Goal: Task Accomplishment & Management: Manage account settings

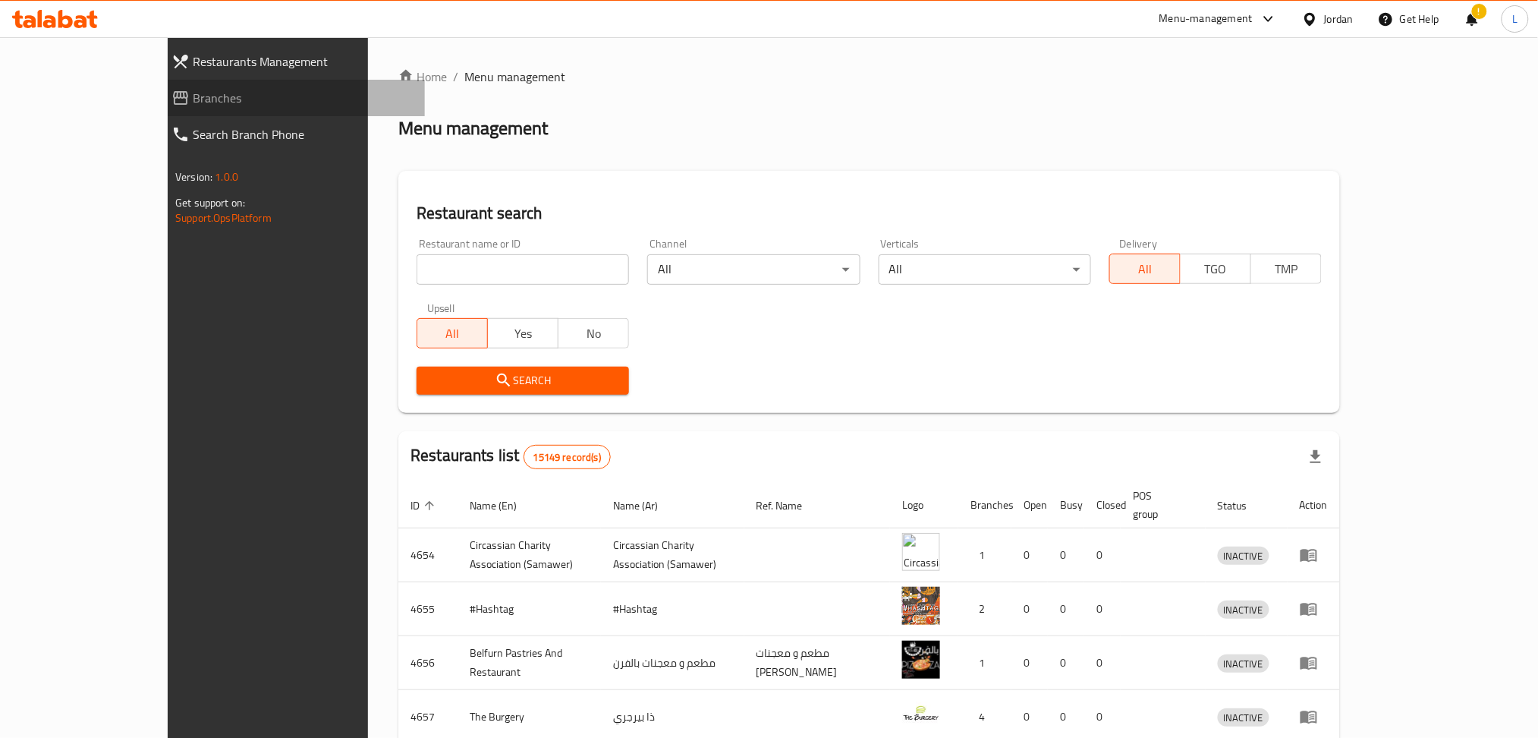
click at [193, 93] on span "Branches" at bounding box center [303, 98] width 220 height 18
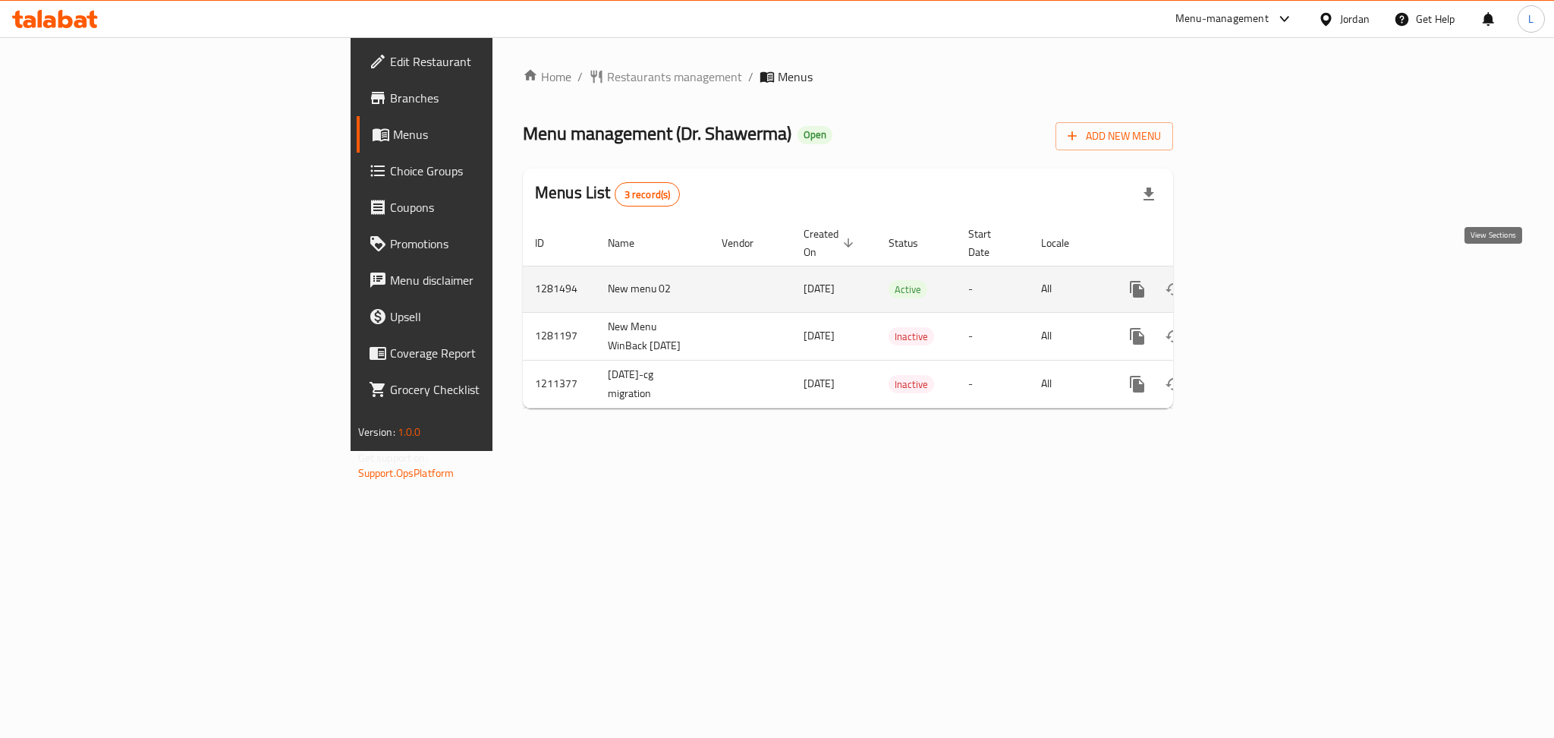
click at [1253, 282] on icon "enhanced table" at bounding box center [1247, 289] width 14 height 14
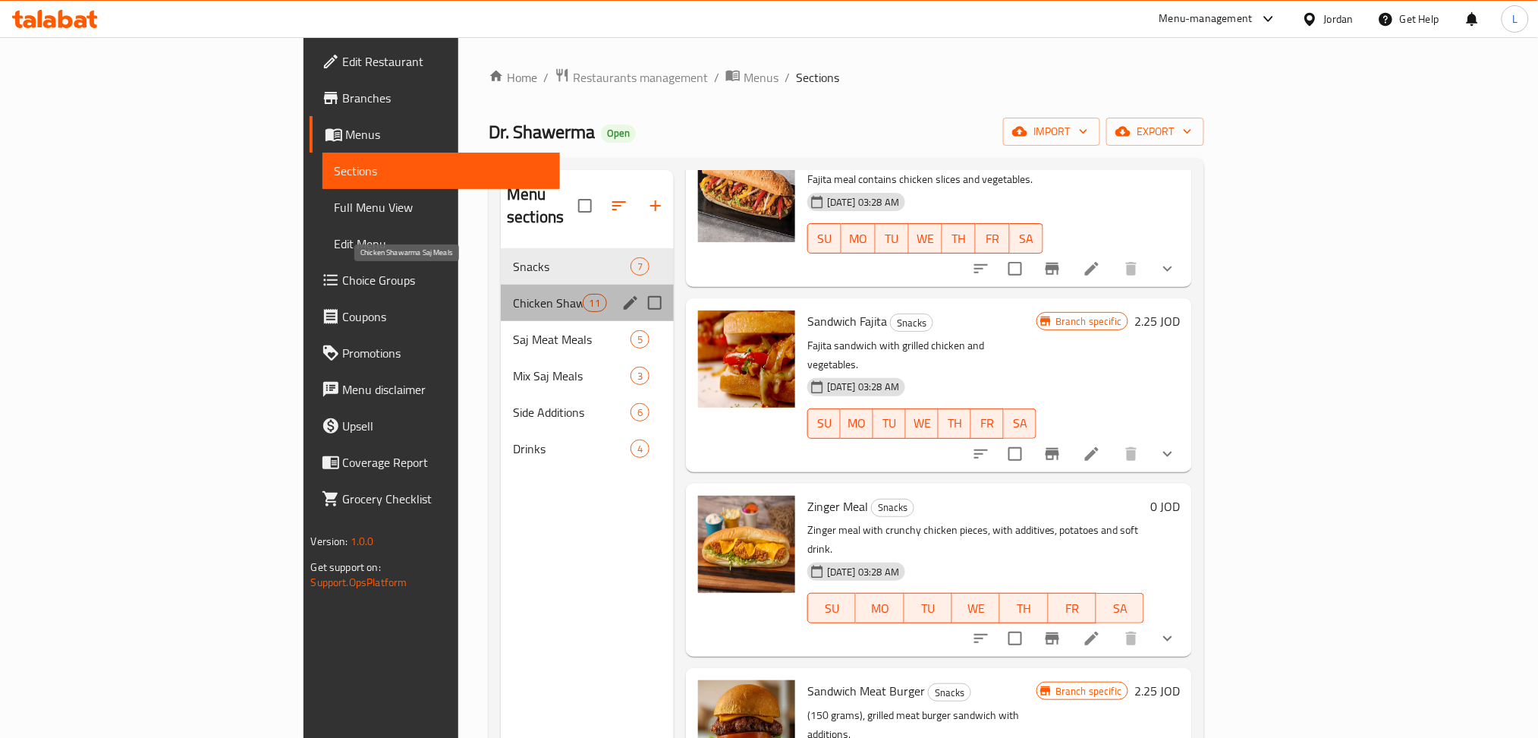
click at [513, 294] on span "Chicken Shawarma Saj Meals" at bounding box center [547, 303] width 69 height 18
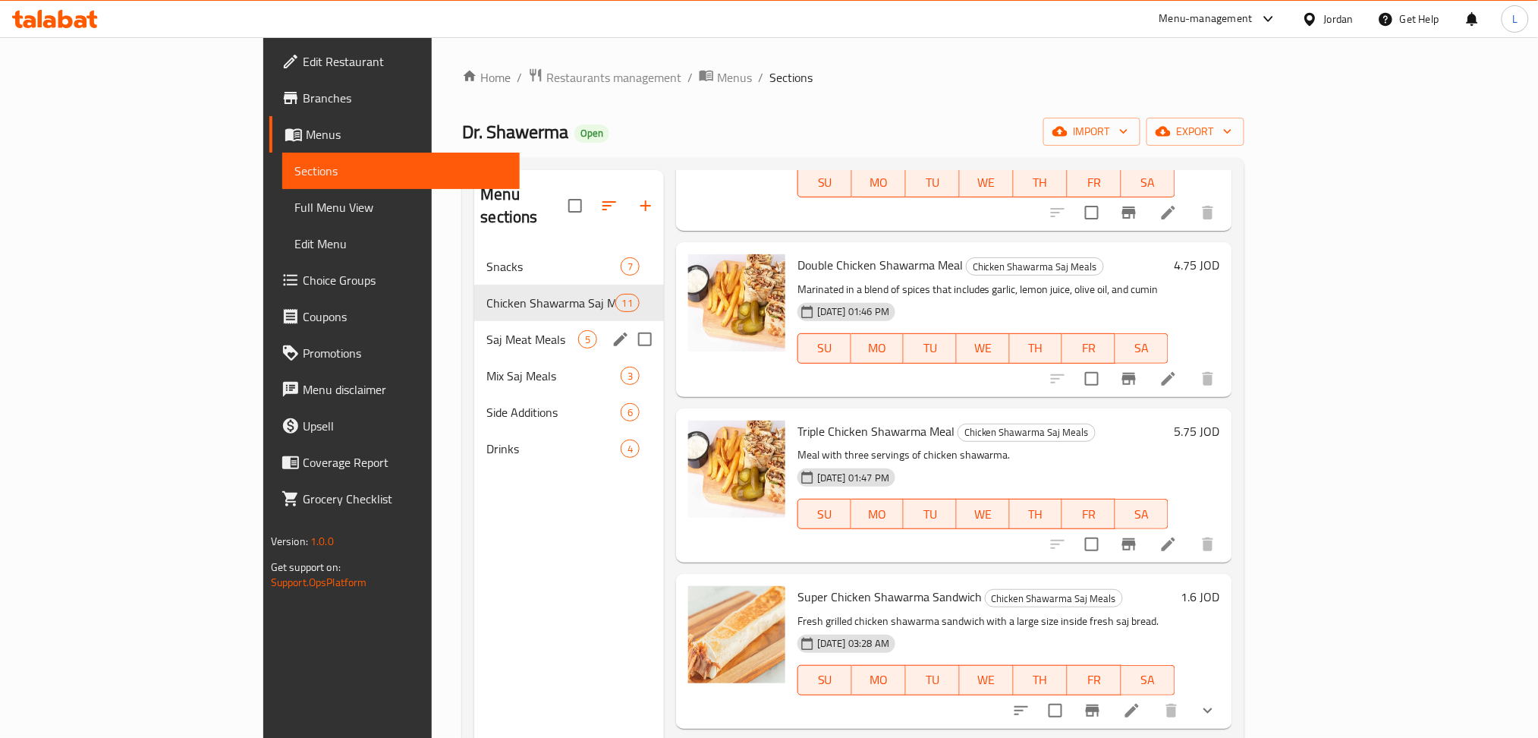
click at [486, 330] on span "Saj Meat Meals" at bounding box center [531, 339] width 91 height 18
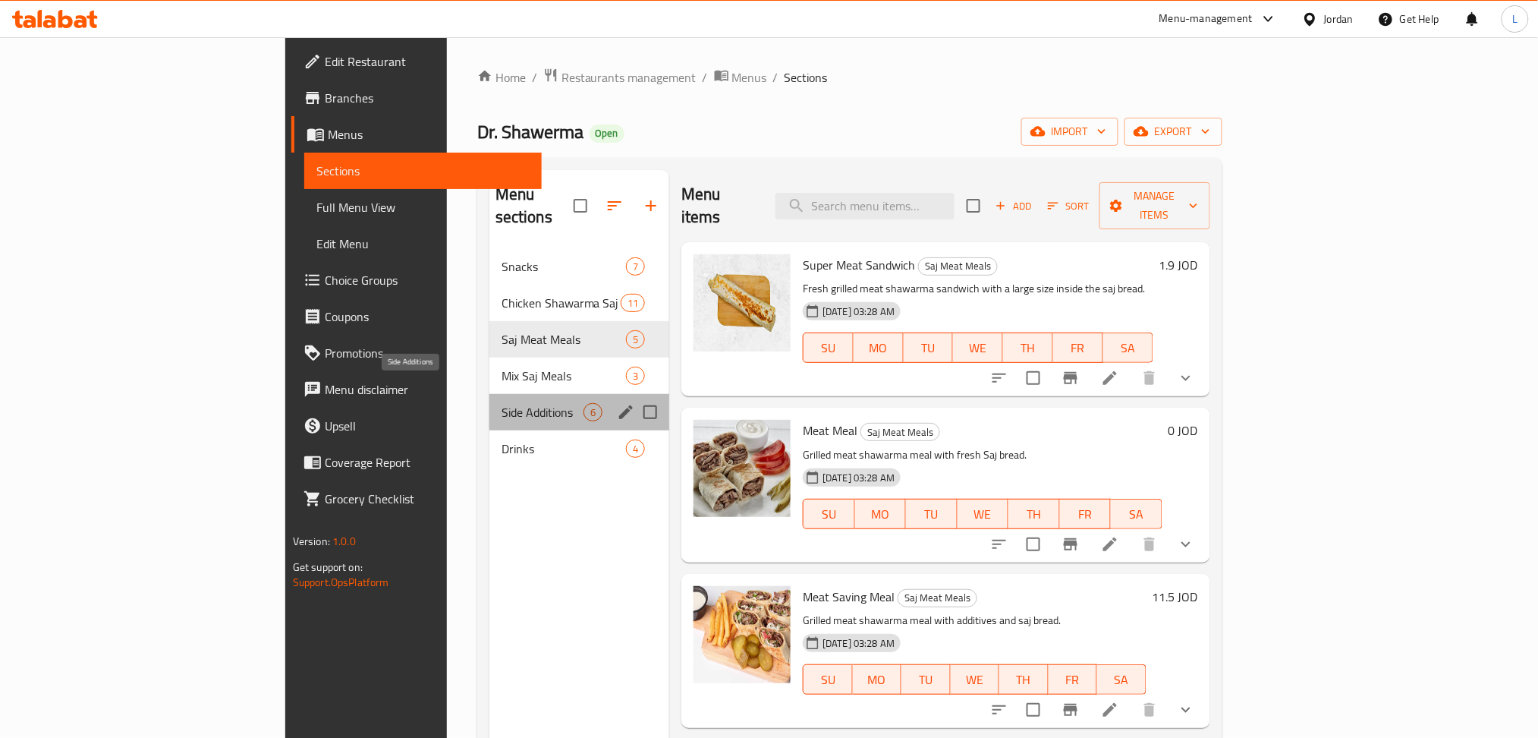
click at [502, 403] on span "Side Additions" at bounding box center [543, 412] width 82 height 18
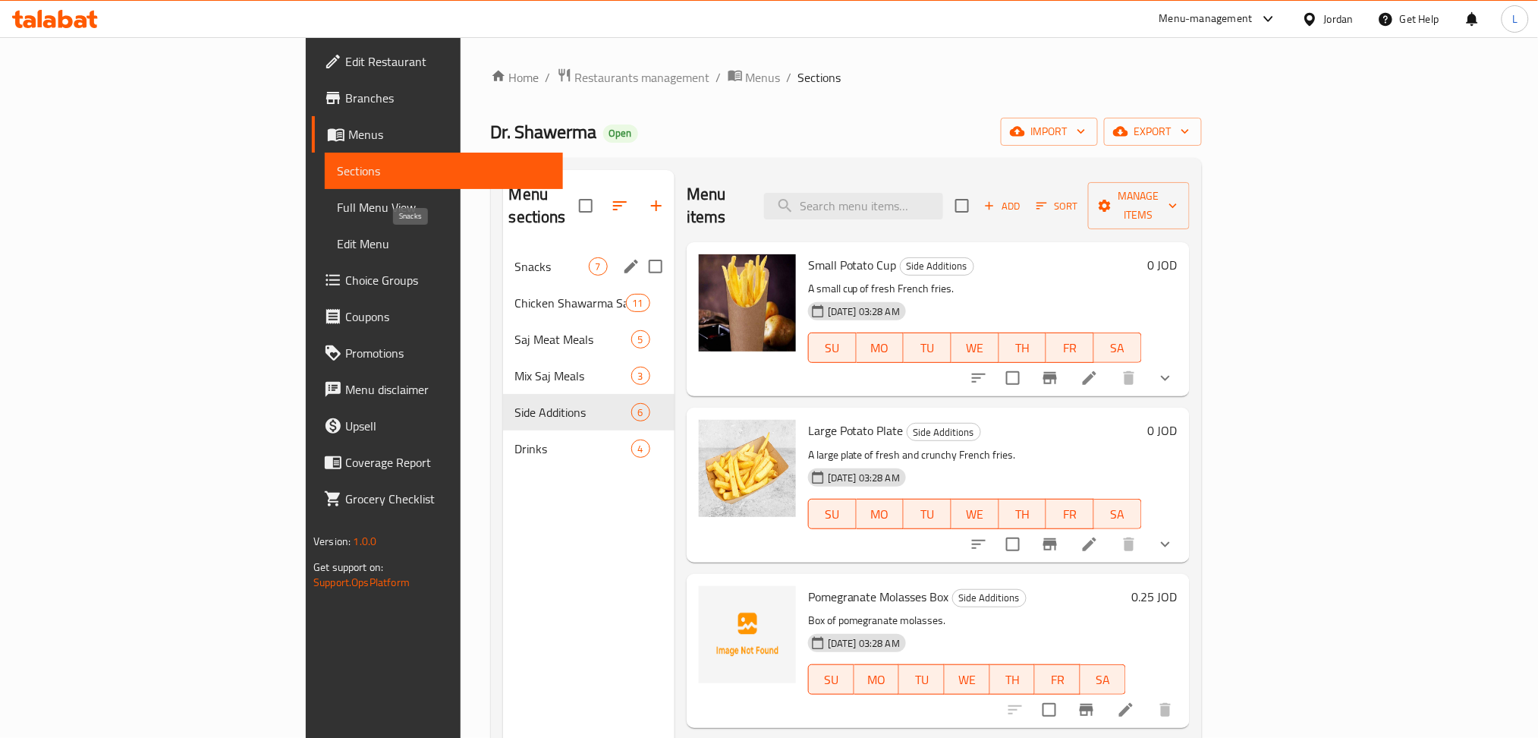
click at [515, 257] on span "Snacks" at bounding box center [552, 266] width 74 height 18
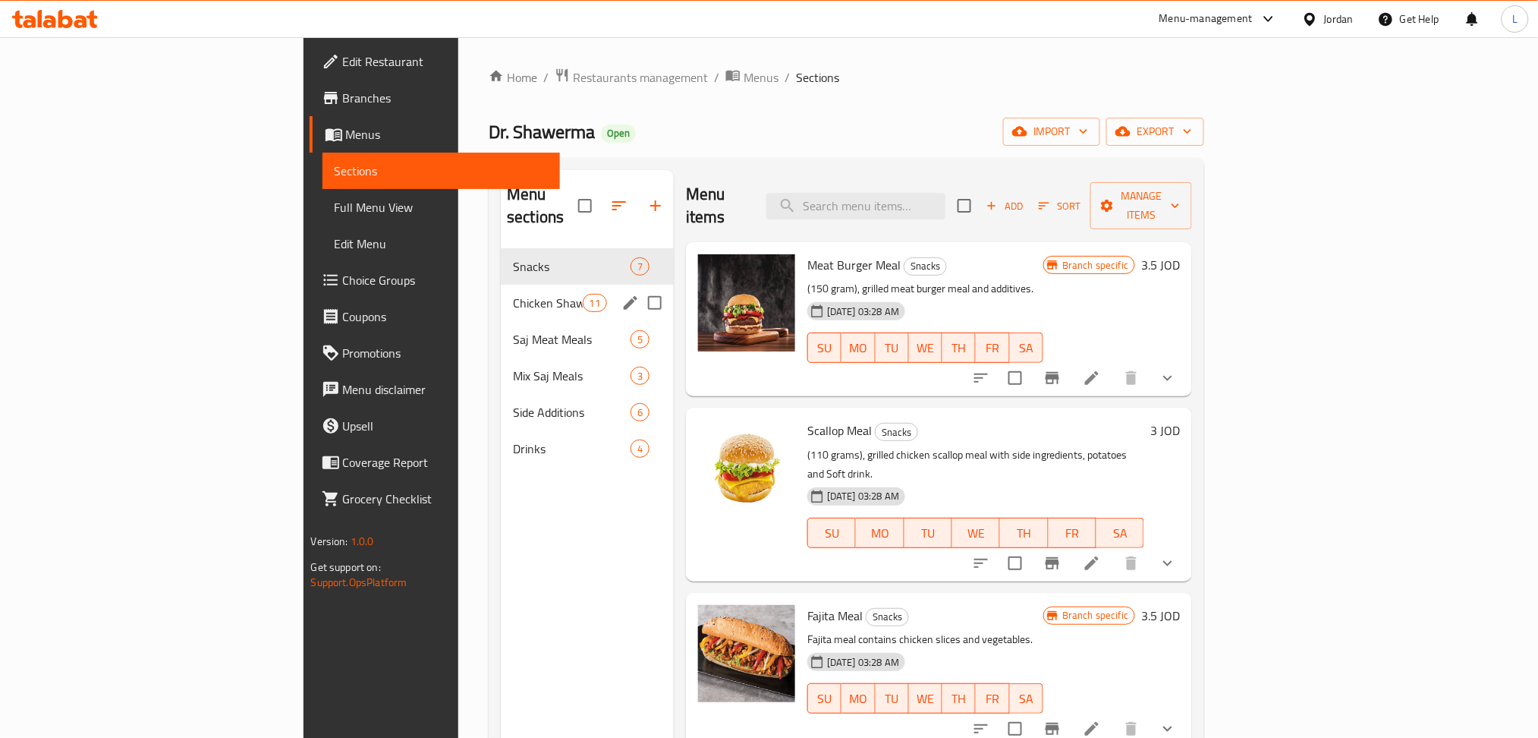
click at [501, 295] on div "Chicken Shawarma Saj Meals 11" at bounding box center [587, 303] width 173 height 36
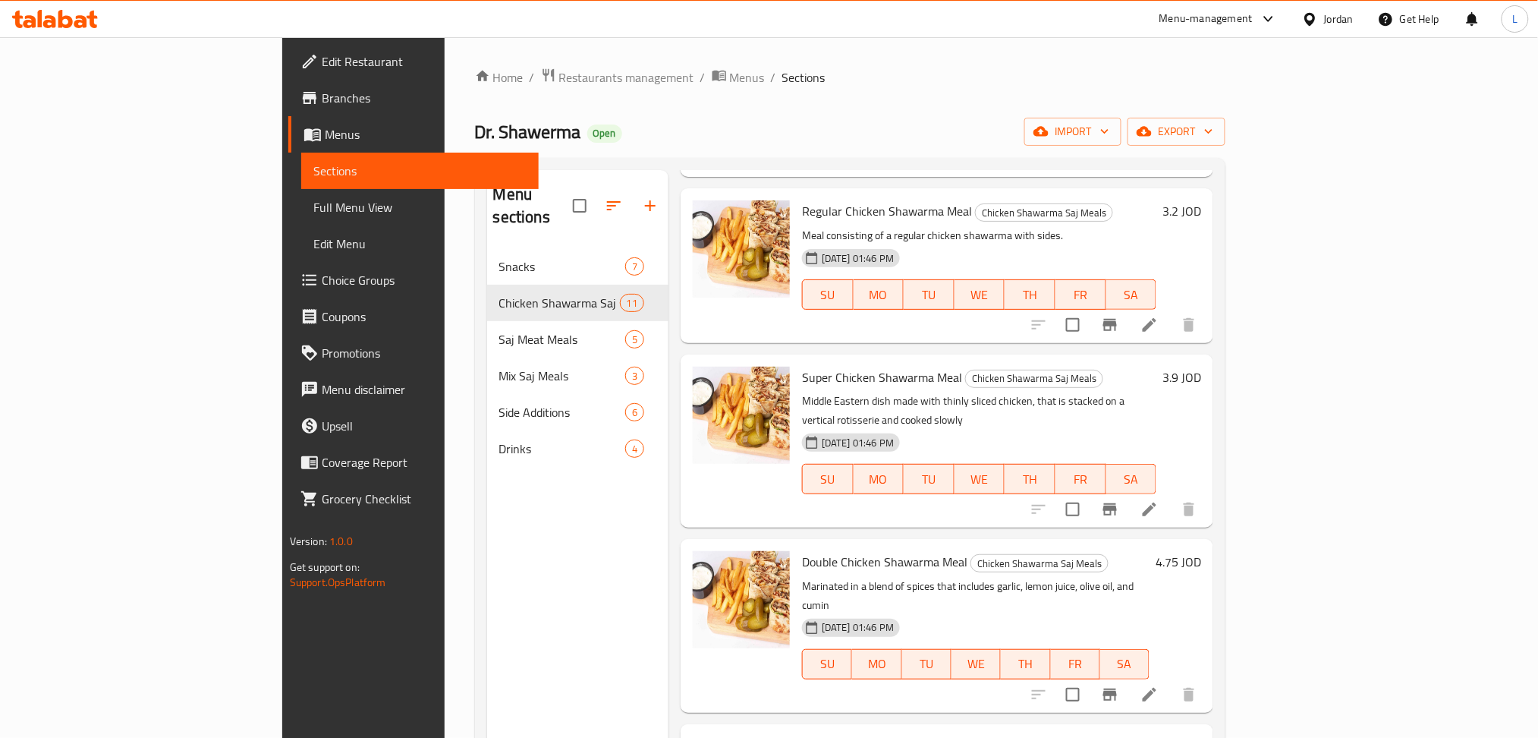
scroll to position [304, 0]
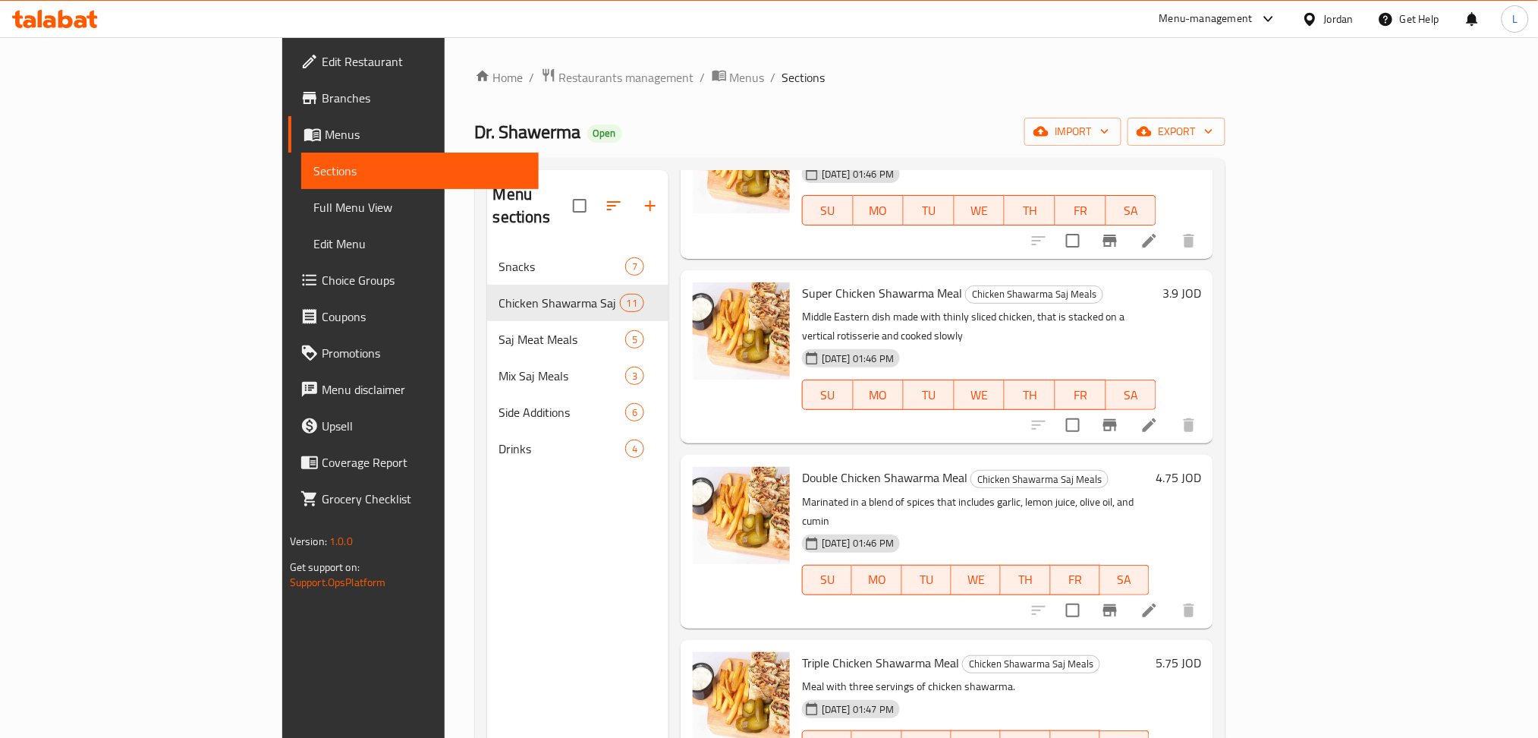
click at [1171, 411] on li at bounding box center [1149, 424] width 42 height 27
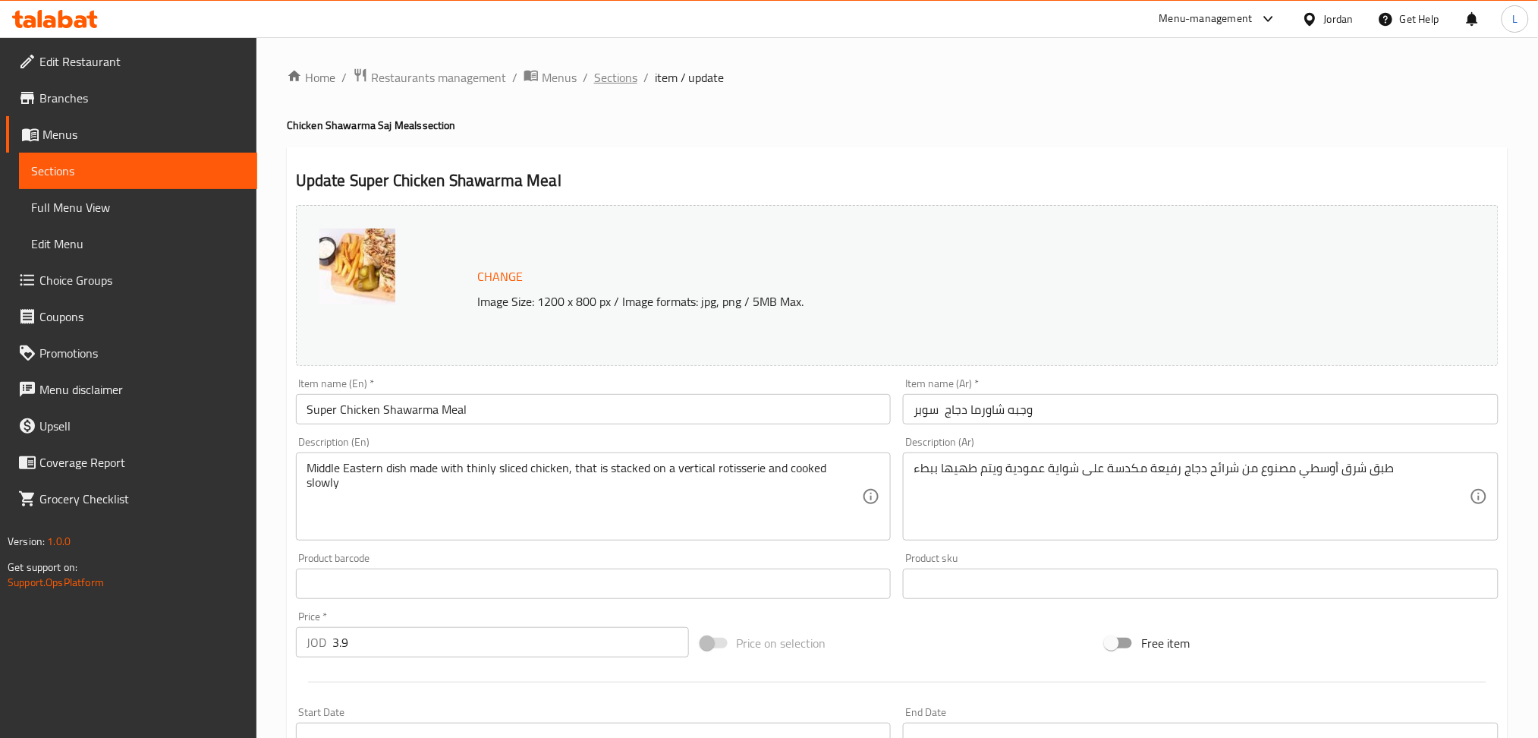
click at [625, 76] on span "Sections" at bounding box center [615, 77] width 43 height 18
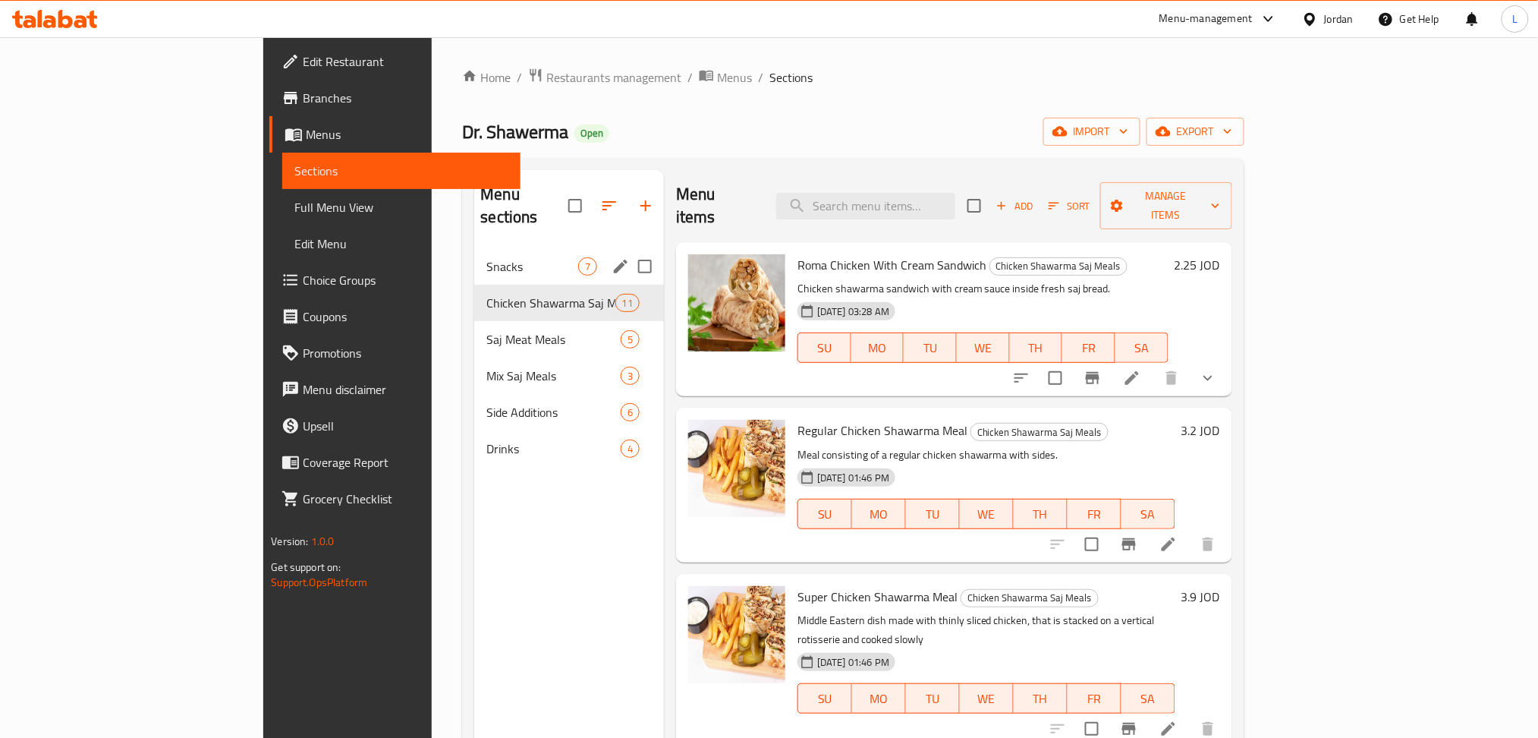
click at [474, 248] on div "Snacks 7" at bounding box center [569, 266] width 190 height 36
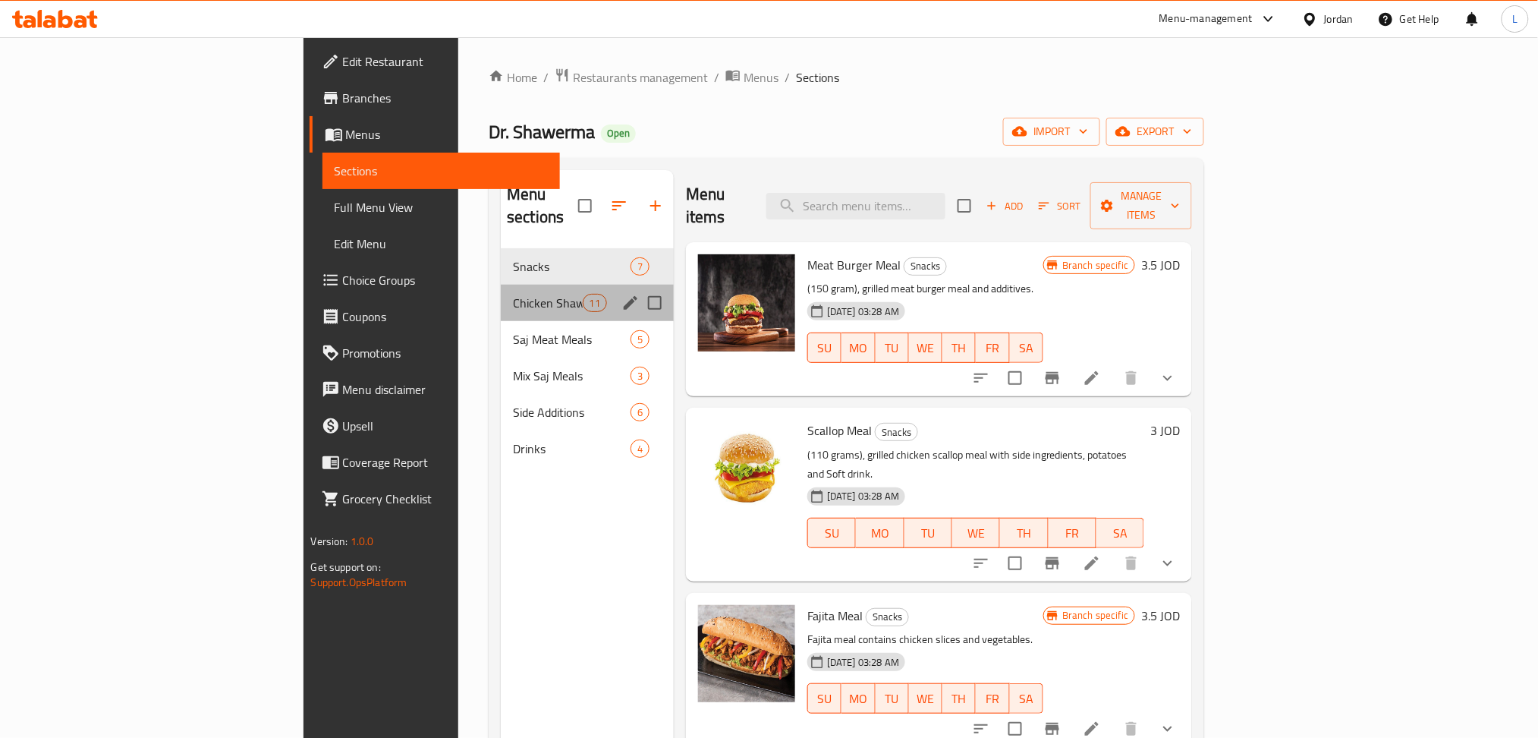
click at [501, 294] on div "Chicken Shawarma Saj Meals 11" at bounding box center [587, 303] width 173 height 36
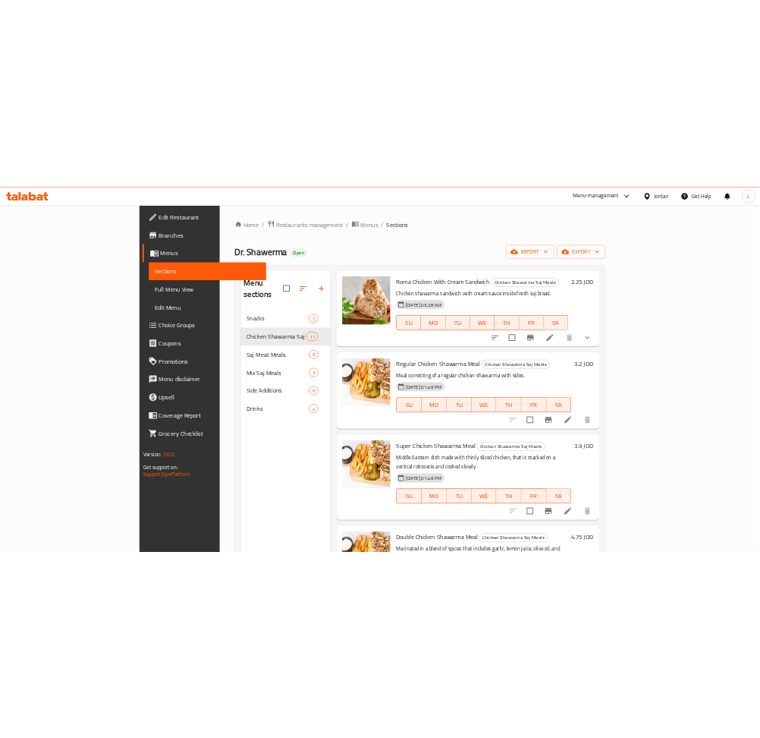
scroll to position [101, 0]
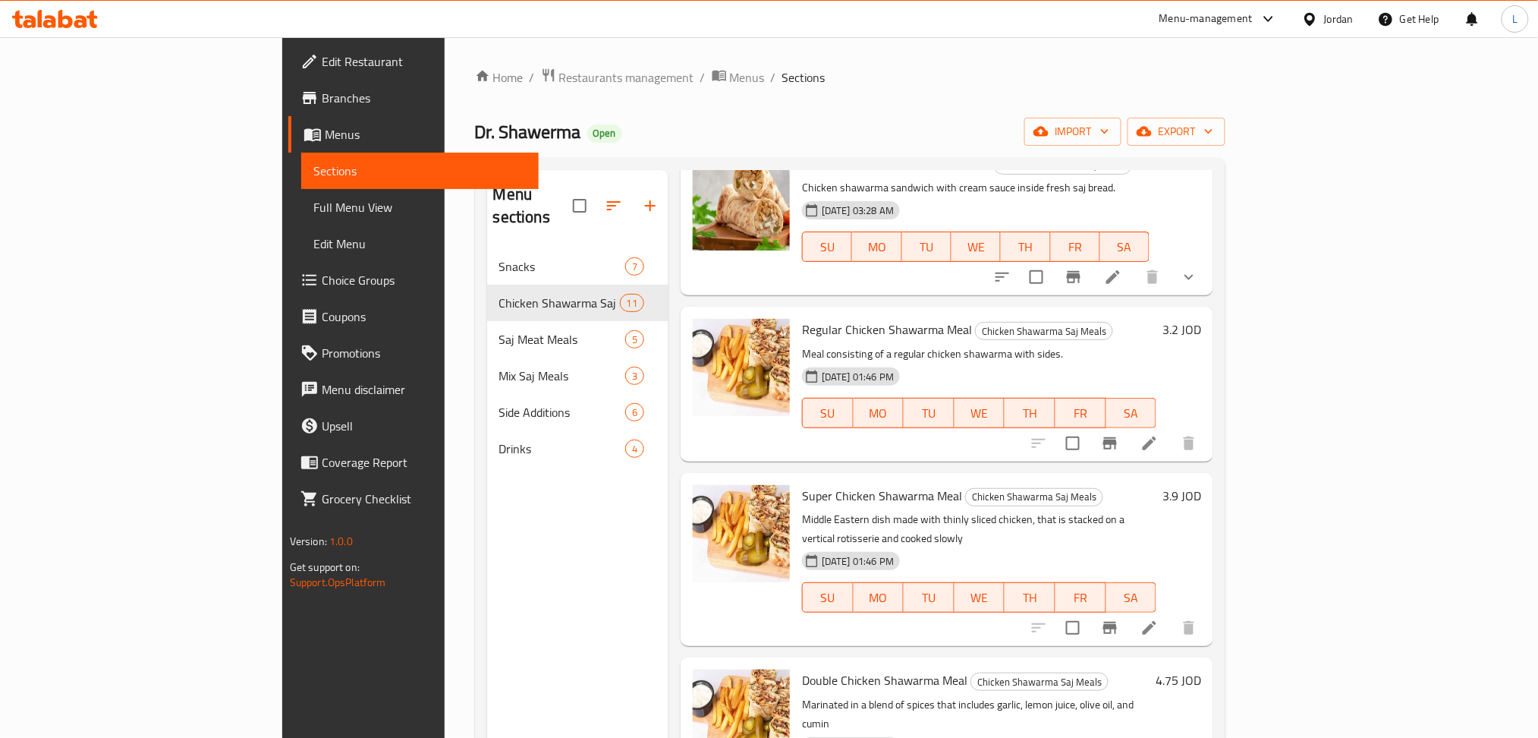
click at [1171, 614] on li at bounding box center [1149, 627] width 42 height 27
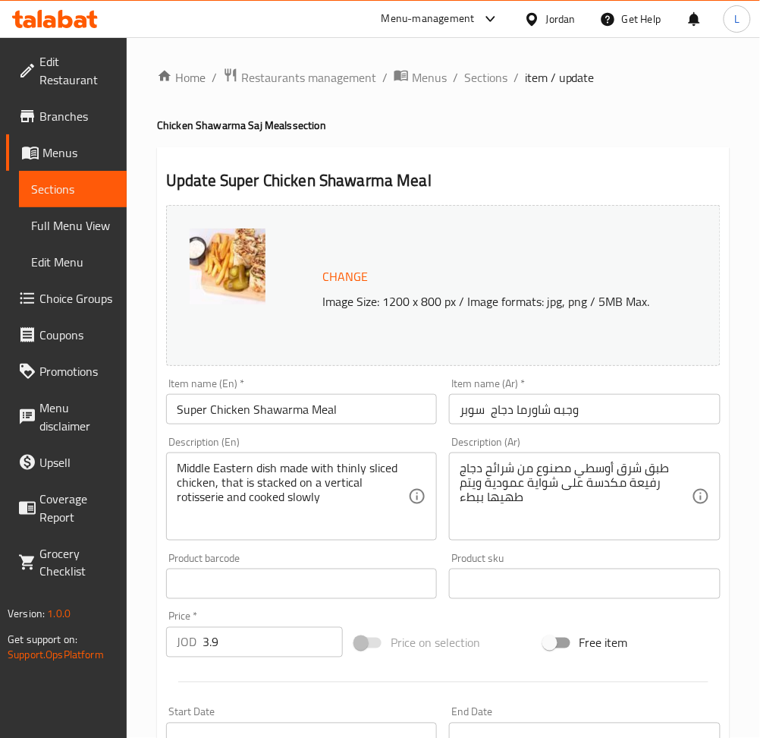
drag, startPoint x: 470, startPoint y: 80, endPoint x: 471, endPoint y: 89, distance: 9.1
click at [471, 82] on span "Sections" at bounding box center [485, 77] width 43 height 18
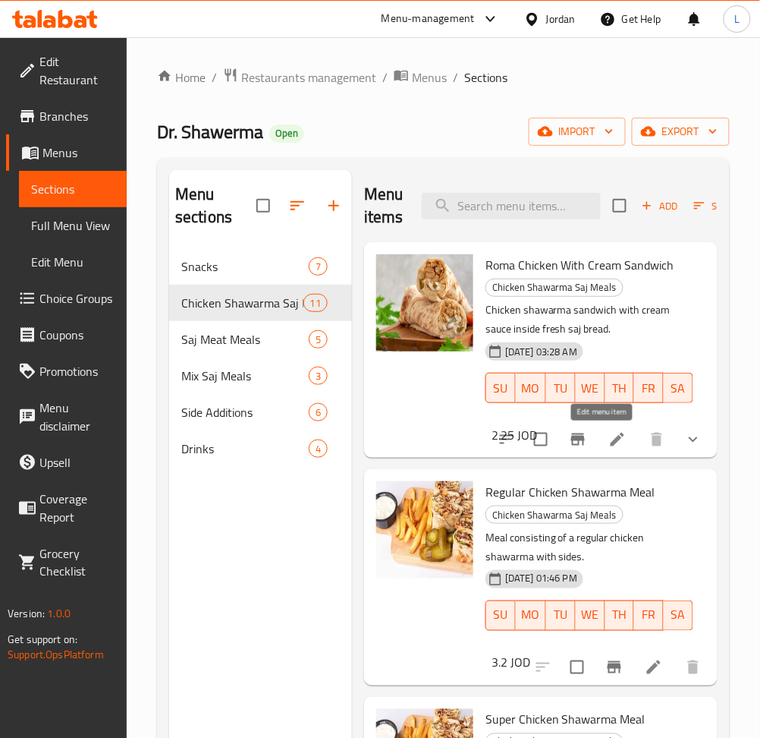
click at [609, 436] on icon at bounding box center [618, 439] width 18 height 18
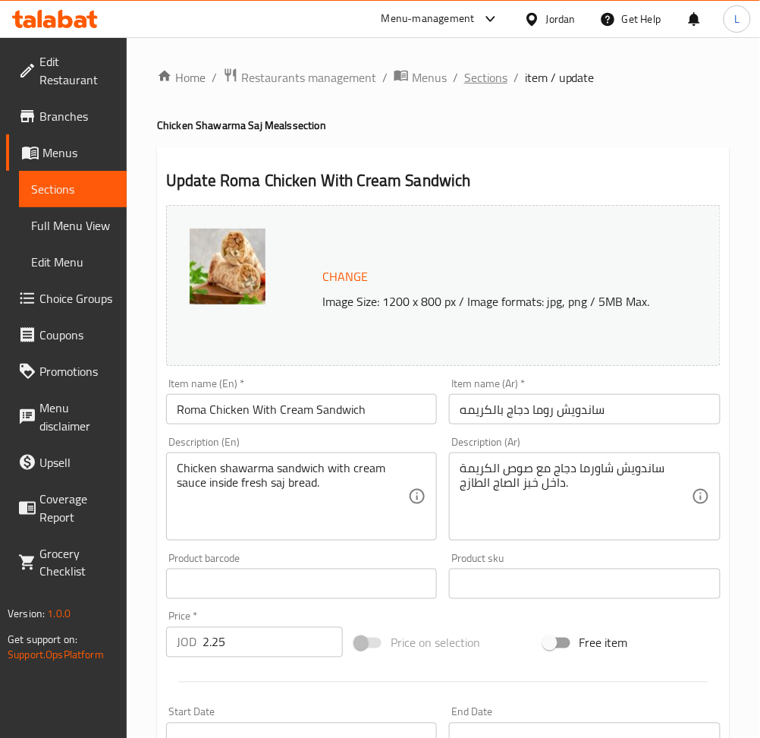
click at [467, 75] on span "Sections" at bounding box center [485, 77] width 43 height 18
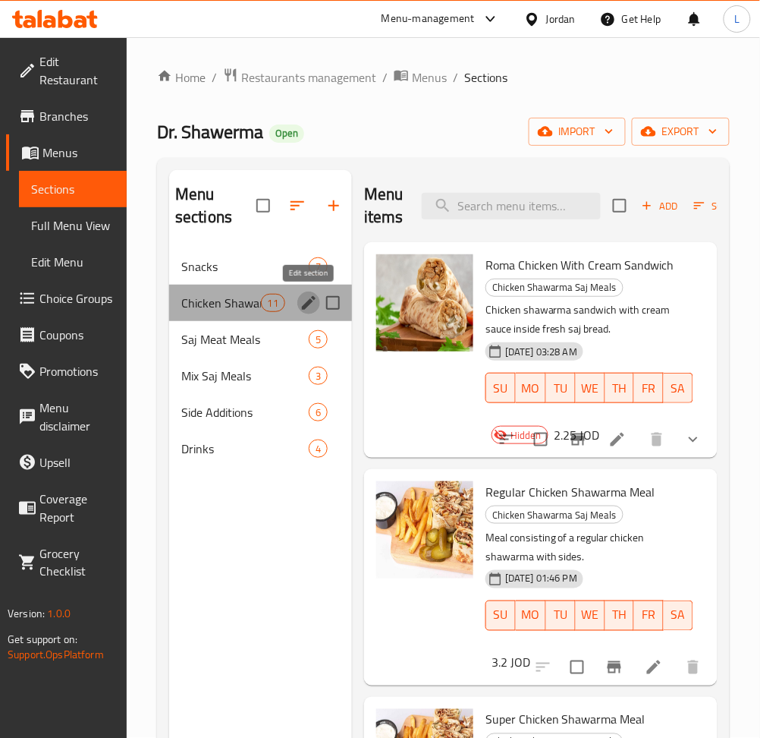
click at [308, 301] on icon "edit" at bounding box center [309, 303] width 14 height 14
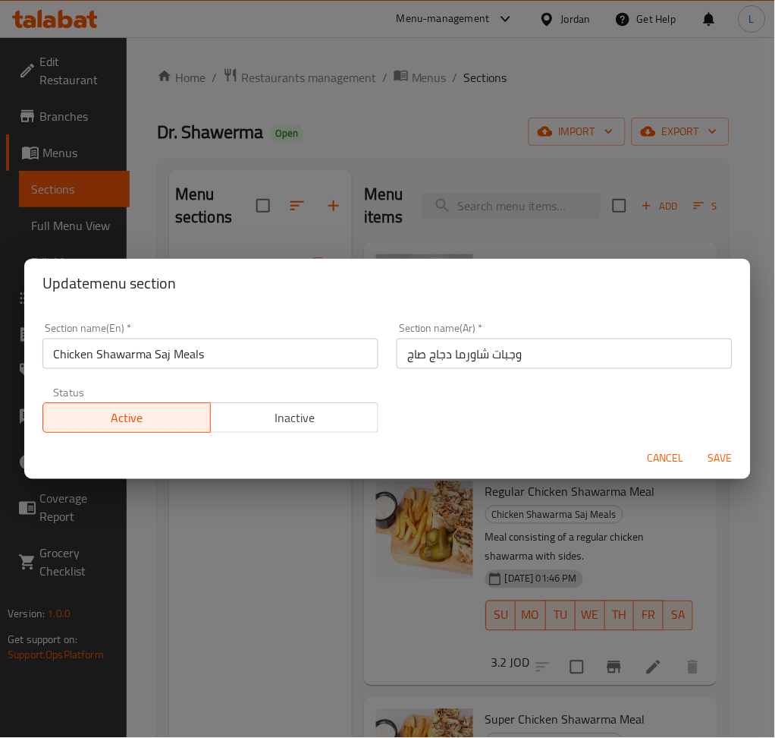
click at [250, 358] on input "Chicken Shawarma Saj Meals" at bounding box center [210, 353] width 336 height 30
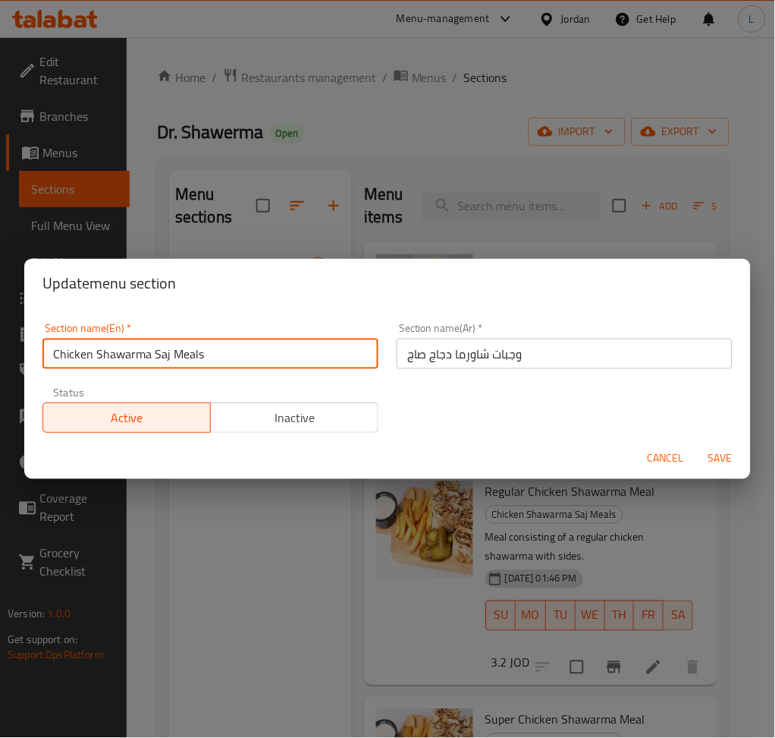
click at [250, 358] on input "Chicken Shawarma Saj Meals" at bounding box center [210, 353] width 336 height 30
click at [371, 145] on div "Update menu section Section name(En)   * Chicken Shawarma Saj Meals Section nam…" at bounding box center [387, 369] width 775 height 738
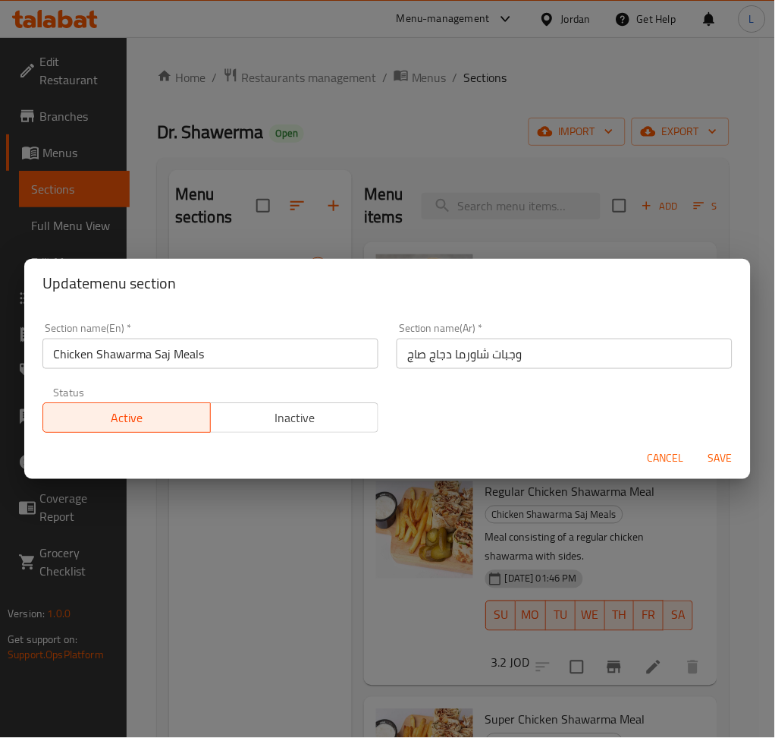
click at [675, 460] on span "Cancel" at bounding box center [666, 458] width 36 height 19
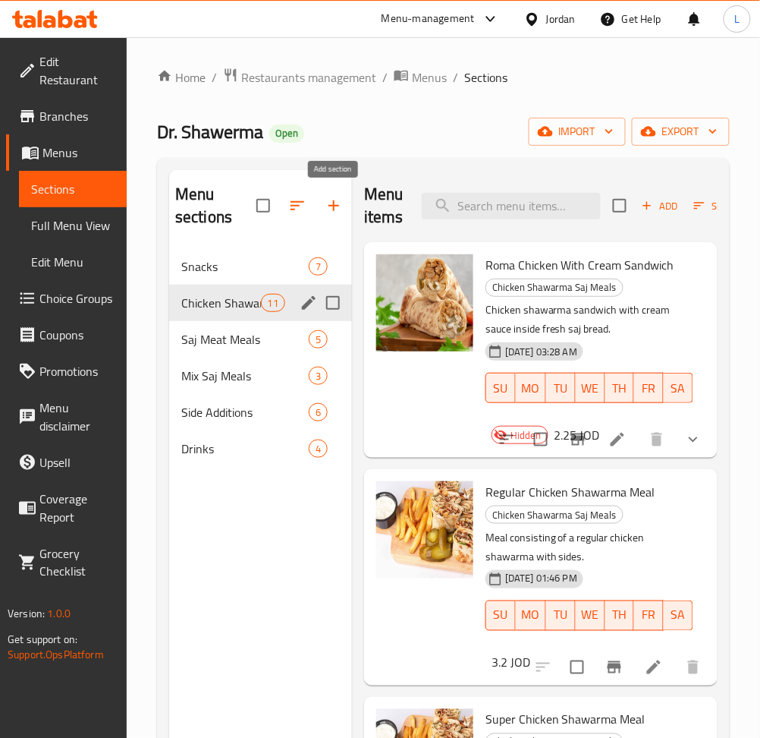
click at [323, 212] on button "button" at bounding box center [334, 205] width 36 height 36
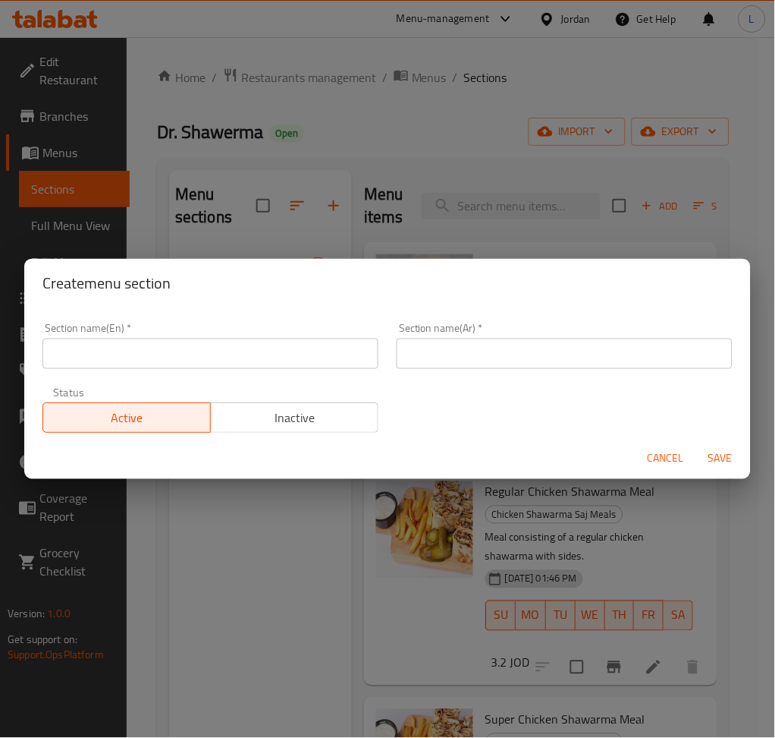
click at [253, 363] on input "text" at bounding box center [210, 353] width 336 height 30
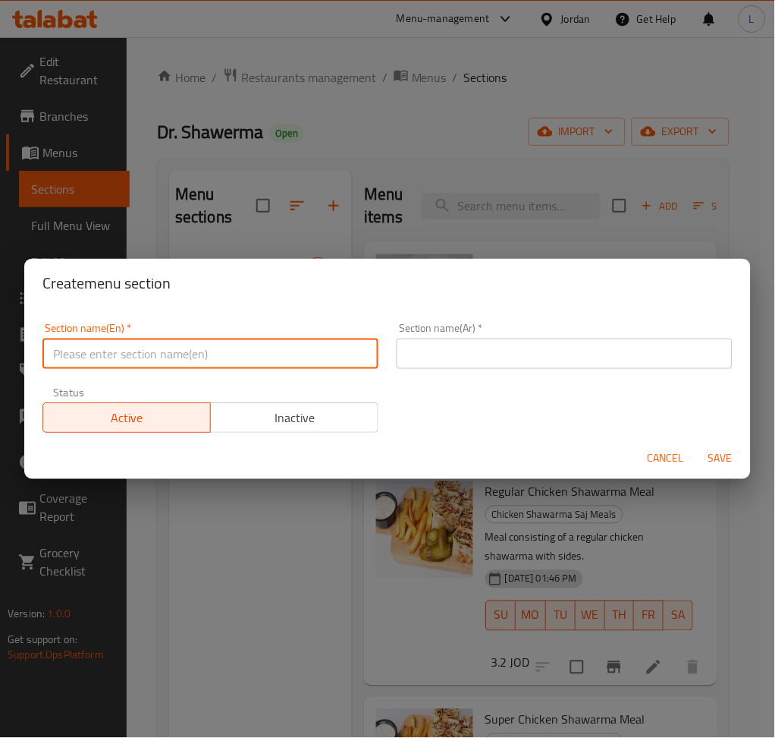
paste input "Chicken Shawarma Saj Meals"
type input "Chicken Shawarma Saj Sandwiches"
click at [697, 445] on button "Save" at bounding box center [721, 459] width 49 height 28
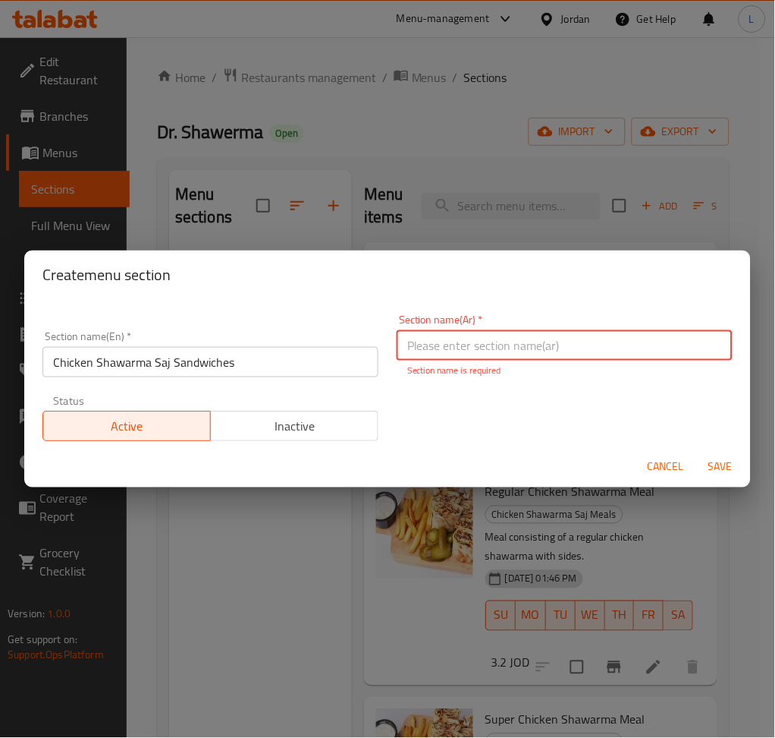
click at [216, 358] on input "Chicken Shawarma Saj Sandwiches" at bounding box center [210, 362] width 336 height 30
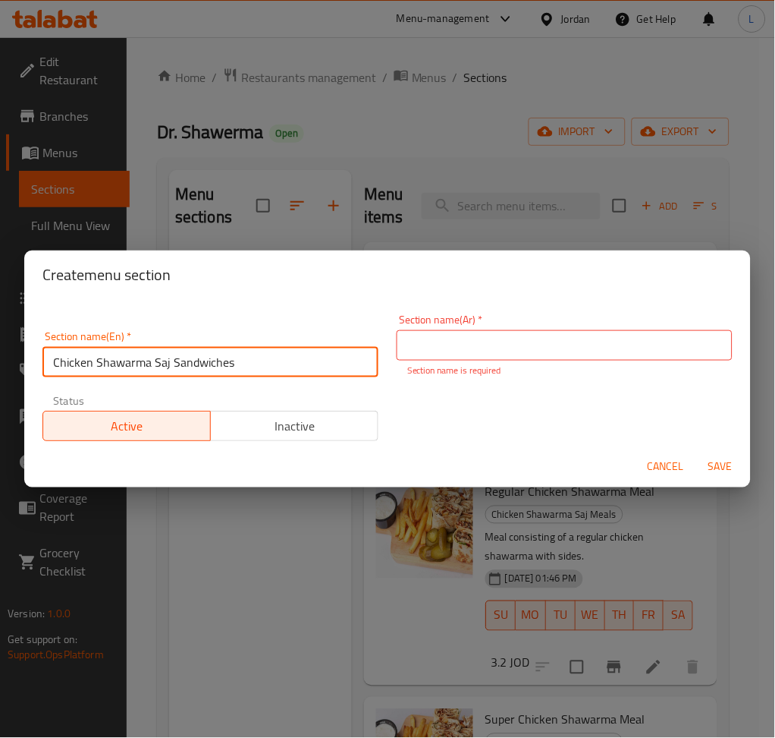
click at [216, 358] on input "Chicken Shawarma Saj Sandwiches" at bounding box center [210, 362] width 336 height 30
click at [531, 341] on input "text" at bounding box center [565, 345] width 336 height 30
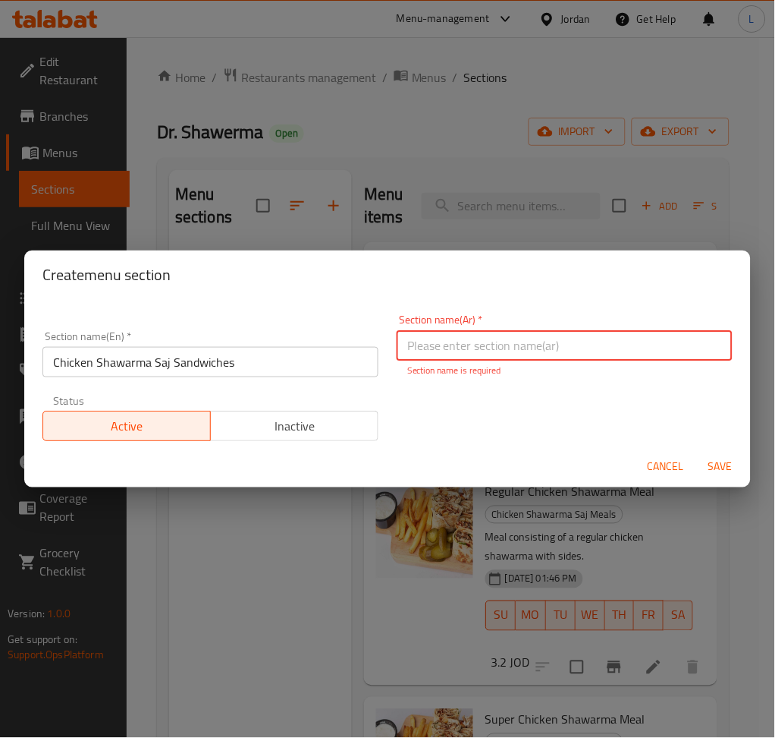
paste input "سندويشات شاورما دجاج صاج"
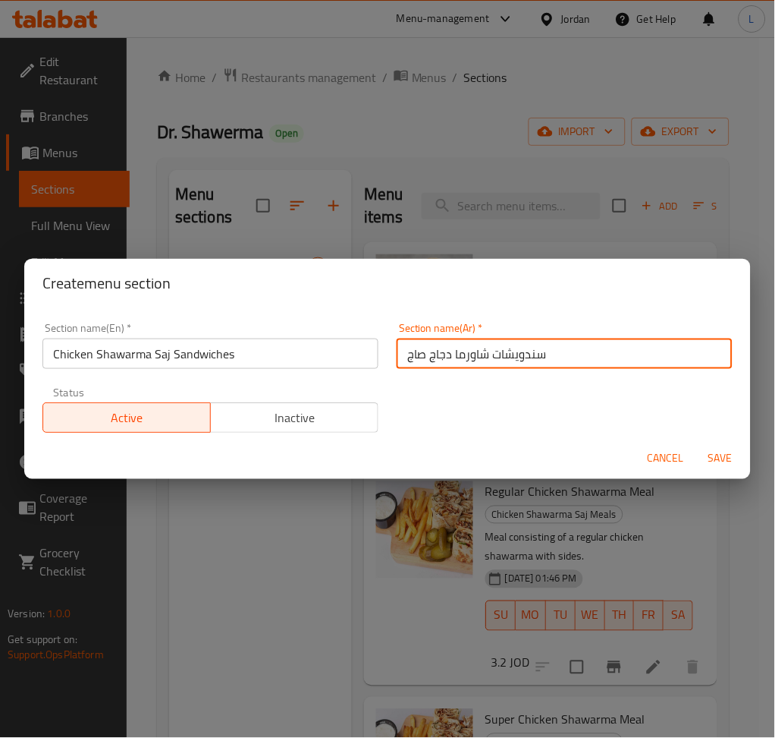
type input "سندويشات شاورما دجاج صاج"
click at [734, 461] on span "Save" at bounding box center [721, 458] width 36 height 19
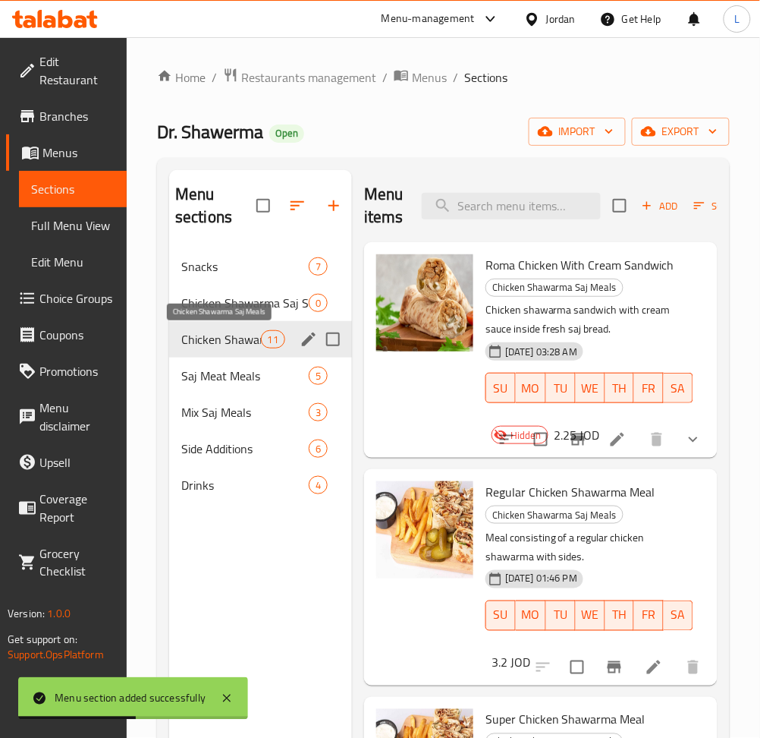
click at [251, 337] on span "Chicken Shawarma Saj Meals" at bounding box center [221, 339] width 80 height 18
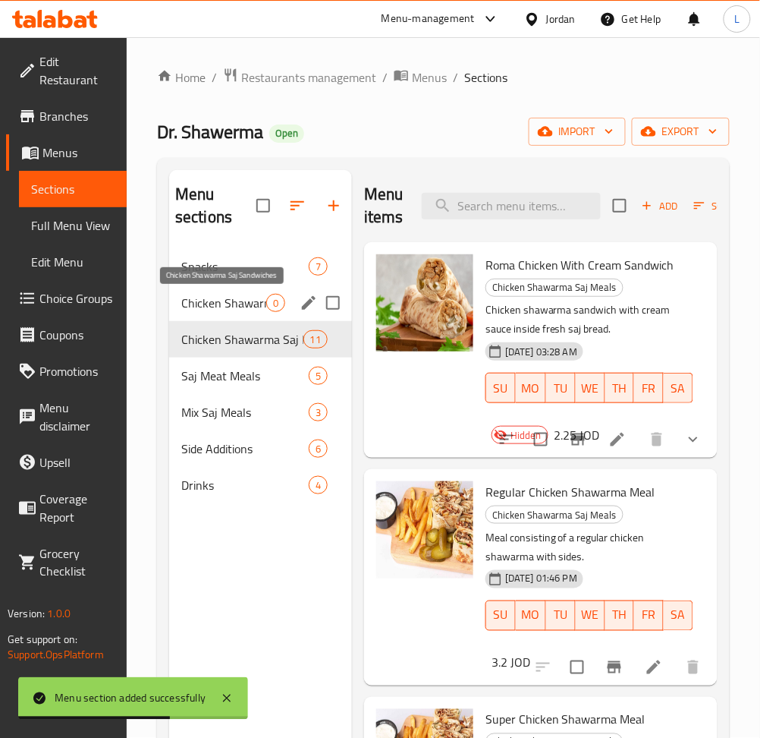
click at [222, 307] on span "Chicken Shawarma Saj Sandwiches" at bounding box center [223, 303] width 85 height 18
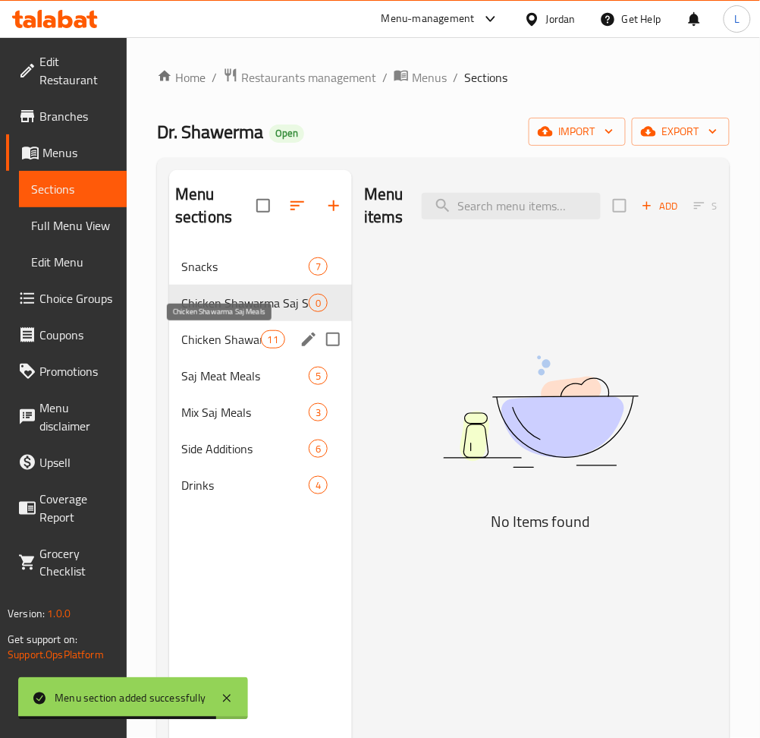
click at [251, 347] on span "Chicken Shawarma Saj Meals" at bounding box center [221, 339] width 80 height 18
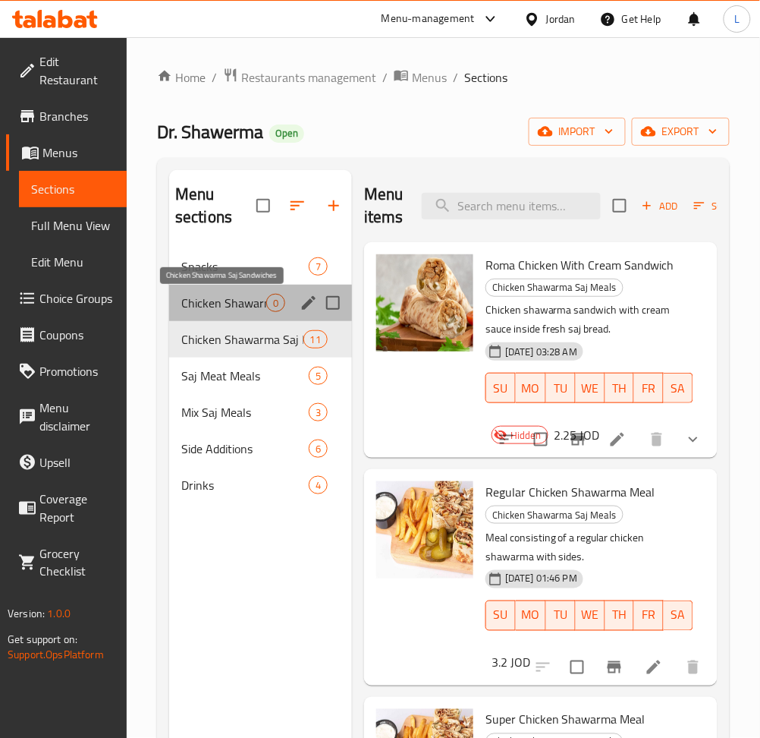
click at [237, 307] on span "Chicken Shawarma Saj Sandwiches" at bounding box center [223, 303] width 85 height 18
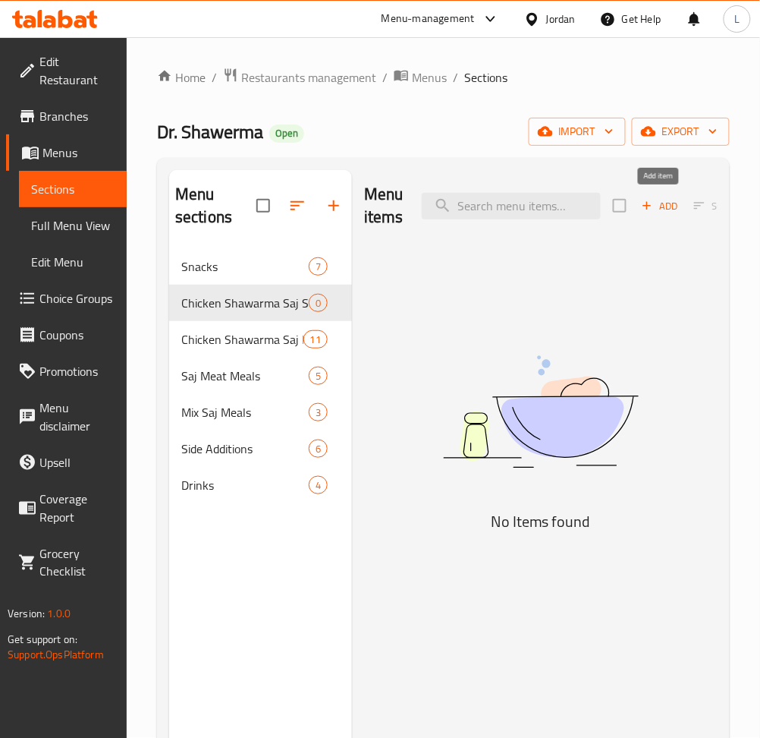
click at [652, 207] on icon "button" at bounding box center [647, 206] width 14 height 14
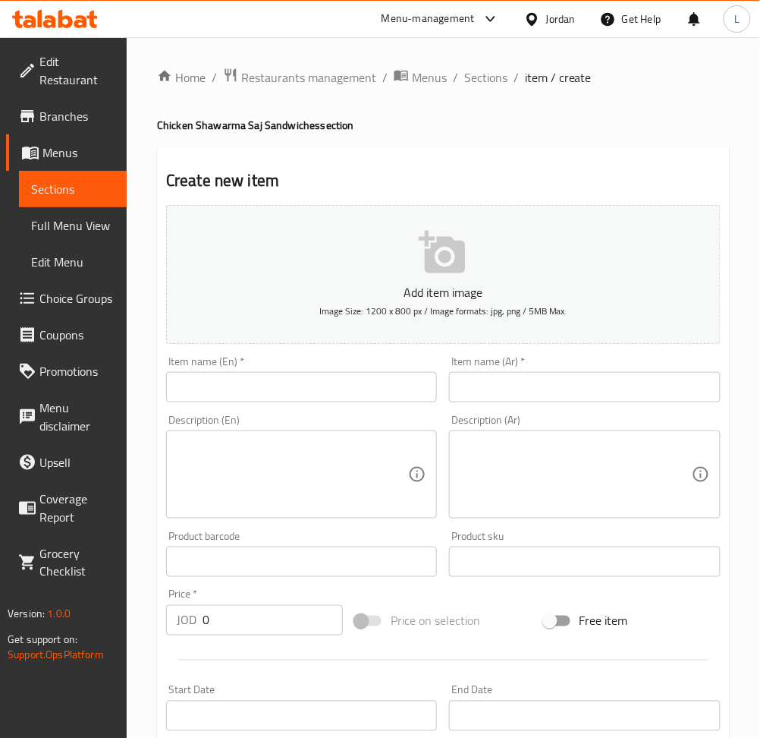
click at [322, 377] on input "text" at bounding box center [301, 387] width 271 height 30
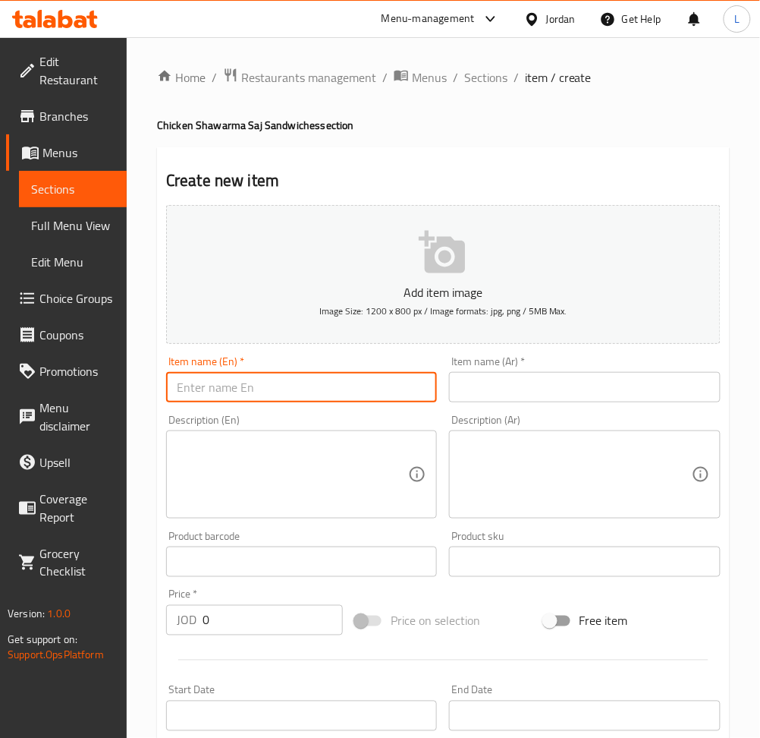
paste input "Roma Chicken With Cream Sandwich"
type input "Roma Chicken With Cream Sandwich"
drag, startPoint x: 514, startPoint y: 398, endPoint x: 539, endPoint y: 398, distance: 24.3
click at [514, 398] on input "text" at bounding box center [584, 387] width 271 height 30
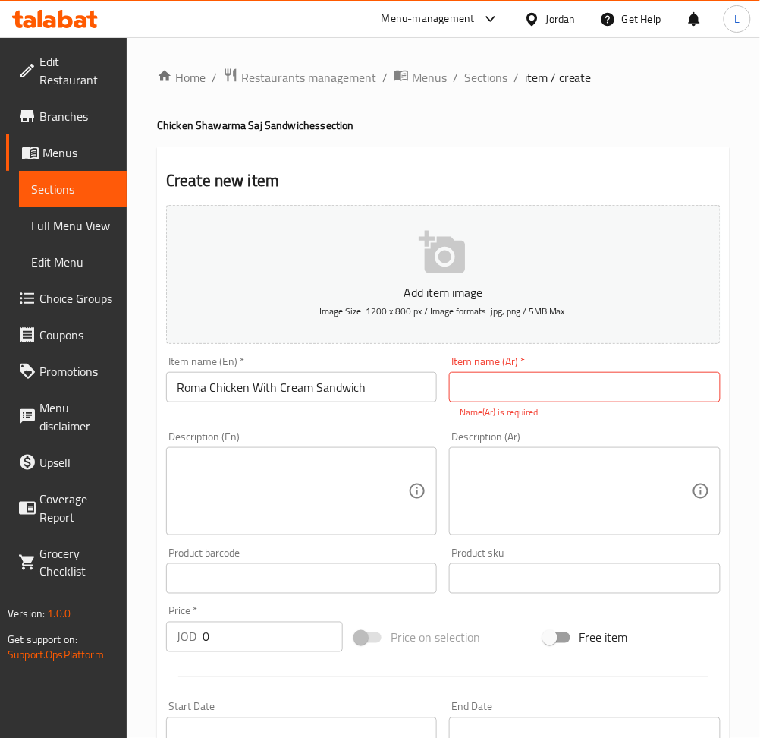
click at [568, 370] on div "Item name (Ar)   * Item name (Ar) * Name(Ar) is required" at bounding box center [584, 387] width 271 height 63
drag, startPoint x: 546, startPoint y: 390, endPoint x: 386, endPoint y: 467, distance: 177.5
click at [546, 390] on input "text" at bounding box center [584, 387] width 271 height 30
paste input "ساندويش روما دجاج بالكريمه"
type input "ساندويش روما دجاج بالكريمه"
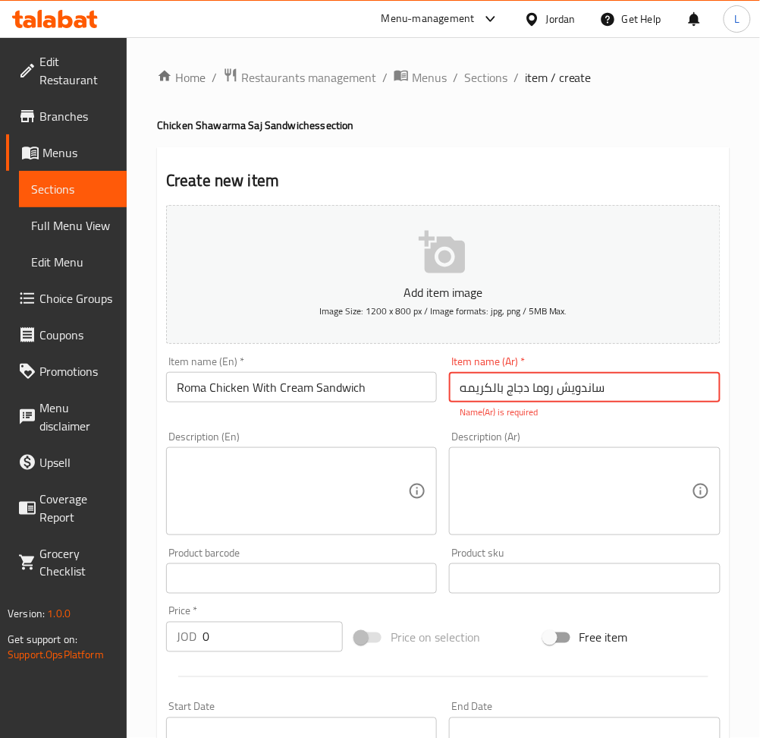
click at [369, 474] on textarea at bounding box center [292, 491] width 231 height 72
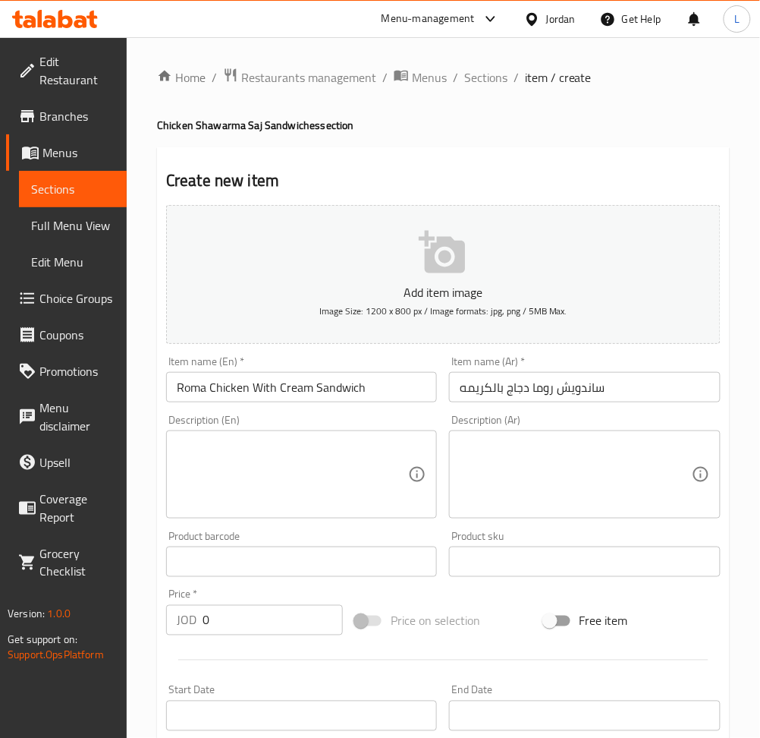
click at [309, 483] on textarea at bounding box center [292, 475] width 231 height 72
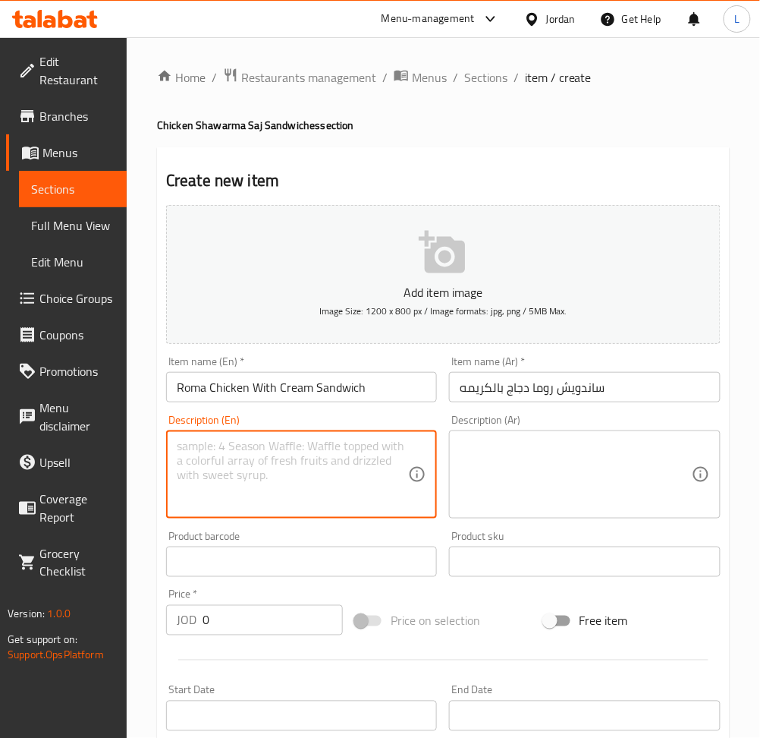
paste textarea "Chicken shawarma sandwich with cream sauce inside fresh saj bread."
type textarea "Chicken shawarma sandwich with cream sauce inside fresh saj bread."
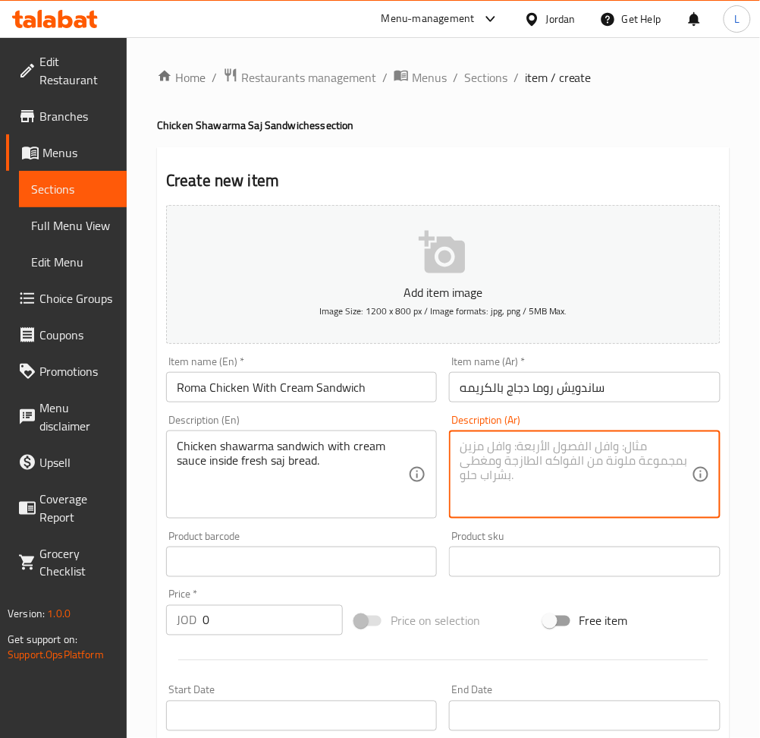
click at [579, 484] on textarea at bounding box center [575, 475] width 231 height 72
click at [605, 468] on textarea at bounding box center [575, 475] width 231 height 72
paste textarea "ساندويش شاورما دجاج مع صوص الكريمة داخل خبز الصاج الطازج."
type textarea "ساندويش شاورما دجاج مع صوص الكريمة داخل خبز الصاج الطازج."
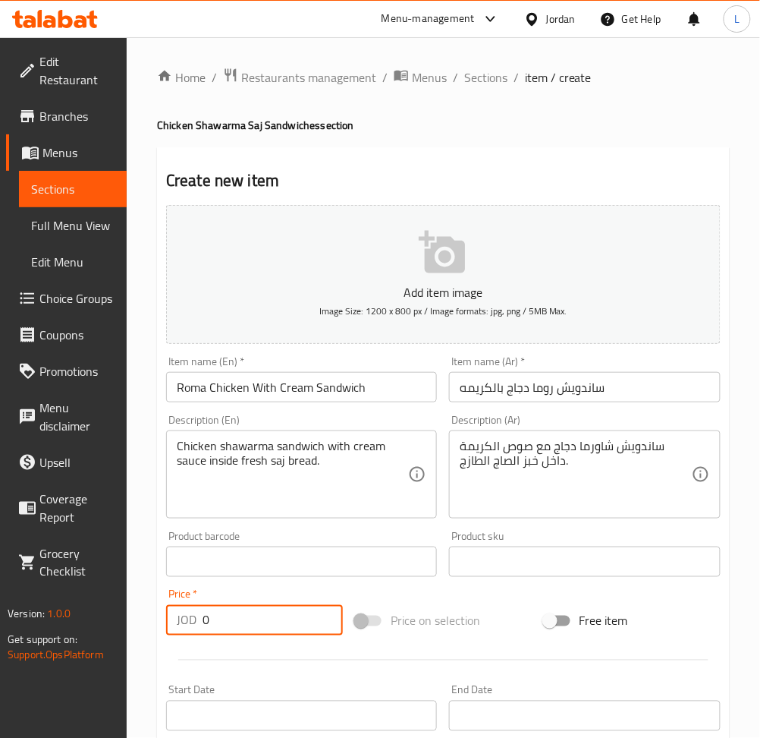
click at [295, 613] on input "0" at bounding box center [273, 620] width 140 height 30
type input "2.25"
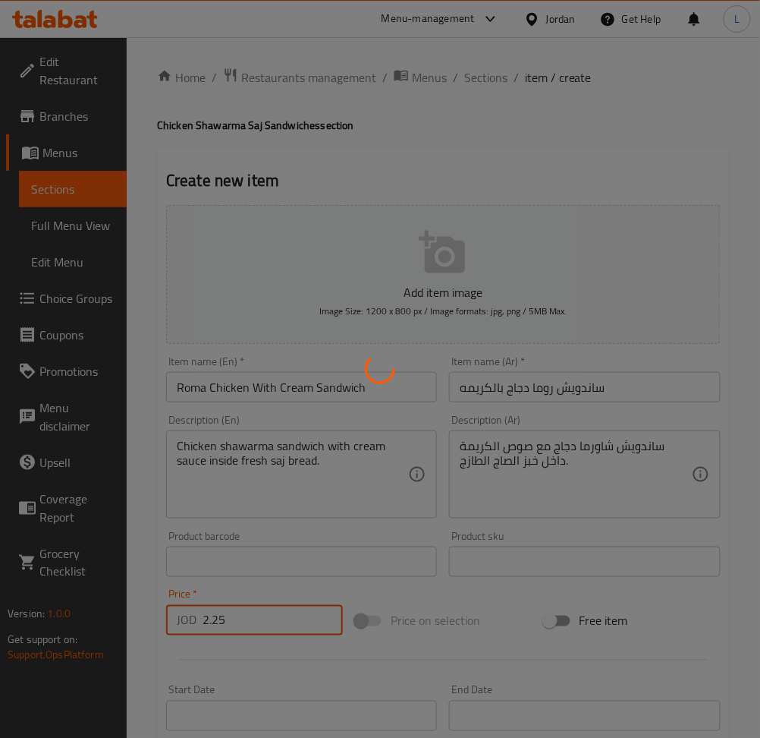
type input "0"
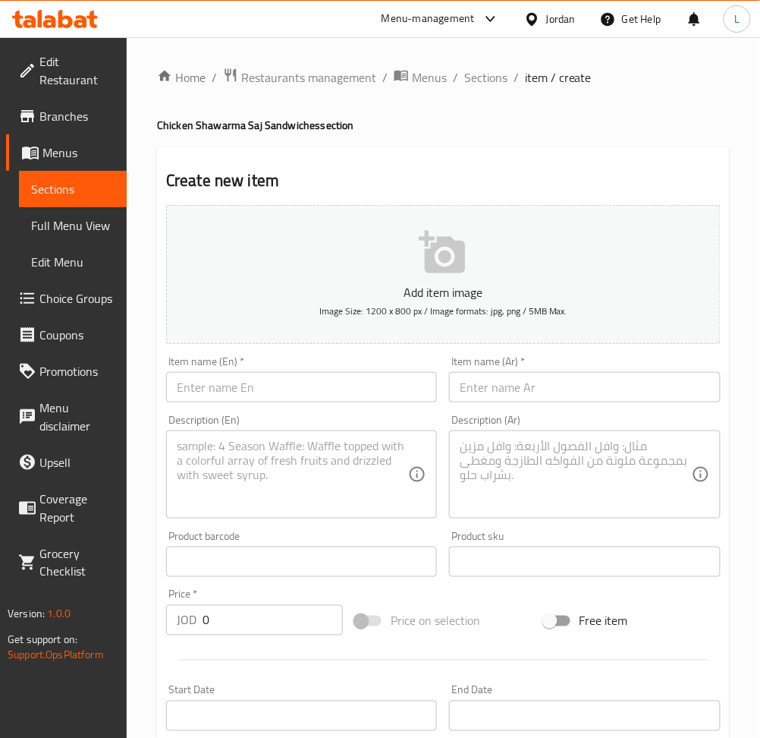
click at [260, 396] on input "text" at bounding box center [301, 387] width 271 height 30
paste input "Super Chicken Shawarma Sandwich"
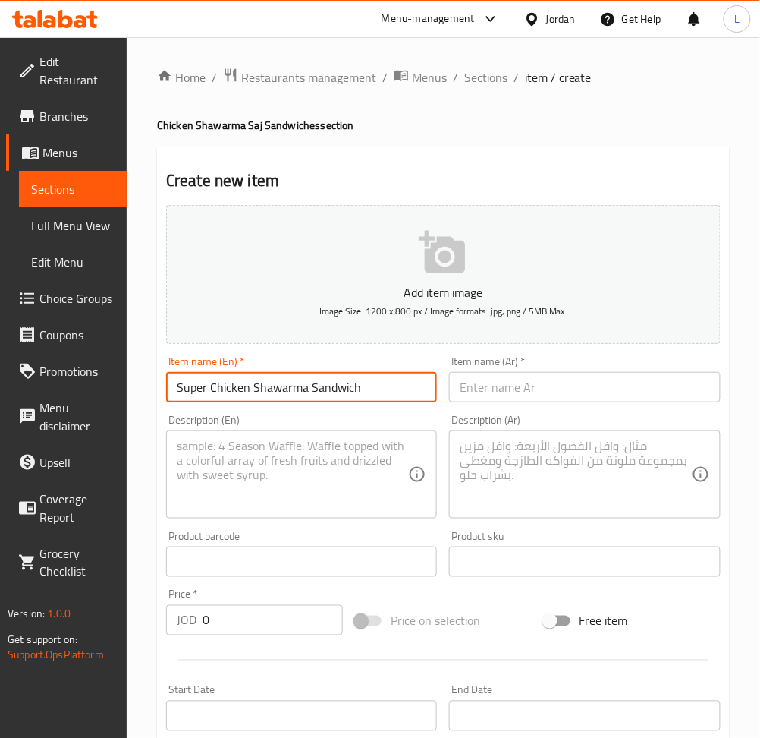
type input "Super Chicken Shawarma Sandwich"
drag, startPoint x: 492, startPoint y: 398, endPoint x: 511, endPoint y: 398, distance: 18.2
click at [492, 398] on input "text" at bounding box center [584, 387] width 271 height 30
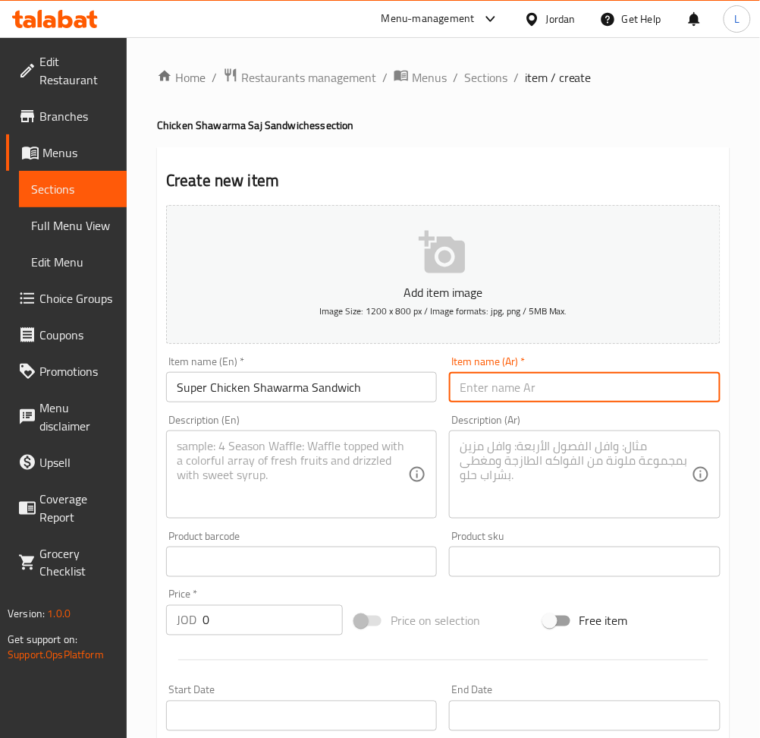
click at [521, 391] on input "text" at bounding box center [584, 387] width 271 height 30
paste input "ساندويش شاورما دجاج سوبر"
type input "ساندويش شاورما دجاج سوبر"
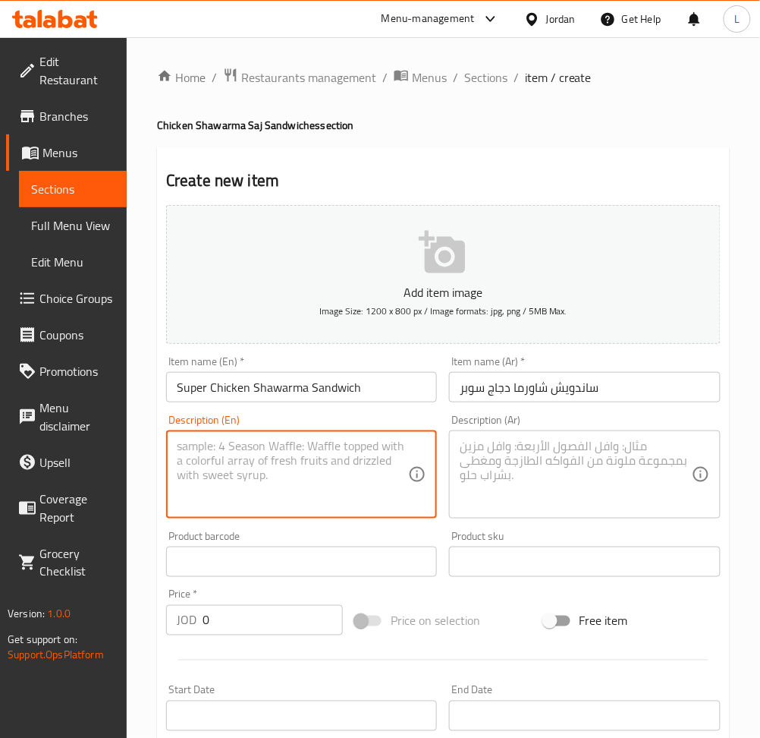
click at [326, 459] on textarea at bounding box center [292, 475] width 231 height 72
click at [299, 462] on textarea at bounding box center [292, 475] width 231 height 72
paste textarea "Fresh grilled chicken shawarma sandwich with a large size inside fresh saj brea…"
type textarea "Fresh grilled chicken shawarma sandwich with a large size inside fresh saj brea…"
click at [540, 464] on textarea at bounding box center [575, 475] width 231 height 72
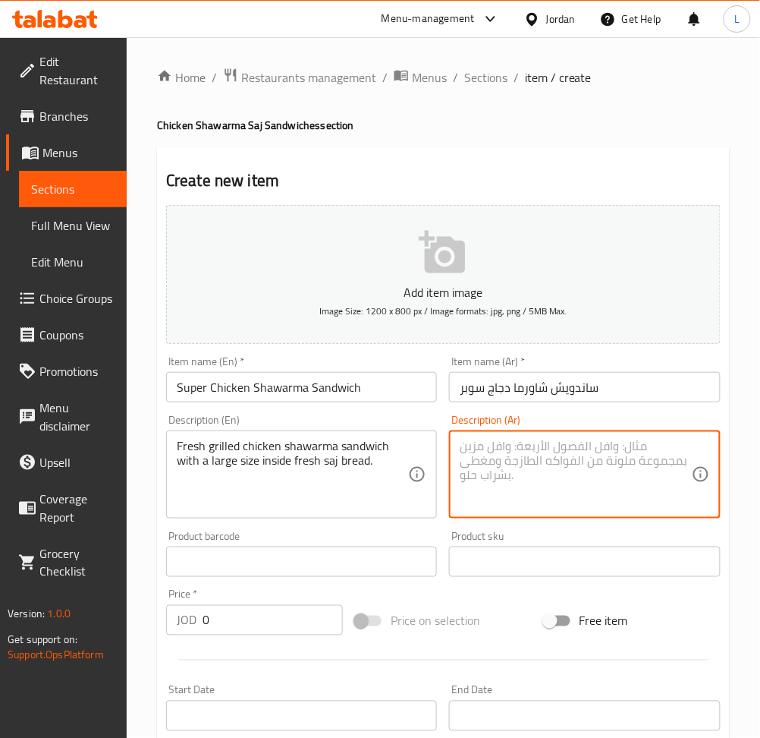
click at [499, 472] on textarea at bounding box center [575, 475] width 231 height 72
paste textarea "ساندويش شاورما دجاج مشوي طازج بحجم كبير داخل خبز الصاج الطازج."
type textarea "ساندويش شاورما دجاج مشوي طازج بحجم كبير داخل خبز الصاج الطازج."
click at [250, 609] on input "0" at bounding box center [273, 620] width 140 height 30
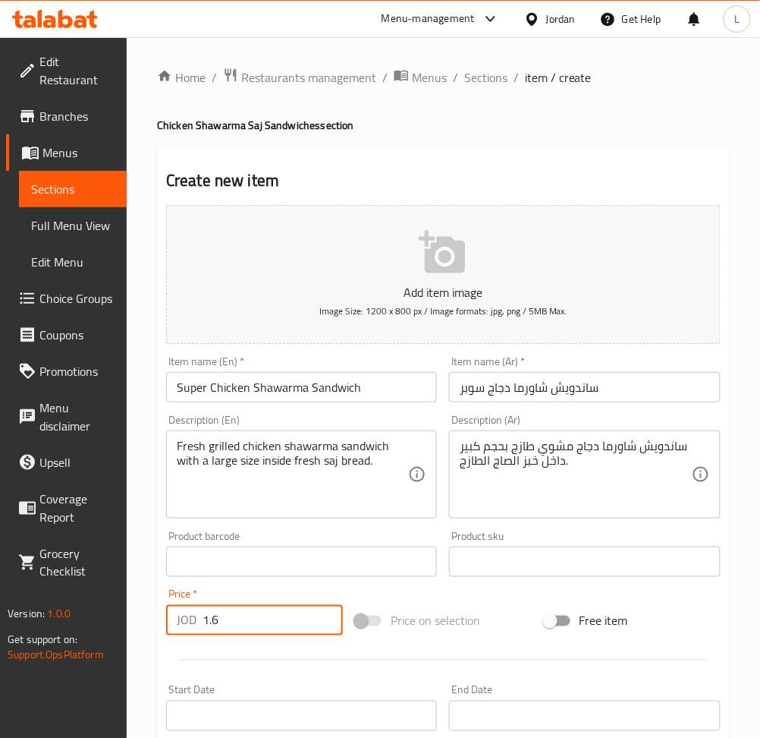
type input "1.6"
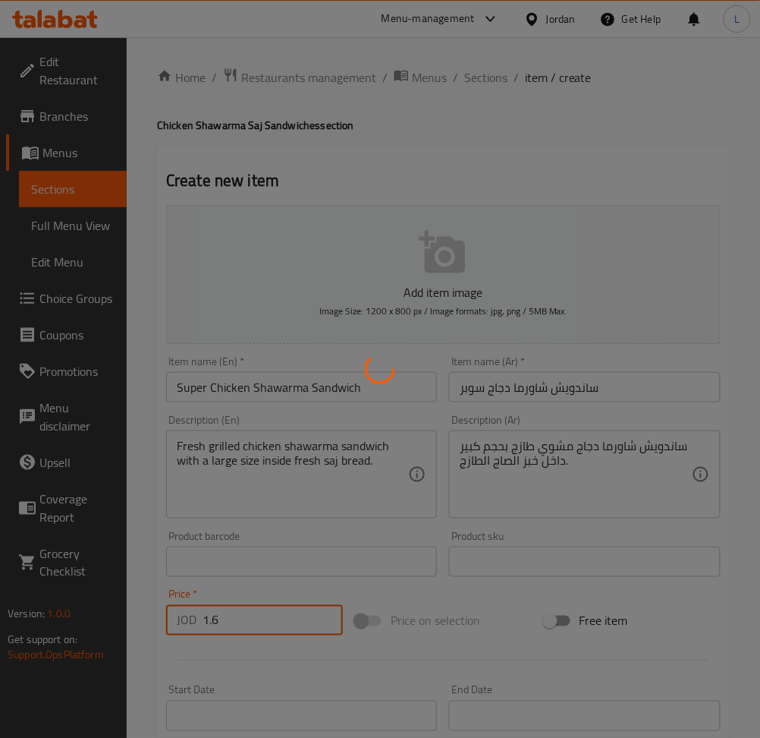
type input "0"
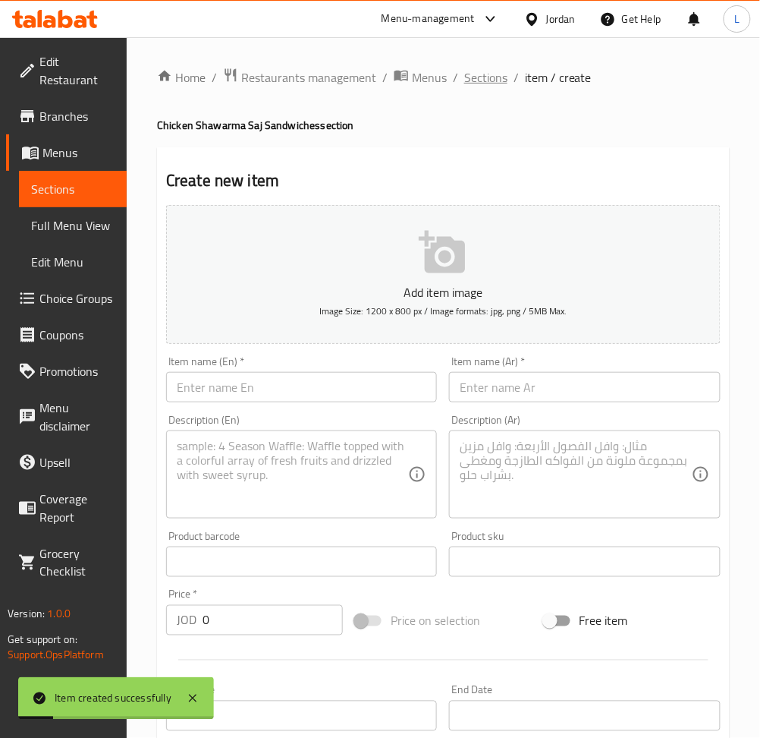
click at [491, 85] on span "Sections" at bounding box center [485, 77] width 43 height 18
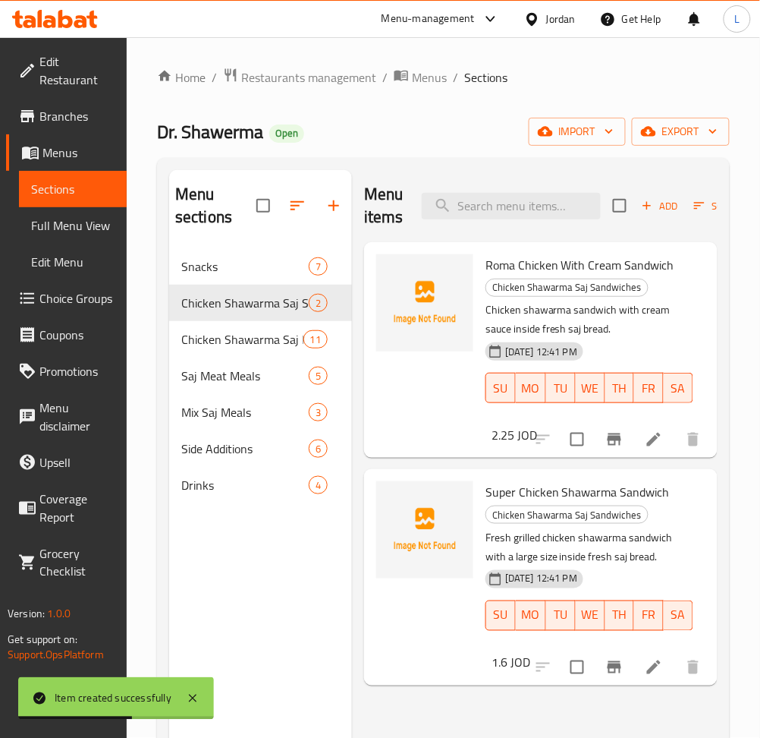
click at [652, 439] on icon at bounding box center [654, 439] width 18 height 18
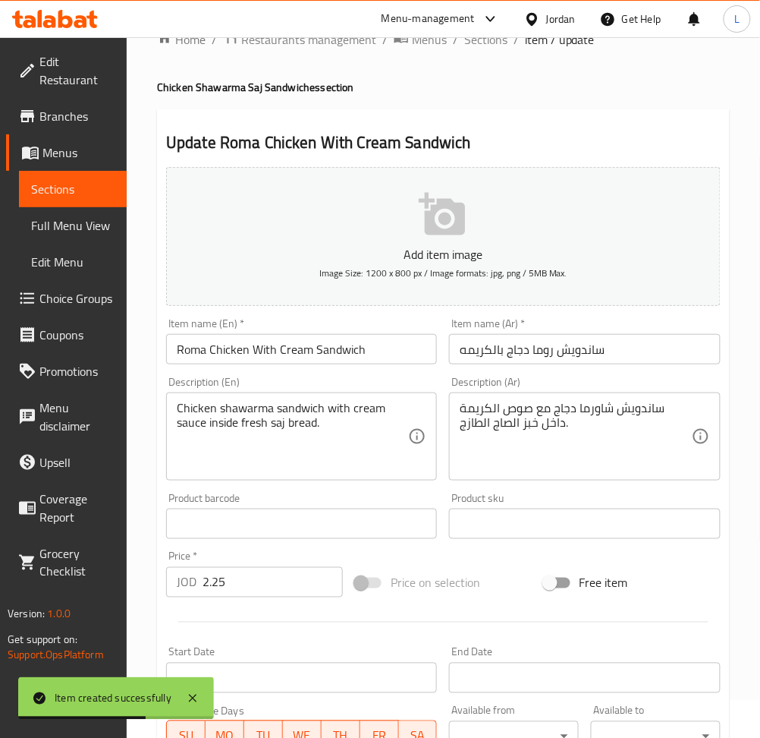
scroll to position [332, 0]
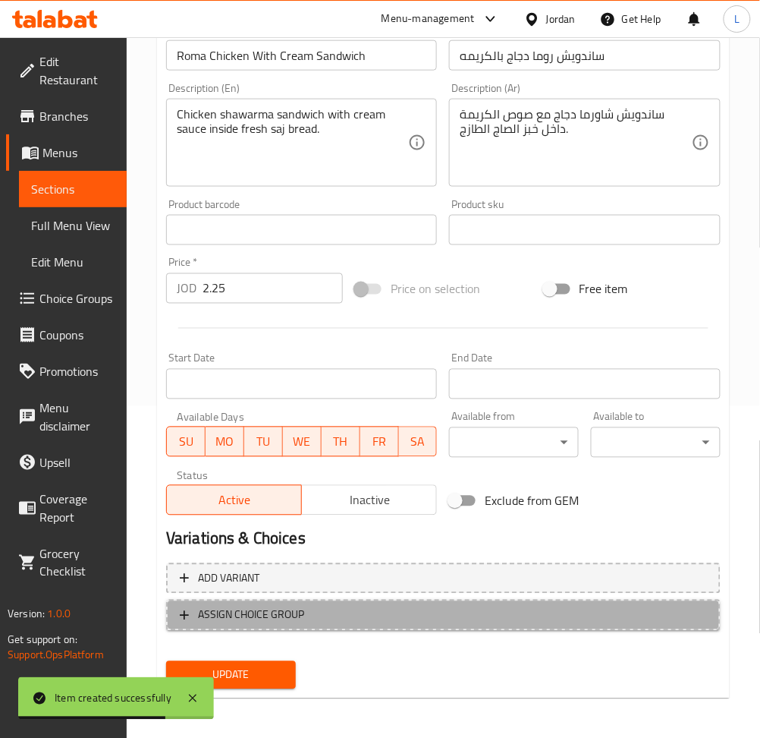
click at [295, 623] on button "ASSIGN CHOICE GROUP" at bounding box center [443, 614] width 555 height 31
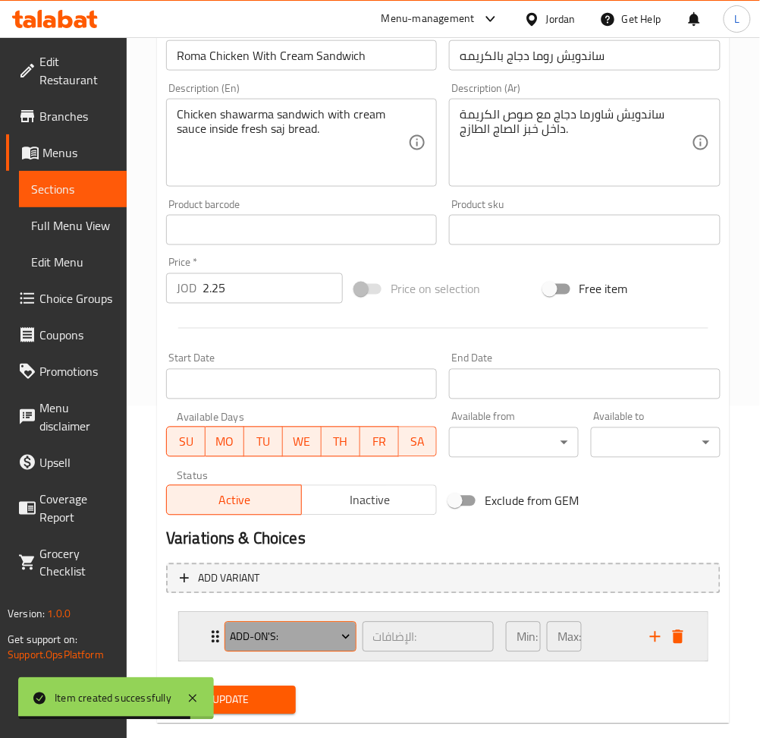
click at [263, 637] on span "Add-On's:" at bounding box center [290, 636] width 121 height 19
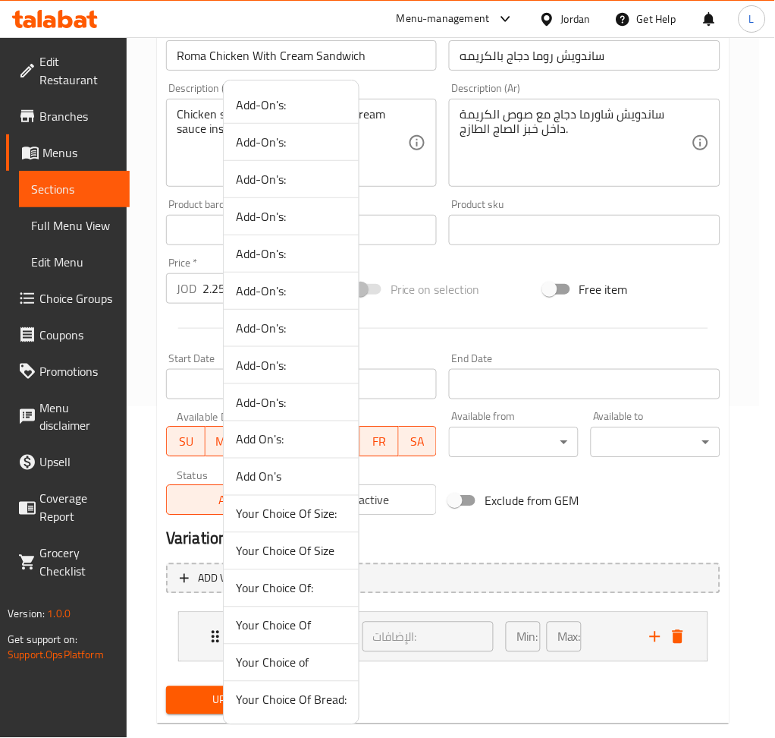
click at [319, 437] on span "Add On's:" at bounding box center [291, 439] width 111 height 18
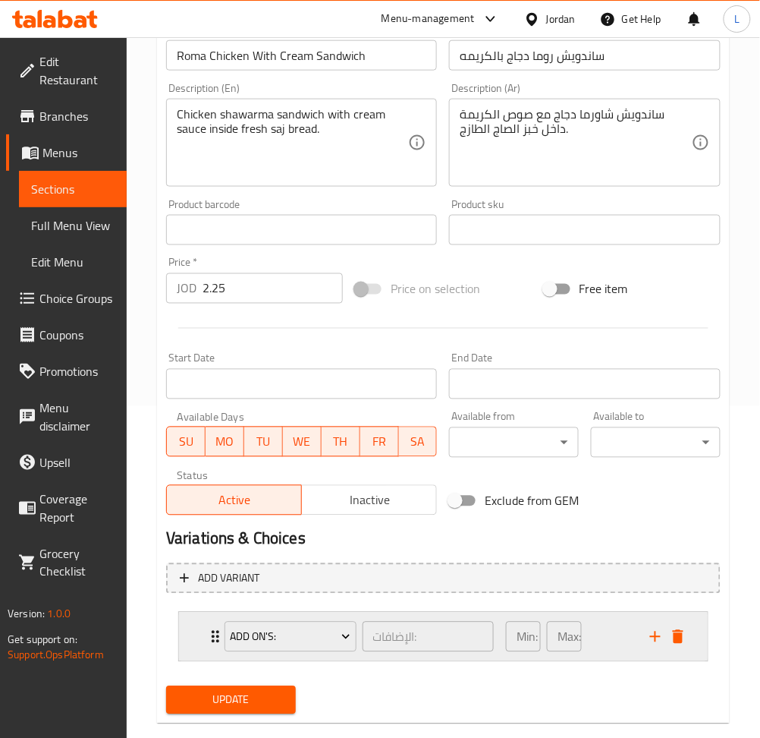
click at [186, 650] on div "Add On's: الإضافات: ​ Min: 0 ​ Max: 0 ​" at bounding box center [443, 636] width 529 height 49
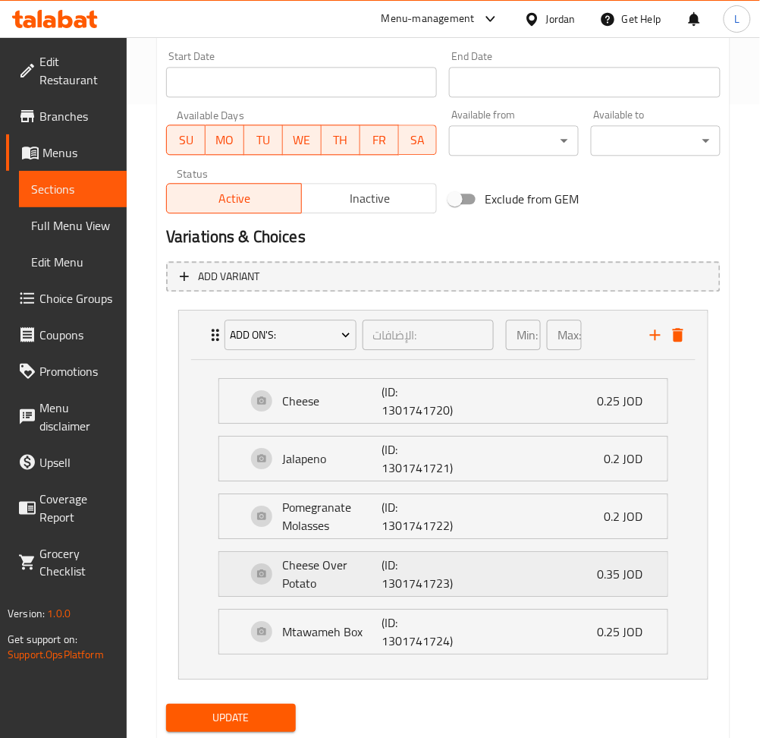
scroll to position [635, 0]
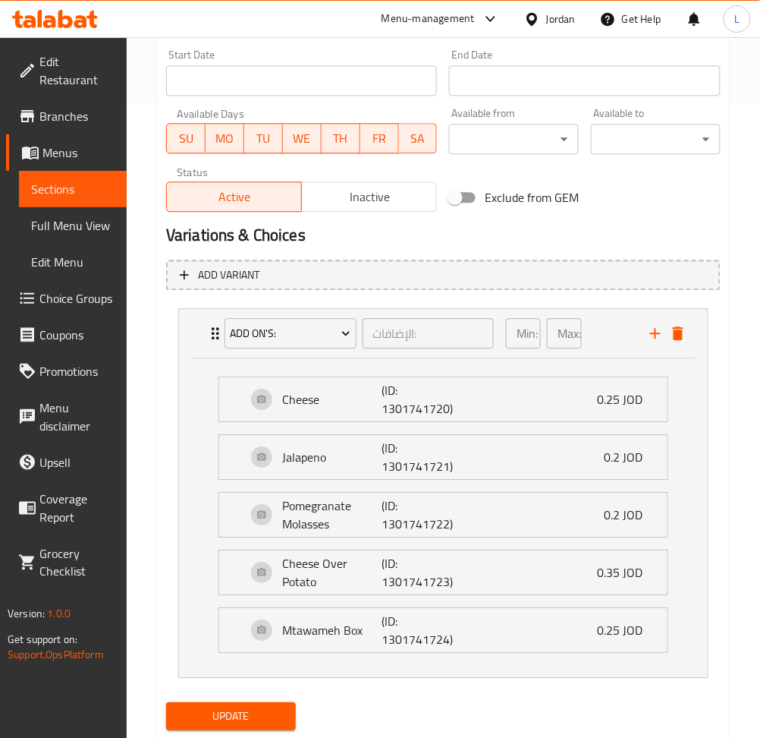
click at [259, 706] on span "Update" at bounding box center [230, 715] width 105 height 19
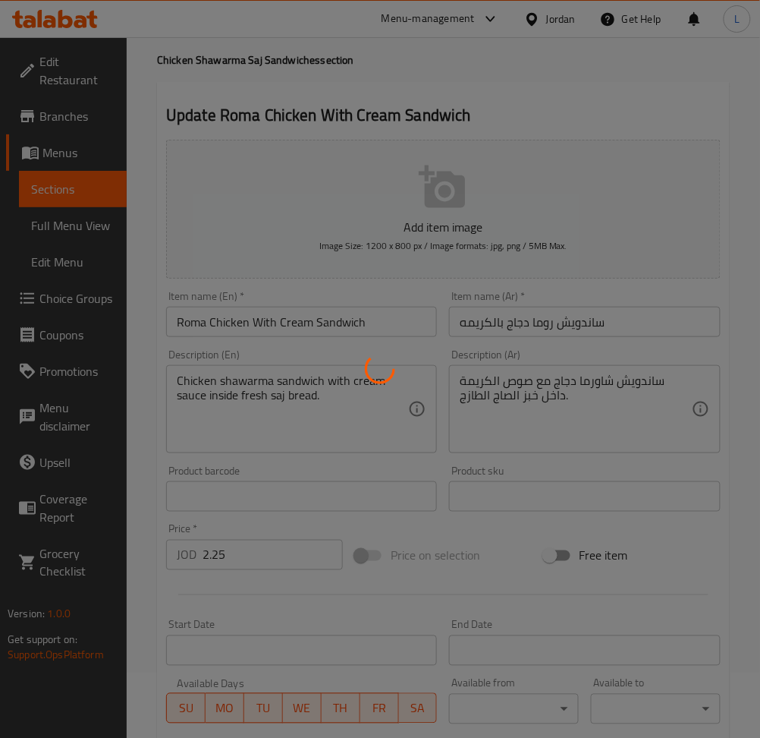
scroll to position [0, 0]
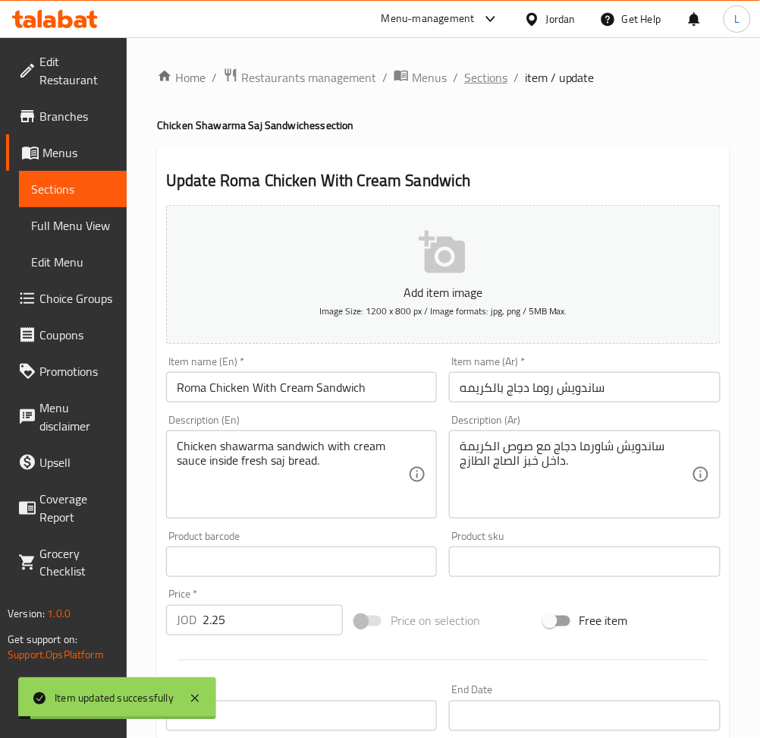
click at [488, 77] on span "Sections" at bounding box center [485, 77] width 43 height 18
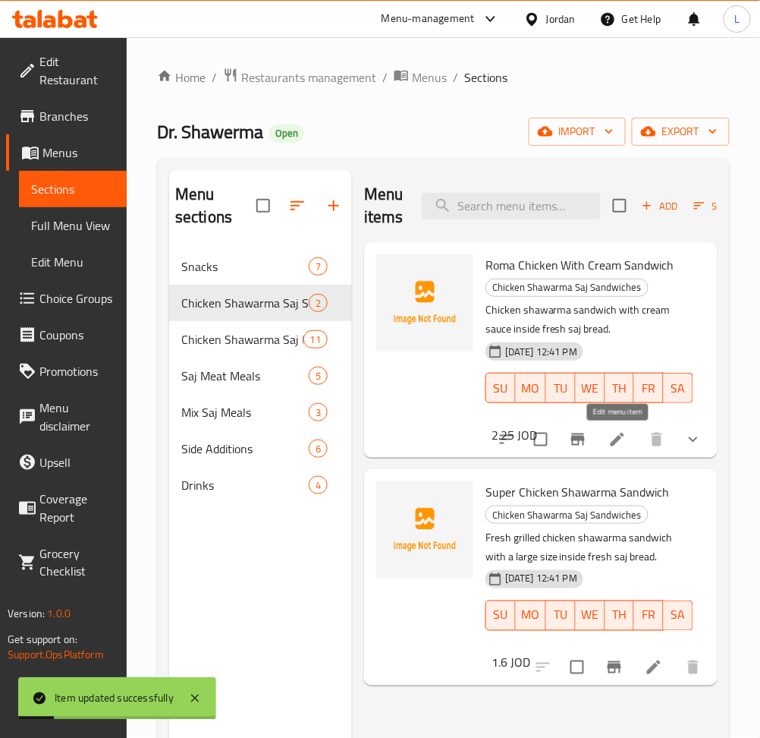
click at [620, 444] on icon at bounding box center [618, 439] width 18 height 18
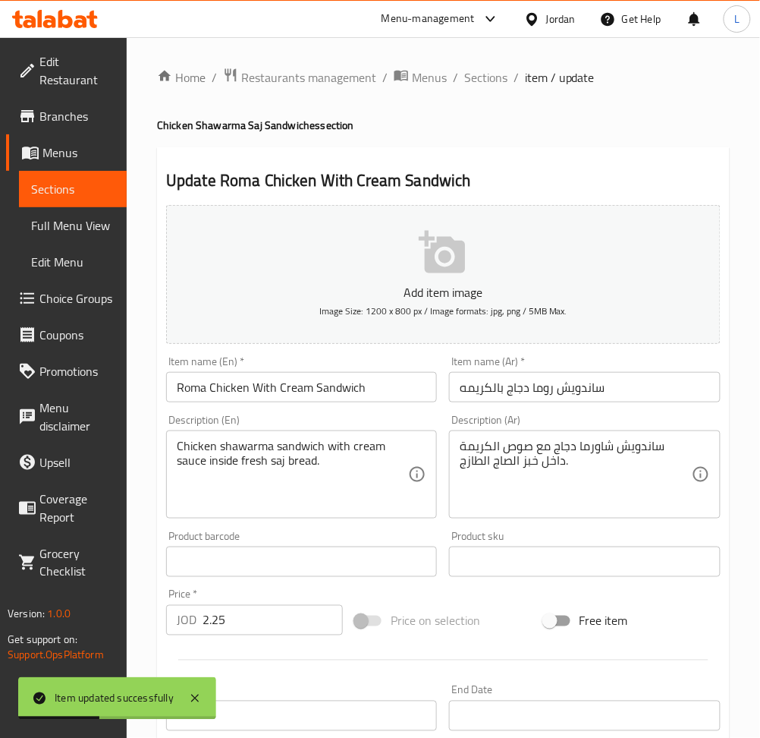
click at [489, 91] on div "Home / Restaurants management / Menus / Sections / item / update Chicken Shawar…" at bounding box center [443, 567] width 573 height 999
click at [489, 77] on span "Sections" at bounding box center [485, 77] width 43 height 18
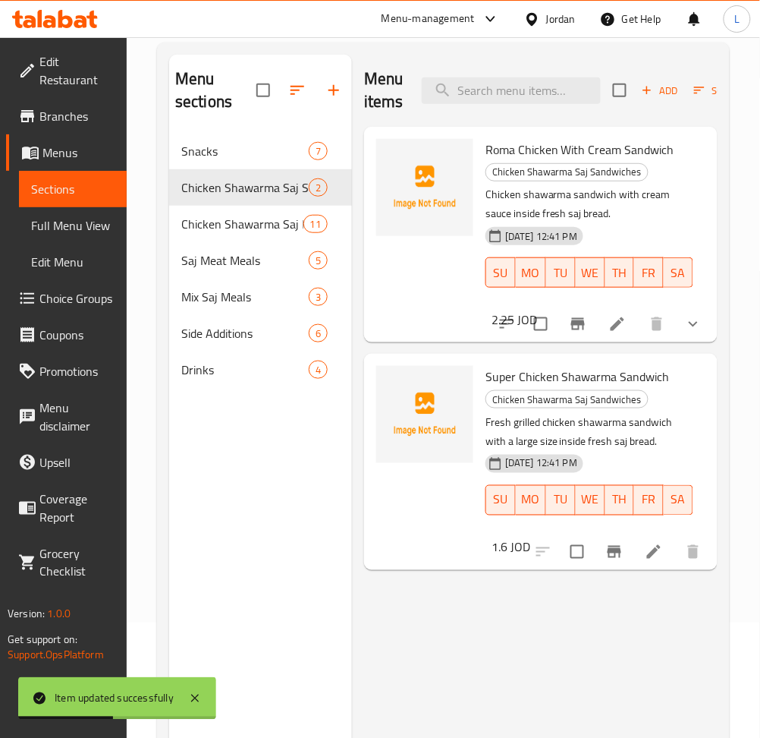
scroll to position [212, 0]
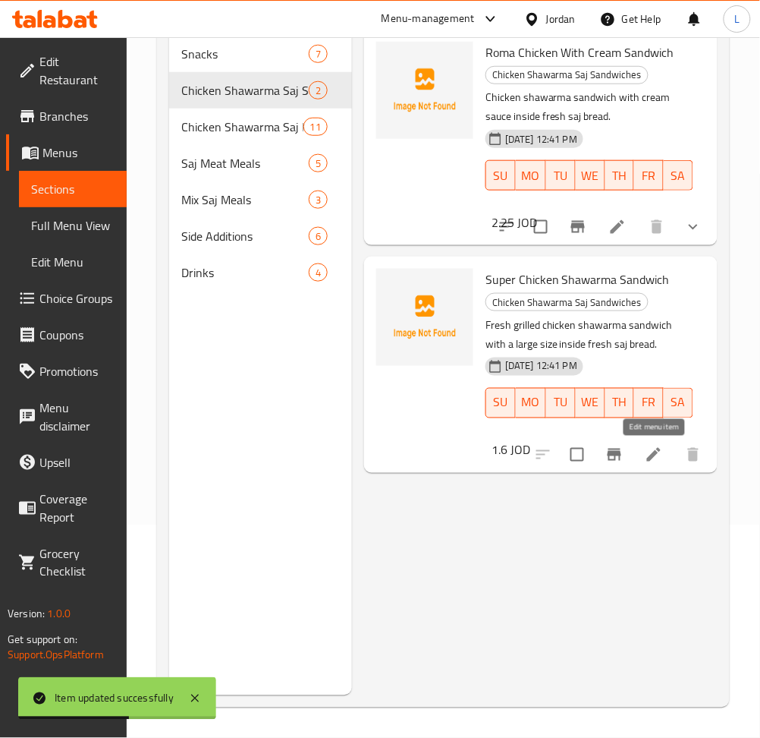
click at [648, 462] on icon at bounding box center [654, 454] width 18 height 18
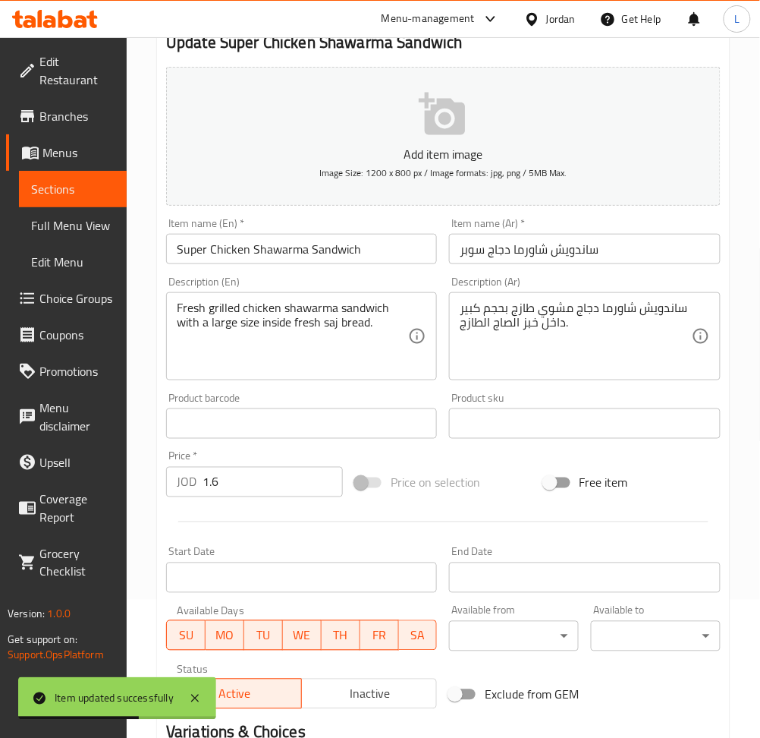
scroll to position [332, 0]
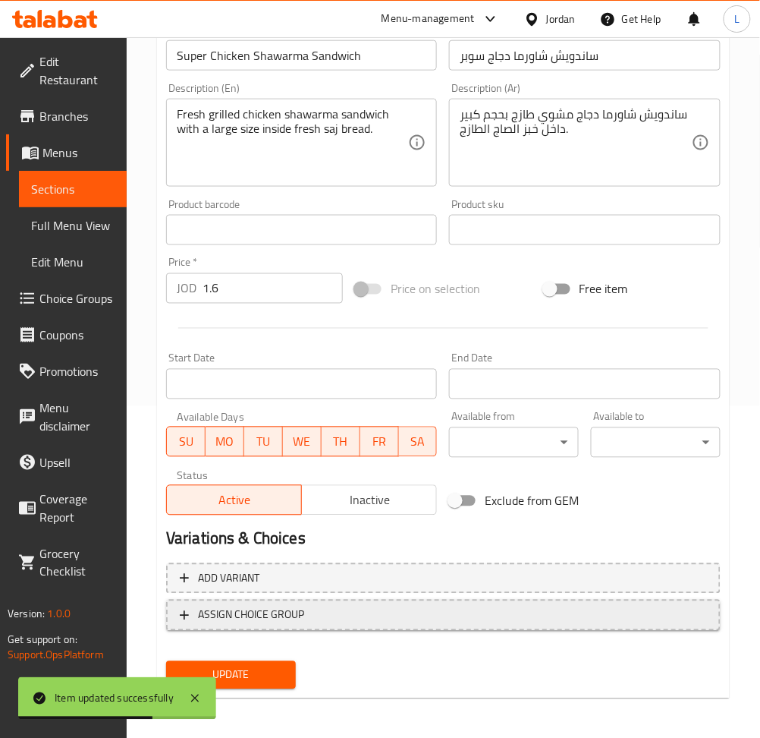
click at [222, 612] on span "ASSIGN CHOICE GROUP" at bounding box center [251, 614] width 106 height 19
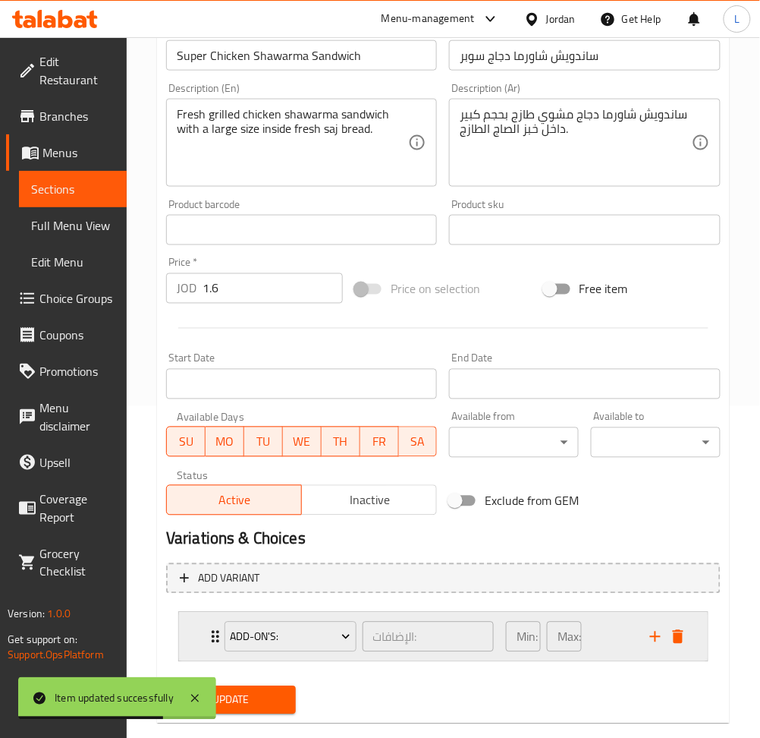
click at [259, 650] on div "Add-On's:" at bounding box center [291, 636] width 138 height 36
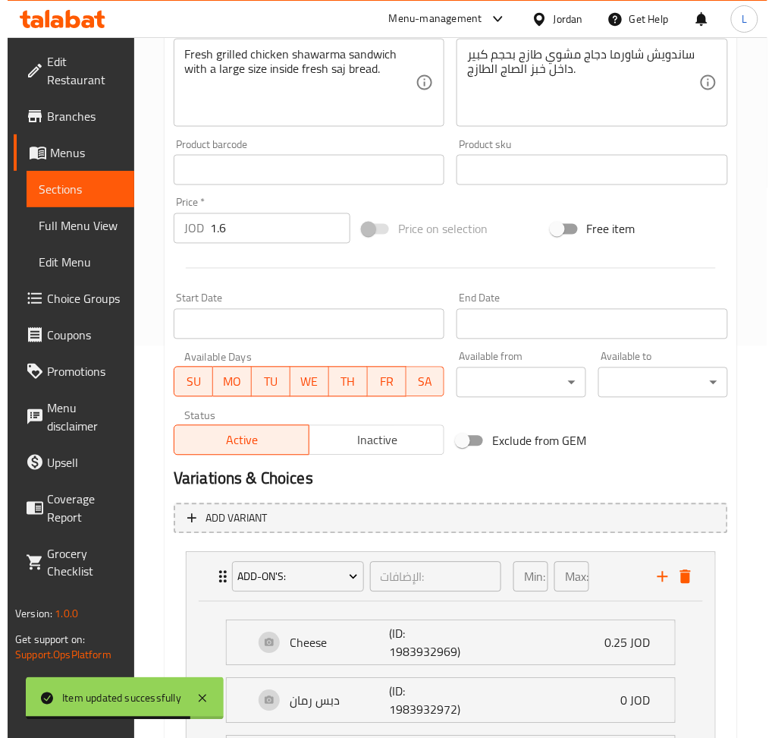
scroll to position [432, 0]
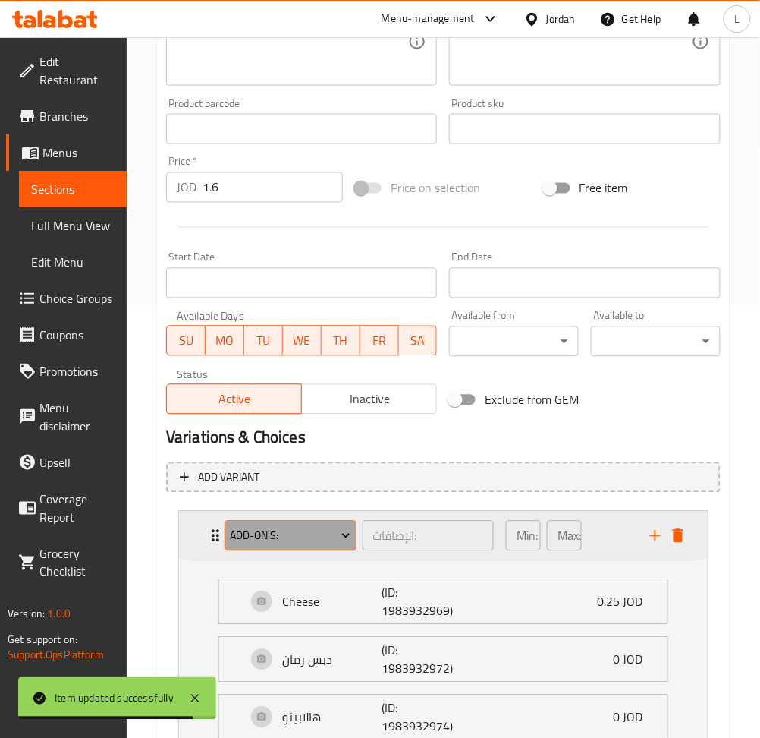
click at [307, 532] on span "Add-On's:" at bounding box center [290, 536] width 121 height 19
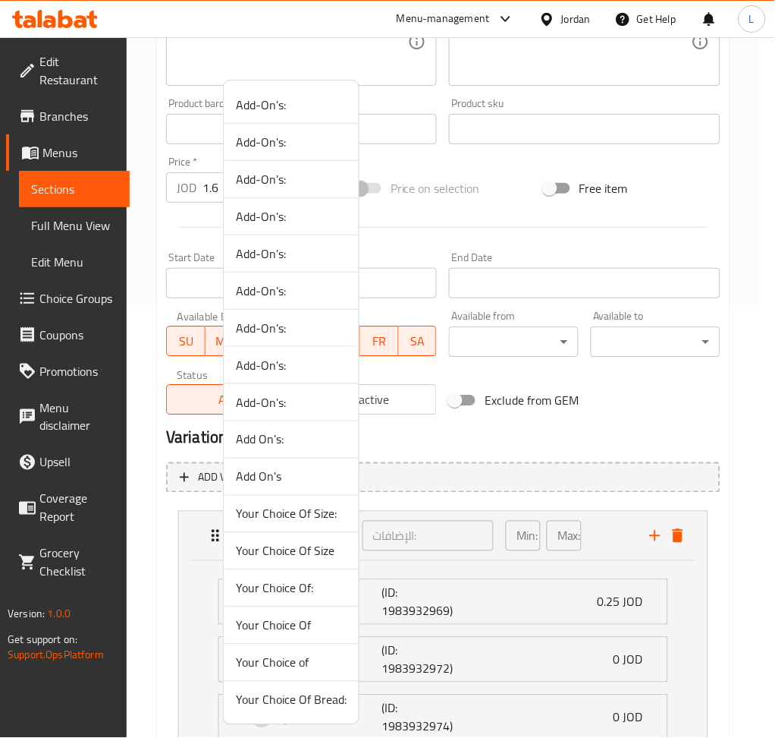
click at [309, 439] on span "Add On's:" at bounding box center [291, 439] width 111 height 18
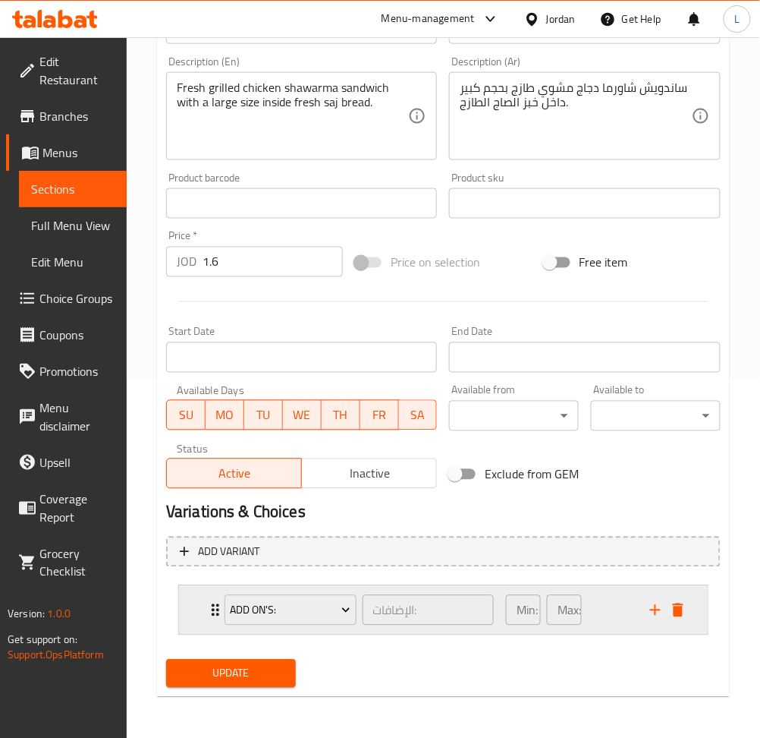
click at [214, 615] on icon "Expand" at bounding box center [215, 610] width 18 height 18
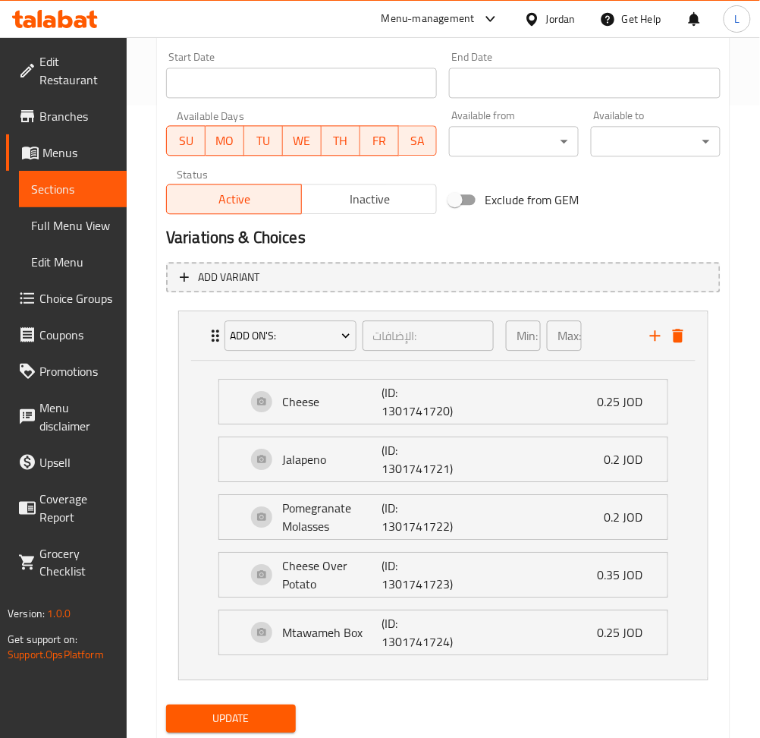
scroll to position [635, 0]
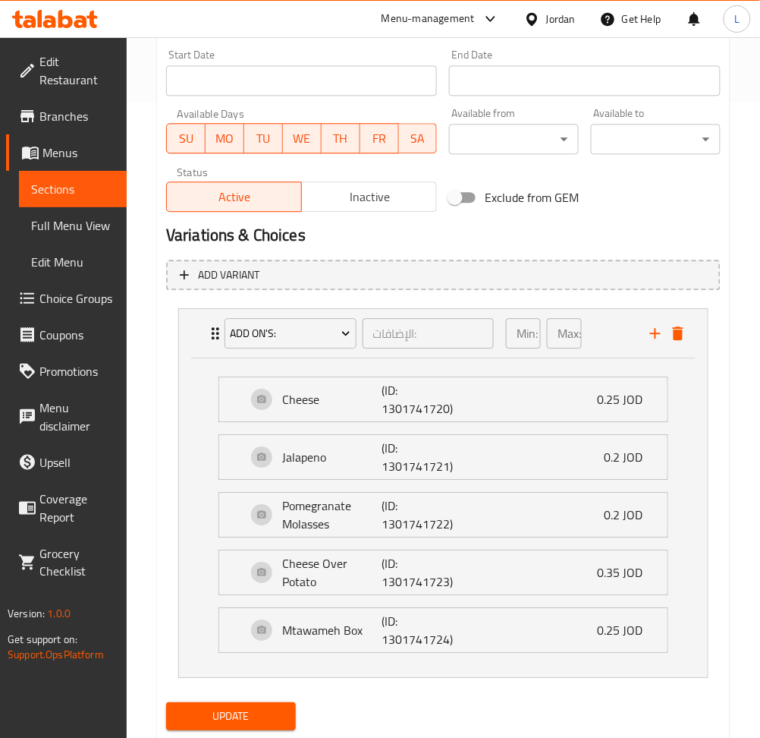
click at [256, 710] on span "Update" at bounding box center [230, 715] width 105 height 19
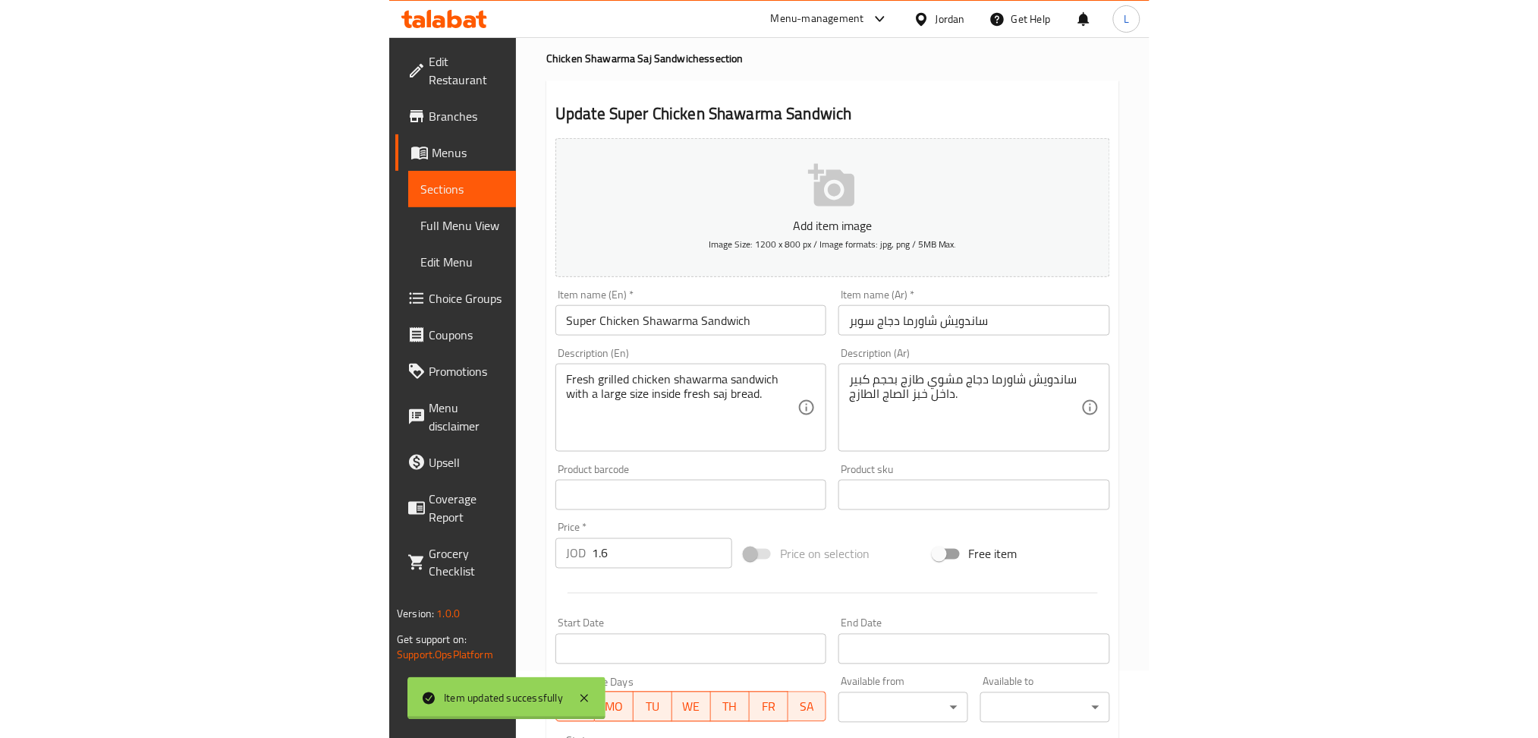
scroll to position [0, 0]
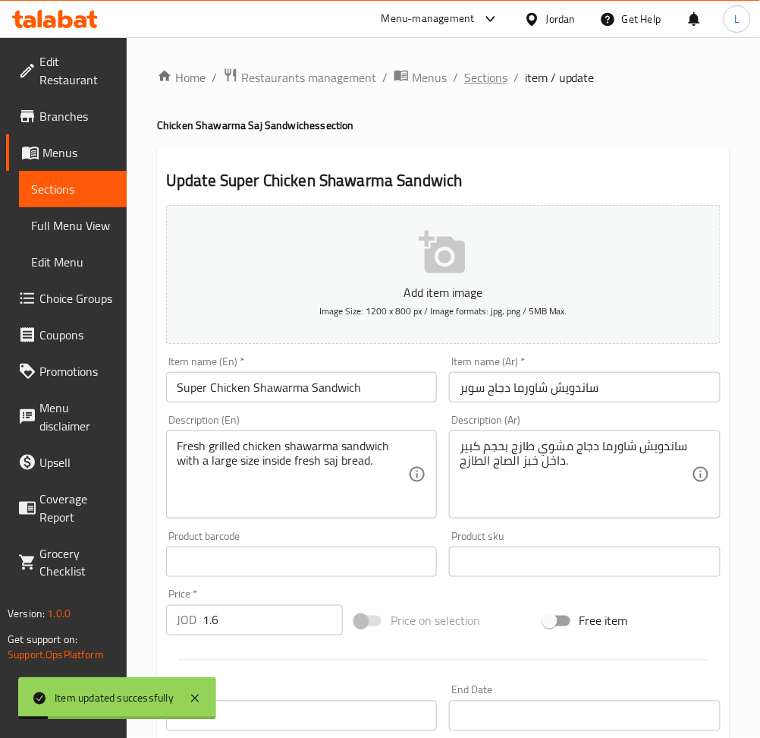
click at [481, 76] on span "Sections" at bounding box center [485, 77] width 43 height 18
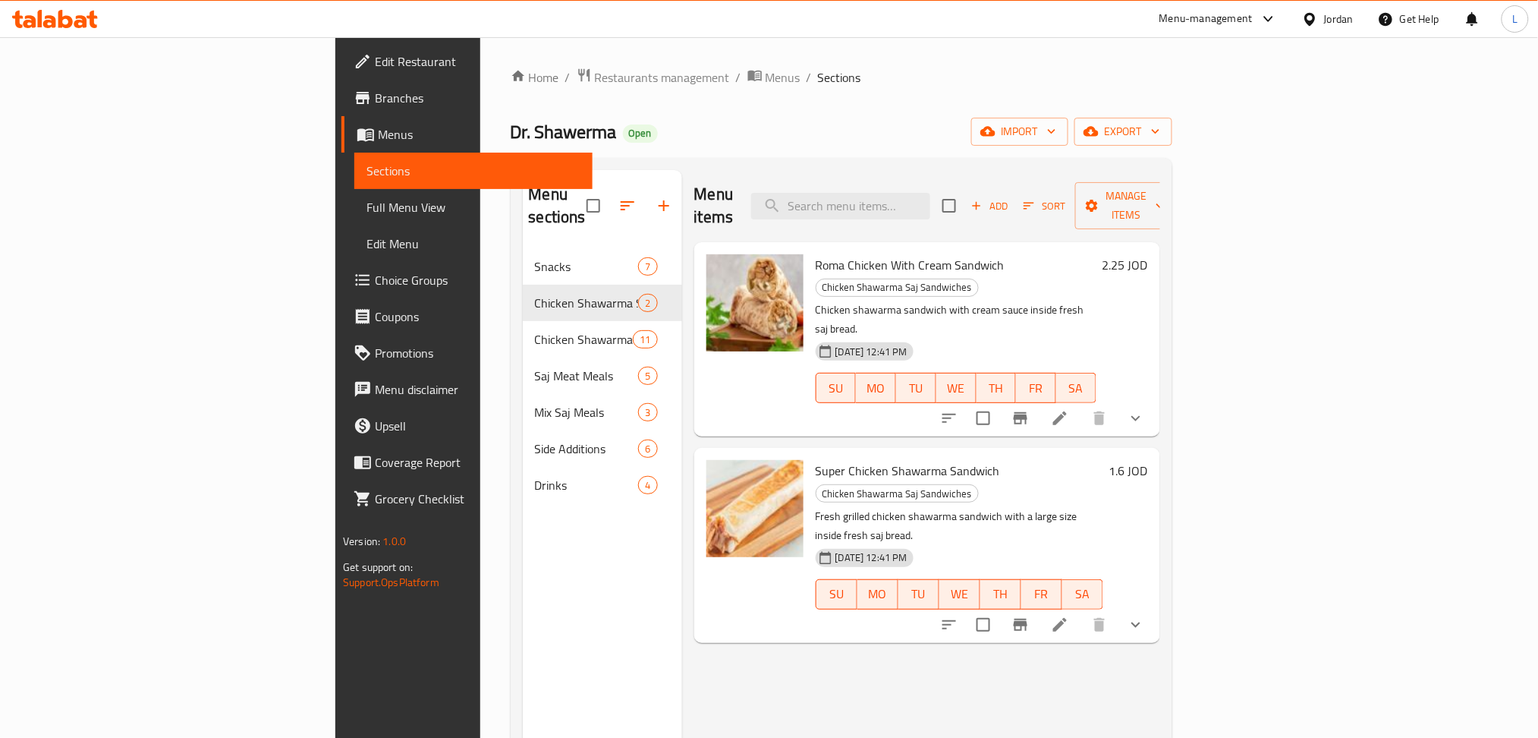
click at [65, 21] on icon at bounding box center [55, 19] width 86 height 18
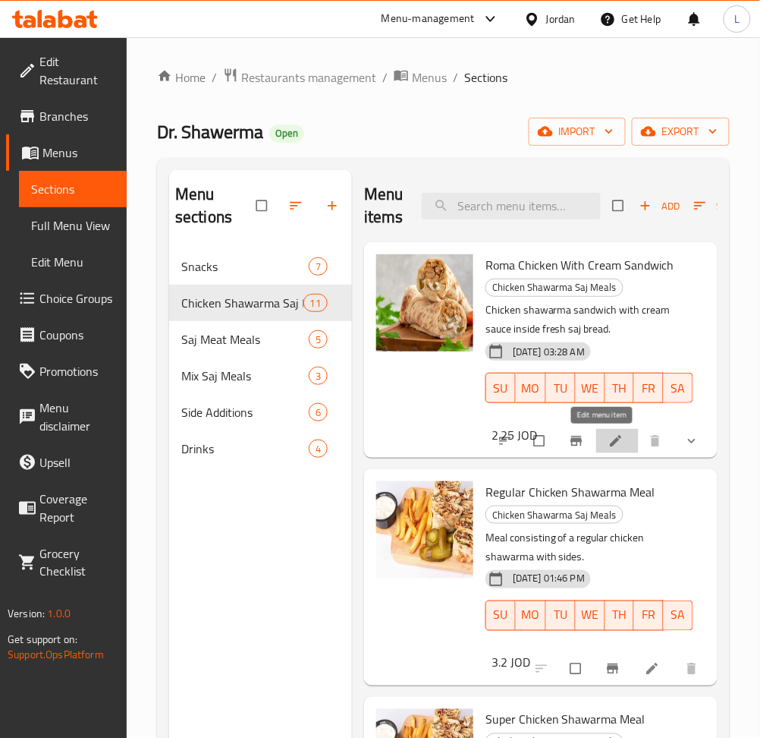
click at [610, 445] on icon at bounding box center [615, 441] width 11 height 11
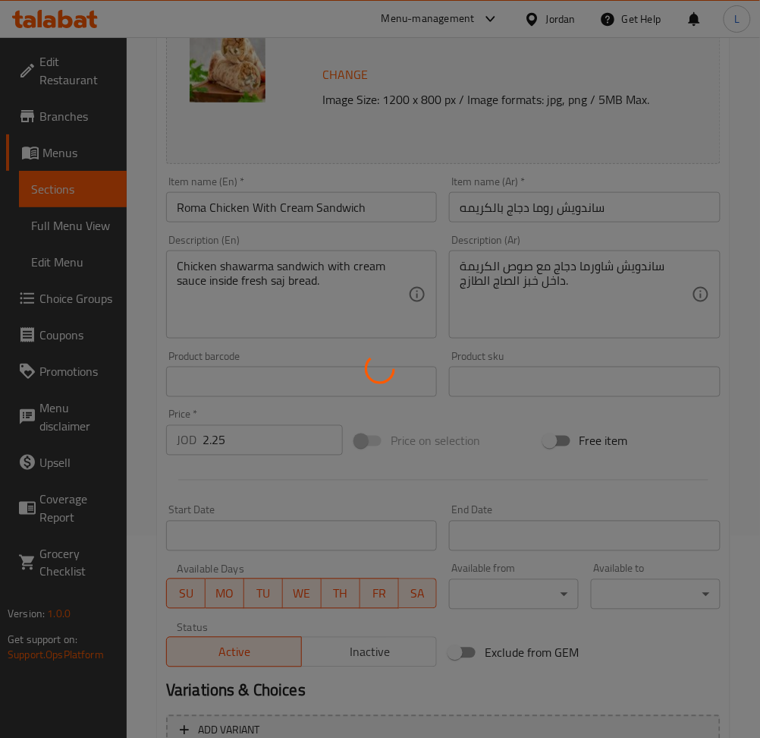
type input "الإضافات:"
type input "0"
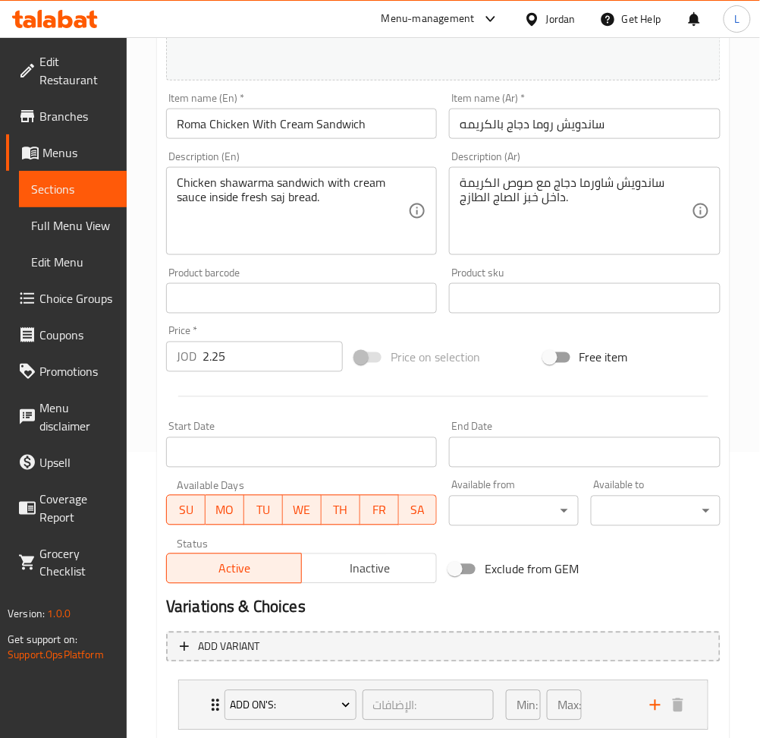
scroll to position [381, 0]
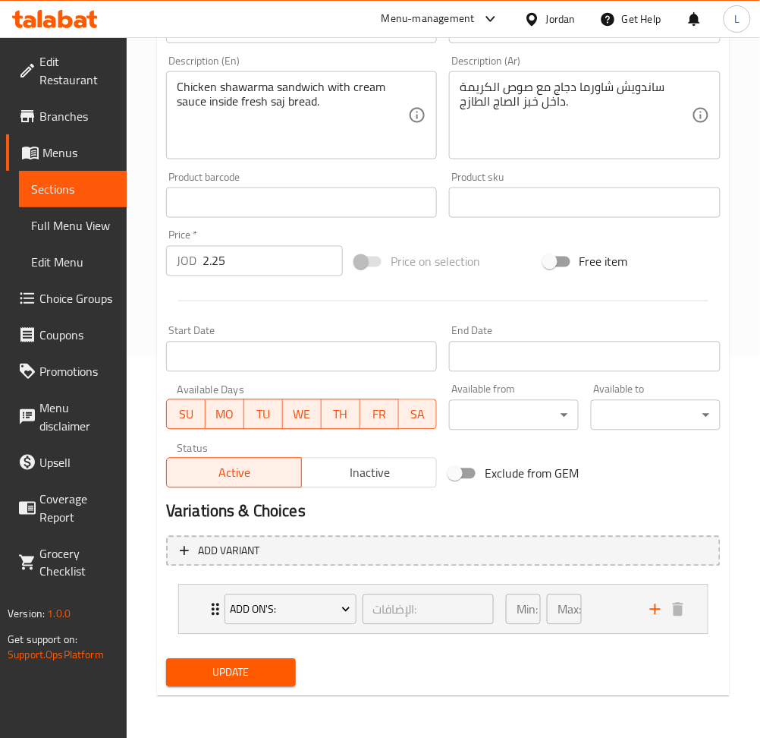
click at [394, 473] on span "Inactive" at bounding box center [369, 473] width 123 height 22
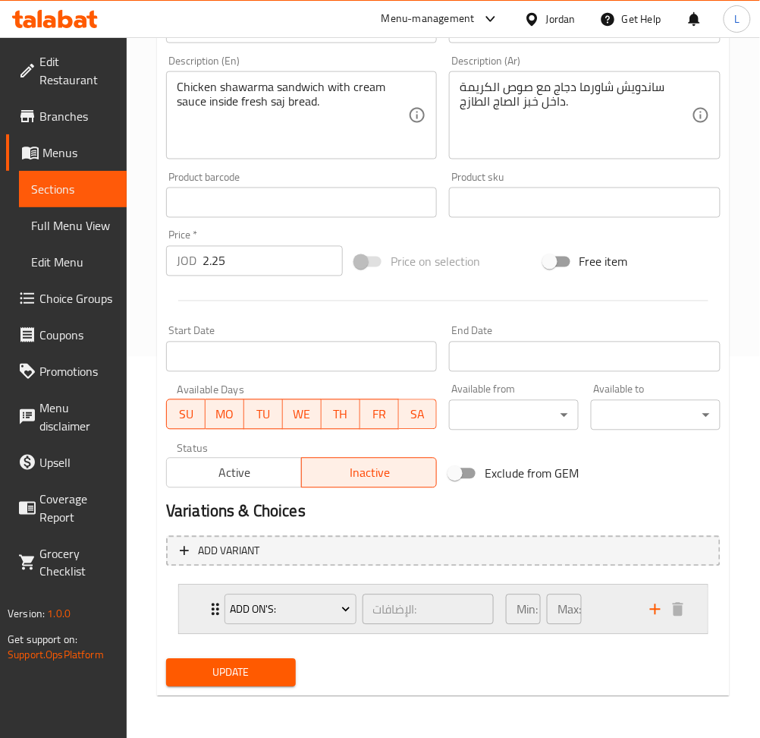
click at [201, 614] on div "Add On's: الإضافات: ​ Min: 0 ​ Max: 0 ​" at bounding box center [443, 609] width 529 height 49
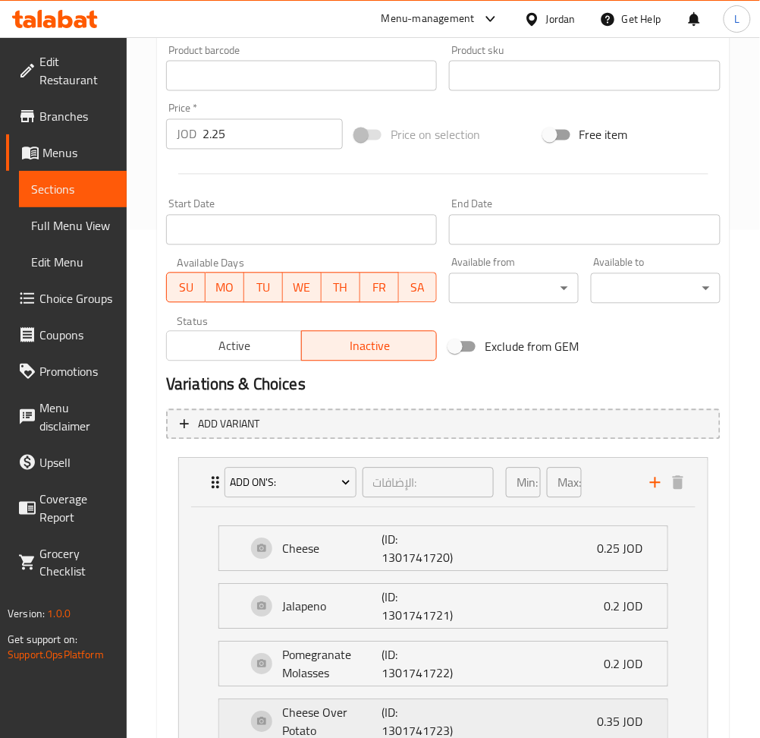
scroll to position [684, 0]
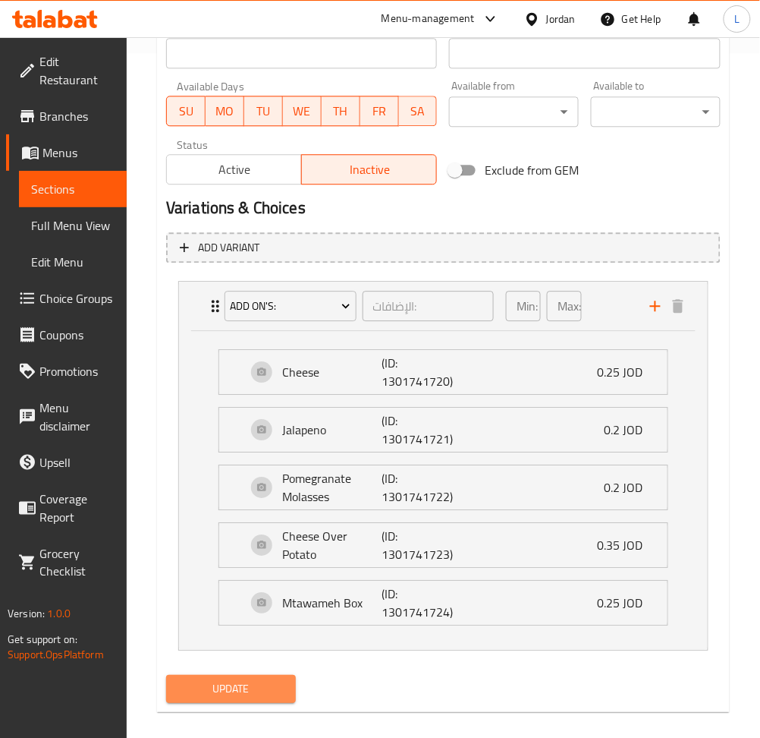
click at [278, 682] on span "Update" at bounding box center [230, 688] width 105 height 19
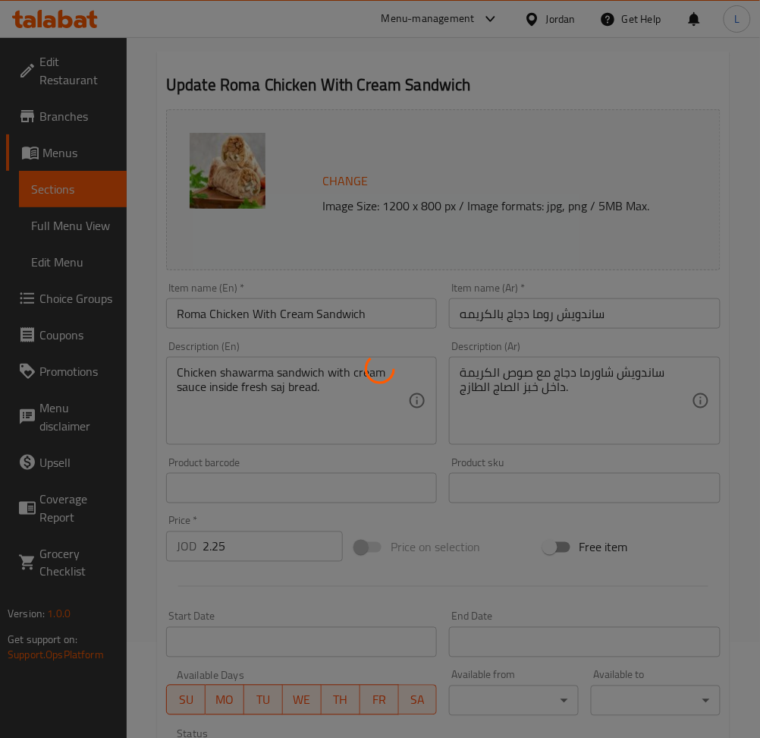
scroll to position [0, 0]
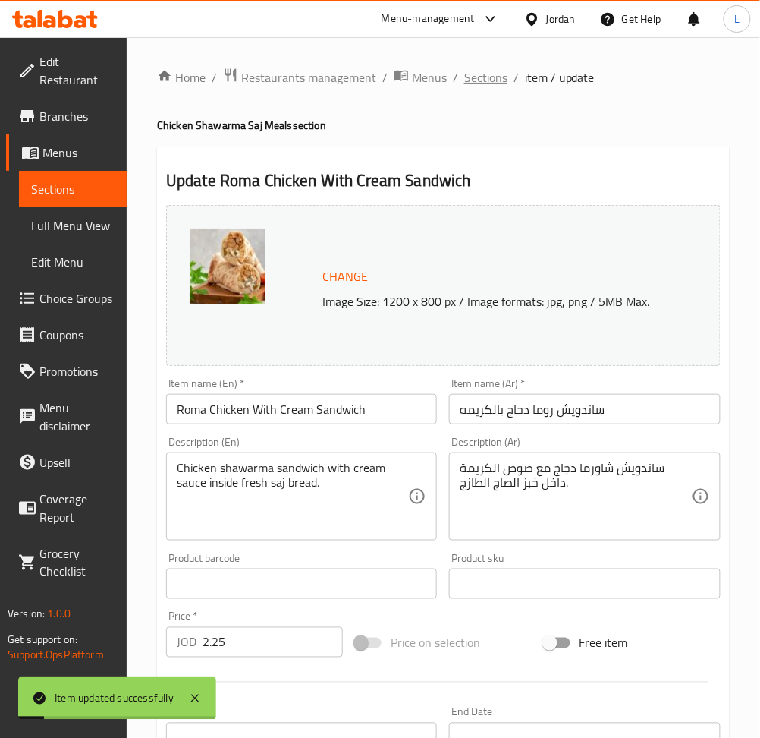
click at [480, 80] on span "Sections" at bounding box center [485, 77] width 43 height 18
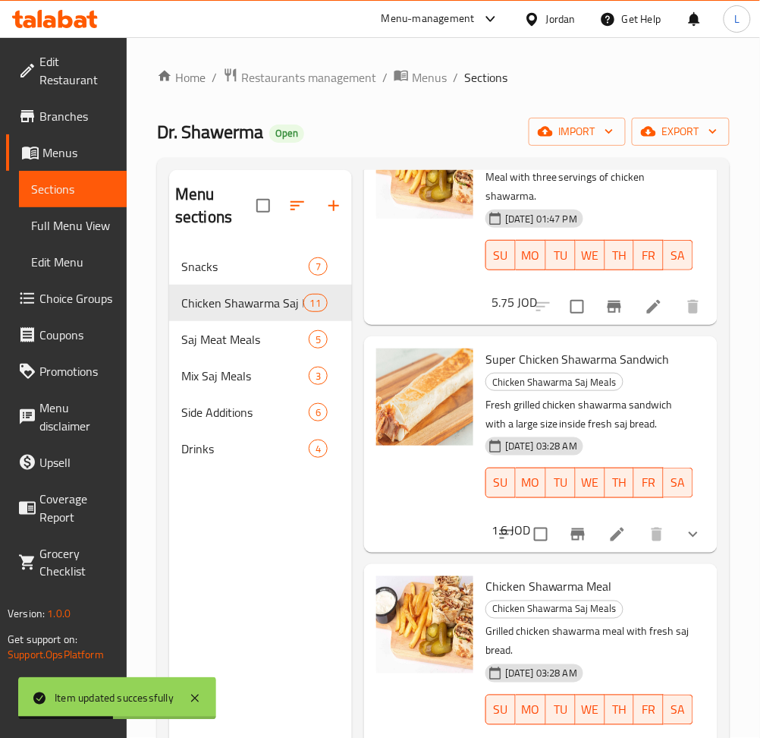
scroll to position [1112, 0]
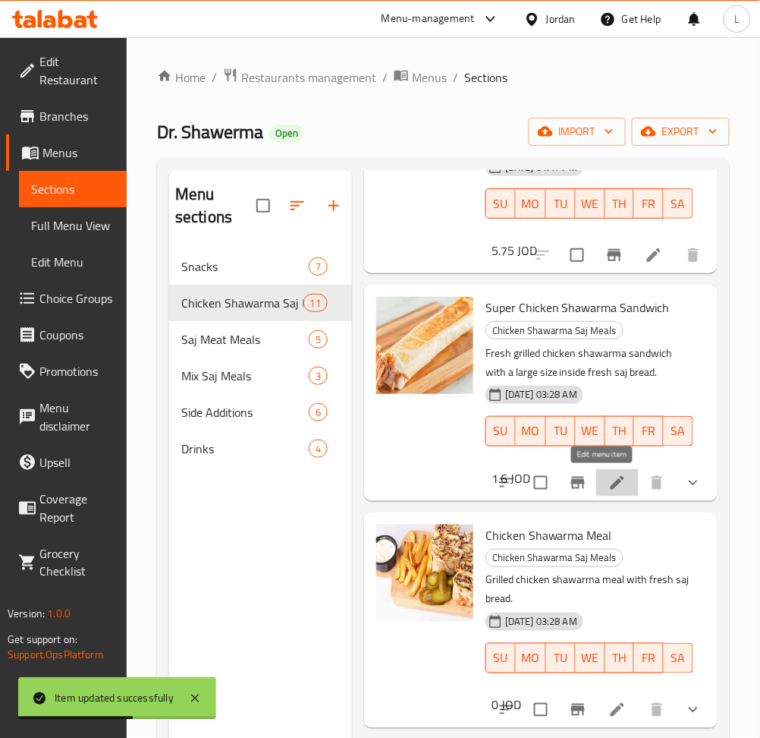
click at [609, 480] on icon at bounding box center [618, 482] width 18 height 18
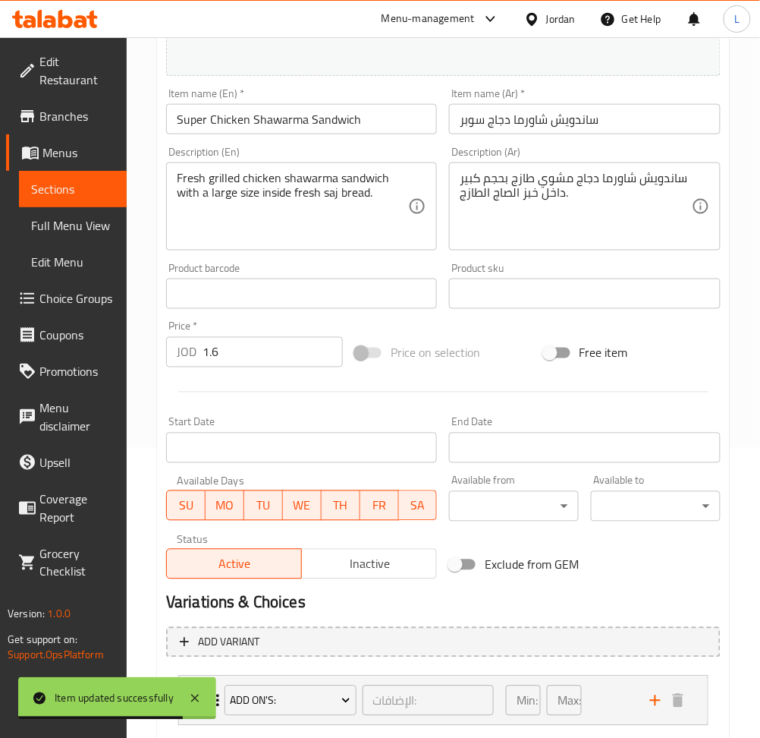
scroll to position [381, 0]
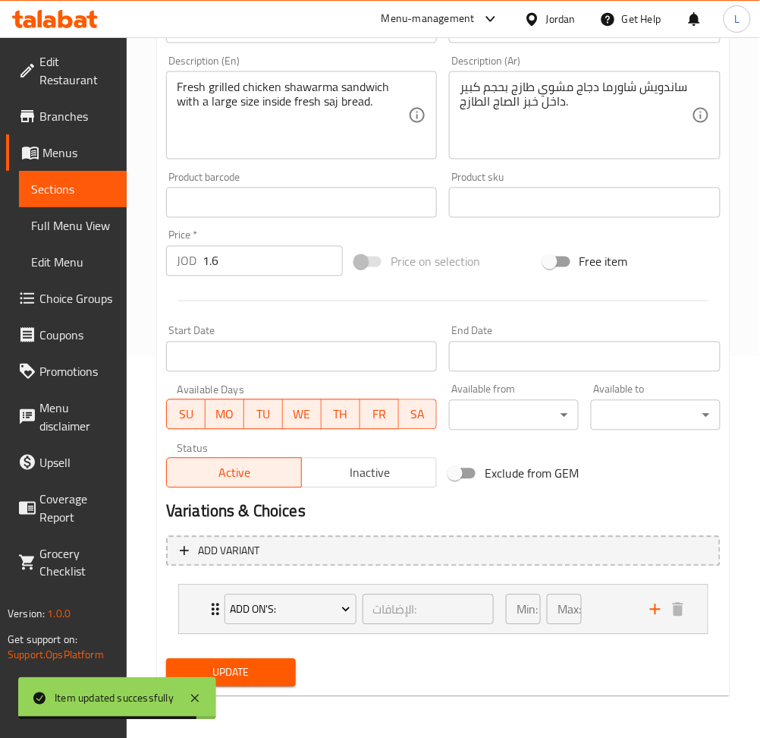
click at [350, 486] on button "Inactive" at bounding box center [369, 473] width 136 height 30
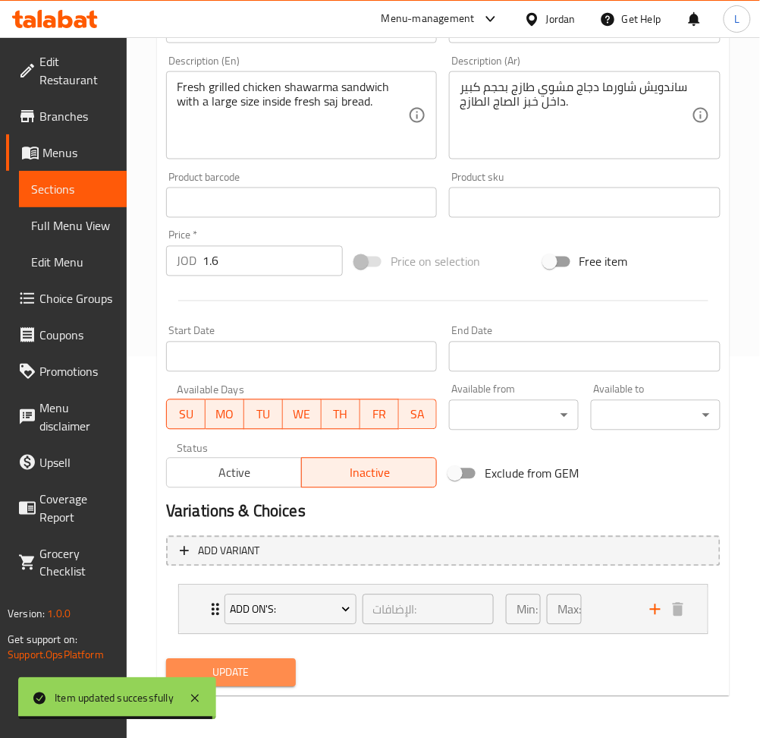
click at [270, 678] on span "Update" at bounding box center [230, 672] width 105 height 19
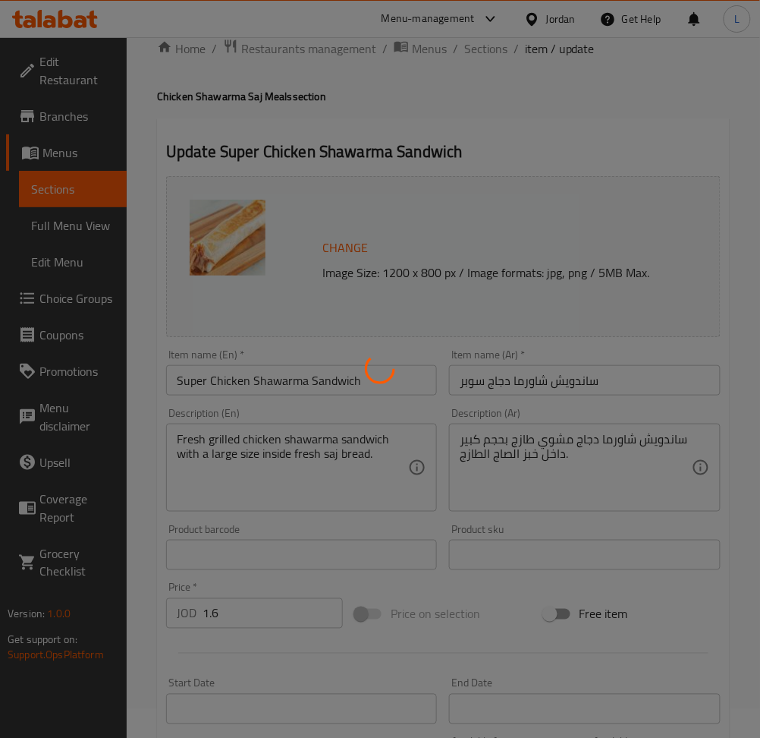
scroll to position [0, 0]
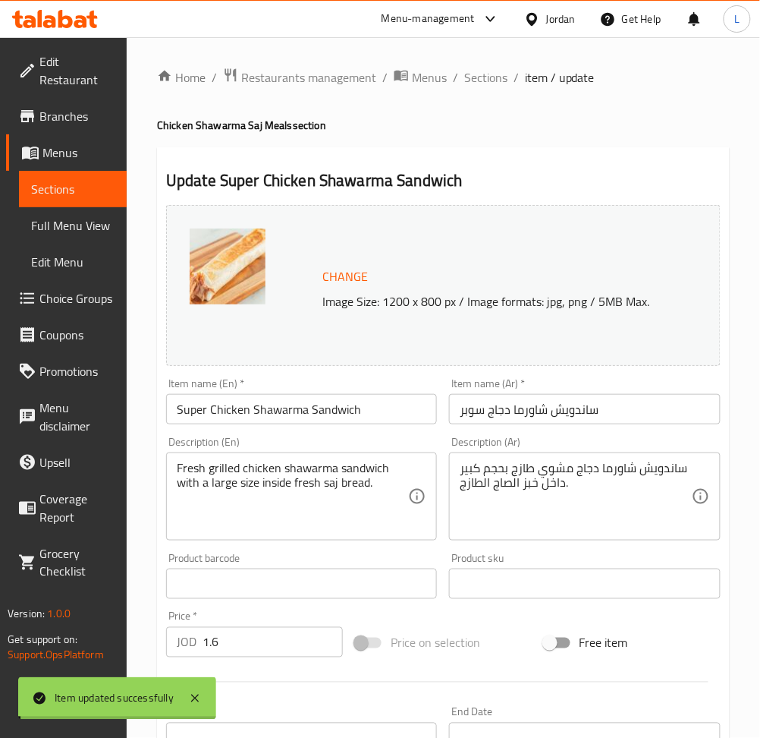
click at [495, 80] on span "Sections" at bounding box center [485, 77] width 43 height 18
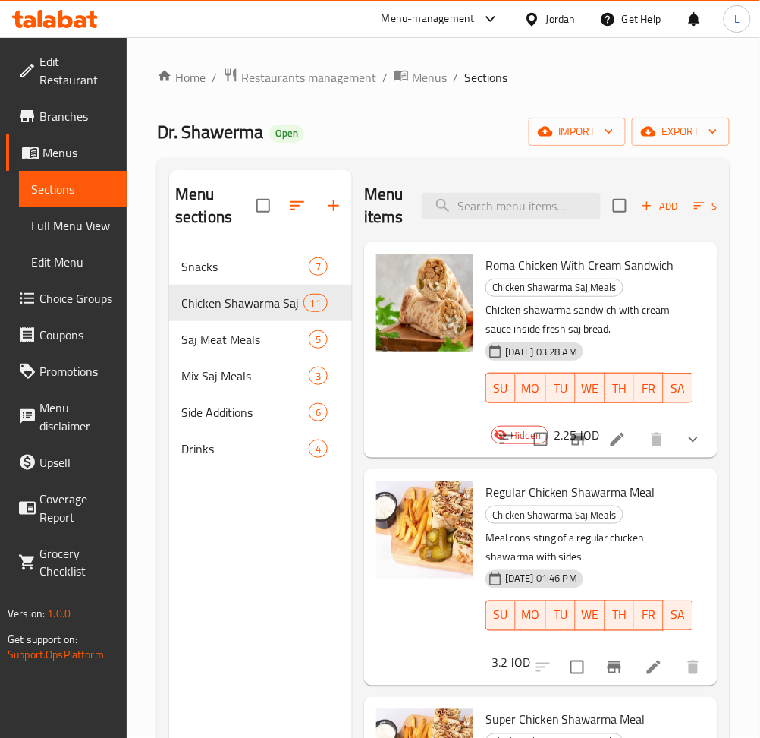
click at [612, 429] on li at bounding box center [617, 439] width 42 height 27
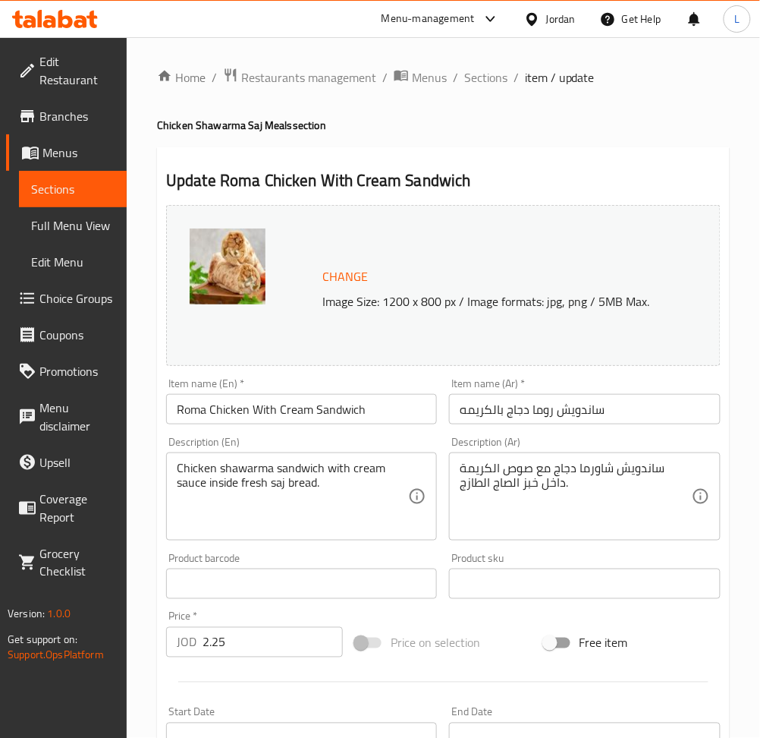
click at [243, 392] on div "Item name (En)   * Roma Chicken With Cream Sandwich Item name (En) *" at bounding box center [301, 401] width 271 height 46
click at [244, 396] on input "Roma Chicken With Cream Sandwich" at bounding box center [301, 409] width 271 height 30
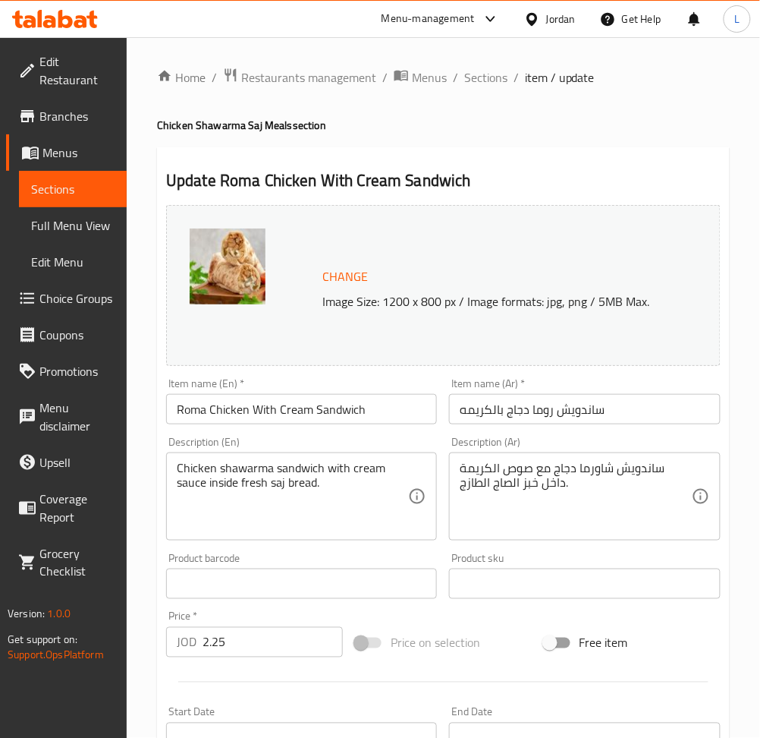
click at [576, 423] on input "ساندويش روما دجاج بالكريمه" at bounding box center [584, 409] width 271 height 30
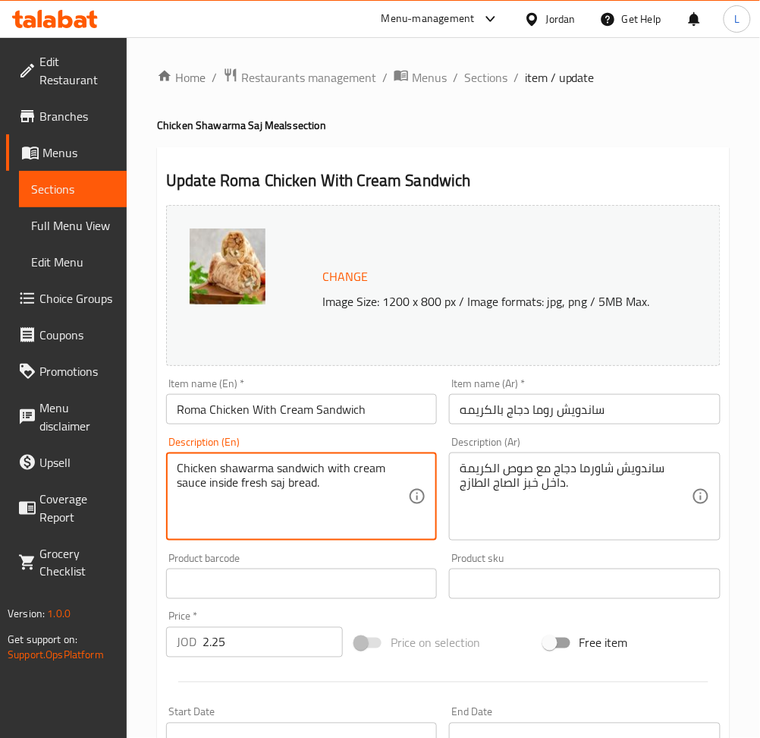
click at [256, 477] on textarea "Chicken shawarma sandwich with cream sauce inside fresh saj bread." at bounding box center [292, 497] width 231 height 72
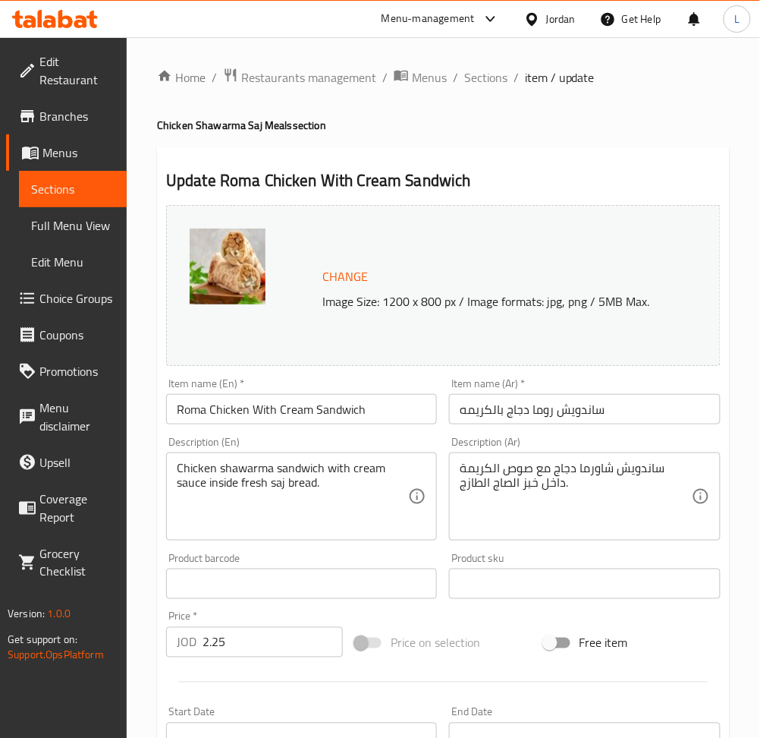
click at [553, 467] on textarea "ساندويش شاورما دجاج مع صوص الكريمة داخل خبز الصاج الطازج." at bounding box center [575, 497] width 231 height 72
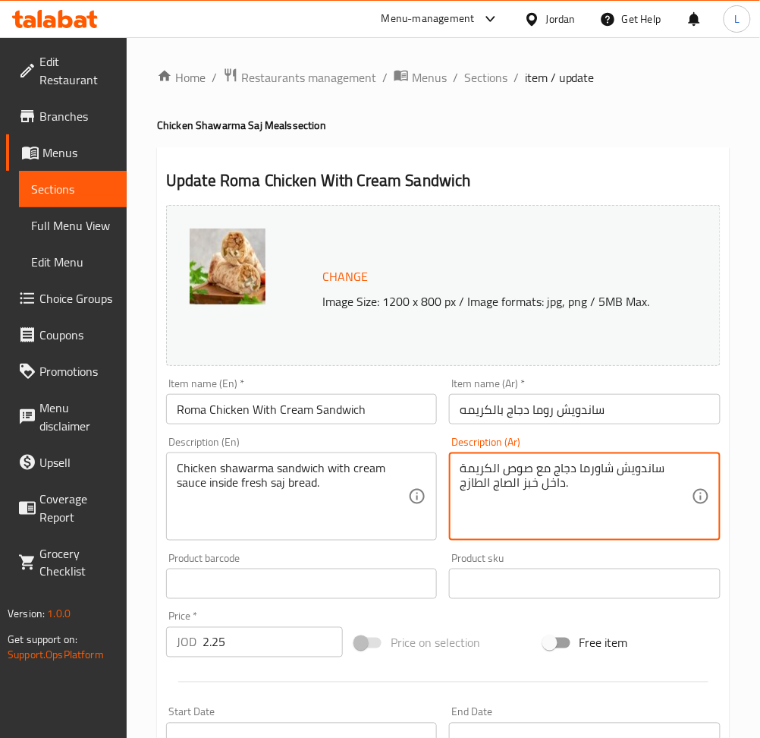
click at [553, 467] on textarea "ساندويش شاورما دجاج مع صوص الكريمة داخل خبز الصاج الطازج." at bounding box center [575, 497] width 231 height 72
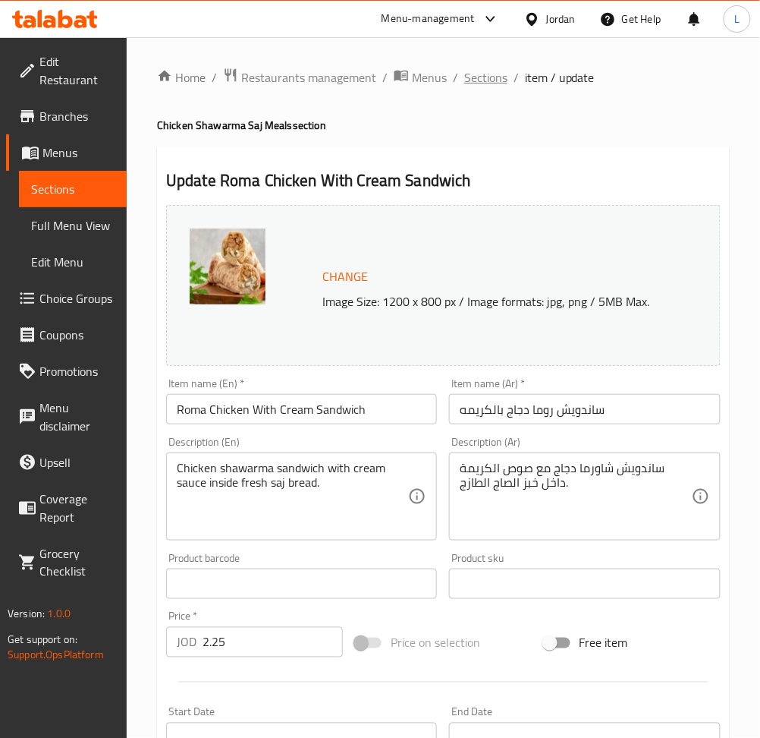
click at [495, 83] on span "Sections" at bounding box center [485, 77] width 43 height 18
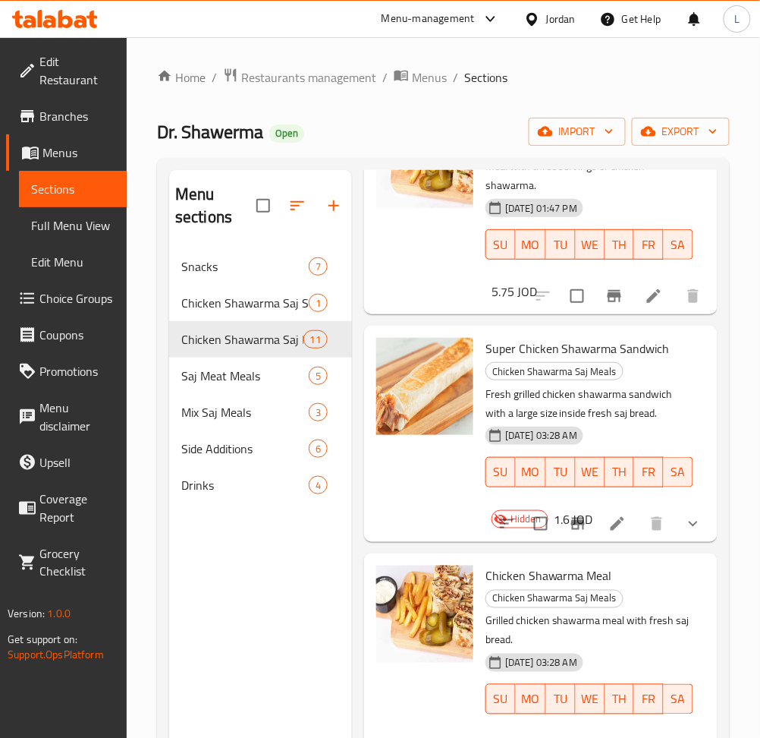
scroll to position [1112, 0]
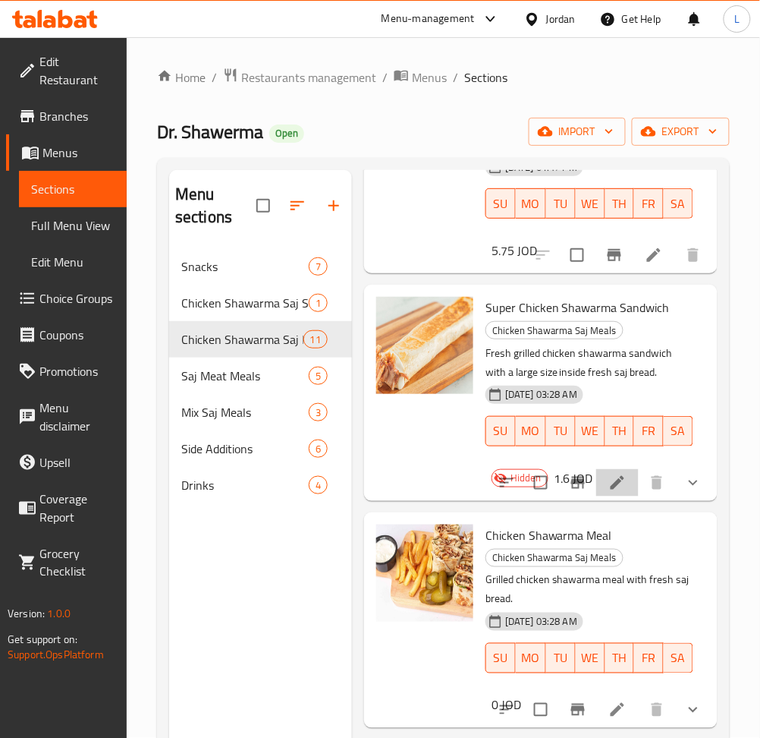
click at [596, 492] on li at bounding box center [617, 482] width 42 height 27
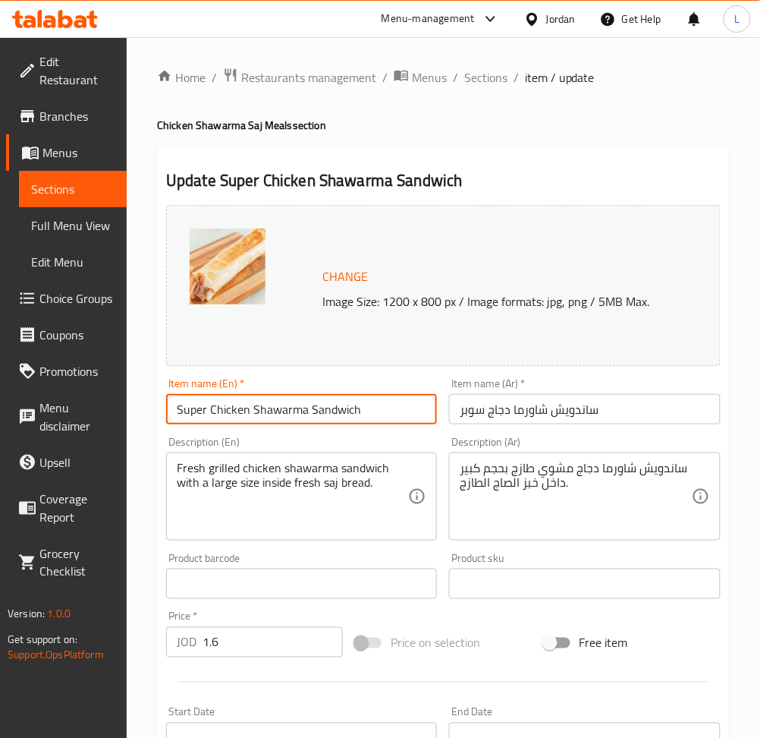
click at [285, 394] on input "Super Chicken Shawarma Sandwich" at bounding box center [301, 409] width 271 height 30
click at [564, 401] on input "ساندويش شاورما دجاج سوبر" at bounding box center [584, 409] width 271 height 30
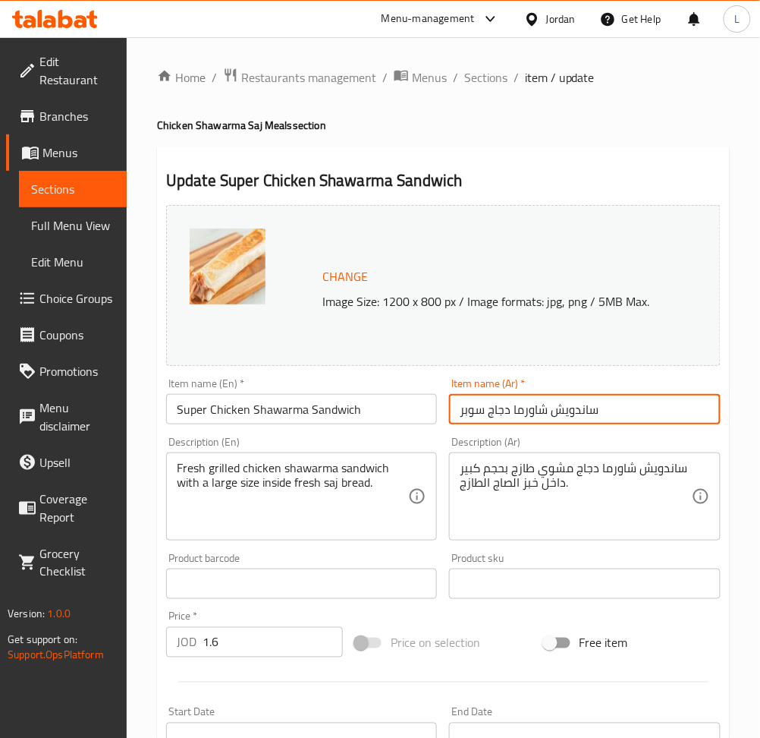
click at [564, 401] on input "ساندويش شاورما دجاج سوبر" at bounding box center [584, 409] width 271 height 30
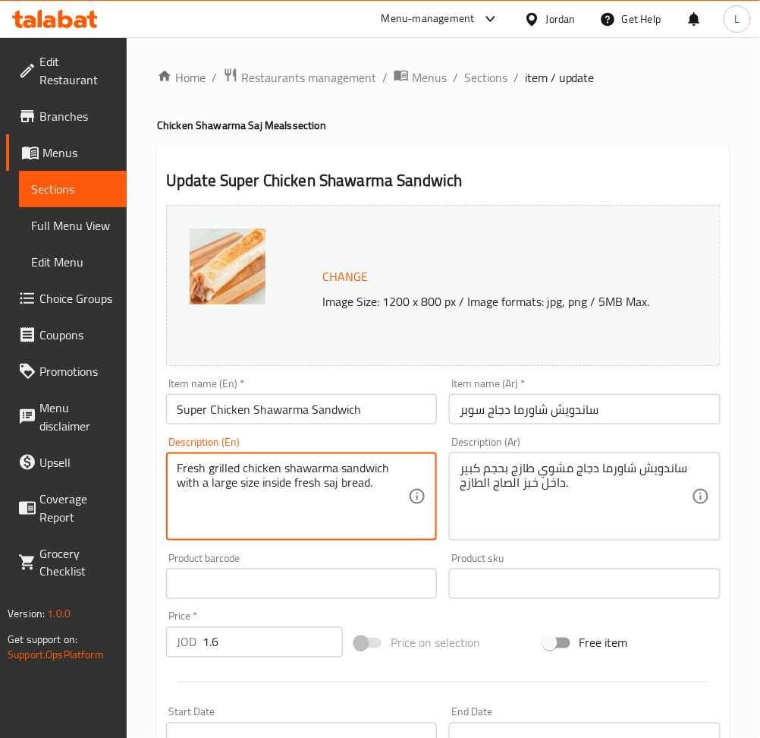
click at [209, 466] on textarea "Fresh grilled chicken shawarma sandwich with a large size inside fresh saj brea…" at bounding box center [292, 497] width 231 height 72
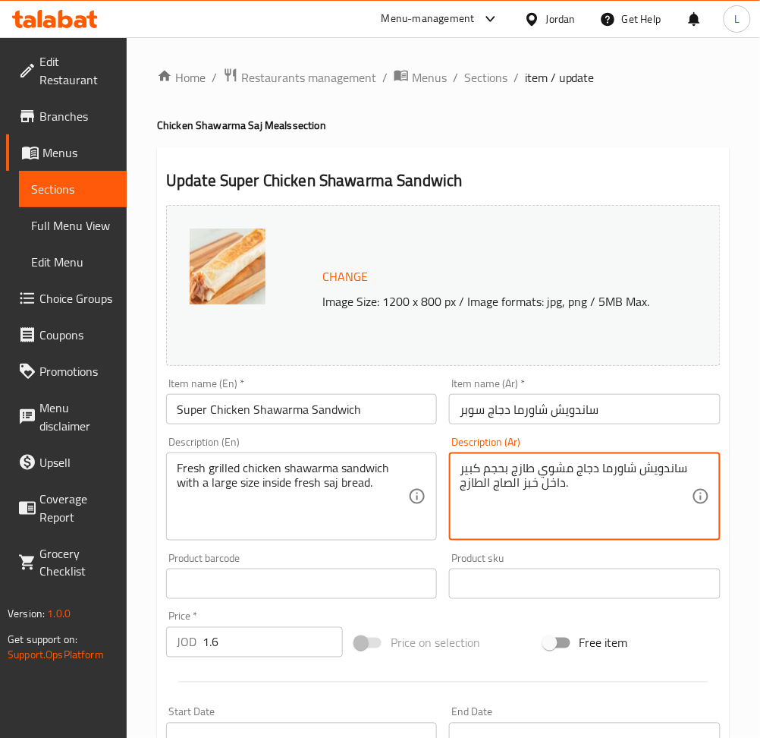
click at [524, 485] on textarea "ساندويش شاورما دجاج مشوي طازج بحجم كبير داخل خبز الصاج الطازج." at bounding box center [575, 497] width 231 height 72
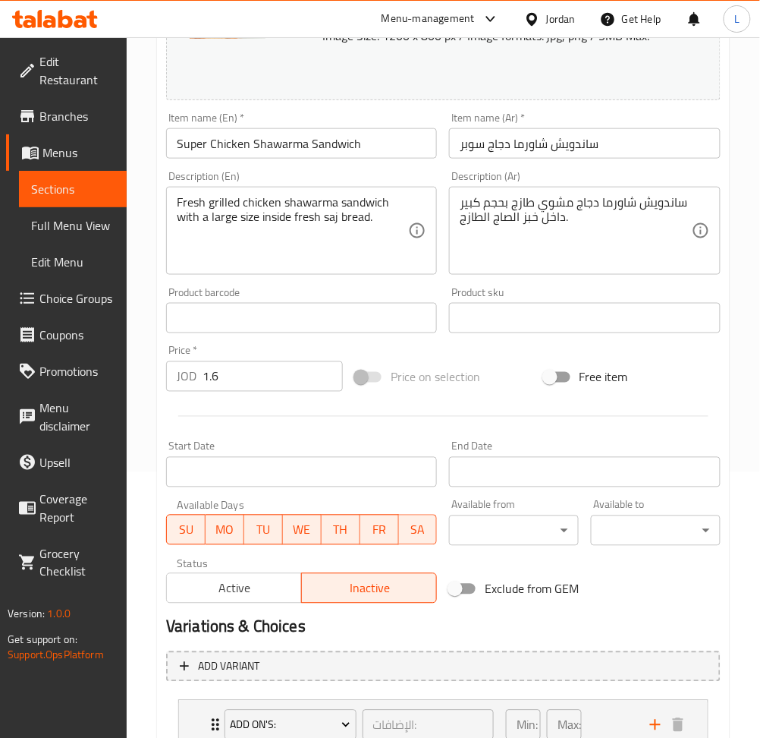
scroll to position [381, 0]
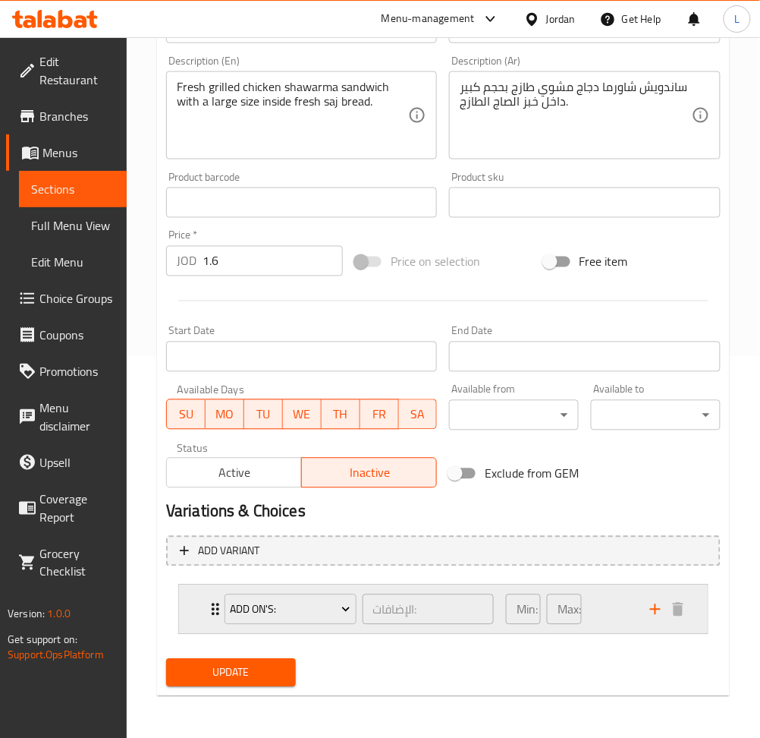
click at [200, 621] on div "Add On's: الإضافات: ​ Min: 0 ​ Max: 0 ​" at bounding box center [443, 609] width 529 height 49
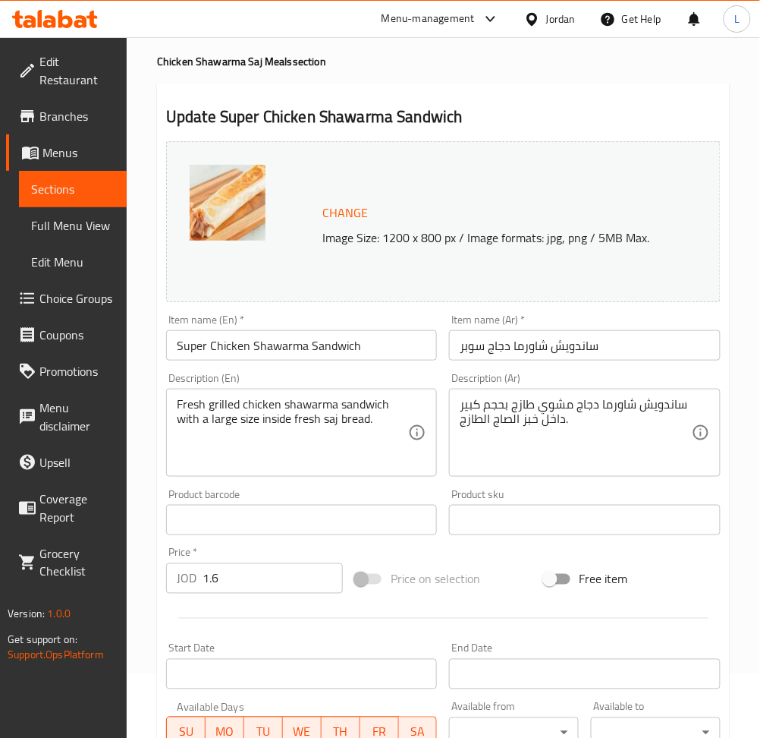
scroll to position [0, 0]
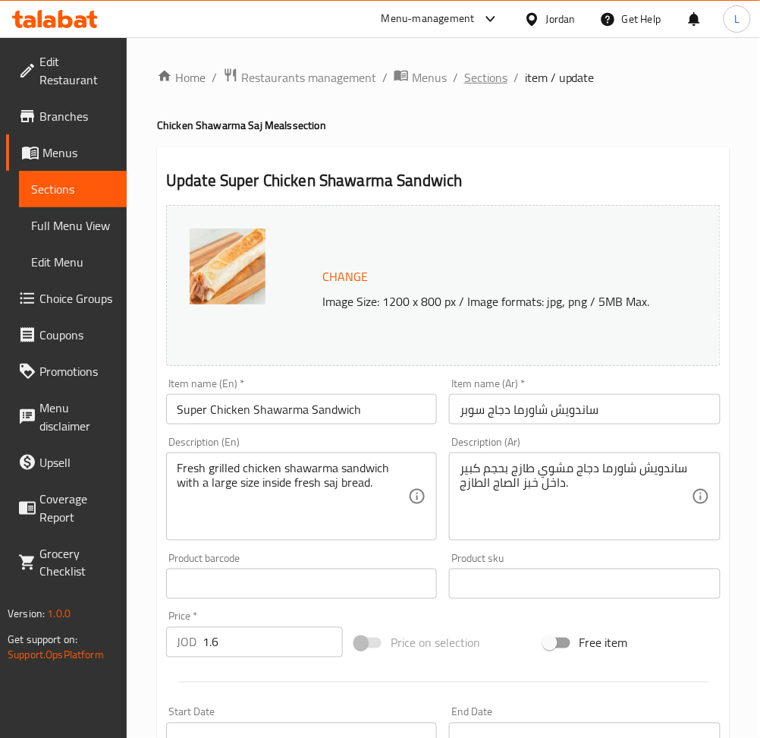
click at [484, 82] on span "Sections" at bounding box center [485, 77] width 43 height 18
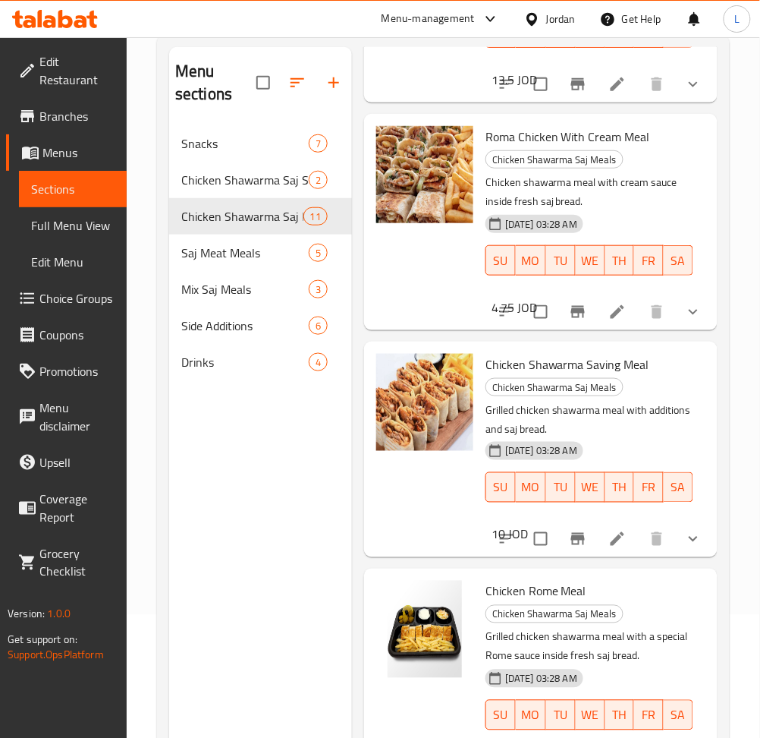
scroll to position [212, 0]
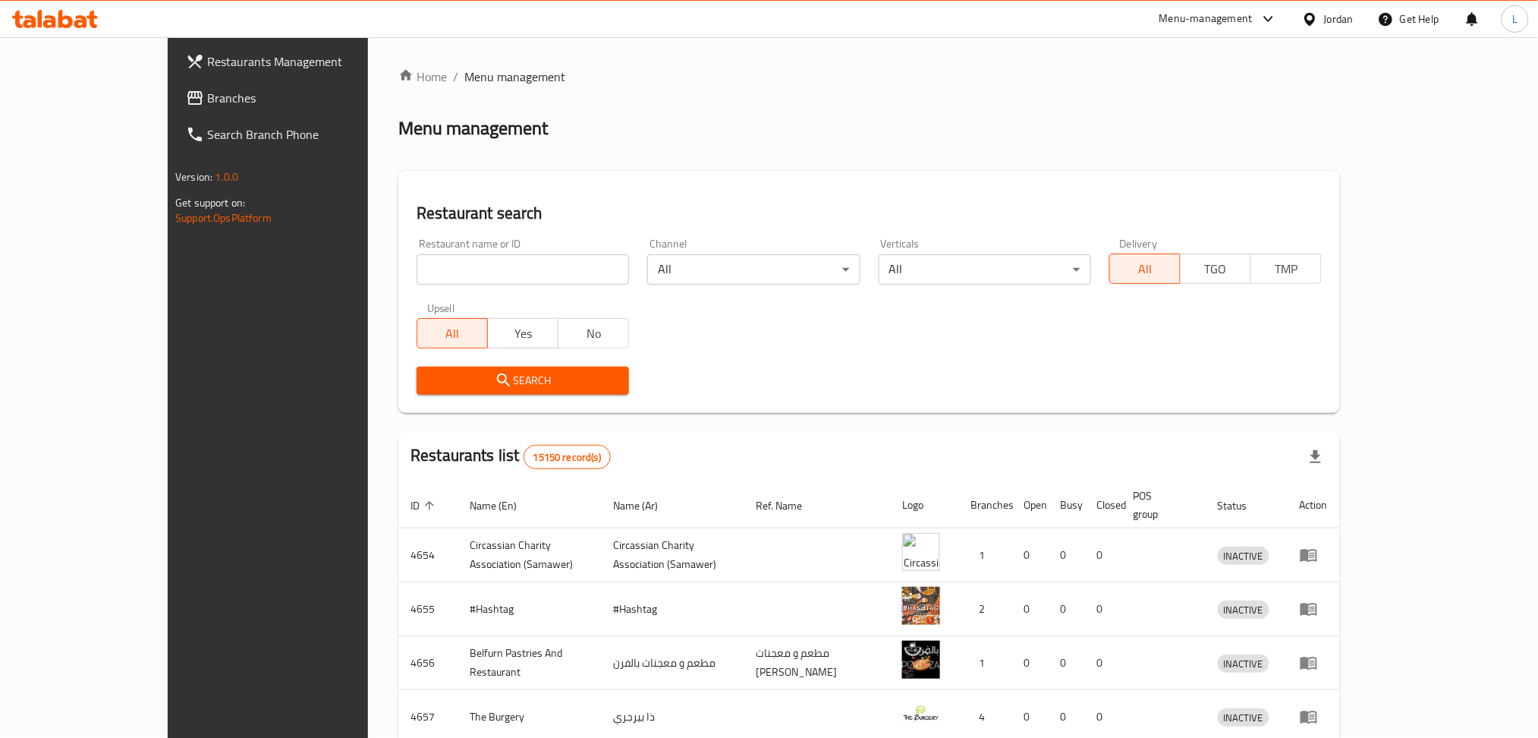
click at [417, 269] on input "search" at bounding box center [523, 269] width 212 height 30
click at [207, 102] on span "Branches" at bounding box center [310, 98] width 206 height 18
click at [417, 272] on input "search" at bounding box center [523, 269] width 212 height 30
paste input "14909"
type input "14909"
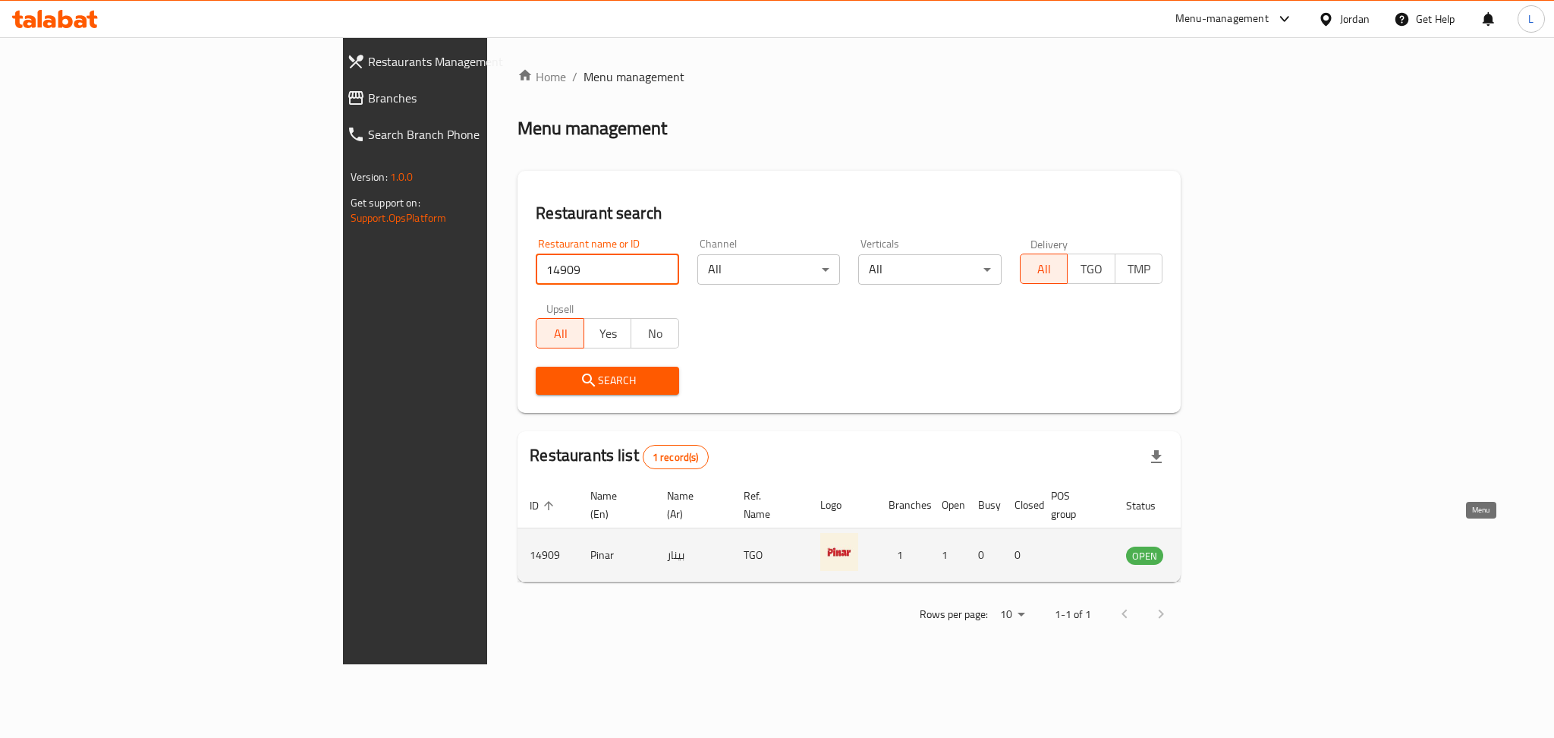
click at [1224, 546] on icon "enhanced table" at bounding box center [1215, 555] width 18 height 18
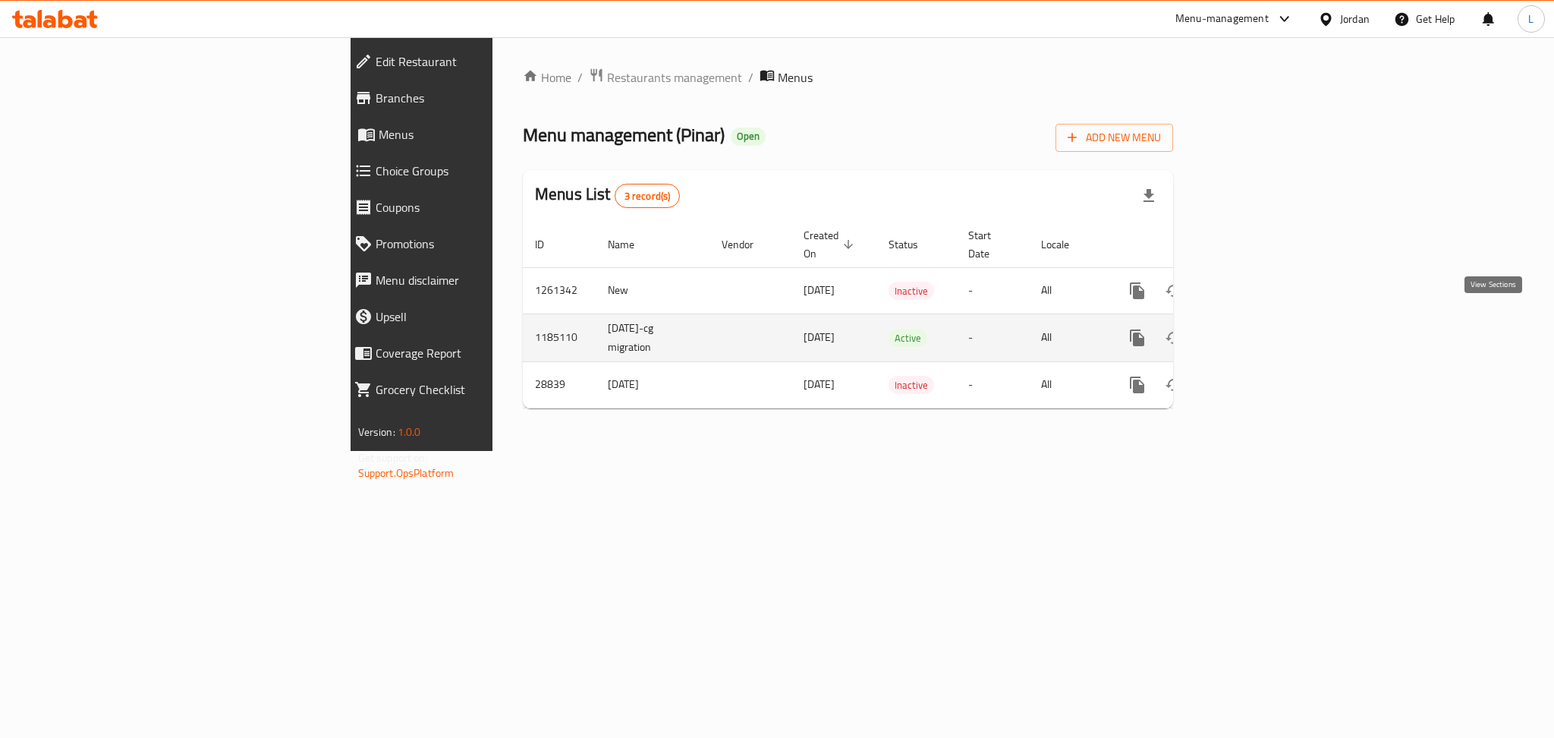
click at [1256, 329] on icon "enhanced table" at bounding box center [1247, 338] width 18 height 18
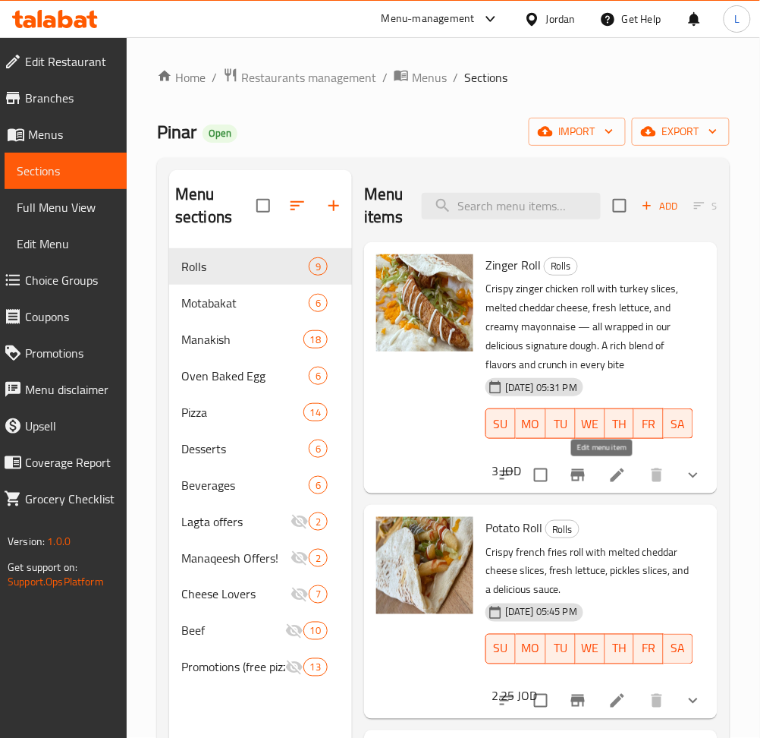
click at [611, 478] on icon at bounding box center [618, 475] width 14 height 14
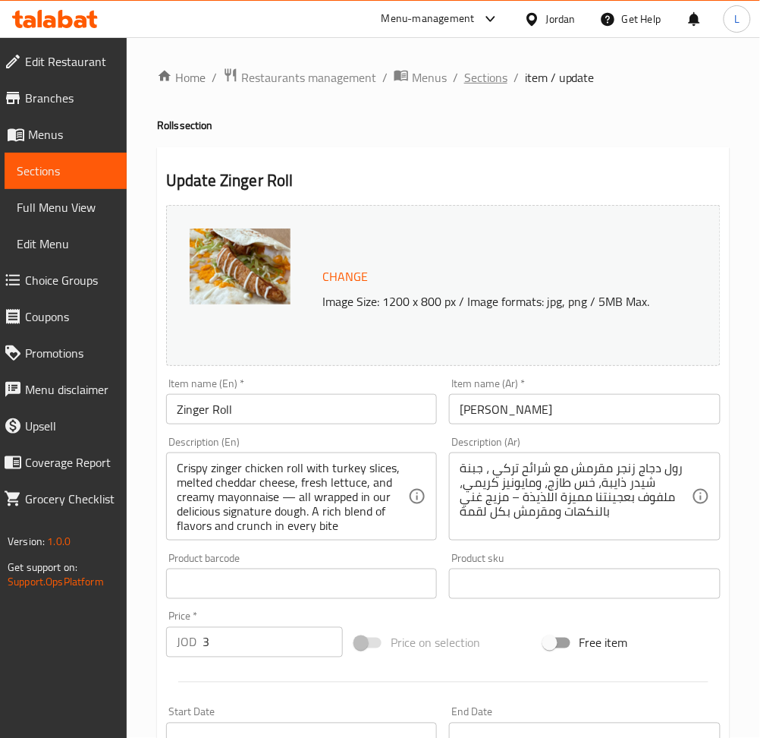
click at [466, 75] on span "Sections" at bounding box center [485, 77] width 43 height 18
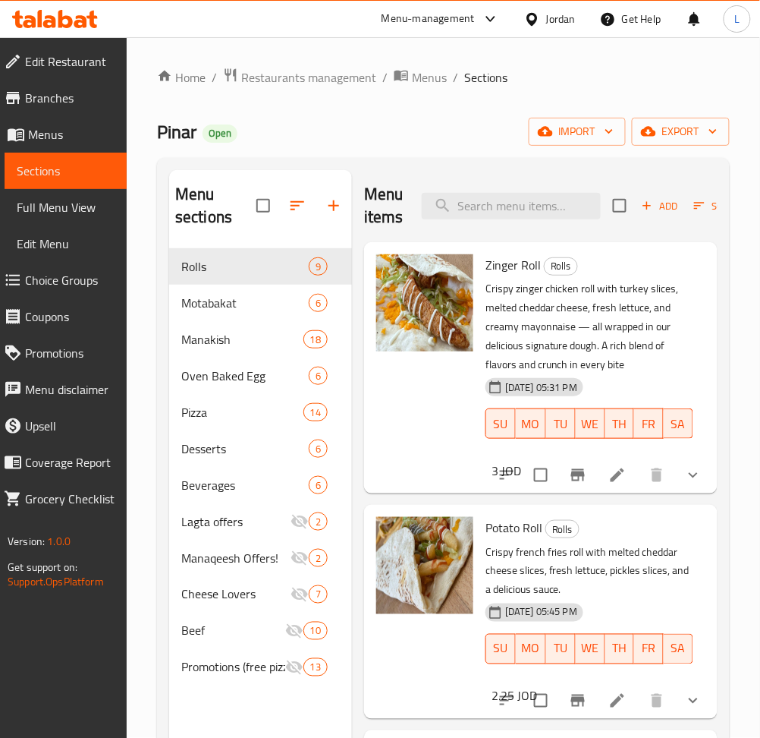
click at [20, 277] on icon at bounding box center [13, 280] width 18 height 18
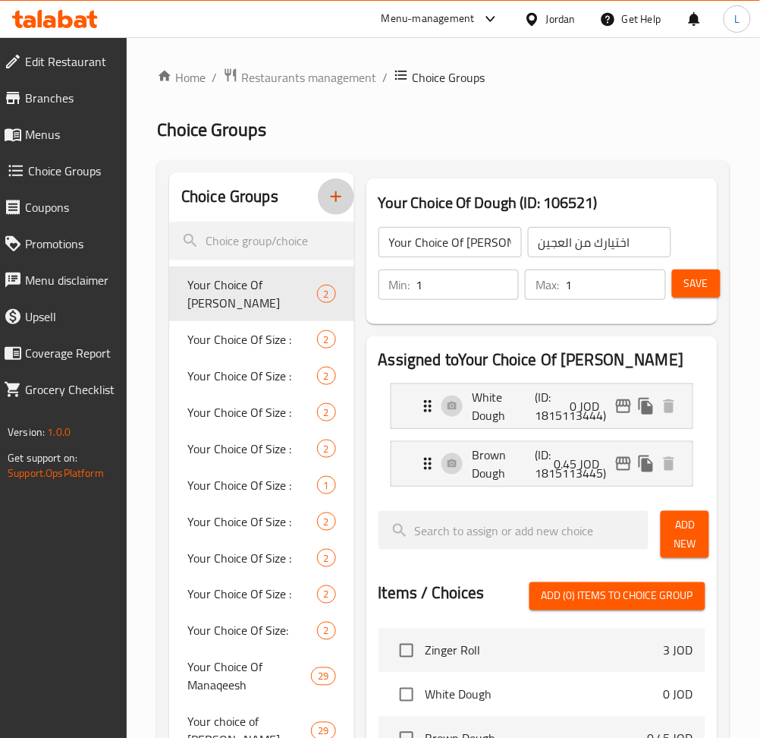
drag, startPoint x: 329, startPoint y: 197, endPoint x: 323, endPoint y: 209, distance: 13.6
click at [323, 209] on button "button" at bounding box center [336, 196] width 36 height 36
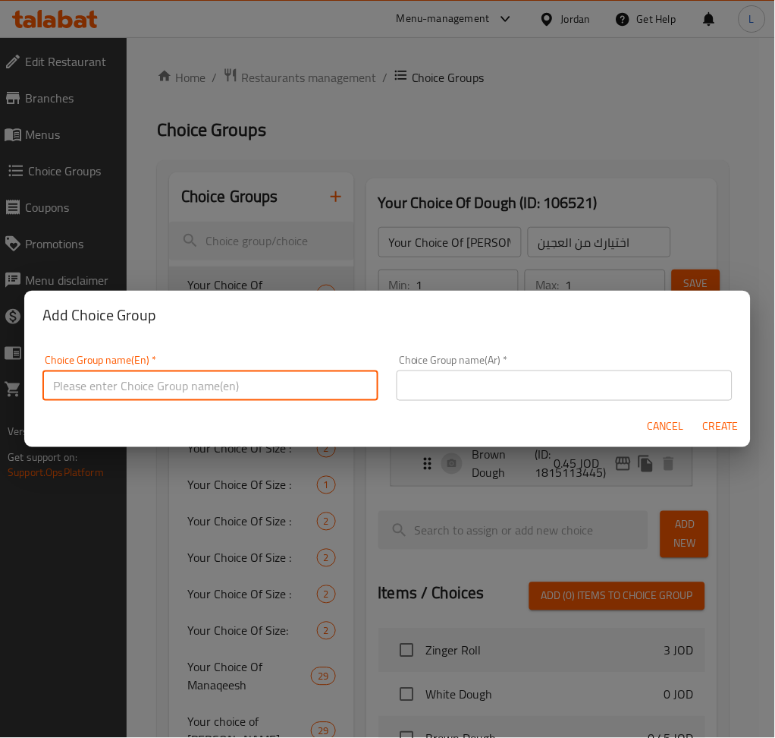
click at [203, 379] on input "text" at bounding box center [210, 385] width 336 height 30
click at [251, 381] on input "Your choice of!" at bounding box center [210, 385] width 336 height 30
type input "Your choice of!"
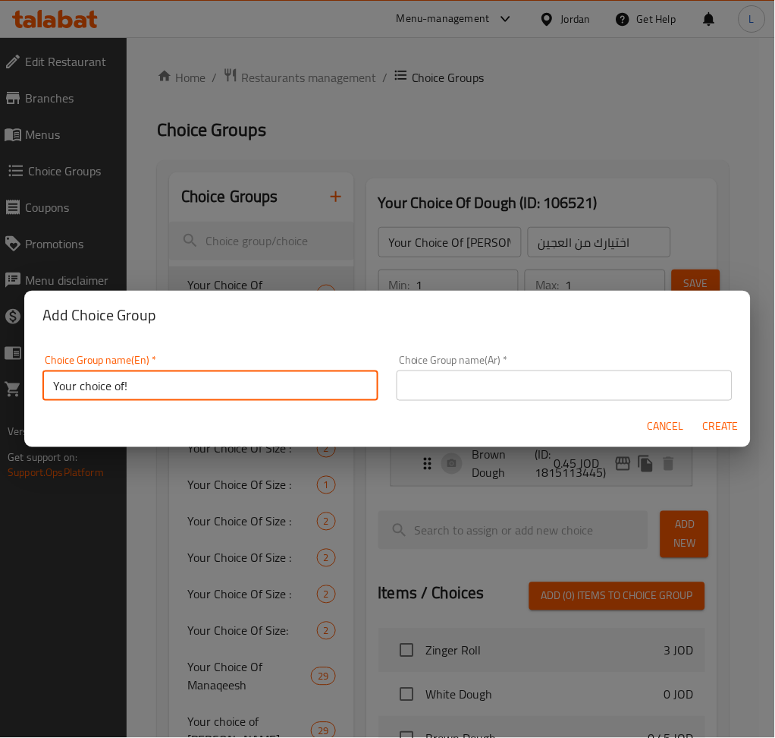
click at [528, 366] on div "Choice Group name(Ar)   * Choice Group name(Ar) *" at bounding box center [565, 377] width 336 height 46
click at [530, 380] on input "text" at bounding box center [565, 385] width 336 height 30
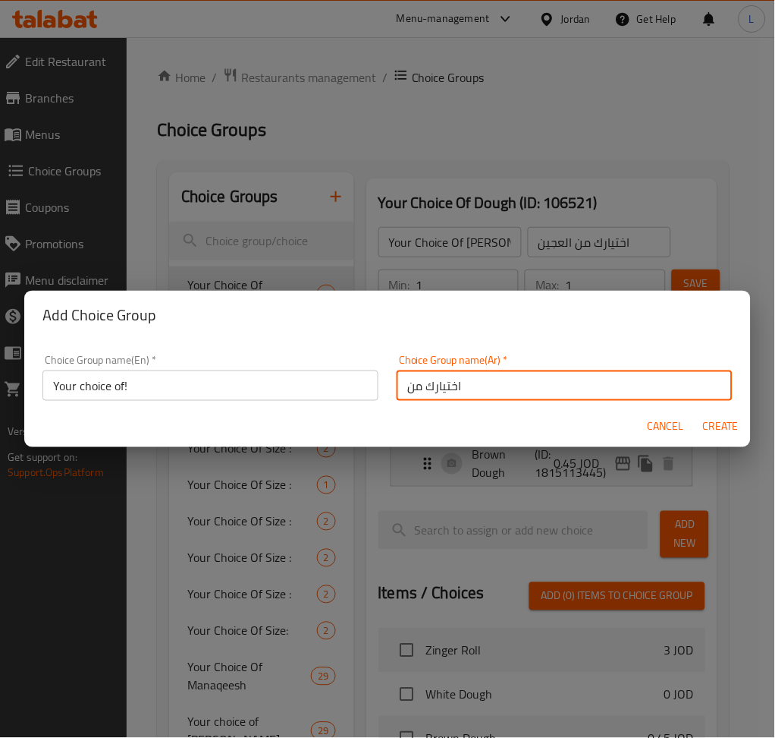
type input "اختيارك من"
drag, startPoint x: 723, startPoint y: 435, endPoint x: 723, endPoint y: 400, distance: 34.9
click at [723, 432] on span "Create" at bounding box center [721, 426] width 36 height 19
type input "Your choice of!"
type input "اختيارك من"
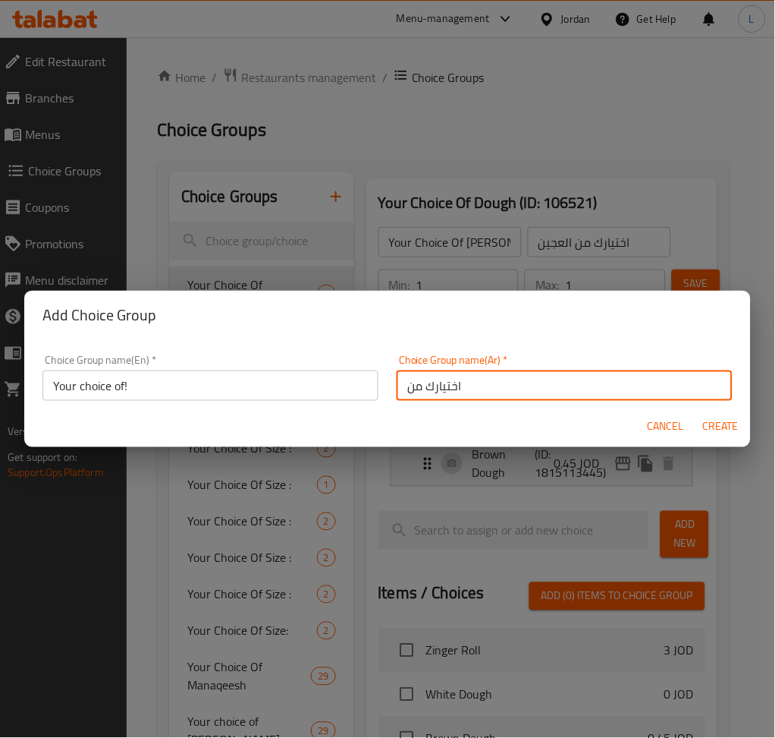
type input "0"
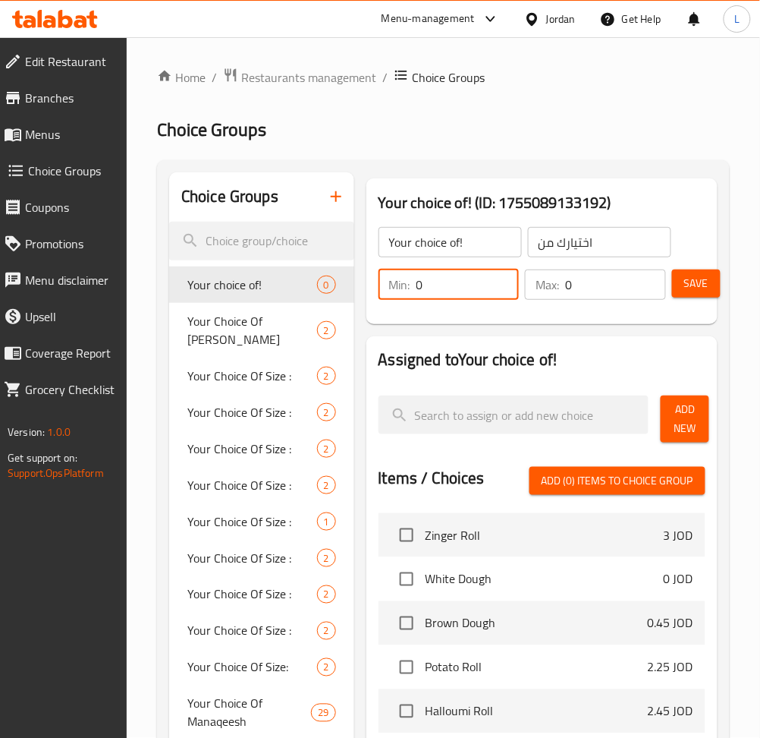
click at [443, 292] on input "0" at bounding box center [468, 284] width 103 height 30
type input "1"
click at [609, 284] on input "0" at bounding box center [615, 284] width 101 height 30
type input "1"
click at [449, 280] on input "1" at bounding box center [468, 284] width 103 height 30
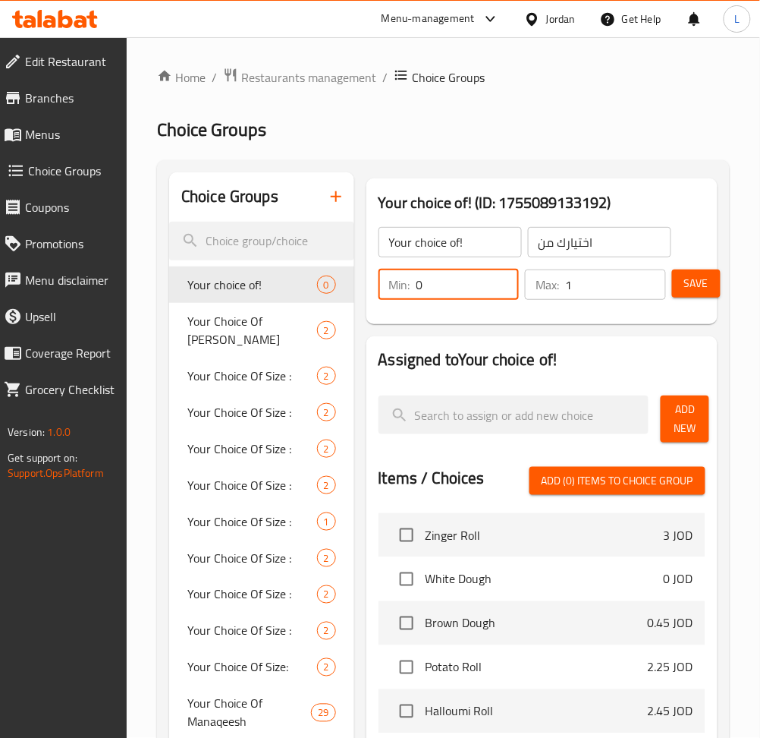
type input "0"
click at [676, 412] on span "Add New" at bounding box center [685, 419] width 24 height 38
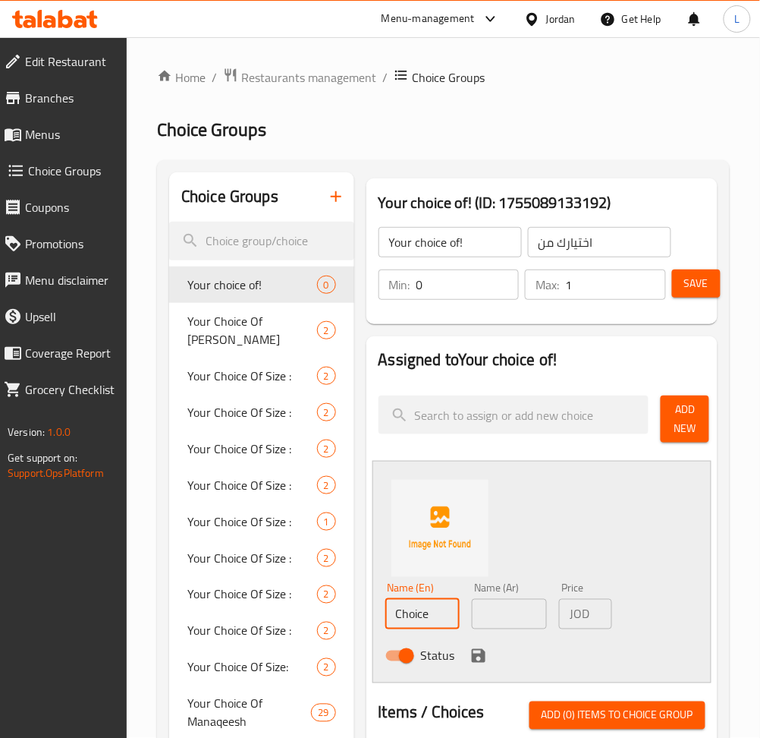
click at [439, 613] on input "Choice" at bounding box center [422, 614] width 75 height 30
type input "ب"
type input "ح"
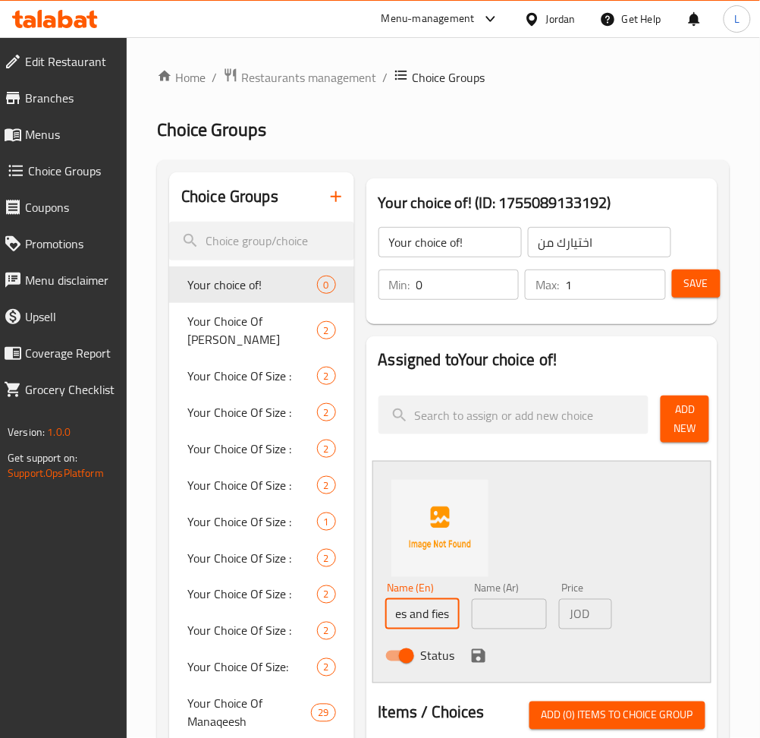
scroll to position [0, 30]
click at [441, 615] on input "potates and fies" at bounding box center [422, 614] width 75 height 30
drag, startPoint x: 442, startPoint y: 617, endPoint x: 417, endPoint y: 623, distance: 26.5
click at [409, 624] on input "potates and fies" at bounding box center [422, 614] width 75 height 30
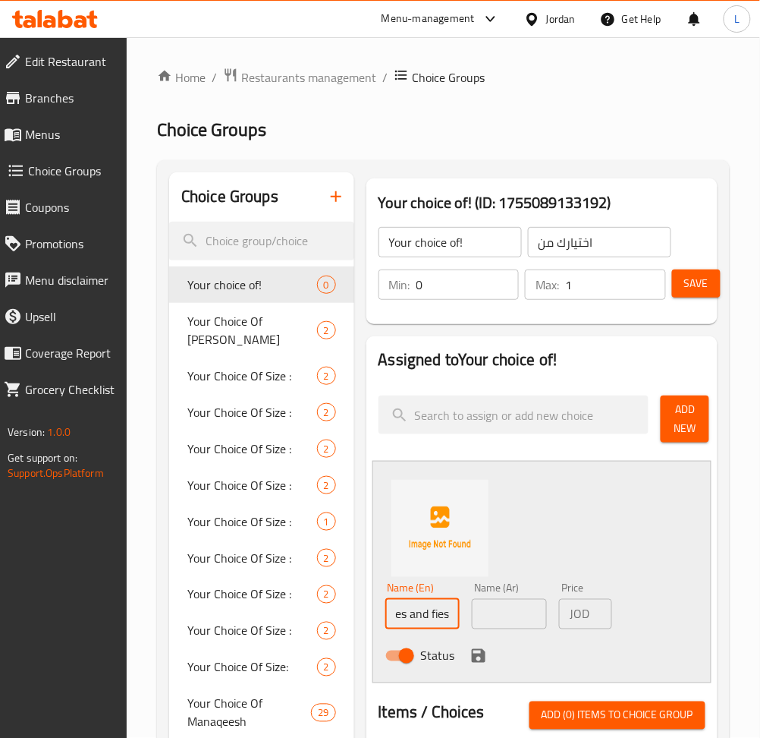
click at [437, 616] on input "potates and fies" at bounding box center [422, 614] width 75 height 30
click at [413, 615] on input "potates and fries" at bounding box center [422, 614] width 75 height 30
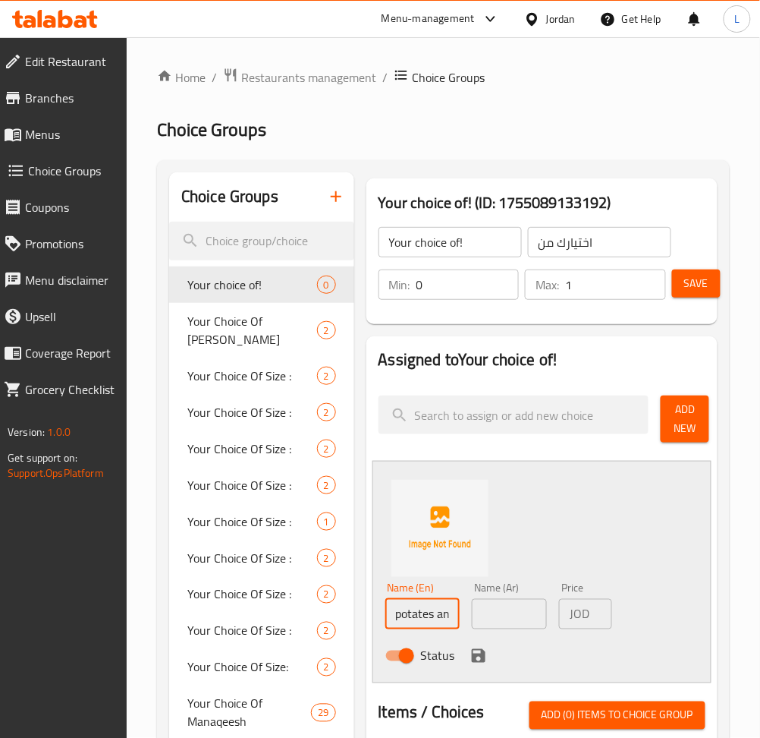
click at [413, 615] on input "potates and fries" at bounding box center [422, 614] width 75 height 30
type input "Potatoes and fries"
click at [522, 611] on input "text" at bounding box center [509, 614] width 75 height 30
click at [435, 618] on input "Potatoes and fries" at bounding box center [422, 614] width 75 height 30
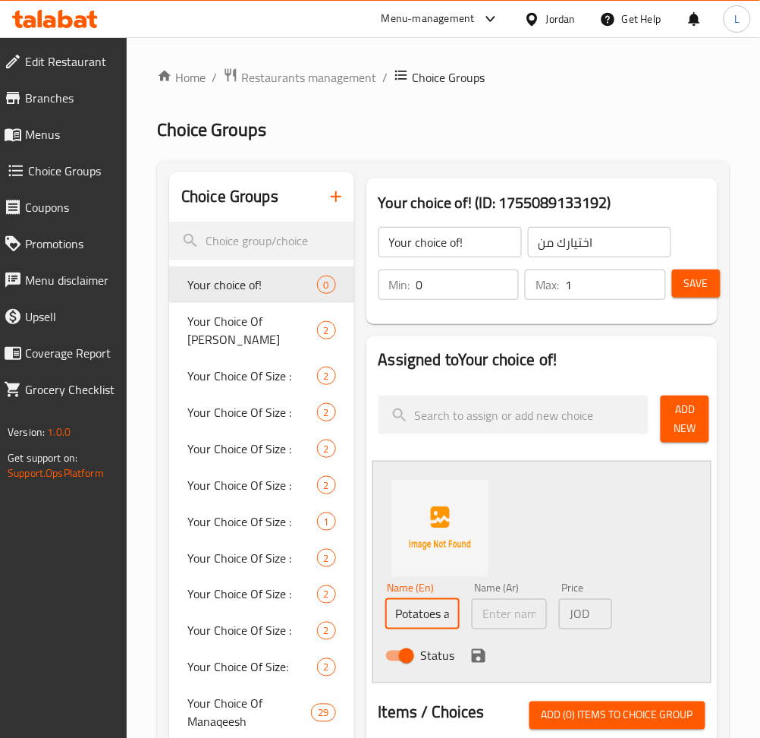
click at [434, 618] on input "Potatoes and fries" at bounding box center [422, 614] width 75 height 30
click at [436, 618] on input "Potatoes and fries" at bounding box center [422, 614] width 75 height 30
click at [420, 616] on input "Potatoes and fries" at bounding box center [422, 614] width 75 height 30
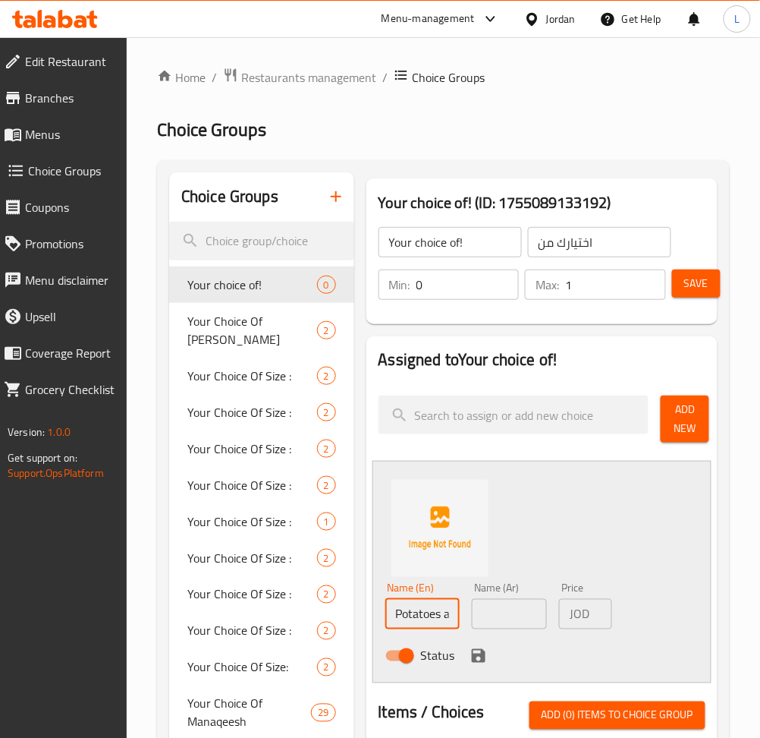
click at [445, 618] on input "Potatoes and fries" at bounding box center [422, 614] width 75 height 30
click at [414, 618] on input "Potatoes and fries" at bounding box center [422, 614] width 75 height 30
click at [415, 617] on input "Potatoes and fries" at bounding box center [422, 614] width 75 height 30
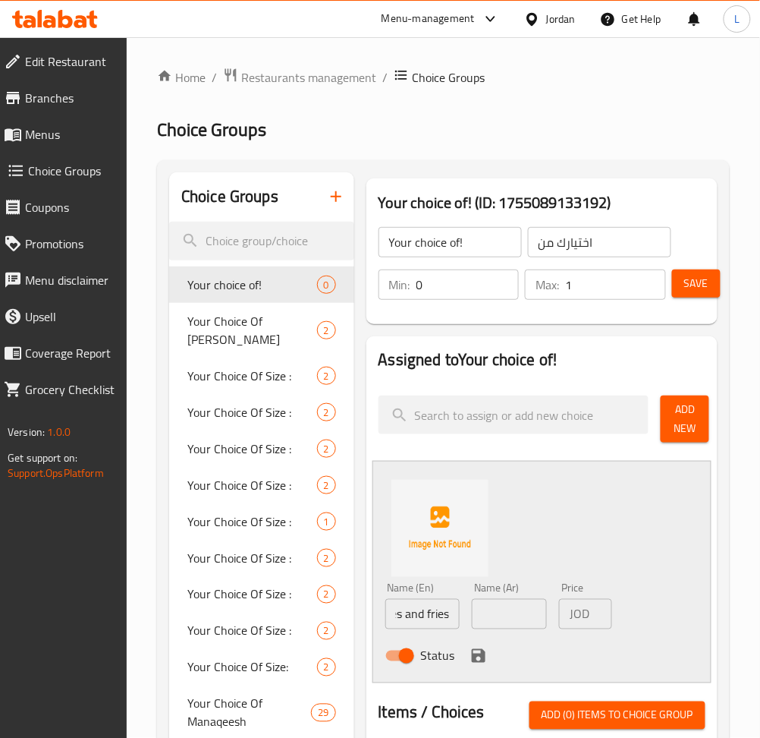
scroll to position [0, 0]
click at [446, 618] on input "Potatoes and fries" at bounding box center [422, 614] width 75 height 30
click at [434, 610] on input "Potatoes and fries" at bounding box center [422, 614] width 75 height 30
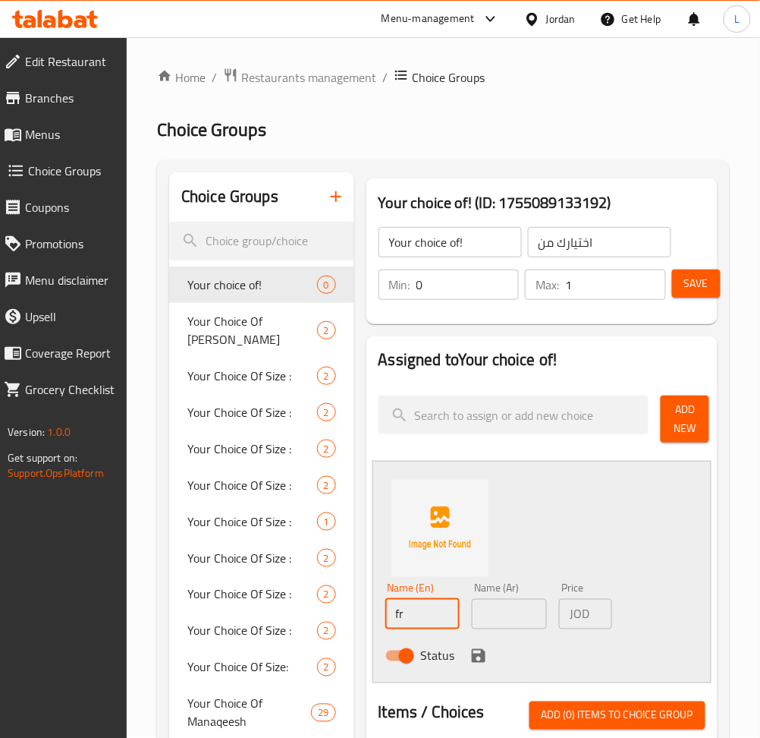
type input "f"
click at [427, 618] on input "Fries and soft drink" at bounding box center [422, 614] width 75 height 30
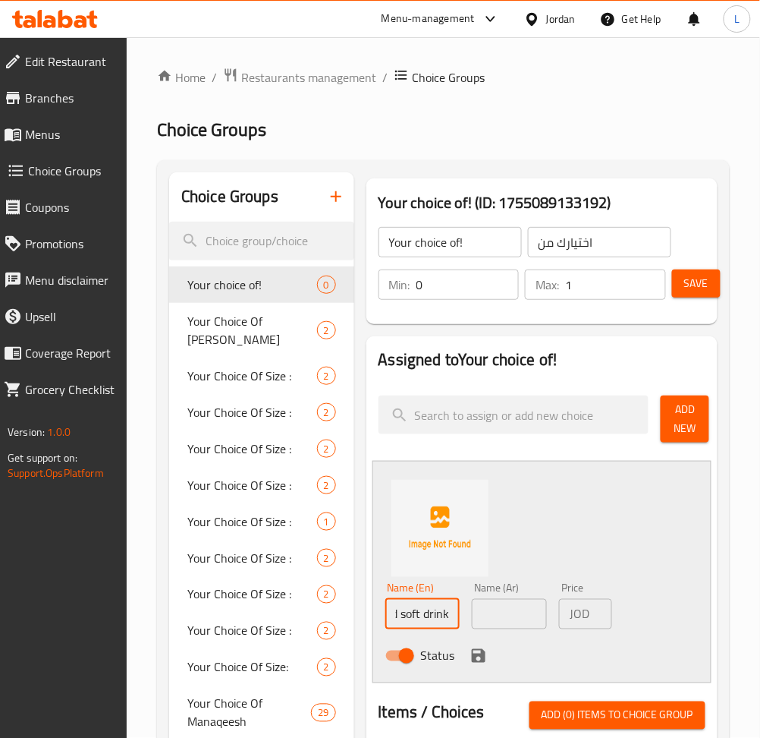
type input "Fries and soft drink"
click at [523, 605] on input "text" at bounding box center [509, 614] width 75 height 30
paste input "بطاطس مقلية ومشروب غازي"
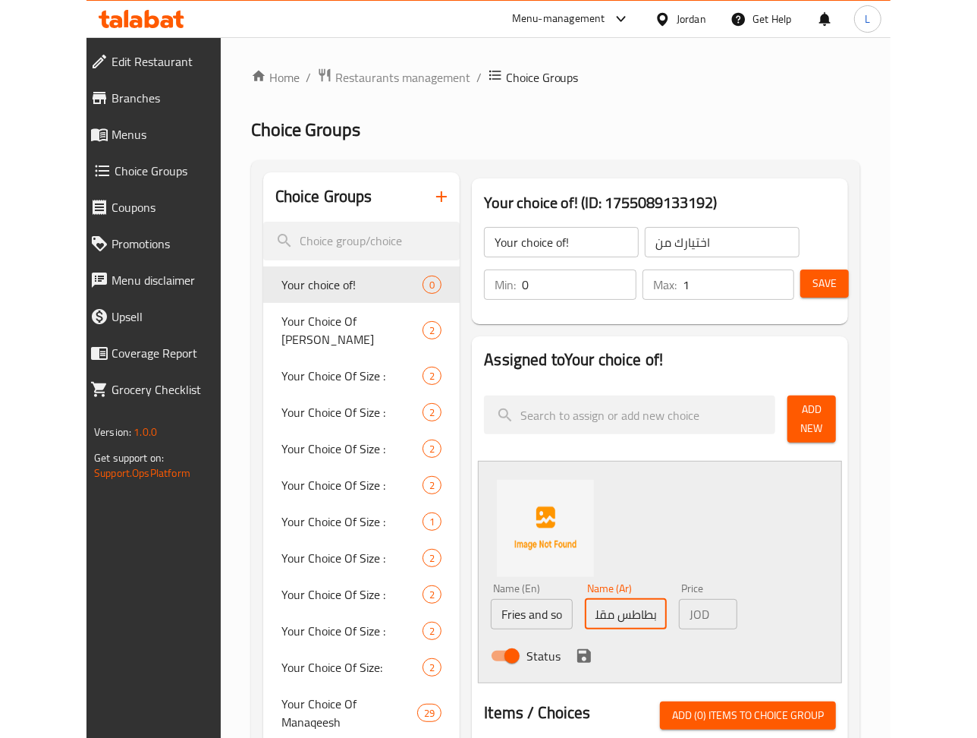
scroll to position [0, 43]
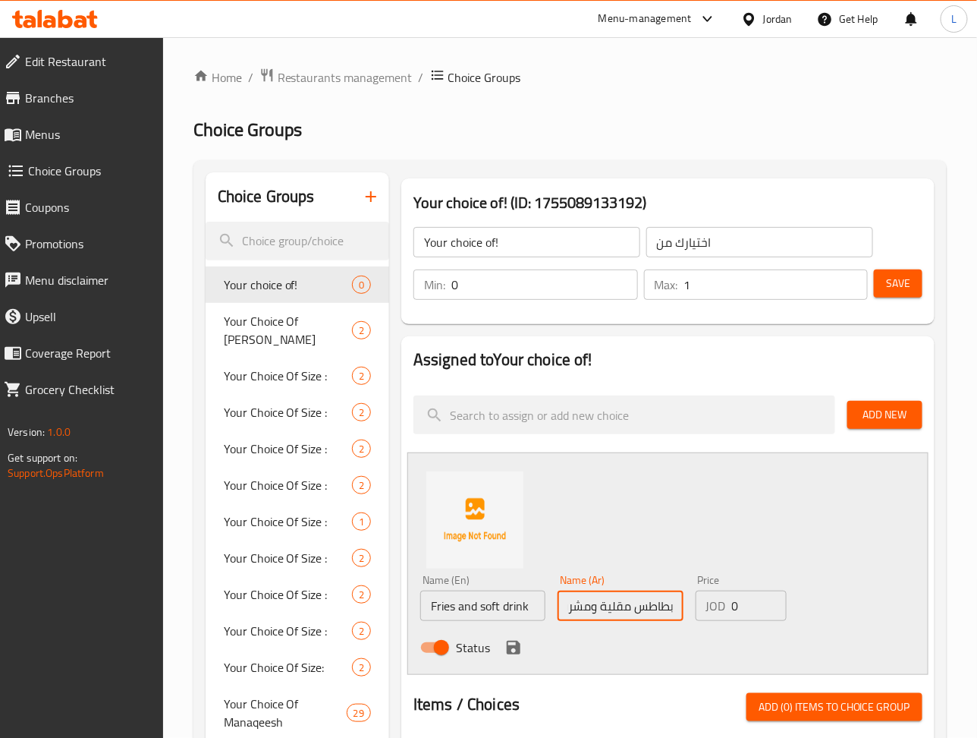
type input "بطاطس مقلية ومشروب غازي"
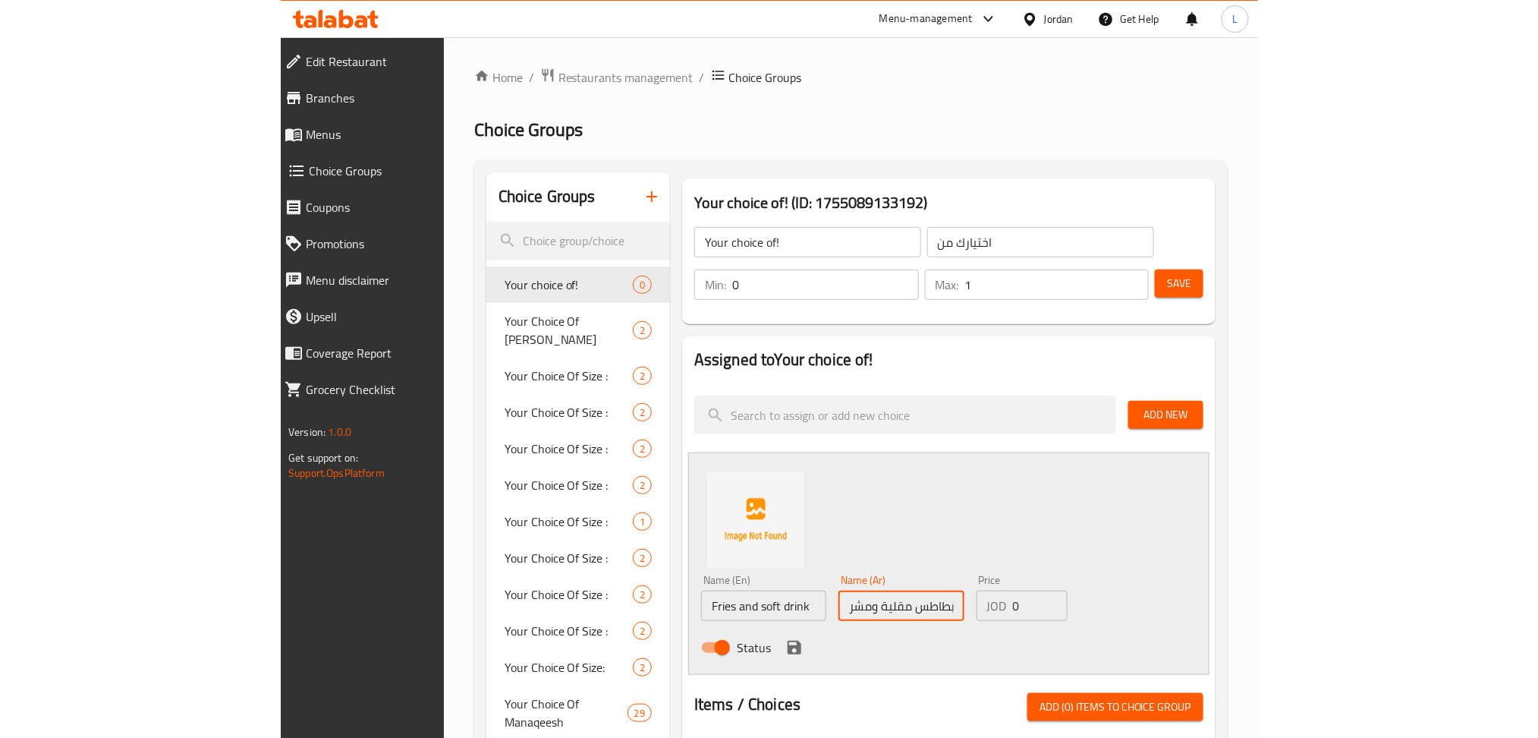
scroll to position [0, 0]
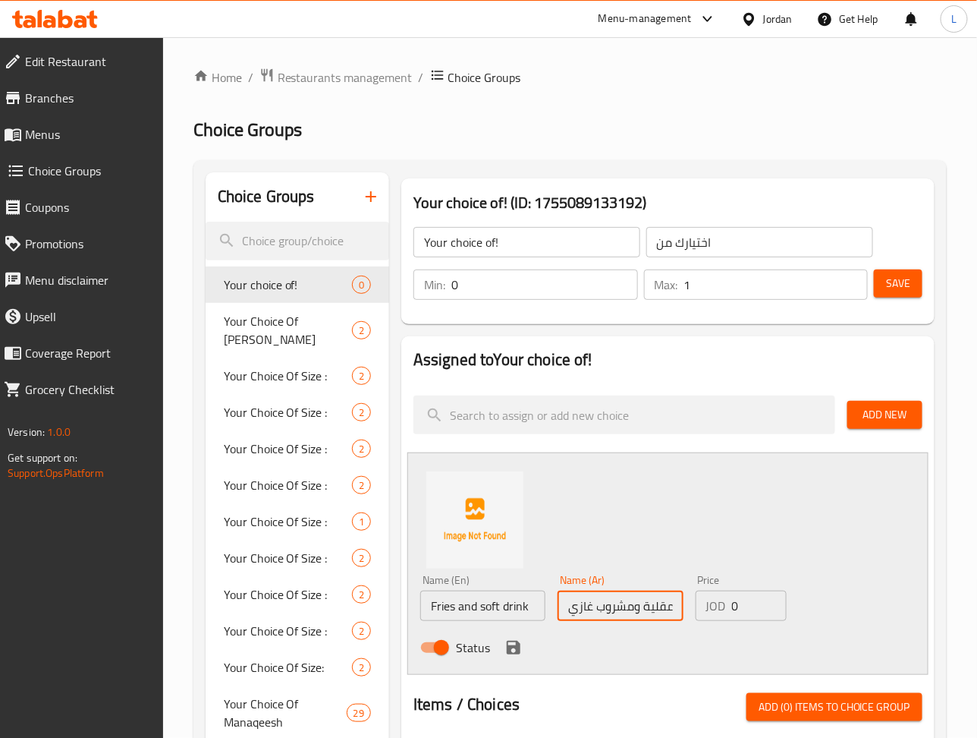
click at [741, 610] on input "0" at bounding box center [759, 605] width 55 height 30
type input "1.5"
click at [512, 643] on icon "save" at bounding box center [514, 647] width 18 height 18
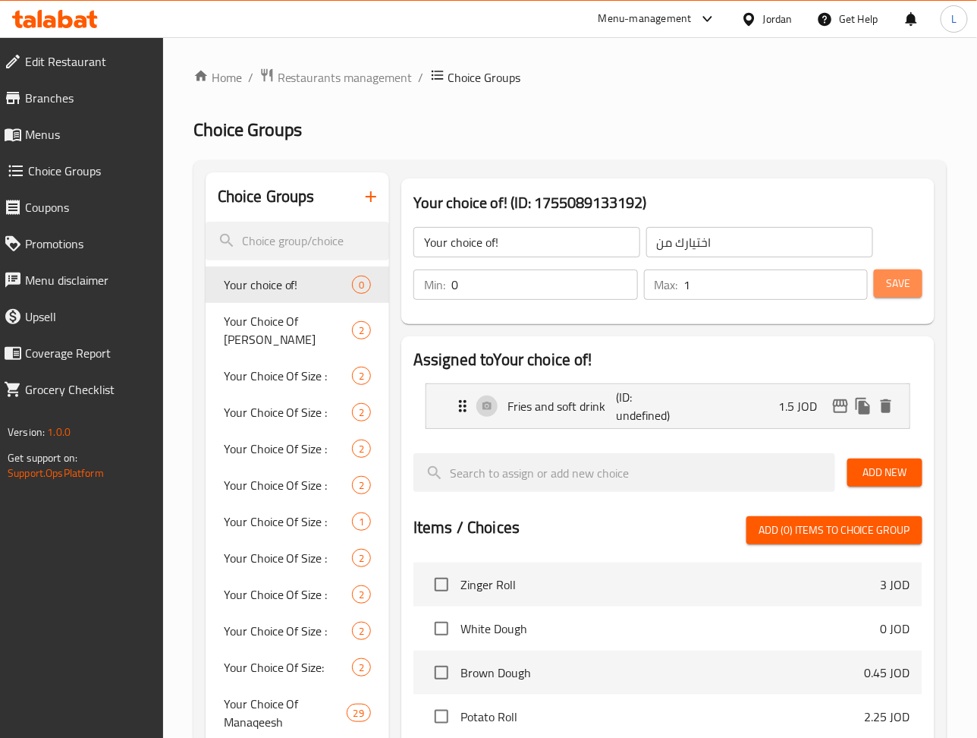
click at [884, 296] on button "Save" at bounding box center [898, 283] width 49 height 28
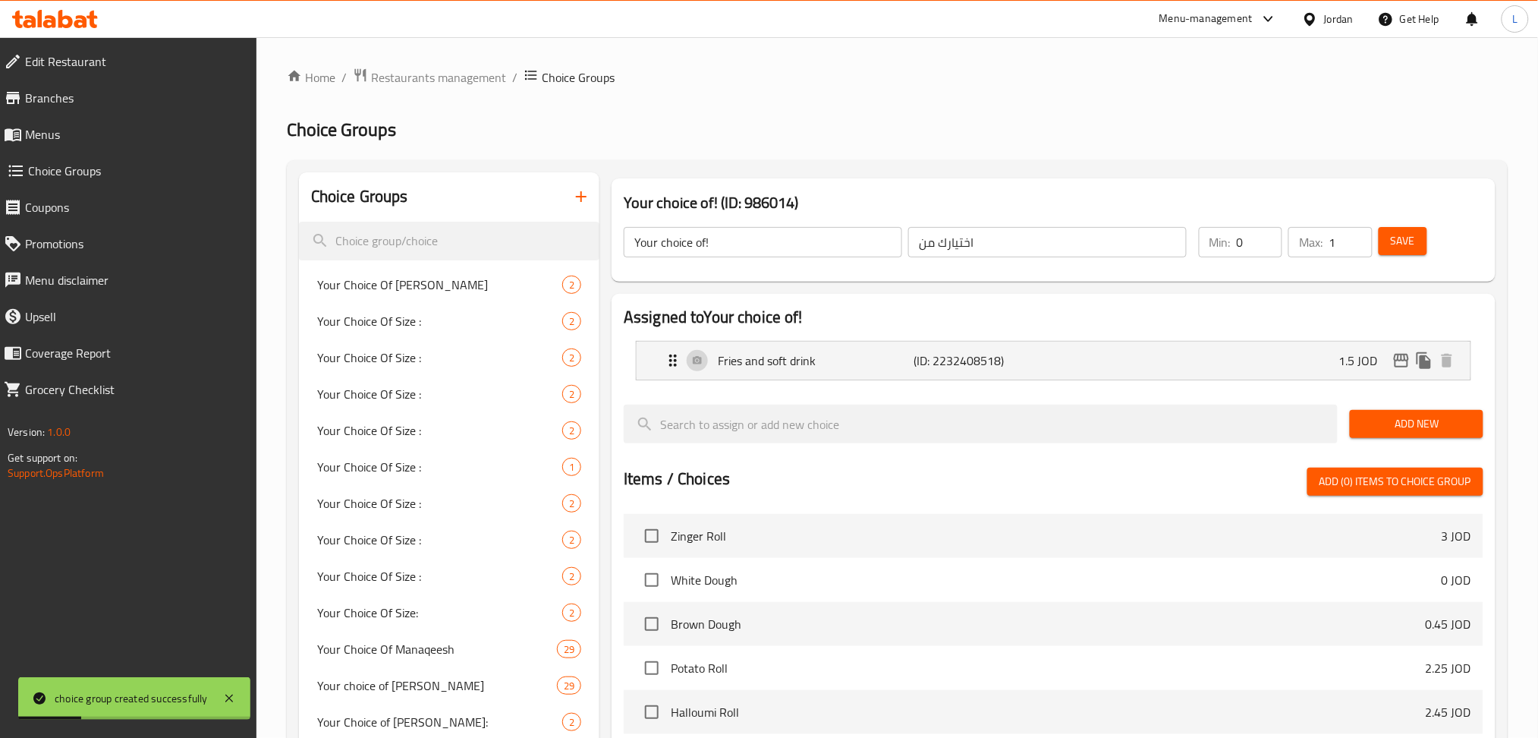
click at [140, 159] on link "Choice Groups" at bounding box center [125, 171] width 266 height 36
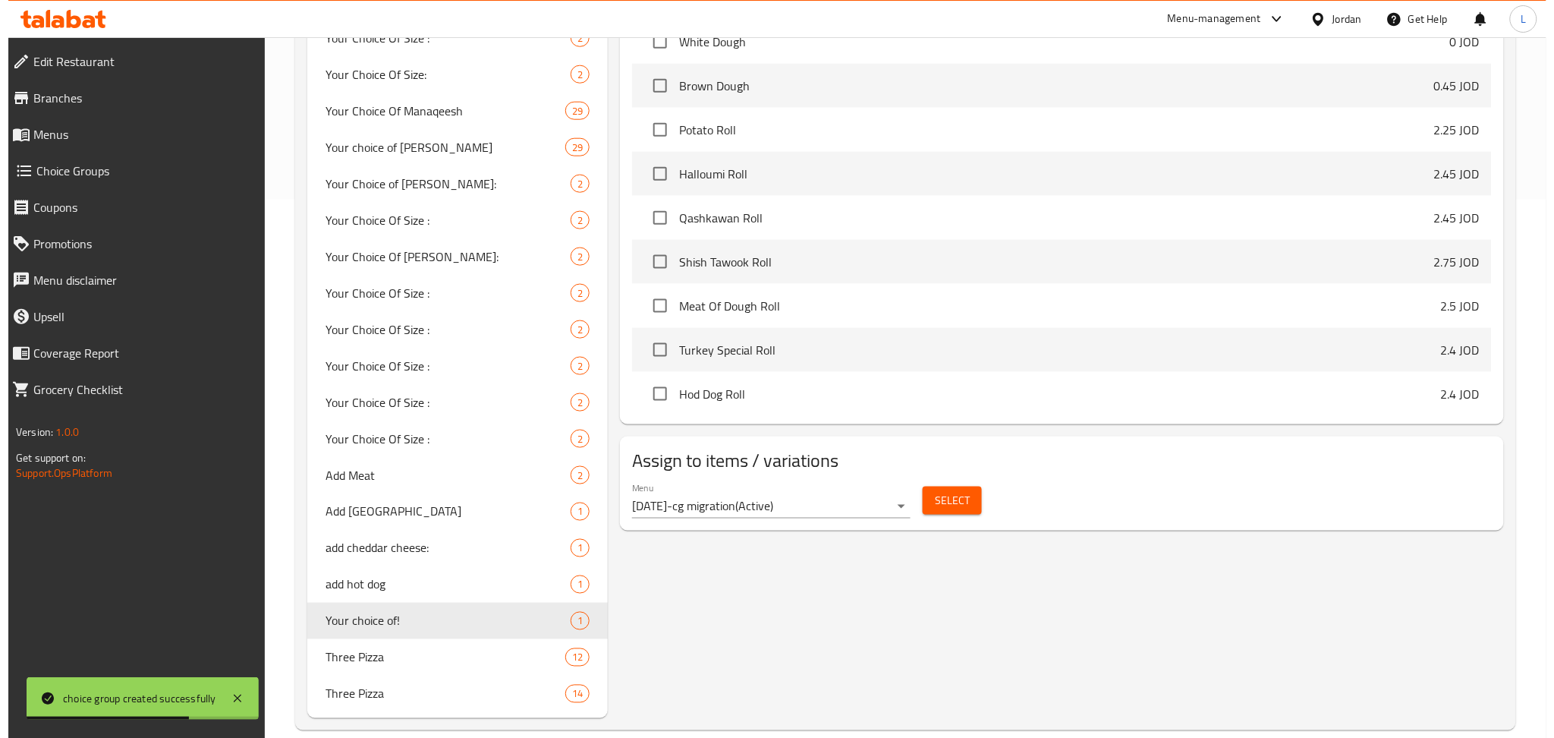
scroll to position [561, 0]
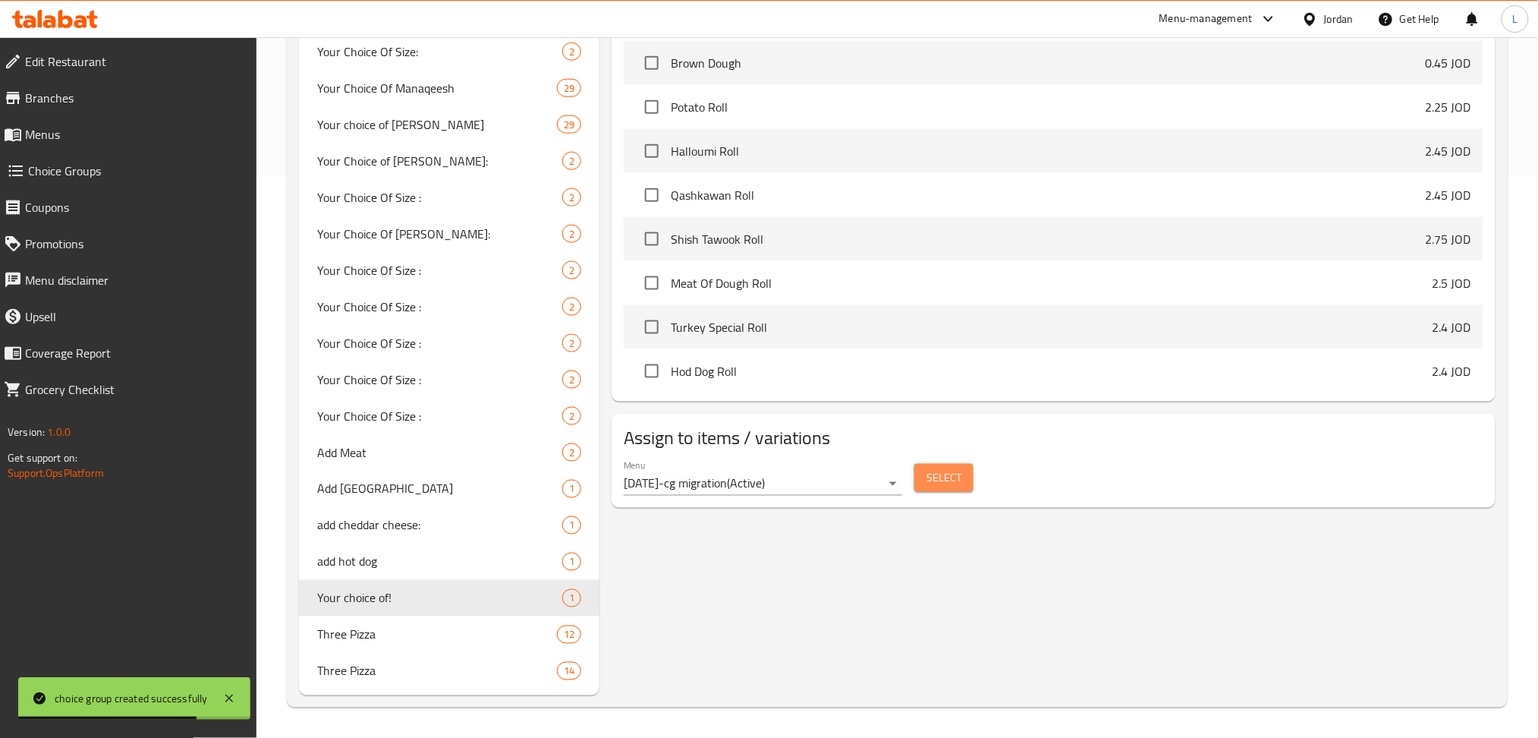
click at [951, 478] on span "Select" at bounding box center [943, 477] width 35 height 19
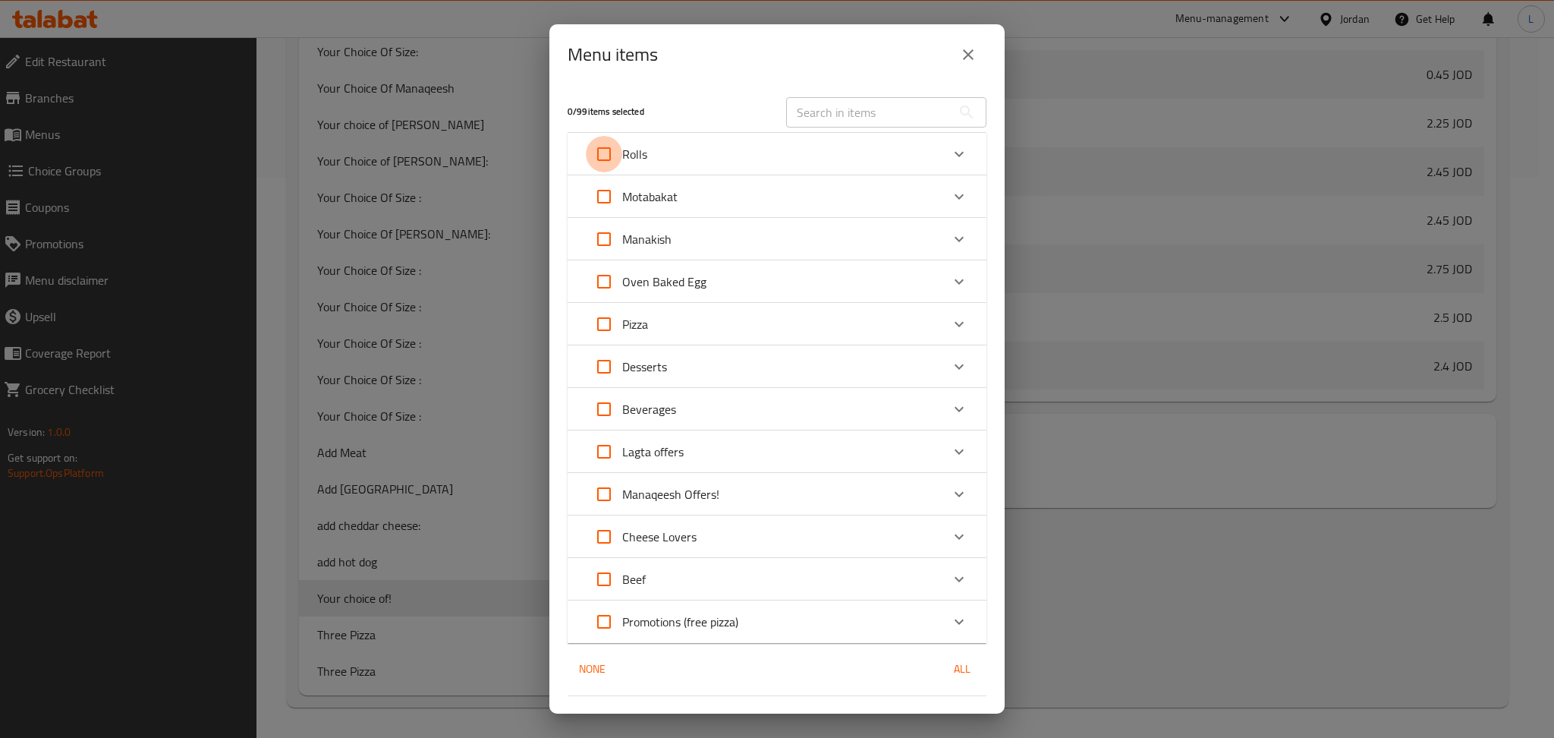
click at [608, 155] on input "Expand" at bounding box center [604, 154] width 36 height 36
checkbox input "true"
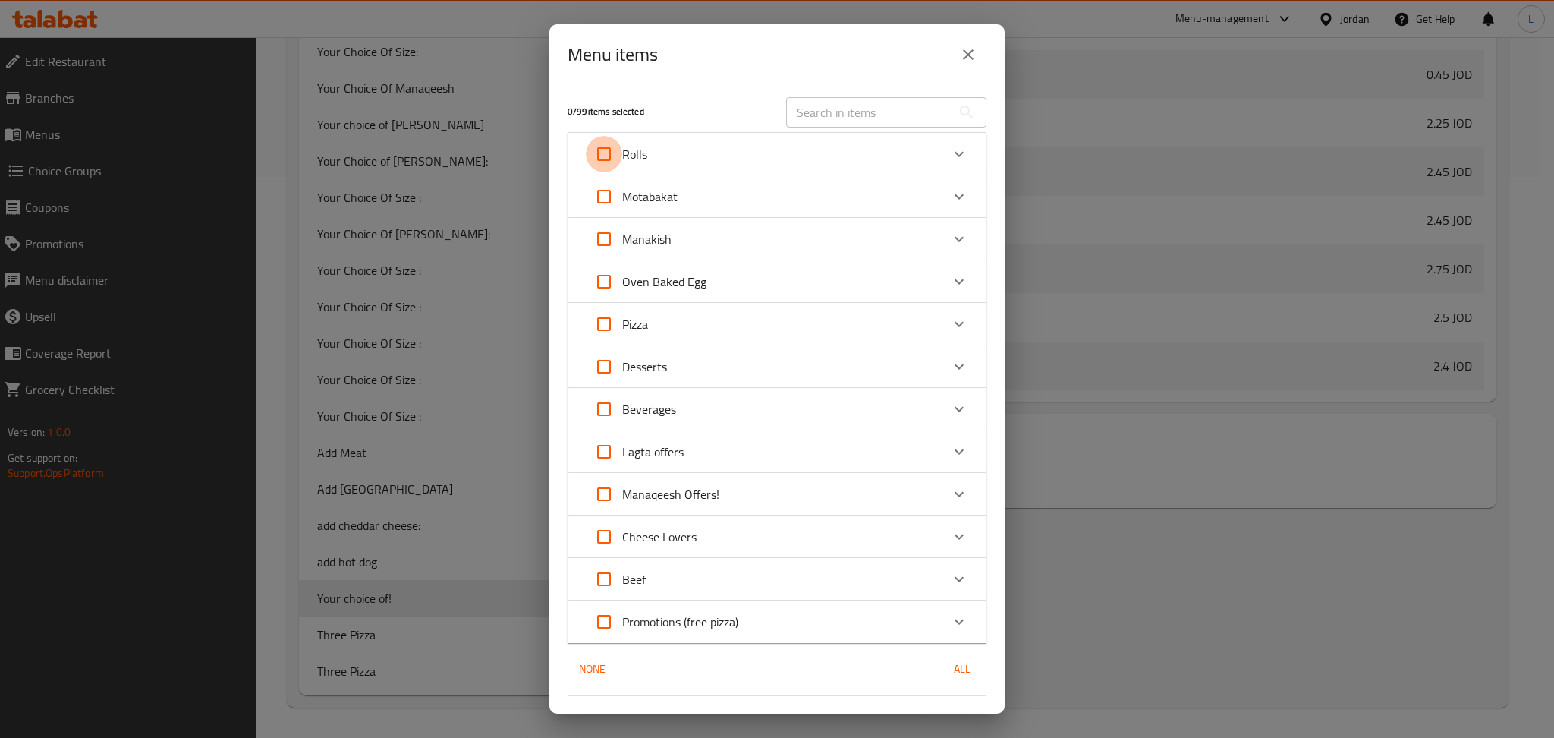
checkbox input "true"
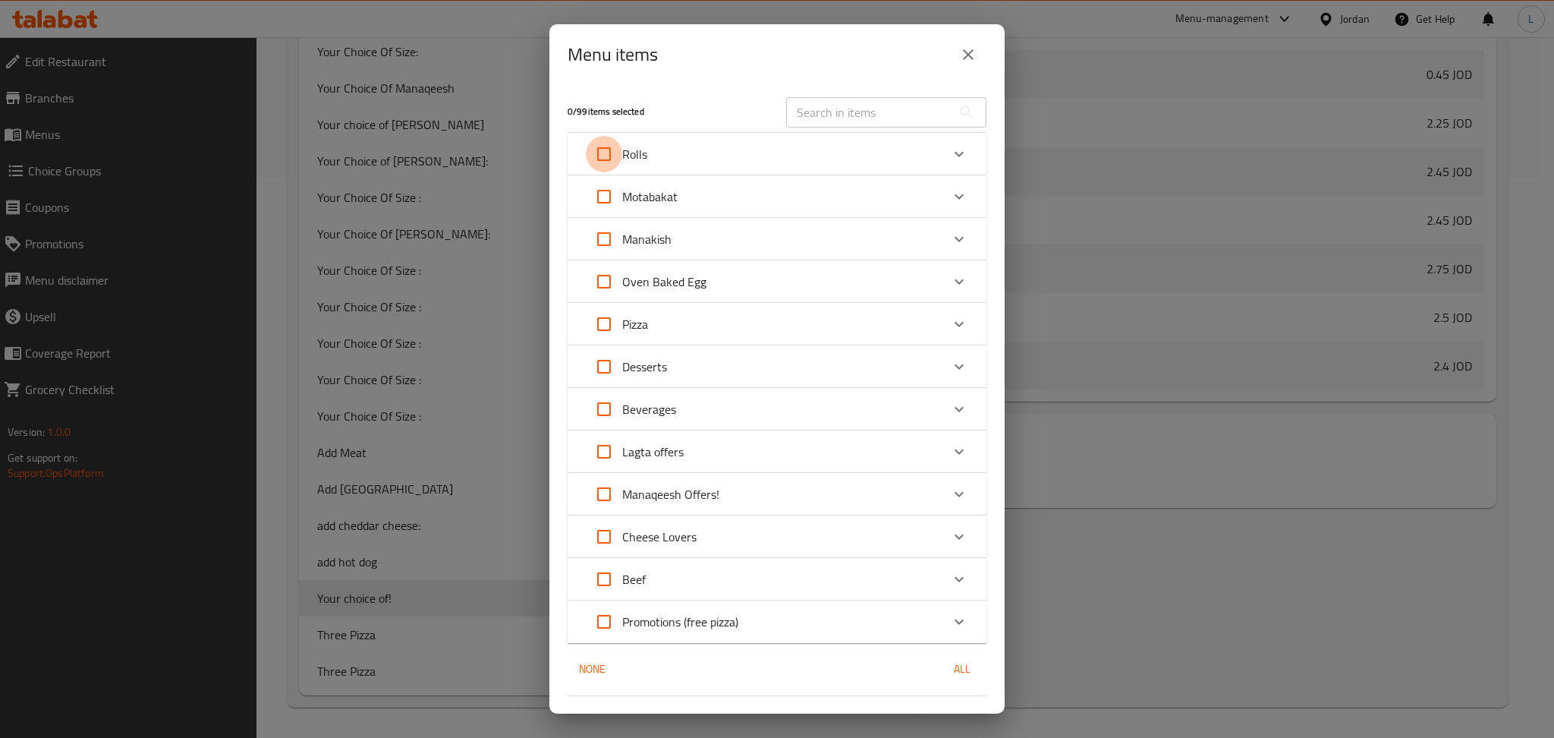
checkbox input "true"
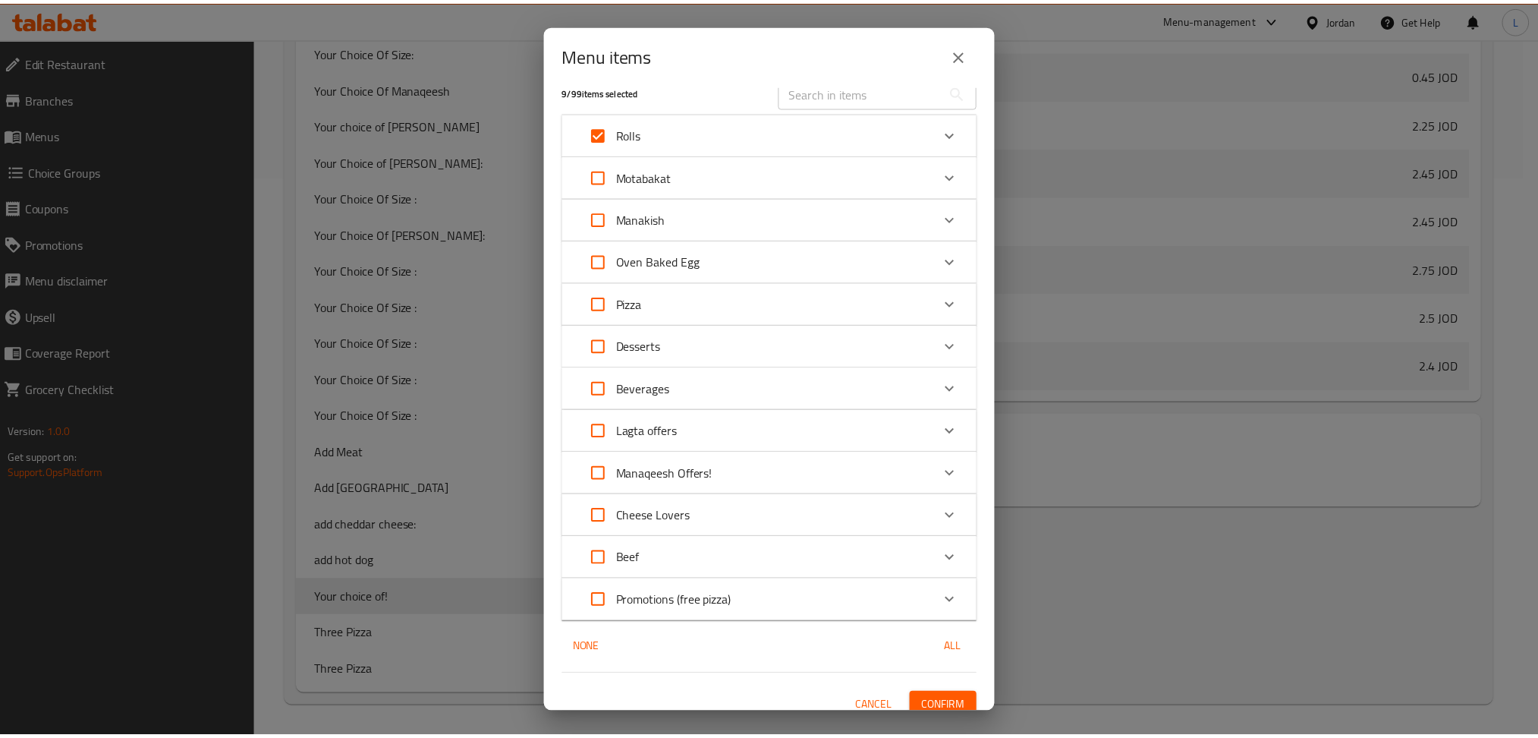
scroll to position [34, 0]
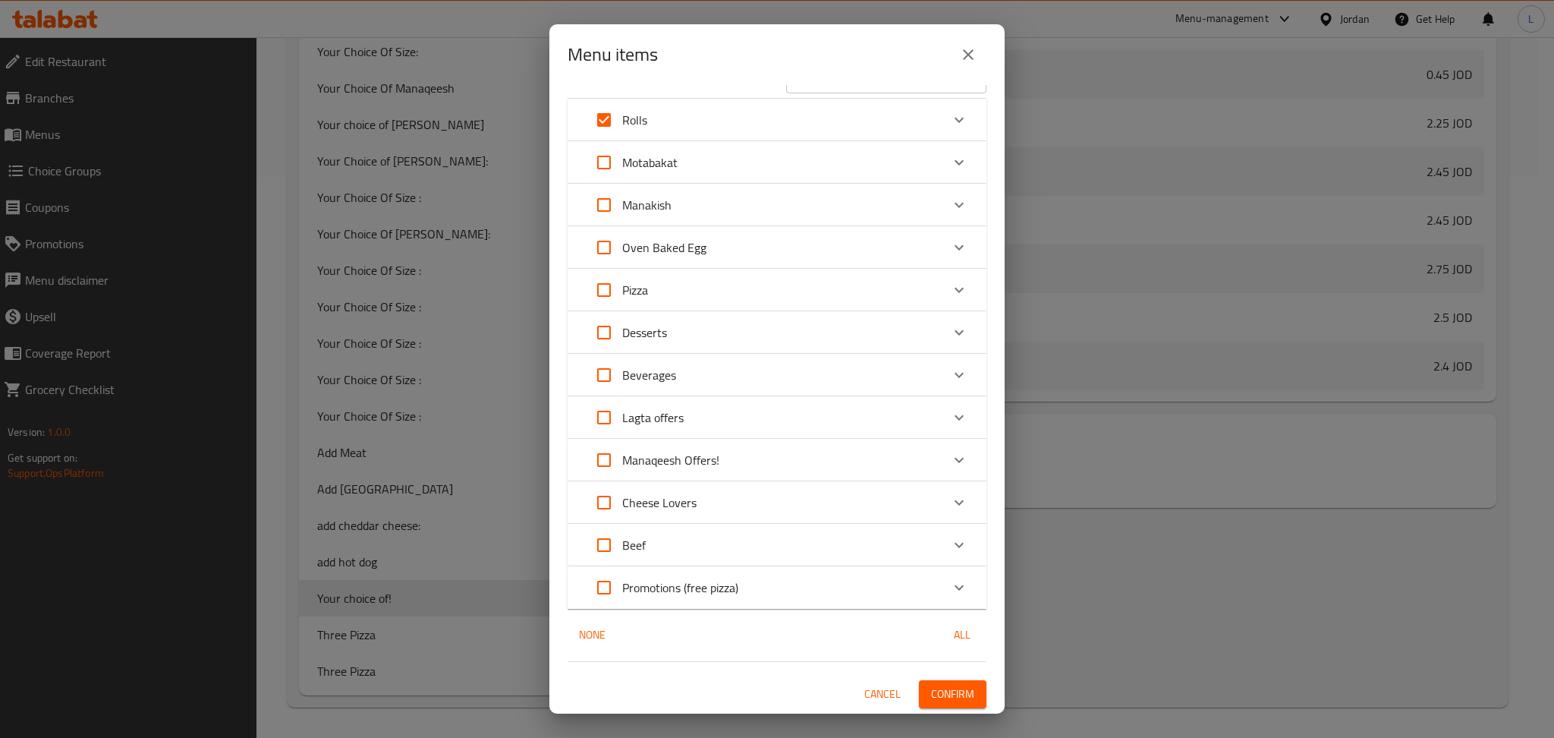
click at [941, 109] on div "Expand" at bounding box center [959, 120] width 36 height 36
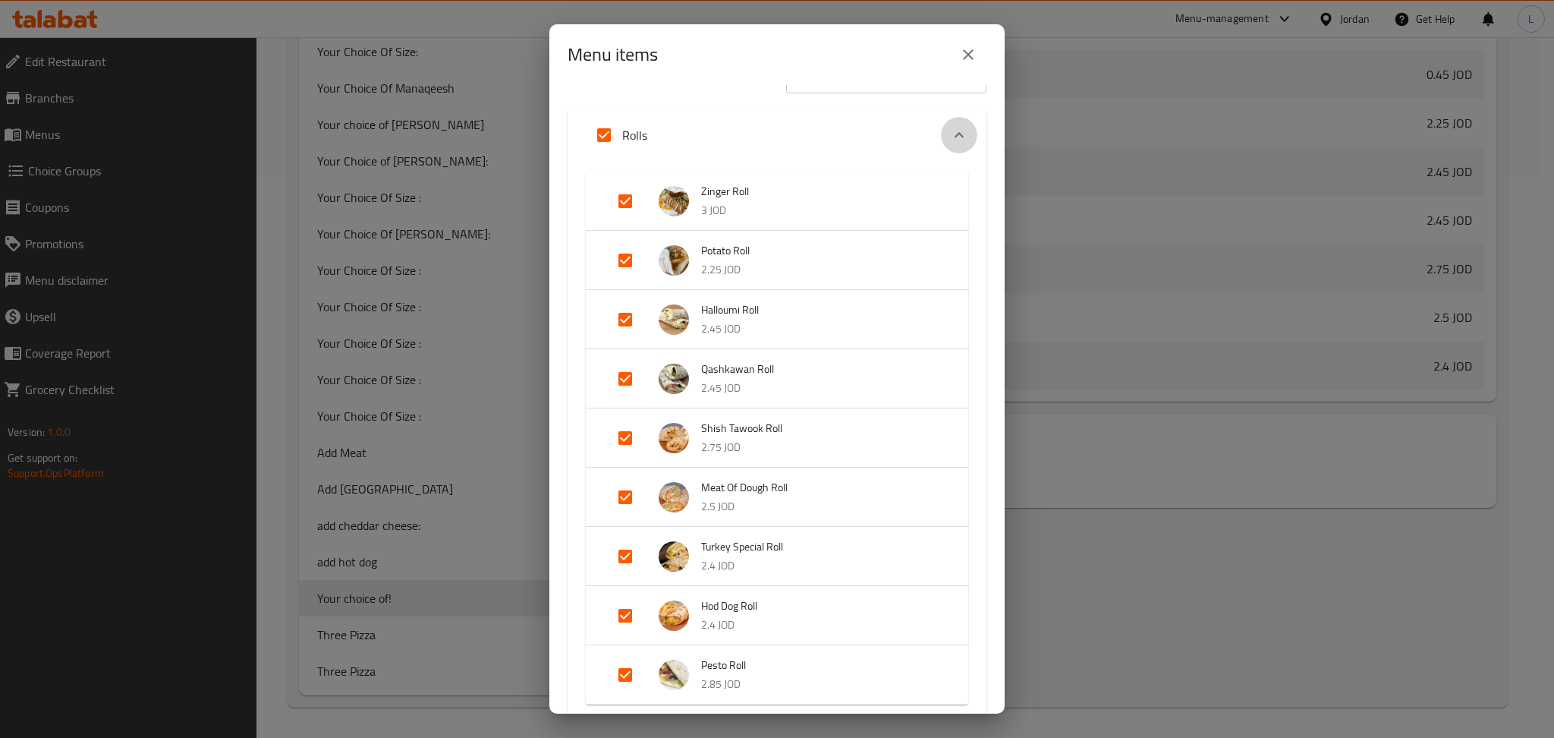
click at [950, 126] on icon "Expand" at bounding box center [959, 135] width 18 height 18
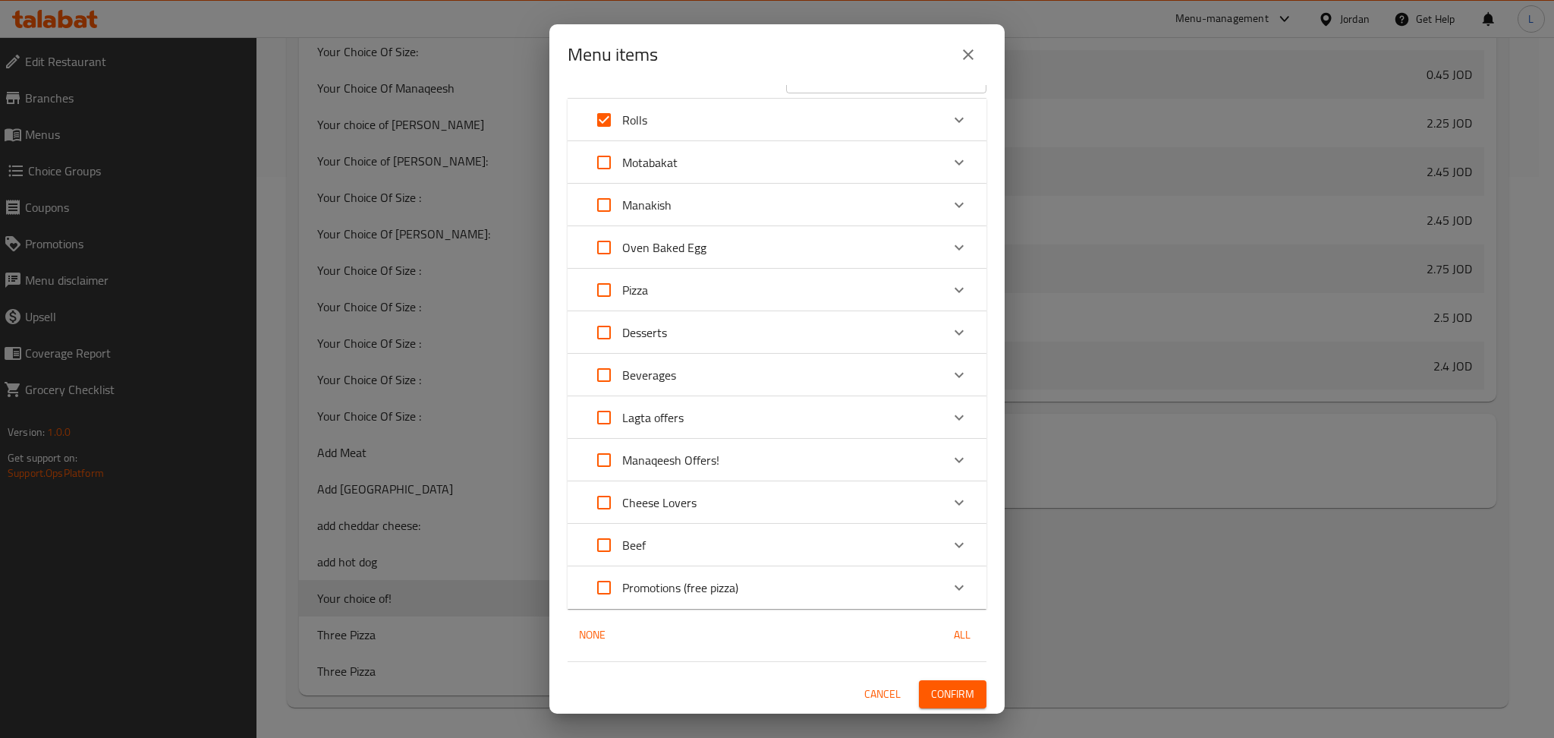
click at [931, 703] on button "Confirm" at bounding box center [953, 694] width 68 height 28
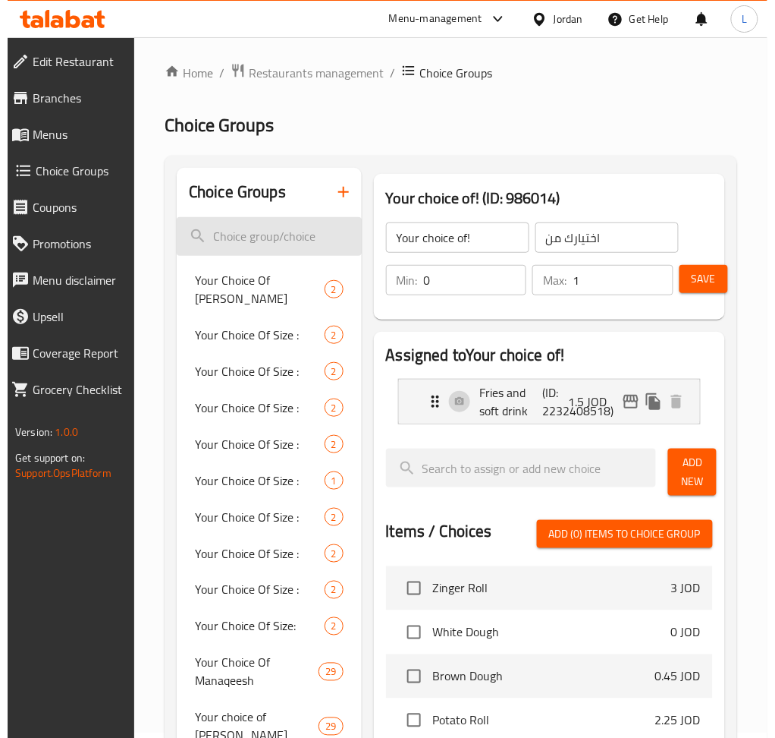
scroll to position [0, 0]
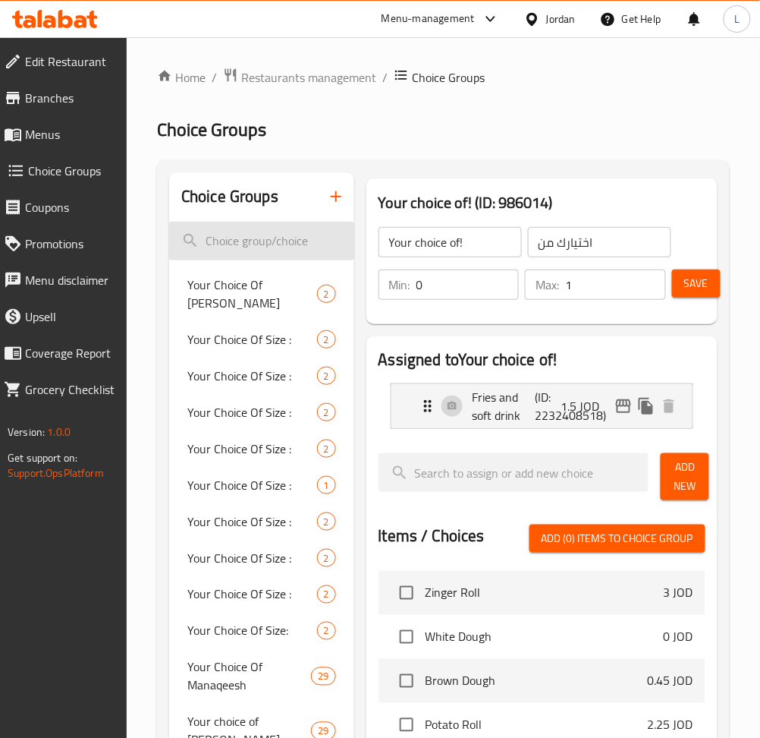
click at [294, 242] on input "search" at bounding box center [261, 241] width 185 height 39
click at [61, 134] on span "Menus" at bounding box center [70, 134] width 90 height 18
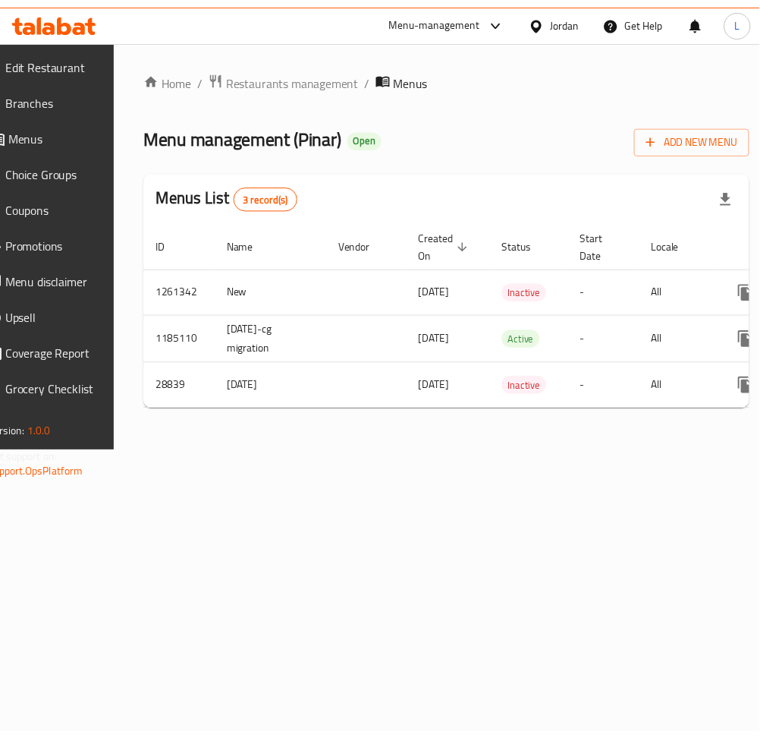
scroll to position [0, 168]
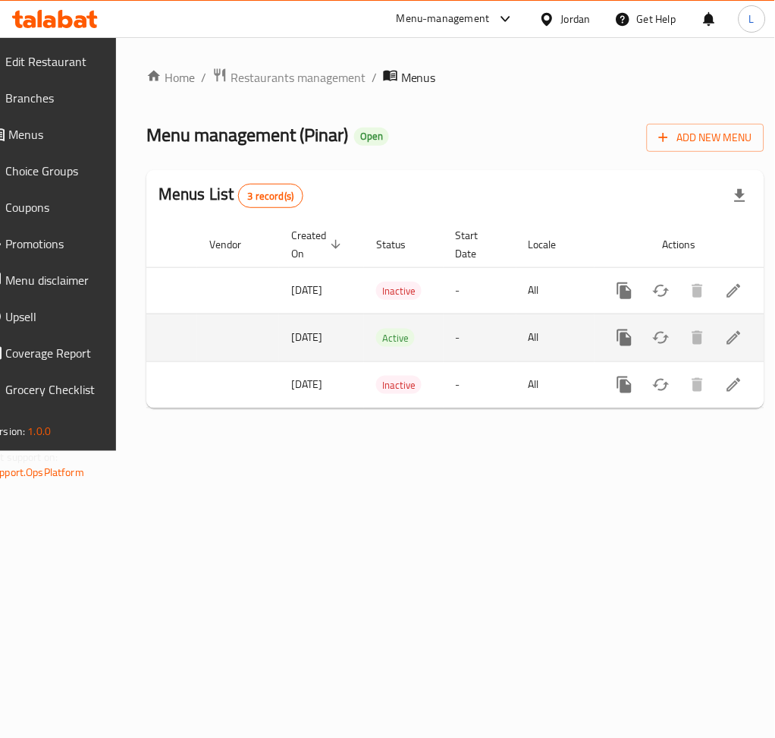
click at [727, 343] on link "enhanced table" at bounding box center [734, 337] width 36 height 36
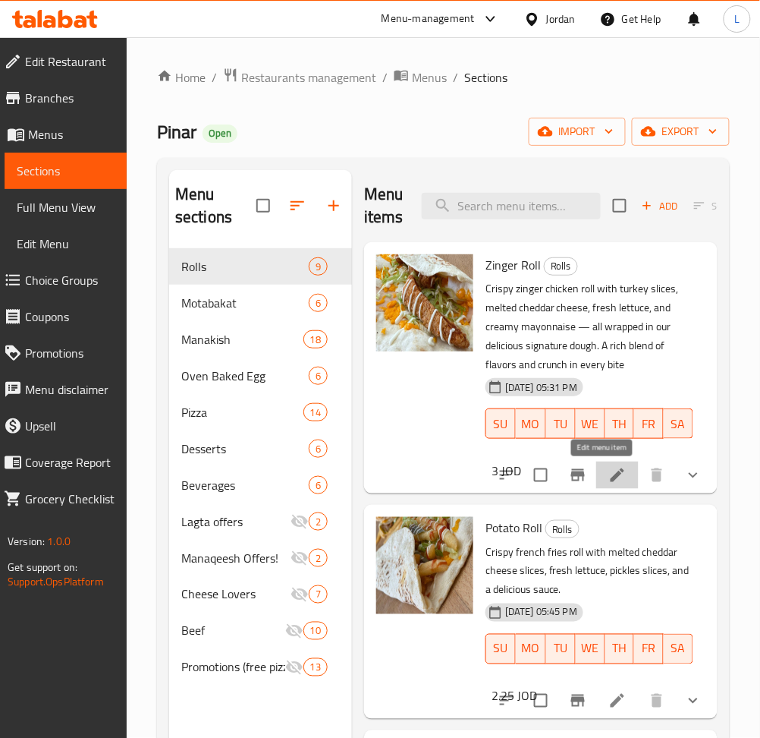
click at [609, 469] on icon at bounding box center [618, 475] width 18 height 18
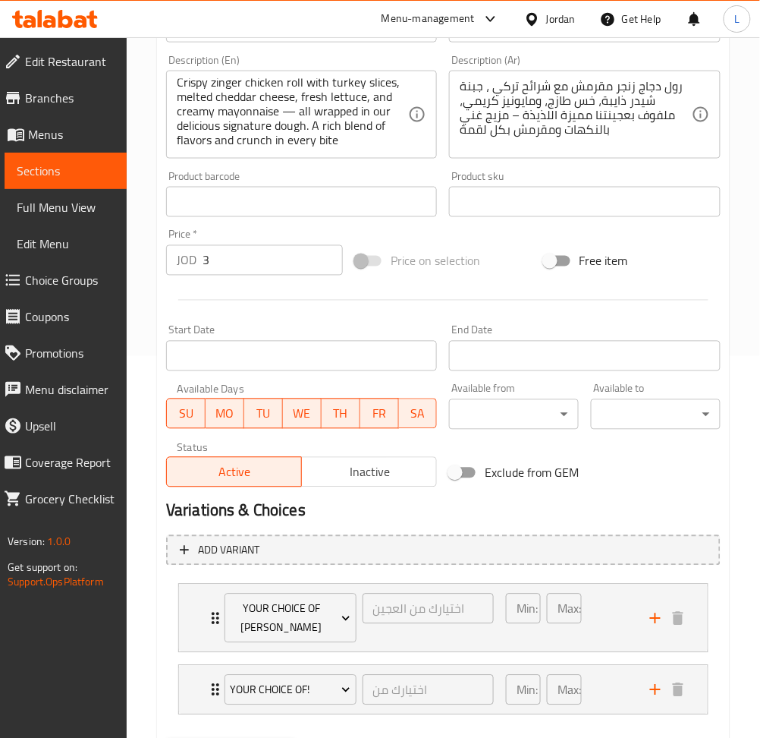
scroll to position [462, 0]
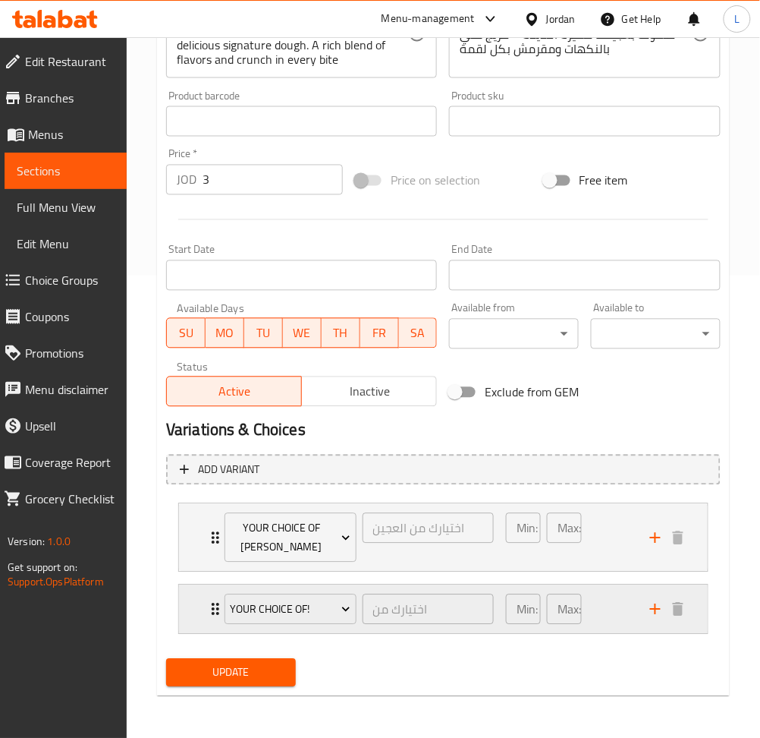
click at [191, 571] on div "Your choice of! اختيارك من ​ Min: 0 ​ Max: 1 ​" at bounding box center [443, 538] width 529 height 68
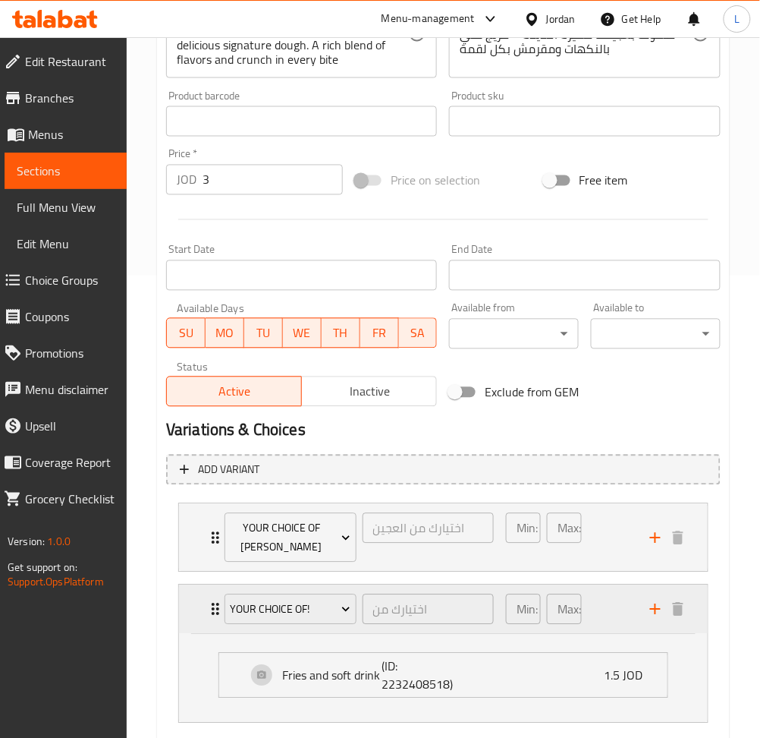
click at [198, 602] on div "Your choice of! اختيارك من ​ Min: 0 ​ Max: 1 ​" at bounding box center [443, 609] width 529 height 49
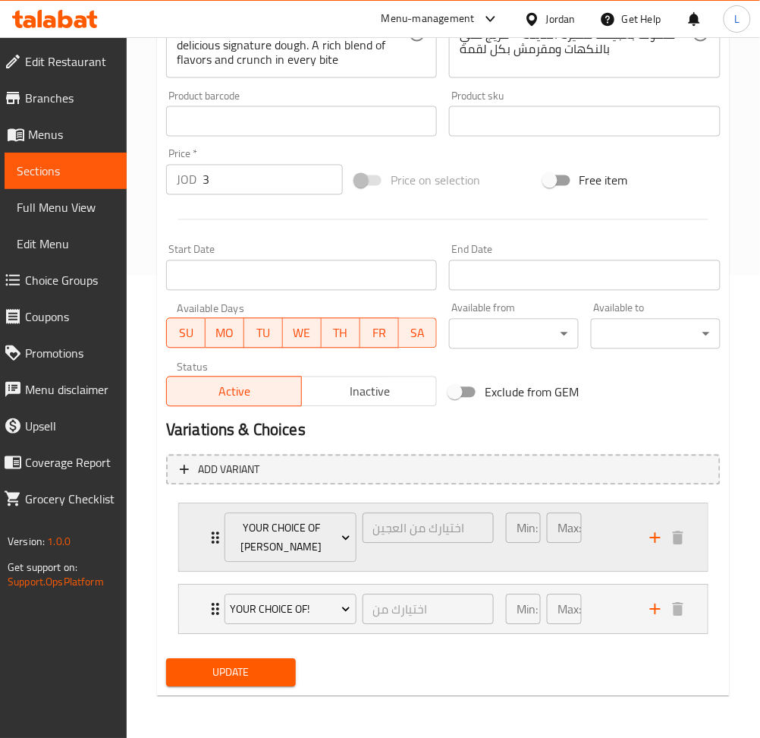
click at [197, 533] on div "Your Choice Of Dough اختيارك من العجين ​ Min: 1 ​ Max: 1 ​" at bounding box center [443, 538] width 529 height 68
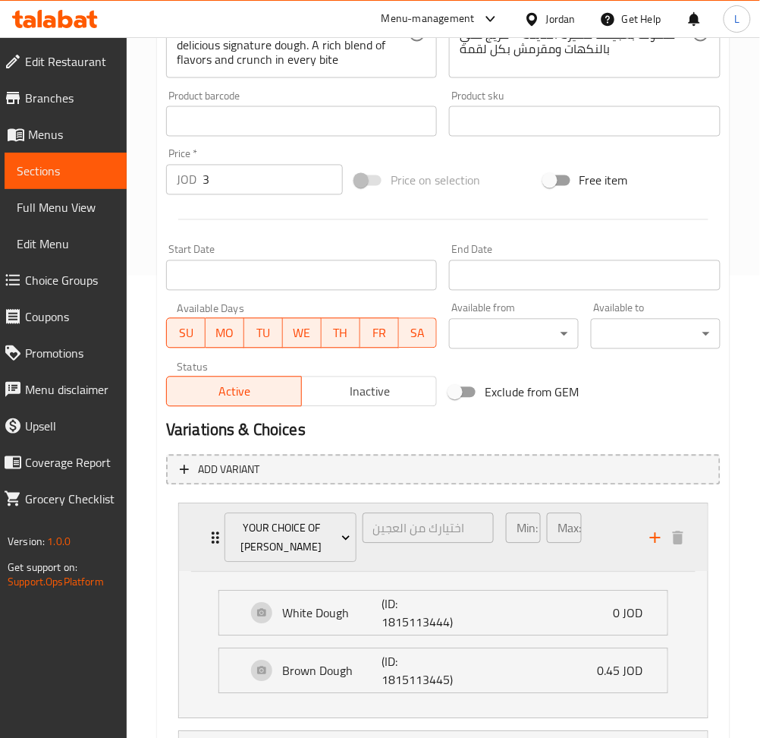
click at [197, 533] on div "Your Choice Of Dough اختيارك من العجين ​ Min: 1 ​ Max: 1 ​" at bounding box center [443, 538] width 529 height 68
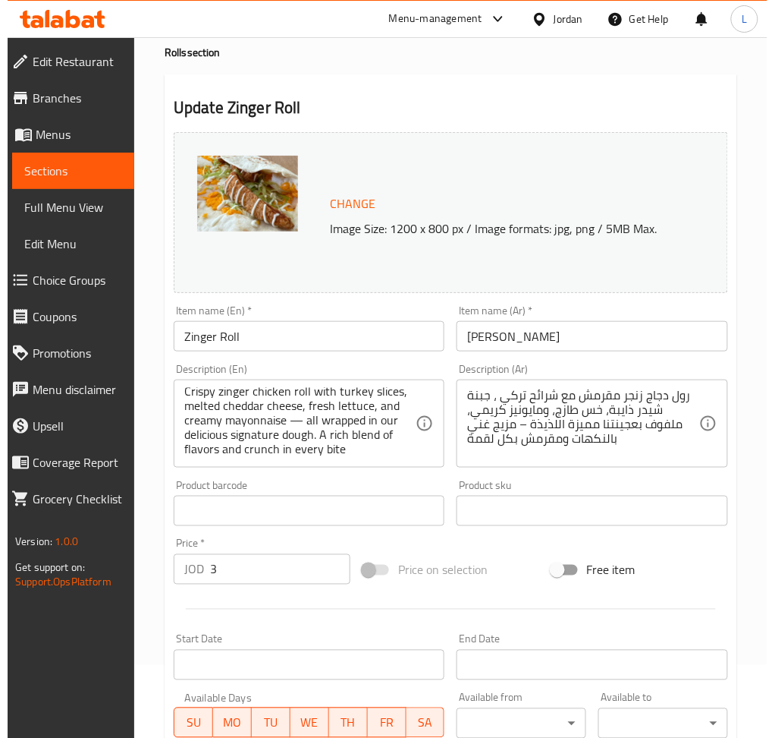
scroll to position [0, 0]
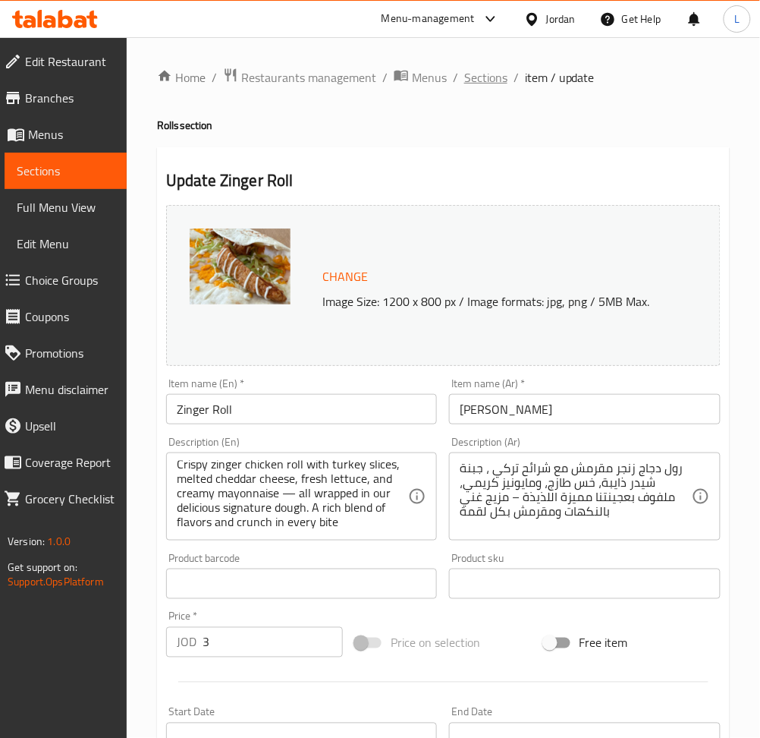
click at [483, 77] on span "Sections" at bounding box center [485, 77] width 43 height 18
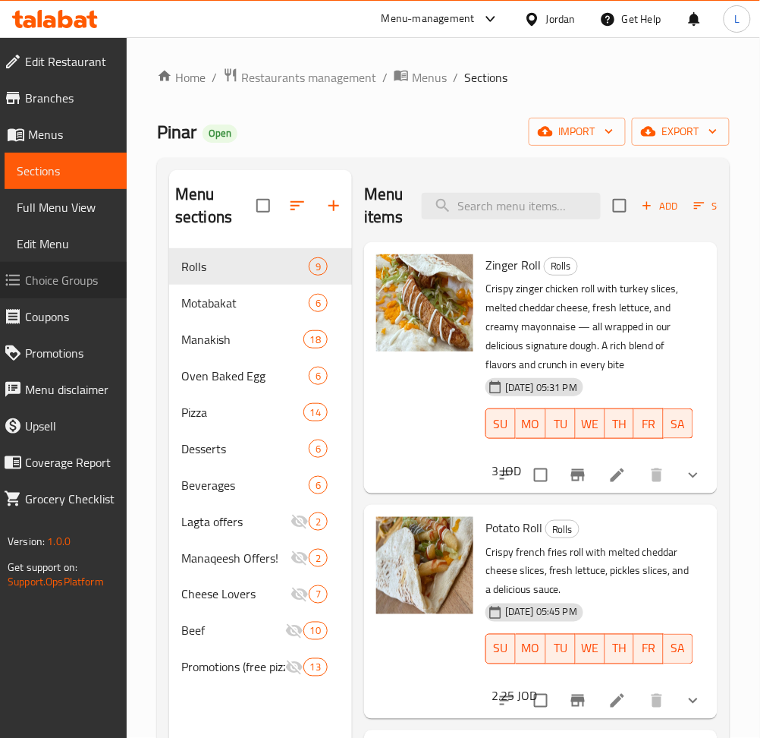
click at [65, 278] on span "Choice Groups" at bounding box center [70, 280] width 90 height 18
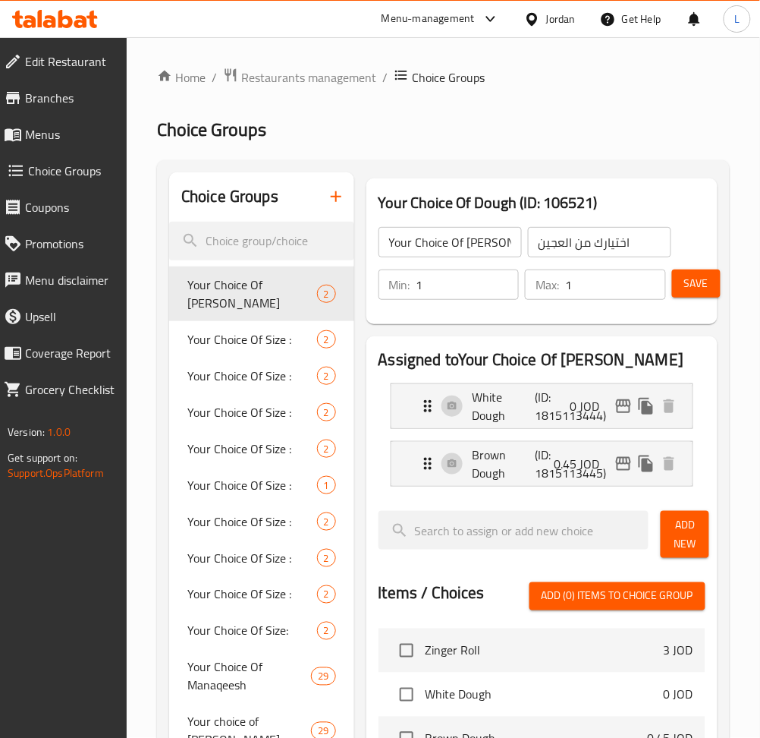
click at [335, 201] on icon "button" at bounding box center [336, 196] width 18 height 18
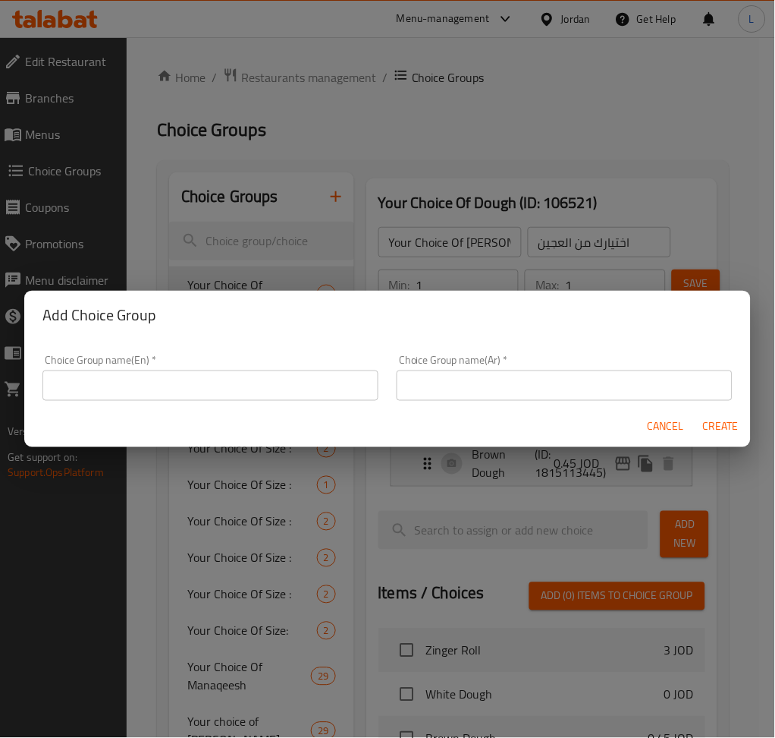
click at [458, 95] on div "Add Choice Group Choice Group name(En)   * Choice Group name(En) * Choice Group…" at bounding box center [387, 369] width 775 height 738
click at [671, 417] on span "Cancel" at bounding box center [666, 426] width 36 height 19
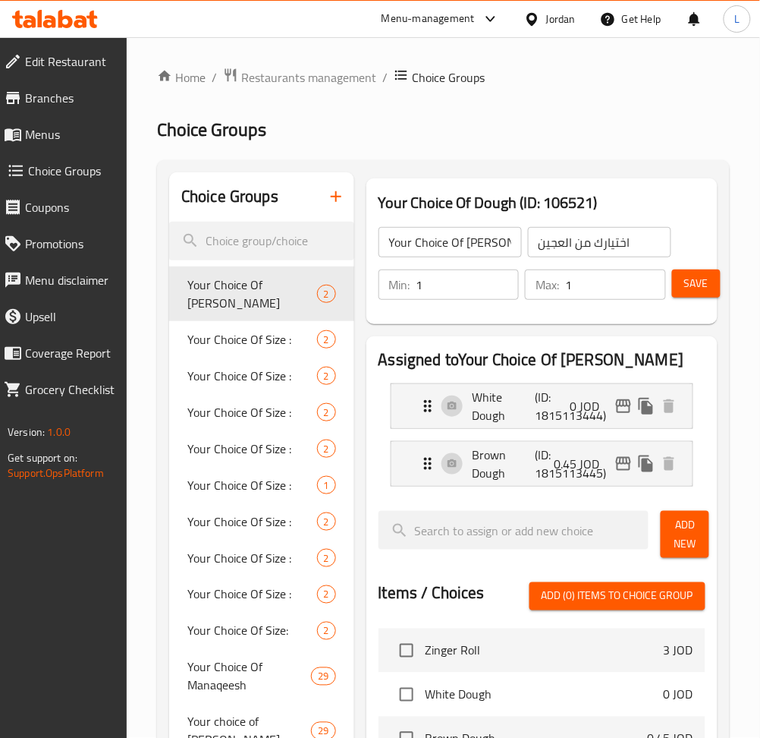
click at [47, 129] on span "Menus" at bounding box center [70, 134] width 90 height 18
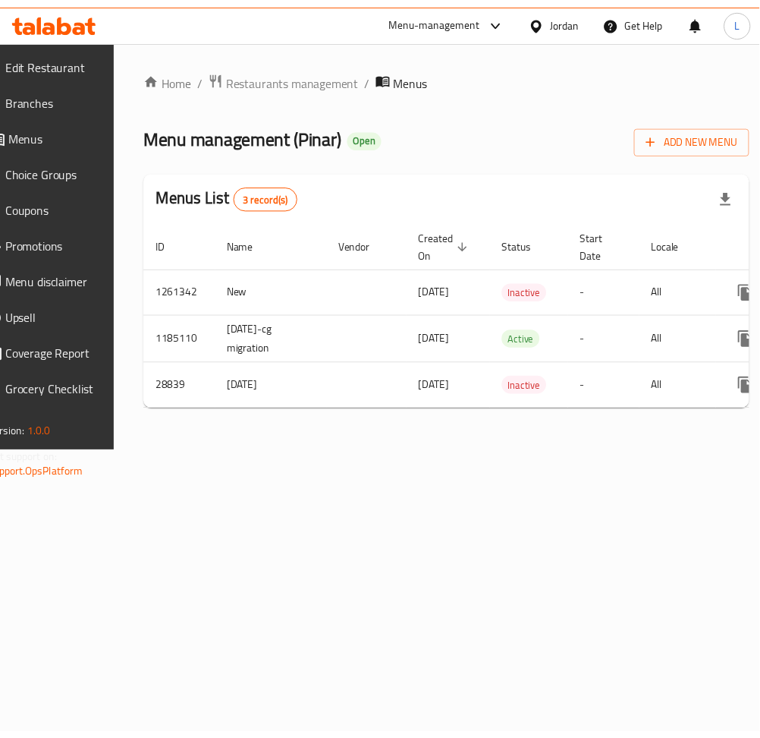
scroll to position [0, 168]
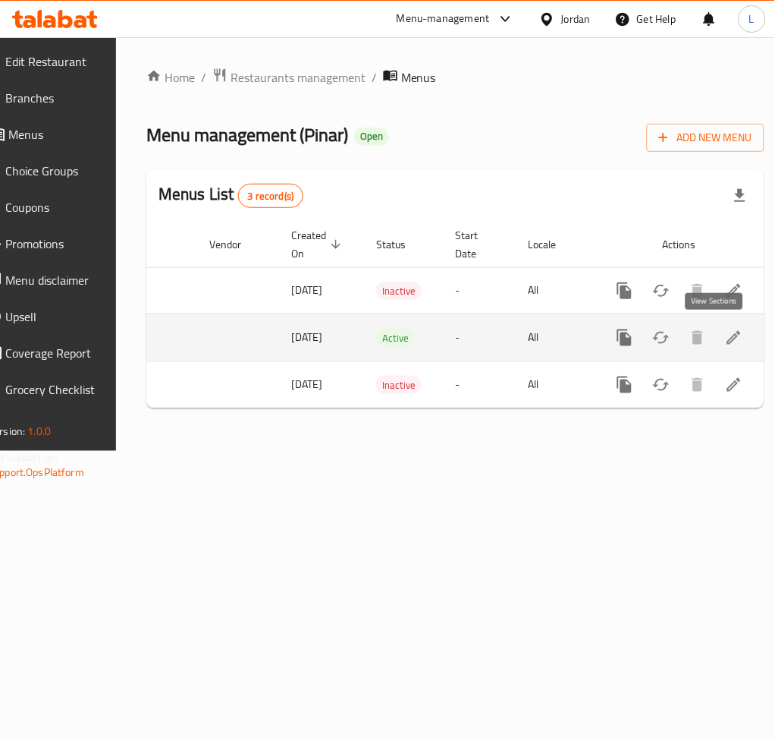
click at [722, 348] on link "enhanced table" at bounding box center [734, 337] width 36 height 36
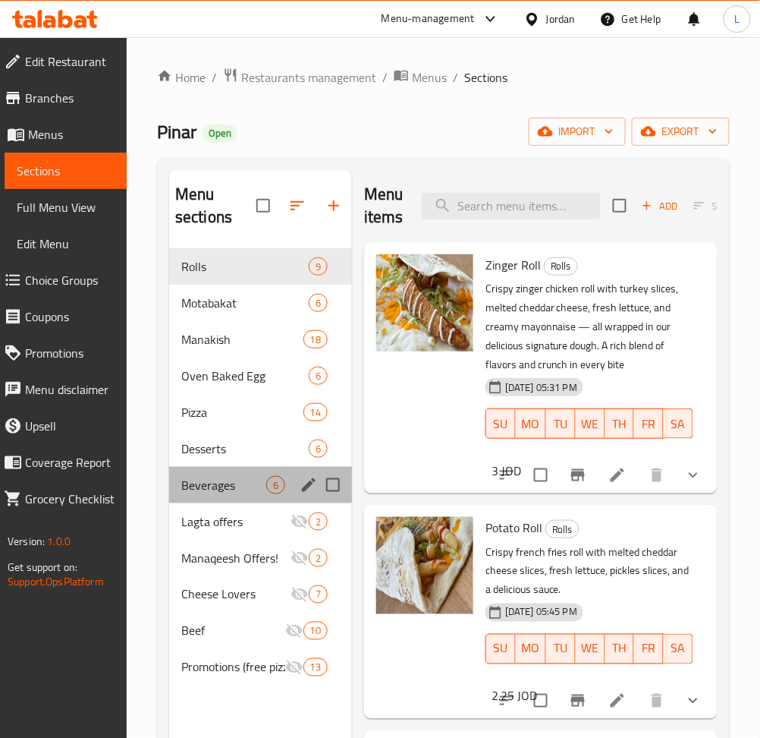
click at [223, 495] on div "Beverages 6" at bounding box center [260, 485] width 183 height 36
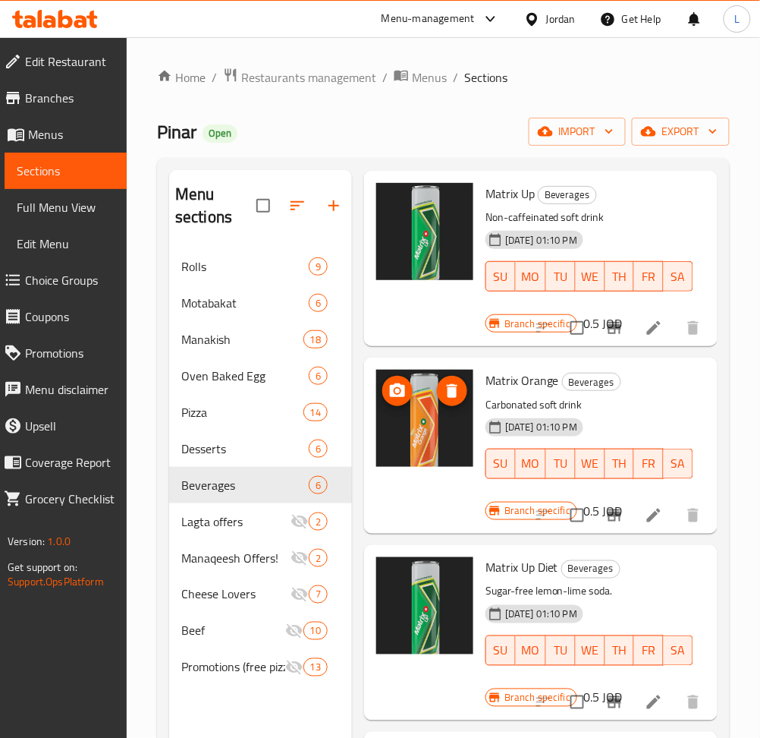
scroll to position [517, 0]
click at [65, 283] on span "Choice Groups" at bounding box center [70, 280] width 90 height 18
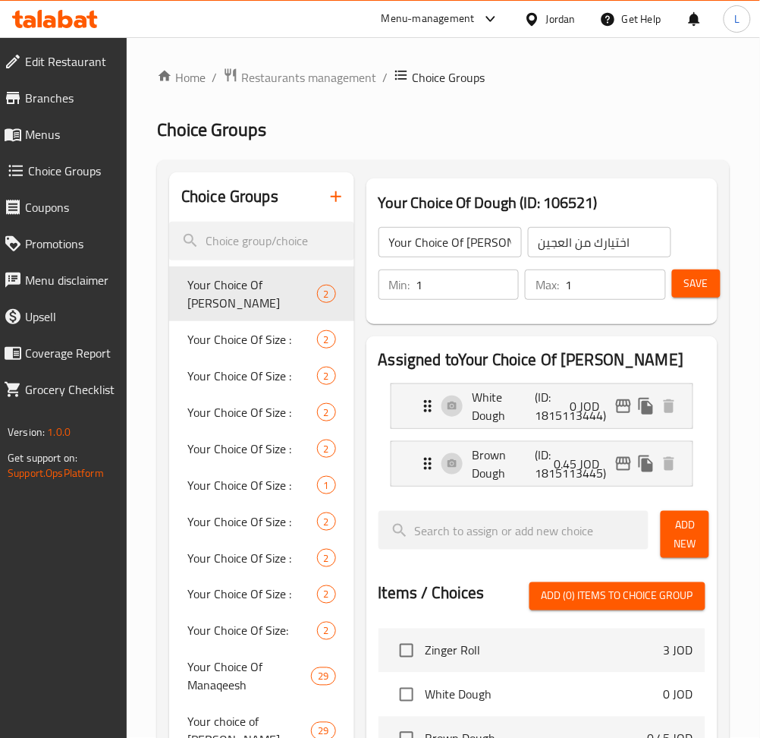
click at [332, 199] on icon "button" at bounding box center [336, 196] width 18 height 18
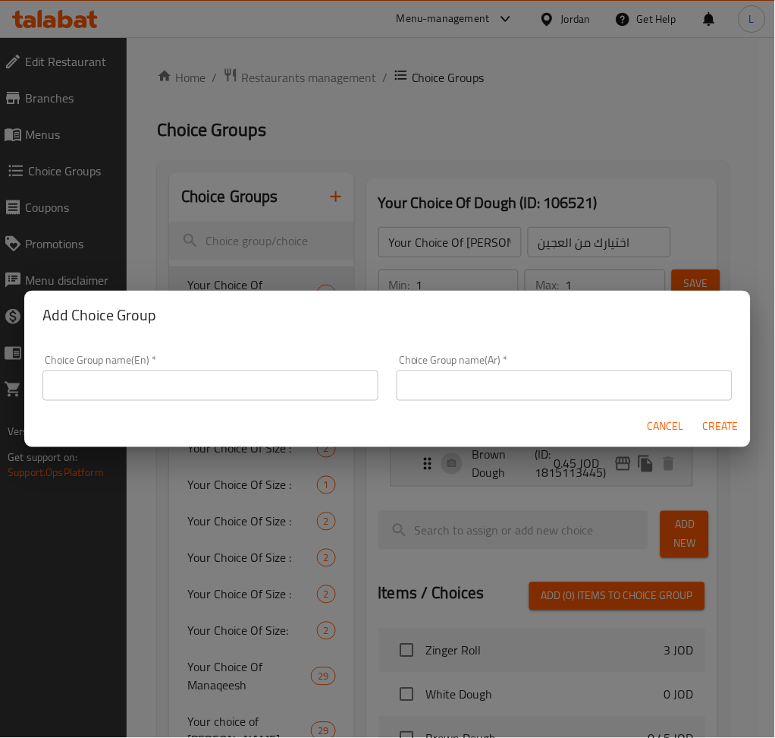
click at [281, 386] on input "text" at bounding box center [210, 385] width 336 height 30
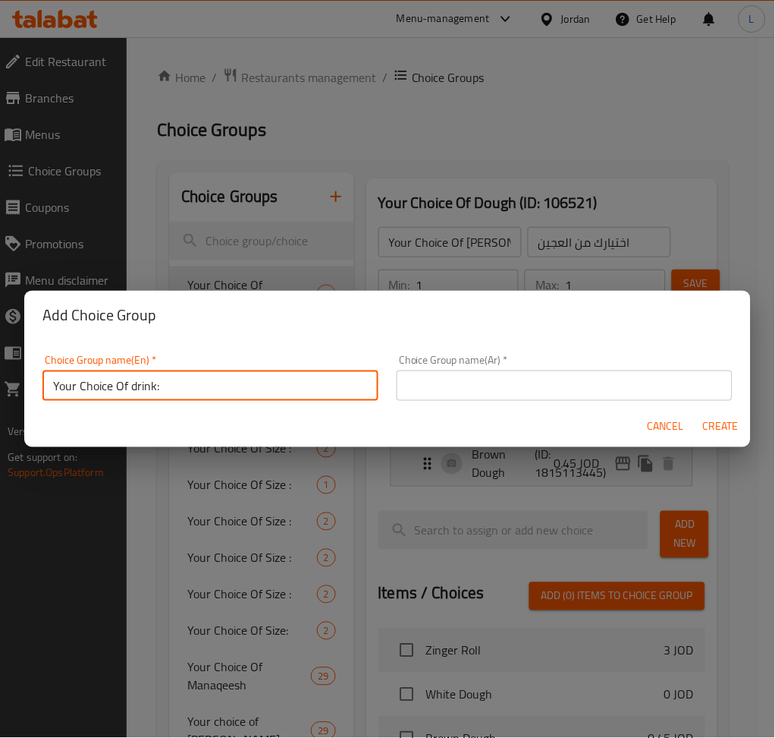
type input "Your Choice Of drink:"
click at [454, 390] on input "text" at bounding box center [565, 385] width 336 height 30
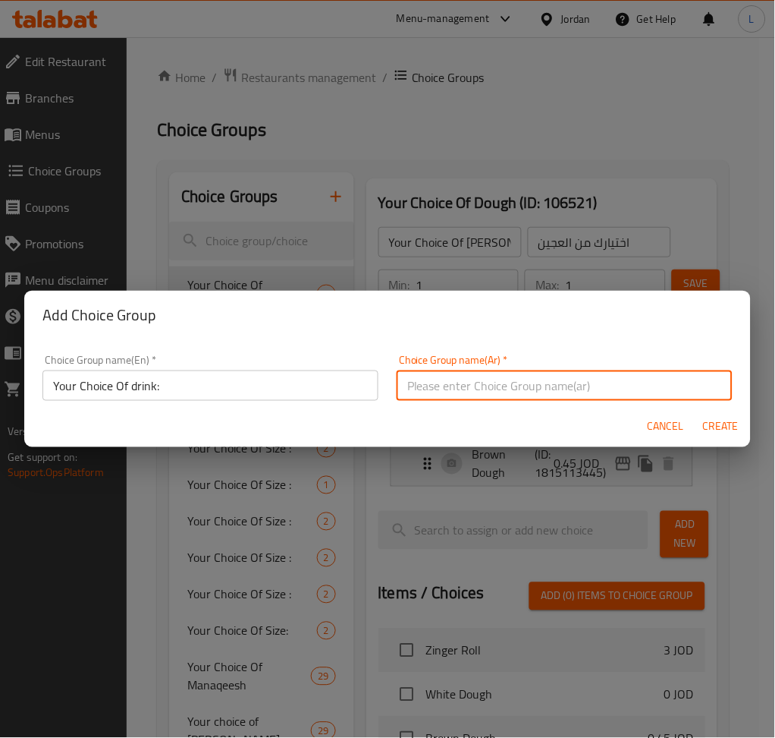
click at [325, 388] on input "Your Choice Of drink:" at bounding box center [210, 385] width 336 height 30
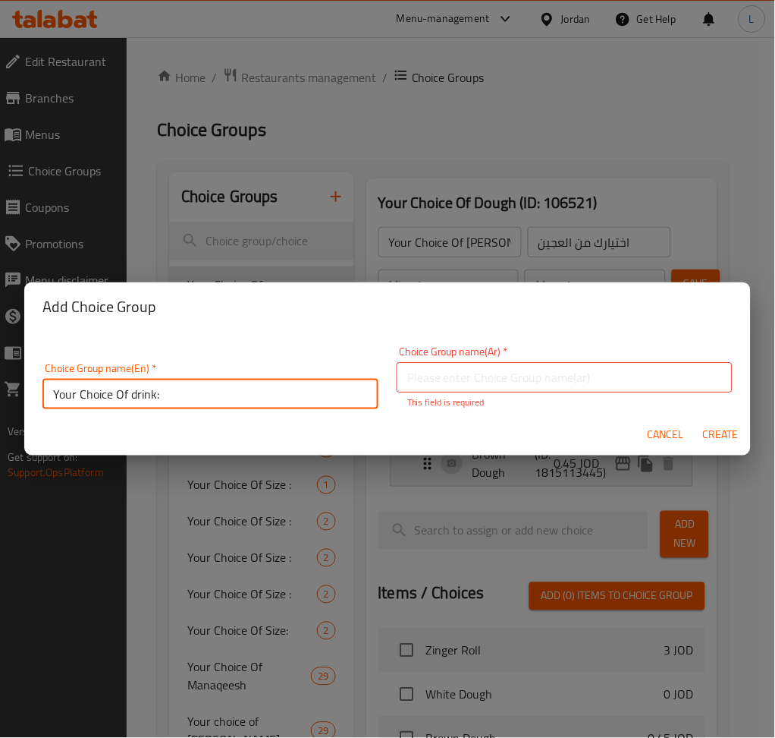
click at [325, 388] on input "Your Choice Of drink:" at bounding box center [210, 394] width 336 height 30
click at [518, 379] on input "text" at bounding box center [565, 377] width 336 height 30
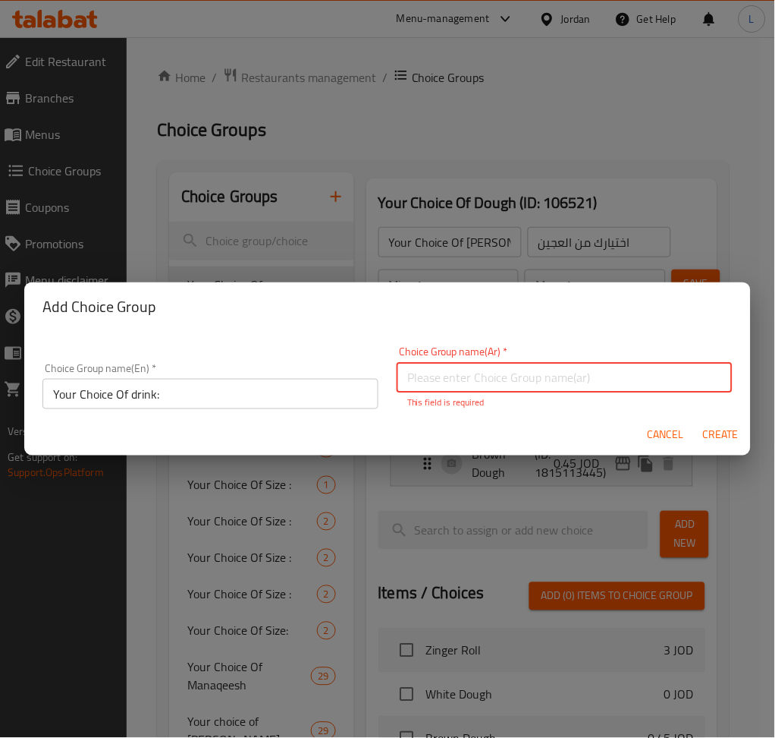
paste input "اختيارك من المشروبات:"
type input "اختيارك من المشروبات:"
click at [714, 430] on span "Create" at bounding box center [721, 435] width 36 height 19
type input "Your Choice Of drink:"
type input "اختيارك من المشروبات:"
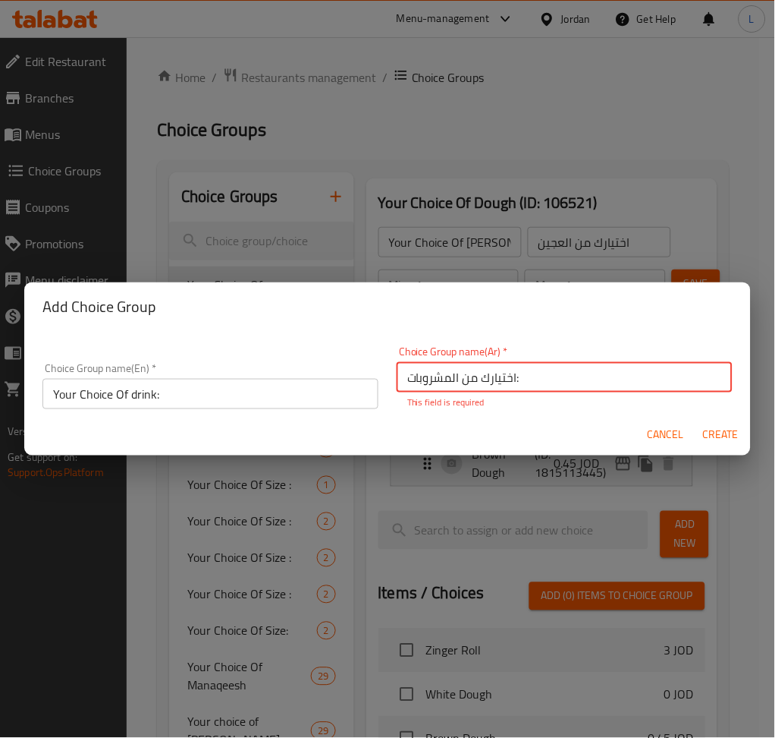
type input "0"
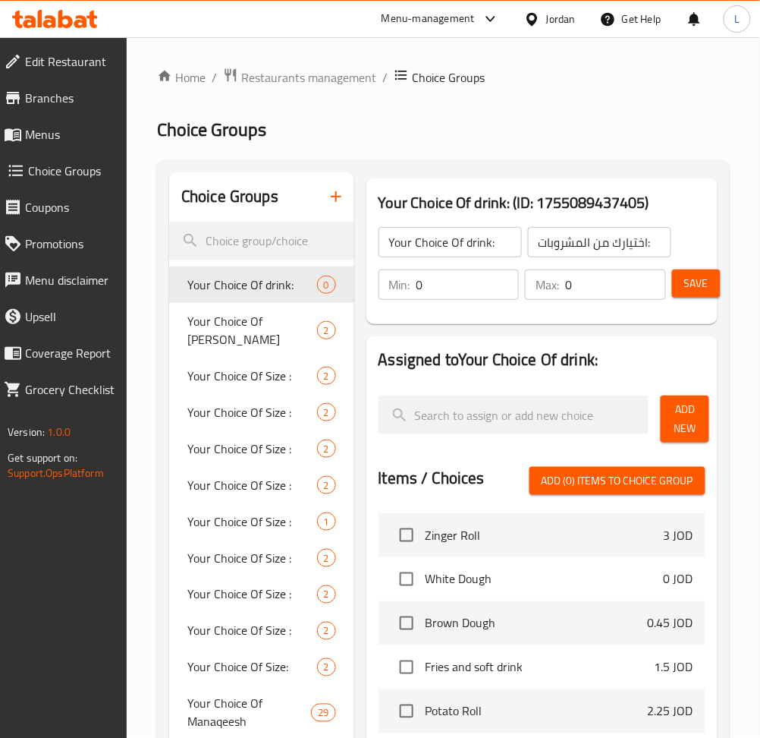
click at [476, 286] on input "0" at bounding box center [468, 284] width 103 height 30
type input "1"
type input "0"
click at [607, 293] on input "0" at bounding box center [615, 284] width 101 height 30
type input "1"
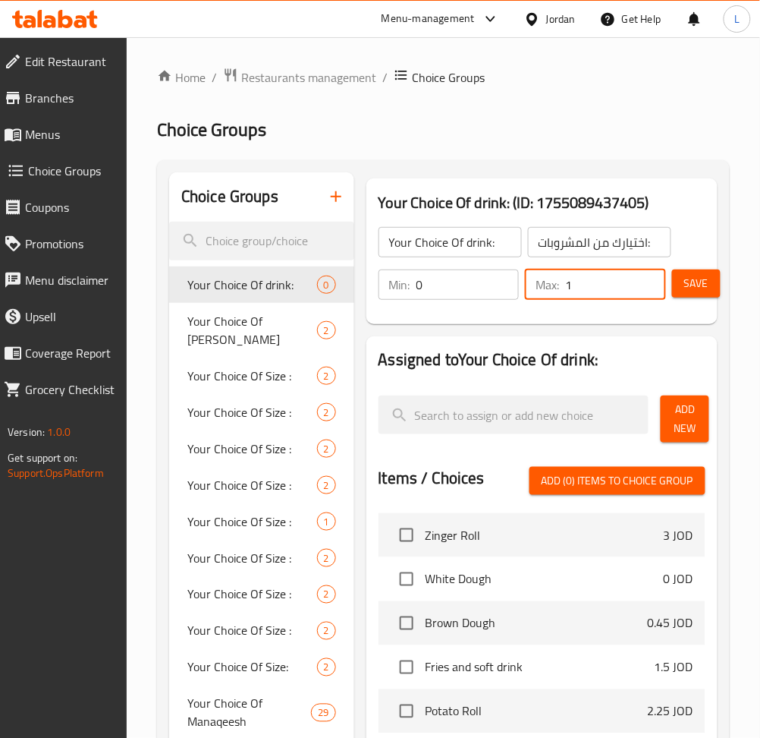
click at [431, 285] on input "0" at bounding box center [468, 284] width 103 height 30
type input "1"
click at [672, 424] on button "Add New" at bounding box center [685, 418] width 49 height 47
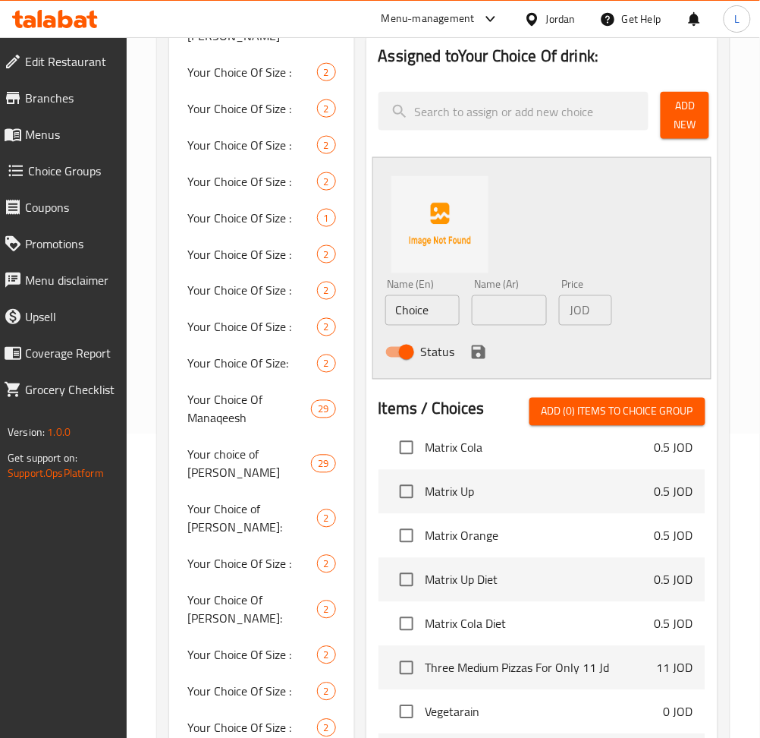
scroll to position [3642, 0]
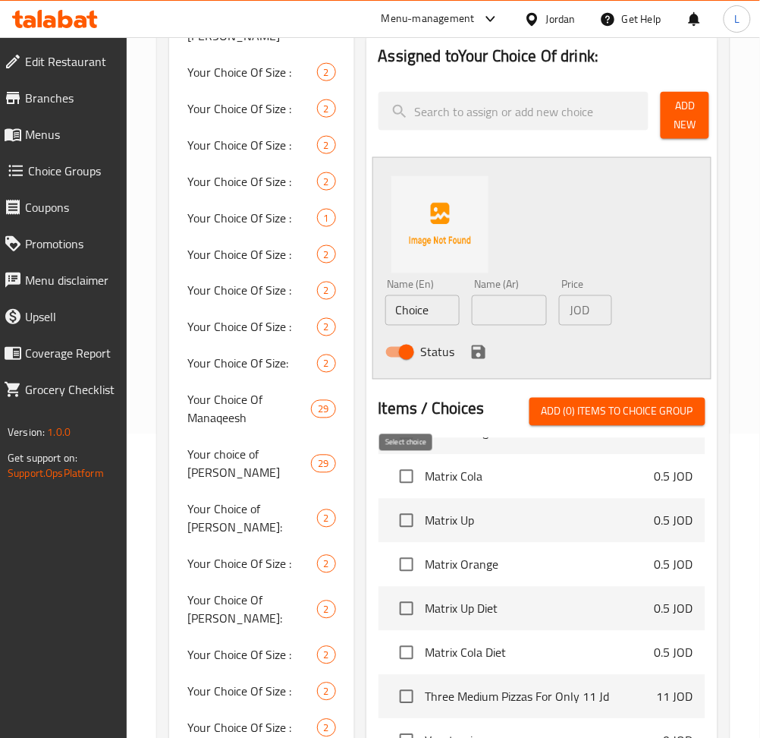
click at [410, 483] on input "checkbox" at bounding box center [407, 477] width 32 height 32
checkbox input "true"
click at [406, 508] on input "checkbox" at bounding box center [407, 521] width 32 height 32
checkbox input "true"
click at [411, 566] on input "checkbox" at bounding box center [407, 565] width 32 height 32
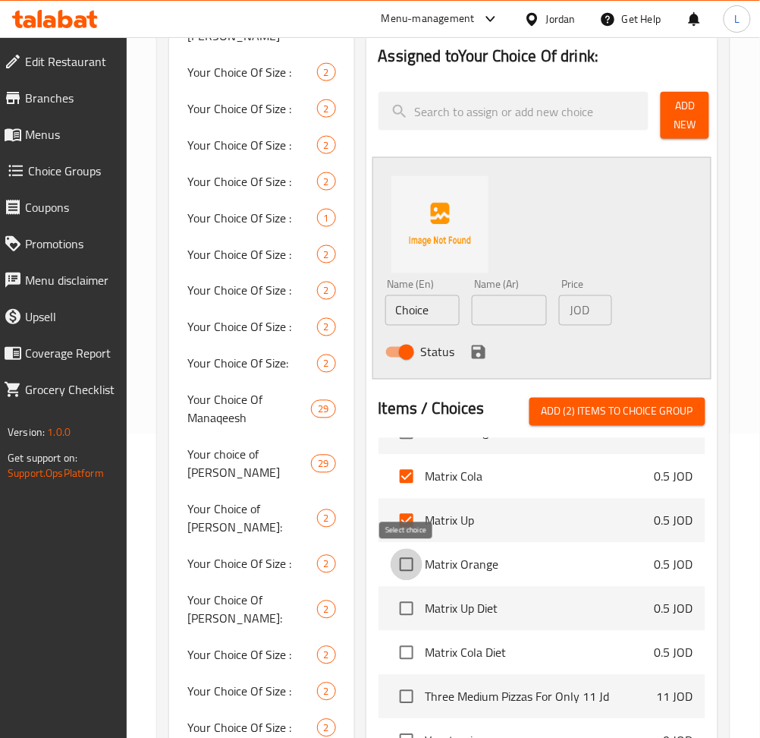
checkbox input "true"
click at [409, 618] on input "checkbox" at bounding box center [407, 609] width 32 height 32
checkbox input "true"
click at [408, 653] on input "checkbox" at bounding box center [407, 653] width 32 height 32
checkbox input "true"
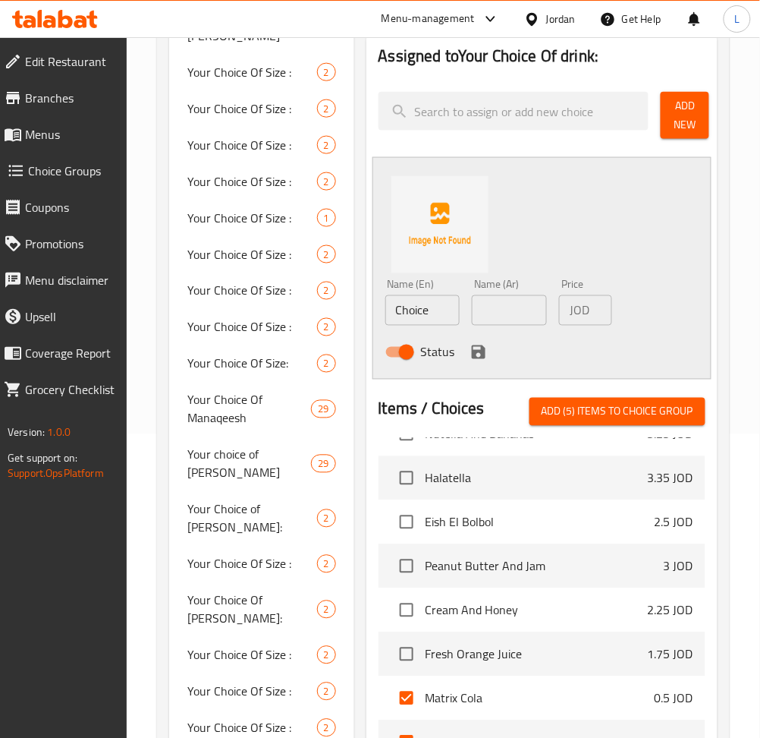
scroll to position [3237, 0]
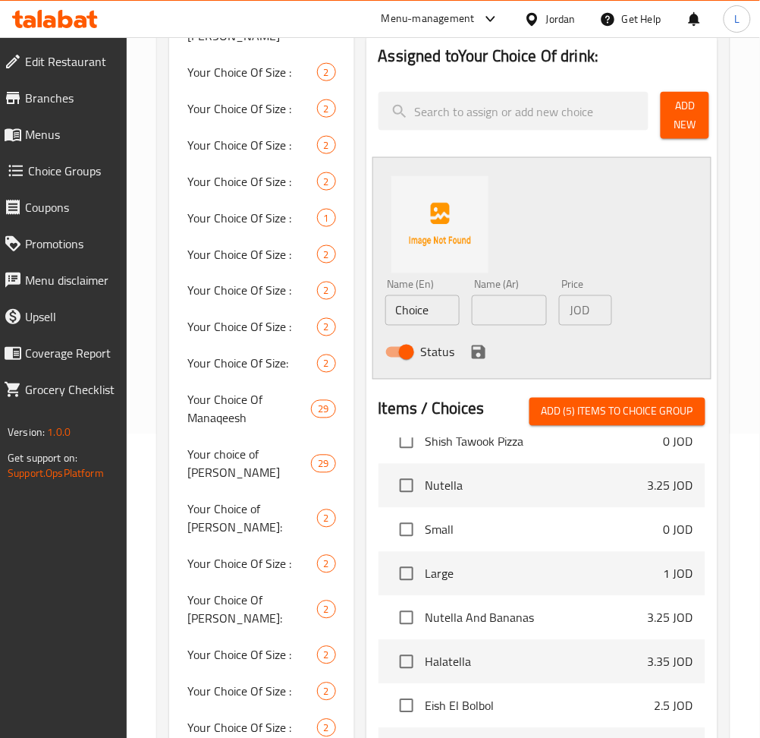
click at [628, 410] on span "Add (5) items to choice group" at bounding box center [618, 411] width 152 height 19
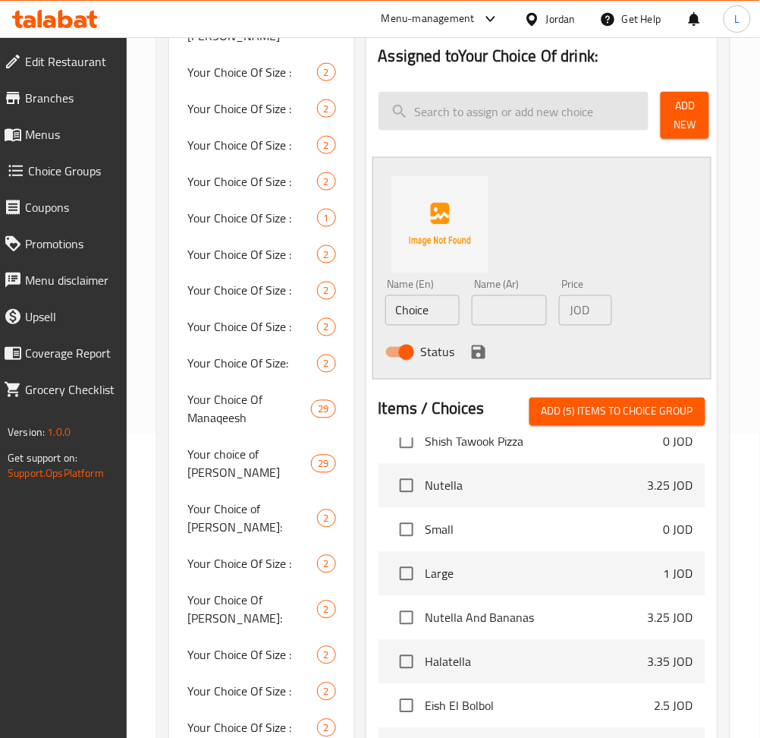
checkbox input "false"
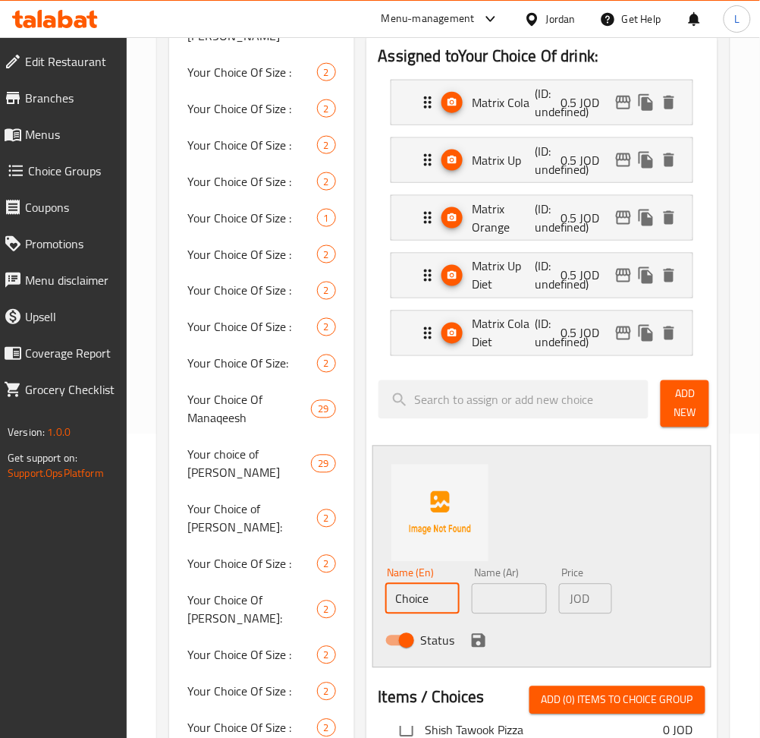
click at [432, 599] on input "Choice" at bounding box center [422, 598] width 75 height 30
type input "Water"
click at [503, 585] on input "text" at bounding box center [509, 598] width 75 height 30
click at [460, 590] on div "Name (En) Water Name (En)" at bounding box center [422, 590] width 87 height 58
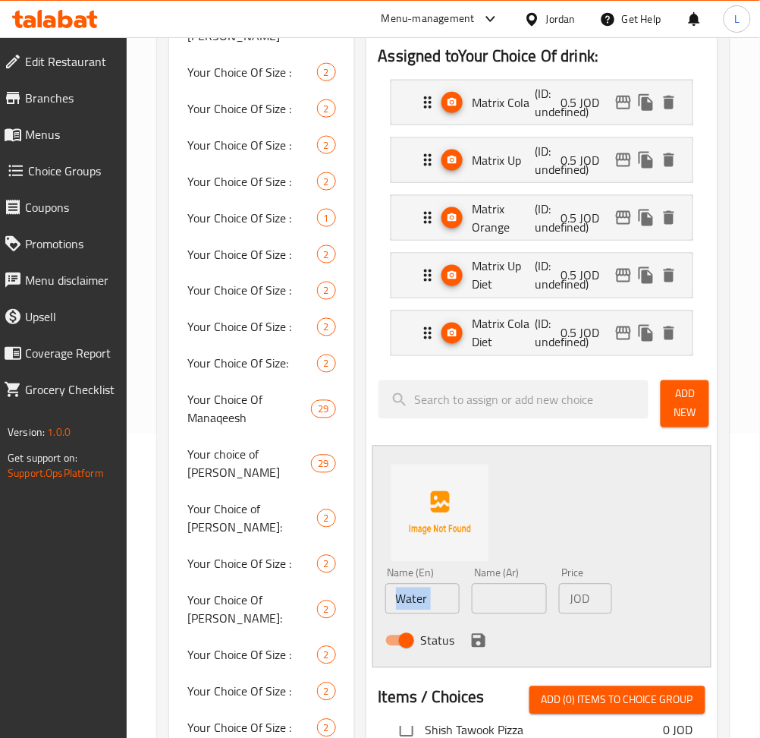
click at [460, 590] on div "Name (En) Water Name (En)" at bounding box center [422, 590] width 87 height 58
copy div "Name (En)"
drag, startPoint x: 493, startPoint y: 596, endPoint x: 492, endPoint y: 626, distance: 30.4
click at [493, 595] on input "text" at bounding box center [509, 598] width 75 height 30
paste input "ماء"
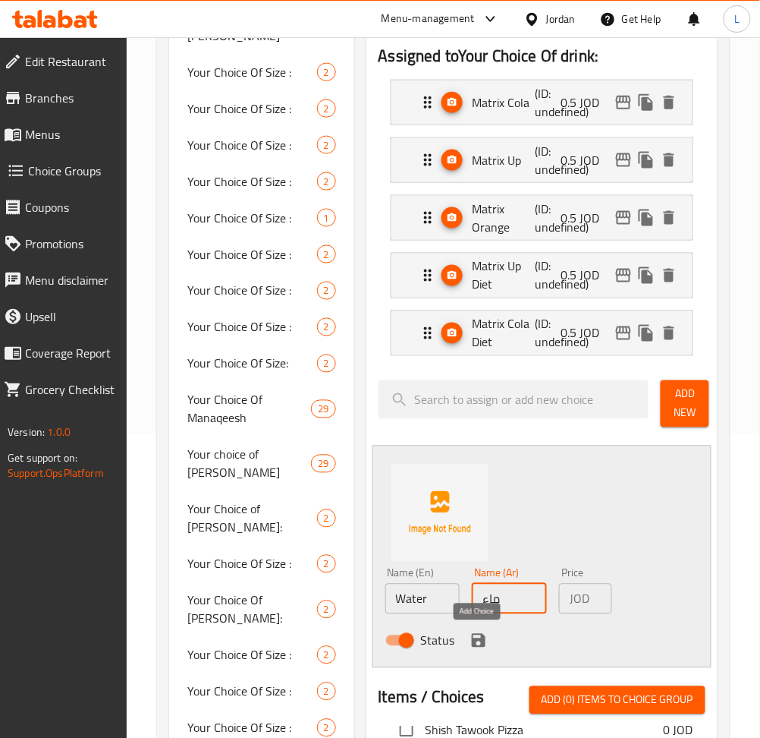
type input "ماء"
click at [483, 641] on icon "save" at bounding box center [479, 641] width 14 height 14
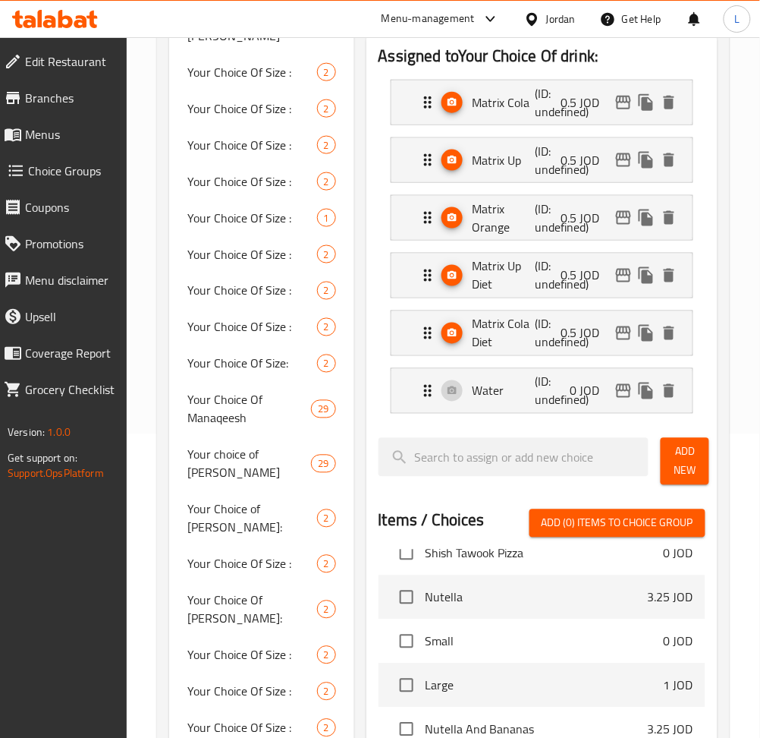
click at [676, 455] on span "Add New" at bounding box center [685, 461] width 24 height 38
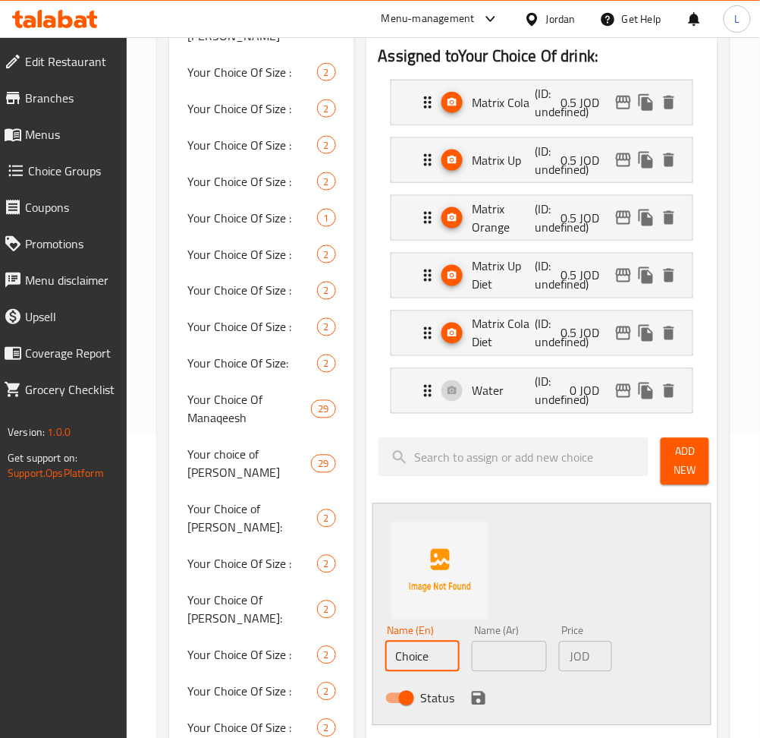
click at [438, 656] on input "Choice" at bounding box center [422, 656] width 75 height 30
click at [492, 658] on input "text" at bounding box center [509, 656] width 75 height 30
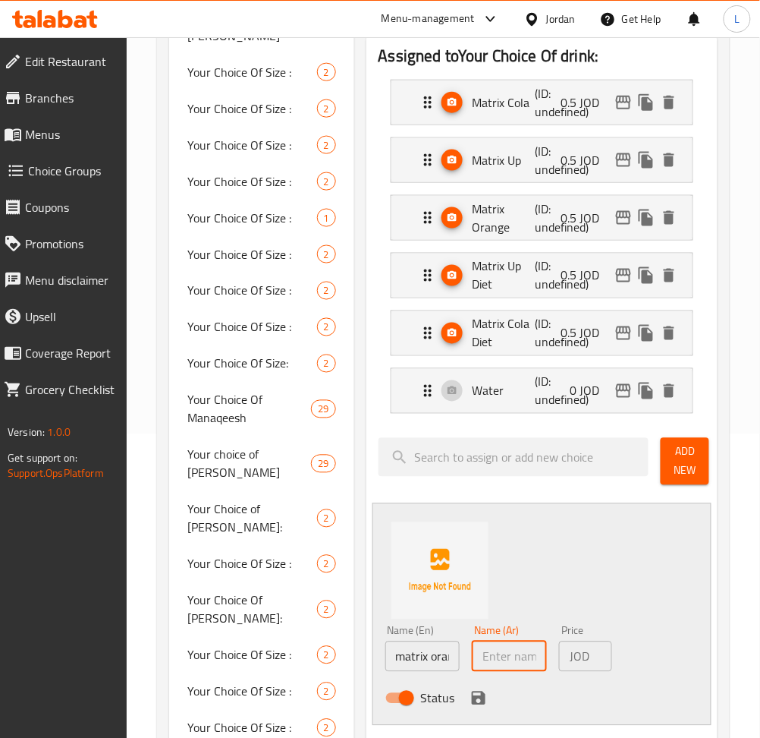
click at [417, 653] on input "matrix orange" at bounding box center [422, 656] width 75 height 30
click at [418, 653] on input "matrix orange" at bounding box center [422, 656] width 75 height 30
click at [428, 668] on input "matrix orange" at bounding box center [422, 656] width 75 height 30
click at [404, 656] on input "matrix orange" at bounding box center [422, 656] width 75 height 30
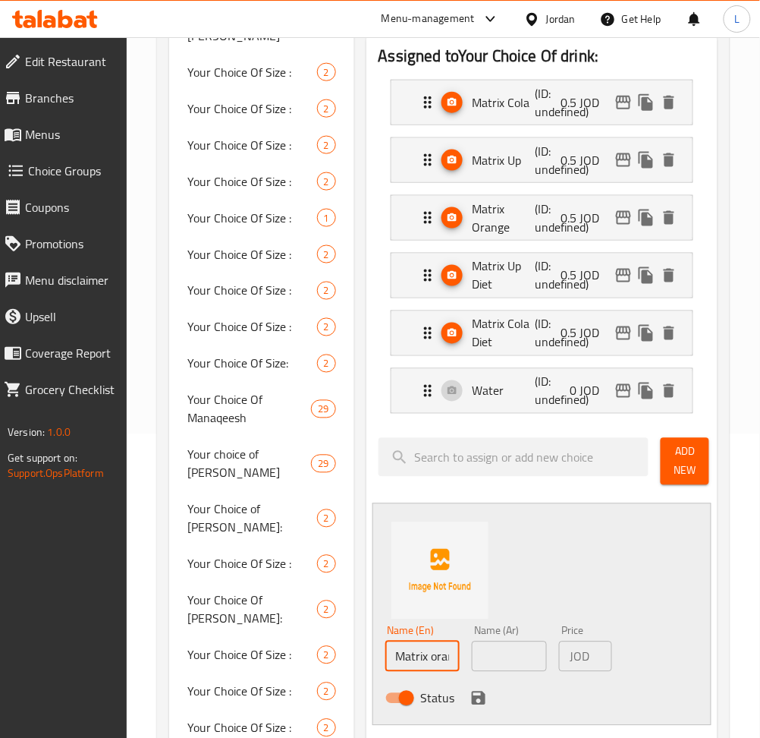
click at [423, 653] on input "Matrix orange" at bounding box center [422, 656] width 75 height 30
type input "Matrix orange"
click at [510, 659] on input "text" at bounding box center [509, 656] width 75 height 30
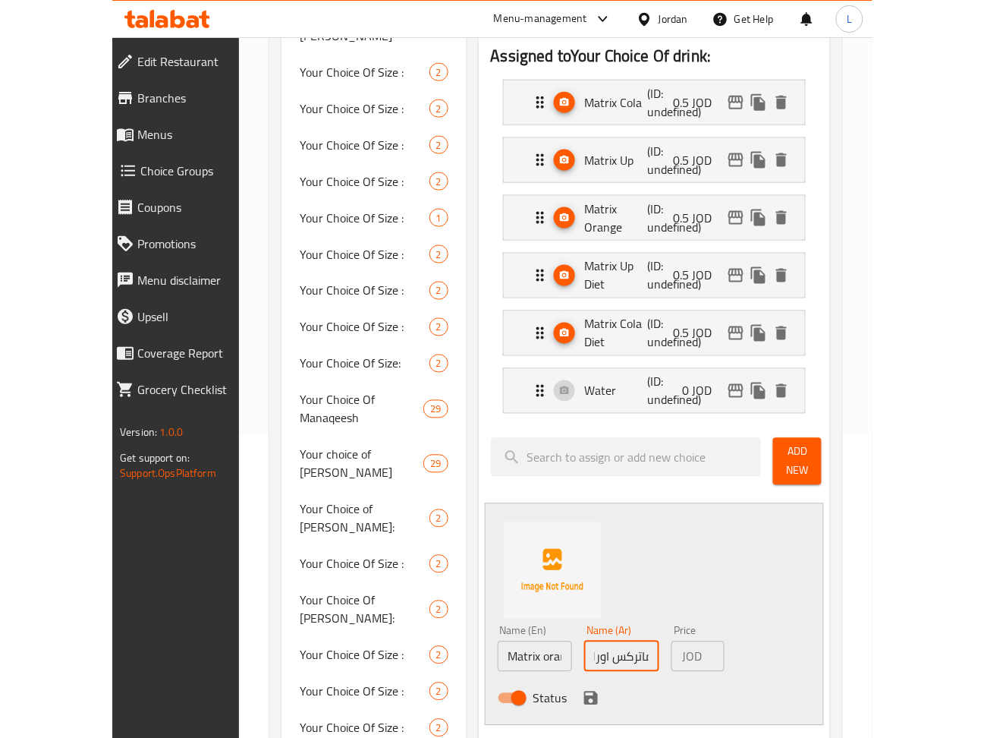
scroll to position [0, 17]
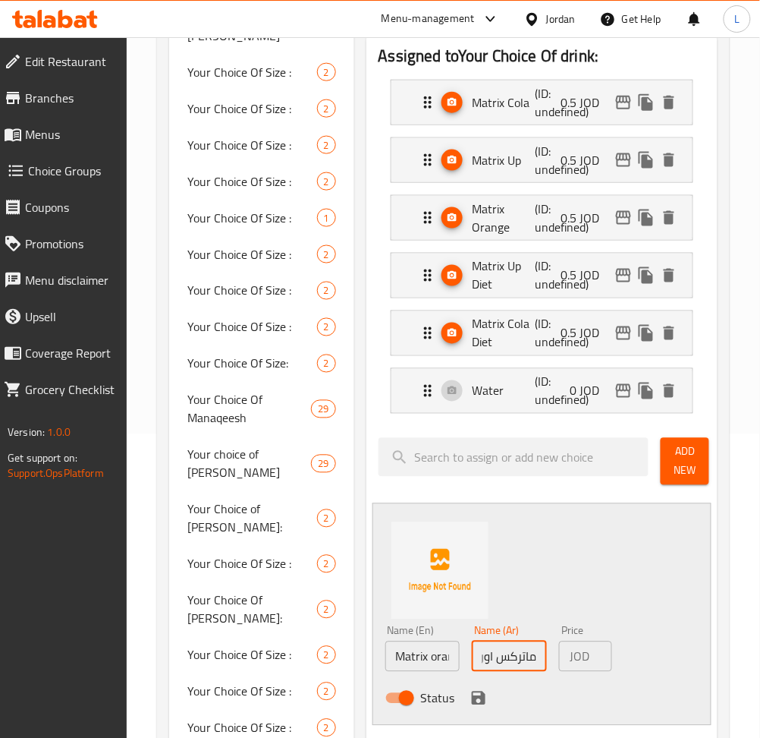
type input "ماتركس اورانج"
click at [480, 697] on icon "save" at bounding box center [479, 698] width 14 height 14
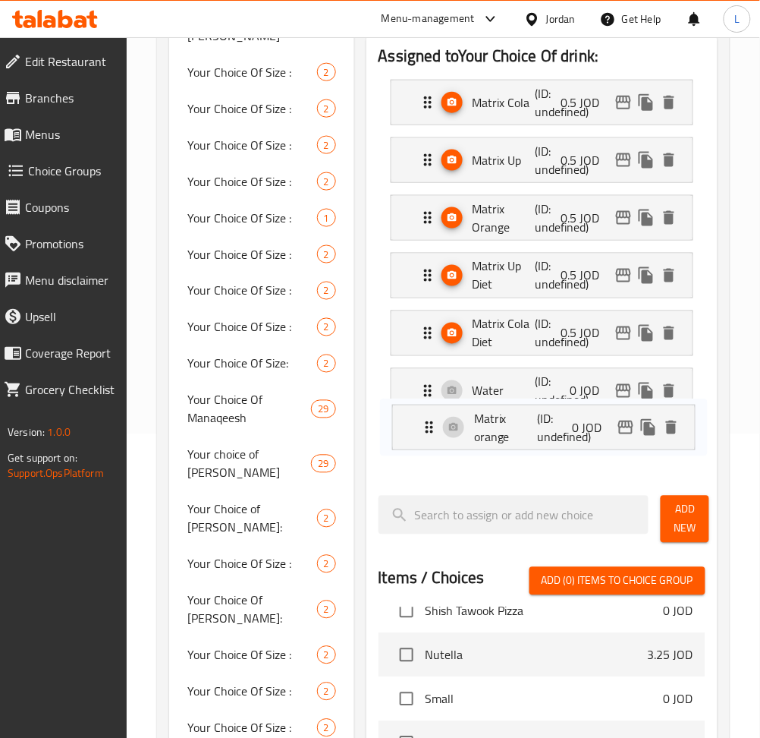
drag, startPoint x: 519, startPoint y: 455, endPoint x: 521, endPoint y: 429, distance: 26.6
click at [521, 429] on nav "Matrix Cola (ID: undefined) 0.5 JOD Name (En) Matrix Cola Name (En) Name (Ar) م…" at bounding box center [542, 276] width 327 height 416
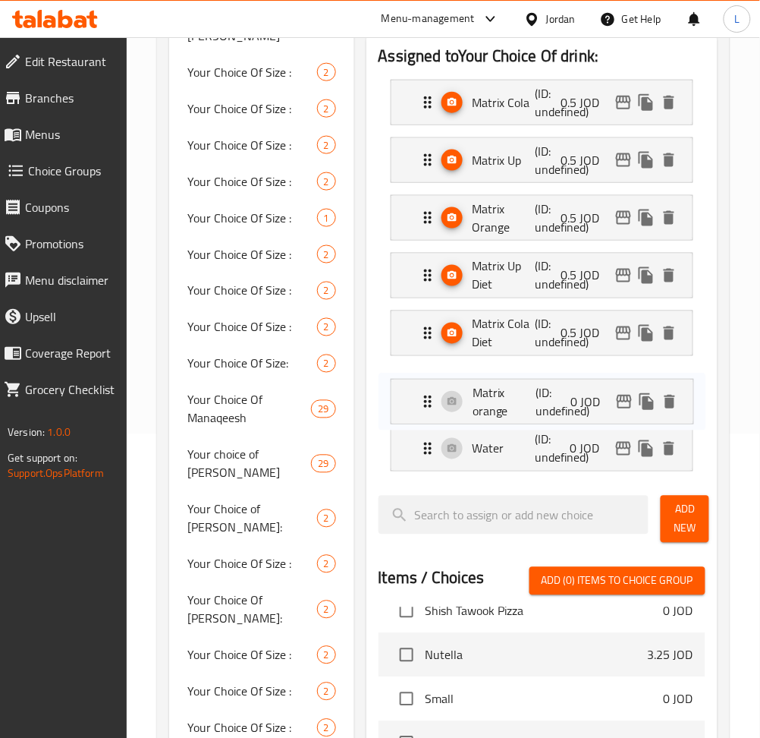
drag, startPoint x: 511, startPoint y: 448, endPoint x: 511, endPoint y: 394, distance: 54.6
click at [511, 394] on nav "Matrix Cola (ID: undefined) 0.5 JOD Name (En) Matrix Cola Name (En) Name (Ar) م…" at bounding box center [542, 276] width 327 height 416
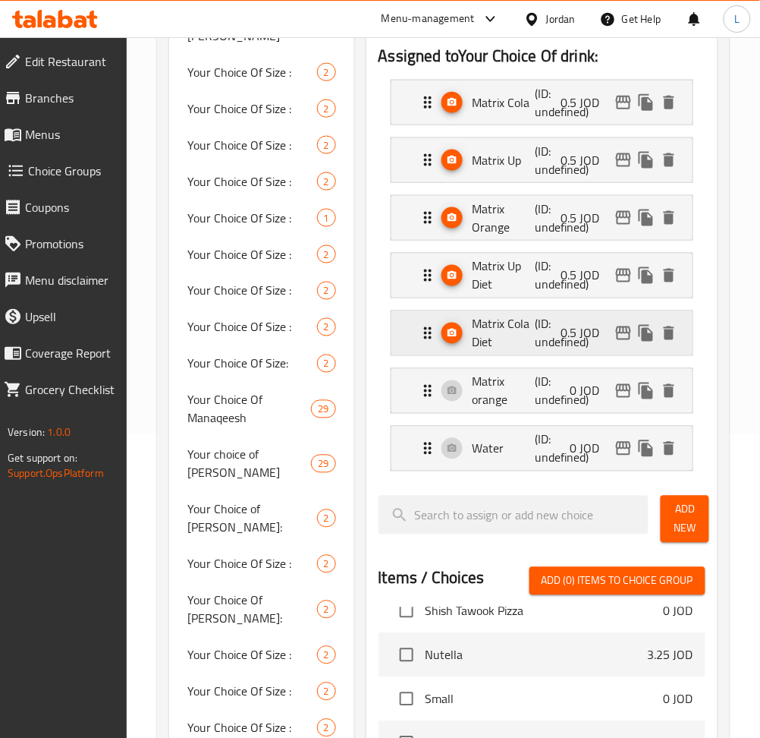
click at [565, 324] on p "0.5 JOD" at bounding box center [586, 333] width 51 height 18
click at [619, 338] on icon "edit" at bounding box center [624, 333] width 18 height 18
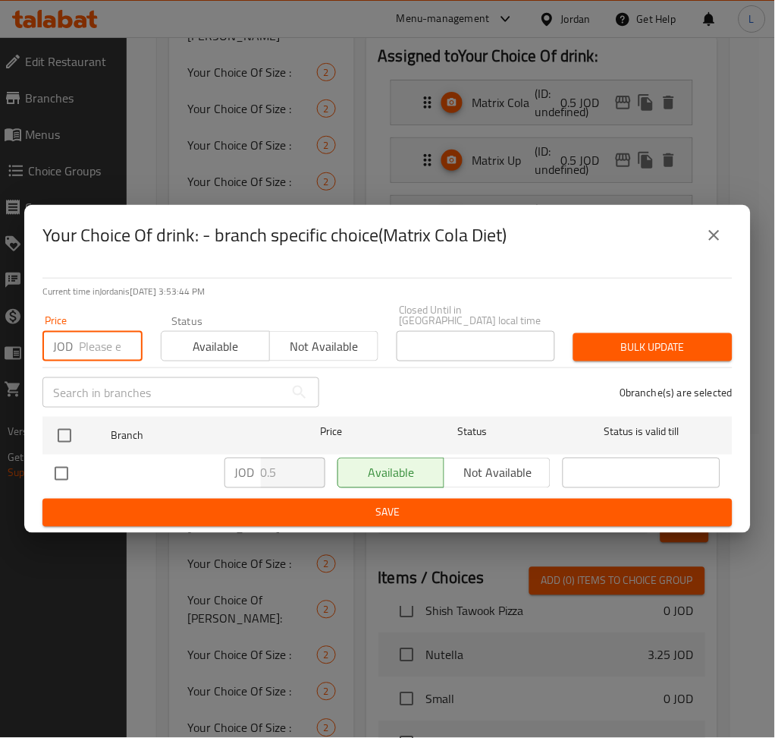
click at [105, 338] on input "number" at bounding box center [111, 346] width 64 height 30
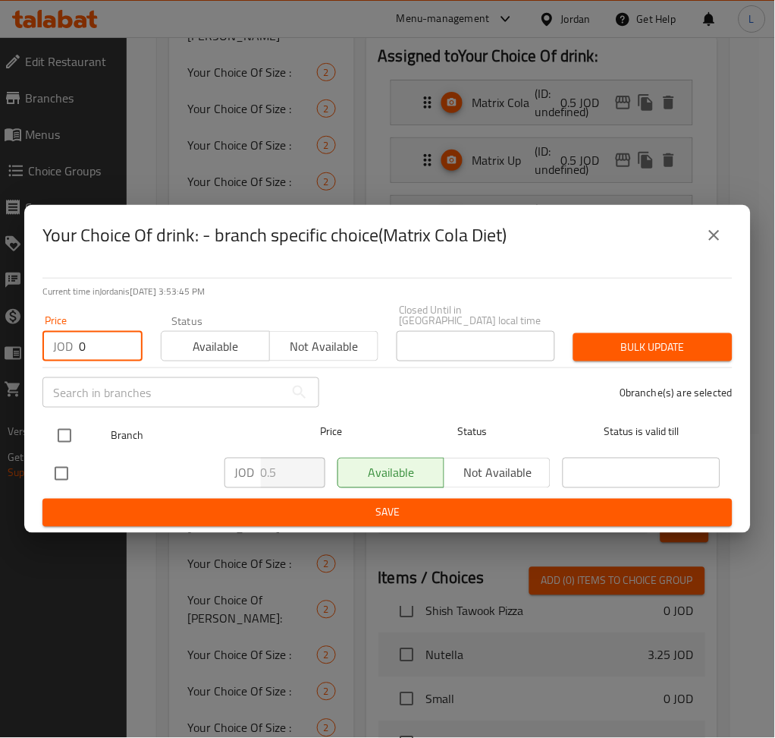
type input "0"
click at [62, 438] on input "checkbox" at bounding box center [65, 436] width 32 height 32
checkbox input "true"
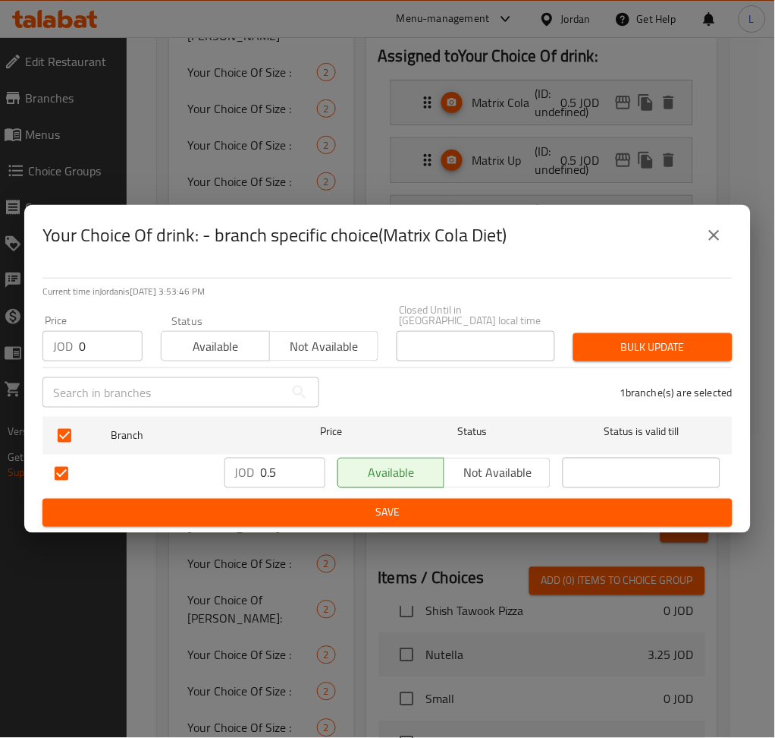
click at [690, 349] on span "Bulk update" at bounding box center [653, 347] width 135 height 19
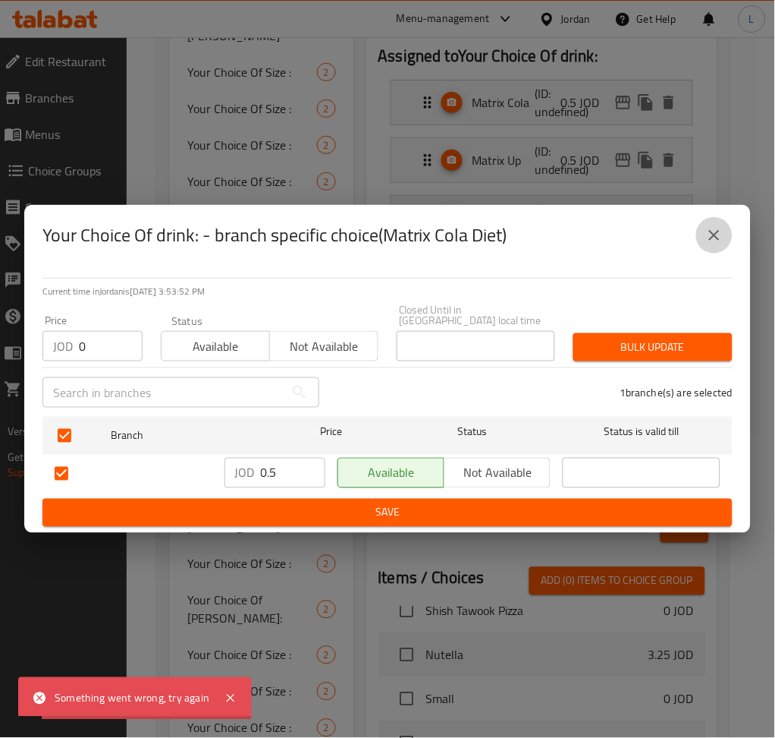
click at [711, 241] on icon "close" at bounding box center [714, 235] width 11 height 11
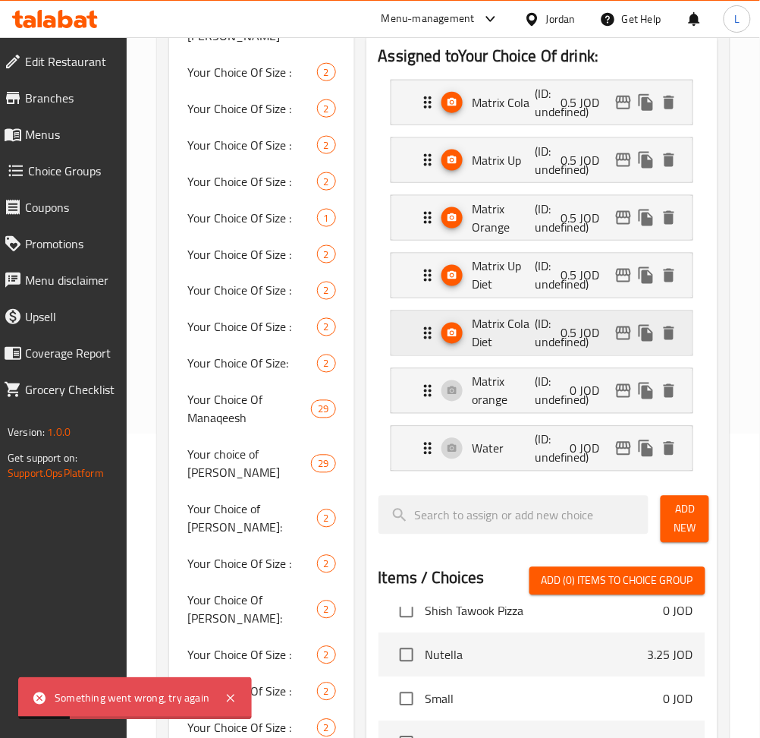
click at [572, 331] on p "0.5 JOD" at bounding box center [586, 333] width 51 height 18
click at [592, 329] on p "0.5 JOD" at bounding box center [586, 333] width 51 height 18
click at [524, 337] on p "Matrix Cola Diet" at bounding box center [504, 333] width 63 height 36
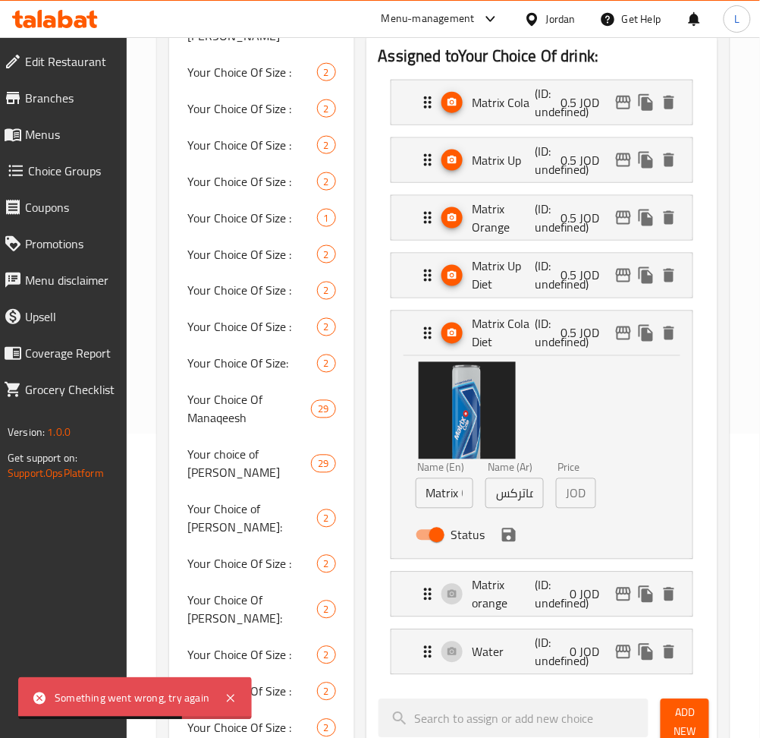
click at [575, 492] on p "JOD" at bounding box center [577, 493] width 20 height 18
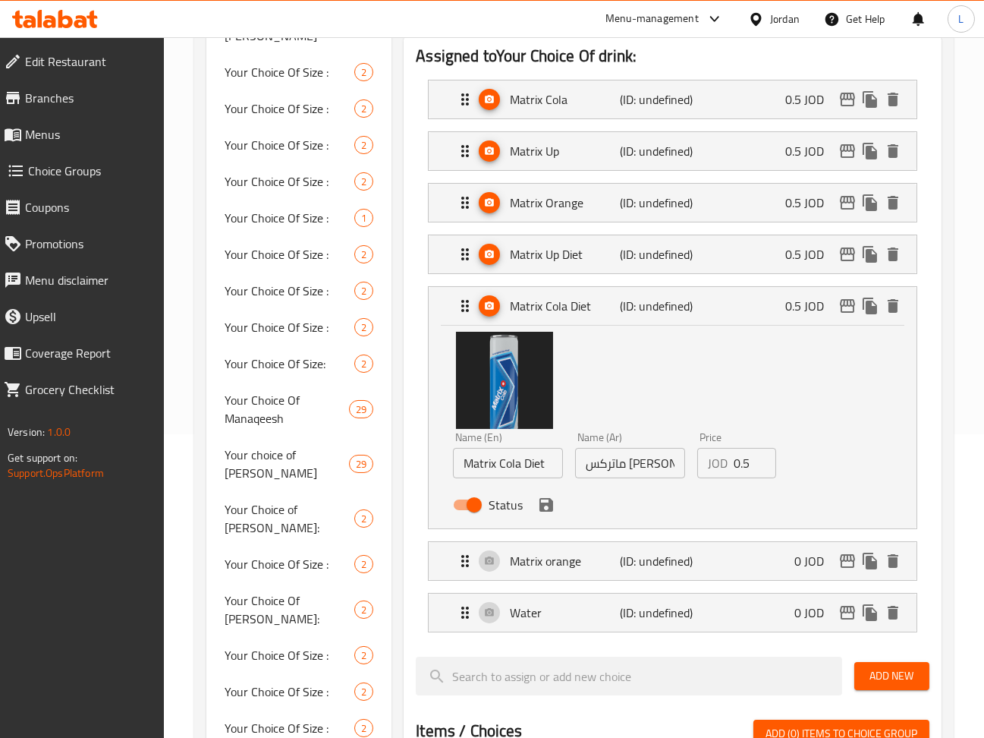
click at [744, 478] on input "0.5" at bounding box center [755, 463] width 43 height 30
type input "0"
click at [535, 516] on button "save" at bounding box center [546, 504] width 23 height 23
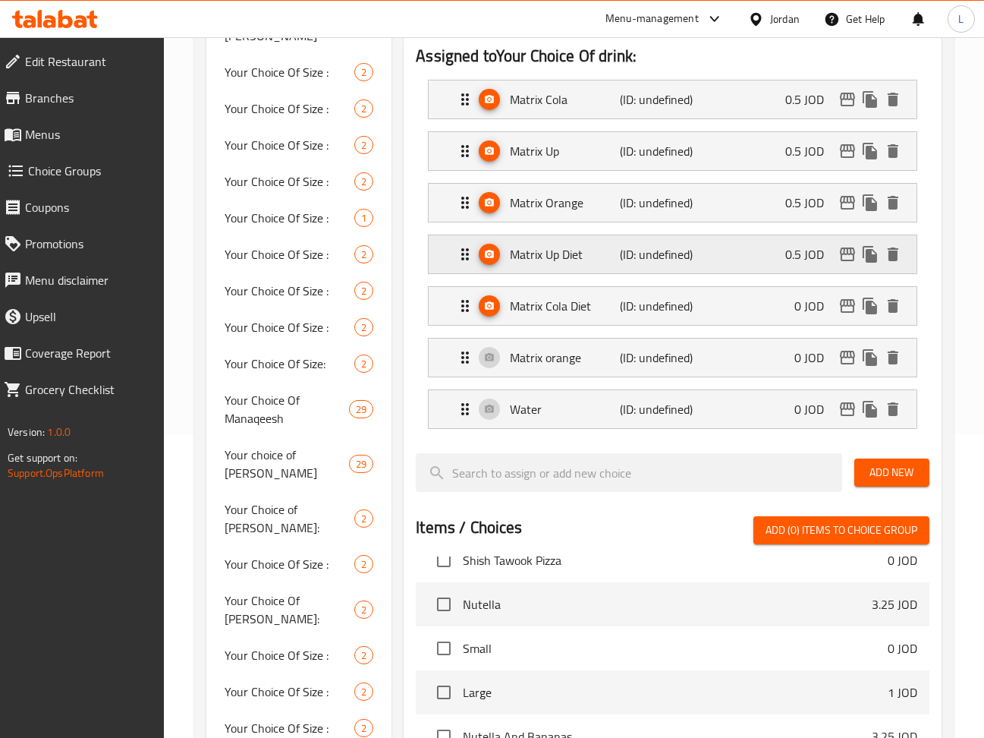
click at [665, 263] on p "(ID: undefined)" at bounding box center [656, 254] width 73 height 18
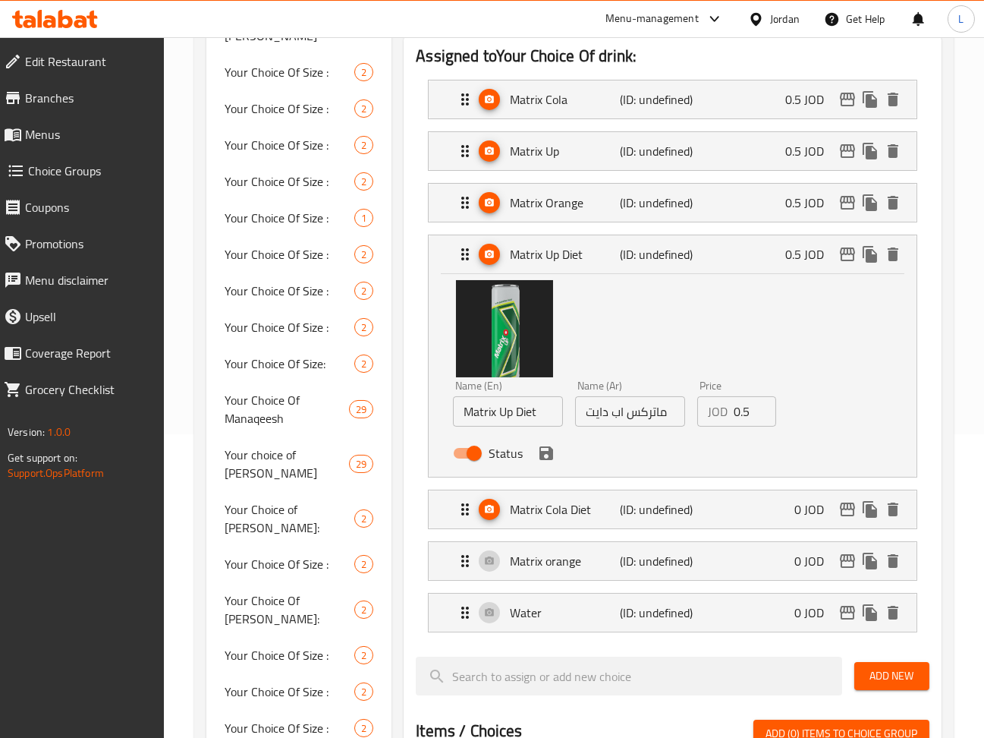
click at [734, 426] on input "0.5" at bounding box center [755, 411] width 43 height 30
click at [735, 426] on input "0.5" at bounding box center [755, 411] width 43 height 30
click at [544, 460] on icon "save" at bounding box center [546, 453] width 14 height 14
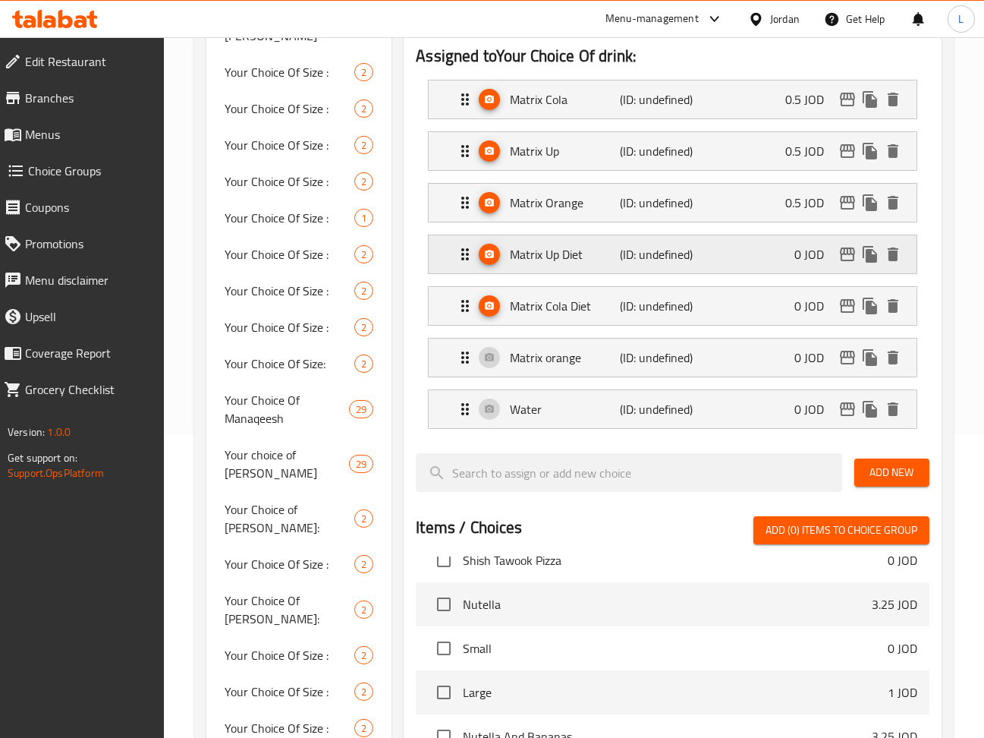
type input "0"
click at [670, 212] on p "(ID: undefined)" at bounding box center [656, 202] width 73 height 18
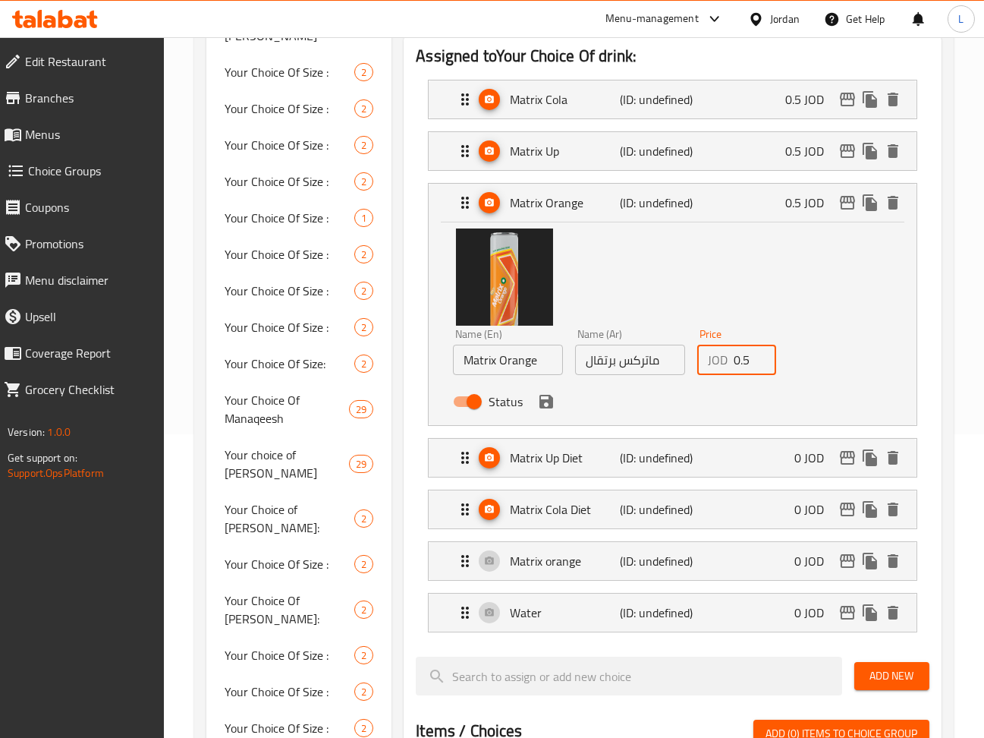
click at [744, 375] on input "0.5" at bounding box center [755, 359] width 43 height 30
click at [552, 408] on icon "save" at bounding box center [546, 402] width 14 height 14
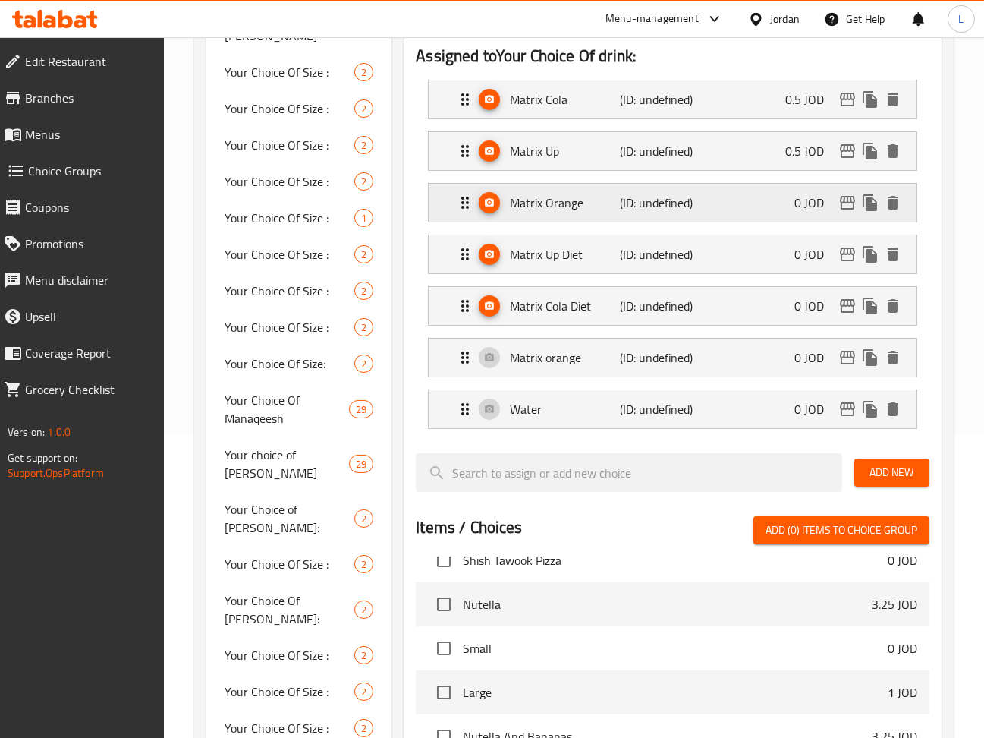
type input "0"
click at [689, 160] on p "(ID: undefined)" at bounding box center [656, 151] width 73 height 18
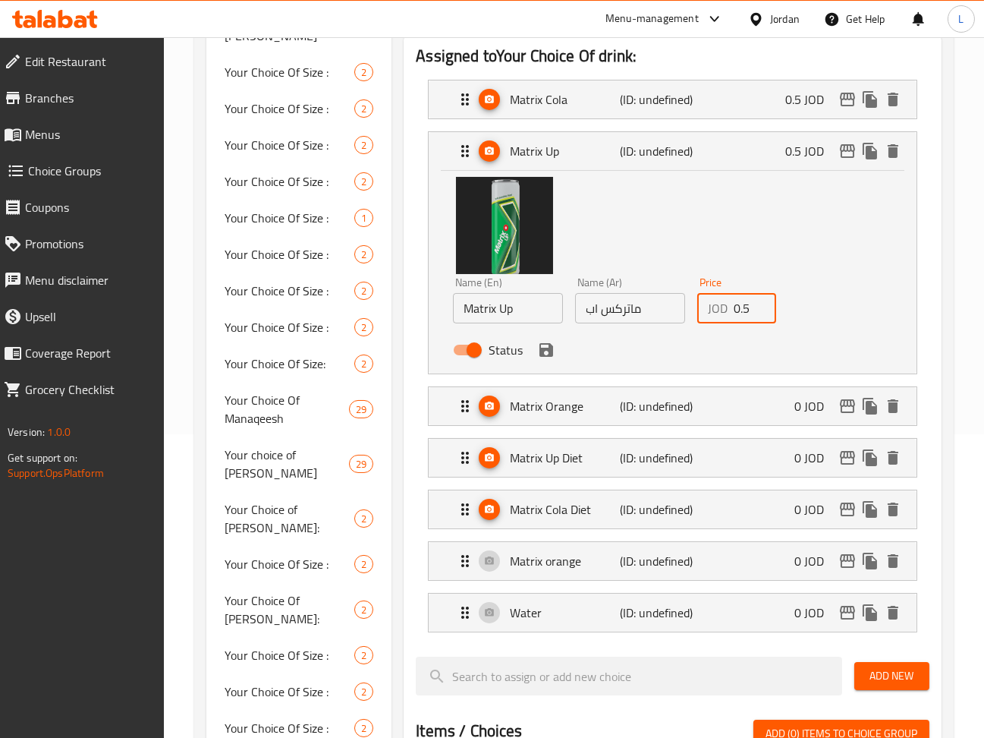
click at [745, 319] on input "0.5" at bounding box center [755, 308] width 43 height 30
click at [549, 357] on icon "save" at bounding box center [546, 350] width 14 height 14
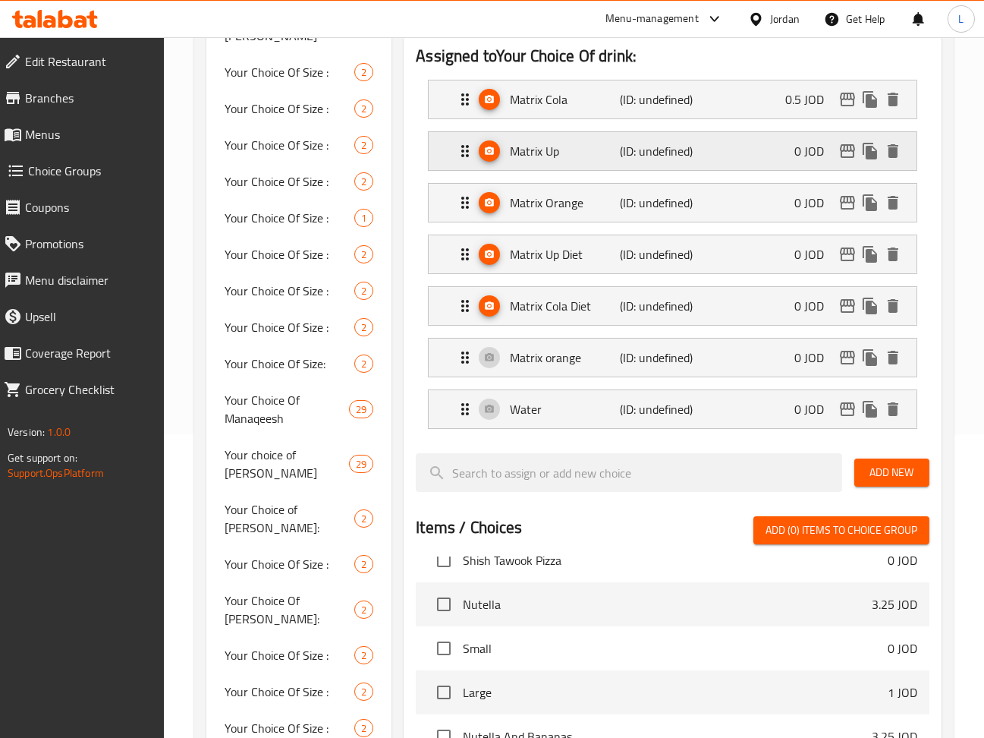
type input "0"
click at [711, 101] on div "Matrix Cola (ID: undefined) 0.5 JOD" at bounding box center [677, 99] width 442 height 38
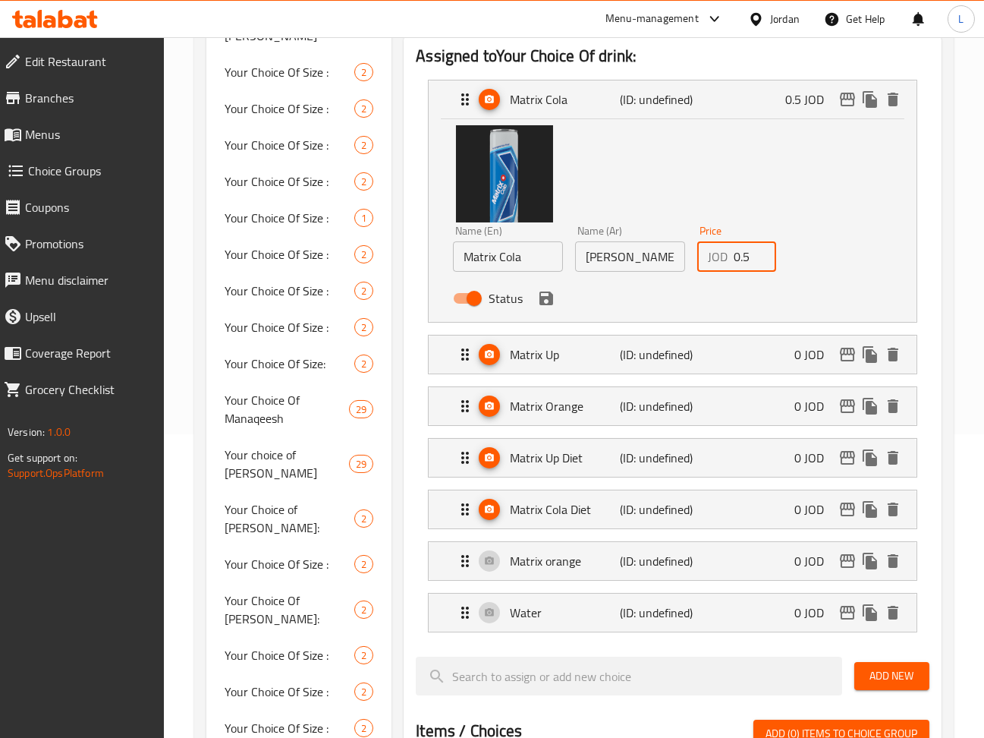
click at [739, 267] on input "0.5" at bounding box center [755, 256] width 43 height 30
click at [547, 304] on icon "save" at bounding box center [546, 298] width 14 height 14
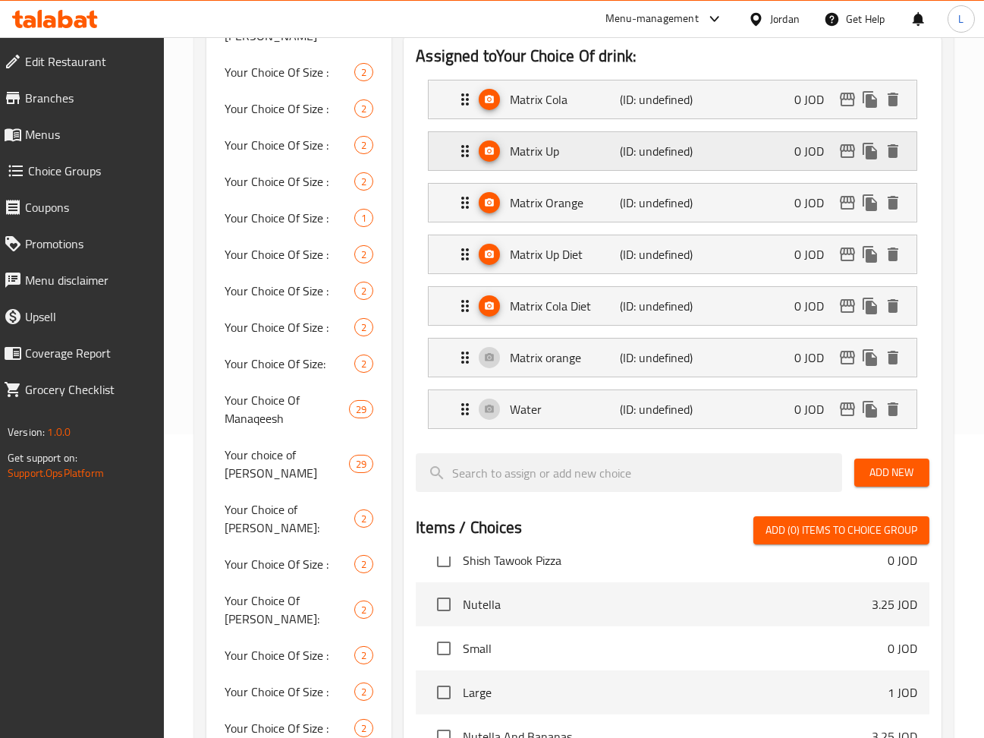
type input "0"
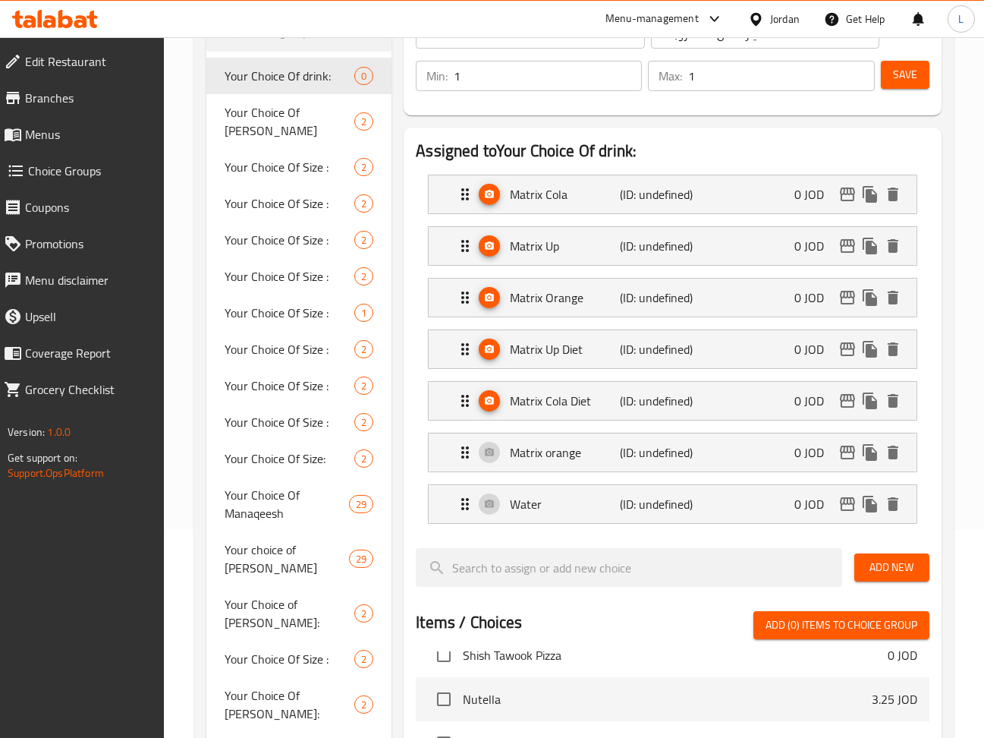
scroll to position [0, 0]
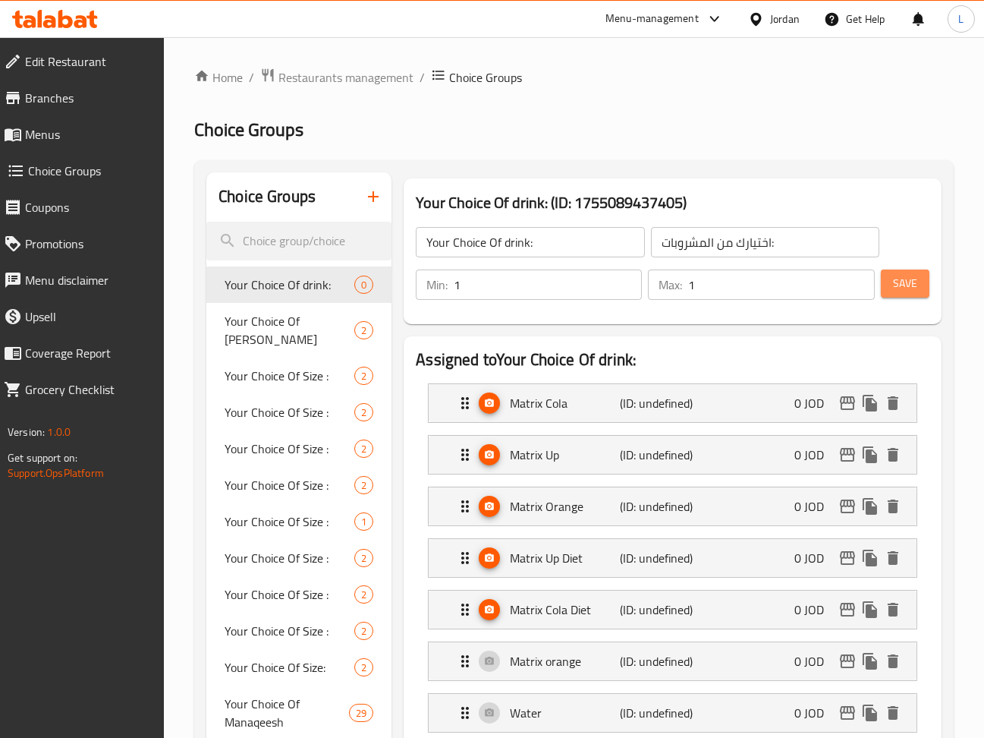
click at [904, 272] on button "Save" at bounding box center [905, 283] width 49 height 28
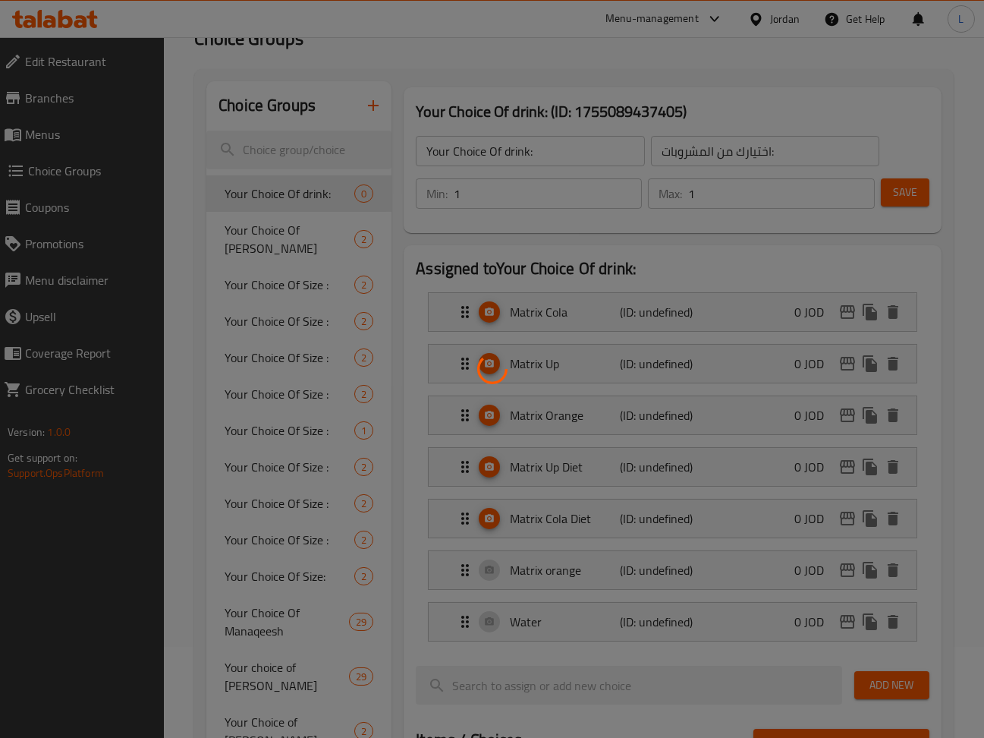
scroll to position [202, 0]
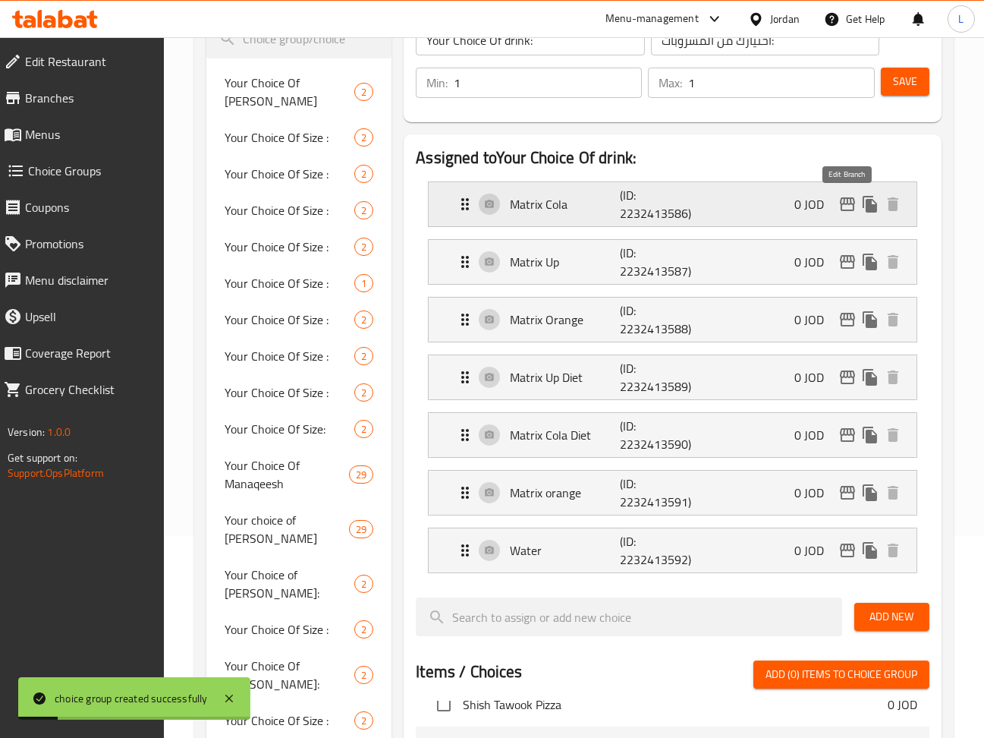
click at [850, 205] on icon "edit" at bounding box center [847, 204] width 15 height 14
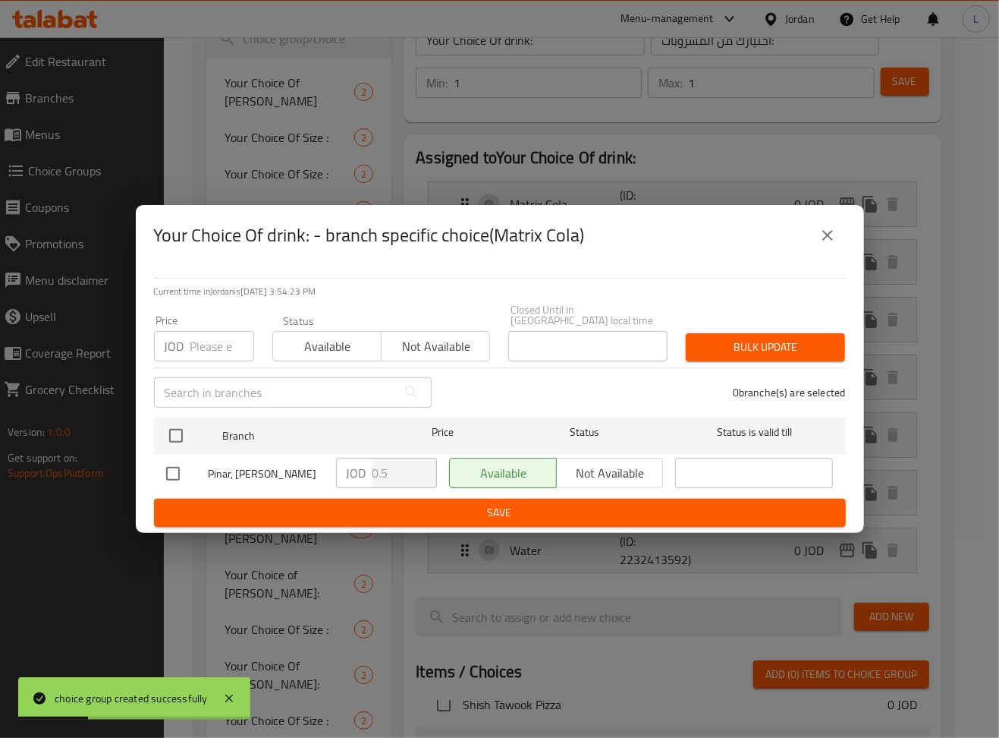
click at [213, 339] on input "number" at bounding box center [222, 346] width 64 height 30
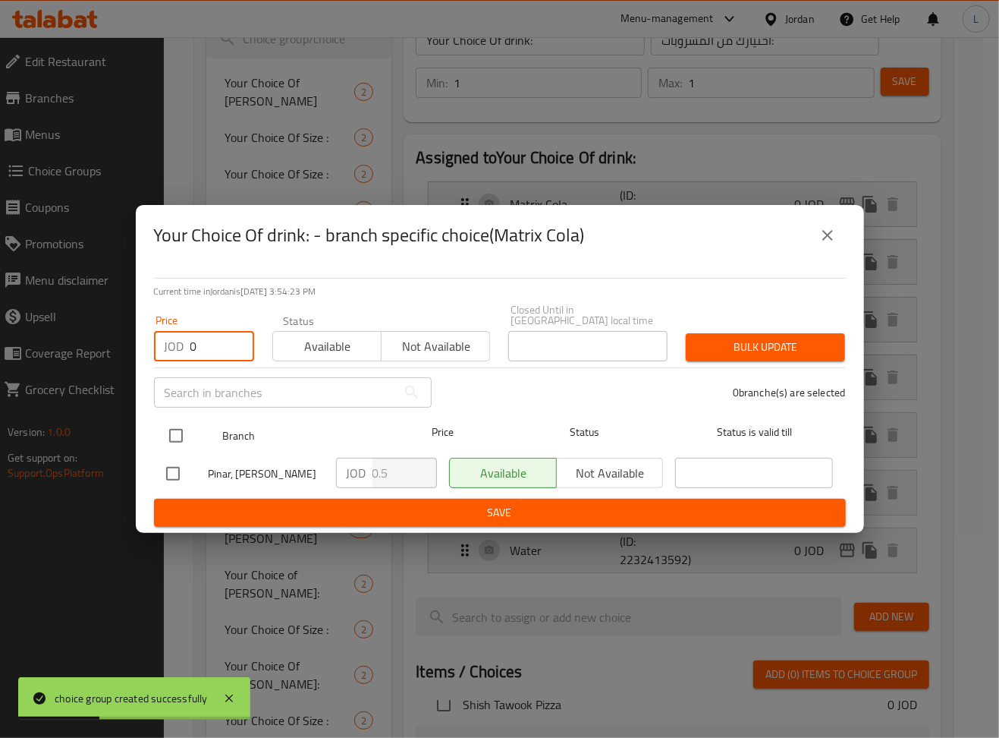
type input "0"
click at [178, 439] on input "checkbox" at bounding box center [176, 436] width 32 height 32
checkbox input "true"
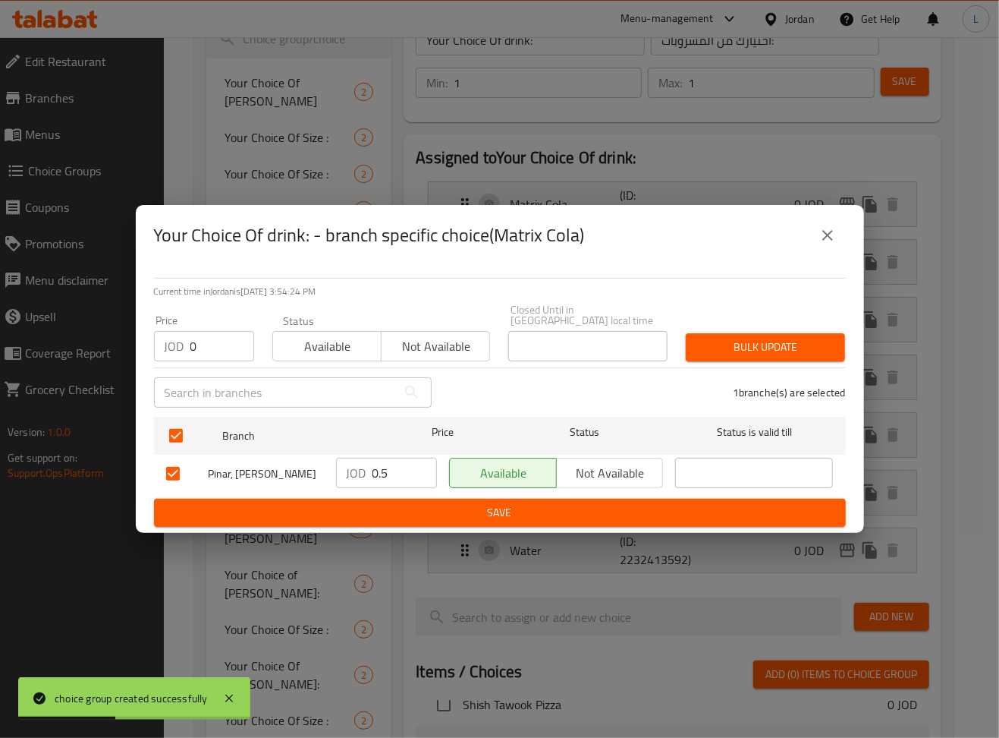
click at [804, 344] on span "Bulk update" at bounding box center [765, 347] width 135 height 19
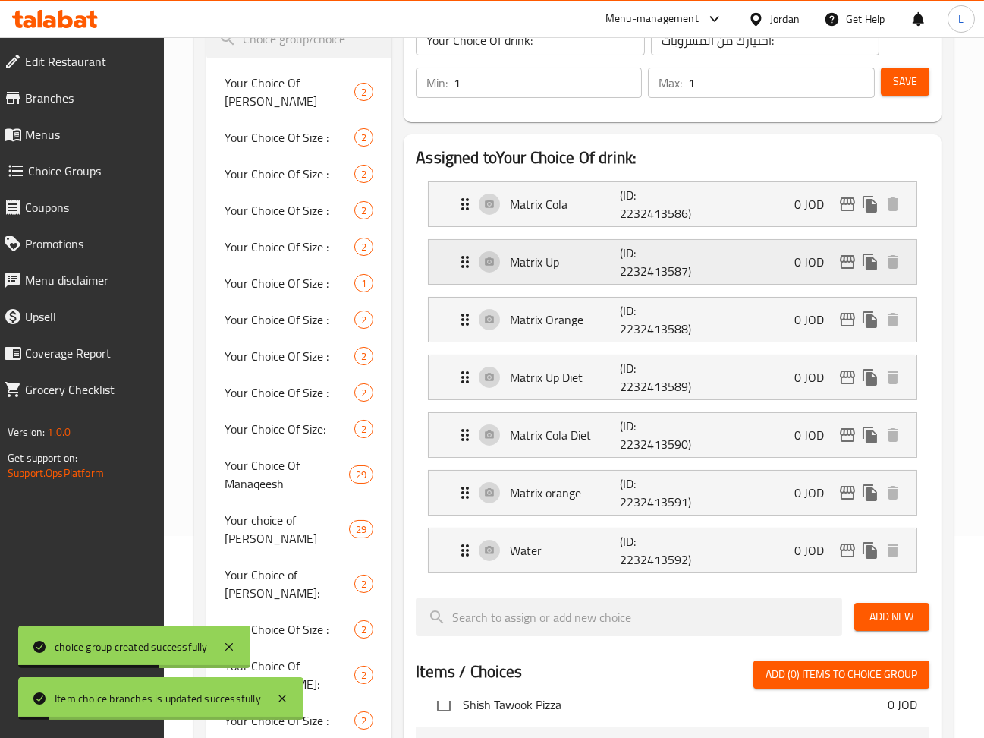
click at [847, 257] on icon "edit" at bounding box center [847, 262] width 15 height 14
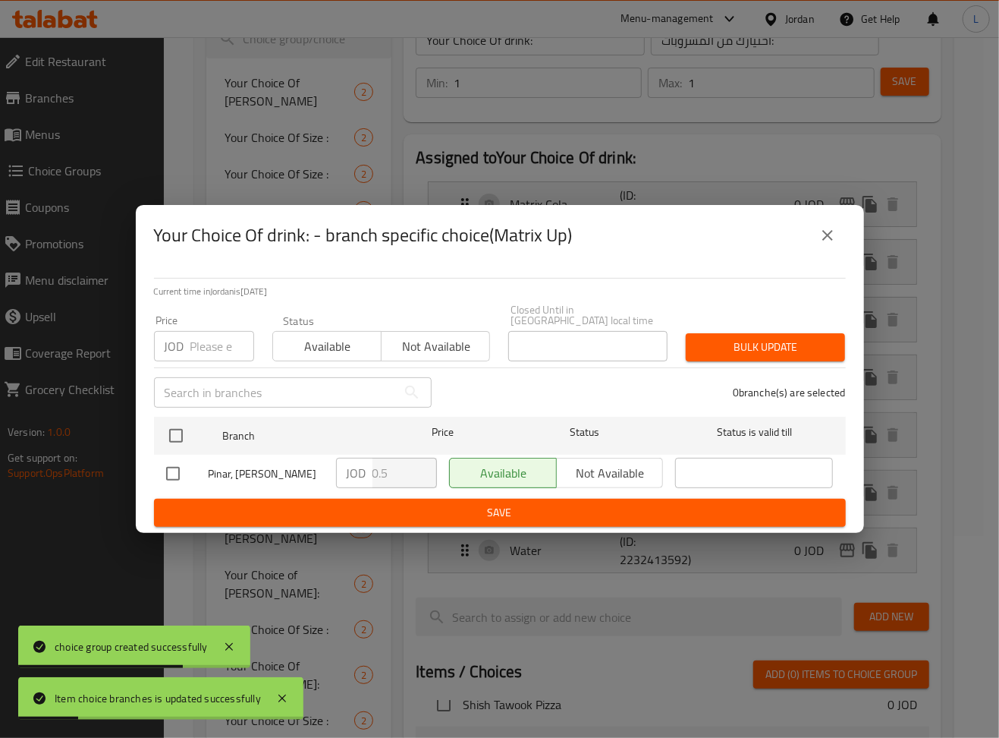
click at [207, 337] on input "number" at bounding box center [222, 346] width 64 height 30
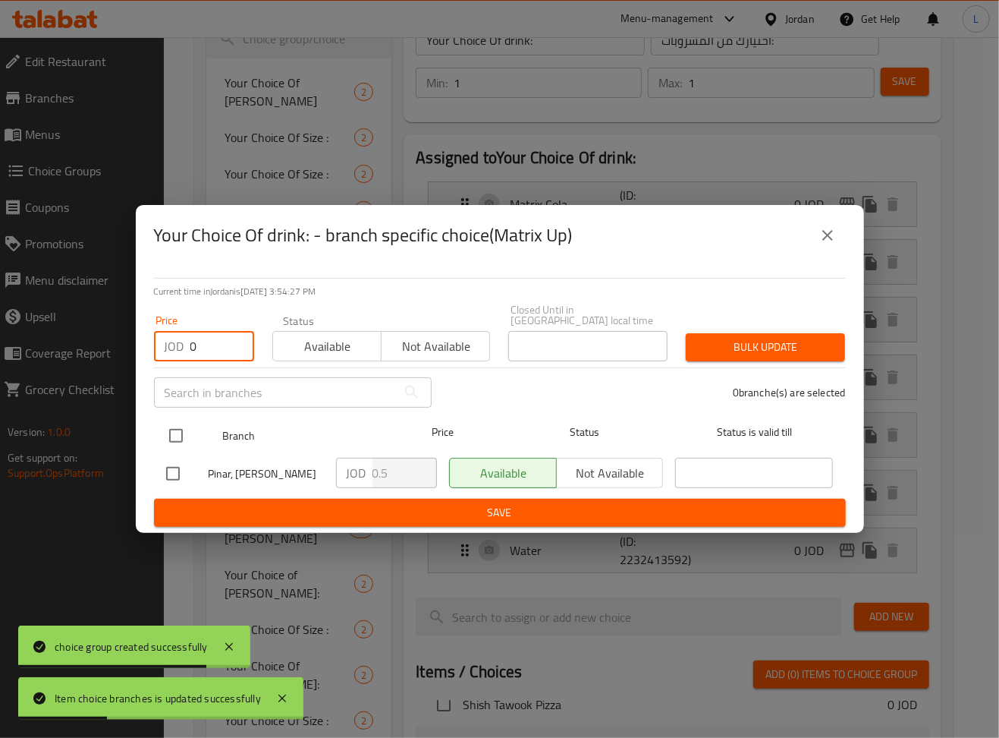
type input "0"
click at [197, 419] on div at bounding box center [188, 436] width 57 height 44
click at [178, 420] on input "checkbox" at bounding box center [176, 436] width 32 height 32
checkbox input "true"
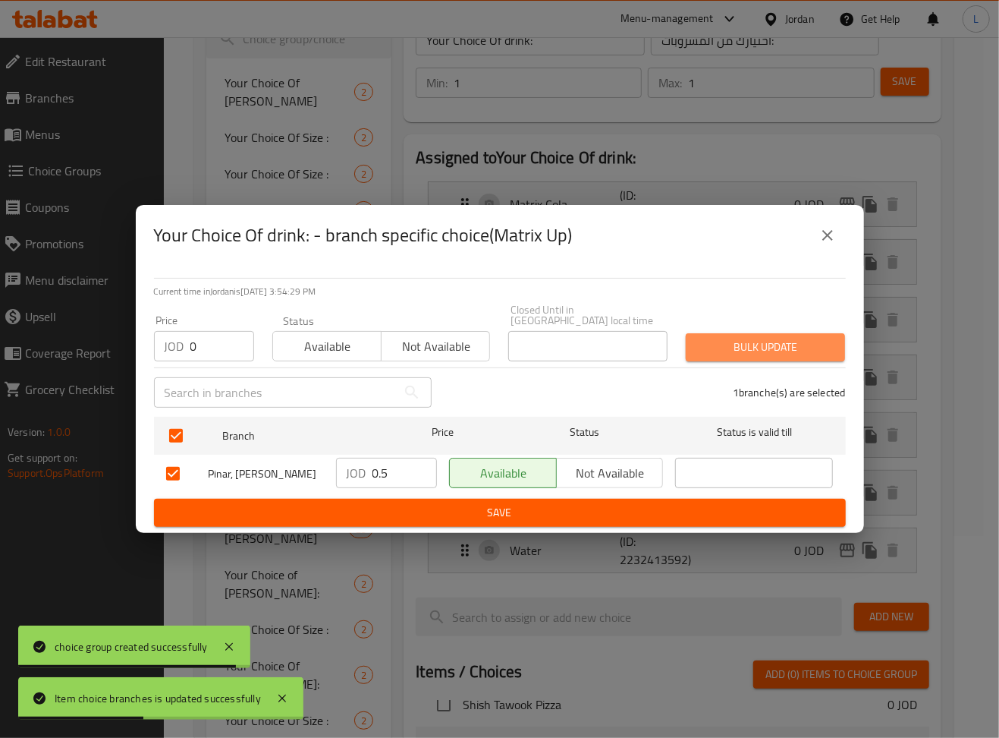
click at [822, 338] on span "Bulk update" at bounding box center [765, 347] width 135 height 19
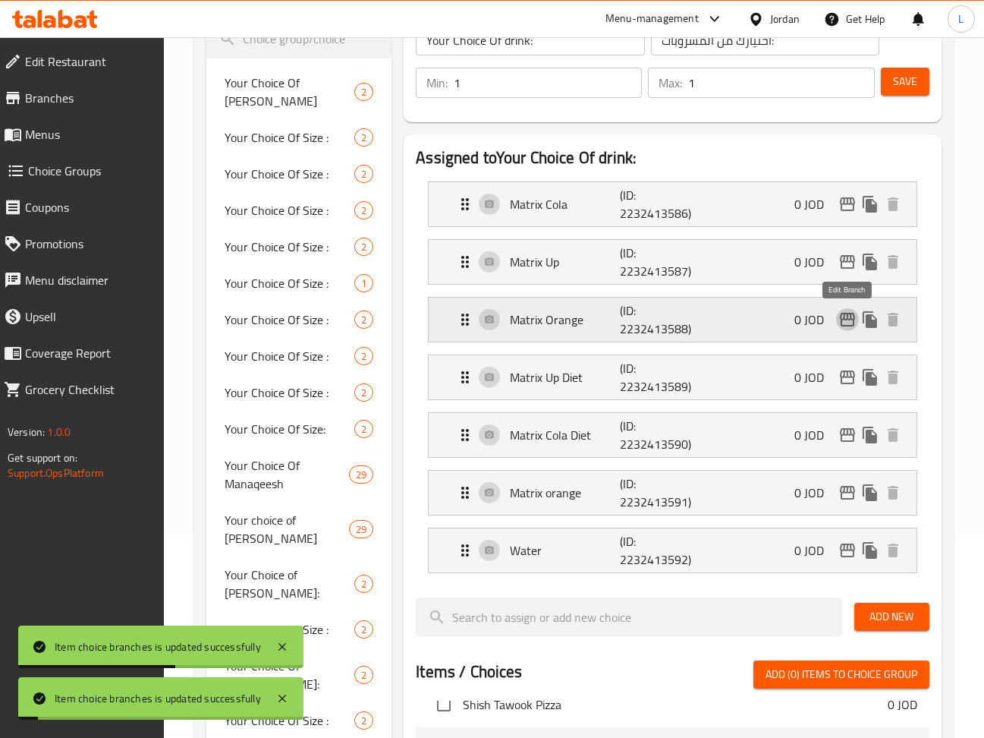
click at [853, 317] on icon "edit" at bounding box center [847, 319] width 18 height 18
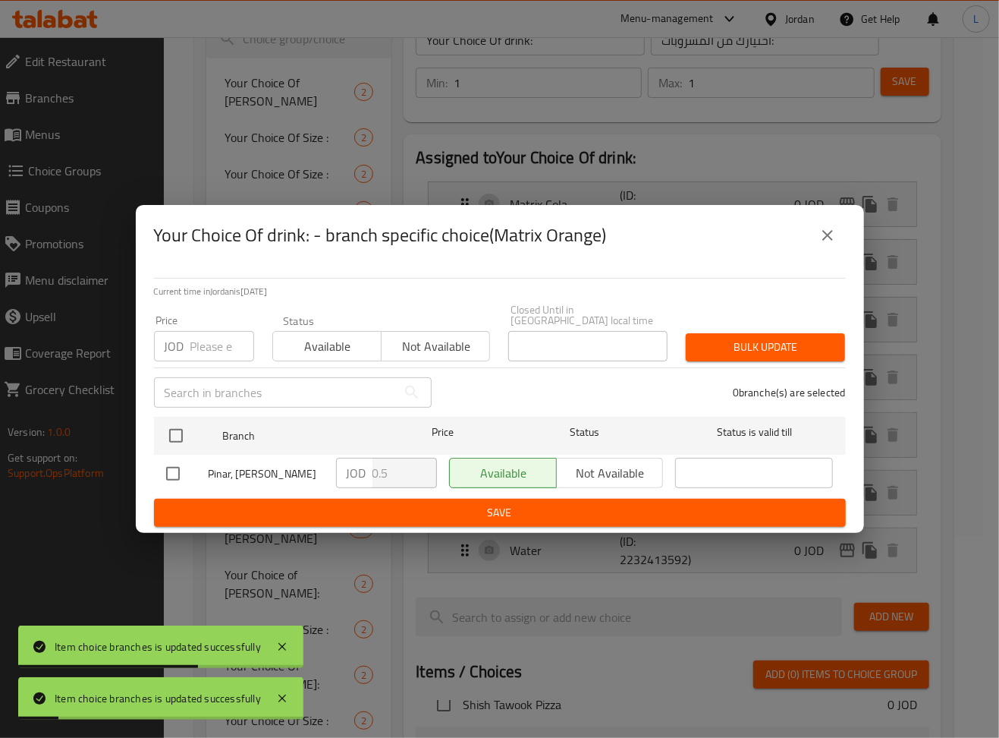
click at [212, 334] on input "number" at bounding box center [222, 346] width 64 height 30
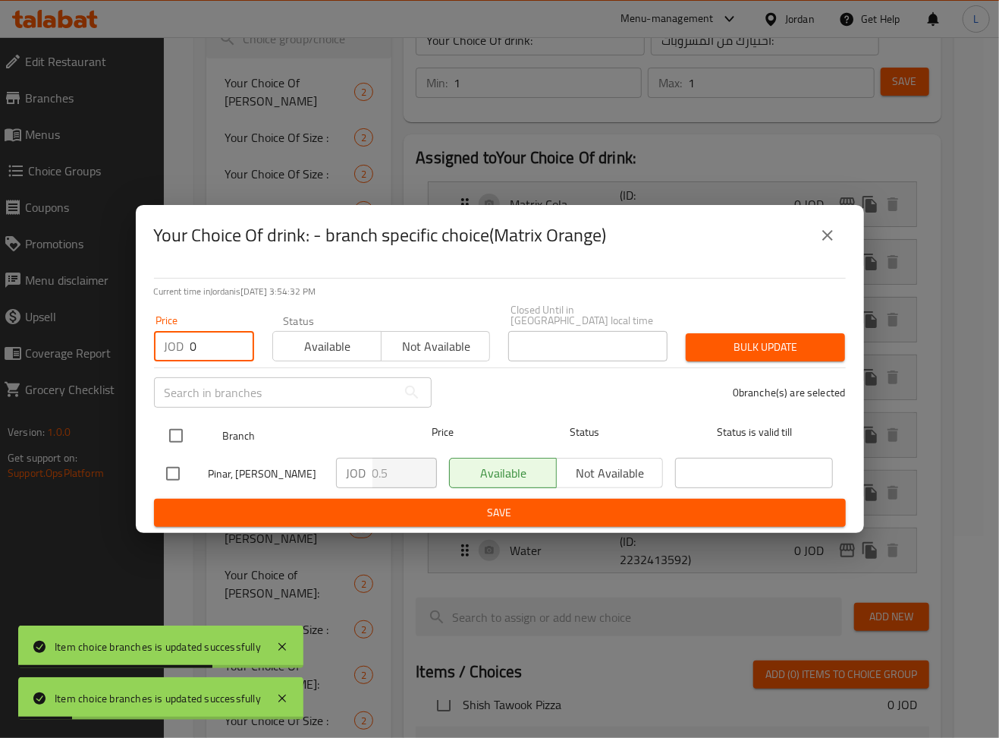
type input "0"
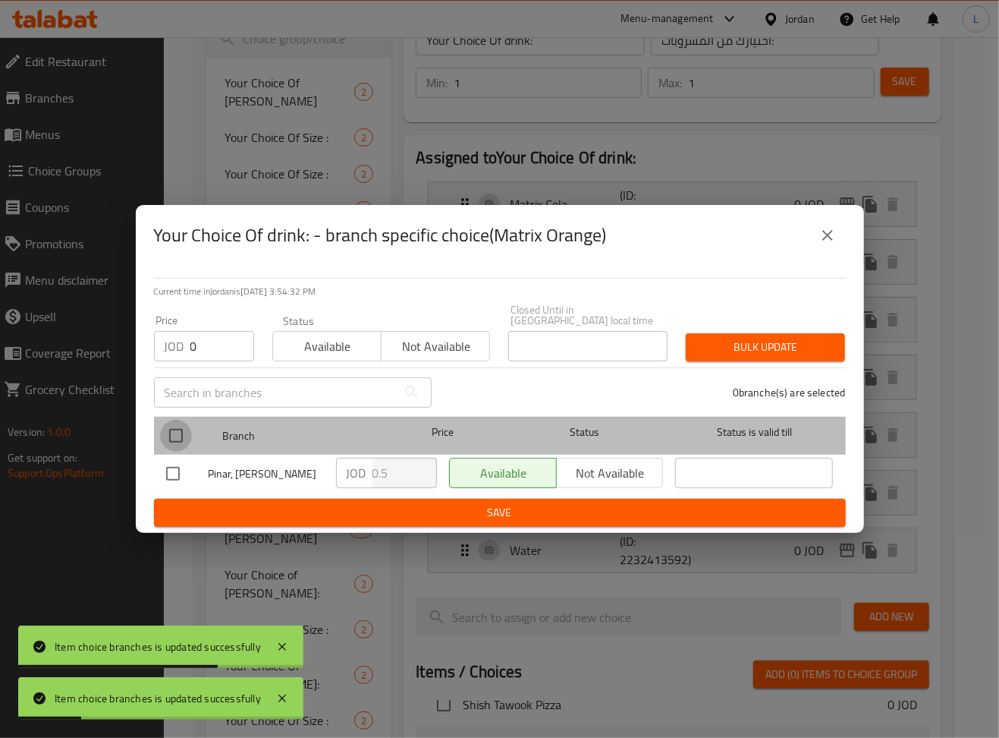
click at [184, 431] on input "checkbox" at bounding box center [176, 436] width 32 height 32
checkbox input "true"
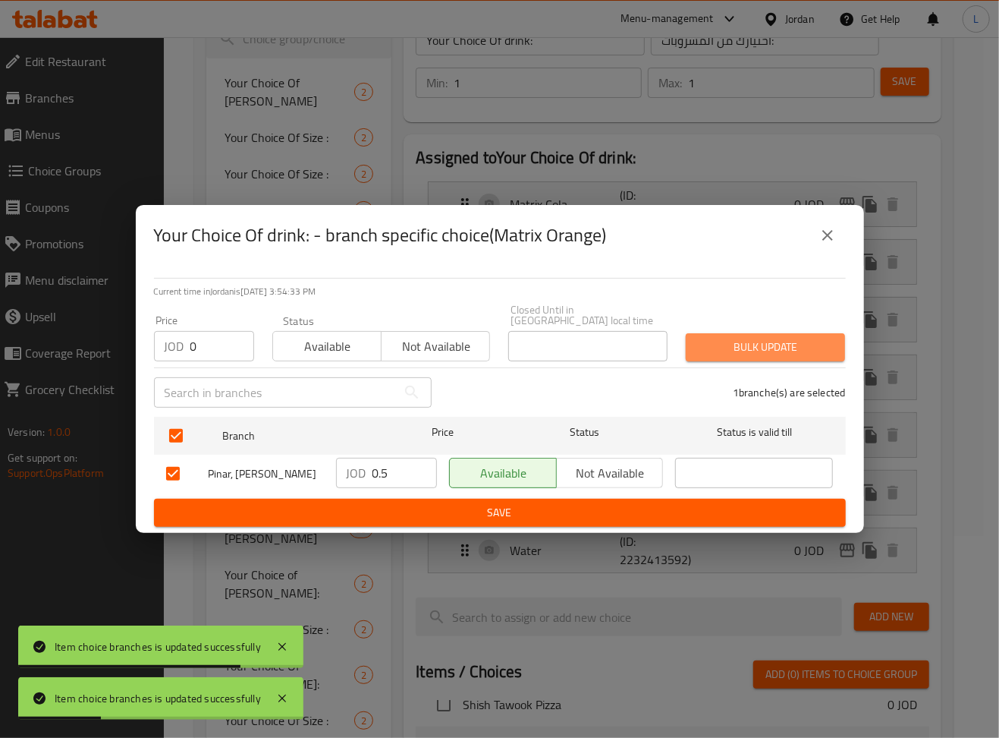
click at [754, 350] on span "Bulk update" at bounding box center [765, 347] width 135 height 19
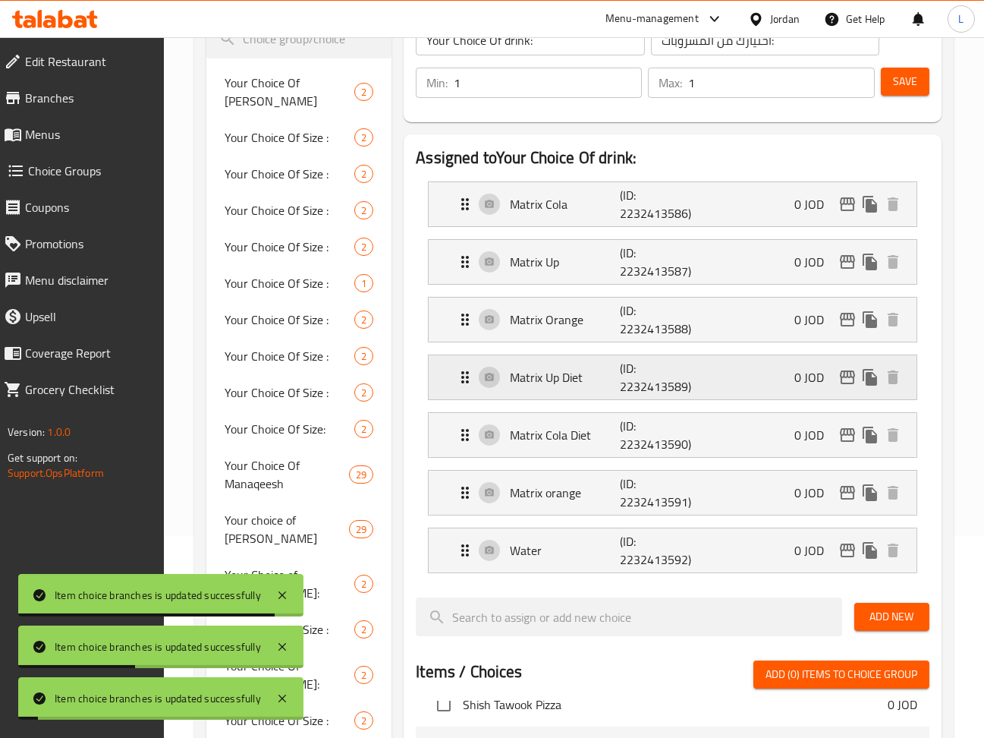
click at [850, 378] on icon "edit" at bounding box center [847, 377] width 15 height 14
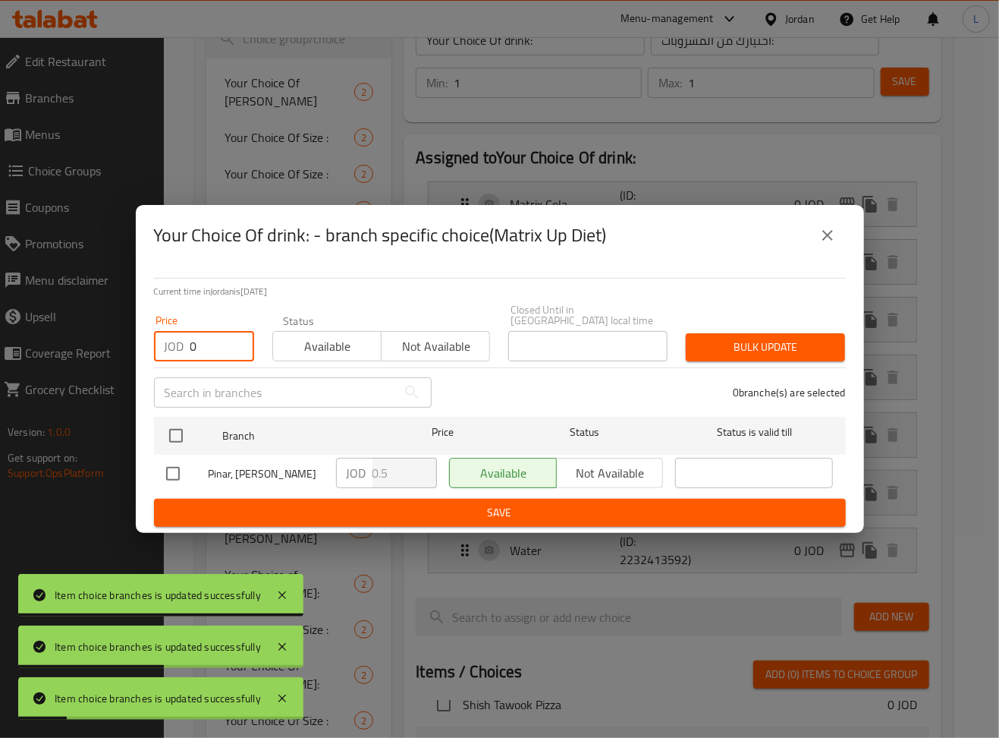
click at [206, 344] on input "0" at bounding box center [222, 346] width 64 height 30
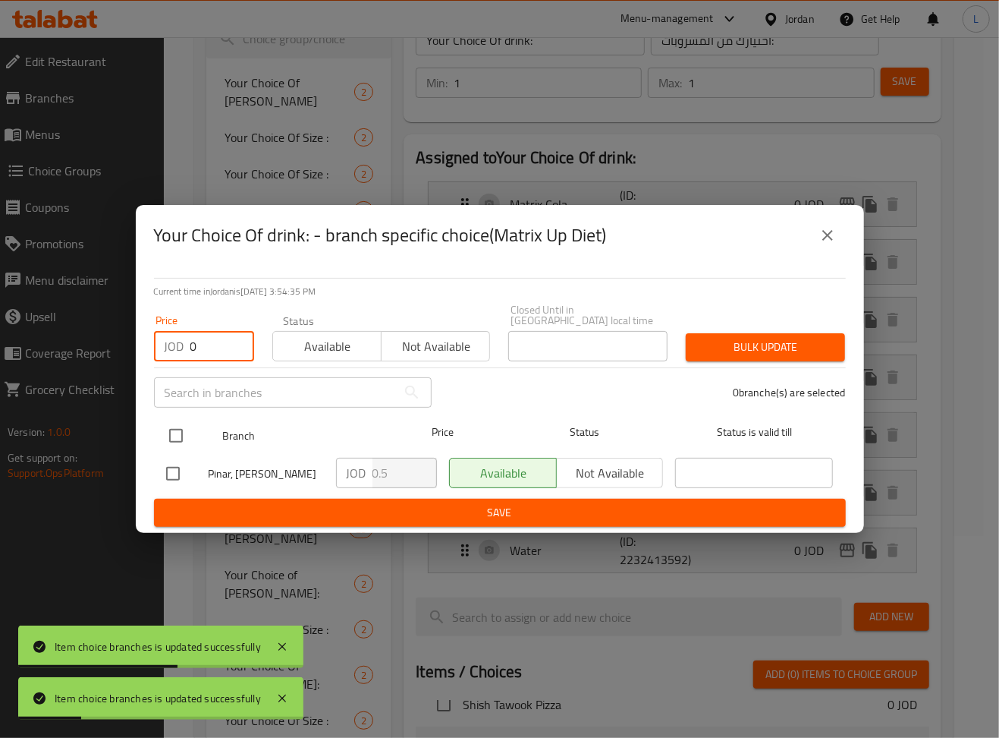
type input "0"
click at [164, 432] on input "checkbox" at bounding box center [176, 436] width 32 height 32
checkbox input "true"
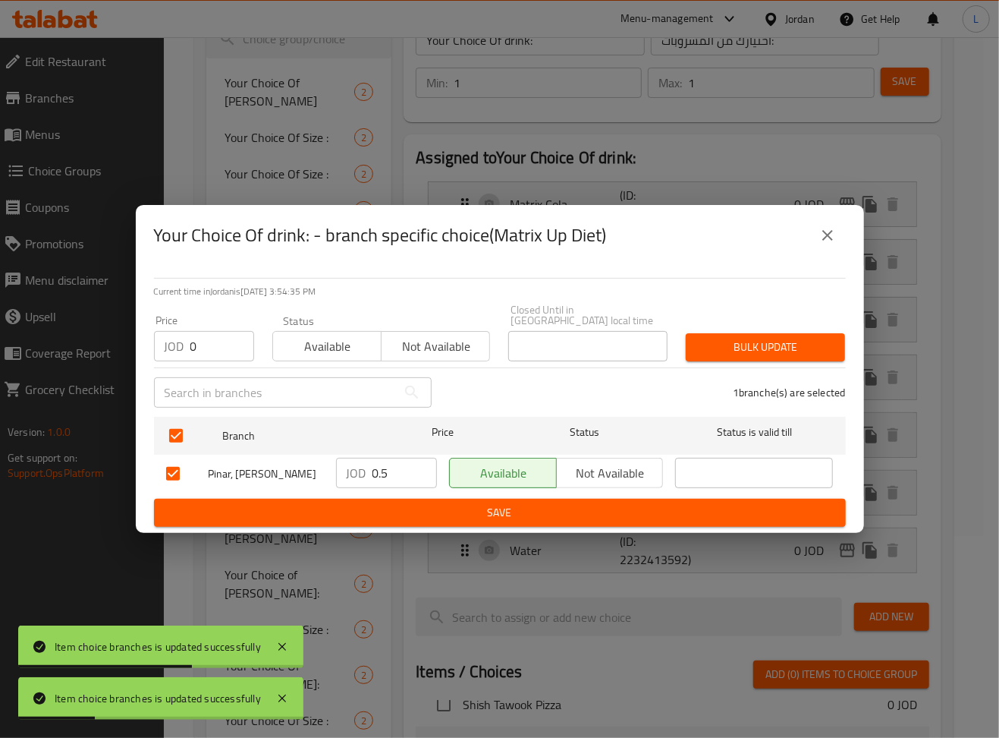
click at [791, 342] on span "Bulk update" at bounding box center [765, 347] width 135 height 19
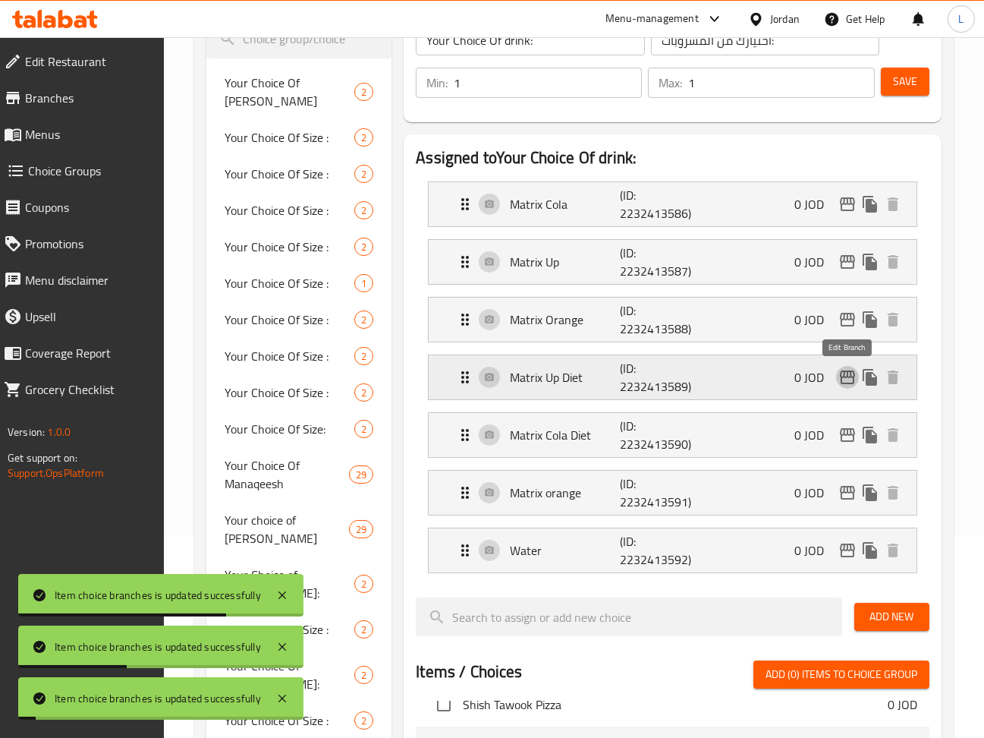
click at [851, 379] on icon "edit" at bounding box center [847, 377] width 18 height 18
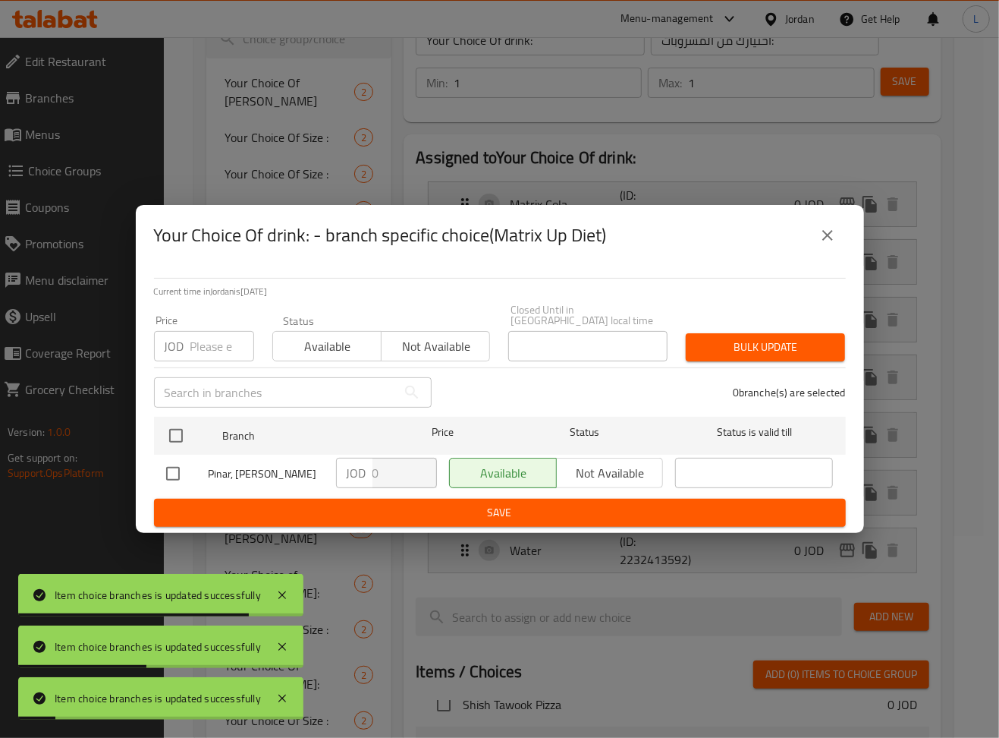
click at [206, 338] on input "number" at bounding box center [222, 346] width 64 height 30
type input "0"
click at [830, 244] on icon "close" at bounding box center [828, 235] width 18 height 18
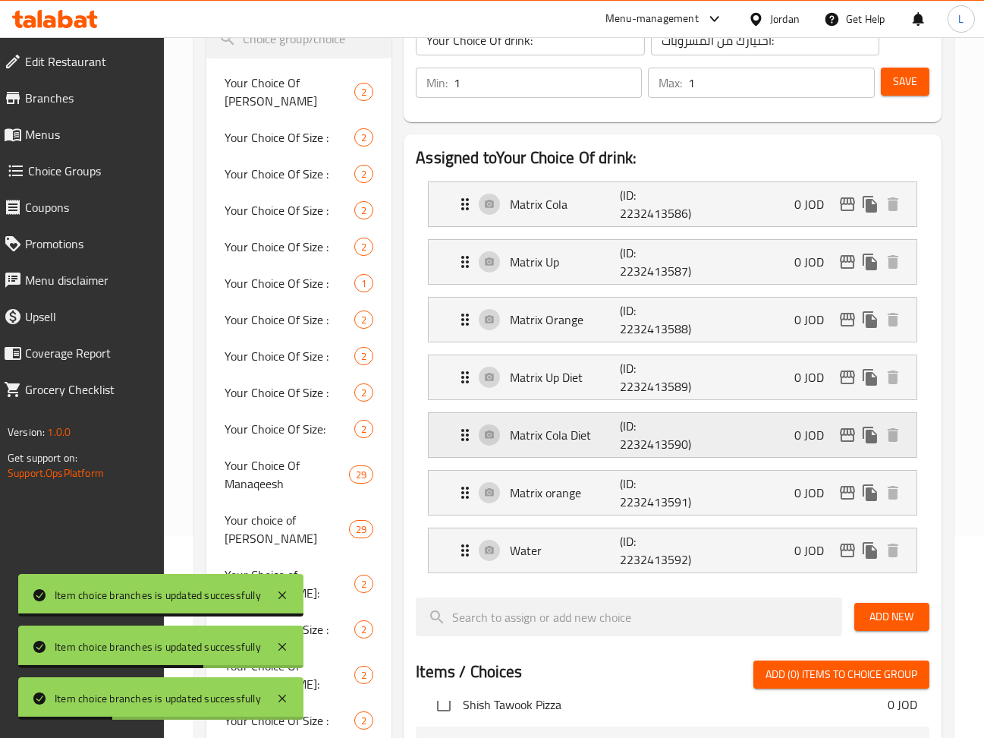
click at [845, 432] on icon "edit" at bounding box center [847, 435] width 18 height 18
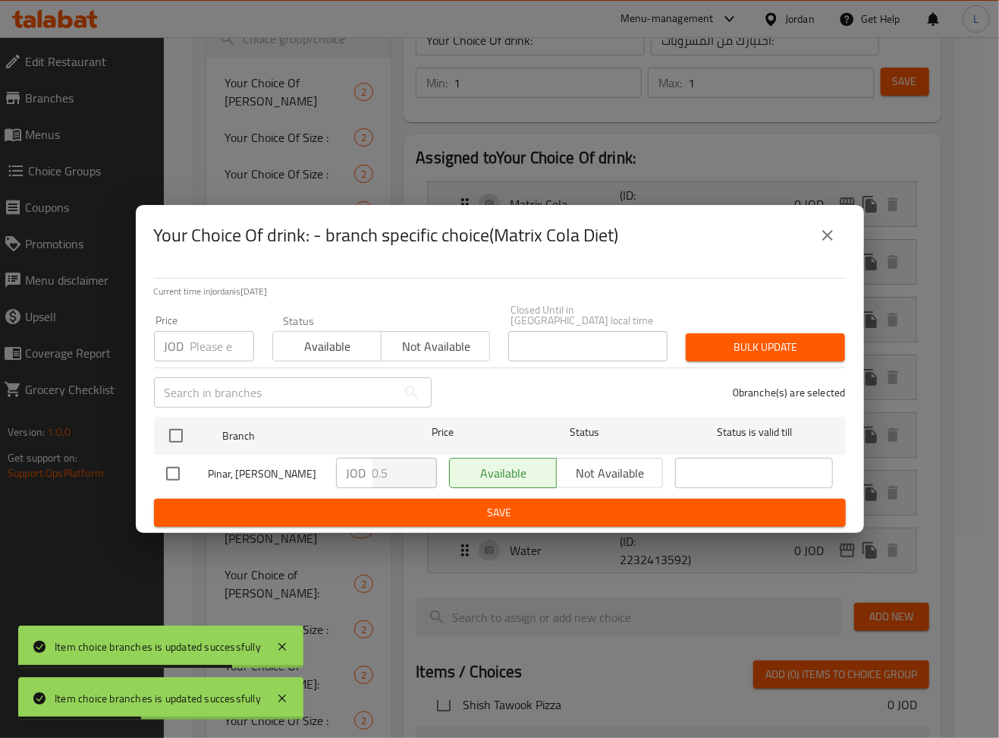
click at [212, 349] on input "number" at bounding box center [222, 346] width 64 height 30
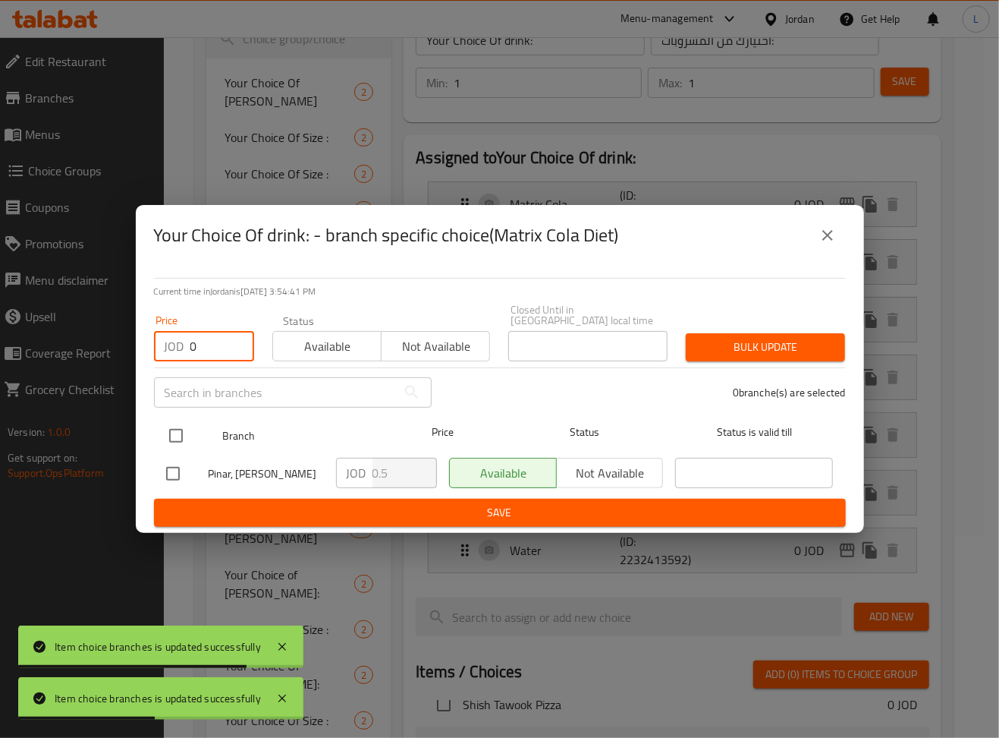
type input "0"
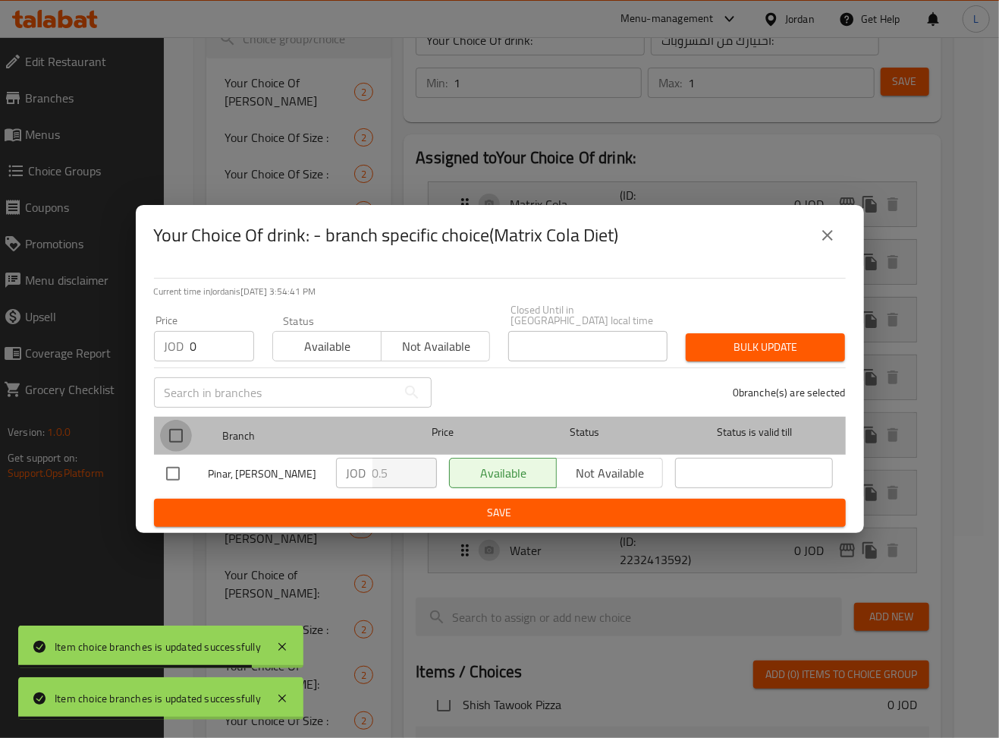
click at [175, 420] on input "checkbox" at bounding box center [176, 436] width 32 height 32
checkbox input "true"
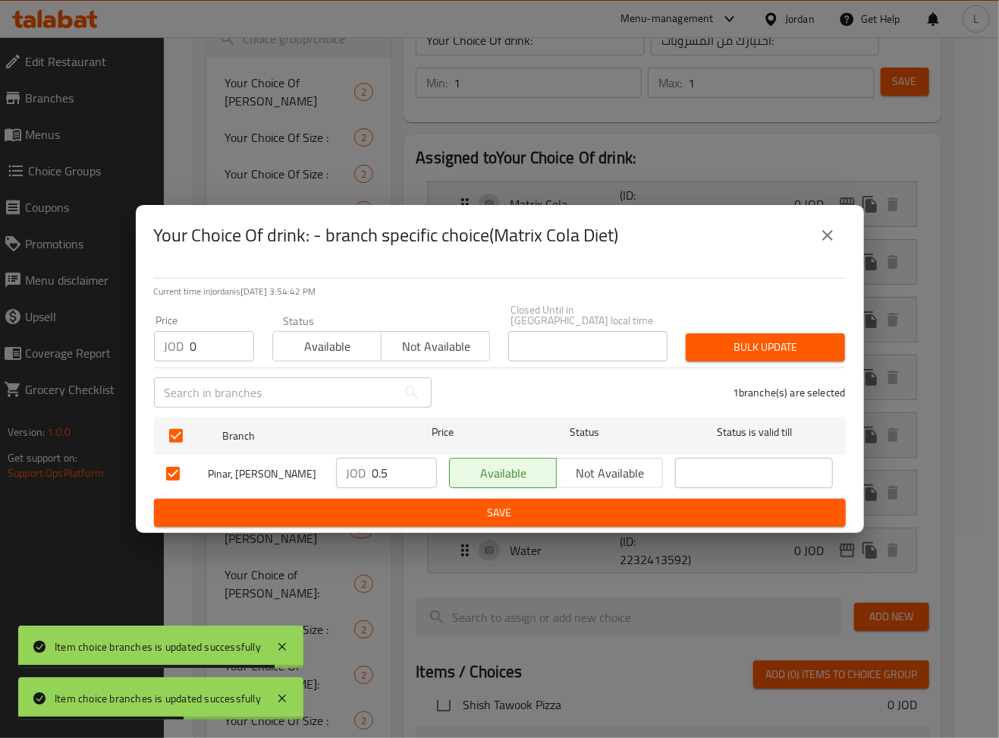
click at [822, 338] on span "Bulk update" at bounding box center [765, 347] width 135 height 19
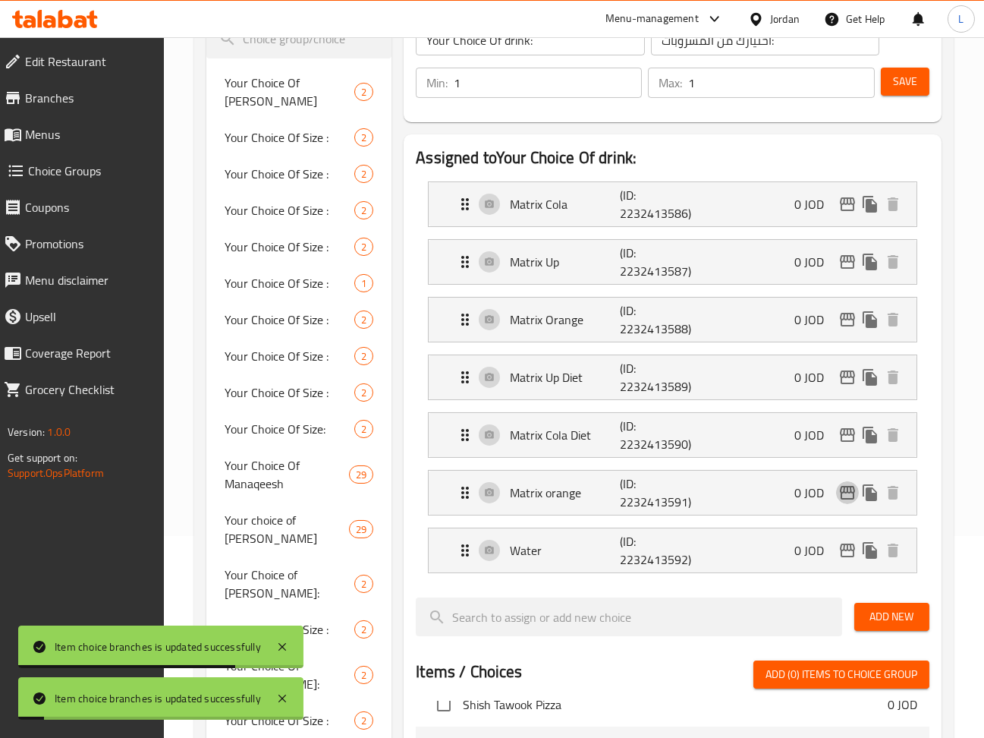
click at [852, 488] on icon "edit" at bounding box center [847, 492] width 18 height 18
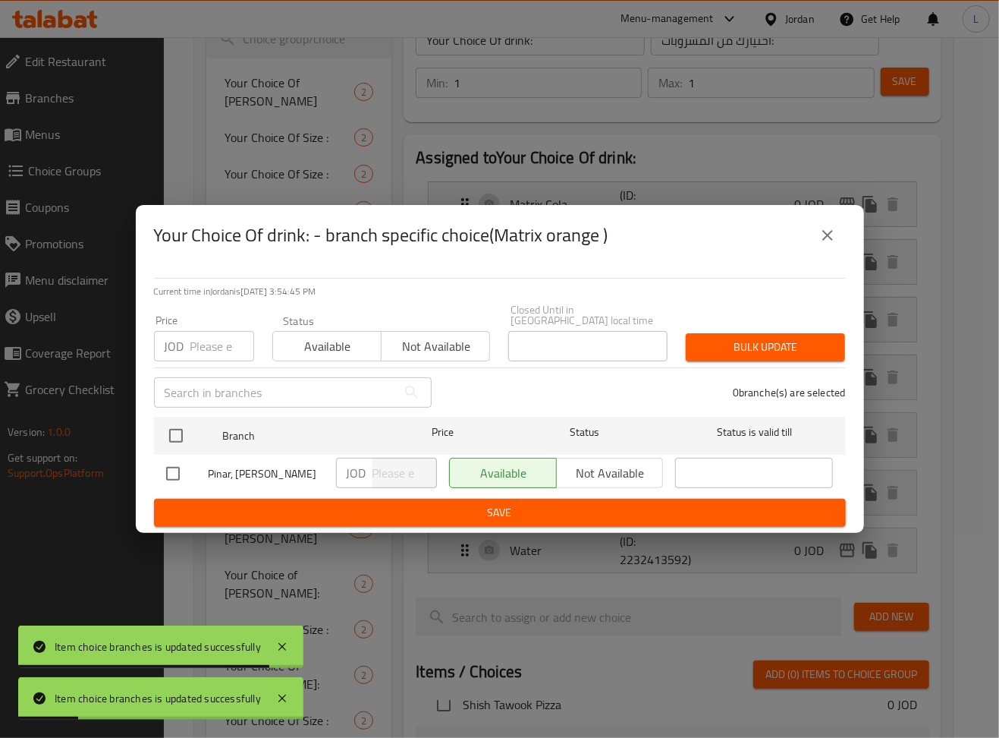
click at [828, 244] on icon "close" at bounding box center [828, 235] width 18 height 18
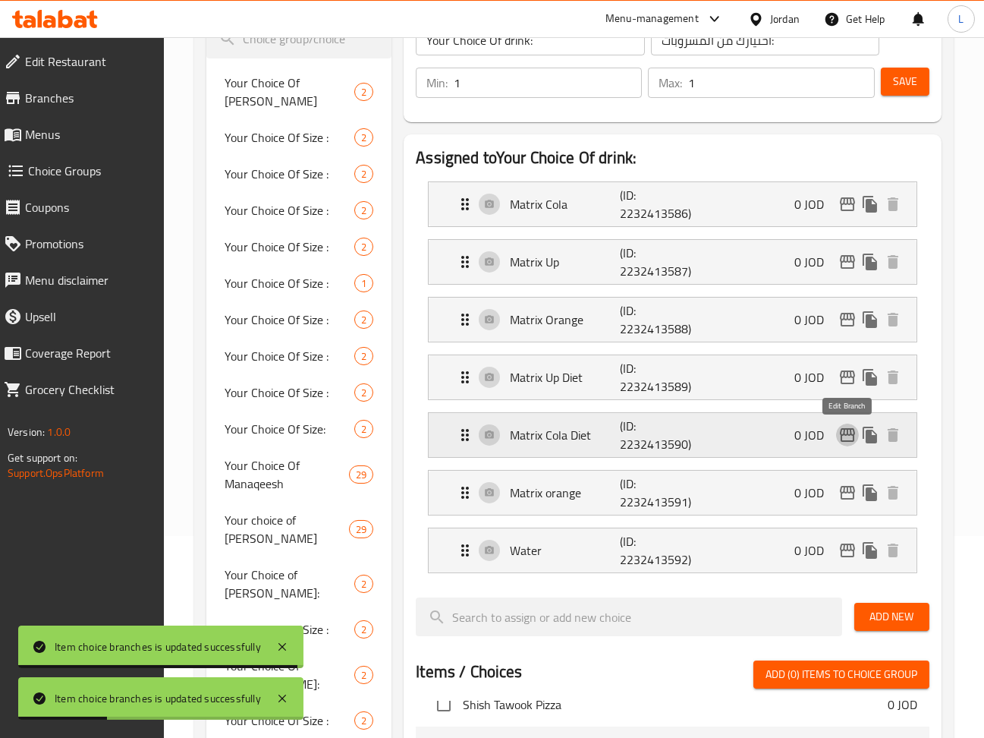
click at [844, 432] on icon "edit" at bounding box center [847, 435] width 15 height 14
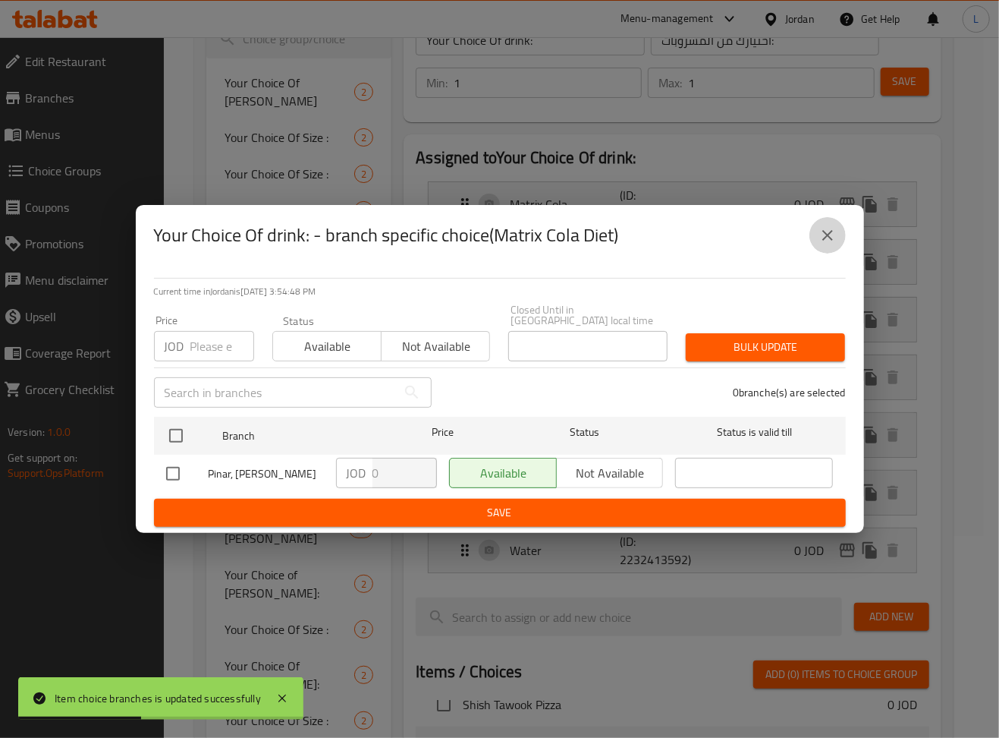
click at [821, 244] on icon "close" at bounding box center [828, 235] width 18 height 18
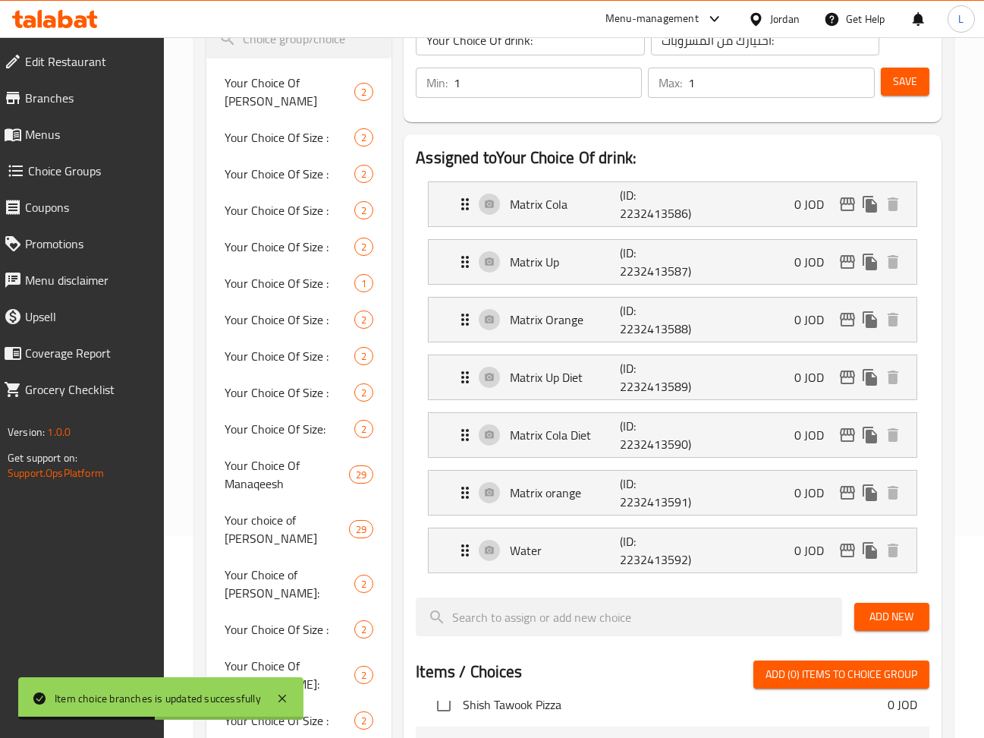
drag, startPoint x: 886, startPoint y: 80, endPoint x: 895, endPoint y: 91, distance: 13.5
click at [887, 80] on button "Save" at bounding box center [905, 82] width 49 height 28
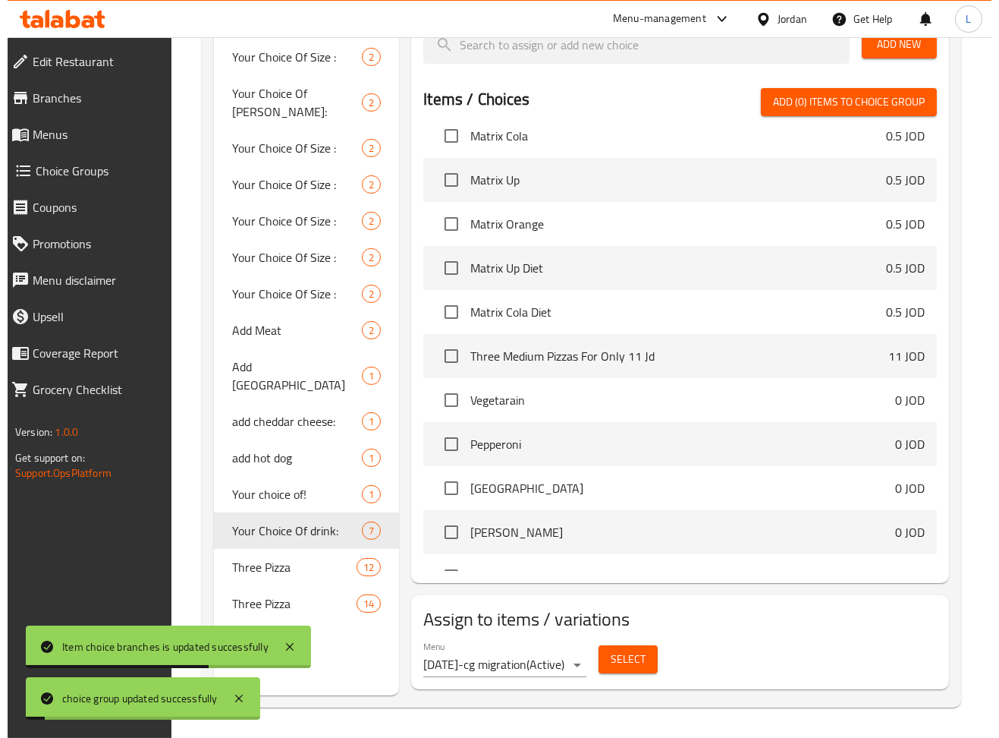
scroll to position [3743, 0]
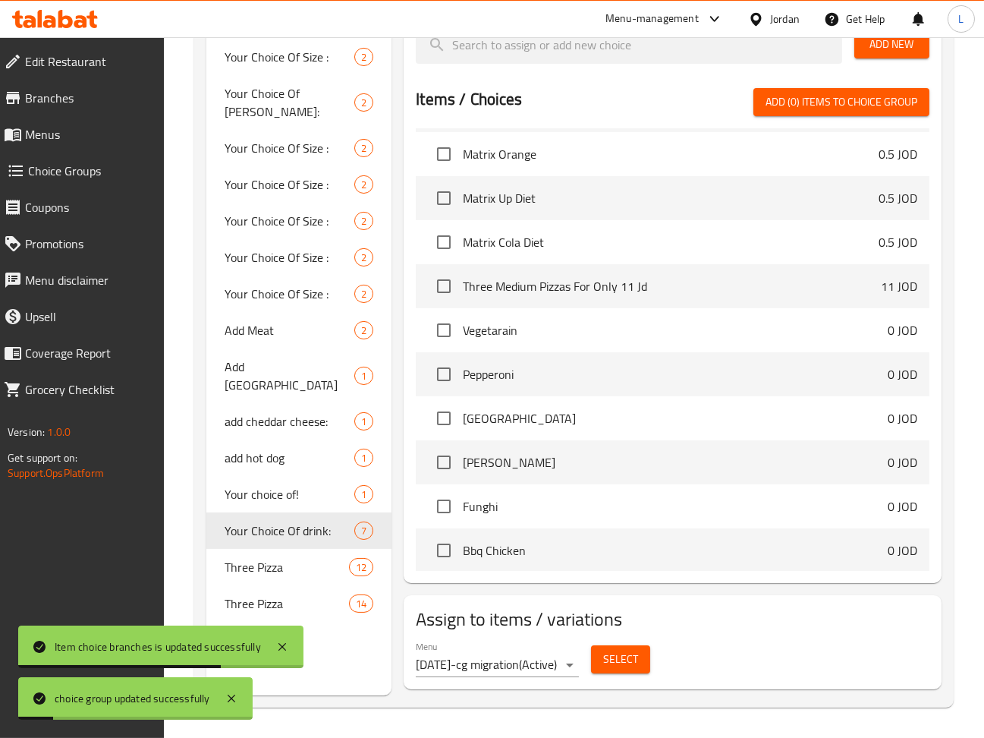
click at [602, 668] on button "Select" at bounding box center [620, 659] width 59 height 28
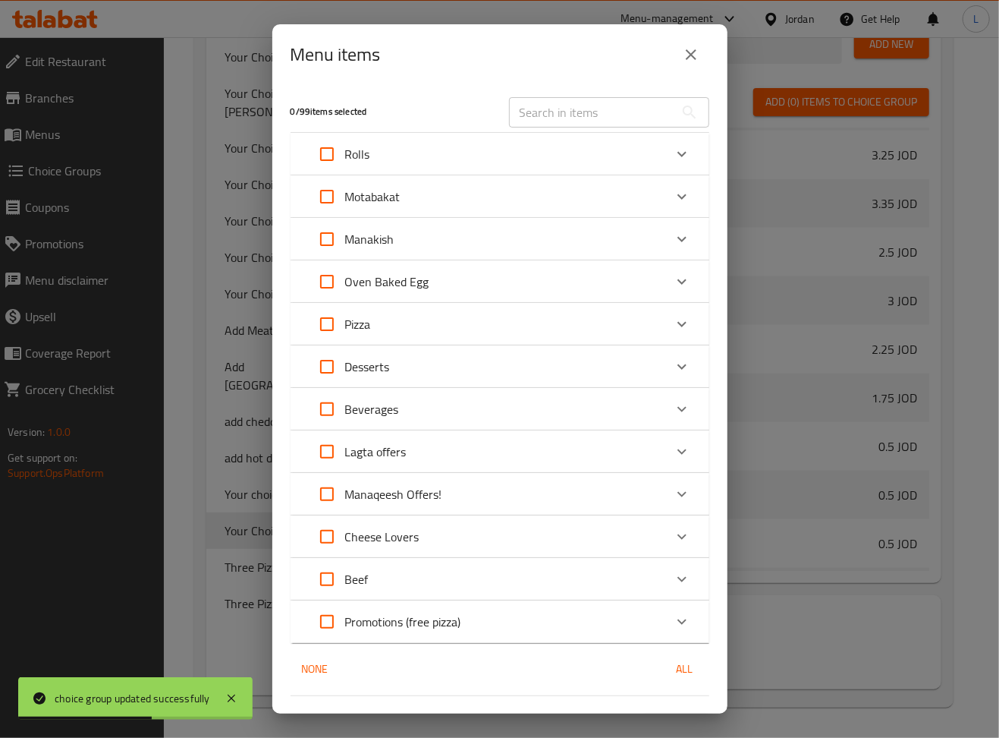
scroll to position [4125, 0]
click at [326, 162] on input "Expand" at bounding box center [327, 154] width 36 height 36
checkbox input "true"
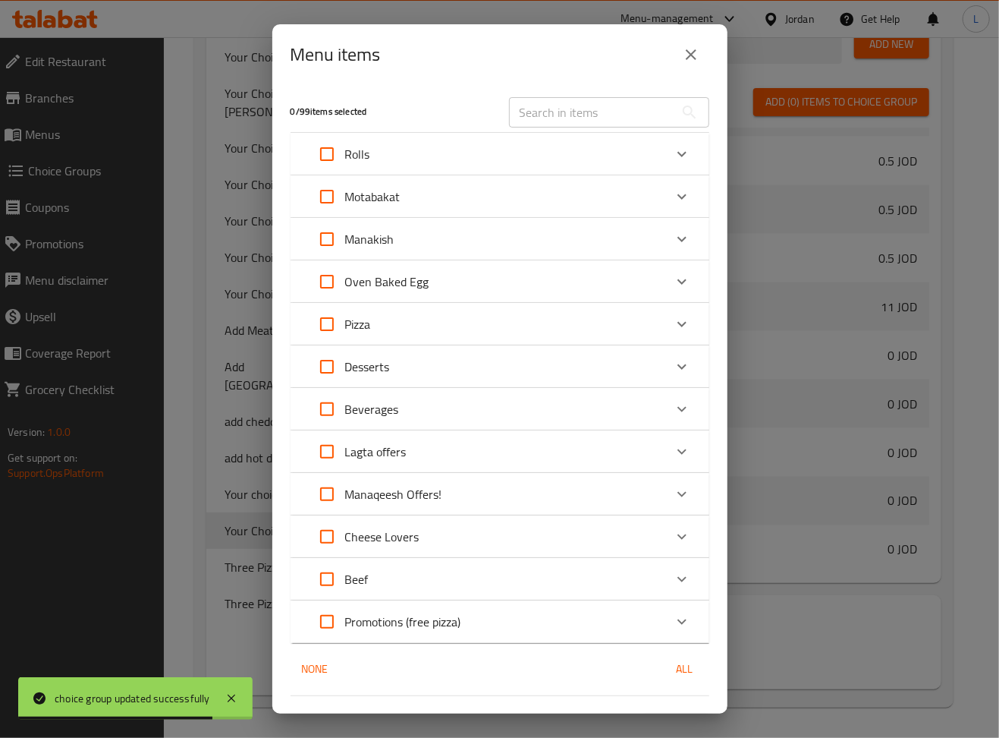
checkbox input "true"
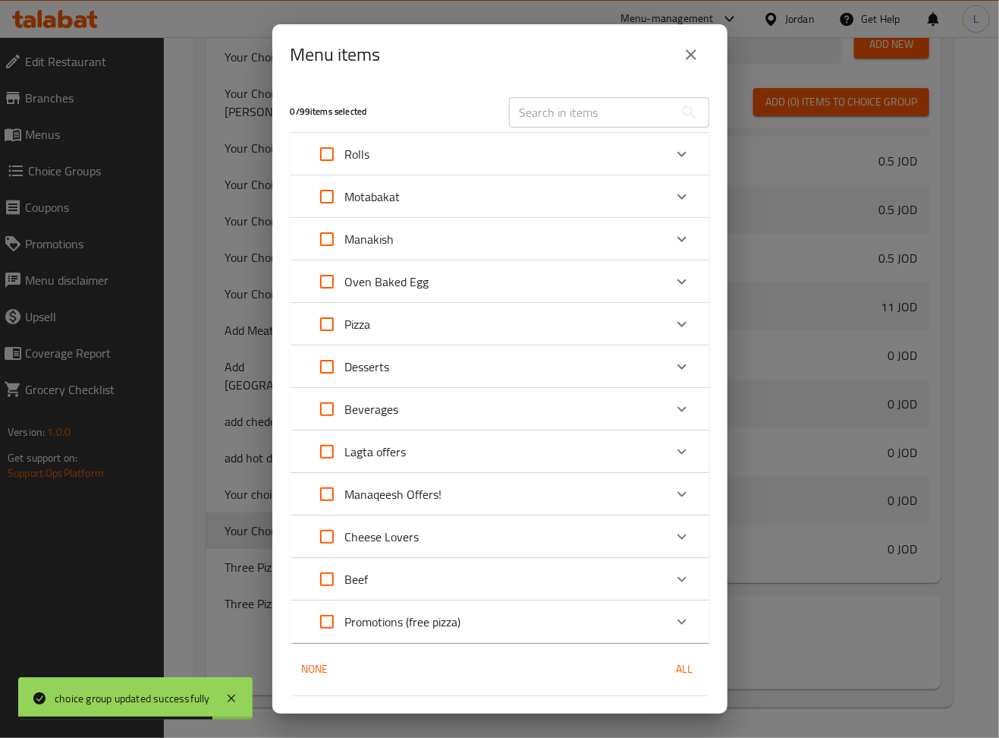
checkbox input "true"
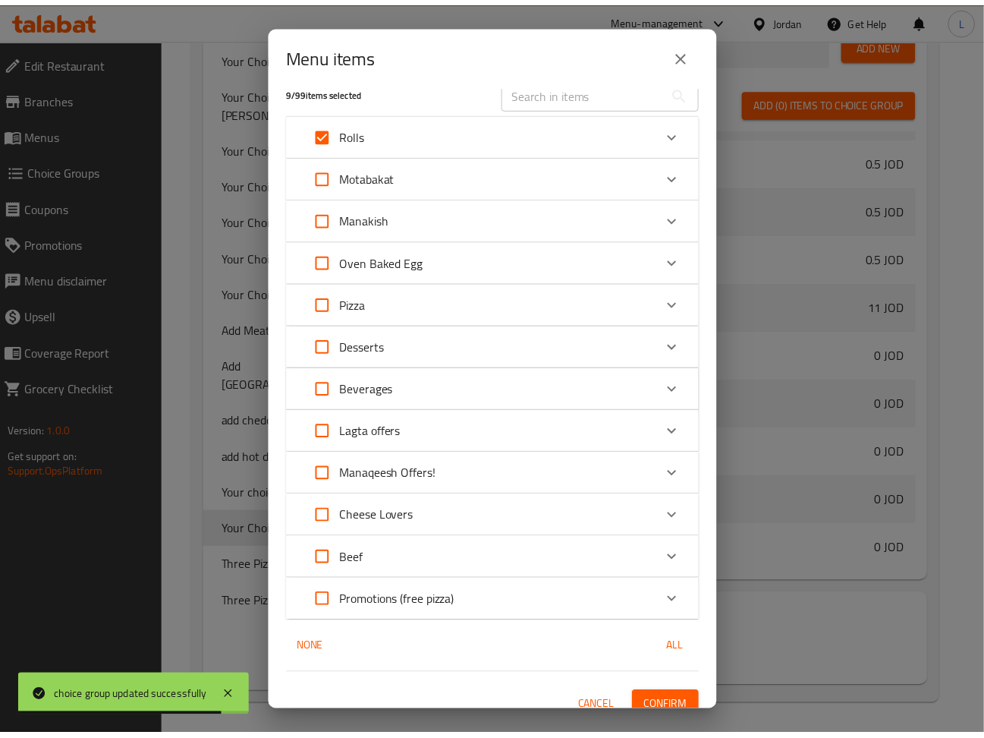
scroll to position [34, 0]
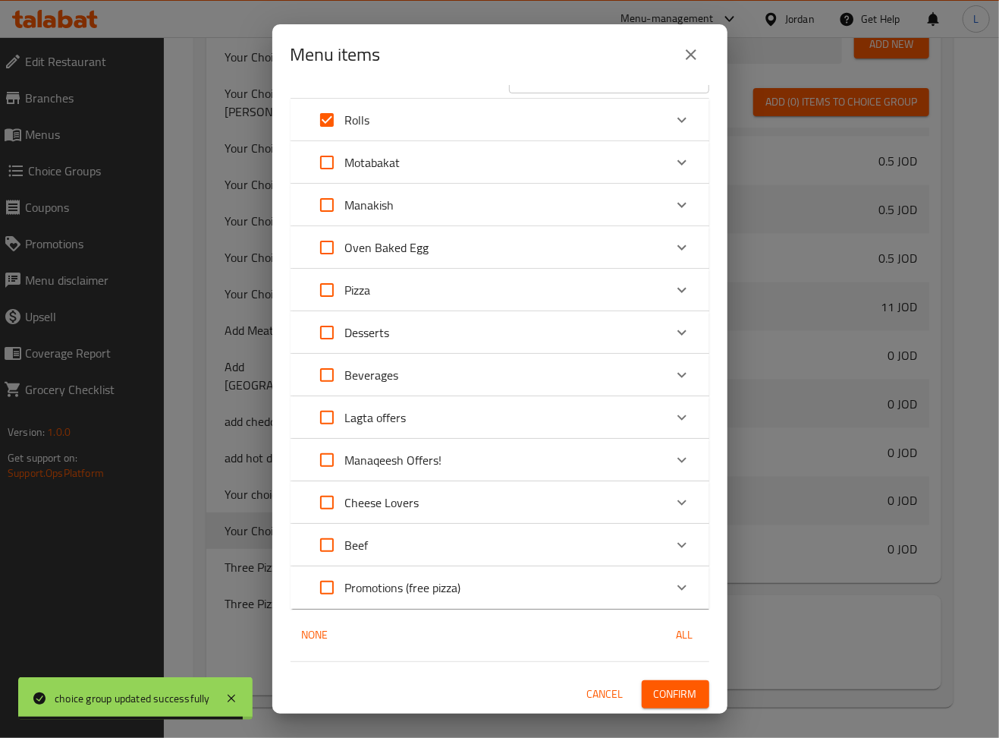
click at [665, 694] on span "Confirm" at bounding box center [675, 693] width 43 height 19
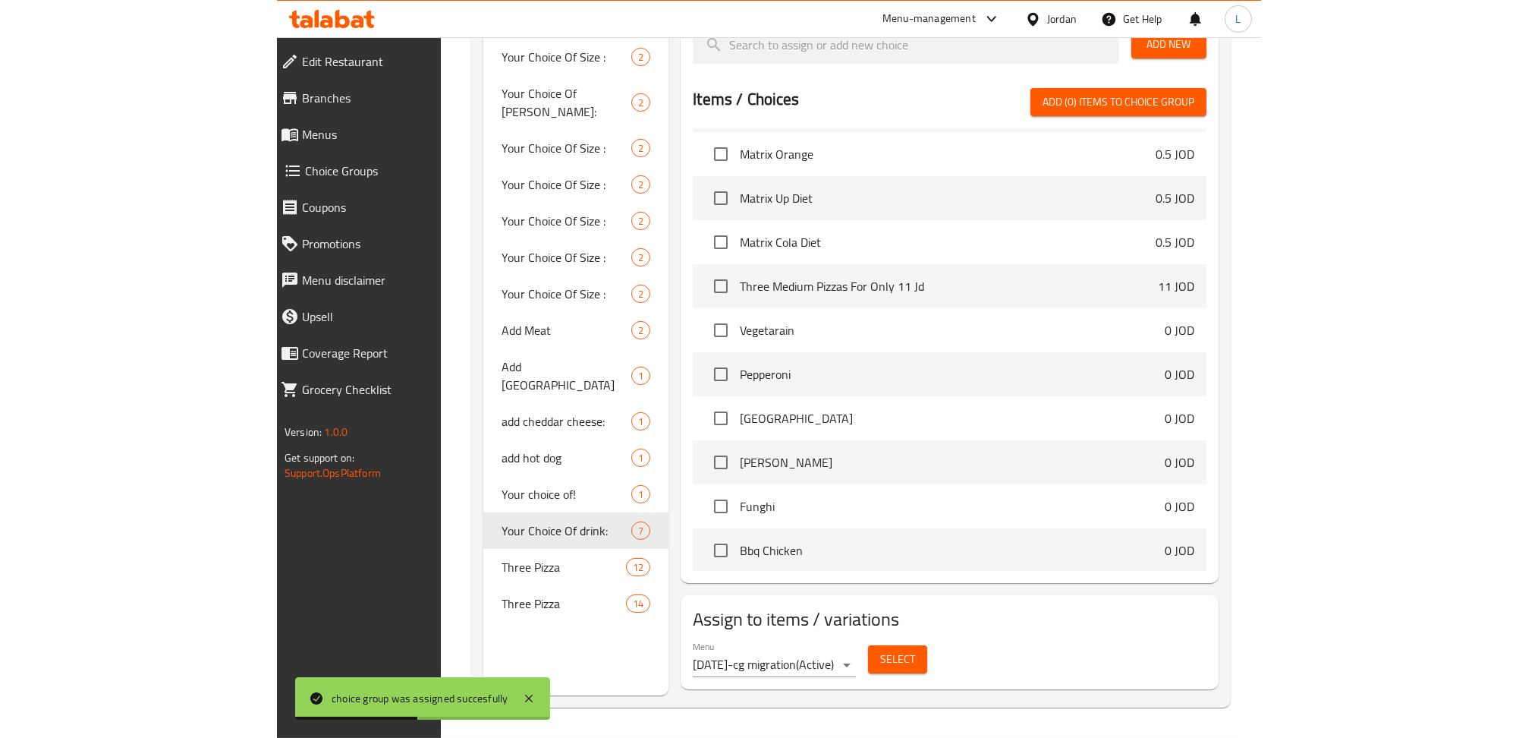
scroll to position [690, 0]
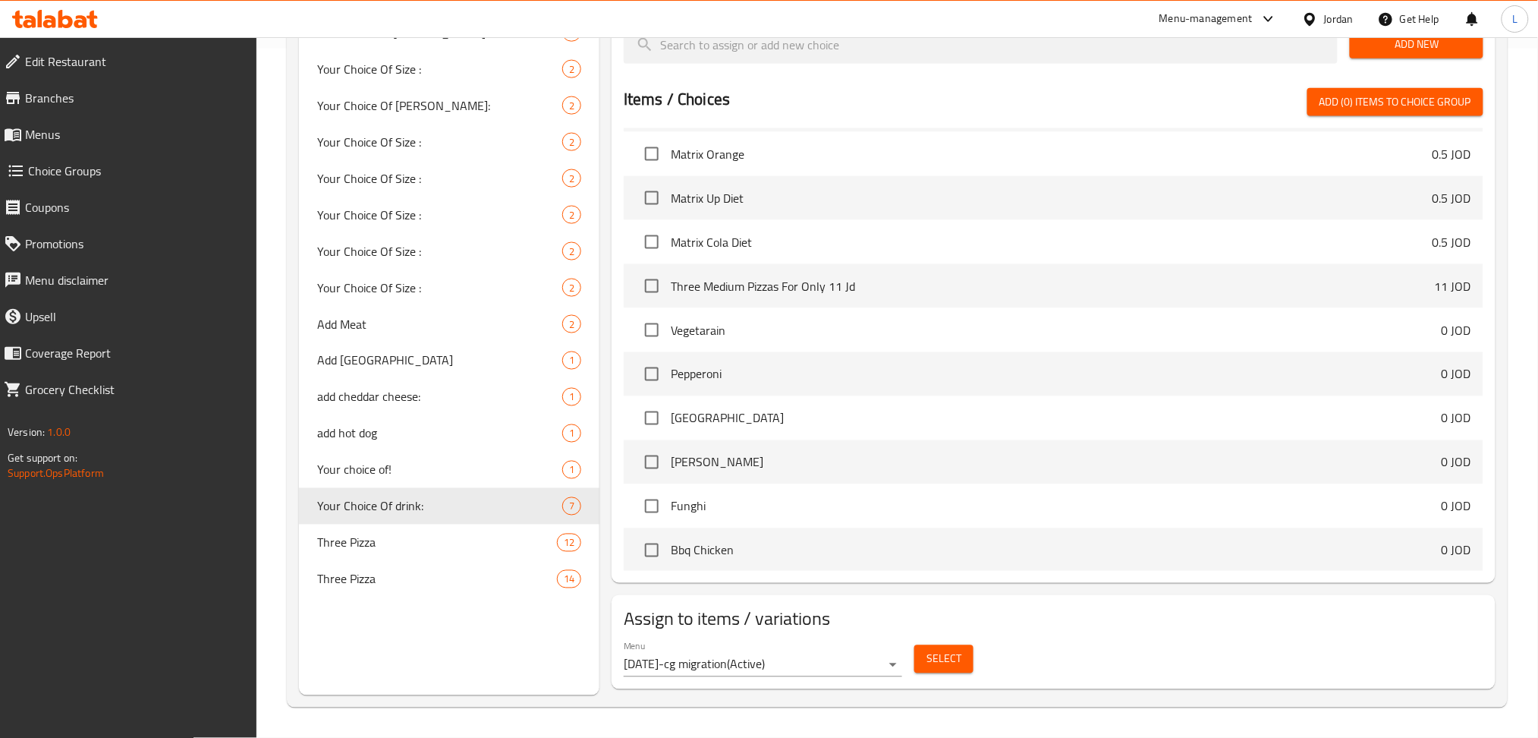
click at [86, 17] on icon at bounding box center [55, 19] width 86 height 18
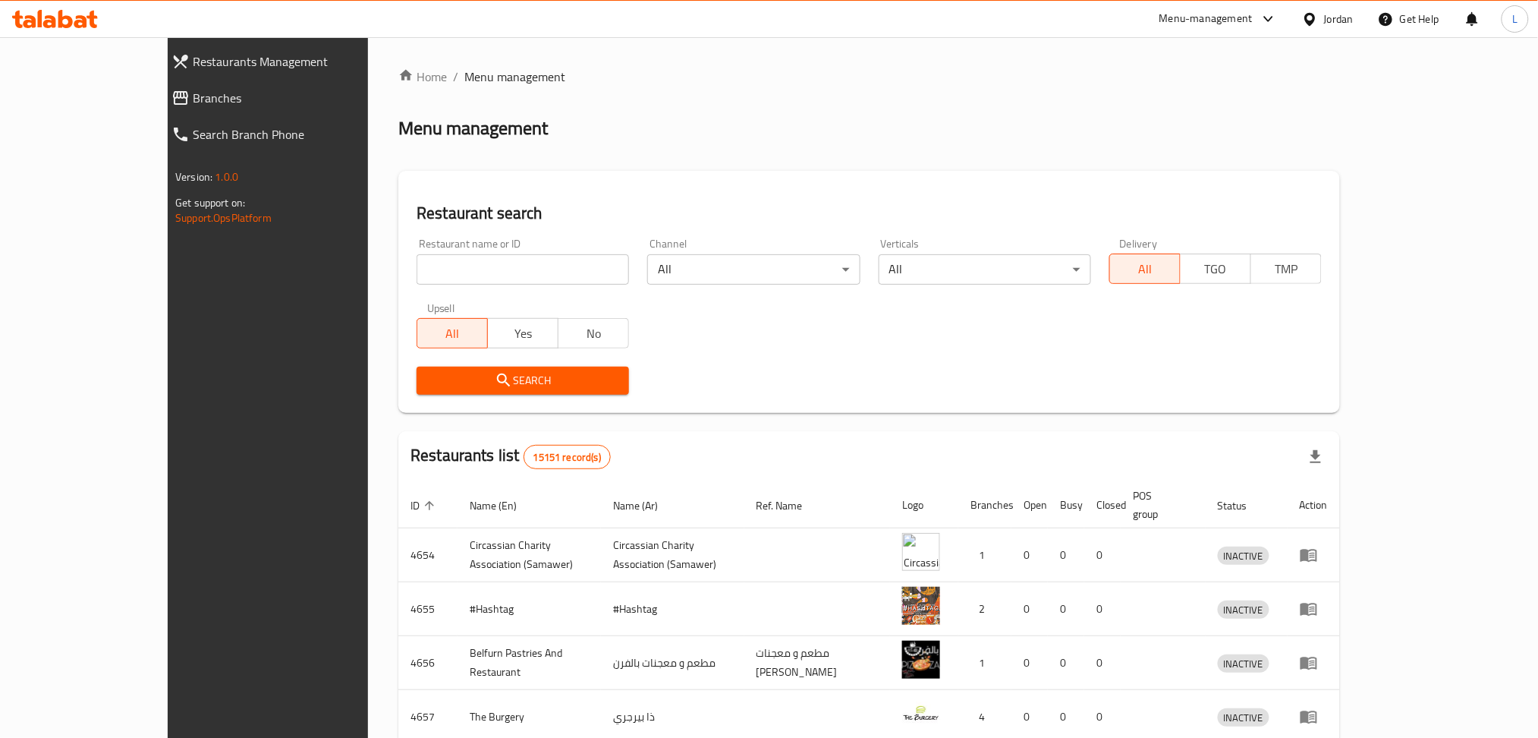
click at [417, 262] on input "search" at bounding box center [523, 269] width 212 height 30
paste input "701579"
type input "701579"
click button "Search" at bounding box center [523, 380] width 212 height 28
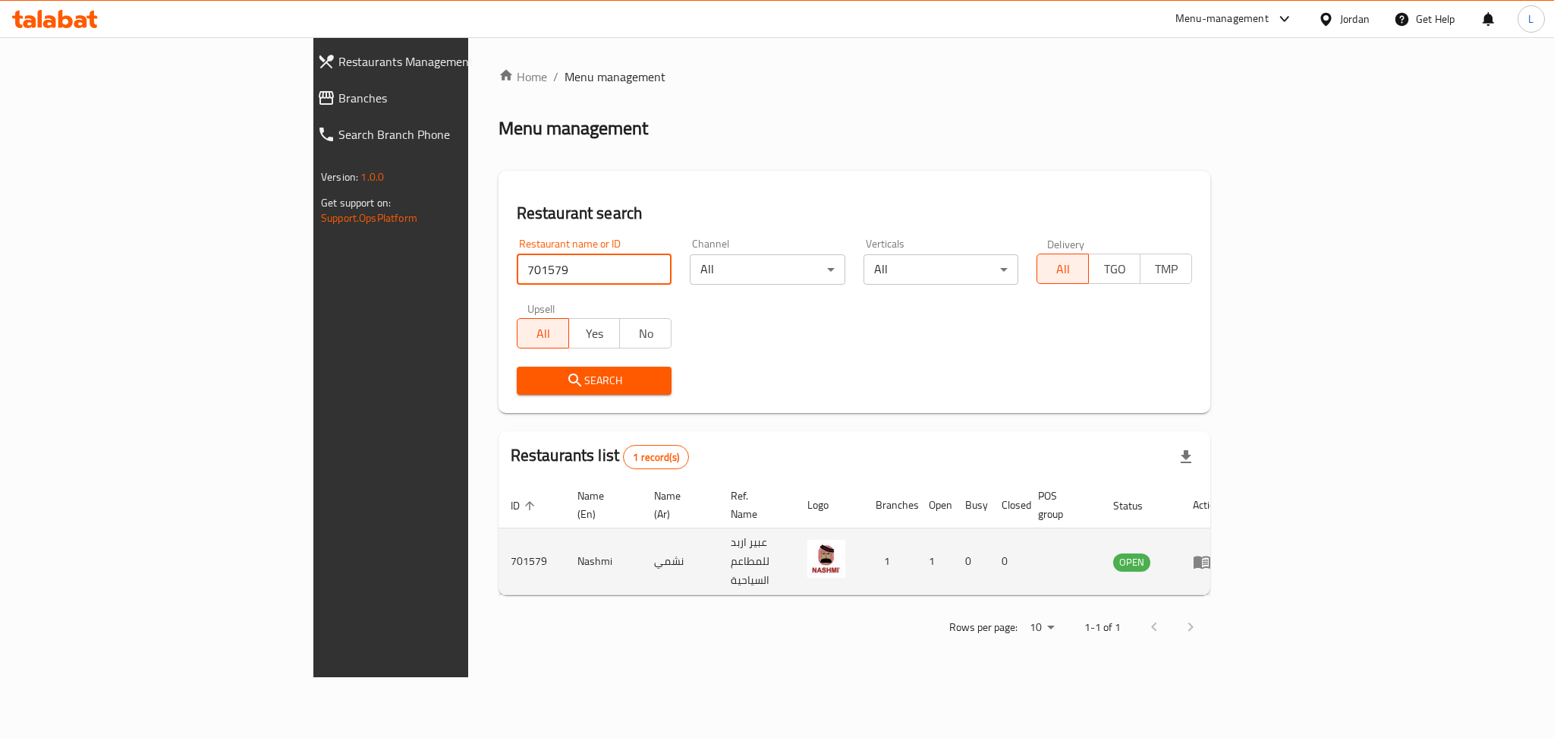
click at [1211, 552] on icon "enhanced table" at bounding box center [1202, 561] width 18 height 18
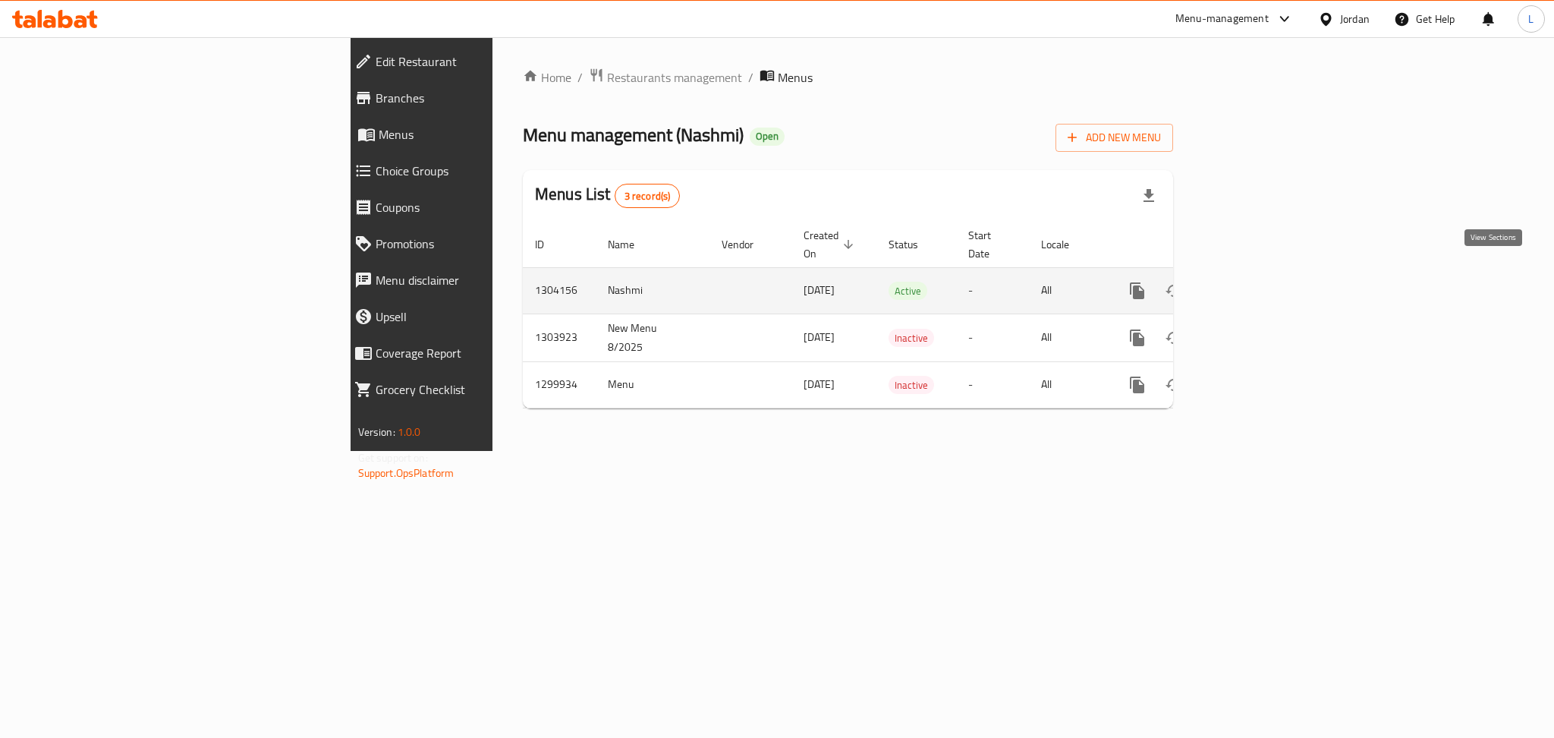
click at [1256, 281] on icon "enhanced table" at bounding box center [1247, 290] width 18 height 18
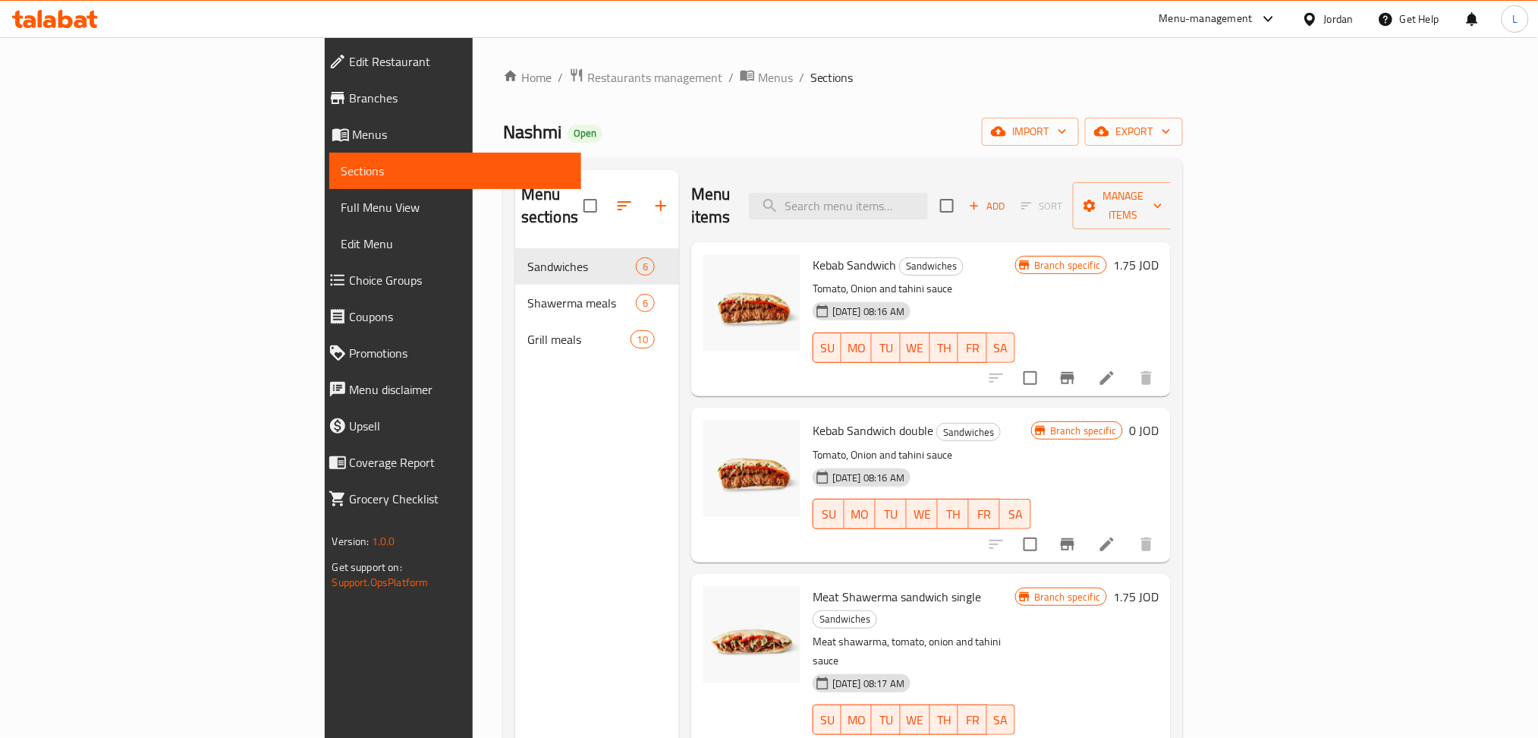
click at [1116, 369] on icon at bounding box center [1107, 378] width 18 height 18
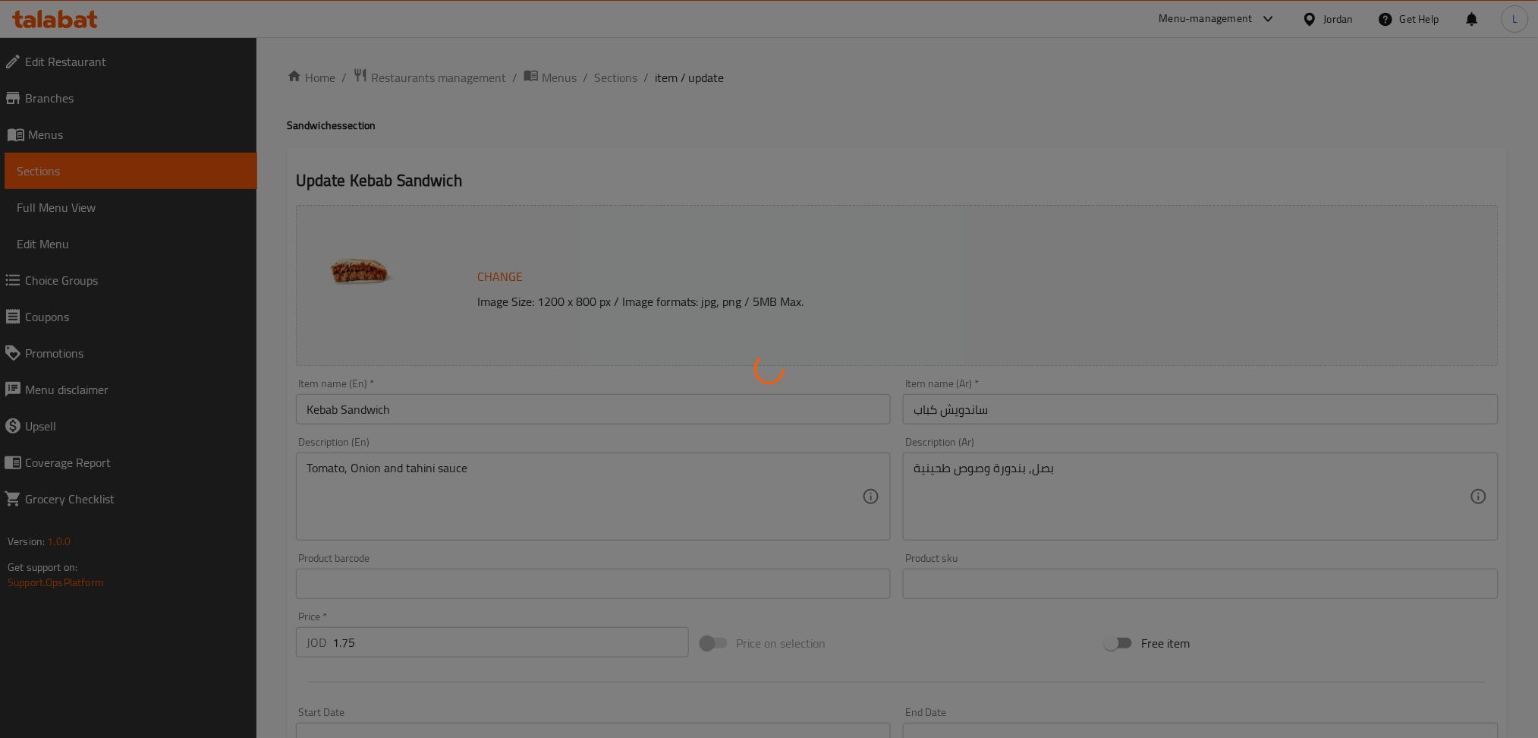
click at [470, 411] on div at bounding box center [769, 369] width 1538 height 738
click at [489, 395] on div at bounding box center [769, 369] width 1538 height 738
click at [499, 401] on div at bounding box center [769, 369] width 1538 height 738
click at [302, 410] on div at bounding box center [769, 369] width 1538 height 738
click at [305, 407] on div at bounding box center [769, 369] width 1538 height 738
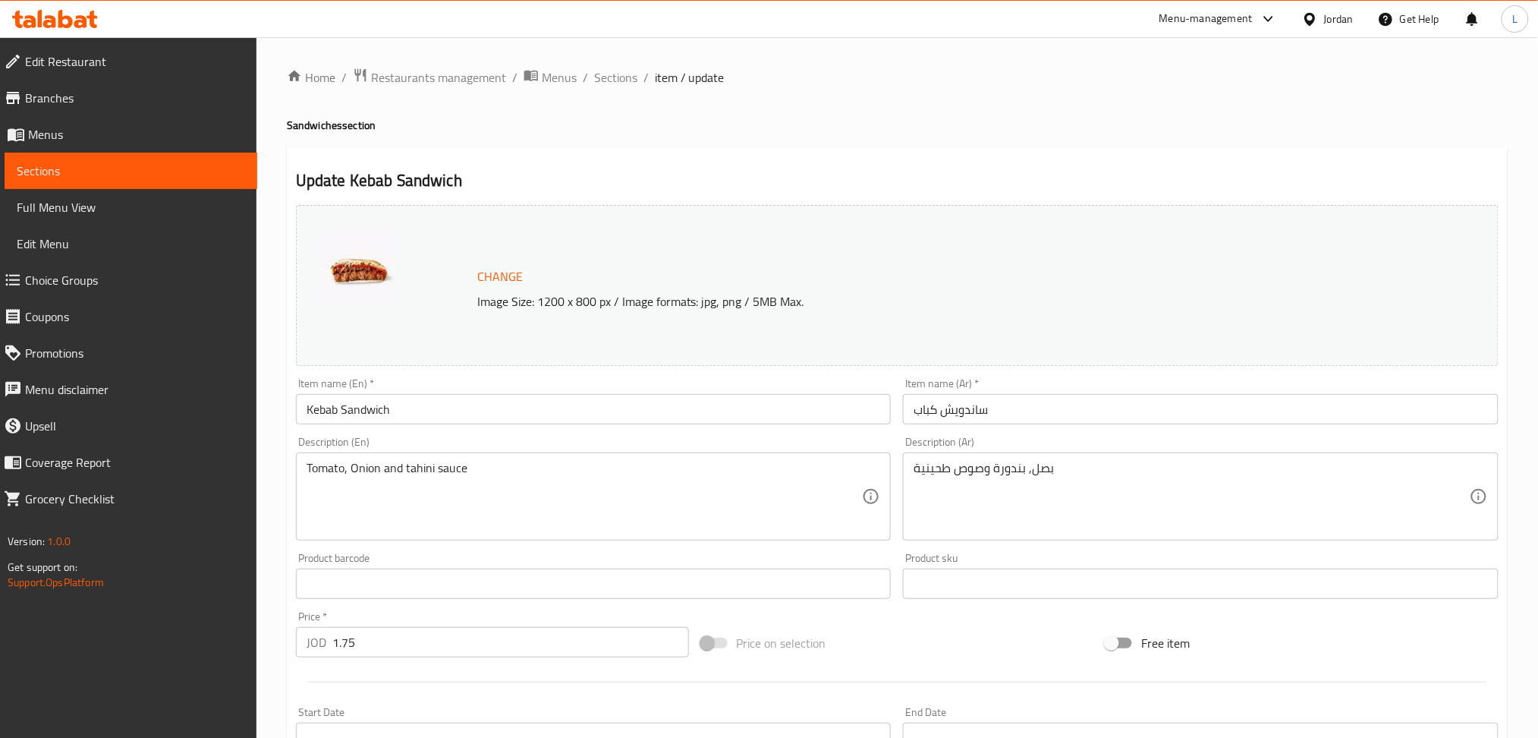
click at [457, 405] on input "Kebab Sandwich" at bounding box center [594, 409] width 596 height 30
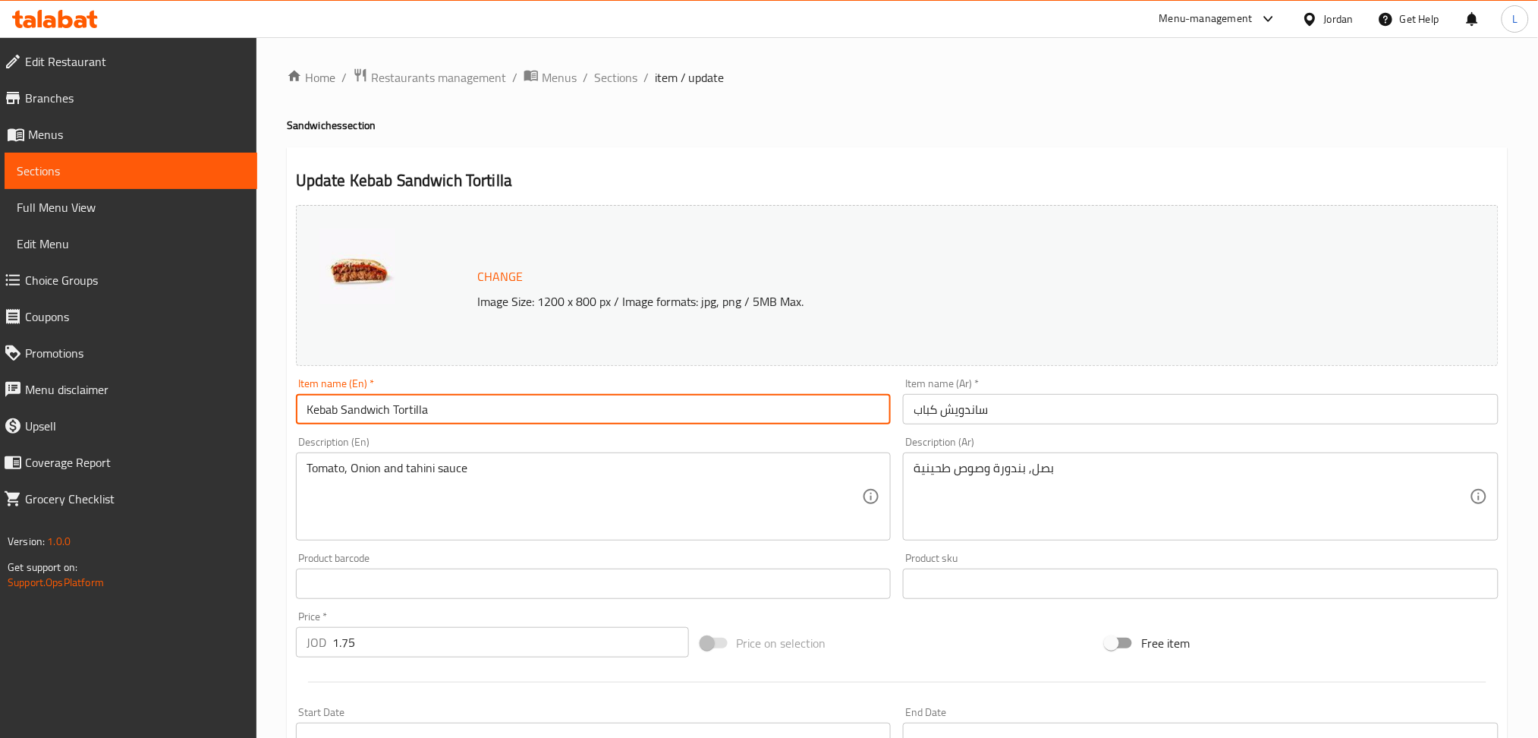
click at [419, 416] on input "Kebab Sandwich Tortilla" at bounding box center [594, 409] width 596 height 30
type input "Kebab Sandwich Tortilla"
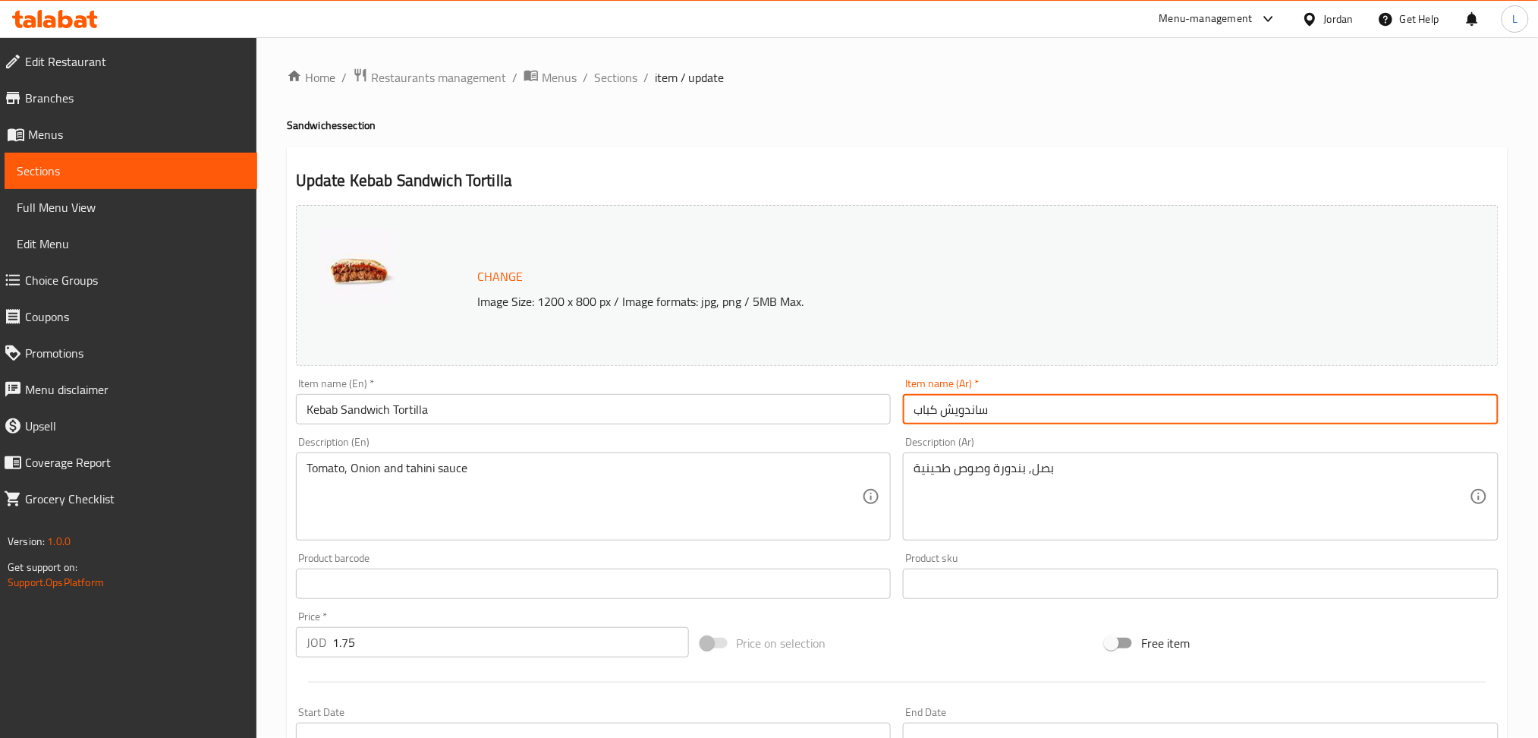
click at [1057, 414] on input "ساندويش كباب" at bounding box center [1201, 409] width 596 height 30
click at [923, 410] on input "ساندويش كباب تورتيلا" at bounding box center [1201, 409] width 596 height 30
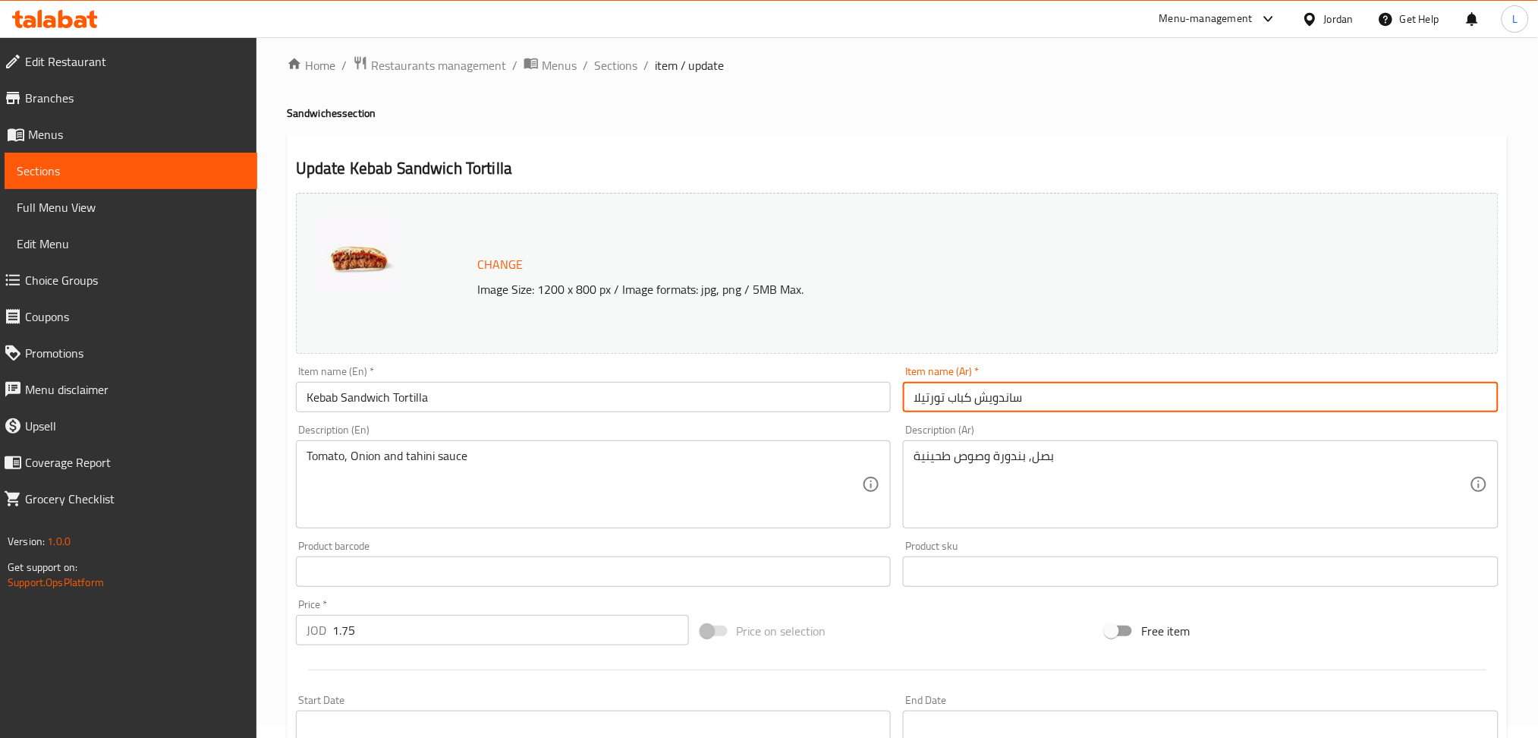
scroll to position [354, 0]
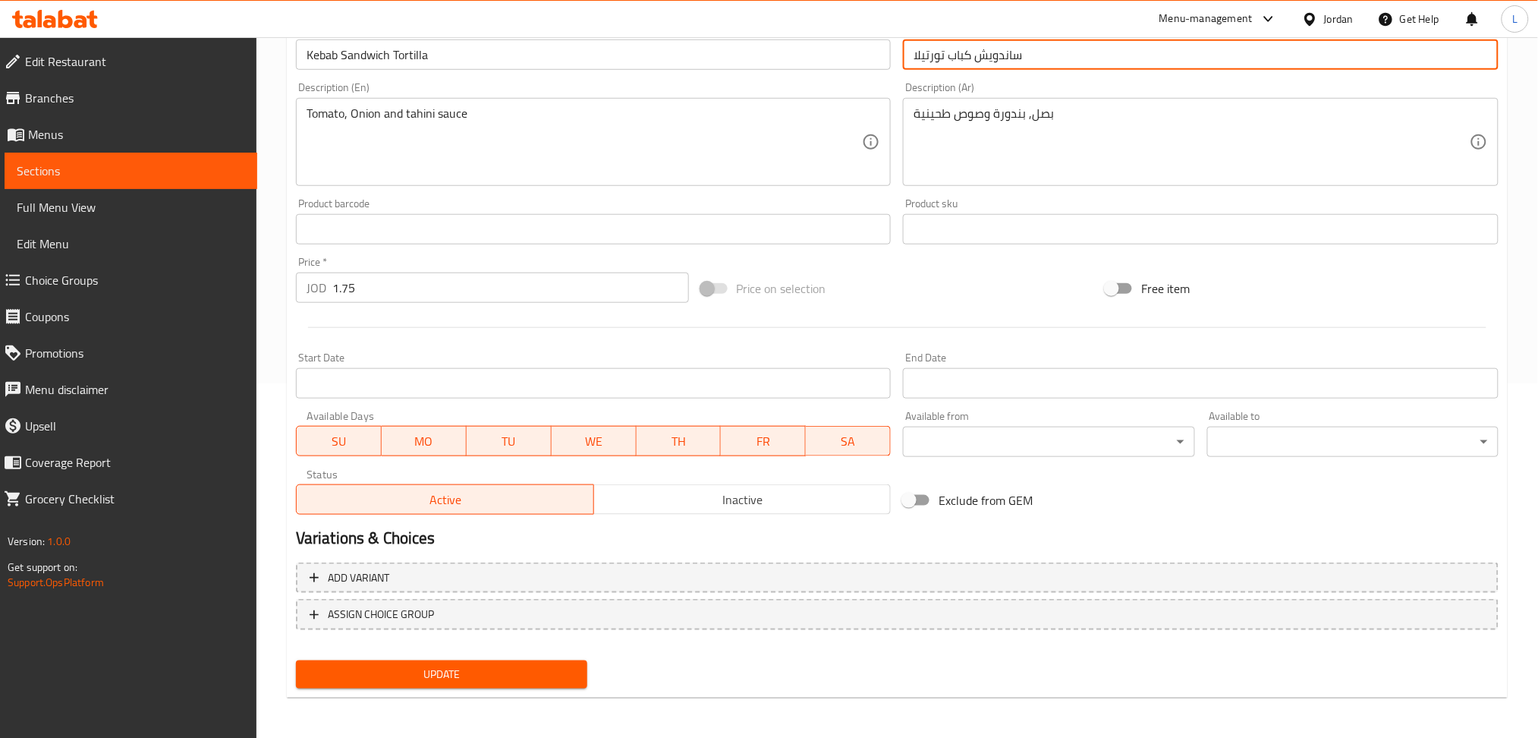
type input "ساندويش كباب تورتيلا"
click at [486, 678] on span "Update" at bounding box center [441, 674] width 267 height 19
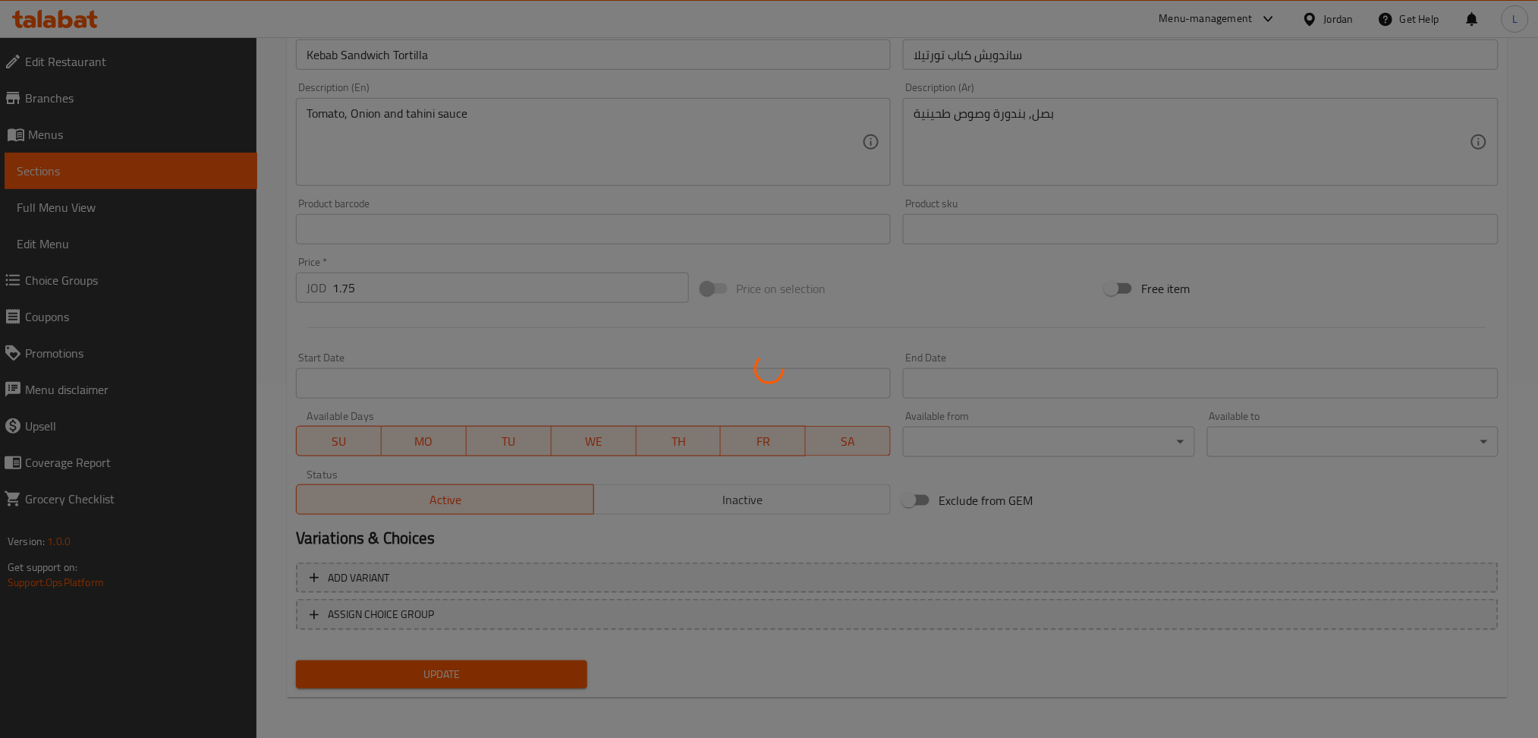
scroll to position [0, 0]
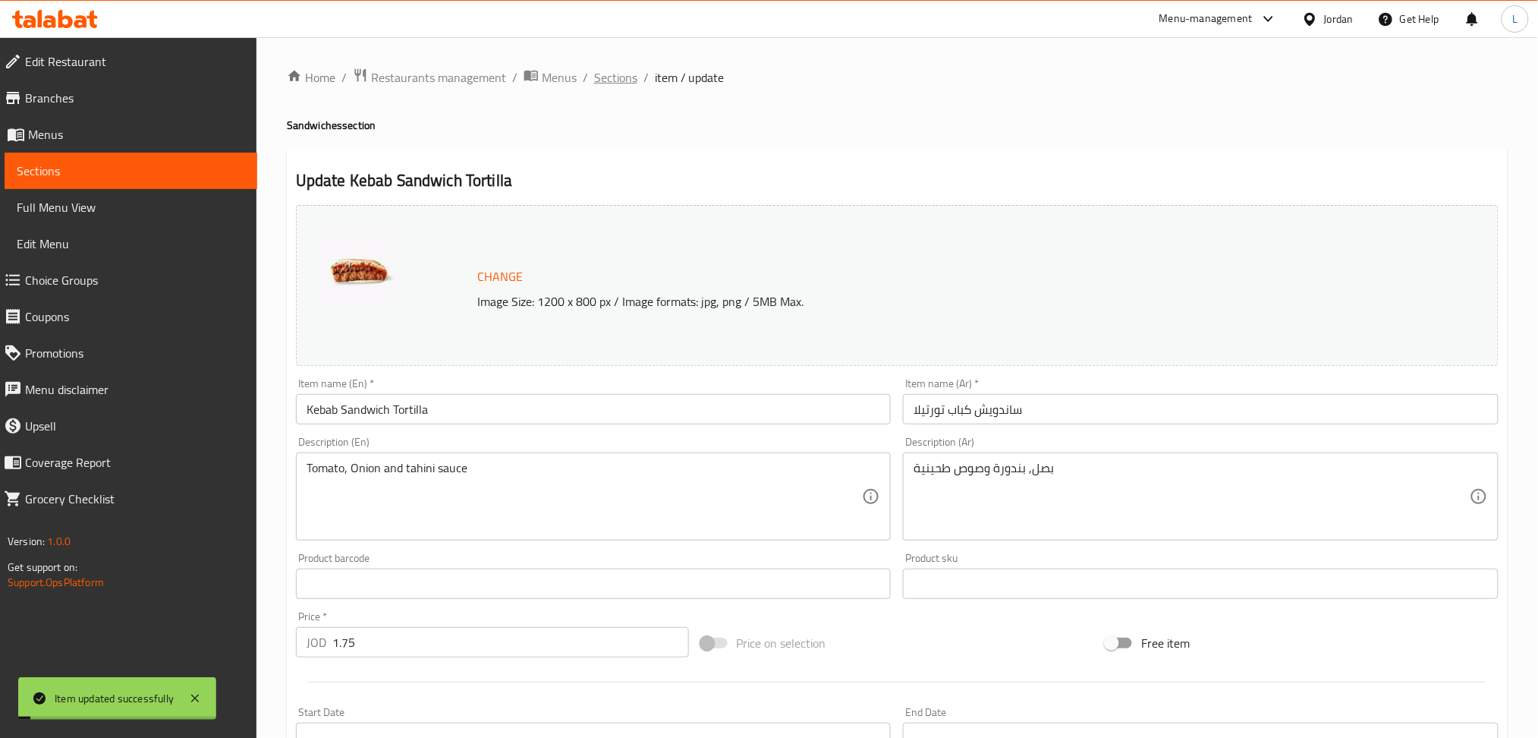
click at [612, 82] on span "Sections" at bounding box center [615, 77] width 43 height 18
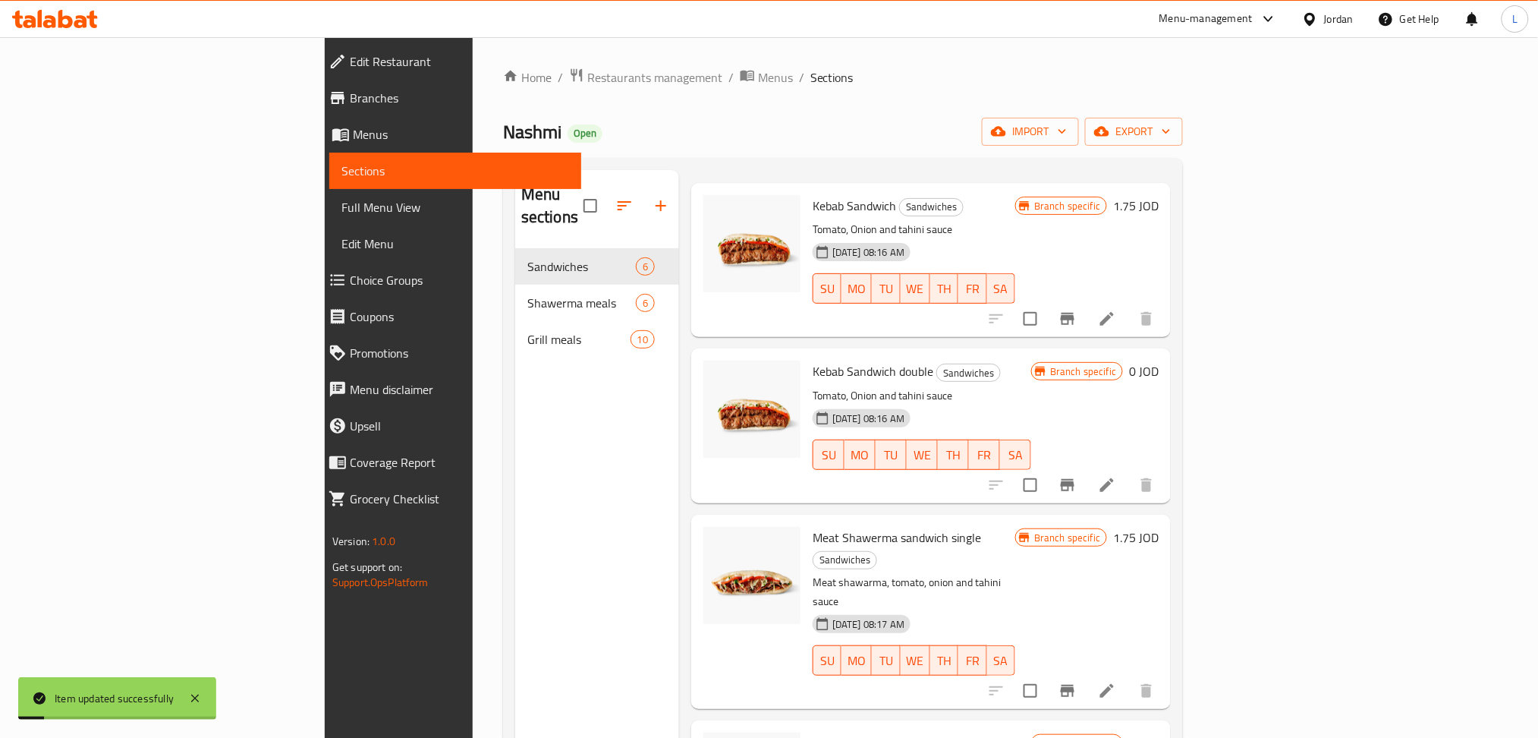
scroll to position [101, 0]
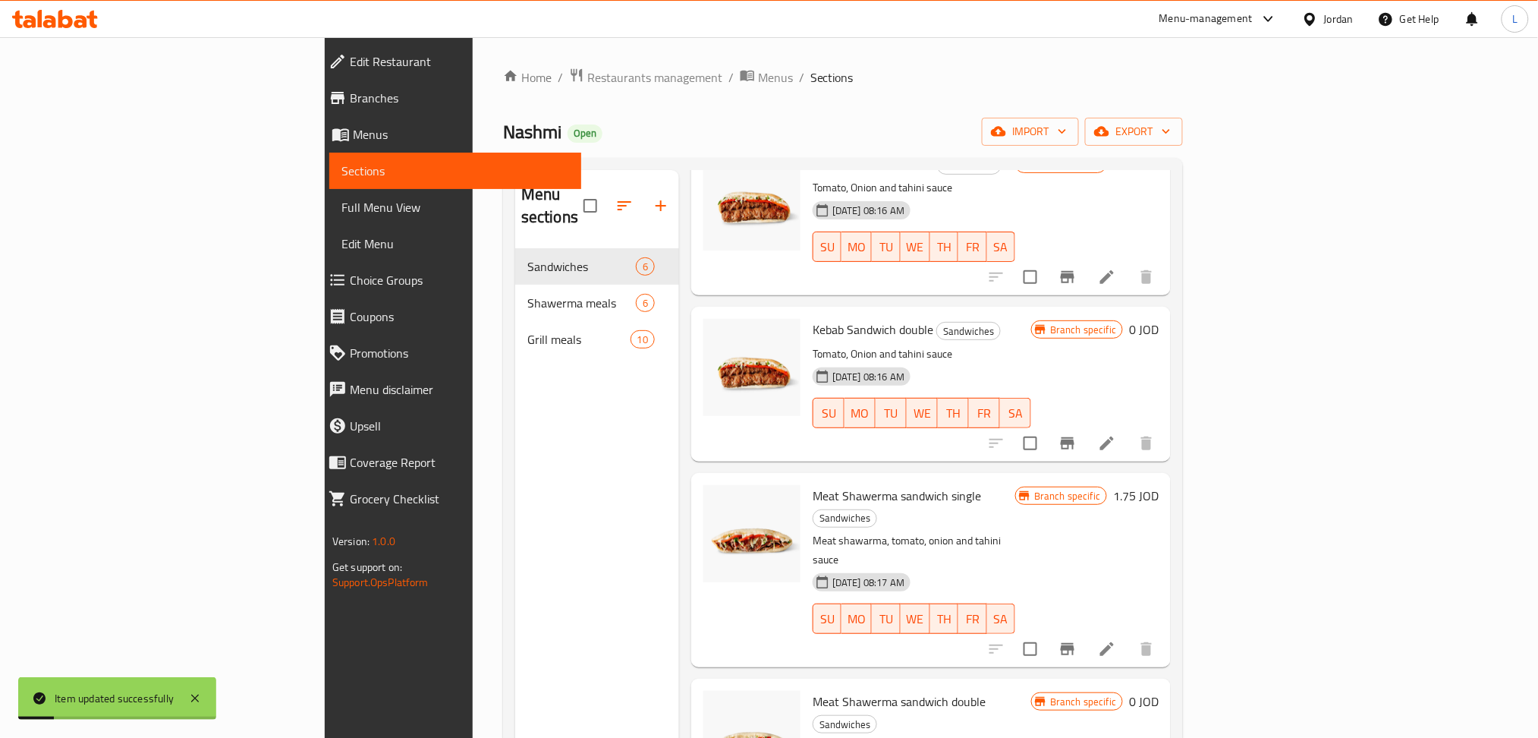
click at [1116, 434] on icon at bounding box center [1107, 443] width 18 height 18
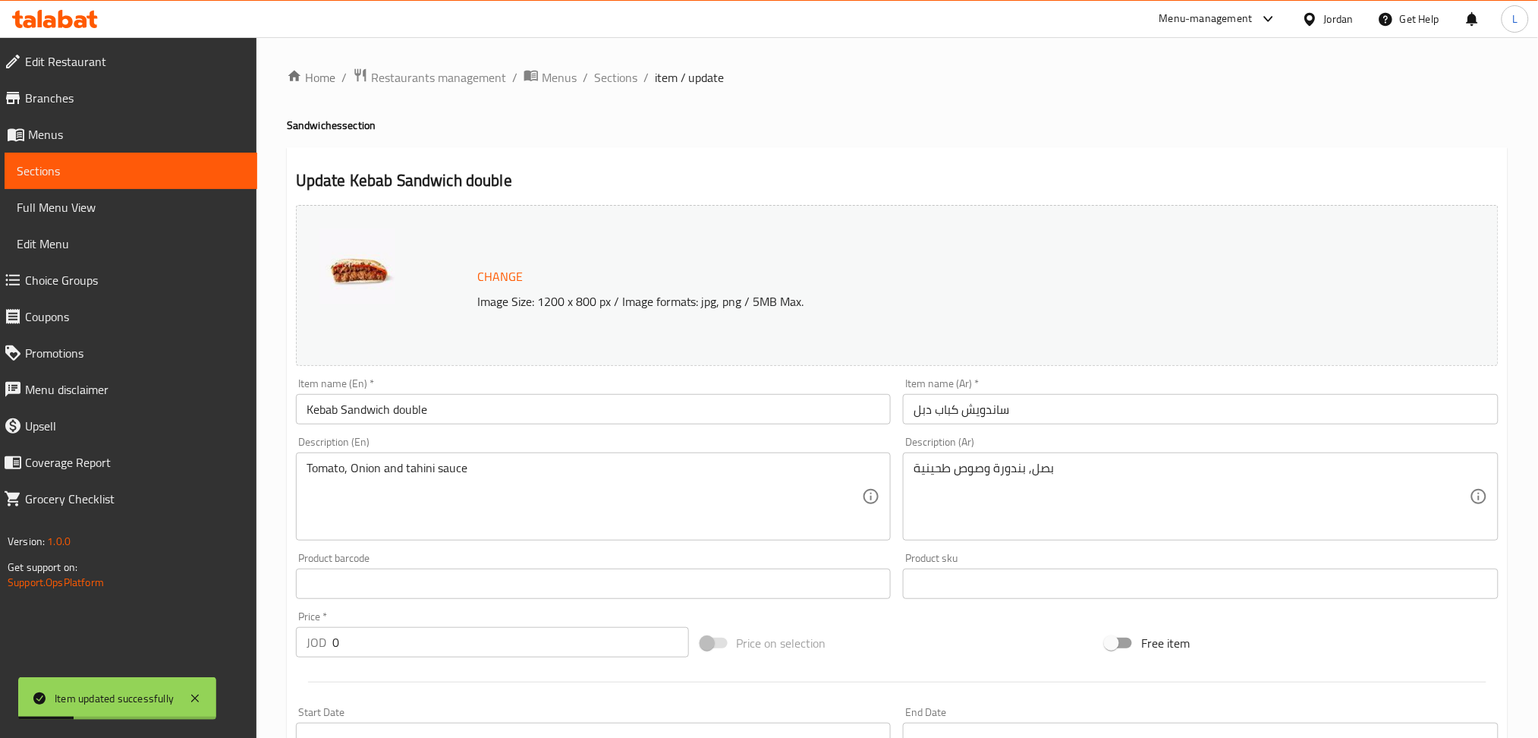
click at [527, 414] on input "Kebab Sandwich double" at bounding box center [594, 409] width 596 height 30
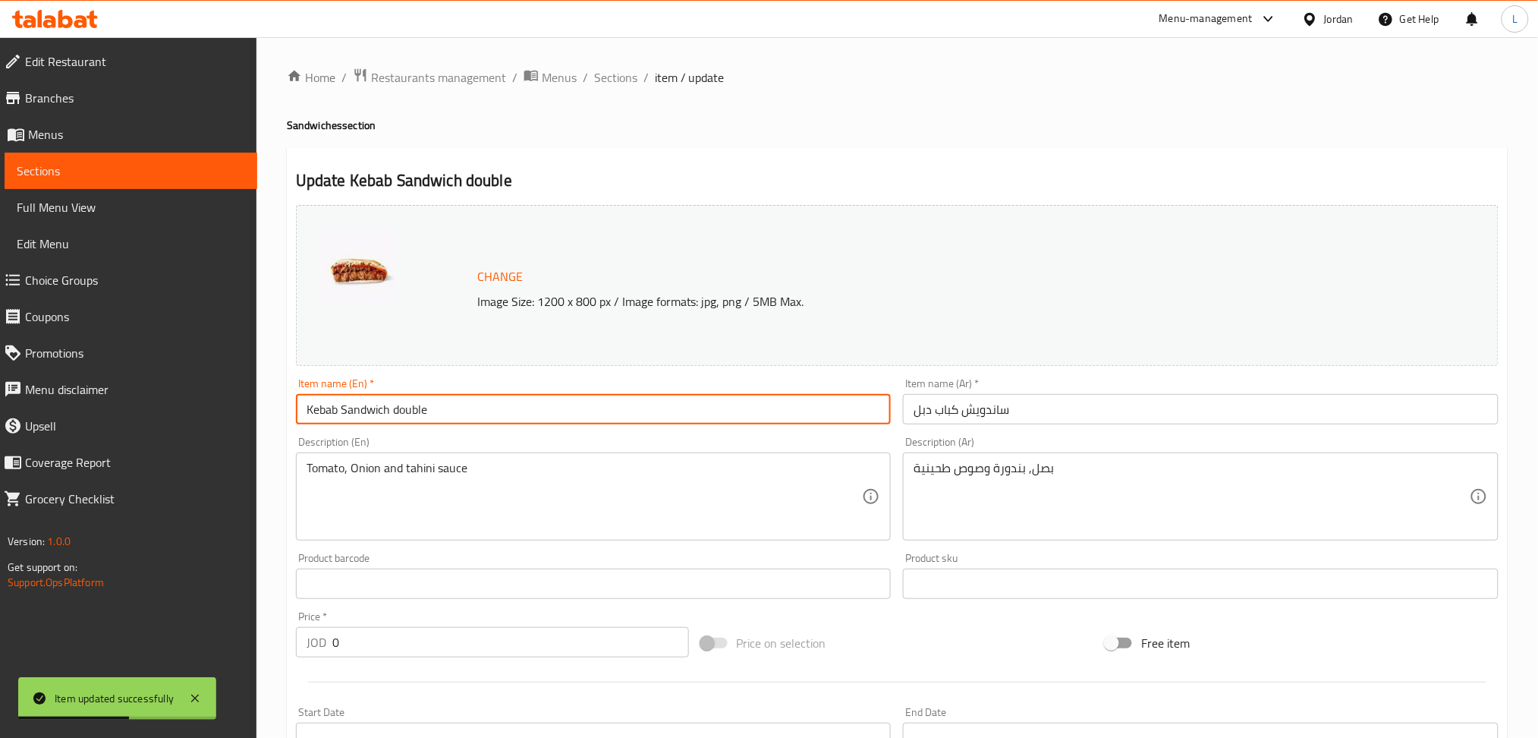
paste input "Tortilla"
type input "Kebab Sandwich double Tortilla"
click at [1074, 415] on input "ساندويش كباب دبل" at bounding box center [1201, 409] width 596 height 30
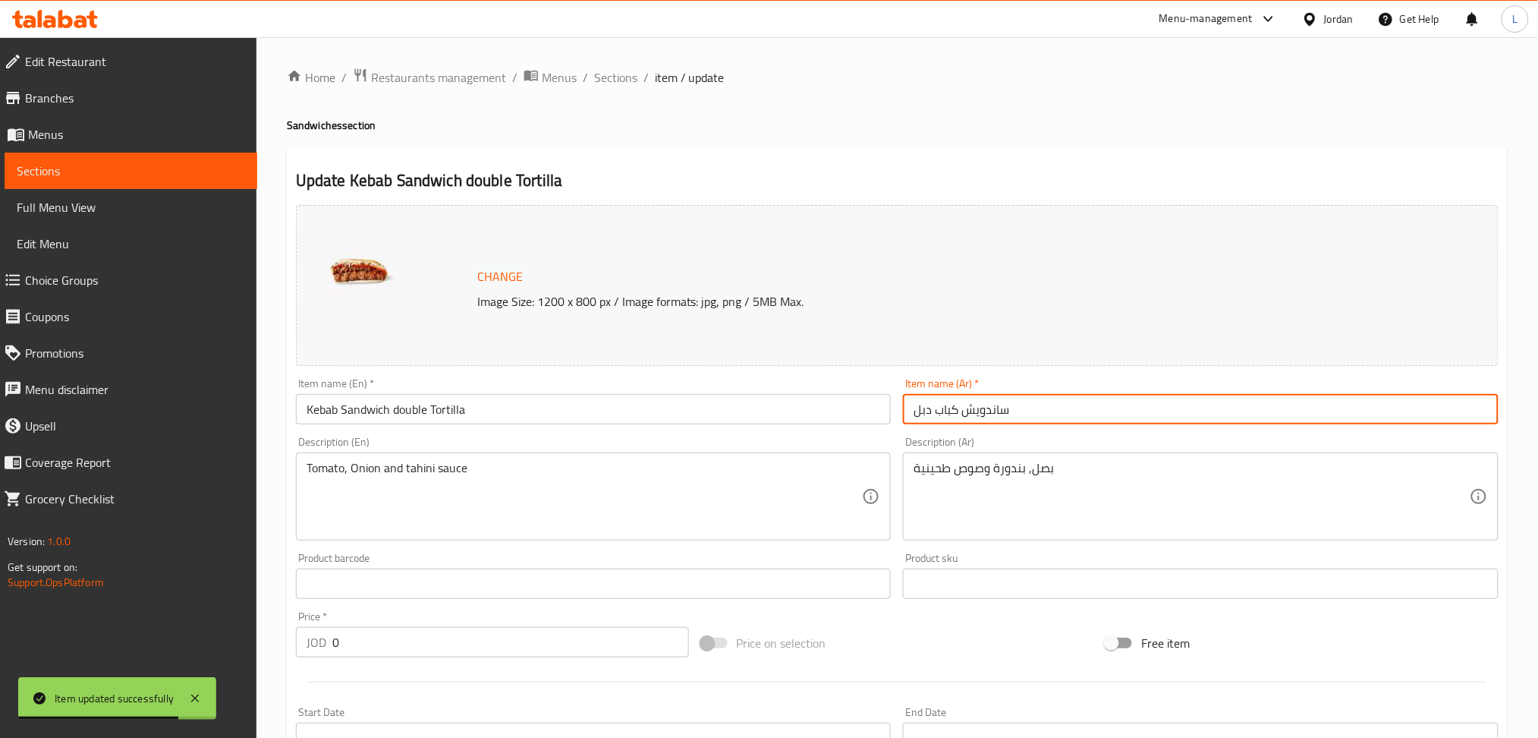
paste input "Tortilla"
click at [1024, 419] on input "ساندويش كباب دبل Tortilla" at bounding box center [1201, 409] width 596 height 30
paste input "تورتيلا"
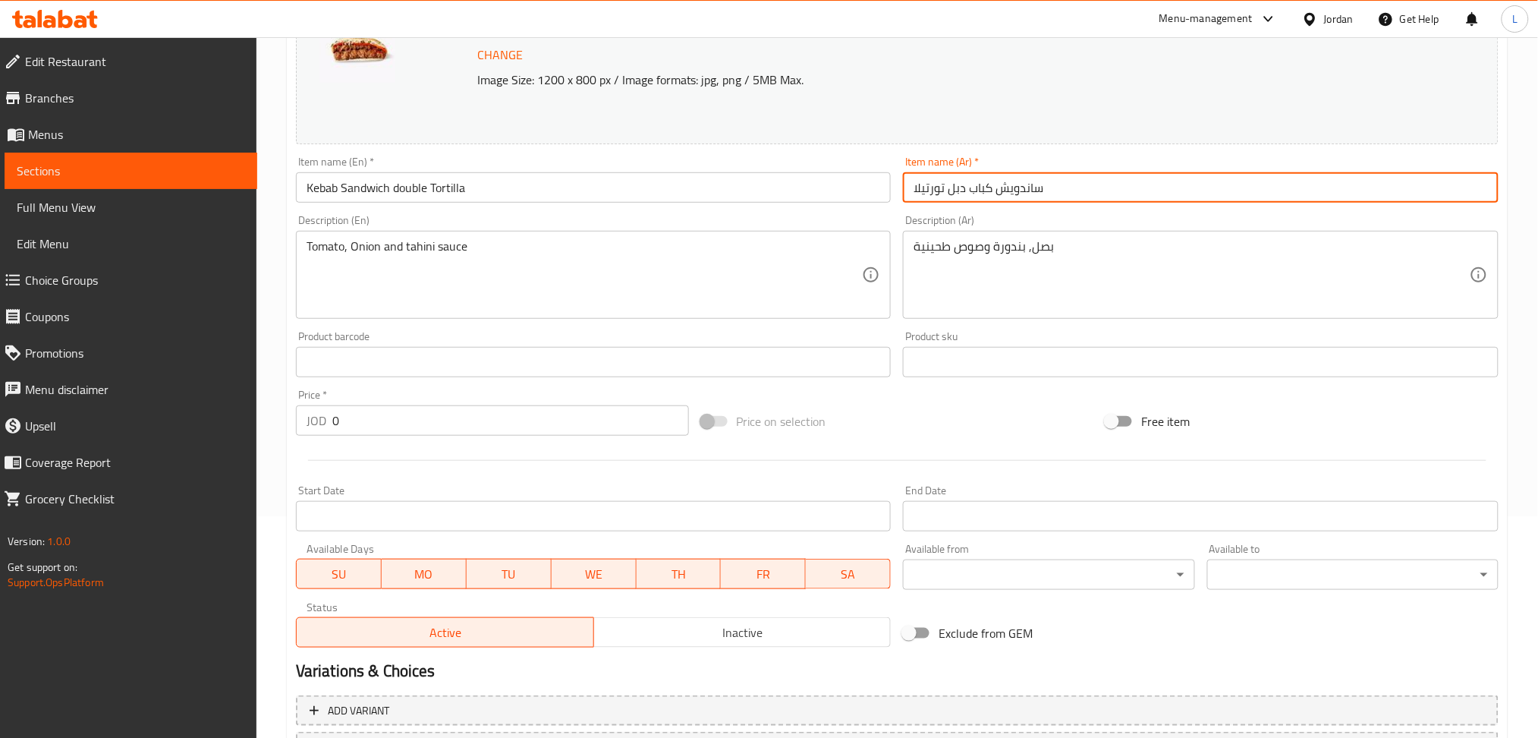
scroll to position [354, 0]
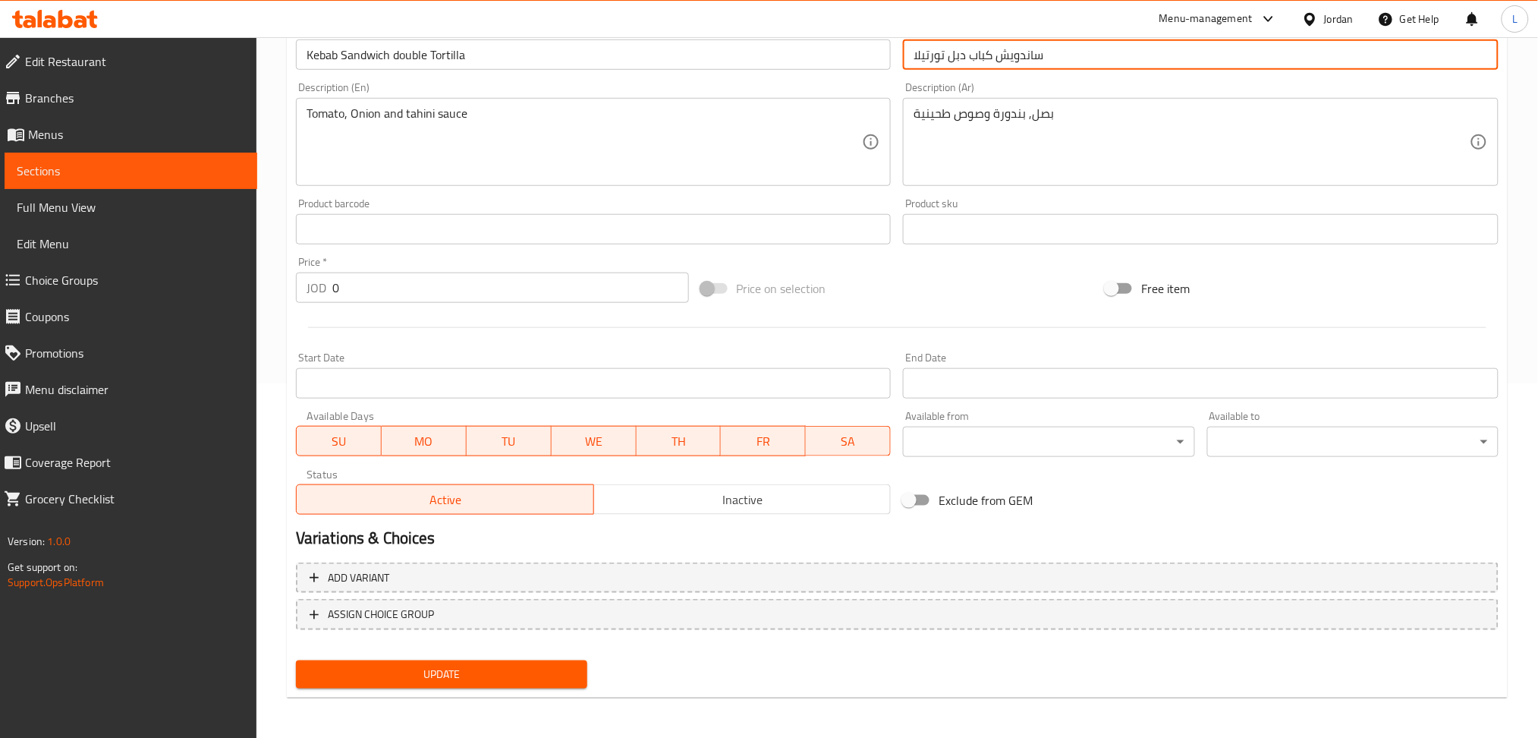
type input "ساندويش كباب دبل تورتيلا"
click at [480, 678] on span "Update" at bounding box center [441, 674] width 267 height 19
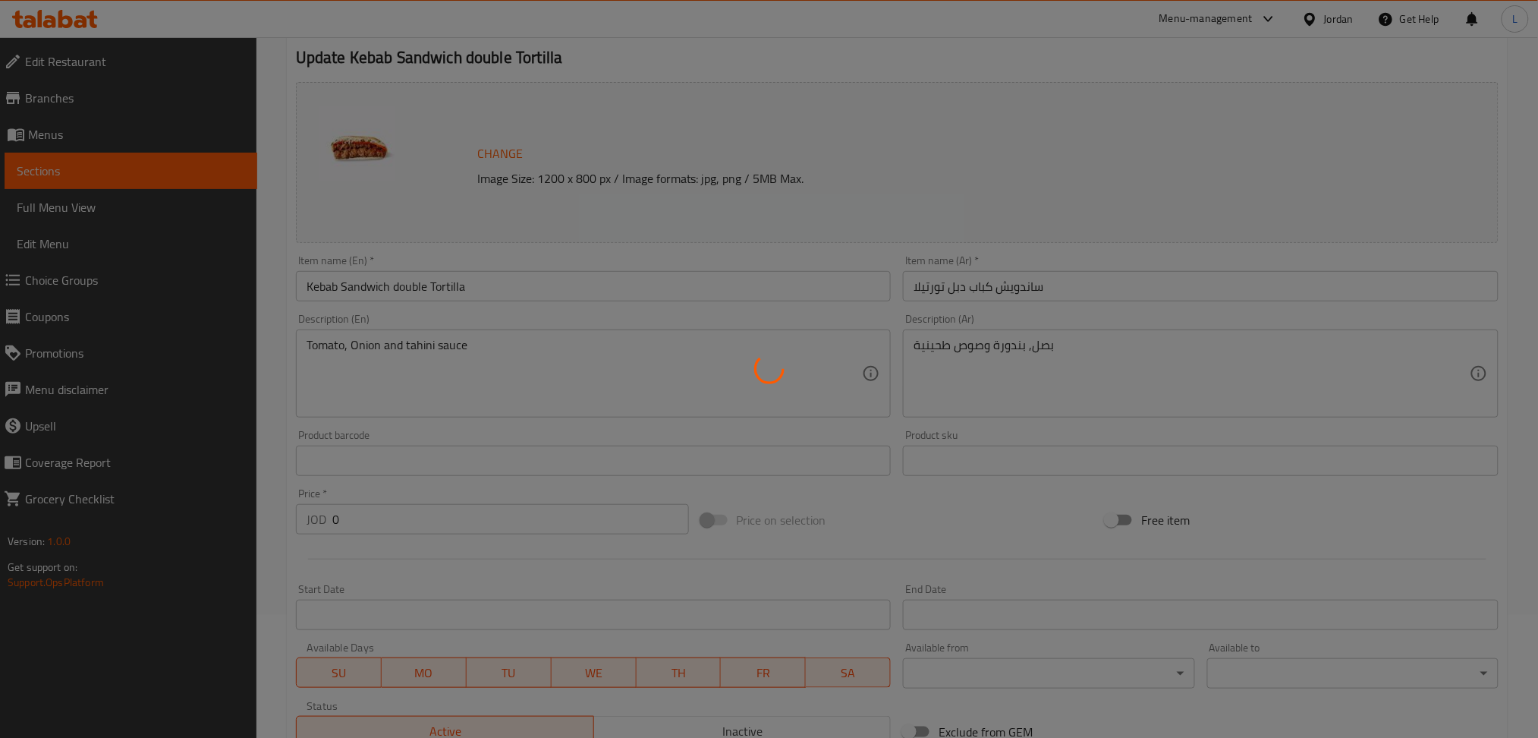
scroll to position [0, 0]
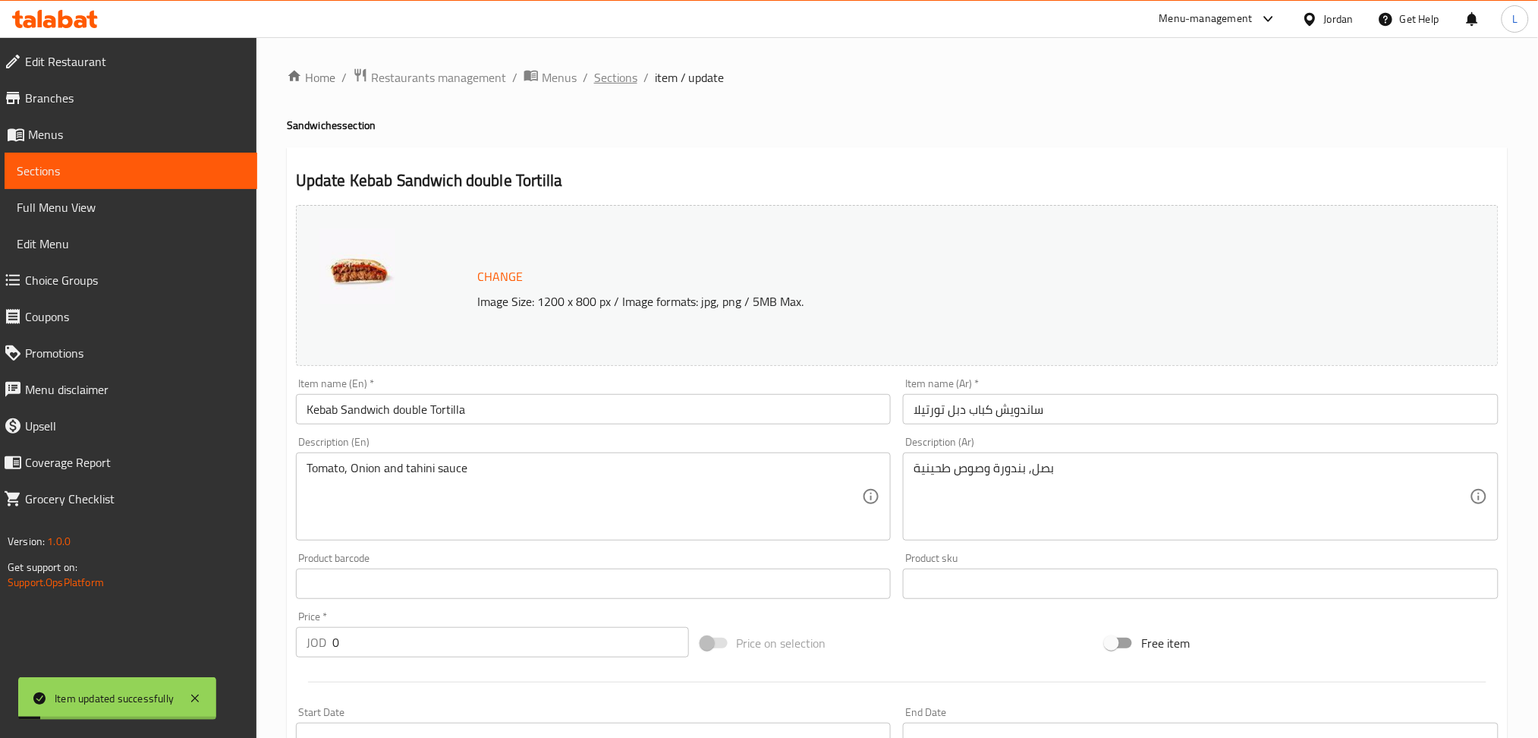
click at [605, 75] on span "Sections" at bounding box center [615, 77] width 43 height 18
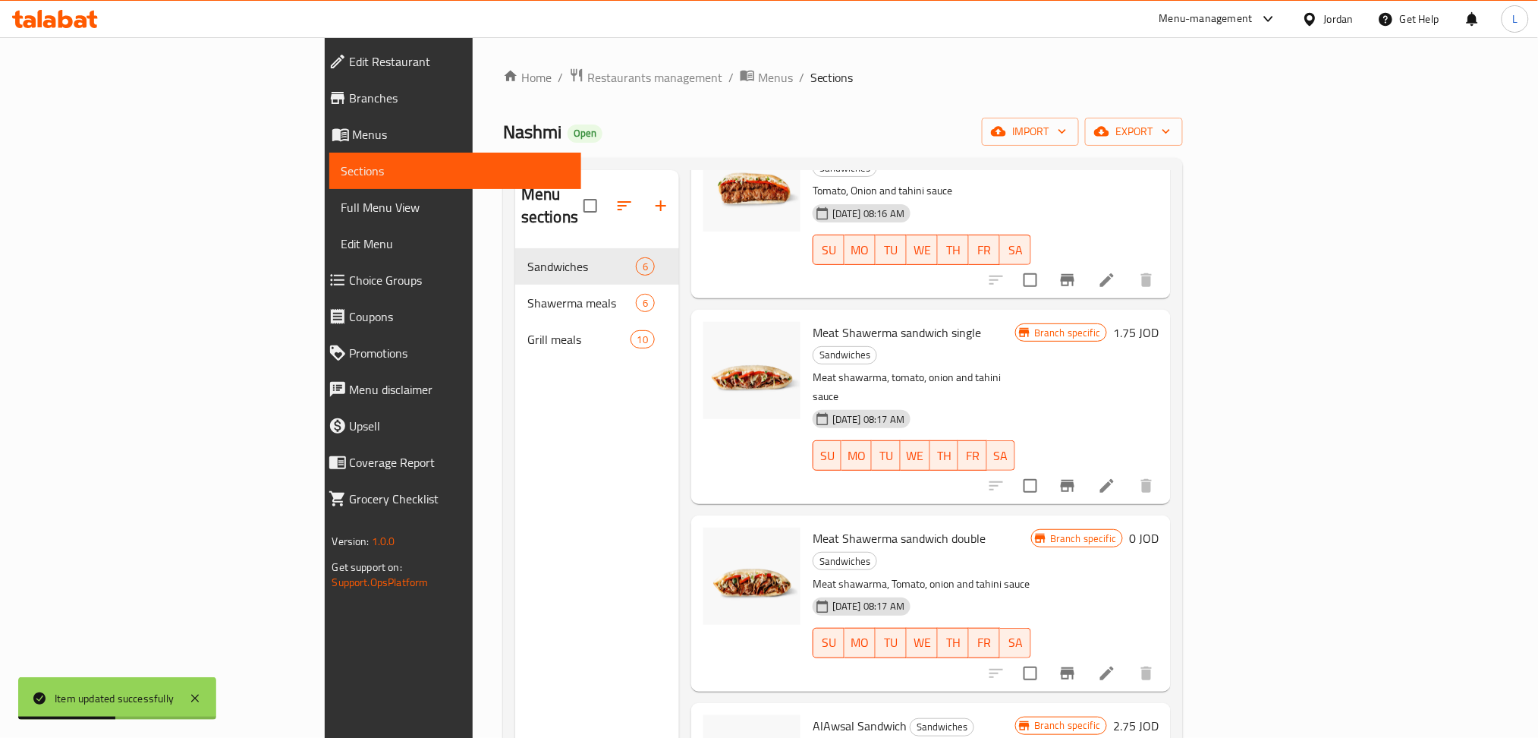
scroll to position [294, 0]
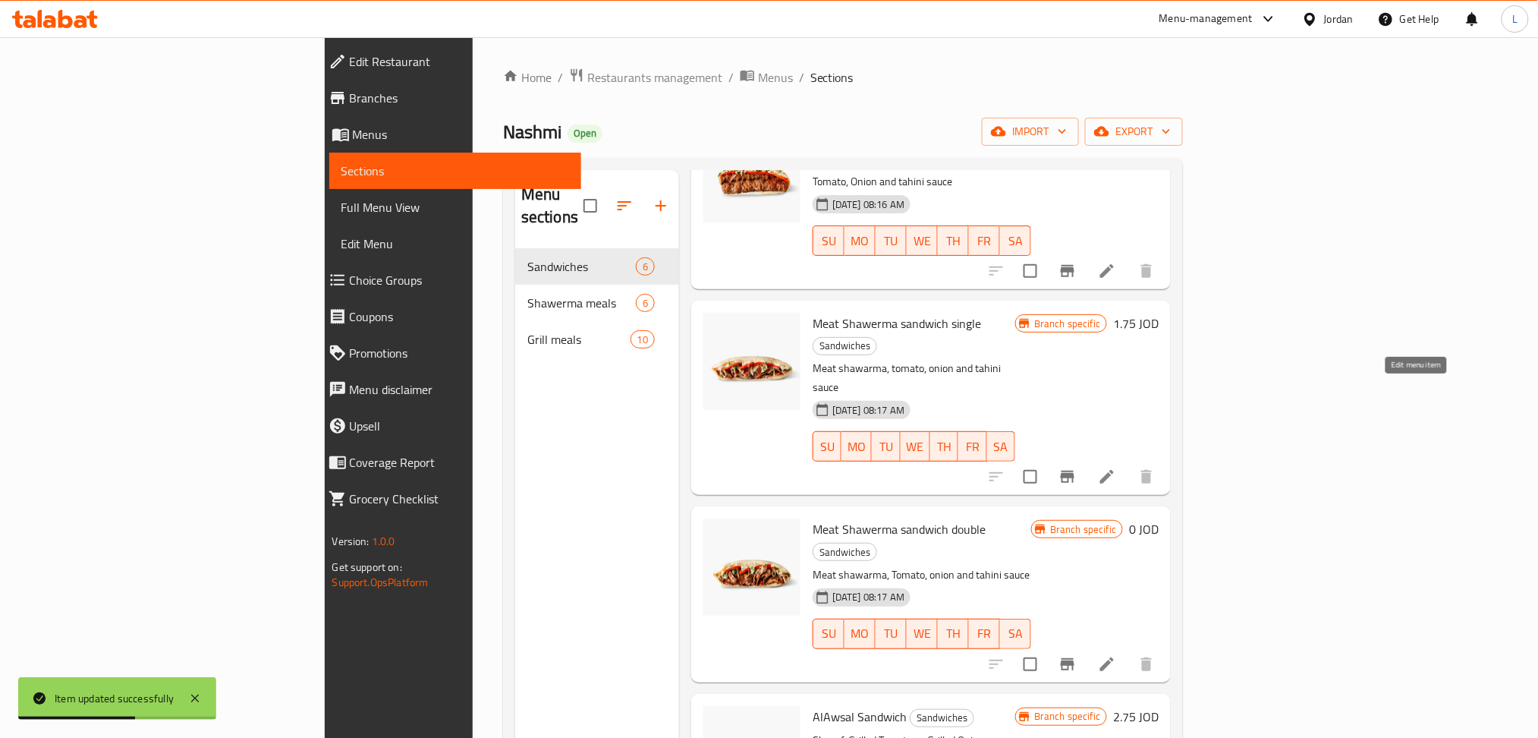
click at [1114, 470] on icon at bounding box center [1107, 477] width 14 height 14
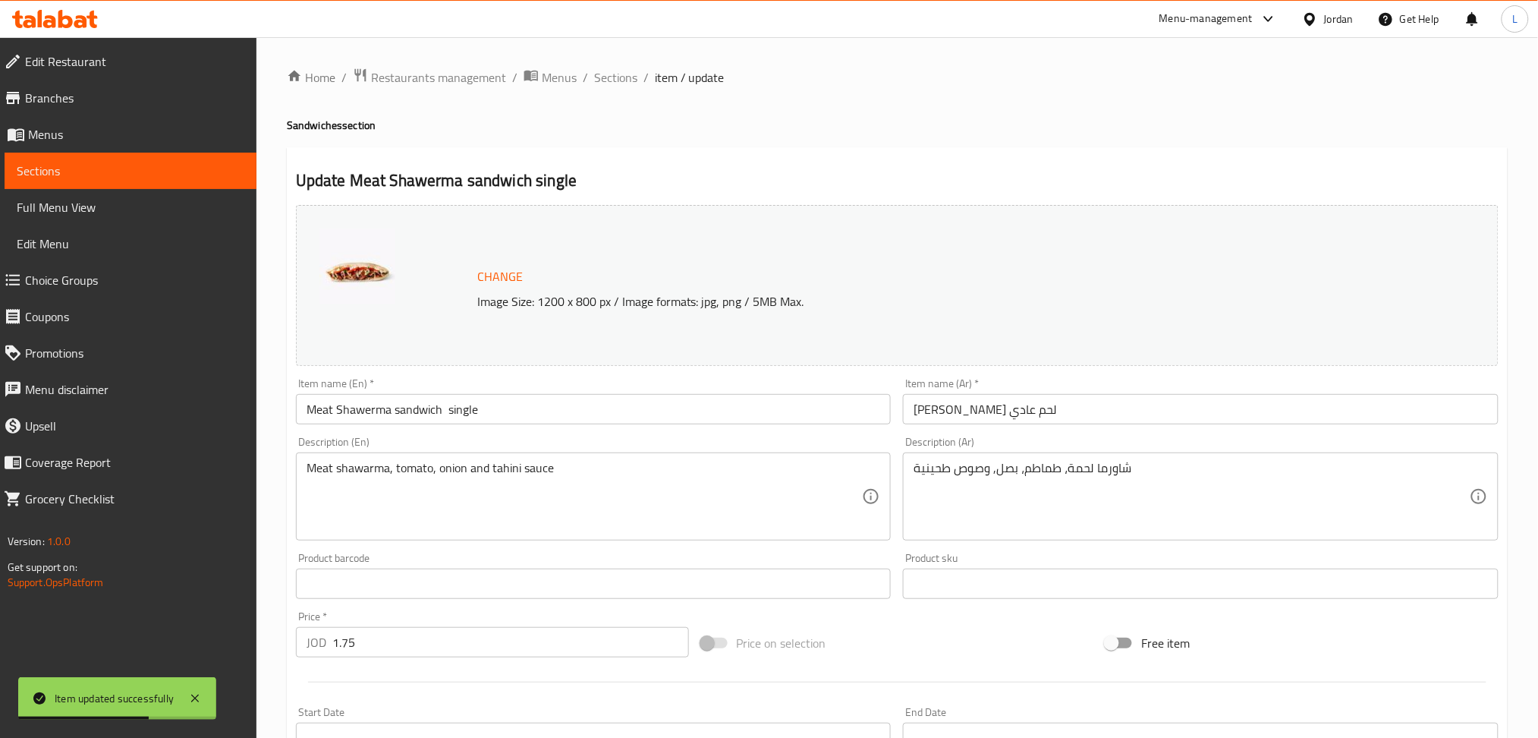
click at [500, 415] on input "Meat Shawerma sandwich single" at bounding box center [594, 409] width 596 height 30
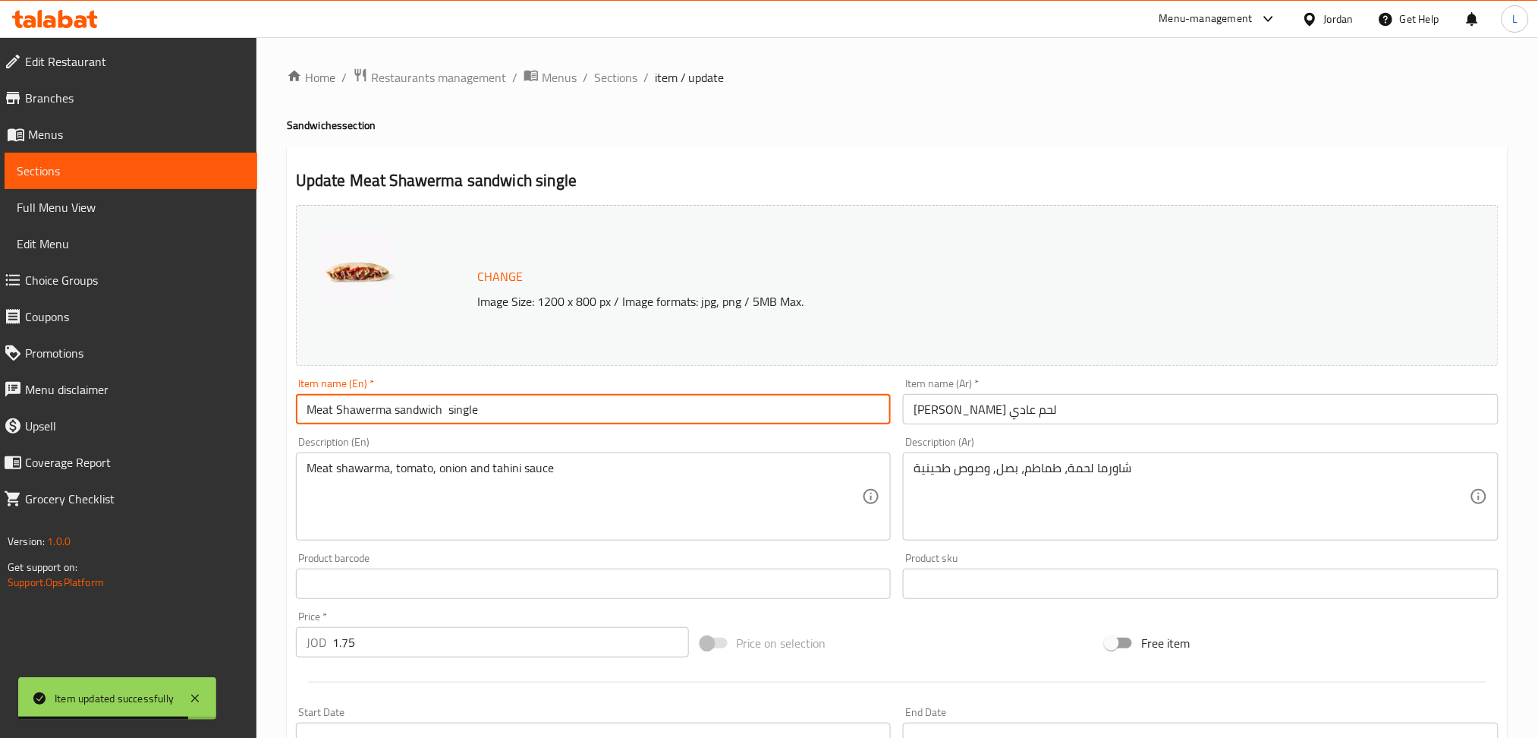
paste input "Tortilla"
type input "Meat Shawerma sandwich single Tortilla"
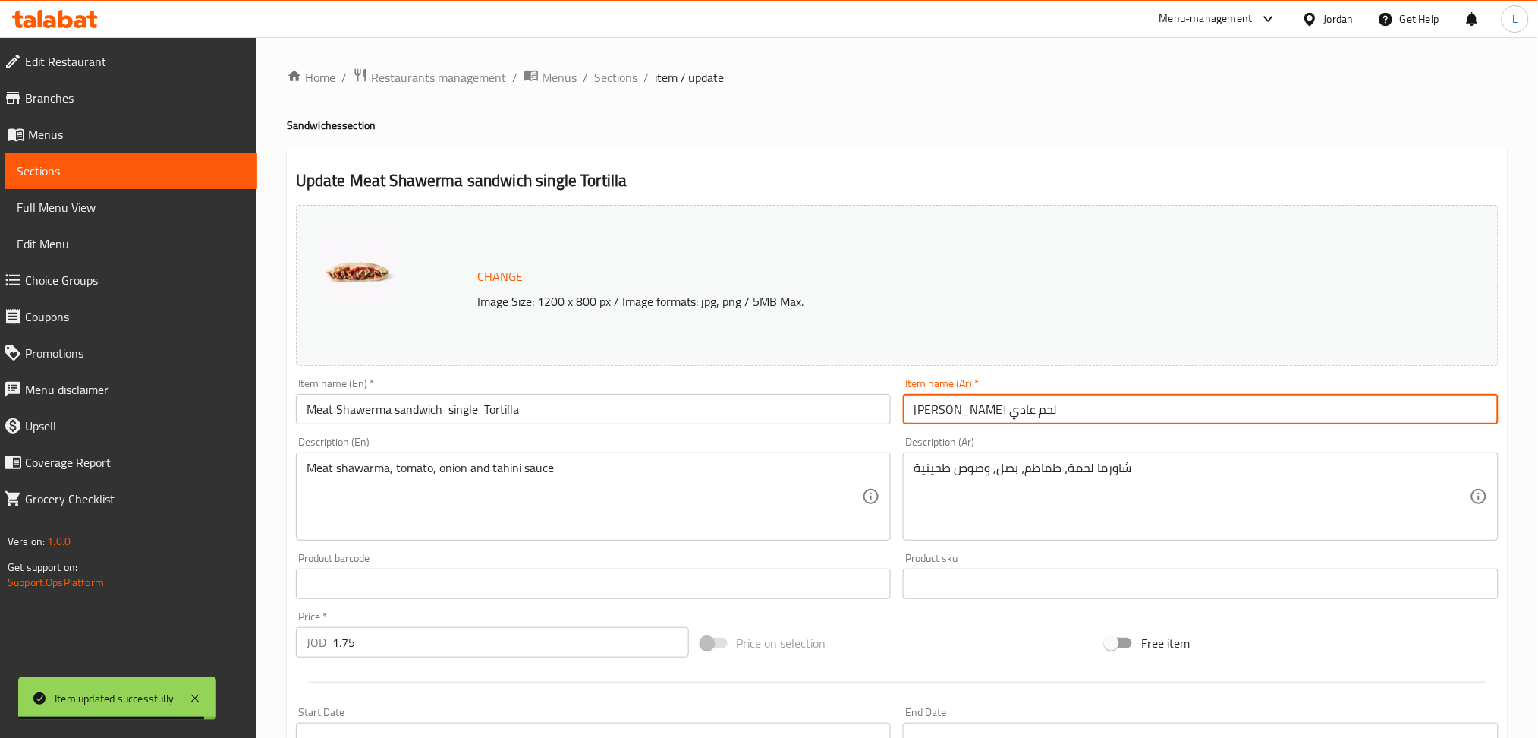
click at [1209, 415] on input "[PERSON_NAME] لحم عادي" at bounding box center [1201, 409] width 596 height 30
paste input "Tortilla"
click at [1070, 410] on input "ساندوتش شاورما لحم عادي Tortilla" at bounding box center [1201, 409] width 596 height 30
paste input "تورتيلا"
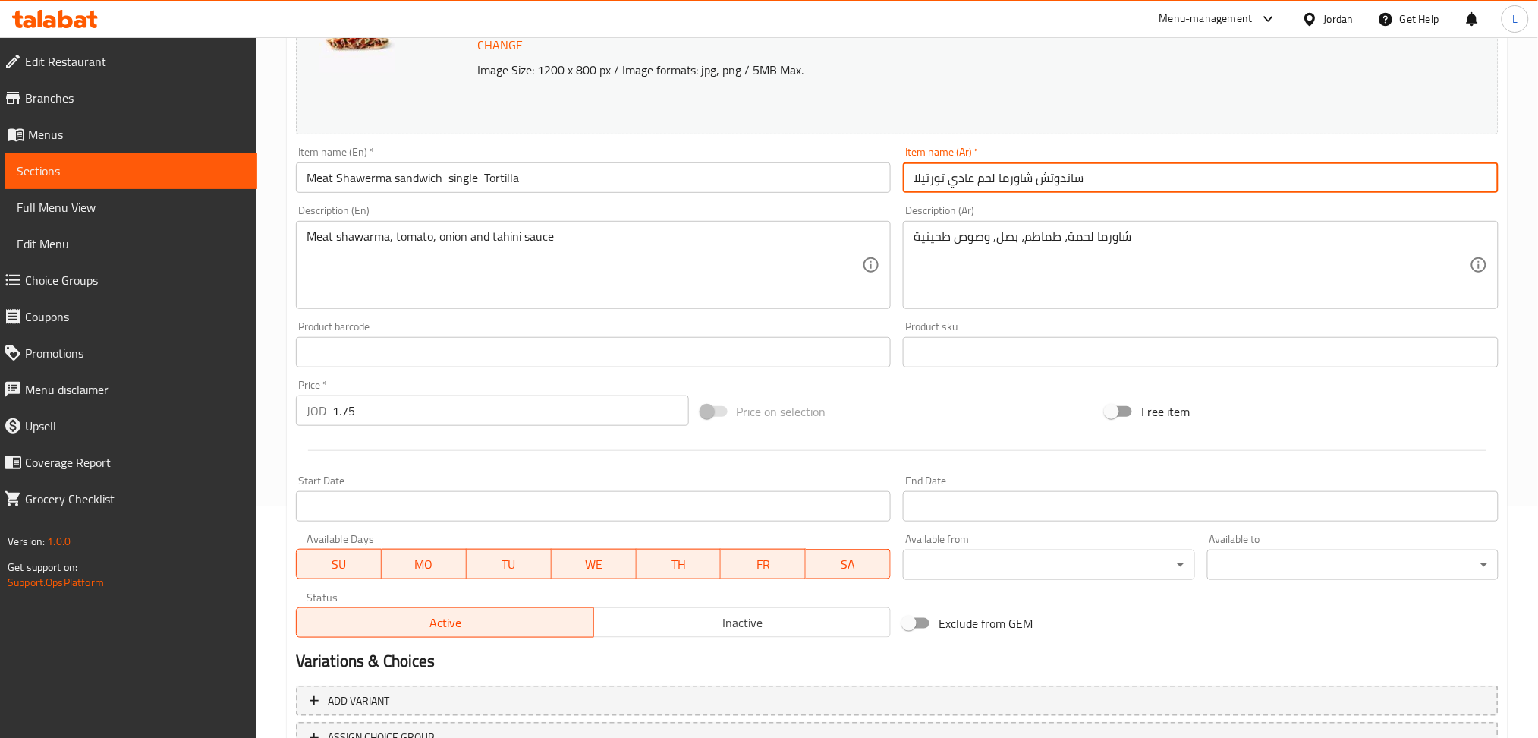
scroll to position [354, 0]
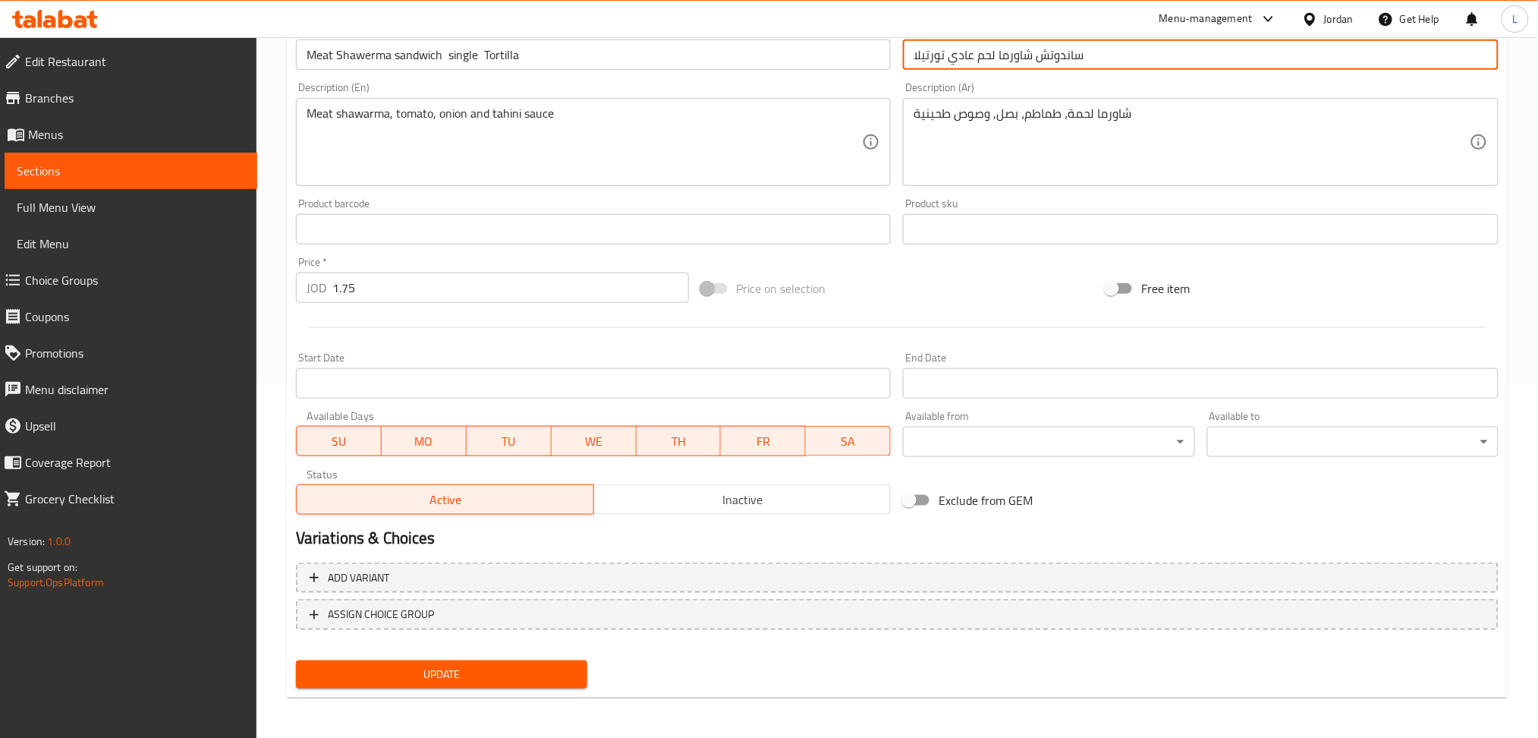
type input "ساندوتش شاورما لحم عادي تورتيلا"
click at [474, 670] on span "Update" at bounding box center [441, 674] width 267 height 19
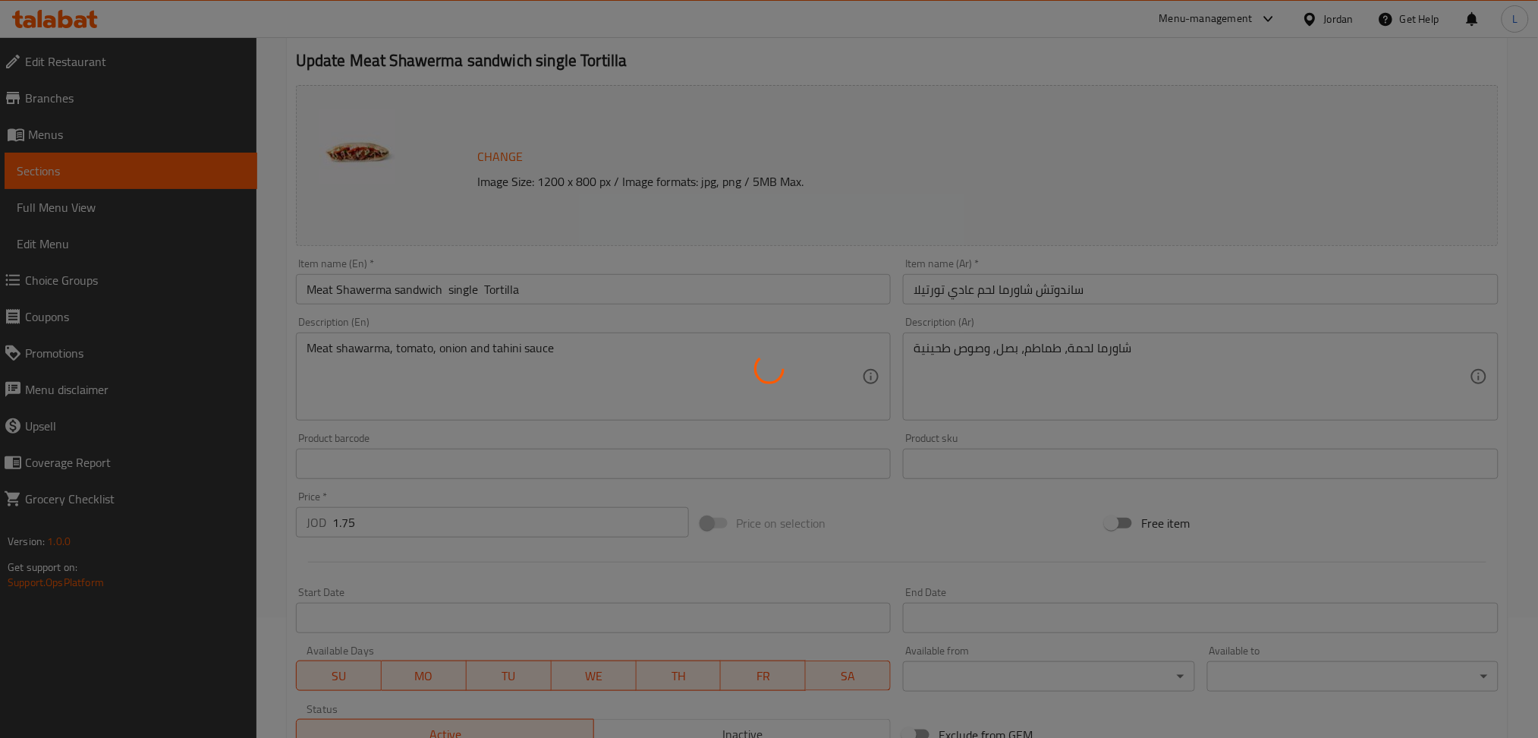
scroll to position [0, 0]
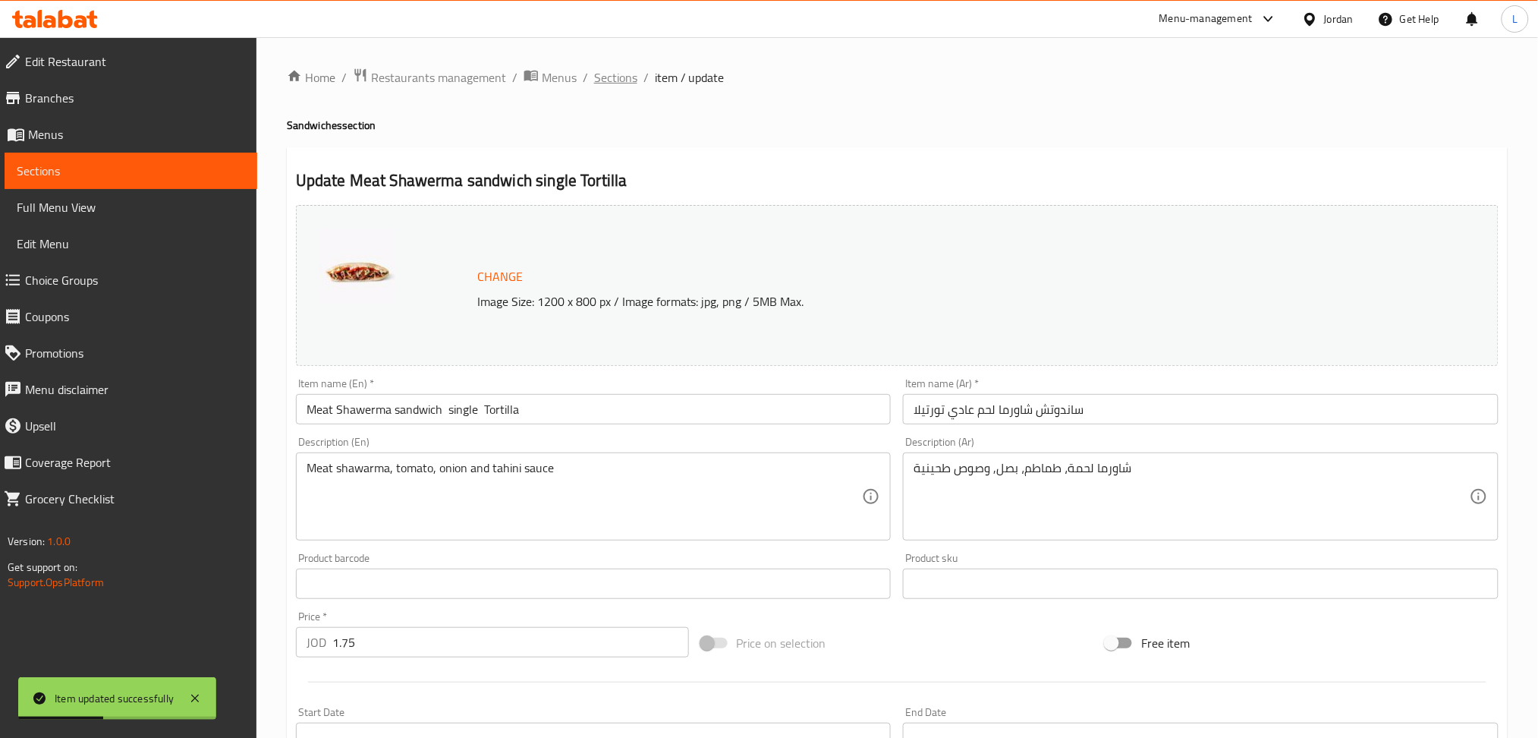
click at [609, 76] on span "Sections" at bounding box center [615, 77] width 43 height 18
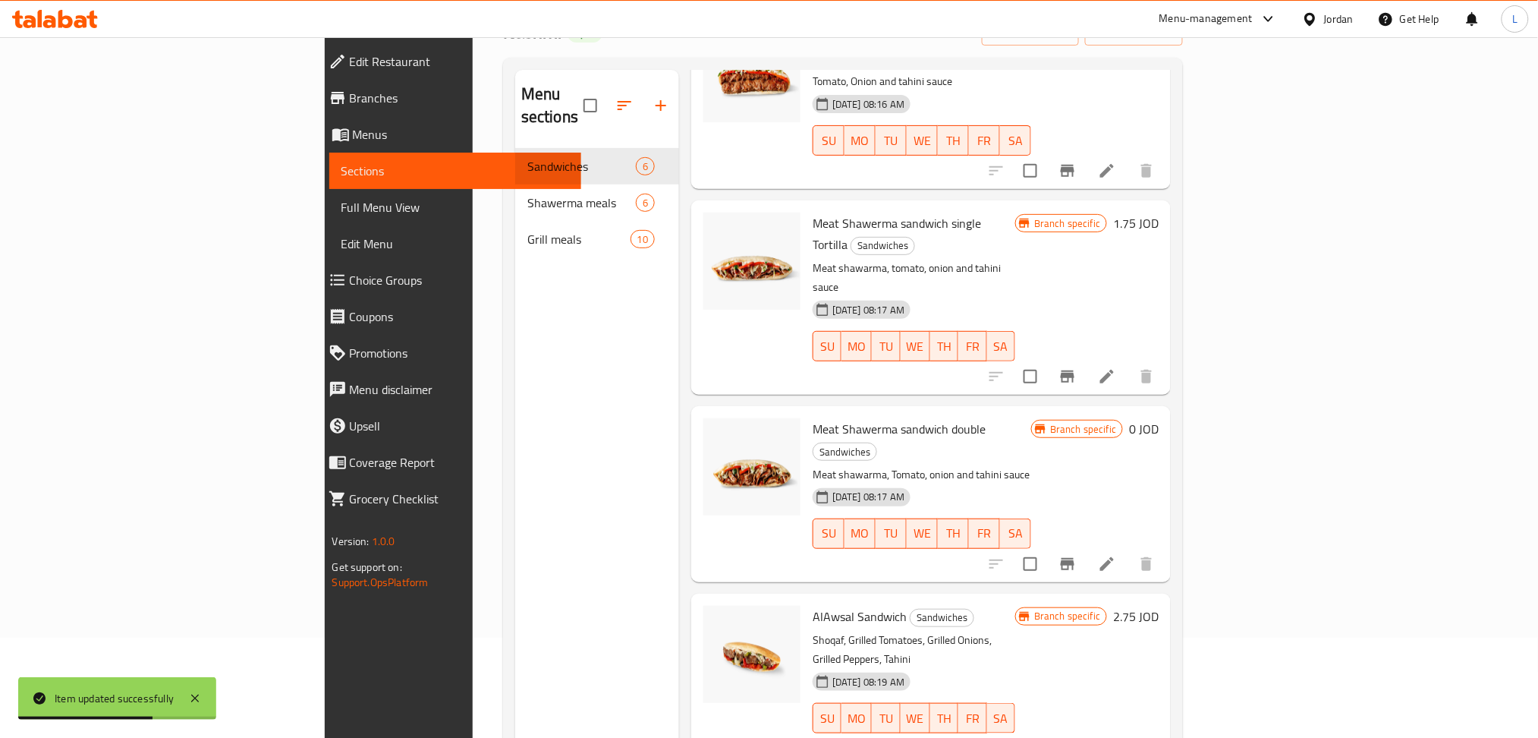
scroll to position [101, 0]
click at [1128, 549] on li at bounding box center [1107, 562] width 42 height 27
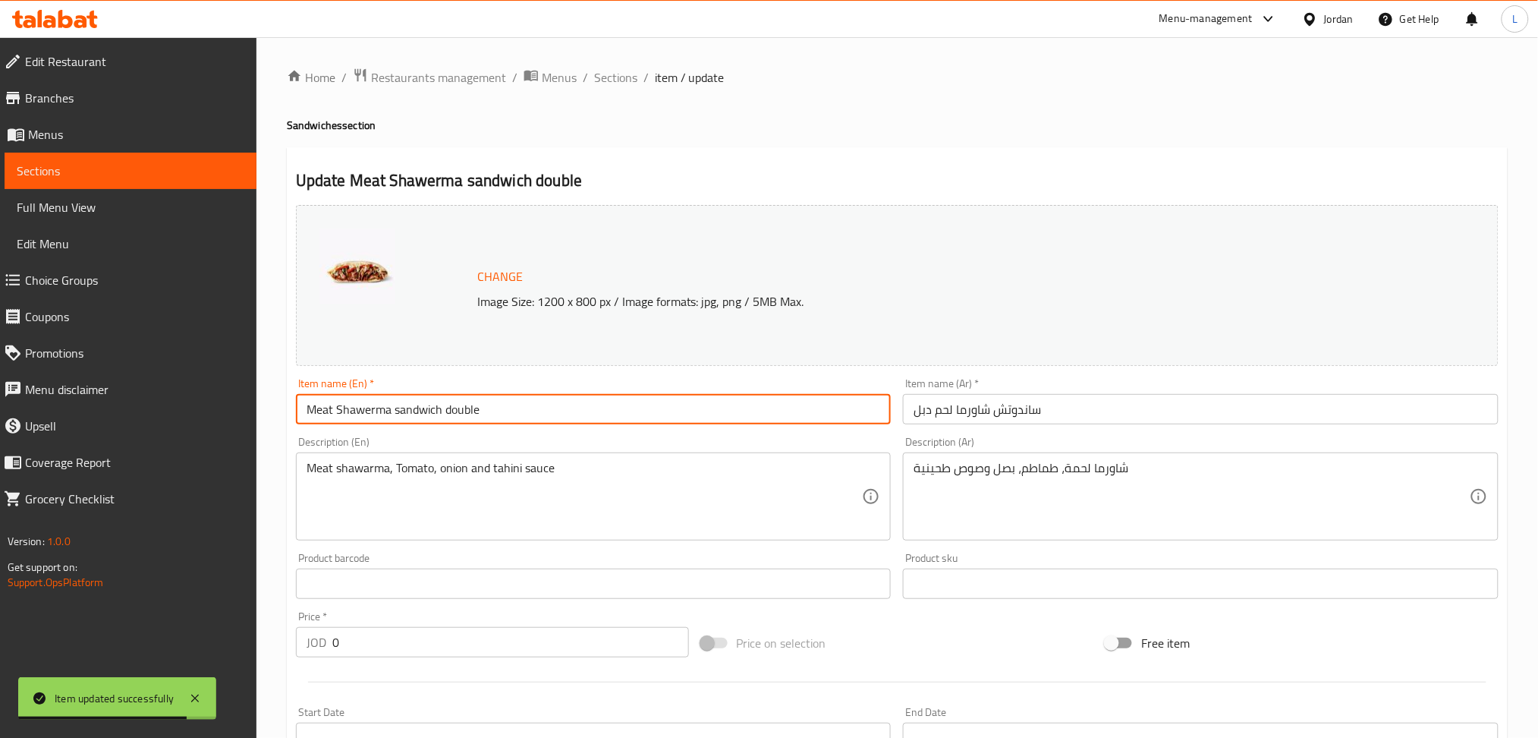
click at [527, 414] on input "Meat Shawerma sandwich double" at bounding box center [594, 409] width 596 height 30
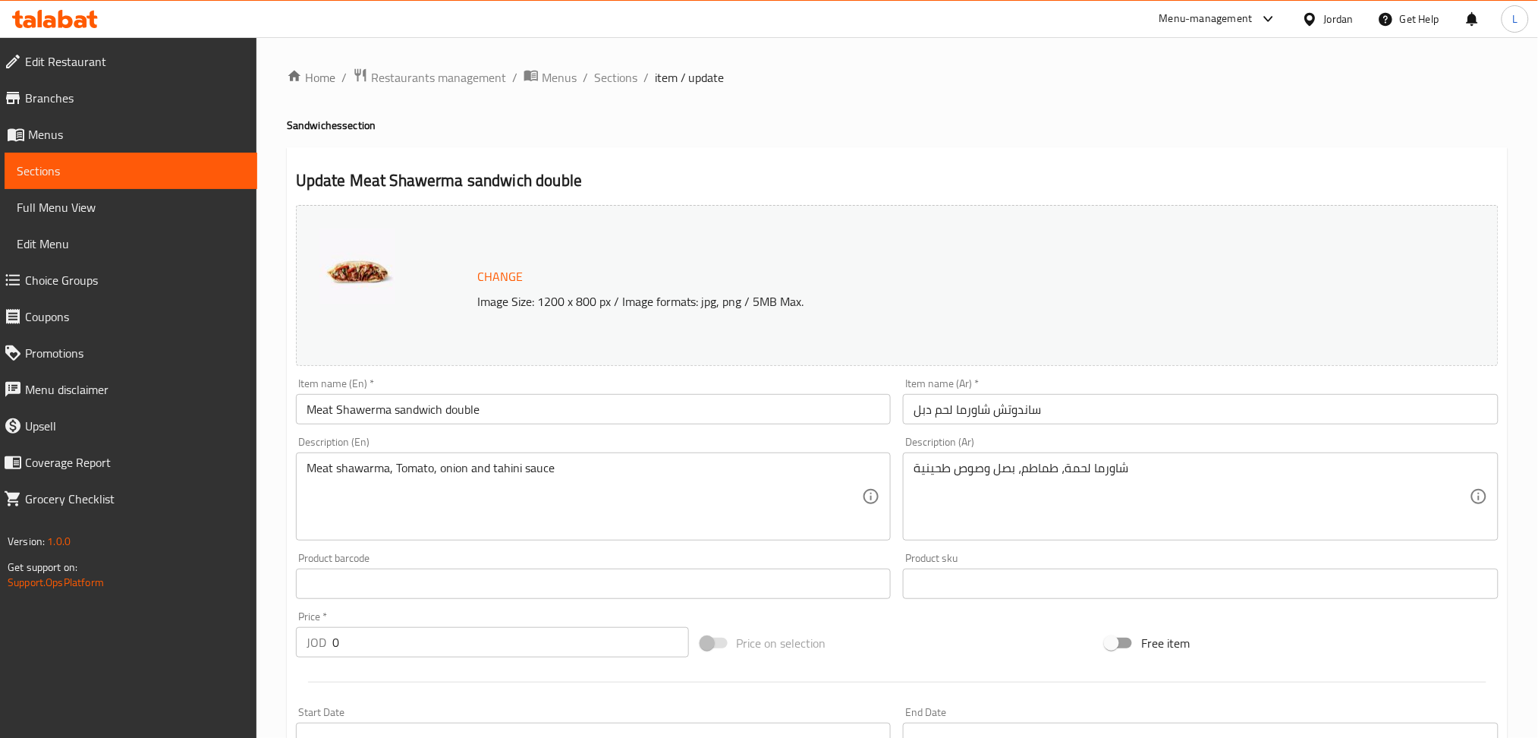
click at [1231, 83] on ol "Home / Restaurants management / Menus / Sections / item / update" at bounding box center [897, 78] width 1221 height 20
click at [523, 417] on input "Meat Shawerma sandwich double" at bounding box center [594, 409] width 596 height 30
click at [1261, 143] on div "Home / Restaurants management / Menus / Sections / item / update Sandwiches sec…" at bounding box center [897, 566] width 1221 height 996
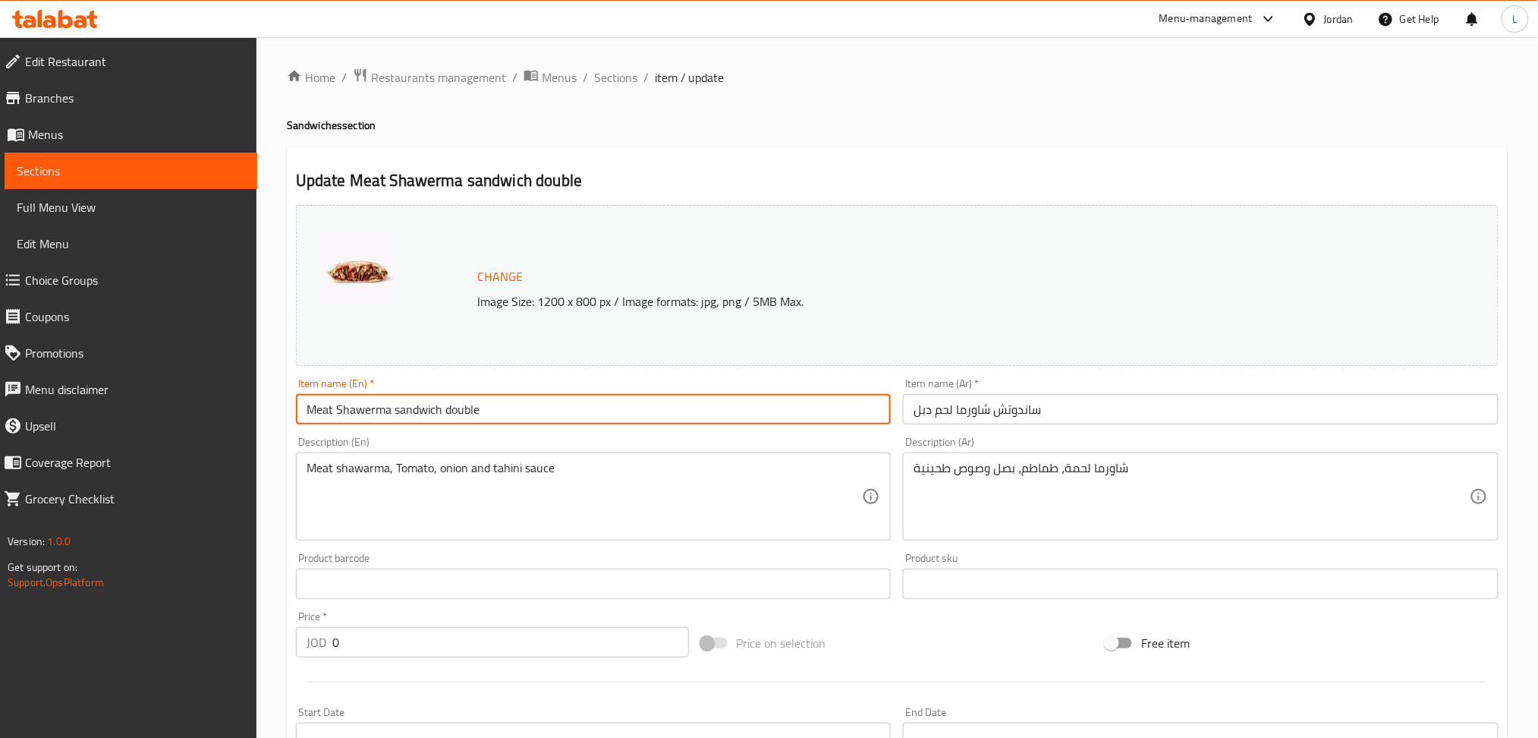
click at [521, 400] on input "Meat Shawerma sandwich double" at bounding box center [594, 409] width 596 height 30
paste input "Tortilla"
type input "Meat Shawerma sandwich double Tortilla"
click at [1078, 402] on input "ساندوتش شاورما لحم دبل" at bounding box center [1201, 409] width 596 height 30
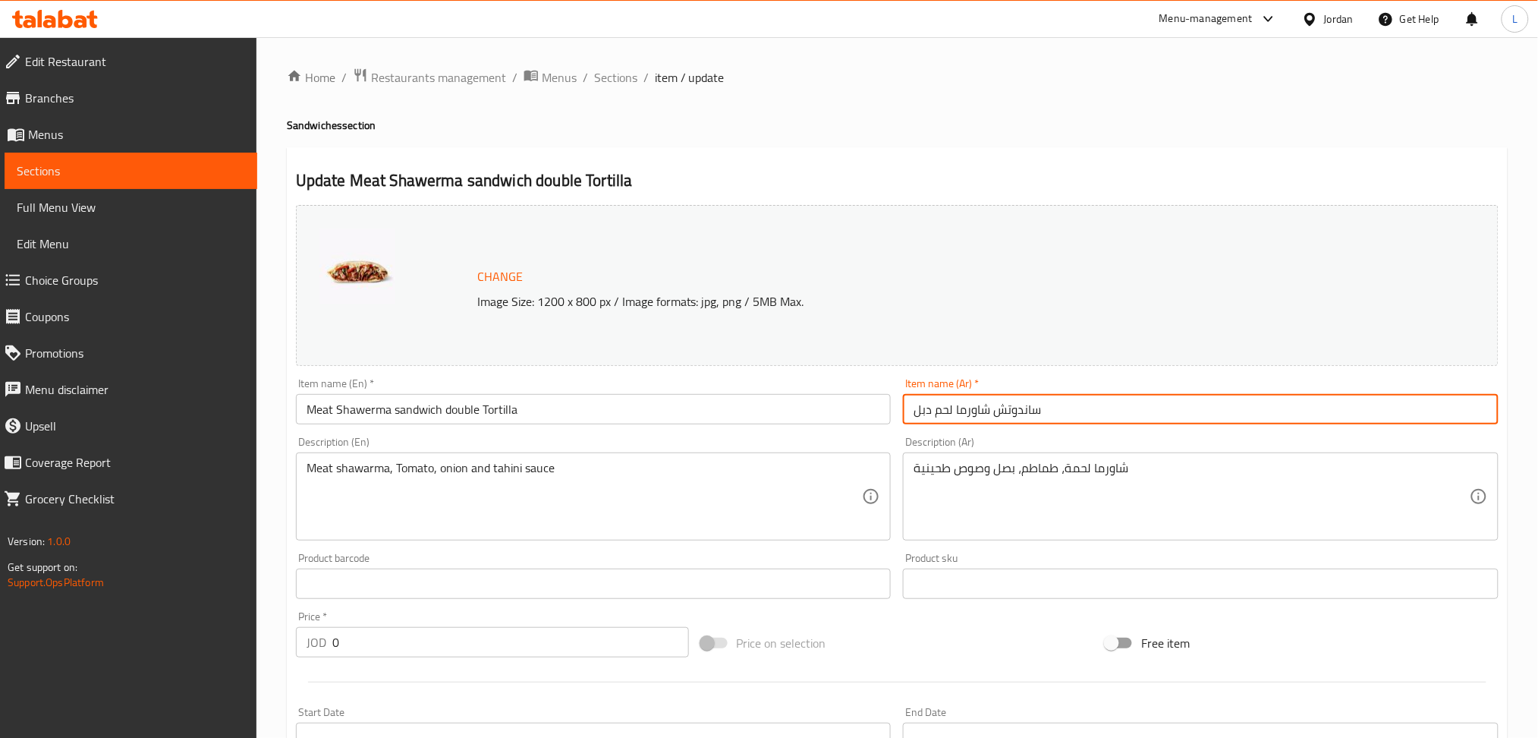
paste input "تورتيلا"
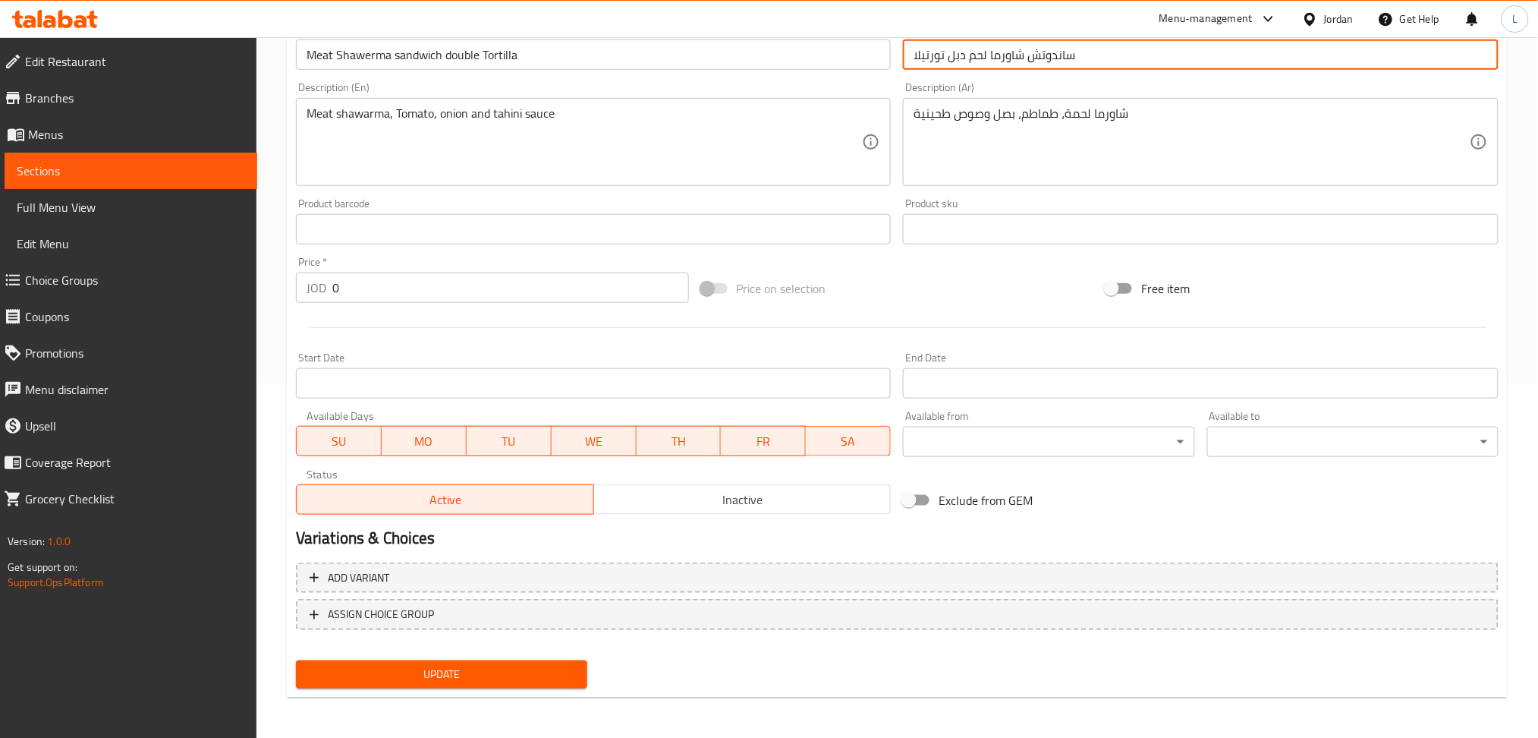
type input "ساندوتش شاورما لحم دبل تورتيلا"
click at [434, 677] on span "Update" at bounding box center [441, 674] width 267 height 19
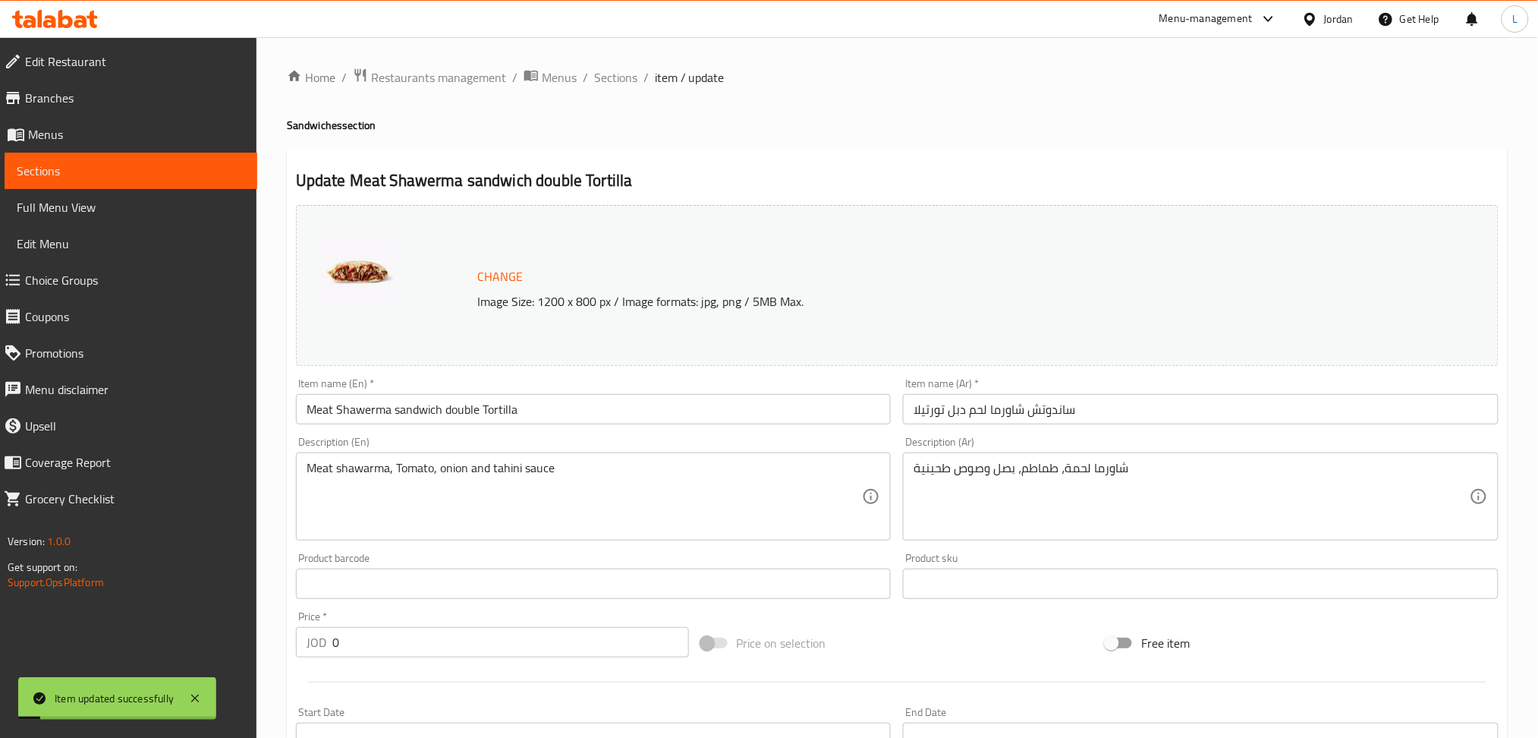
click at [588, 86] on ol "Home / Restaurants management / Menus / Sections / item / update" at bounding box center [897, 78] width 1221 height 20
click at [602, 84] on span "Sections" at bounding box center [615, 77] width 43 height 18
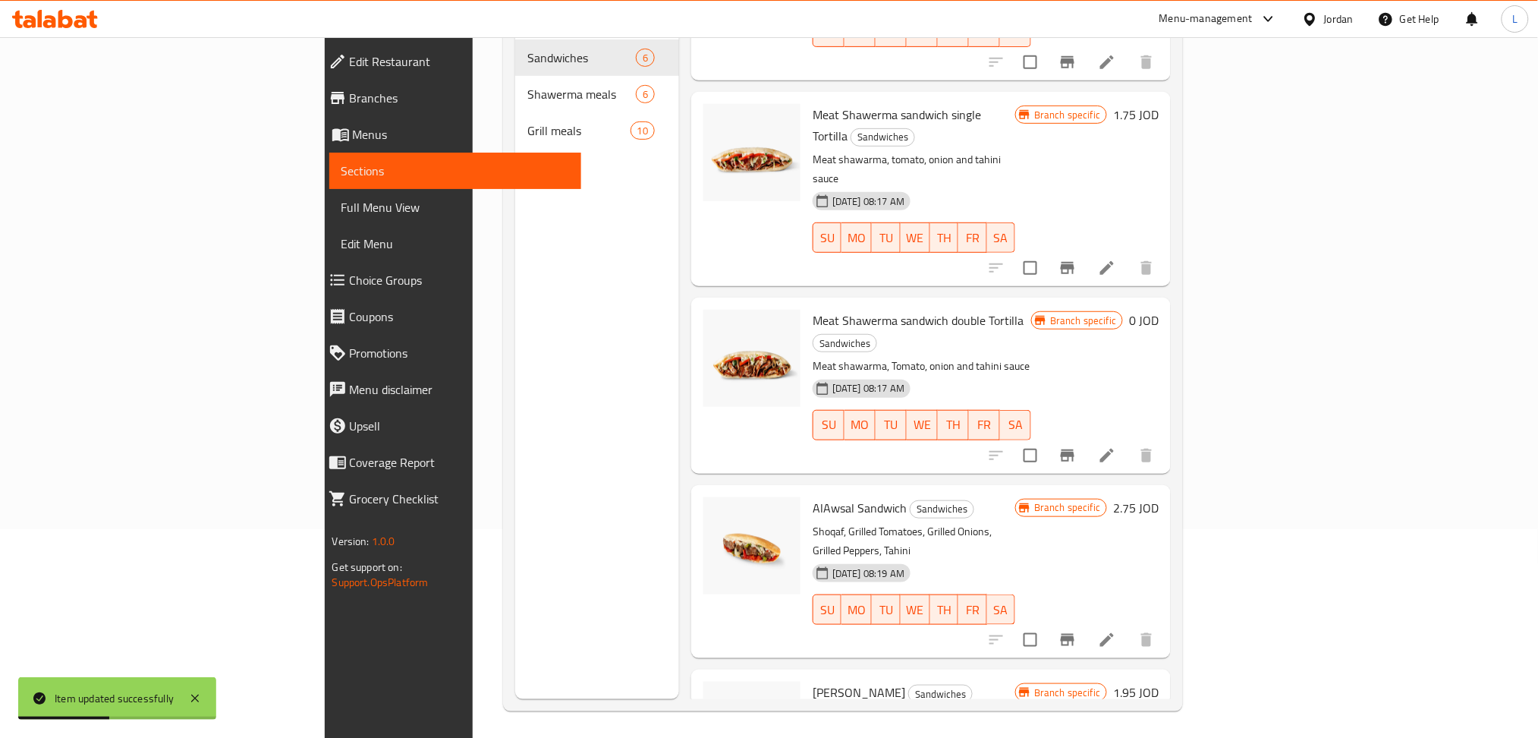
scroll to position [212, 0]
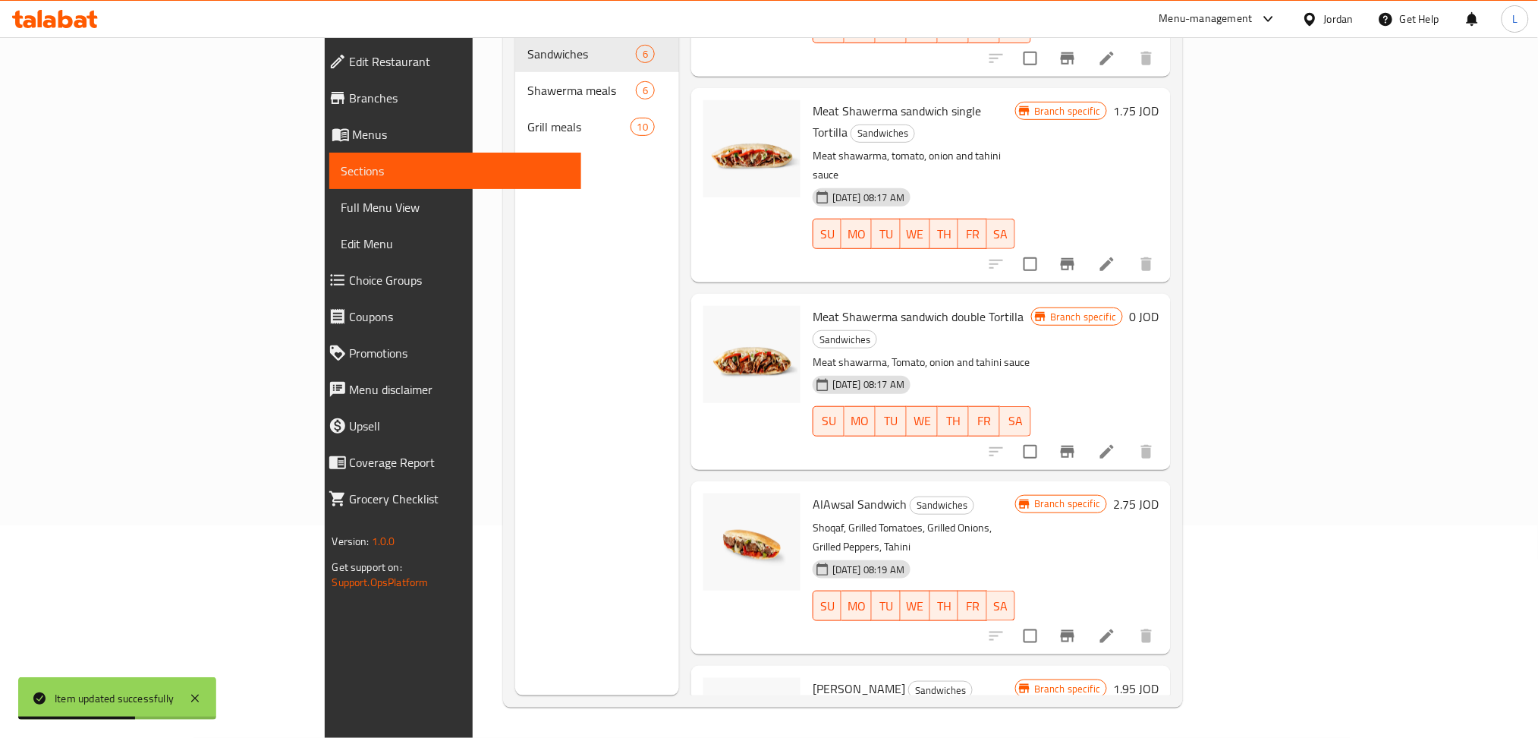
click at [1116, 627] on icon at bounding box center [1107, 636] width 18 height 18
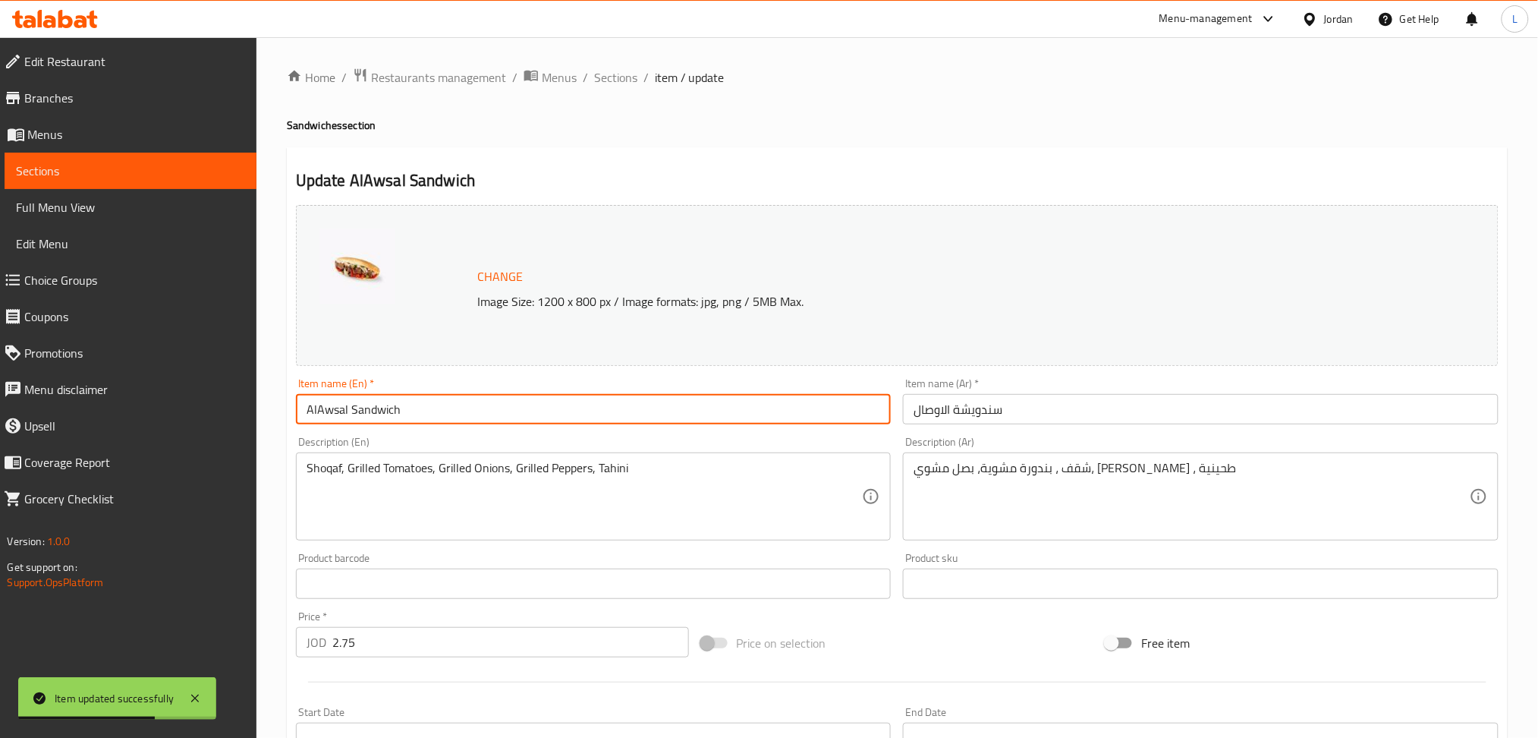
click at [467, 414] on input "AlAwsal Sandwich" at bounding box center [594, 409] width 596 height 30
paste input "Tortilla"
type input "AlAwsal Sandwich Tortilla"
click at [1158, 398] on input "سندويشة الاوصال" at bounding box center [1201, 409] width 596 height 30
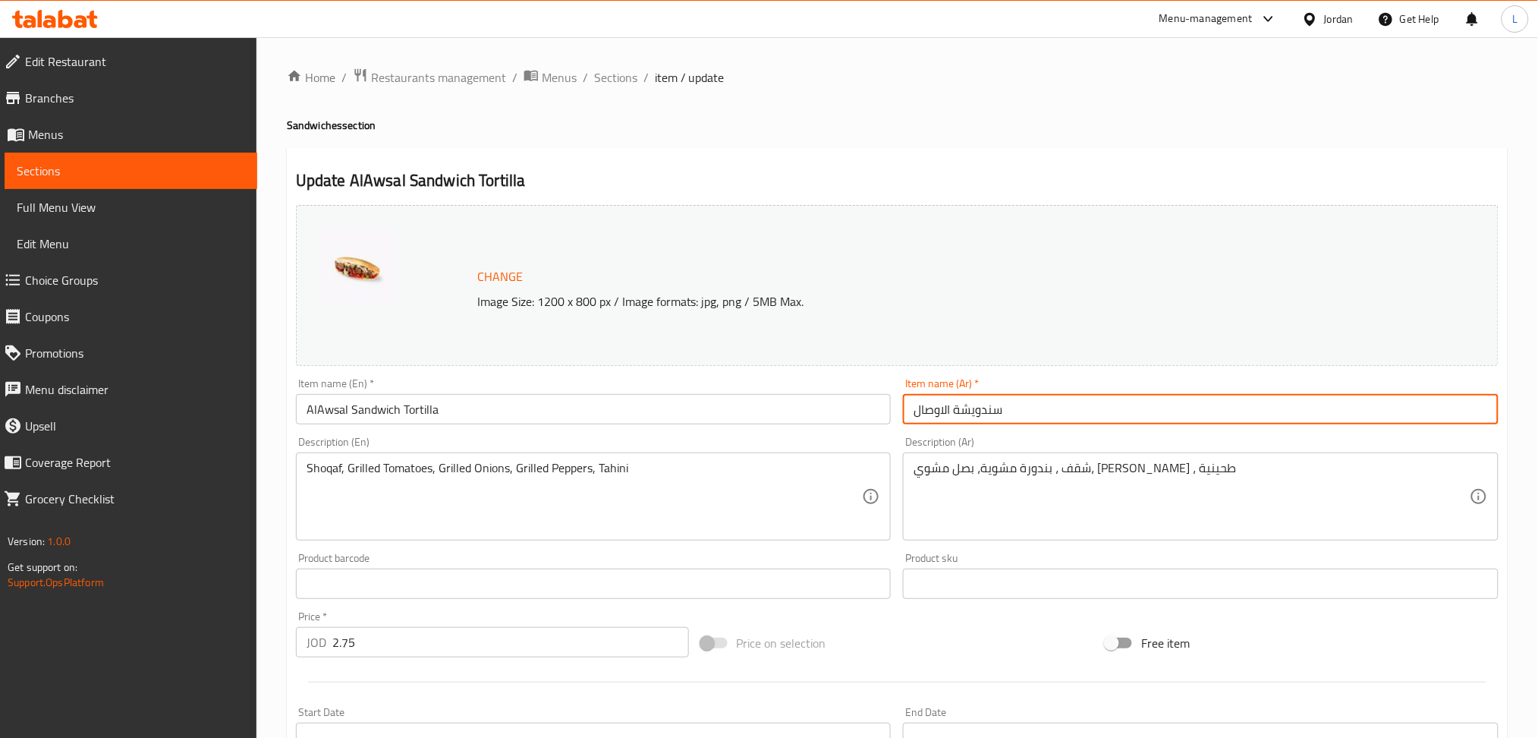
paste input "تورتيلا"
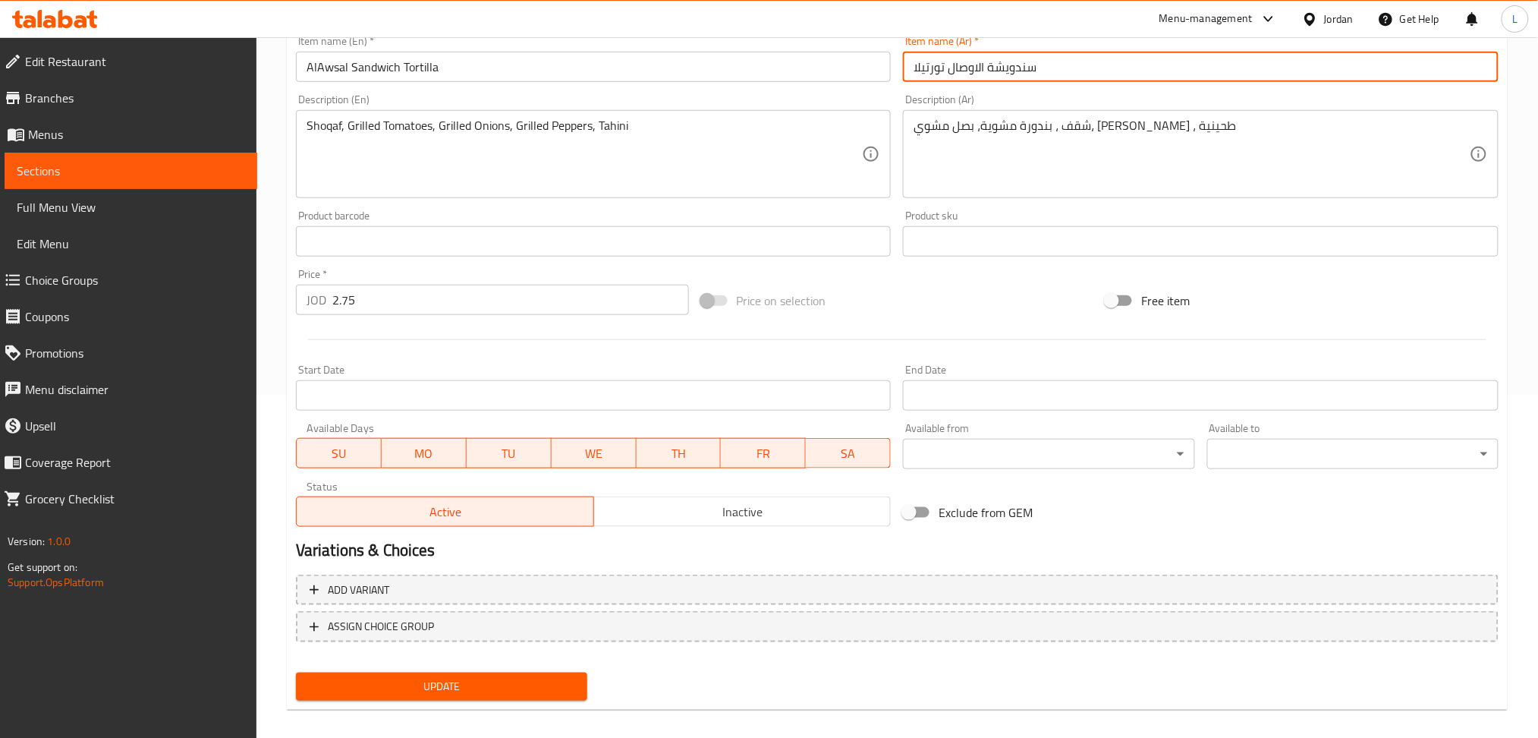
scroll to position [354, 0]
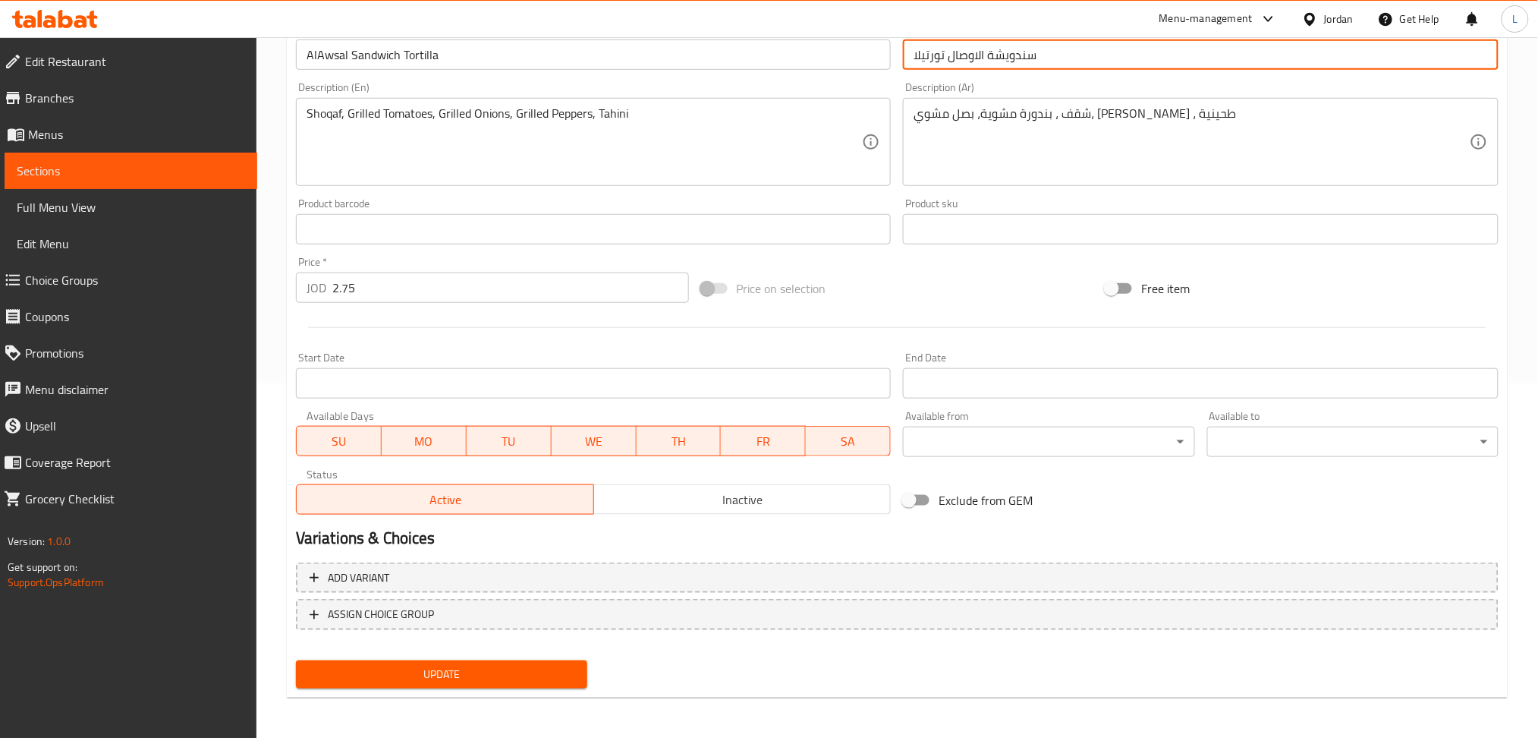
type input "سندويشة الاوصال تورتيلا"
click at [430, 672] on span "Update" at bounding box center [441, 674] width 267 height 19
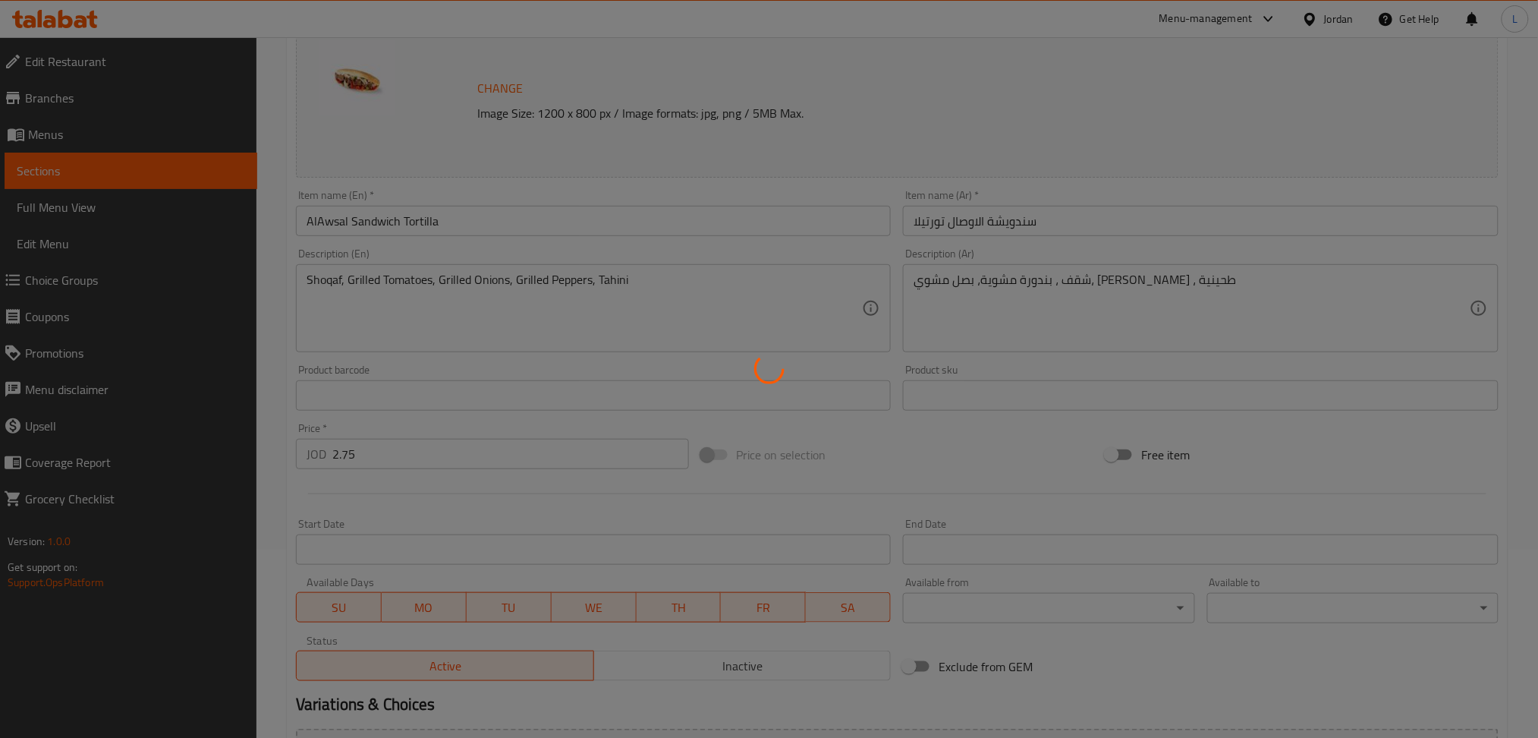
scroll to position [0, 0]
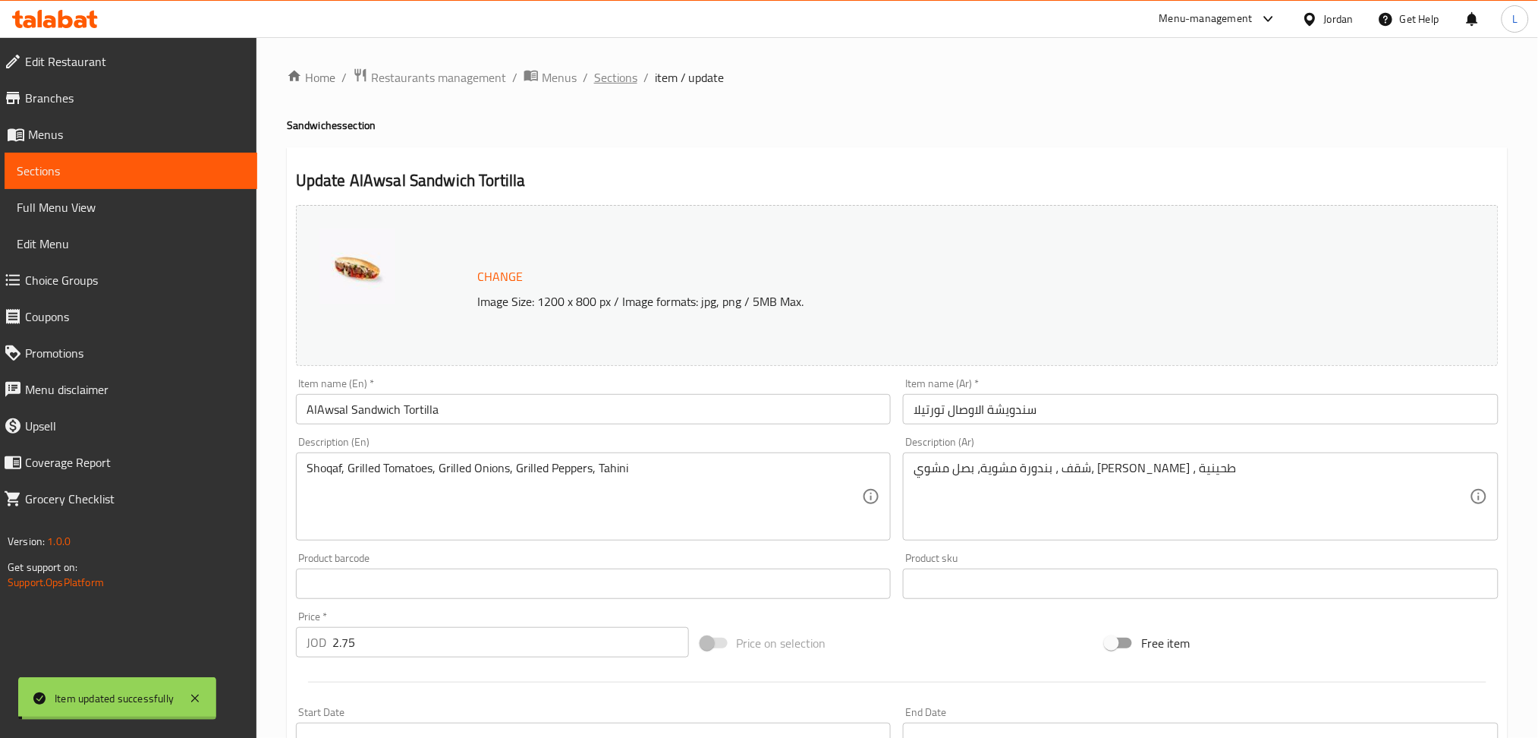
click at [605, 72] on span "Sections" at bounding box center [615, 77] width 43 height 18
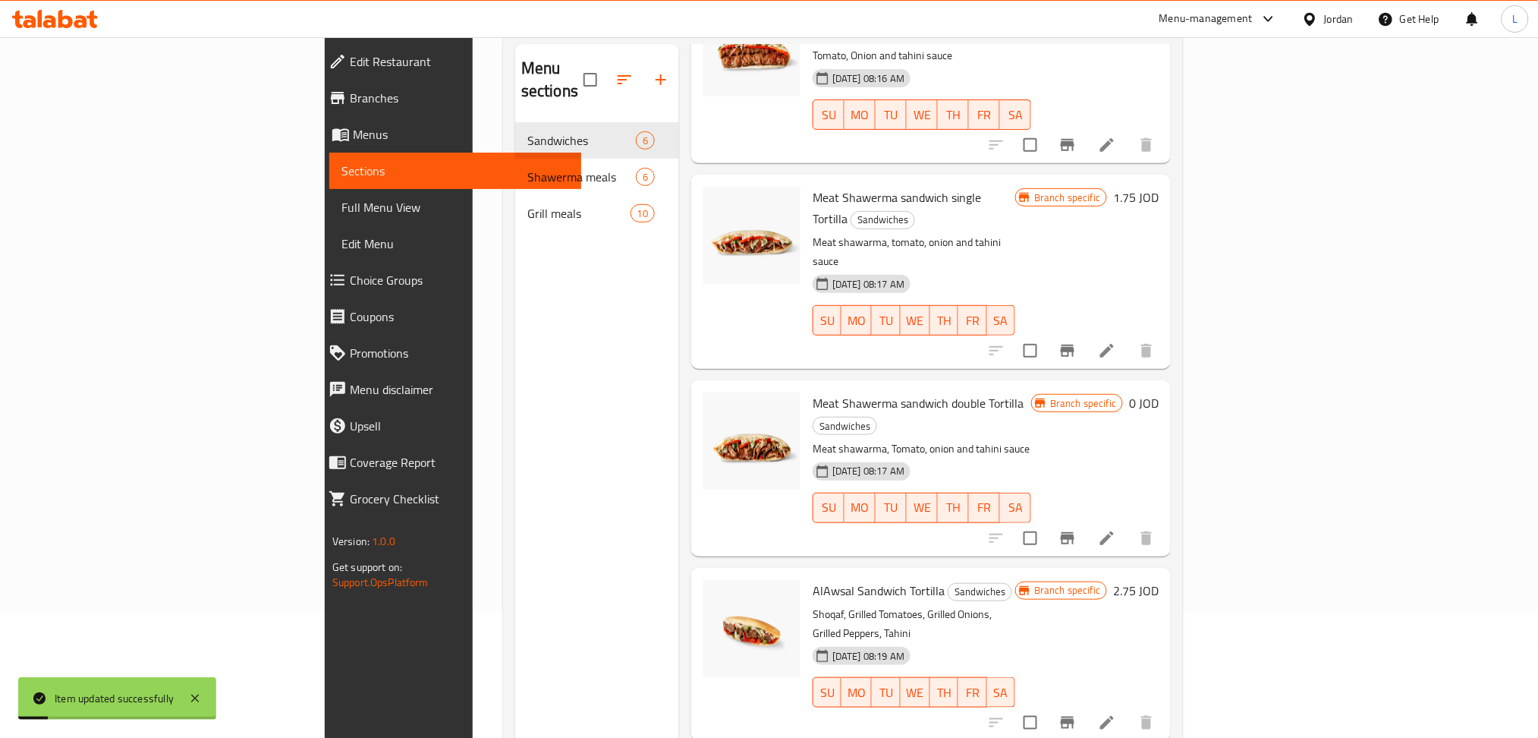
scroll to position [212, 0]
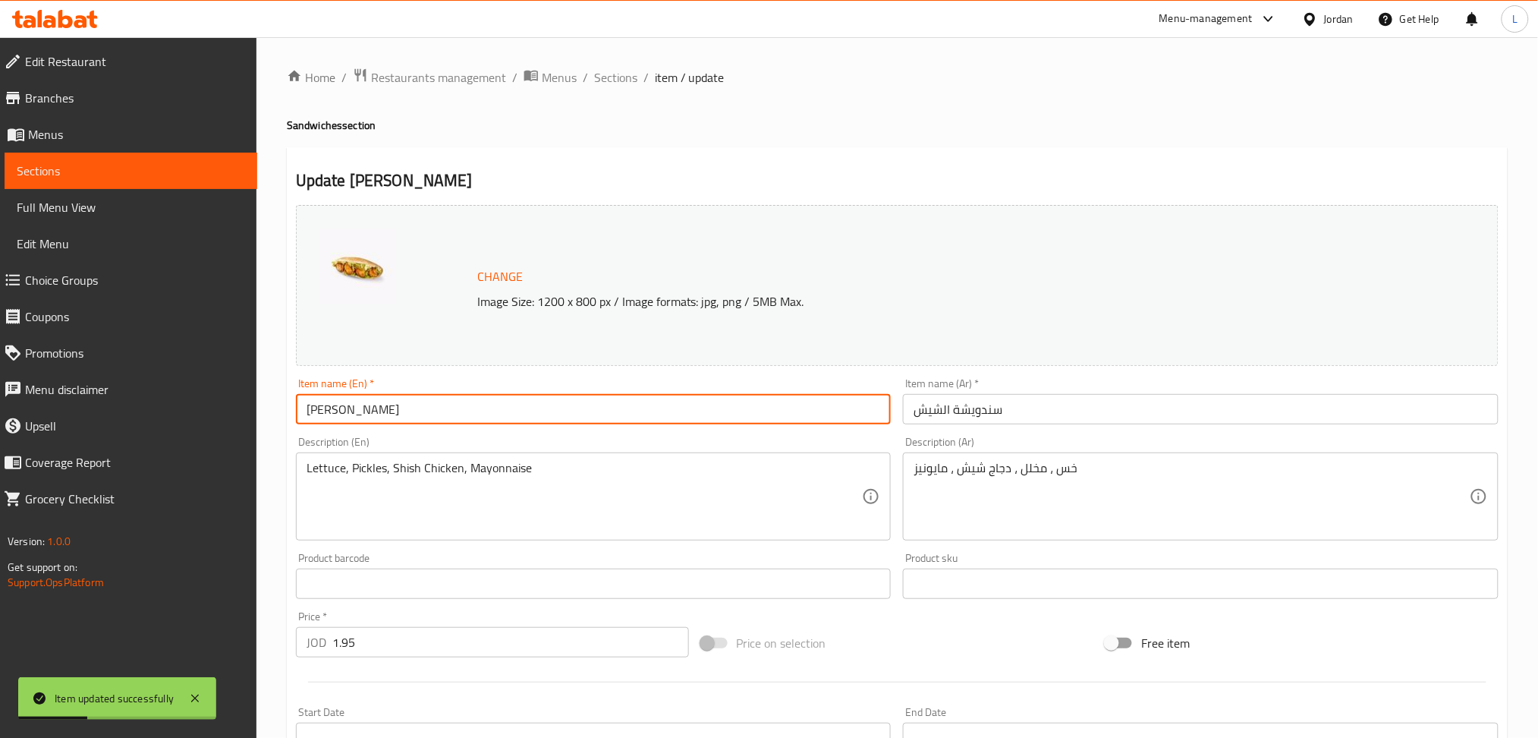
click at [622, 414] on input "[PERSON_NAME]" at bounding box center [594, 409] width 596 height 30
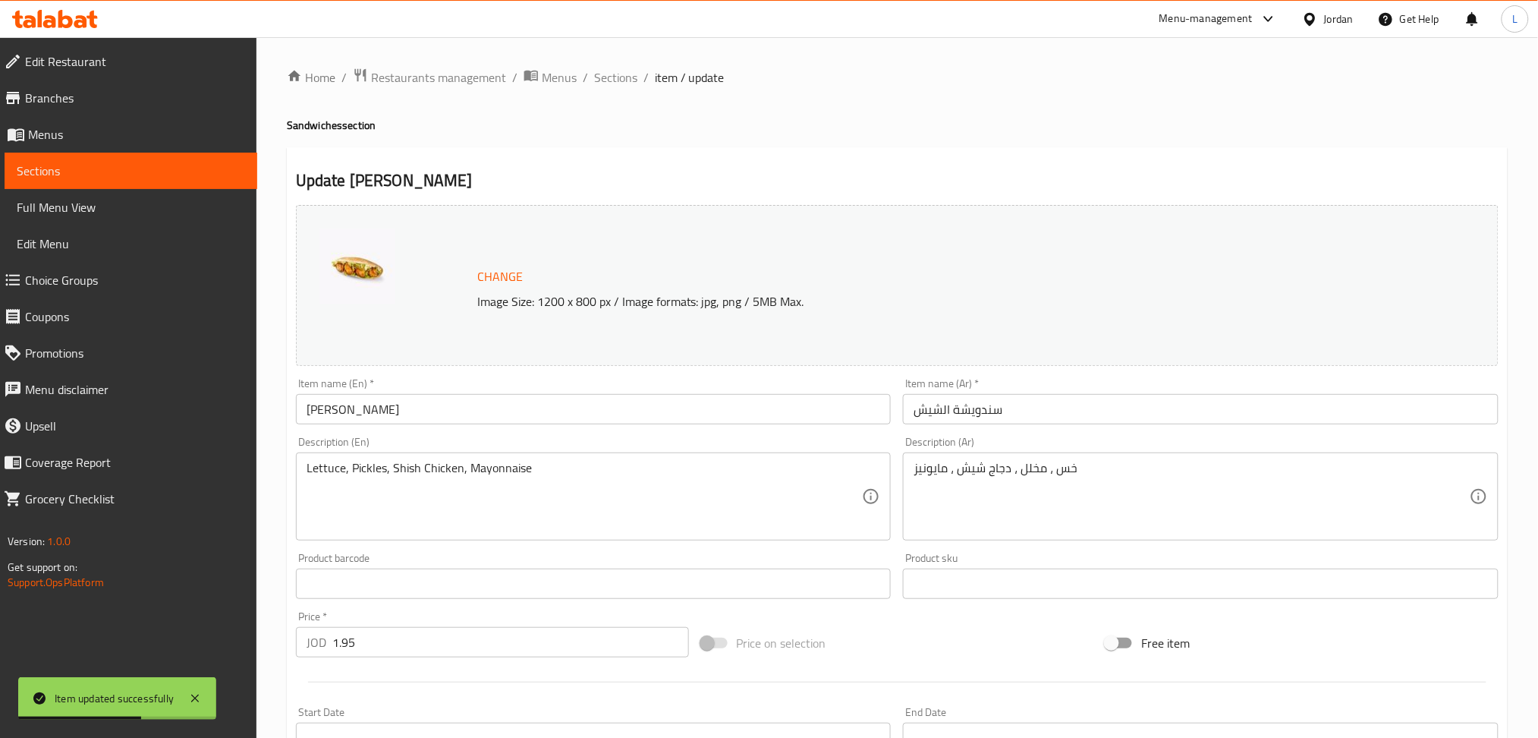
click at [429, 406] on input "[PERSON_NAME]" at bounding box center [594, 409] width 596 height 30
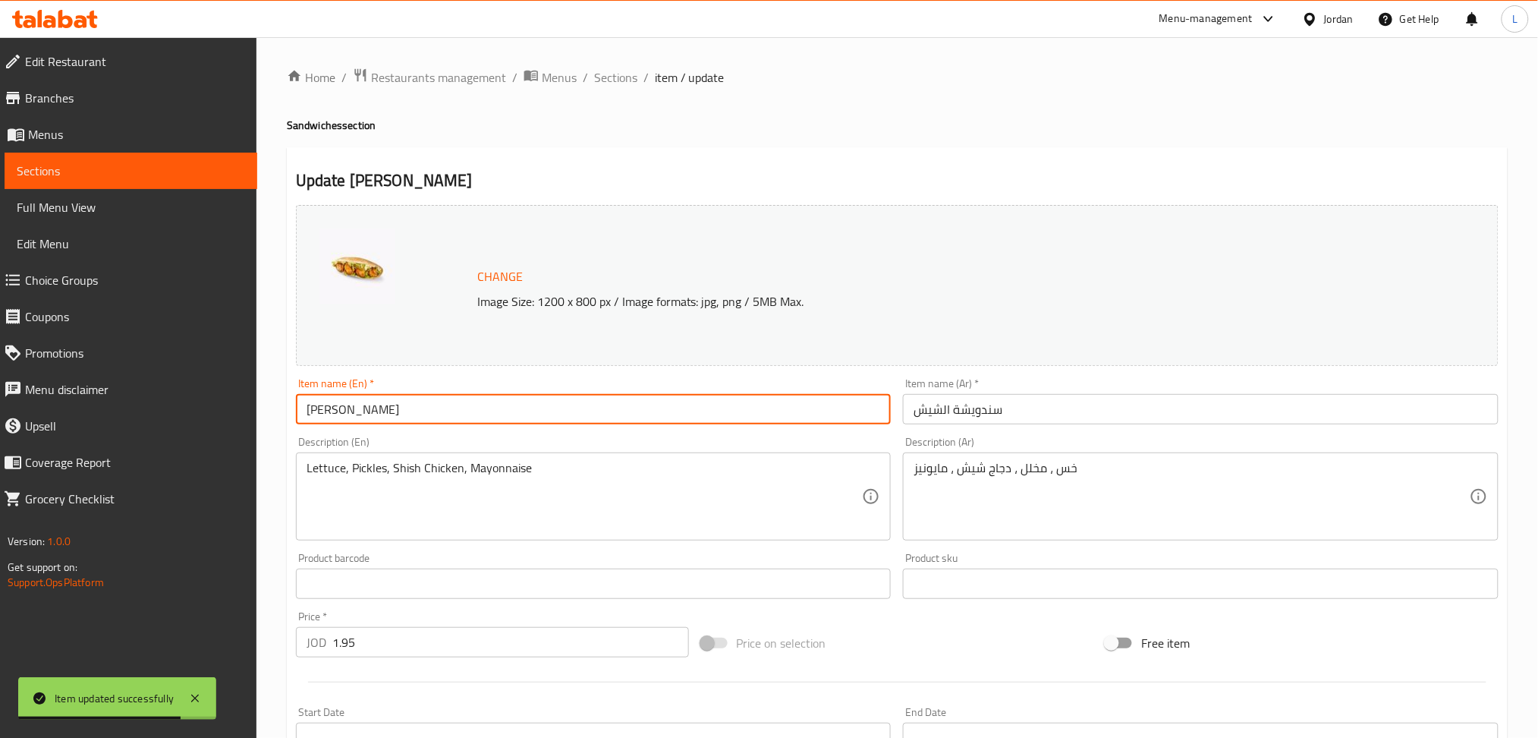
paste input "Tortilla"
type input "Shish Sandwich Tortilla"
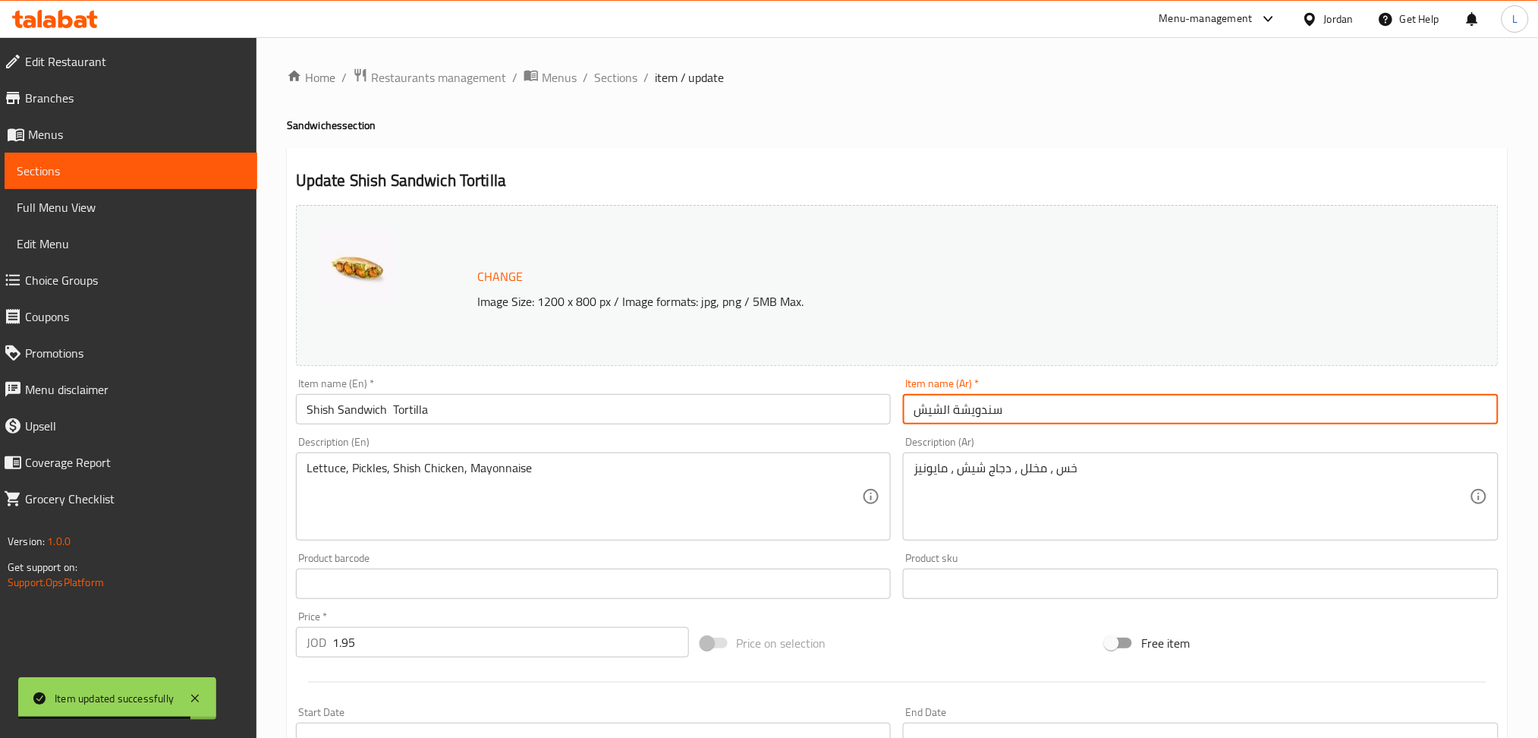
click at [1115, 411] on input "سندويشة الشيش" at bounding box center [1201, 409] width 596 height 30
paste input "تورتيلا"
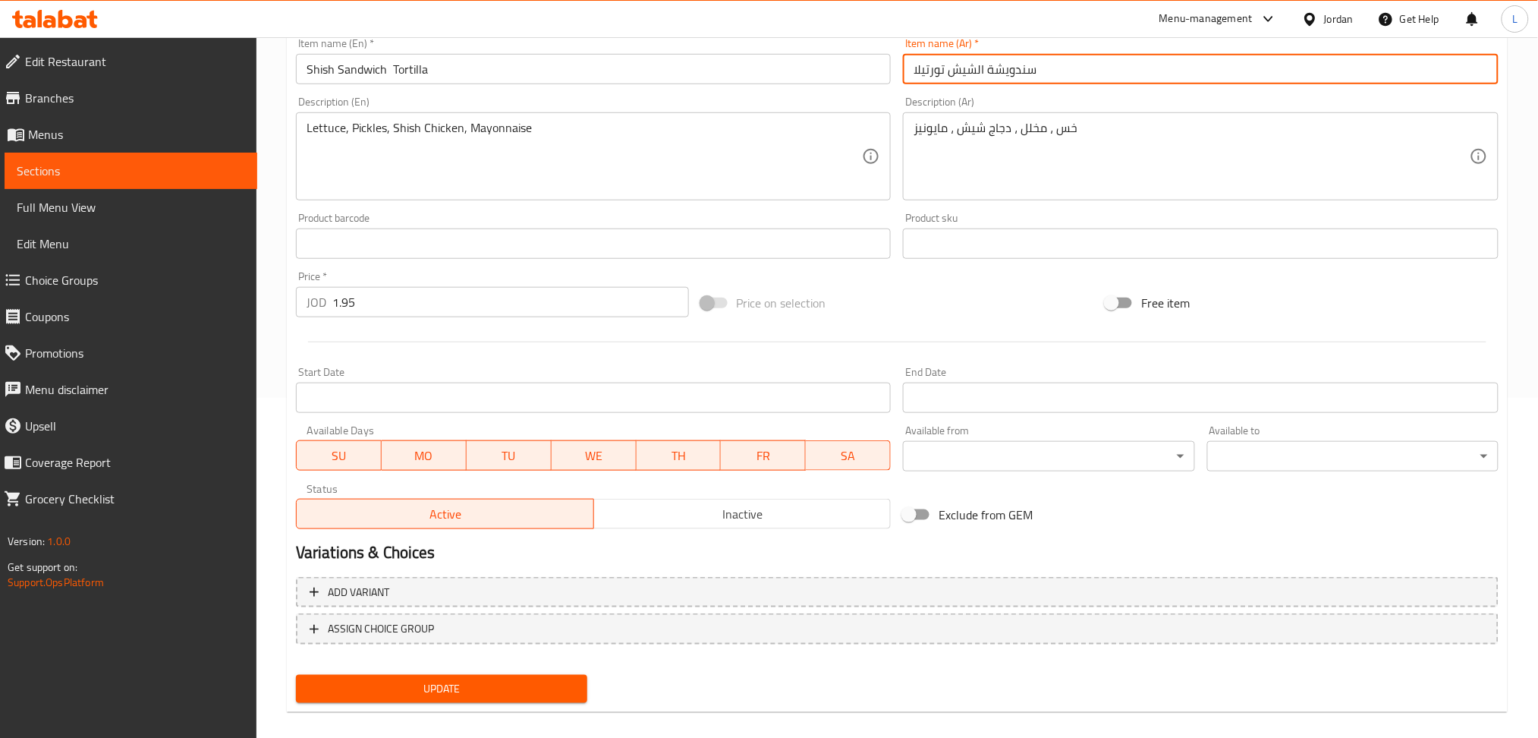
scroll to position [354, 0]
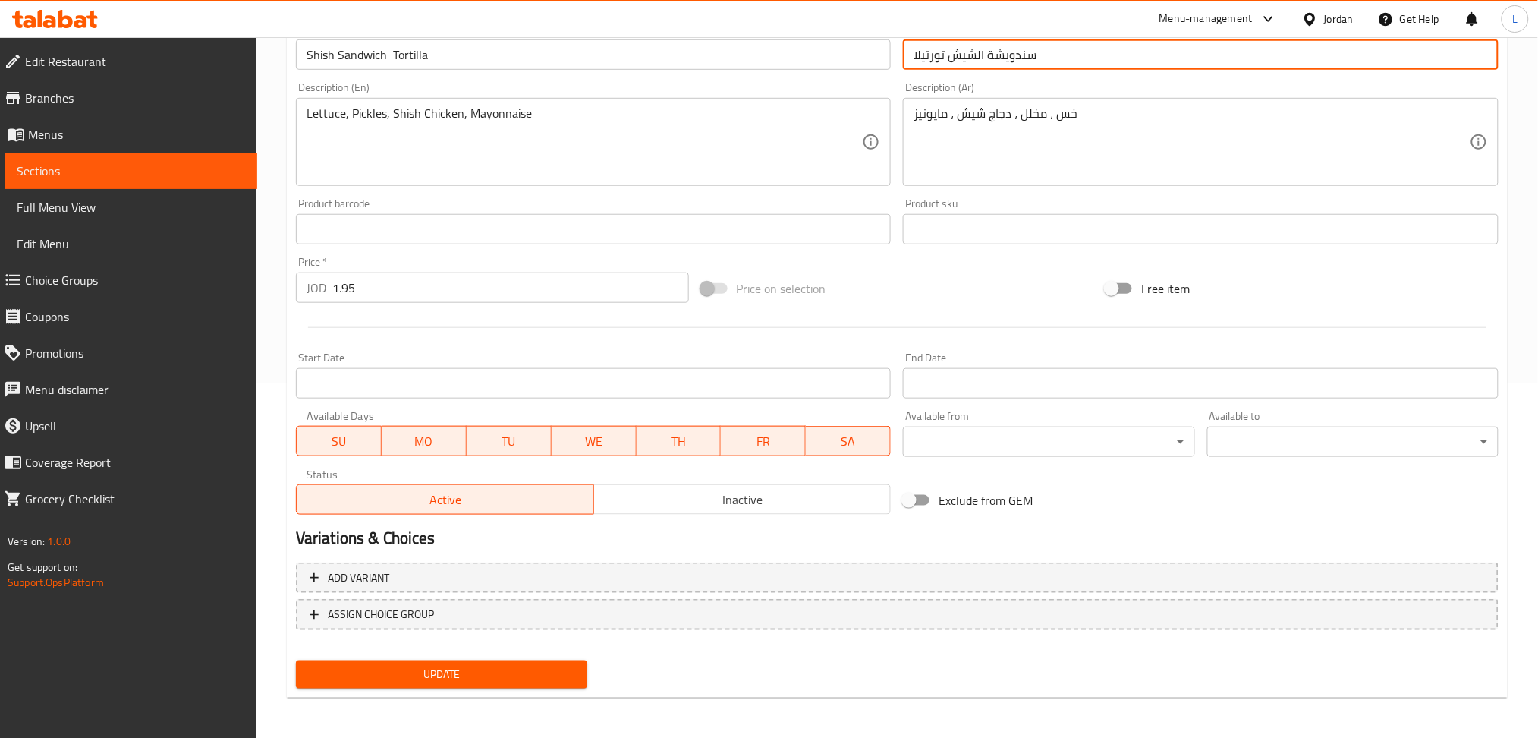
type input "سندويشة الشيش تورتيلا"
click at [476, 668] on span "Update" at bounding box center [441, 674] width 267 height 19
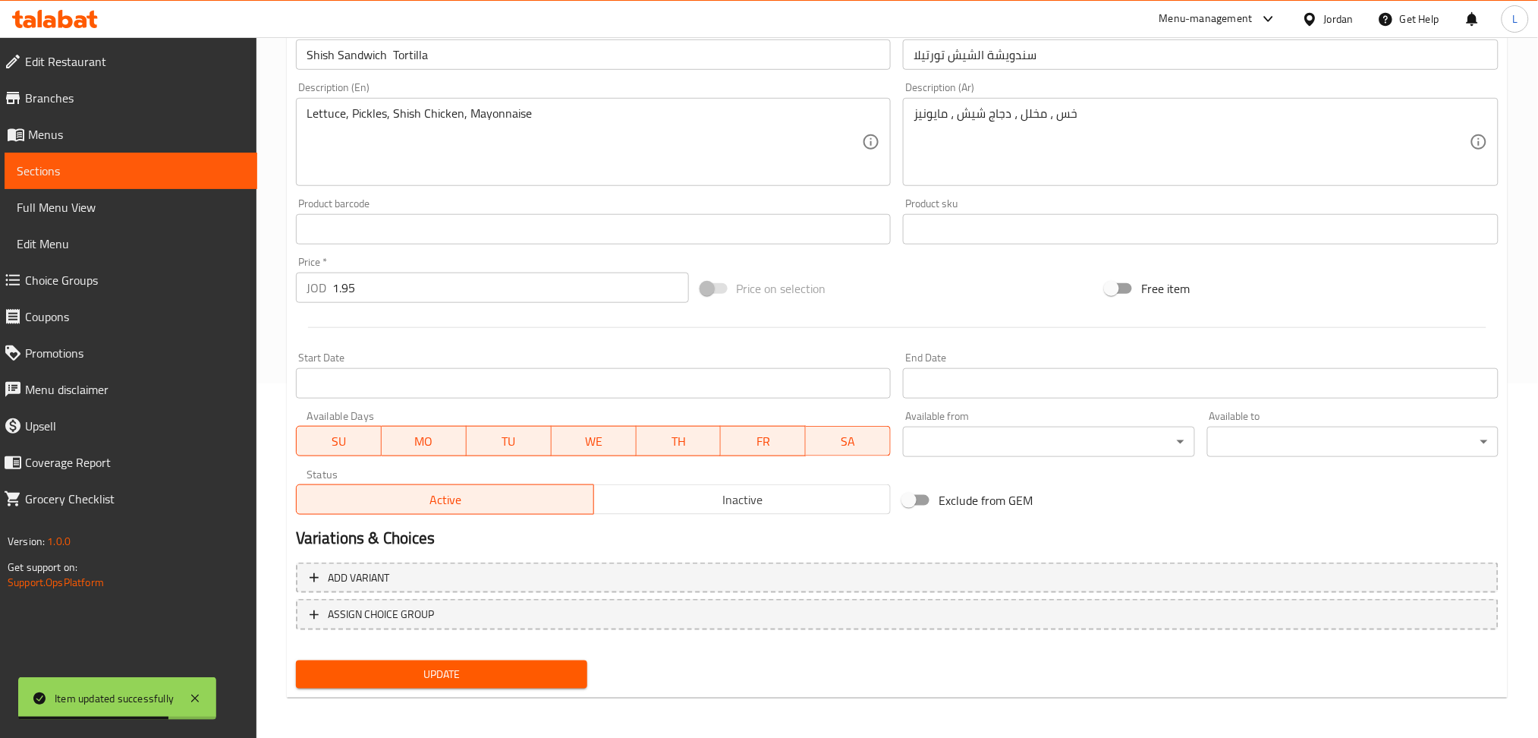
click at [64, 19] on icon at bounding box center [55, 19] width 86 height 18
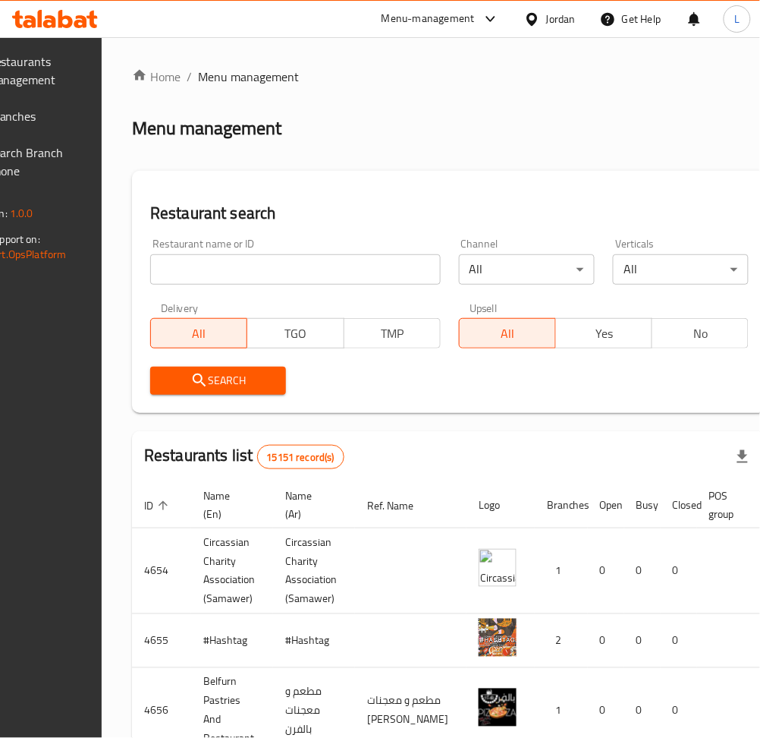
click at [219, 276] on input "search" at bounding box center [295, 269] width 291 height 30
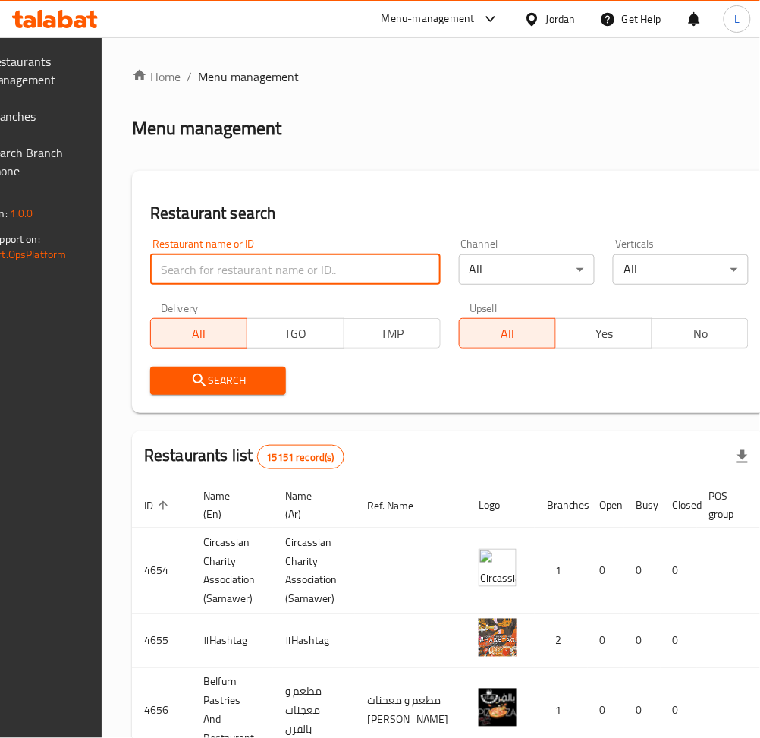
paste input "Mourad el Maridi"
type input "Mourad el Maridi"
click button "Search" at bounding box center [218, 380] width 136 height 28
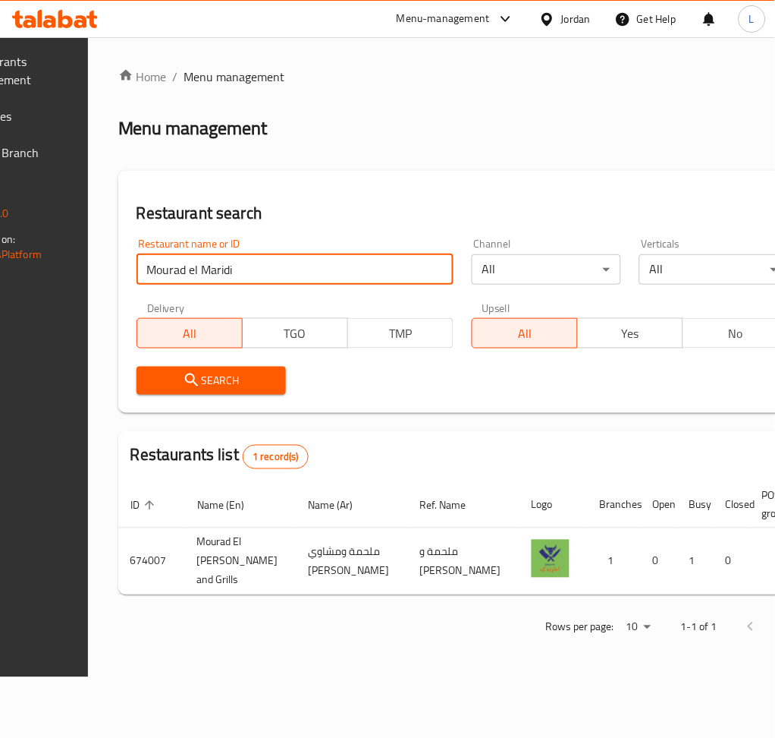
scroll to position [0, 148]
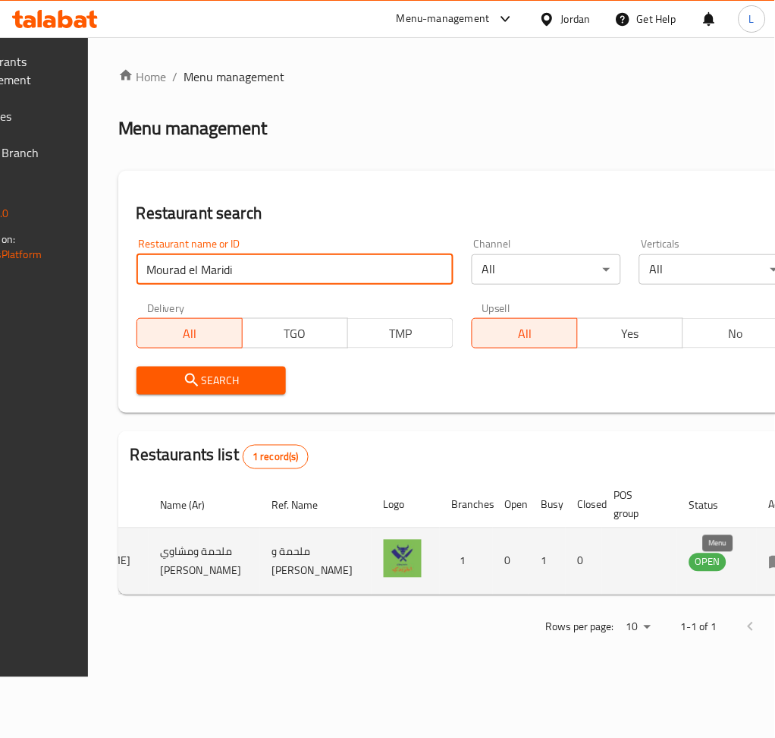
click at [770, 568] on icon "enhanced table" at bounding box center [778, 561] width 17 height 13
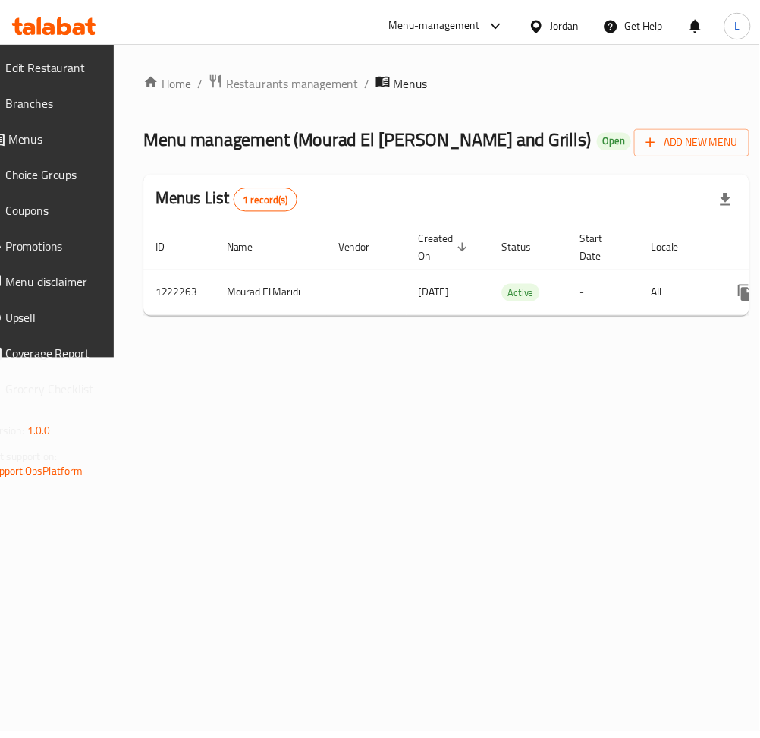
scroll to position [0, 168]
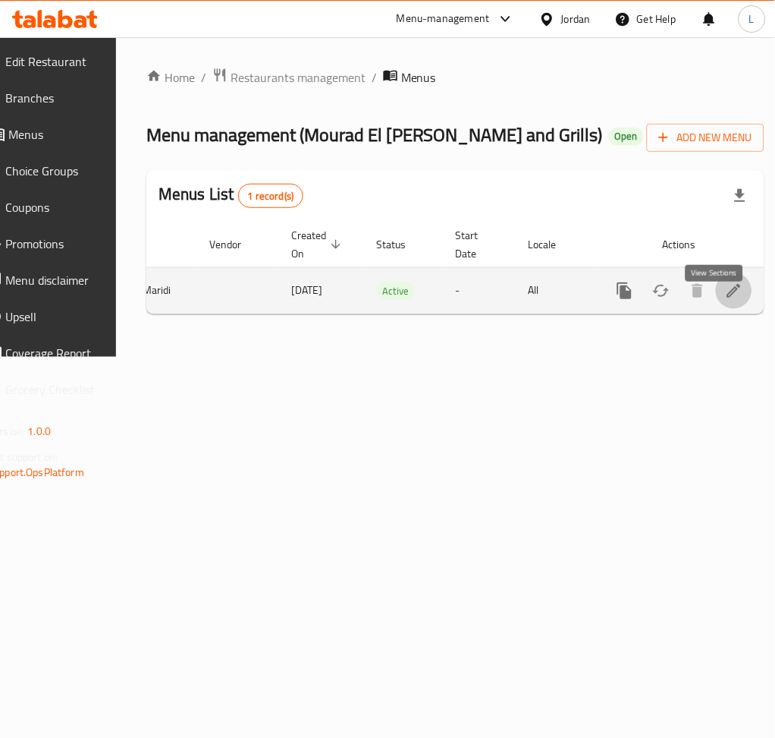
click at [728, 297] on icon "enhanced table" at bounding box center [735, 291] width 14 height 14
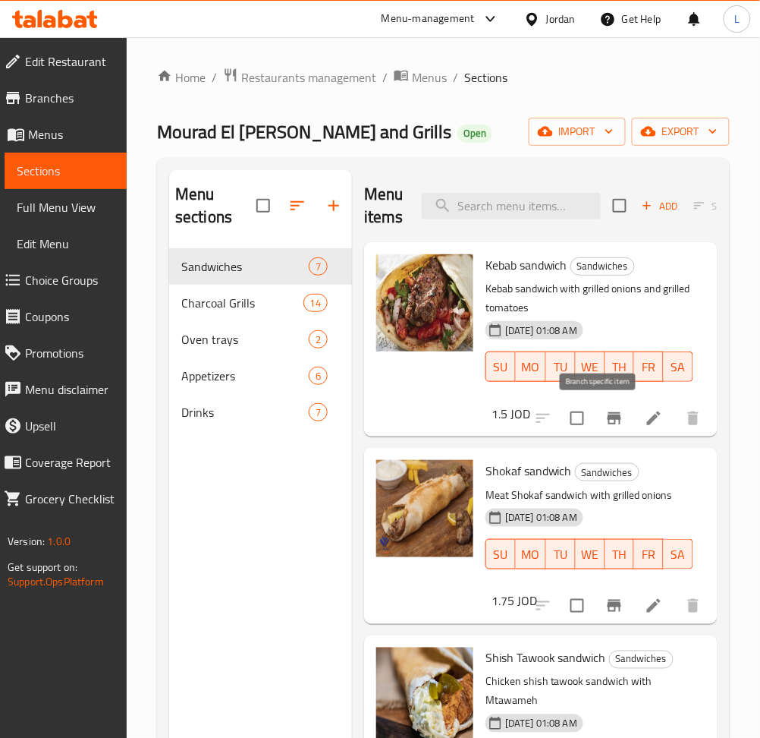
click at [609, 416] on button "Branch-specific-item" at bounding box center [614, 418] width 36 height 36
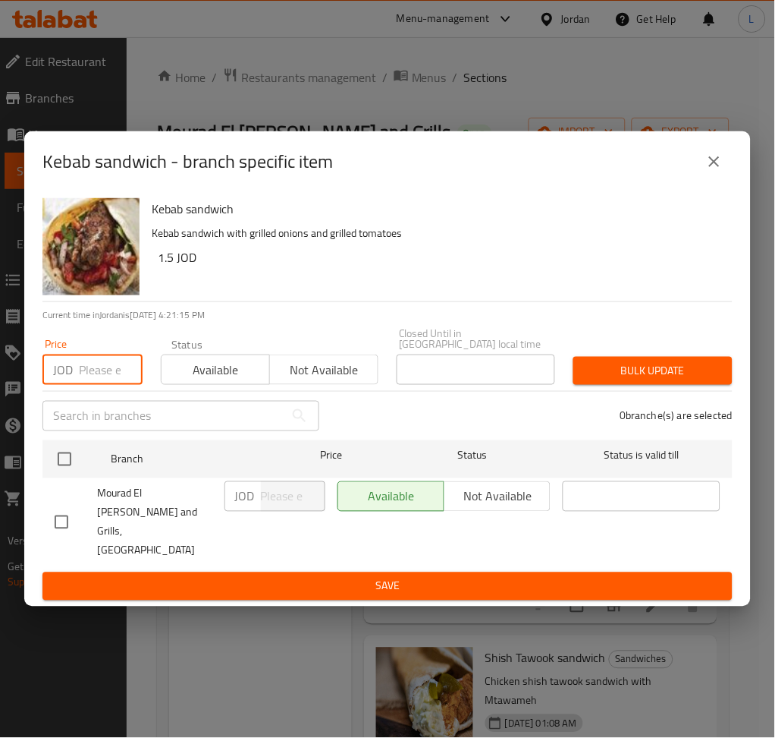
click at [100, 371] on input "number" at bounding box center [111, 369] width 64 height 30
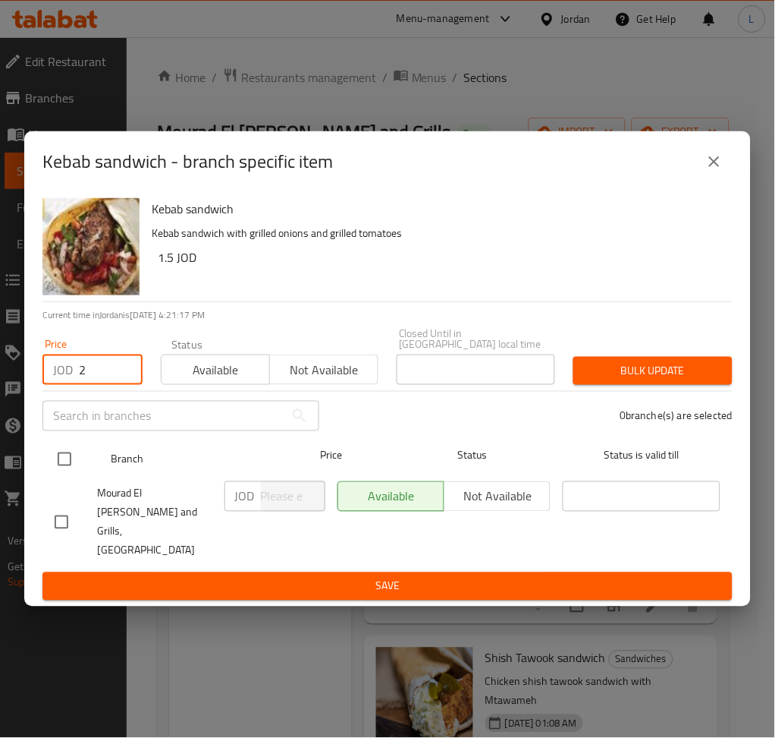
type input "2"
click at [53, 470] on input "checkbox" at bounding box center [65, 459] width 32 height 32
checkbox input "true"
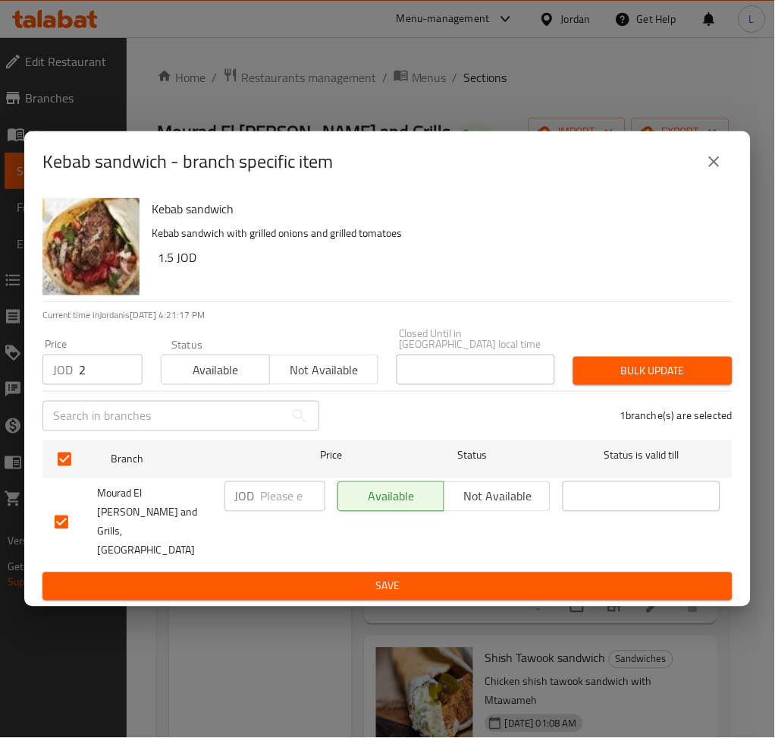
click at [624, 374] on span "Bulk update" at bounding box center [653, 370] width 135 height 19
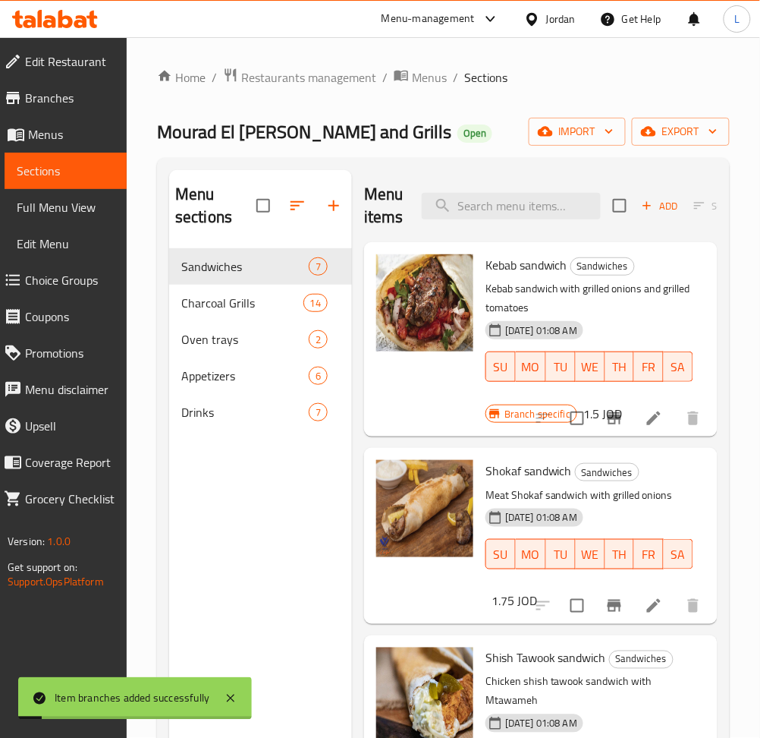
scroll to position [101, 0]
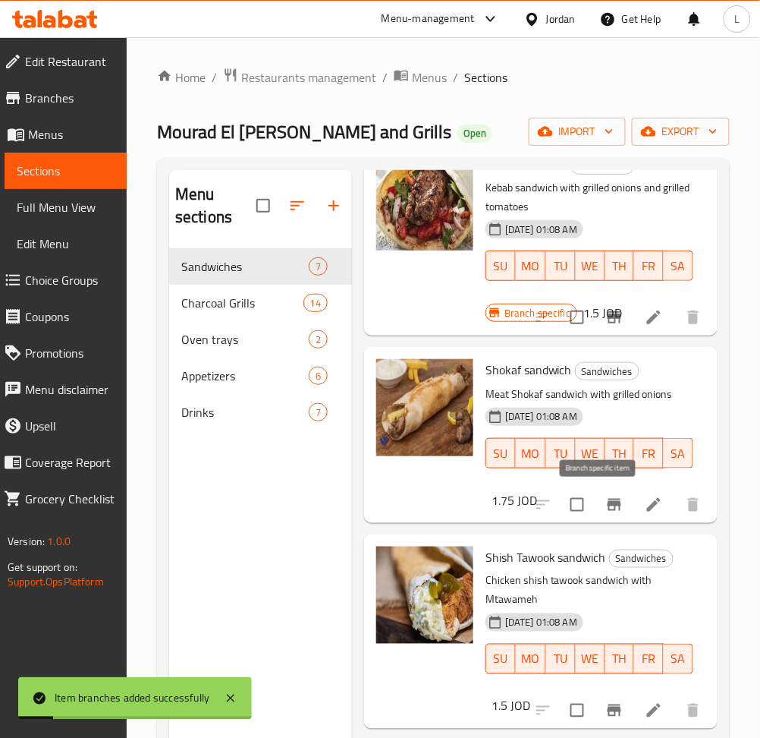
click at [605, 496] on icon "Branch-specific-item" at bounding box center [614, 504] width 18 height 18
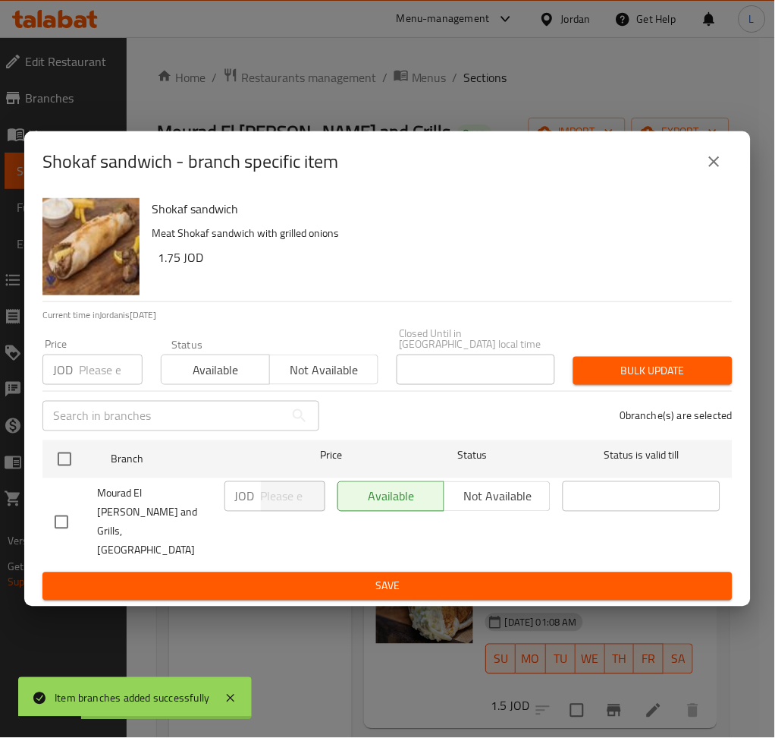
click at [103, 381] on input "number" at bounding box center [111, 369] width 64 height 30
click at [103, 381] on input "2" at bounding box center [111, 369] width 64 height 30
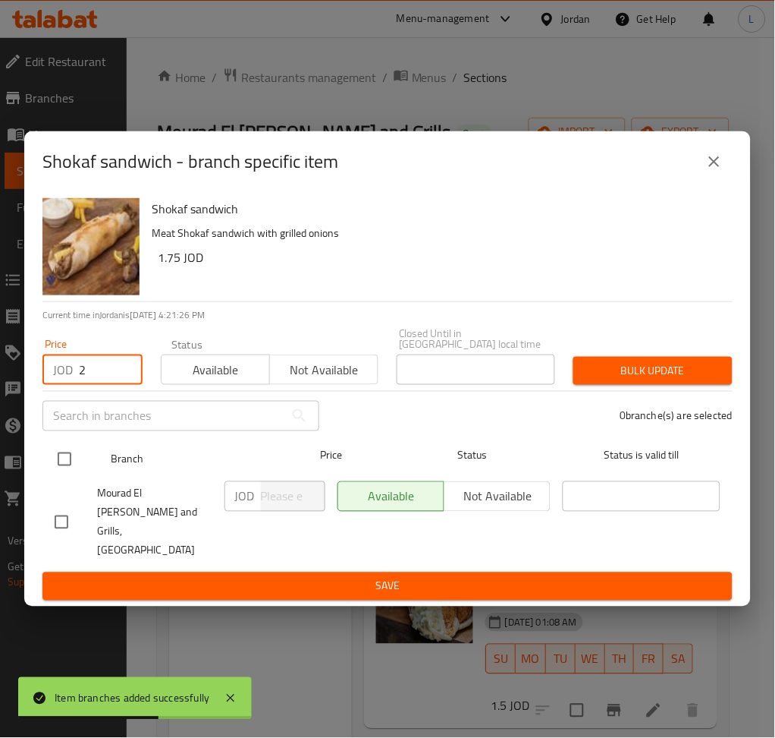
type input "2"
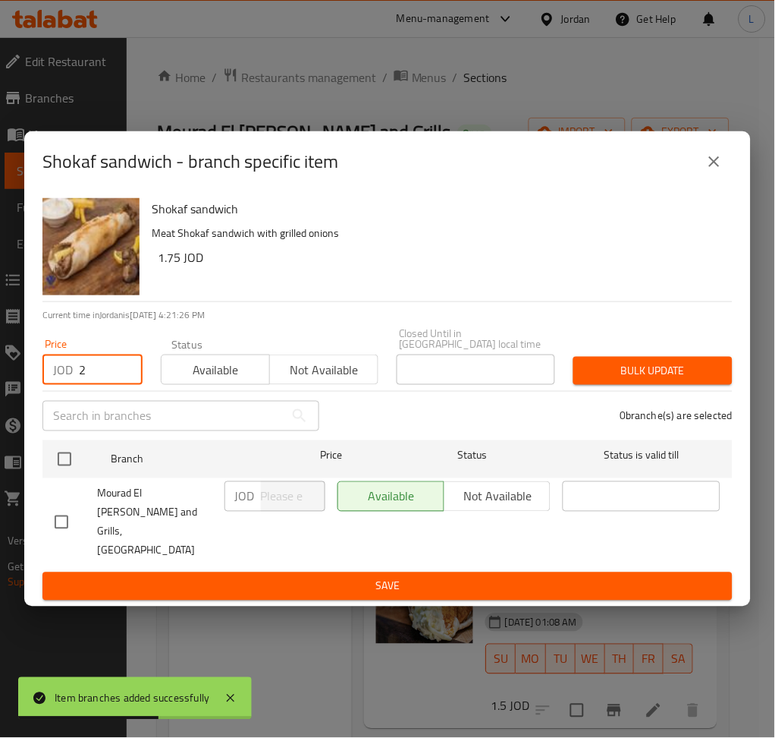
drag, startPoint x: 64, startPoint y: 457, endPoint x: 414, endPoint y: 423, distance: 351.4
click at [64, 457] on input "checkbox" at bounding box center [65, 459] width 32 height 32
checkbox input "true"
click at [684, 362] on button "Bulk update" at bounding box center [653, 371] width 159 height 28
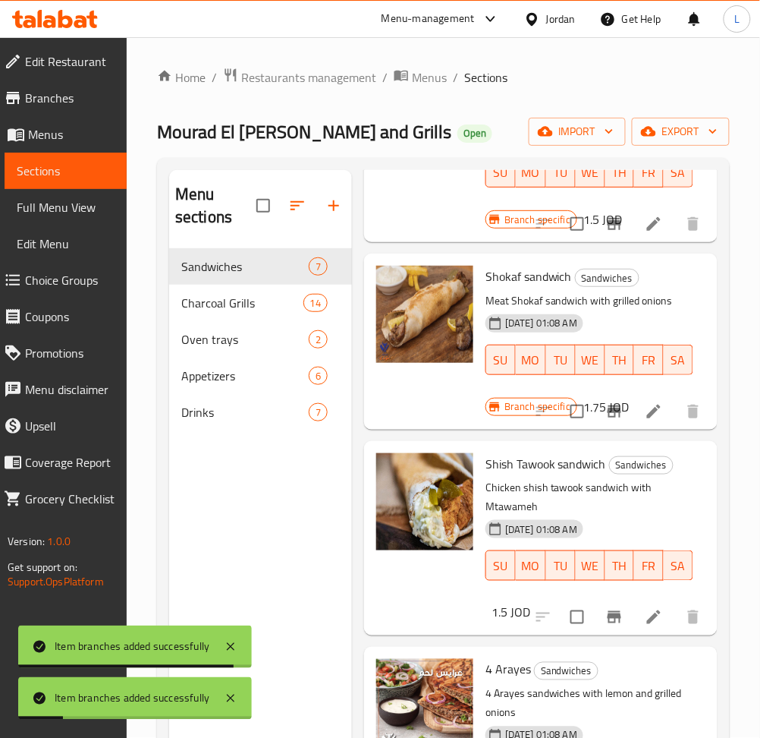
scroll to position [304, 0]
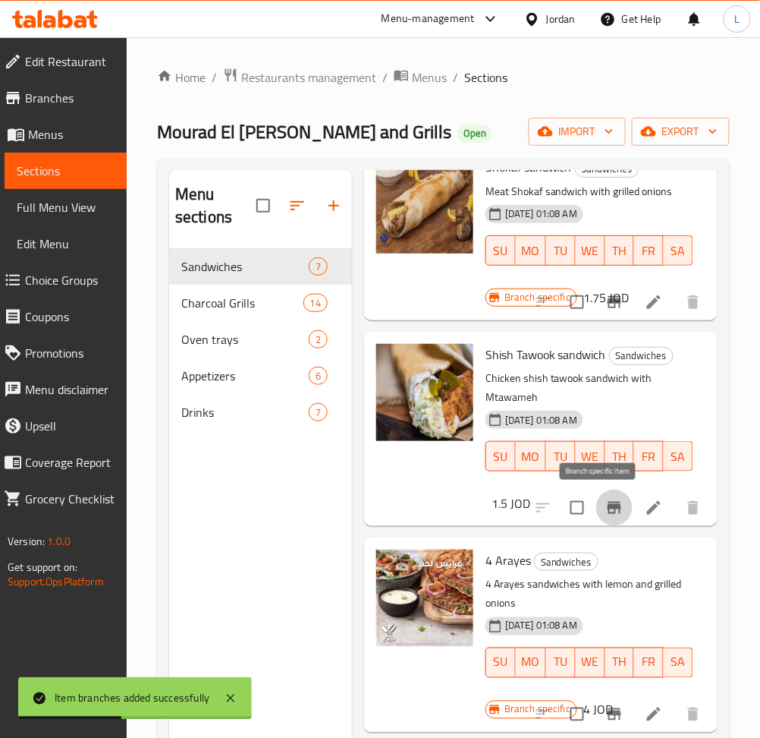
click at [608, 505] on icon "Branch-specific-item" at bounding box center [615, 508] width 14 height 12
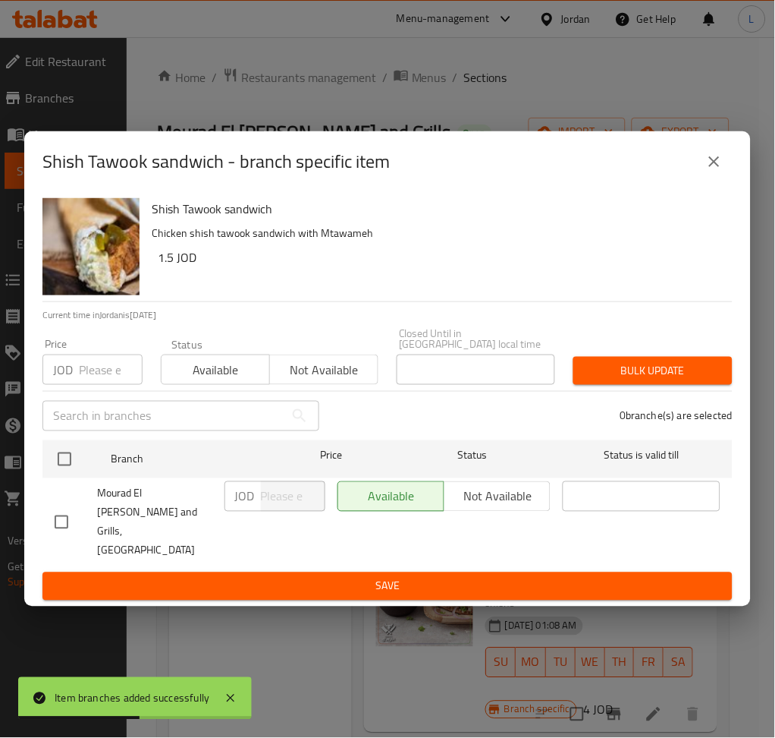
click at [90, 376] on input "number" at bounding box center [111, 369] width 64 height 30
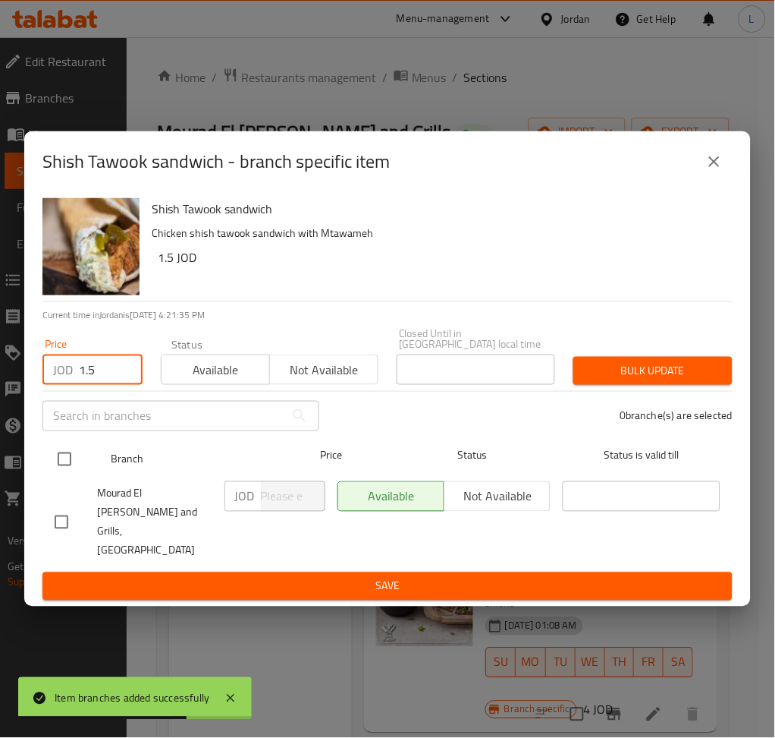
type input "1.5"
click at [71, 461] on input "checkbox" at bounding box center [65, 459] width 32 height 32
checkbox input "true"
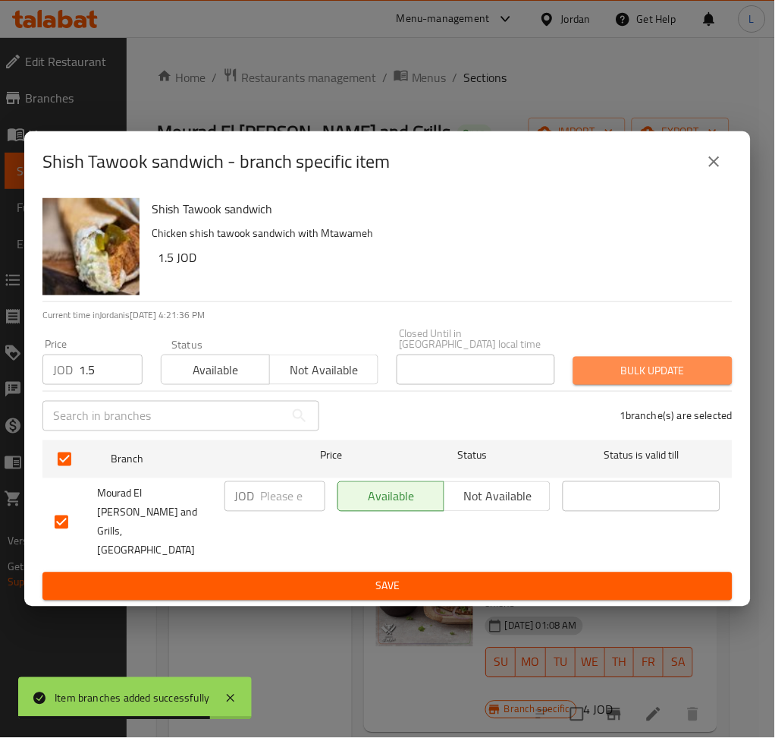
click at [629, 380] on span "Bulk update" at bounding box center [653, 370] width 135 height 19
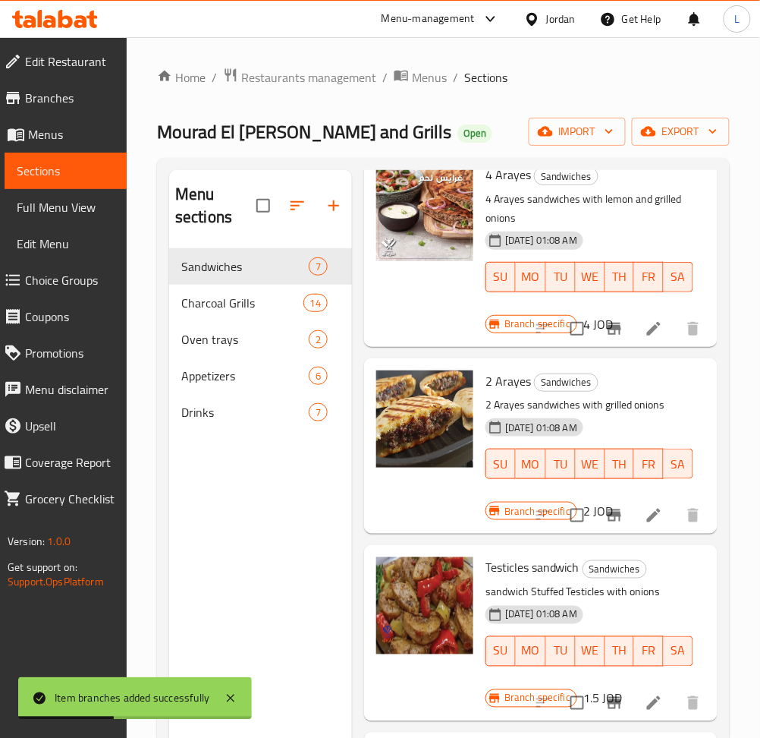
scroll to position [101, 0]
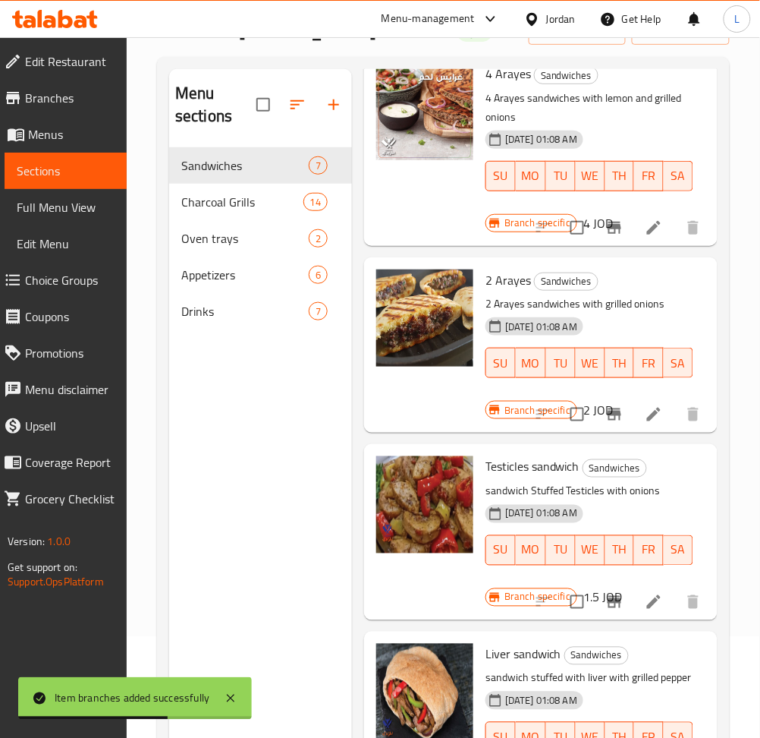
click at [633, 588] on li at bounding box center [654, 601] width 42 height 27
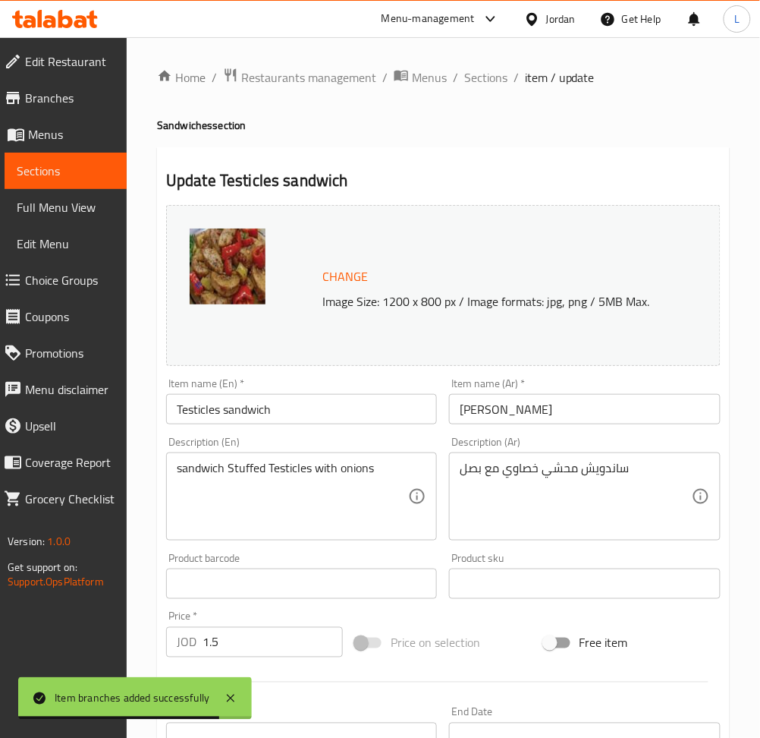
click at [453, 80] on li "/" at bounding box center [455, 77] width 5 height 18
click at [466, 80] on span "Sections" at bounding box center [485, 77] width 43 height 18
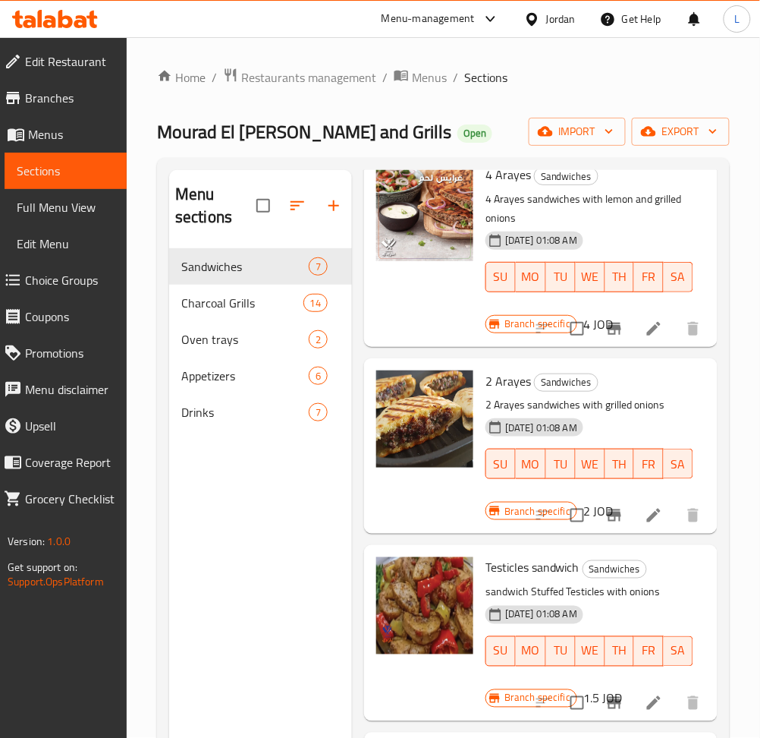
scroll to position [722, 0]
click at [605, 694] on icon "Branch-specific-item" at bounding box center [614, 703] width 18 height 18
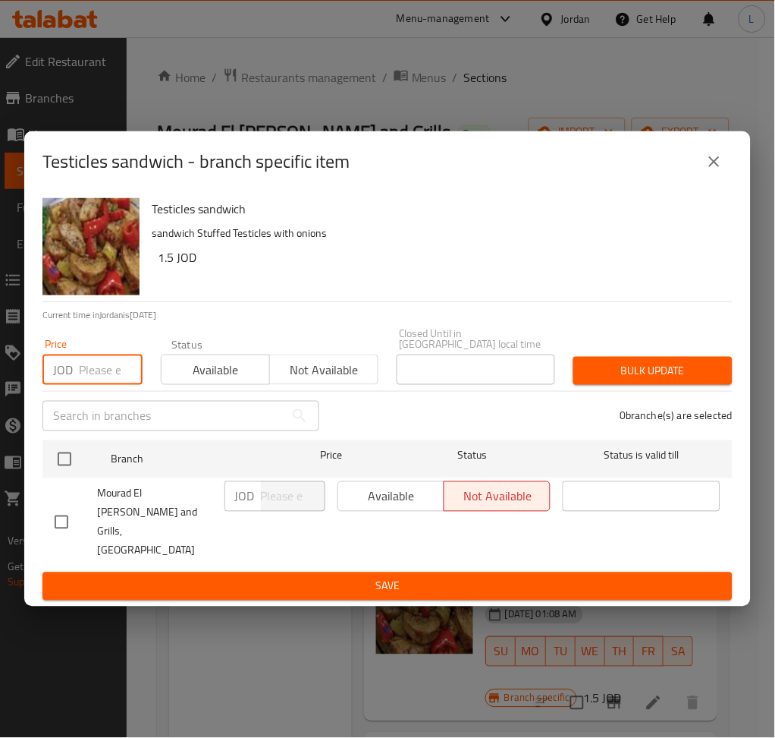
click at [105, 374] on input "number" at bounding box center [111, 369] width 64 height 30
paste input "2"
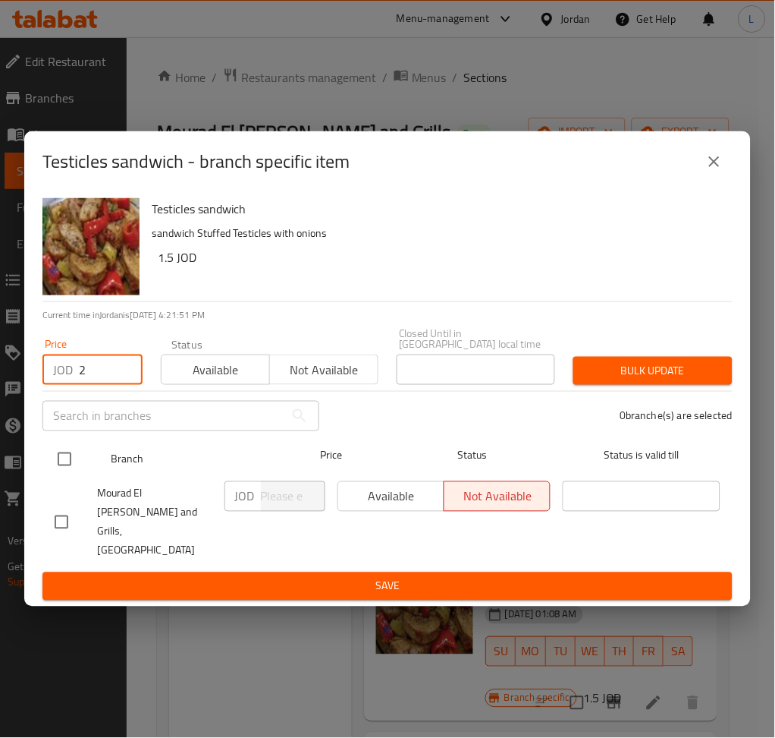
type input "2"
click at [66, 448] on input "checkbox" at bounding box center [65, 459] width 32 height 32
checkbox input "true"
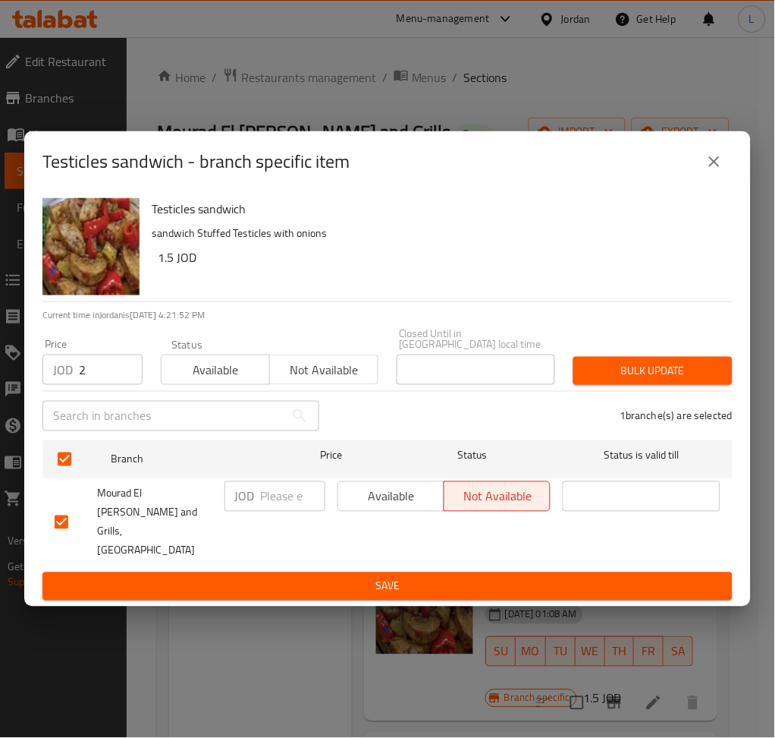
click at [635, 379] on span "Bulk update" at bounding box center [653, 370] width 135 height 19
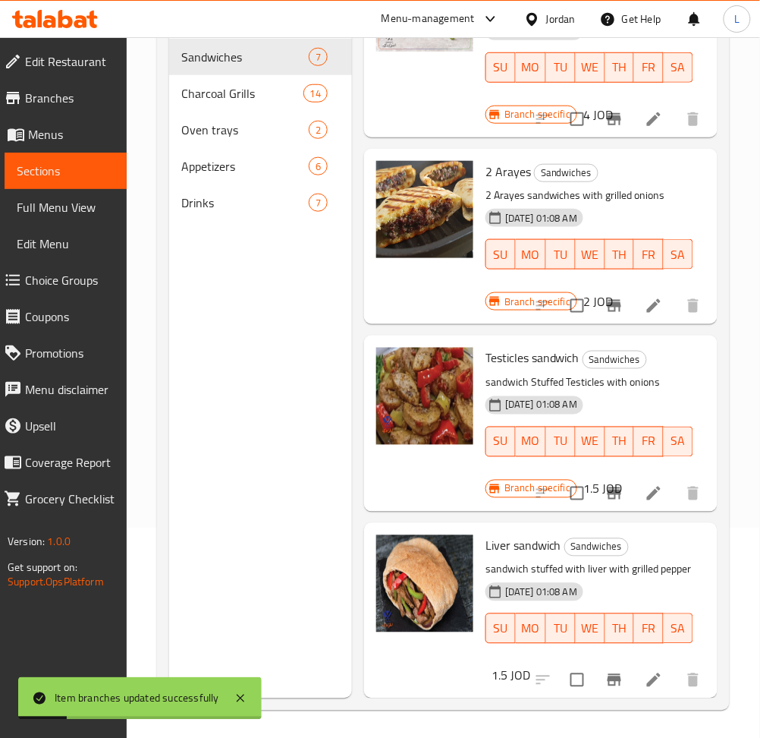
scroll to position [212, 0]
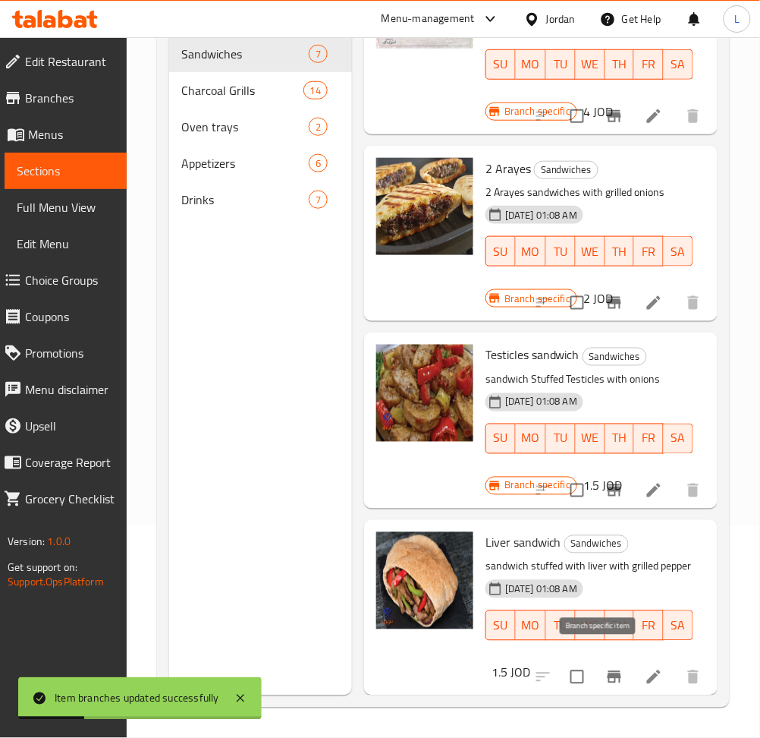
click at [608, 671] on icon "Branch-specific-item" at bounding box center [615, 677] width 14 height 12
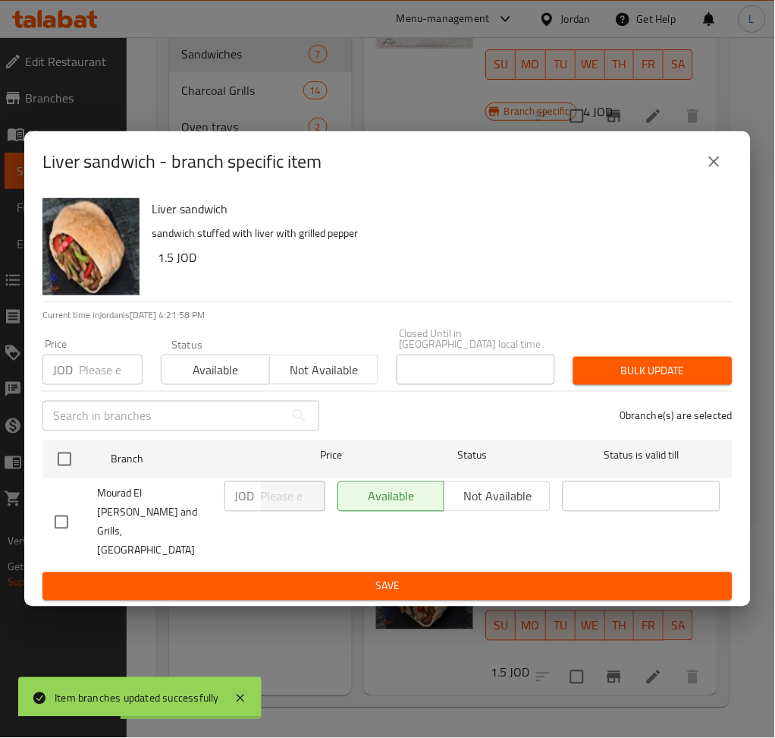
click at [90, 376] on input "number" at bounding box center [111, 369] width 64 height 30
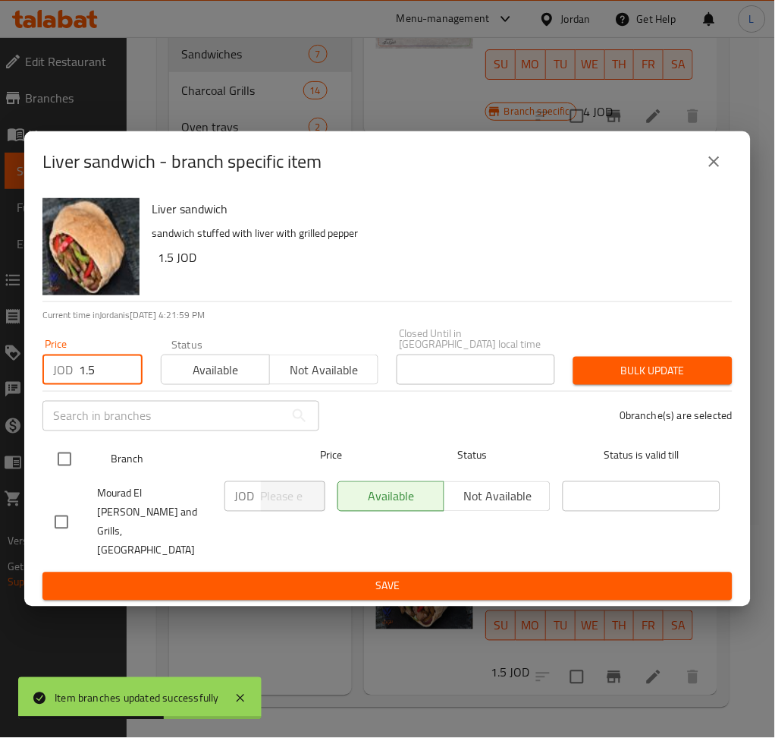
type input "1.5"
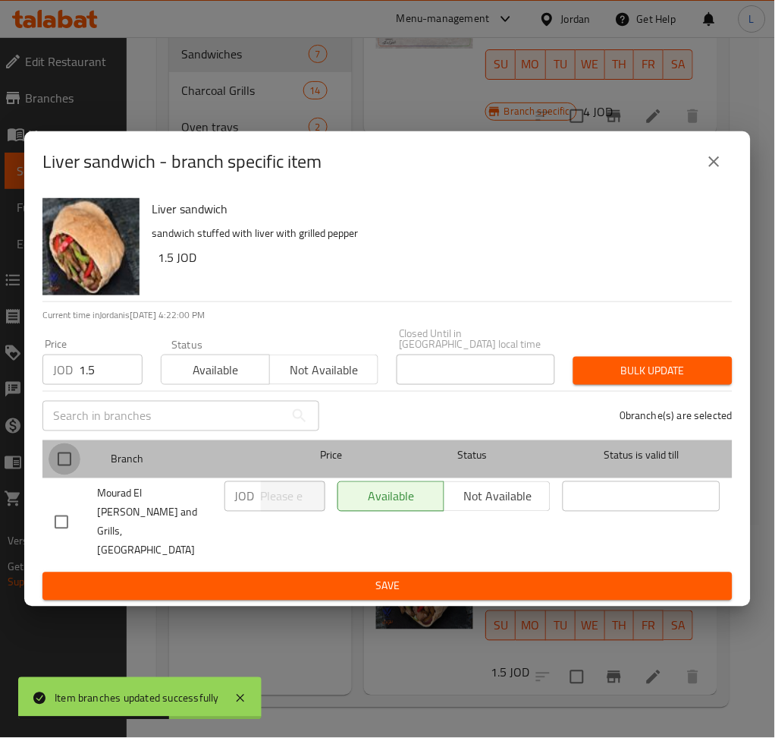
click at [56, 463] on input "checkbox" at bounding box center [65, 459] width 32 height 32
checkbox input "true"
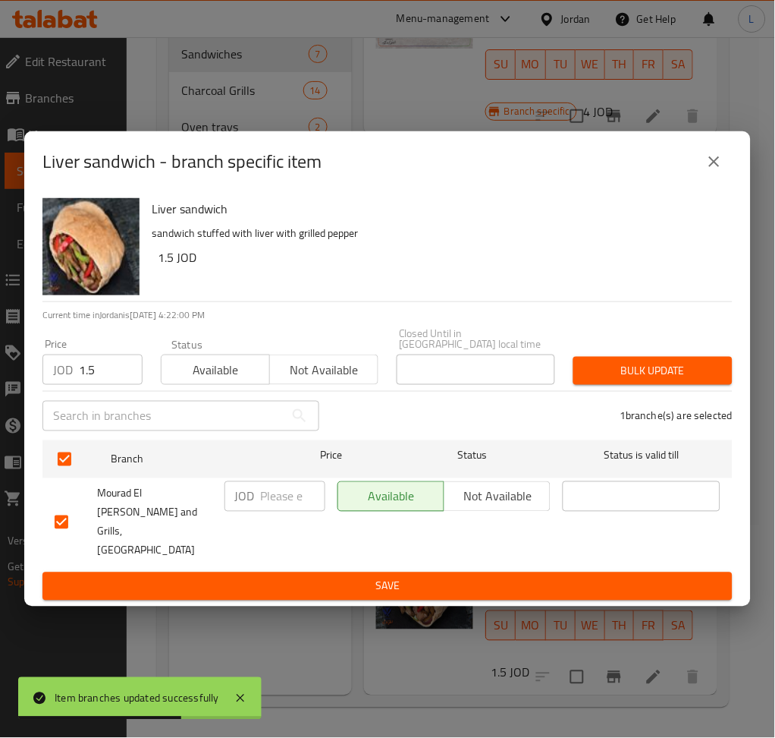
click at [633, 364] on span "Bulk update" at bounding box center [653, 370] width 135 height 19
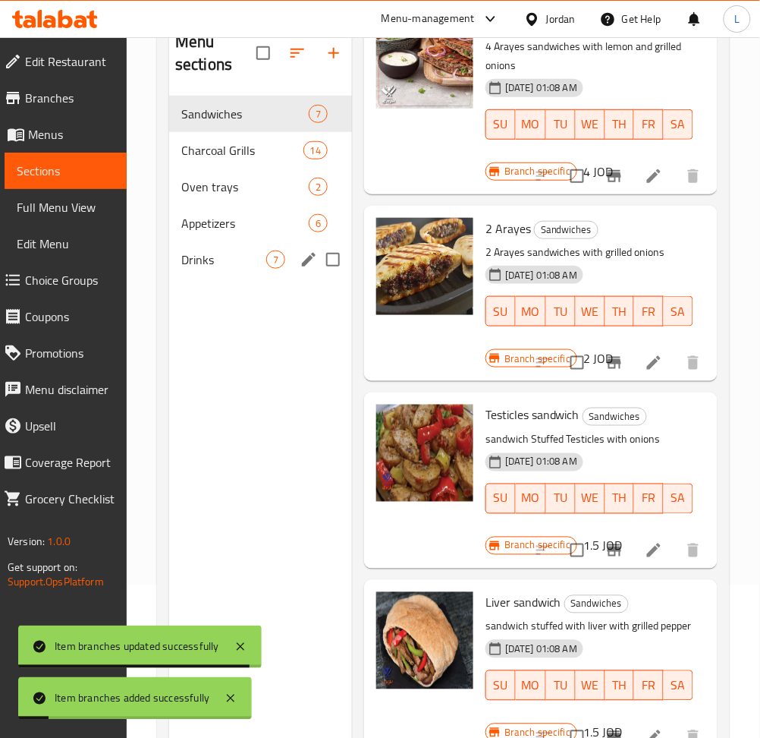
scroll to position [112, 0]
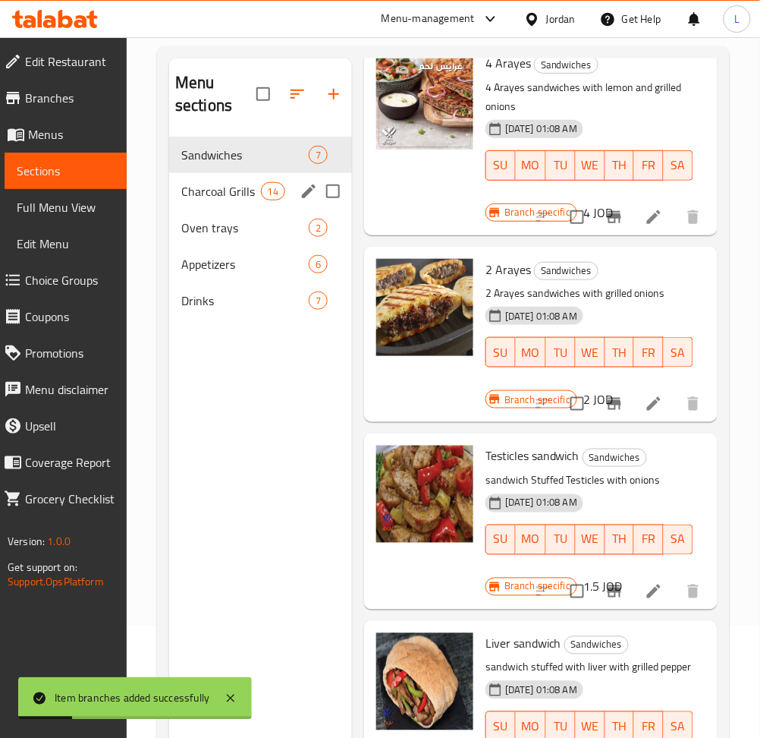
click at [219, 205] on div "Charcoal Grills 14" at bounding box center [260, 191] width 183 height 36
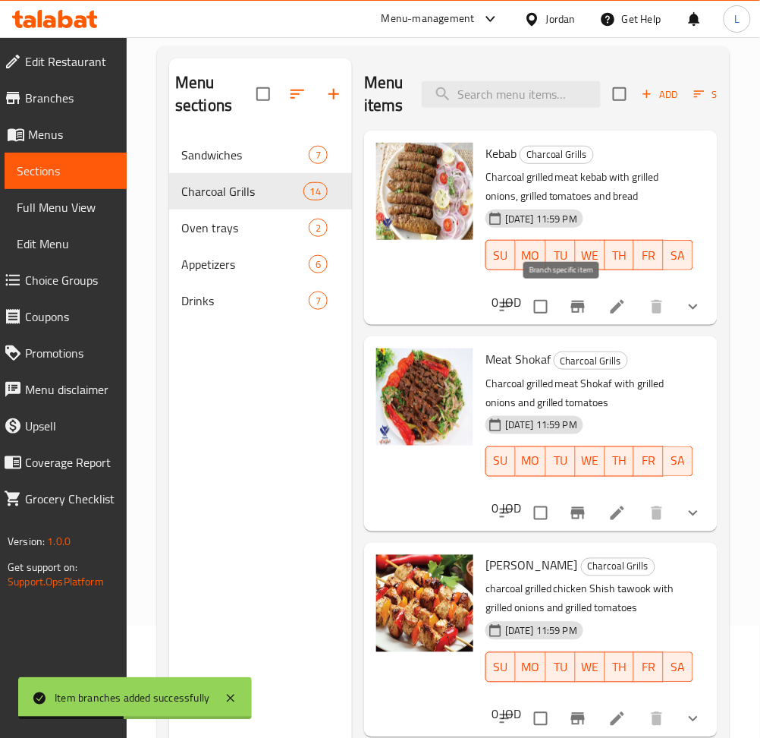
click at [569, 310] on icon "Branch-specific-item" at bounding box center [578, 306] width 18 height 18
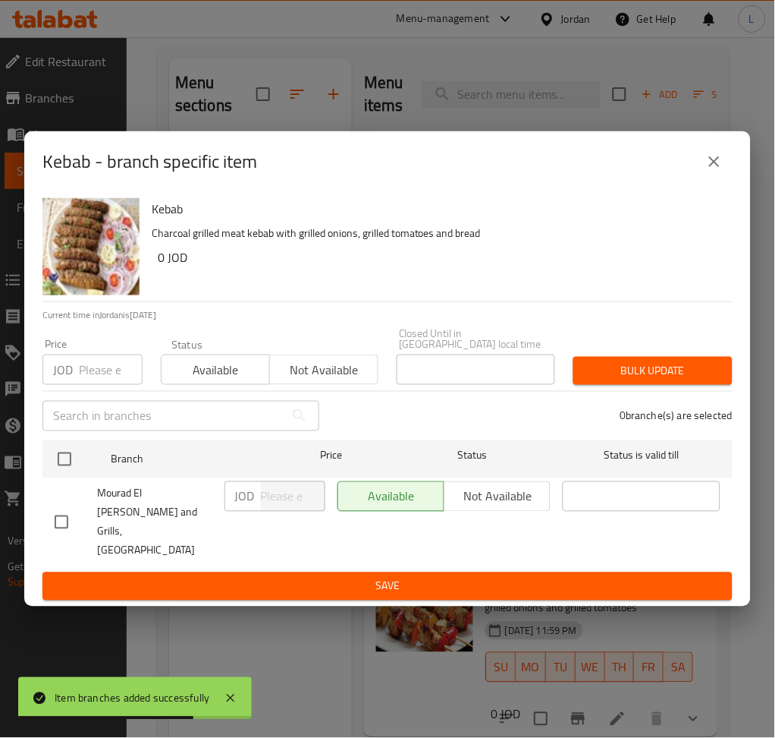
click at [97, 377] on input "number" at bounding box center [111, 369] width 64 height 30
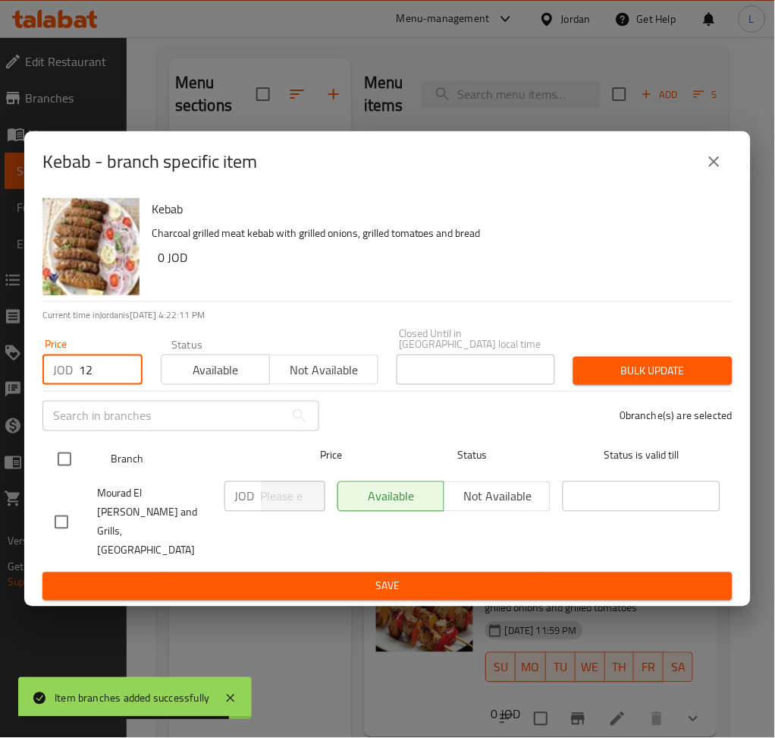
type input "12"
click at [55, 457] on input "checkbox" at bounding box center [65, 459] width 32 height 32
checkbox input "true"
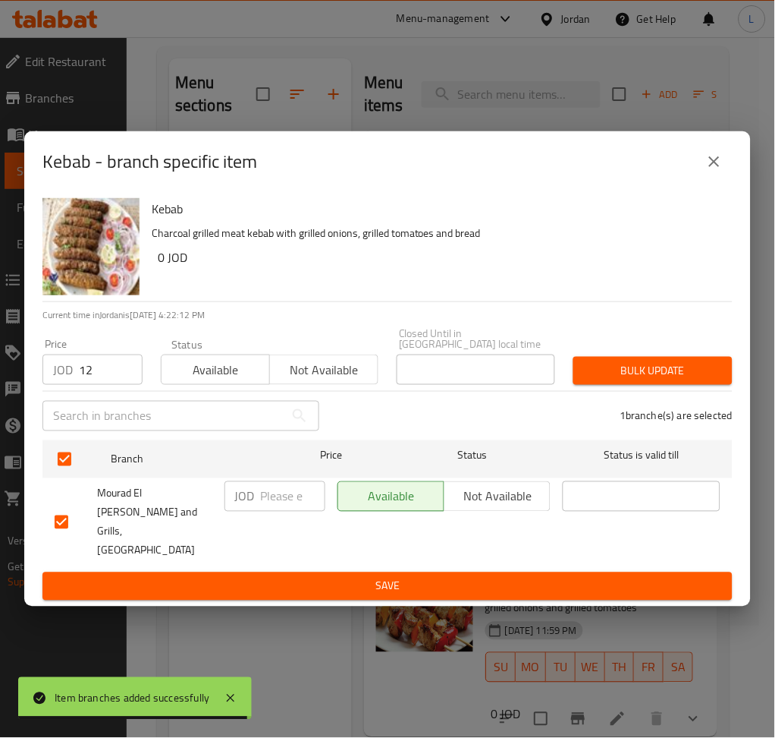
click at [633, 372] on span "Bulk update" at bounding box center [653, 370] width 135 height 19
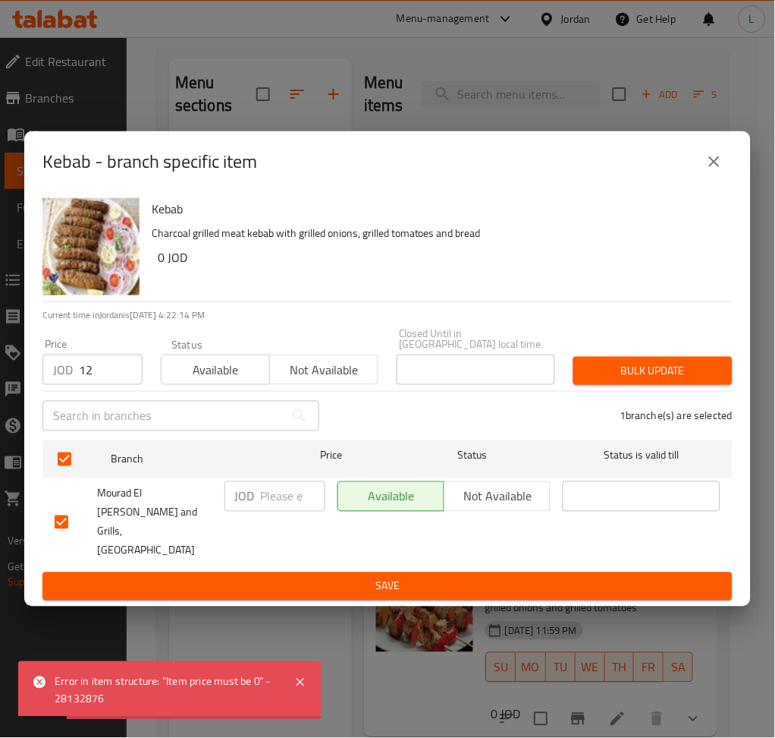
click at [709, 171] on icon "close" at bounding box center [715, 162] width 18 height 18
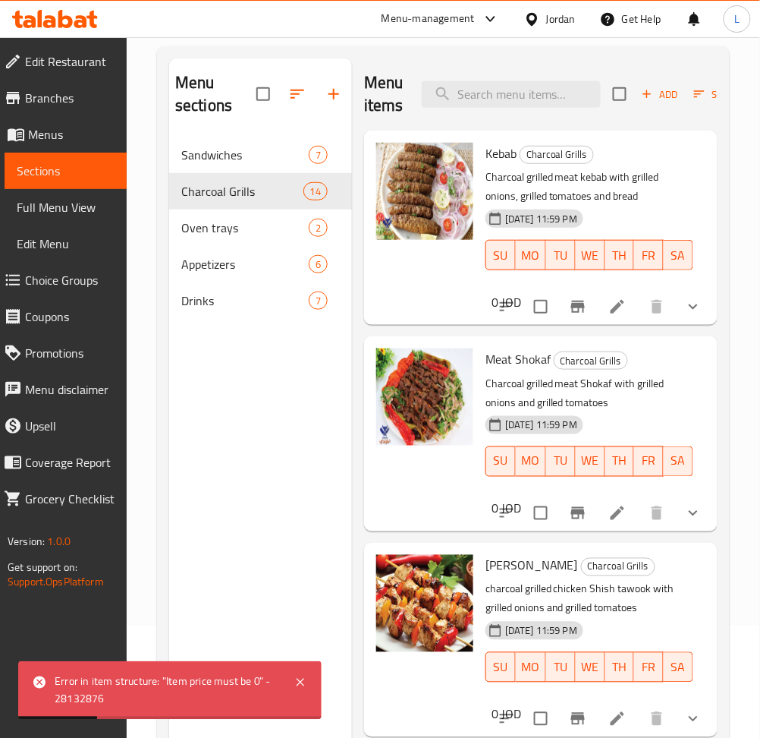
click at [675, 305] on button "show more" at bounding box center [693, 306] width 36 height 36
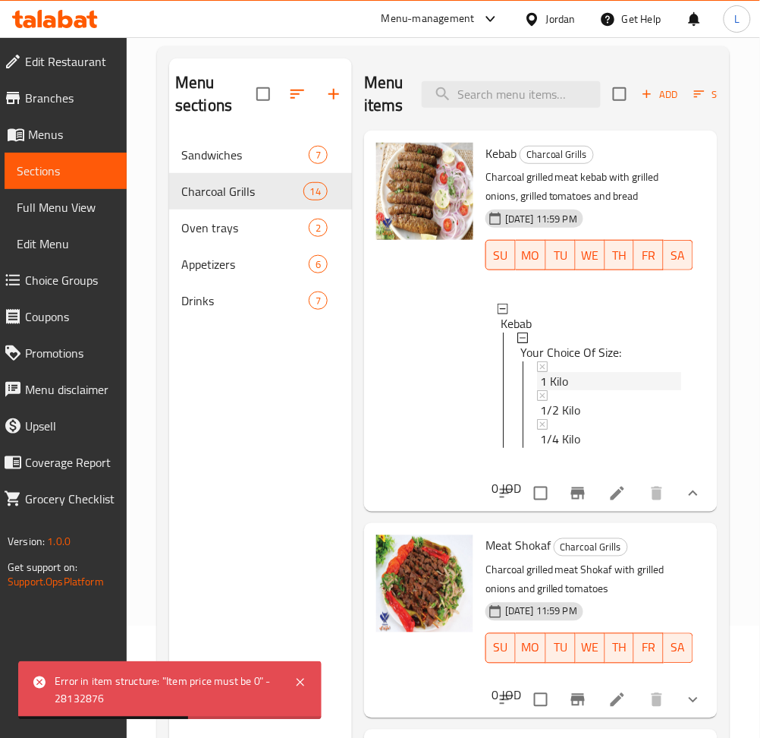
click at [607, 382] on div "1 Kilo" at bounding box center [610, 381] width 141 height 18
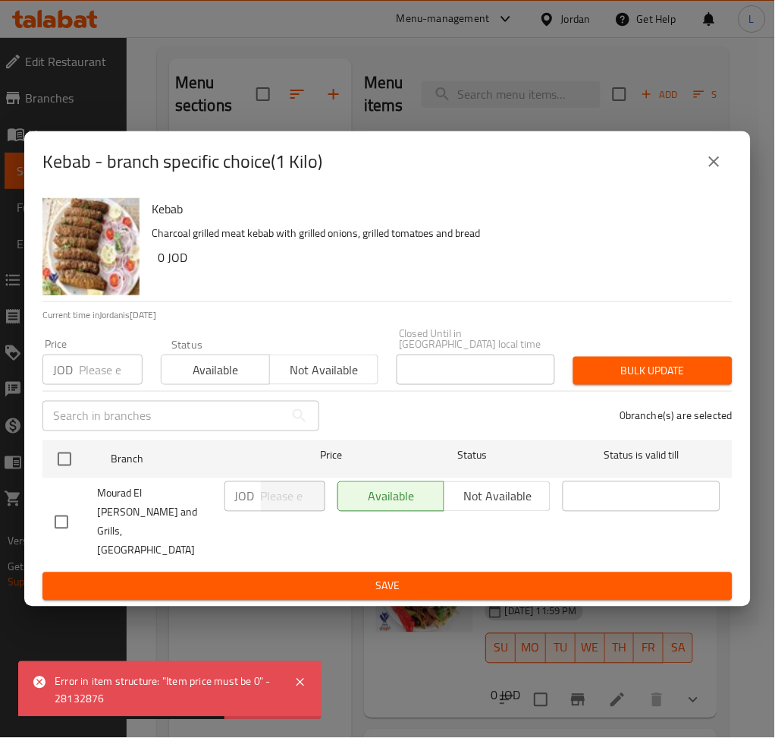
click at [102, 376] on input "number" at bounding box center [111, 369] width 64 height 30
type input "12"
click at [702, 173] on button "close" at bounding box center [715, 161] width 36 height 36
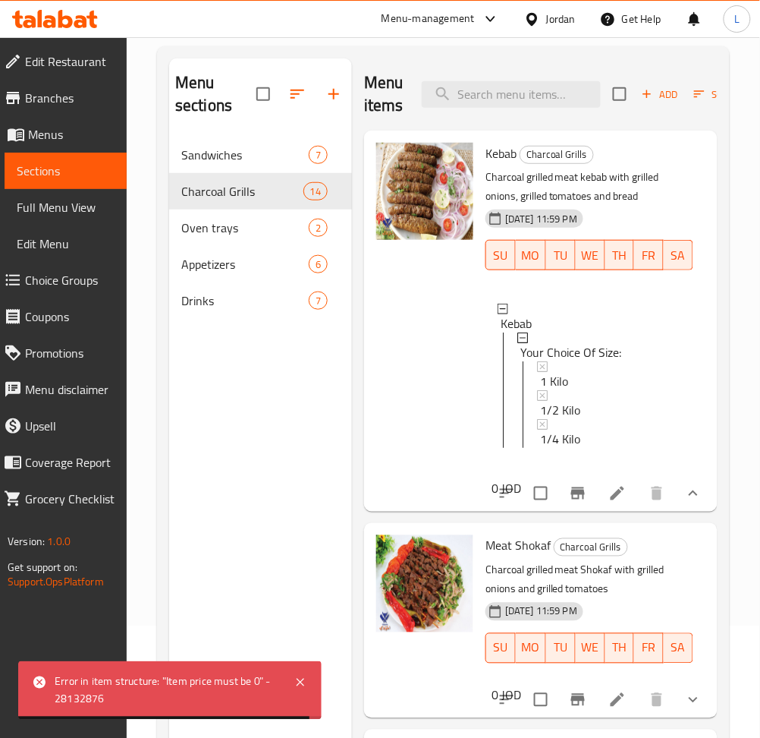
click at [609, 502] on icon at bounding box center [618, 493] width 18 height 18
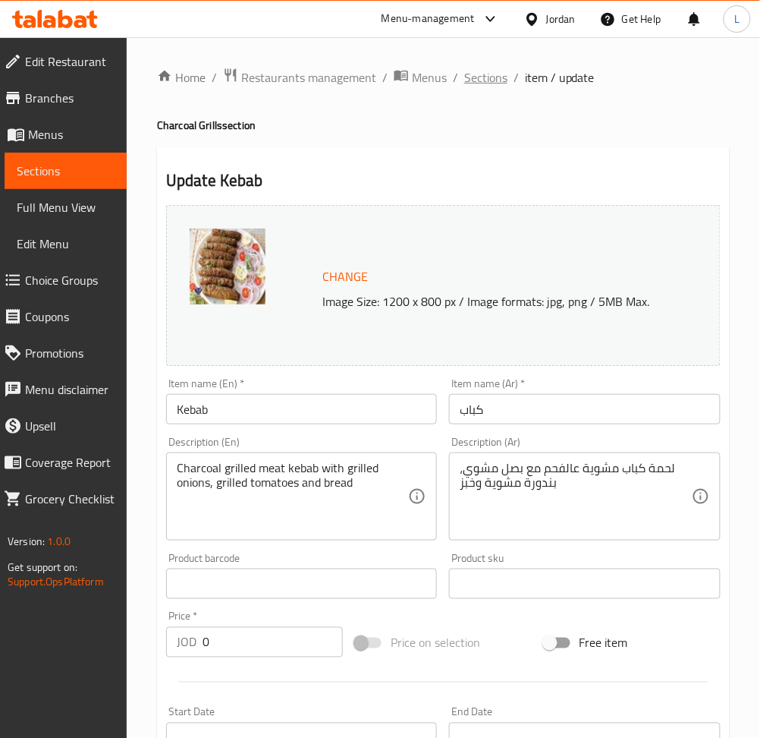
click at [468, 73] on span "Sections" at bounding box center [485, 77] width 43 height 18
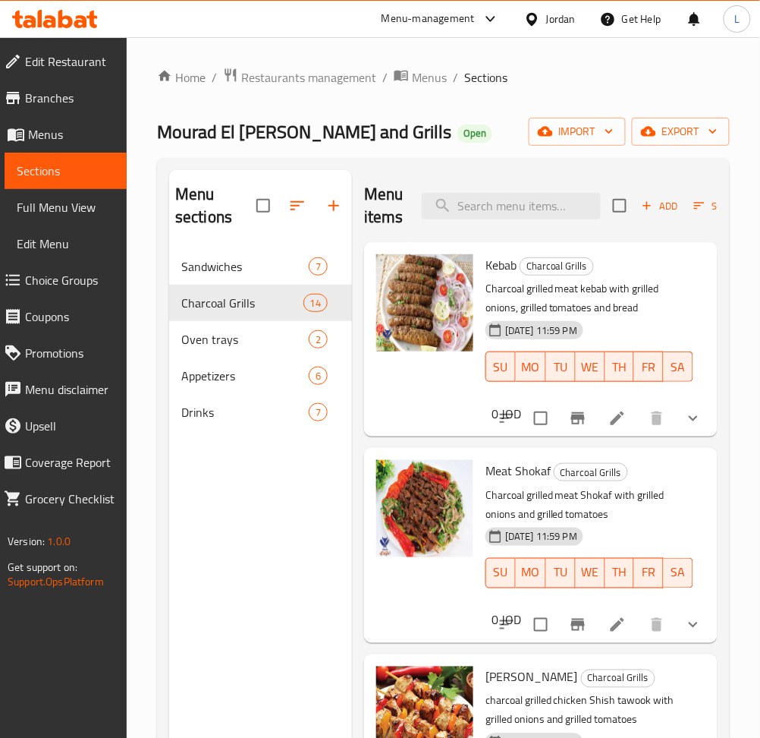
click at [699, 426] on div "Kebab Charcoal Grills Charcoal grilled meat kebab with grilled onions, grilled …" at bounding box center [541, 339] width 354 height 194
click at [686, 423] on icon "show more" at bounding box center [693, 418] width 18 height 18
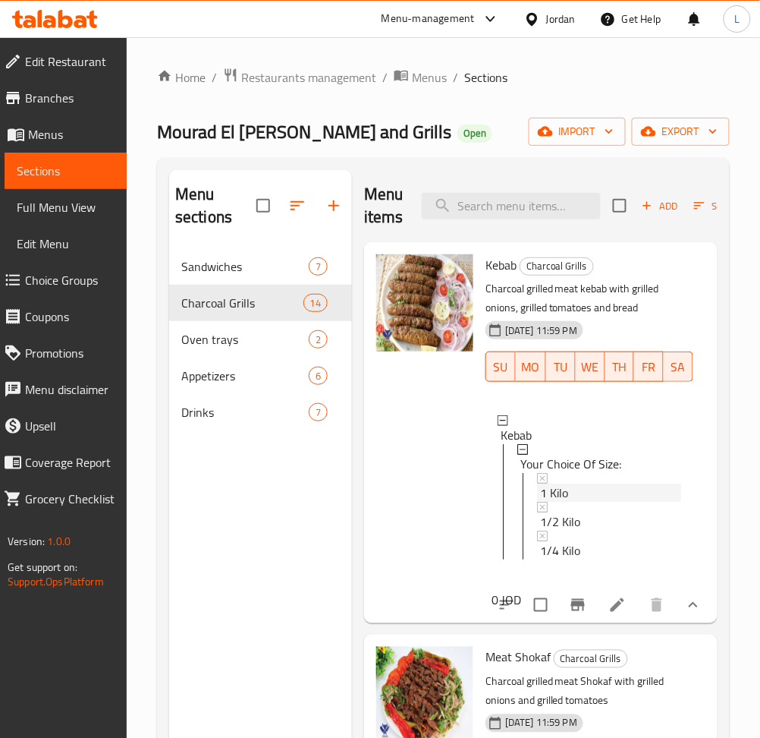
click at [566, 475] on div "1 Kilo" at bounding box center [609, 487] width 144 height 29
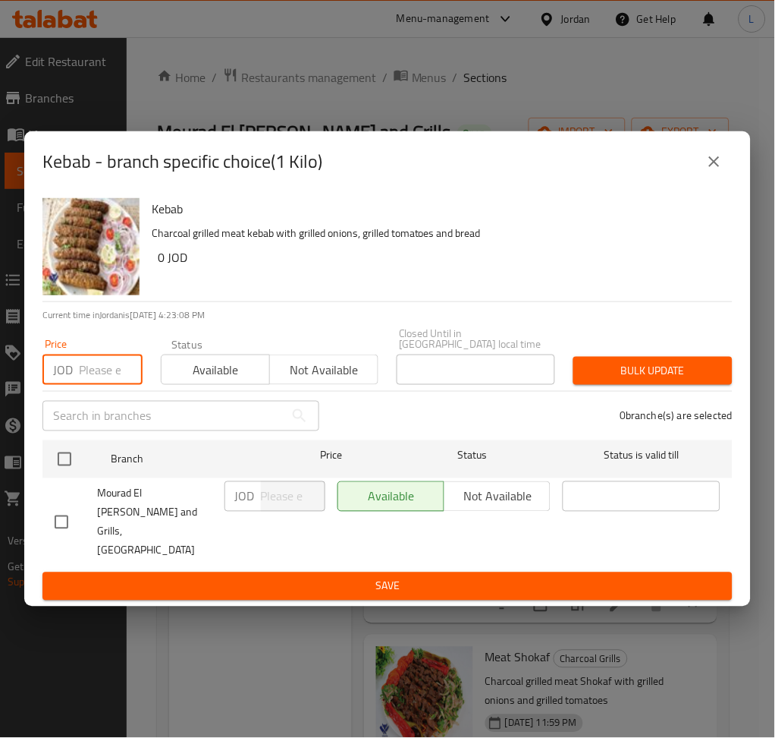
click at [93, 378] on input "number" at bounding box center [111, 369] width 64 height 30
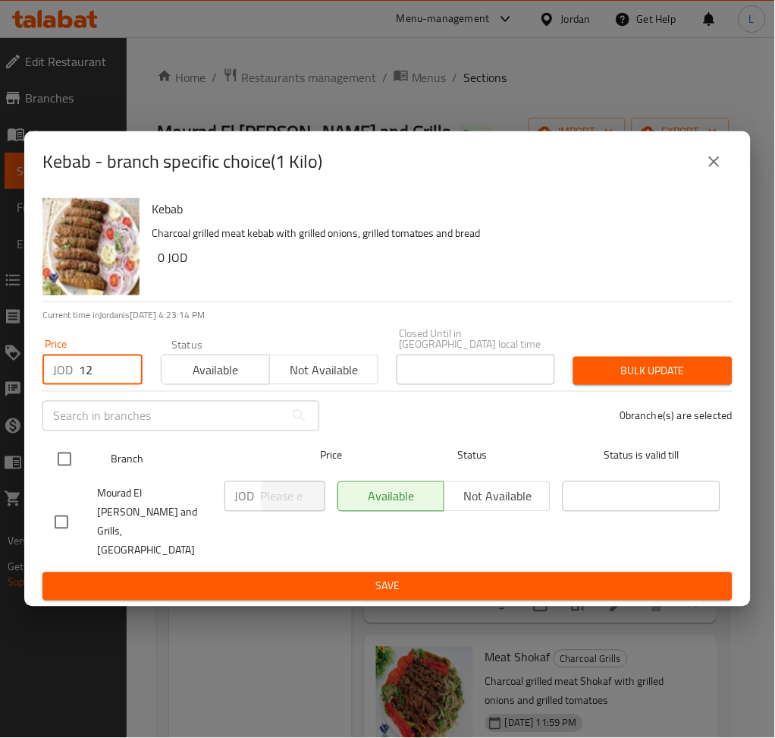
type input "12"
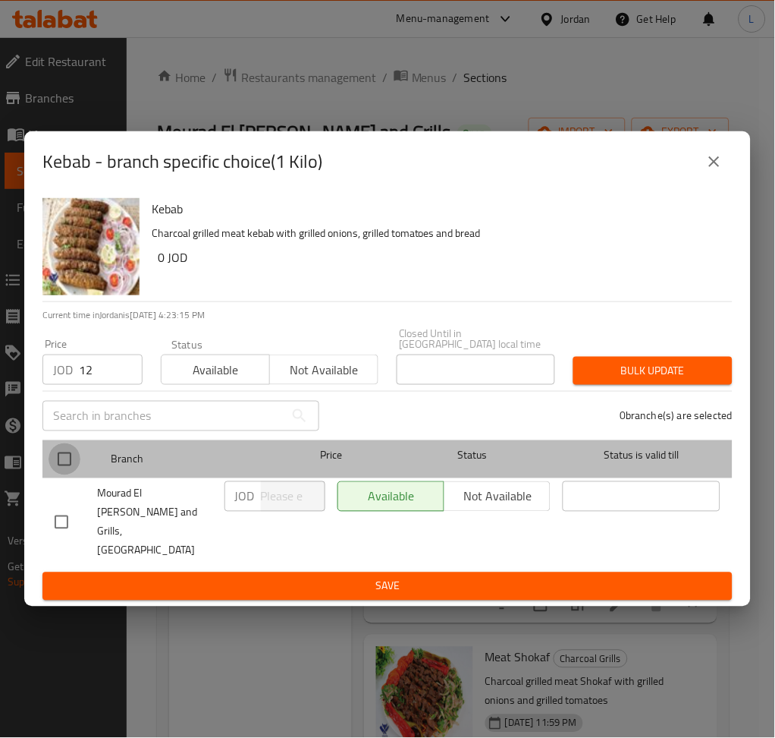
click at [70, 461] on input "checkbox" at bounding box center [65, 459] width 32 height 32
checkbox input "true"
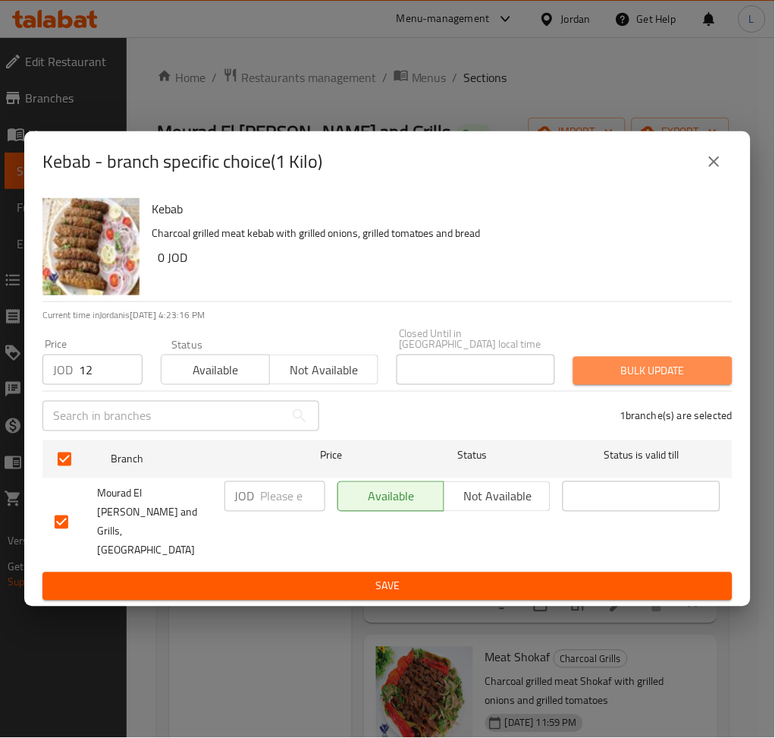
click at [614, 370] on span "Bulk update" at bounding box center [653, 370] width 135 height 19
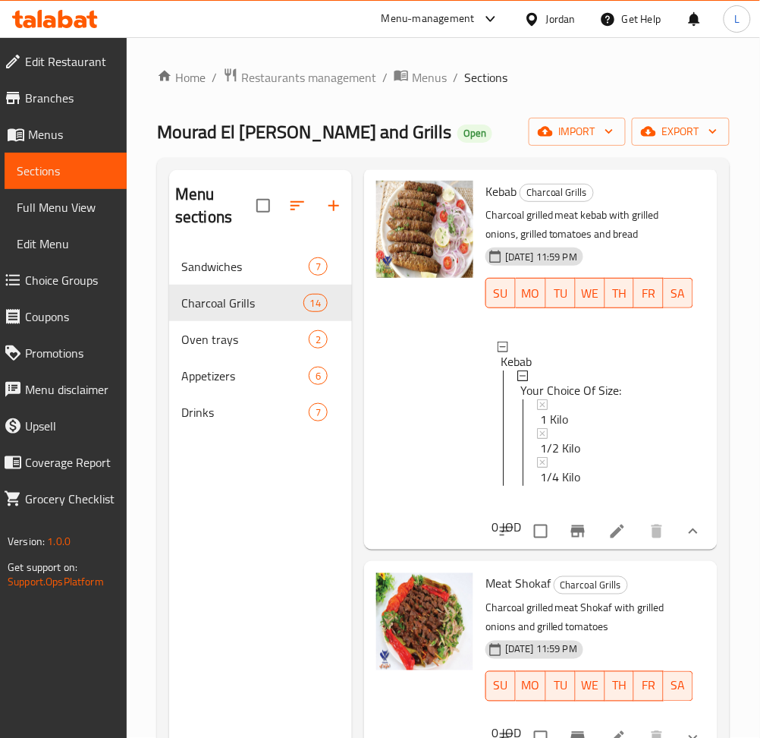
scroll to position [304, 0]
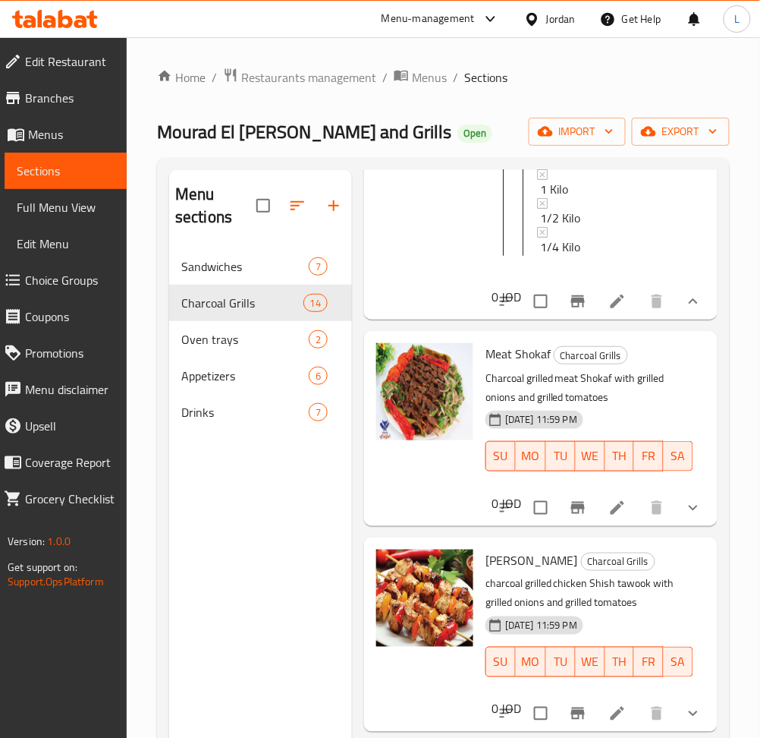
click at [684, 517] on icon "show more" at bounding box center [693, 508] width 18 height 18
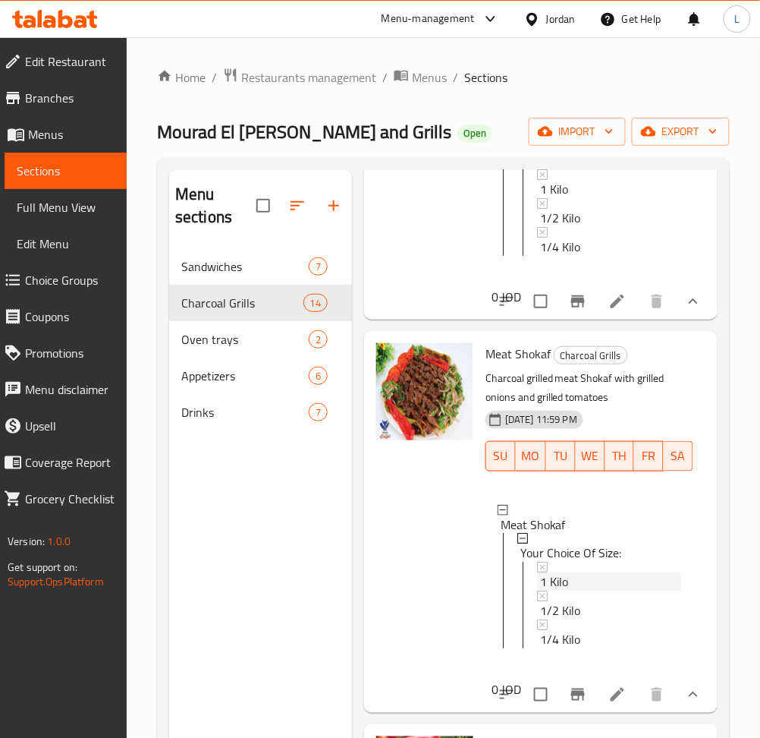
click at [589, 591] on div "1 Kilo" at bounding box center [610, 582] width 141 height 18
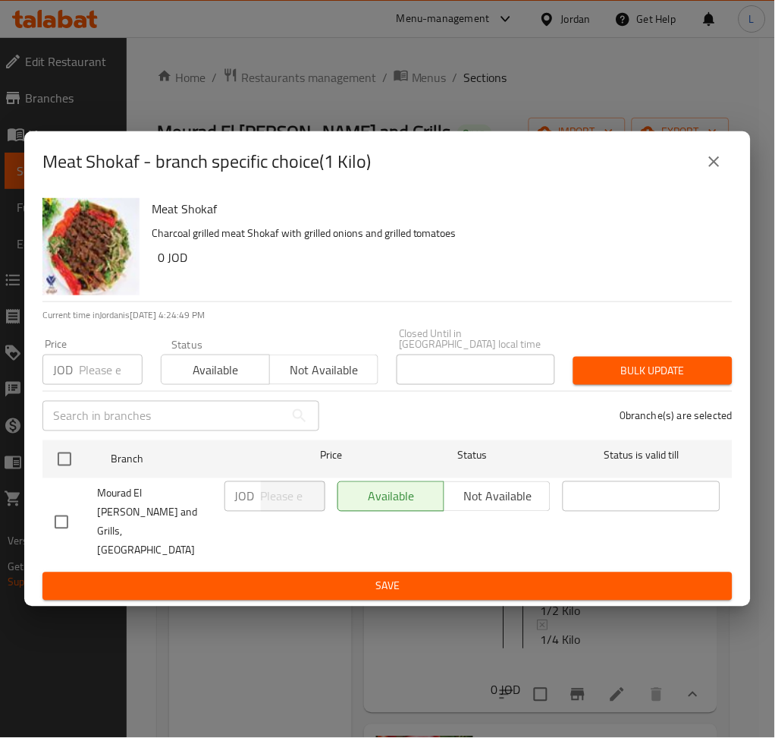
drag, startPoint x: 83, startPoint y: 382, endPoint x: 80, endPoint y: 391, distance: 9.2
click at [83, 382] on input "number" at bounding box center [111, 369] width 64 height 30
paste input "1"
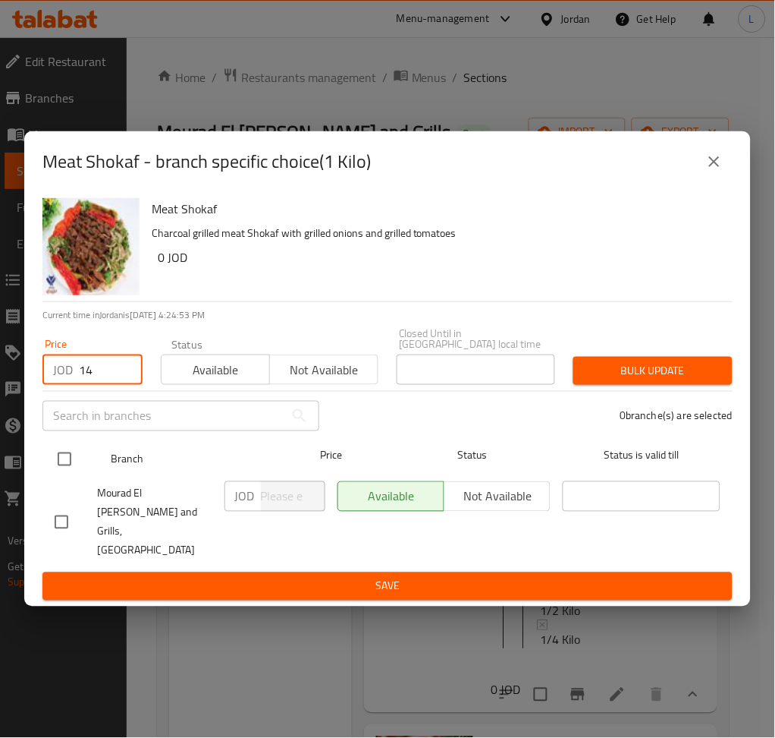
type input "14"
click at [64, 473] on input "checkbox" at bounding box center [65, 459] width 32 height 32
checkbox input "true"
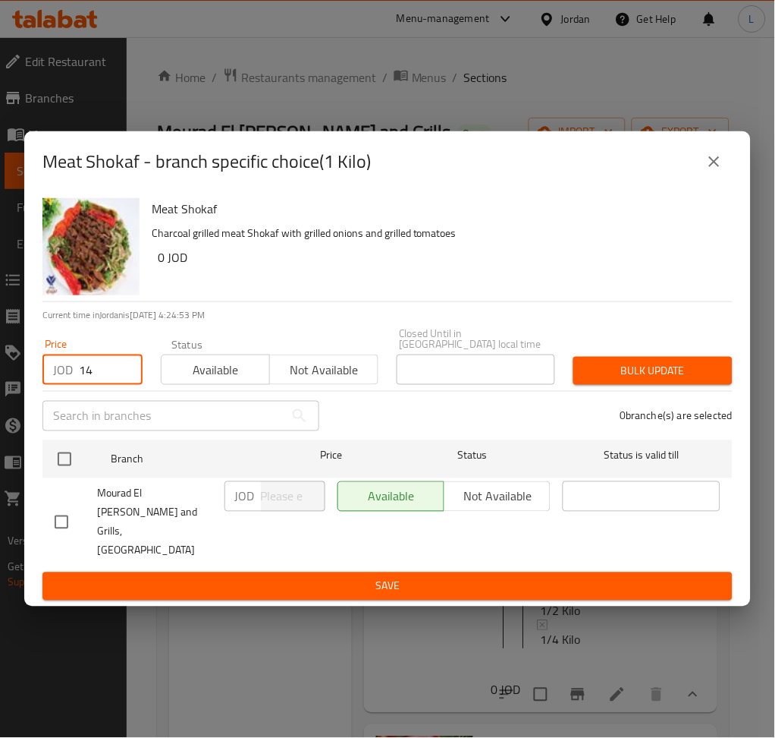
checkbox input "true"
click at [669, 376] on span "Bulk update" at bounding box center [653, 370] width 135 height 19
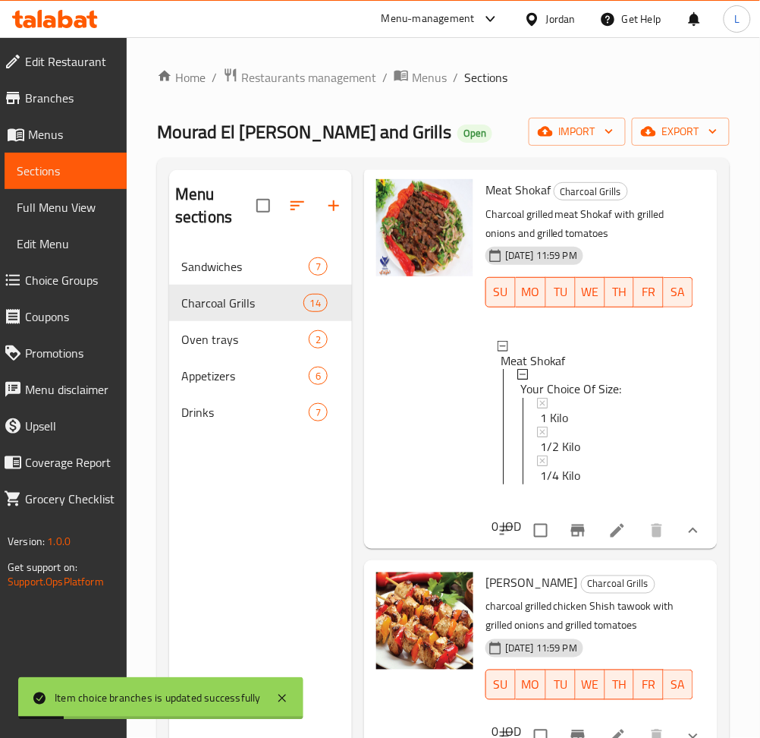
scroll to position [708, 0]
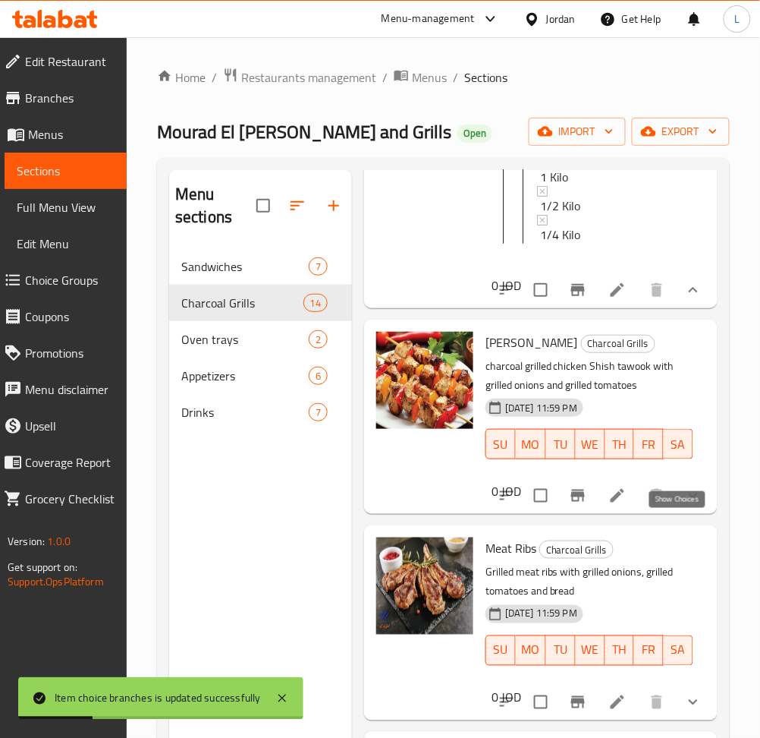
click at [684, 505] on icon "show more" at bounding box center [693, 495] width 18 height 18
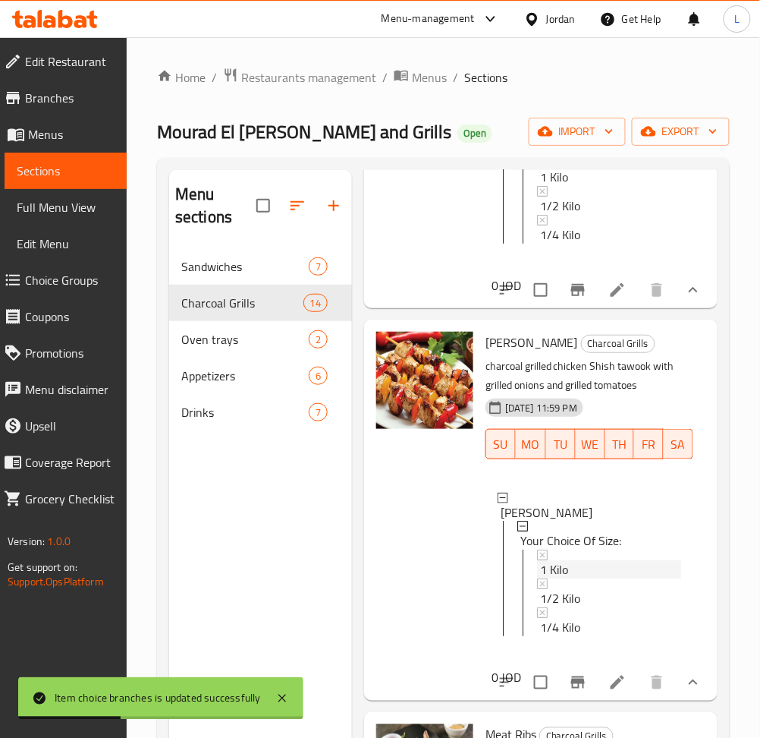
click at [581, 579] on div "1 Kilo" at bounding box center [610, 570] width 141 height 18
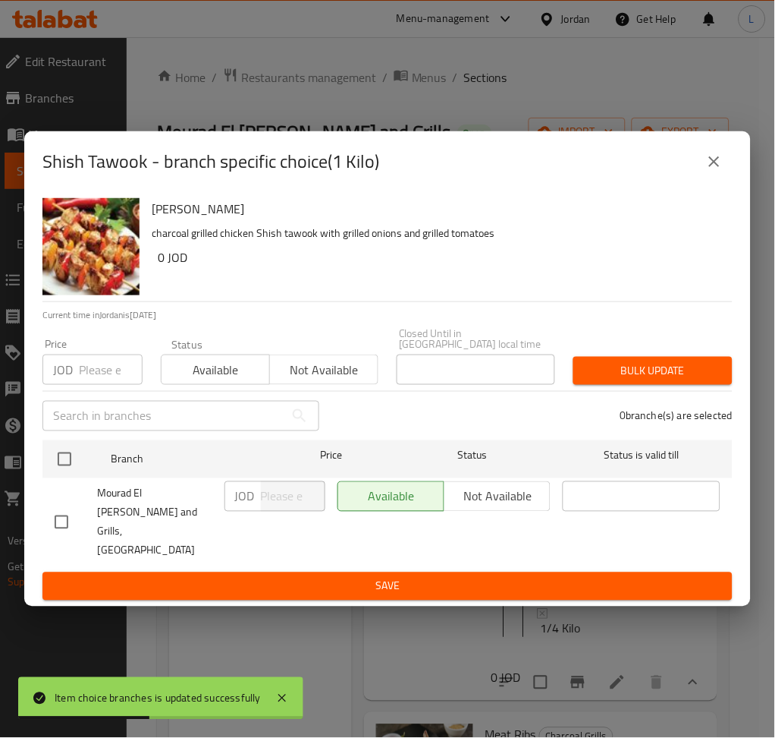
click at [86, 381] on input "number" at bounding box center [111, 369] width 64 height 30
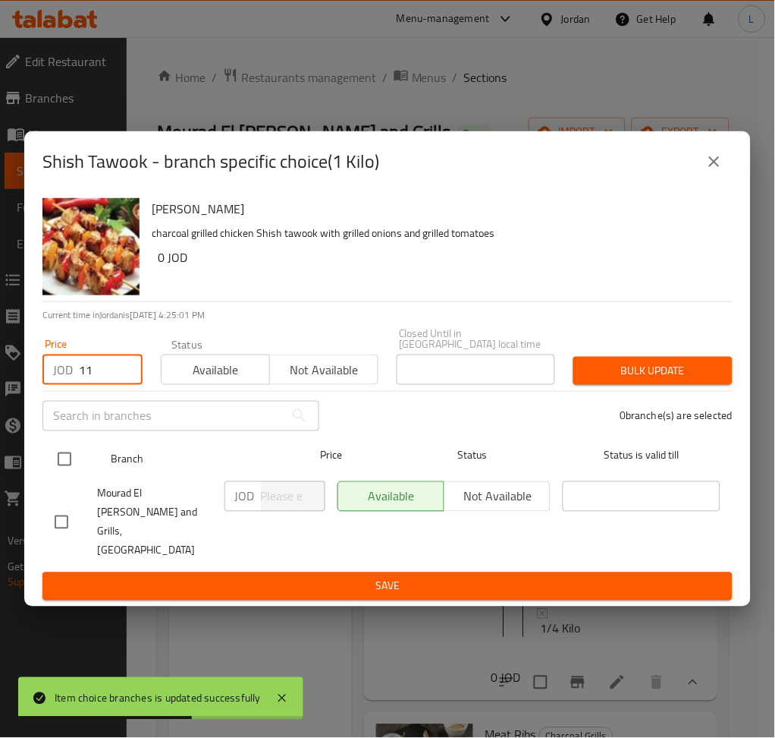
type input "11"
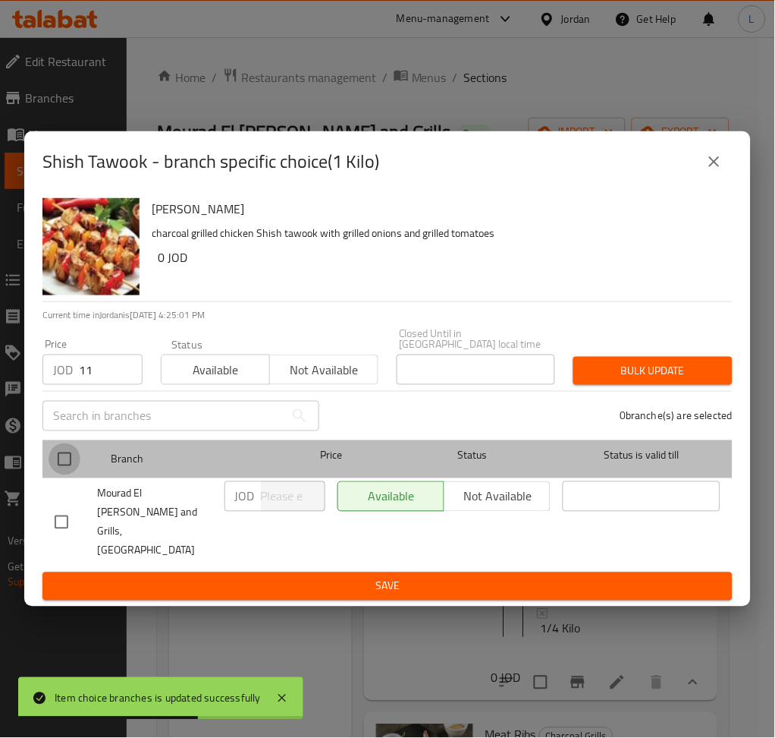
click at [66, 466] on input "checkbox" at bounding box center [65, 459] width 32 height 32
checkbox input "true"
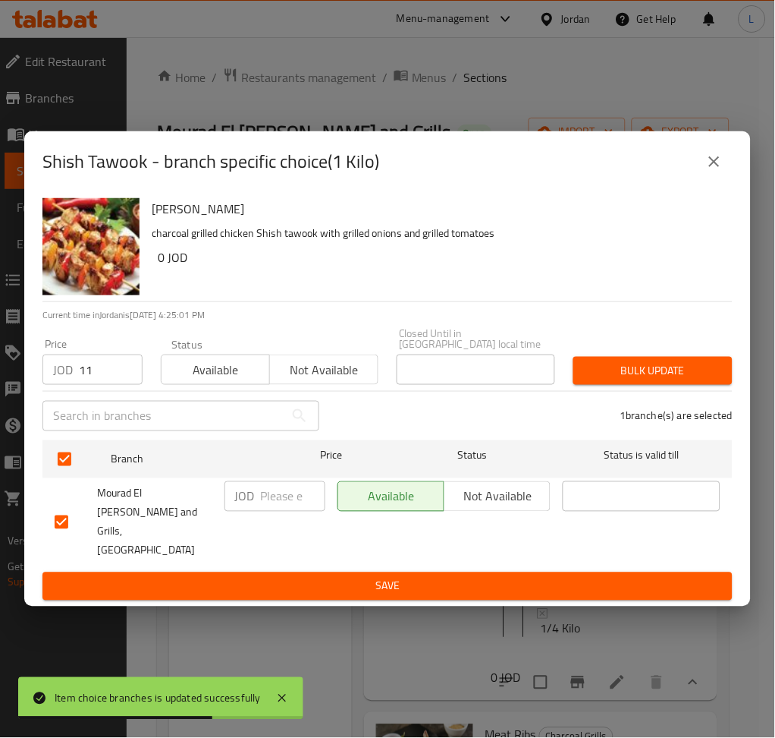
click at [683, 376] on span "Bulk update" at bounding box center [653, 370] width 135 height 19
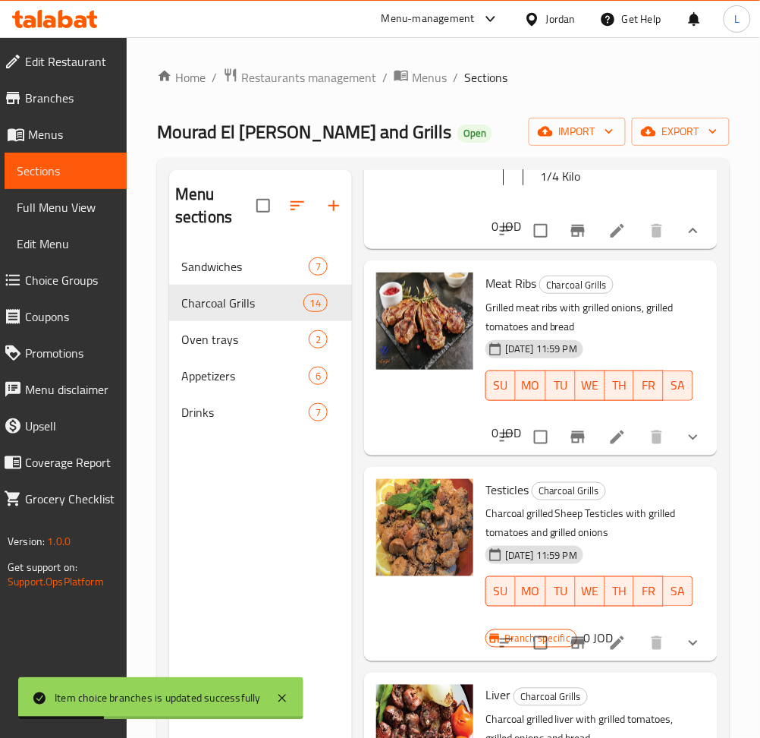
scroll to position [1214, 0]
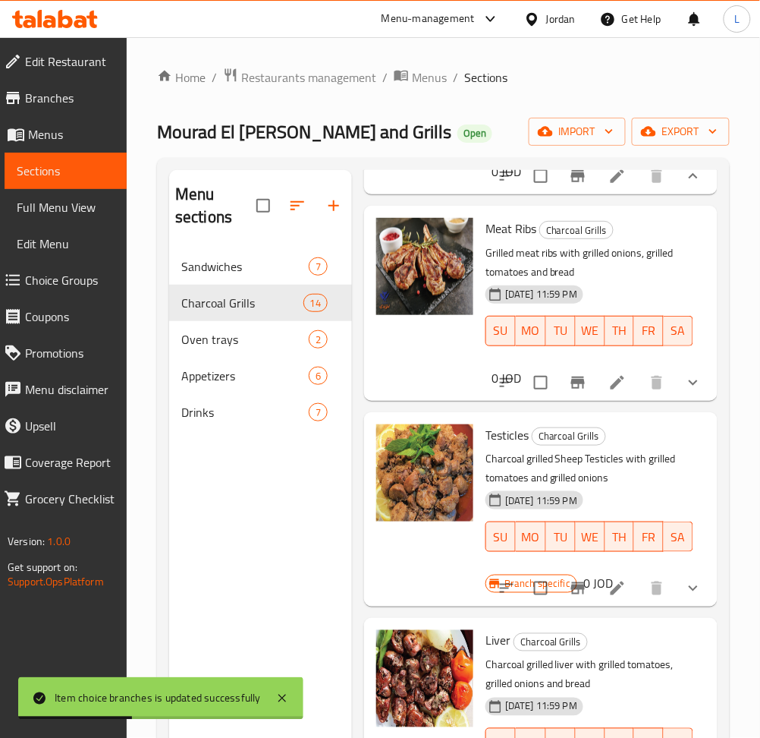
click at [684, 392] on icon "show more" at bounding box center [693, 382] width 18 height 18
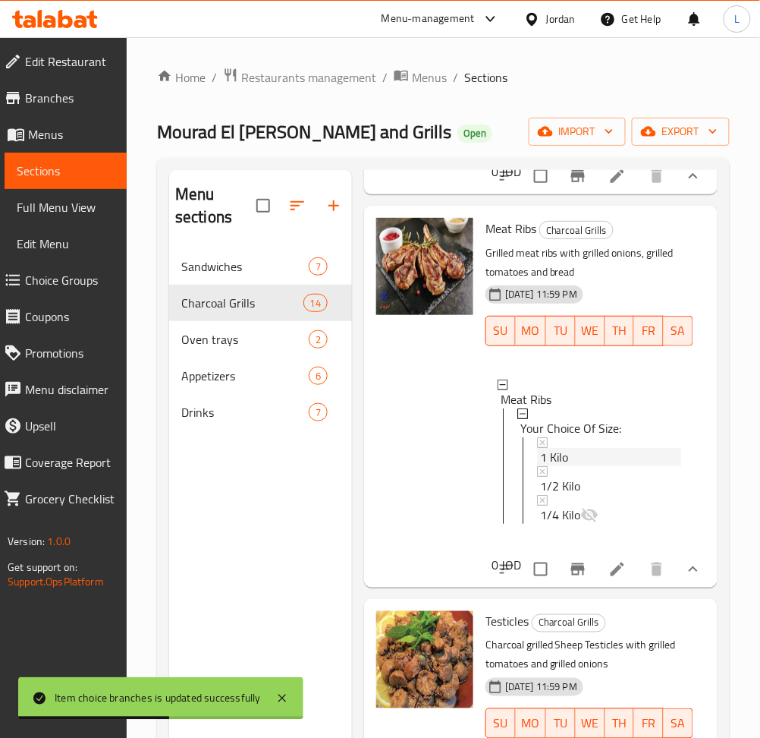
click at [568, 466] on span "1 Kilo" at bounding box center [554, 457] width 28 height 18
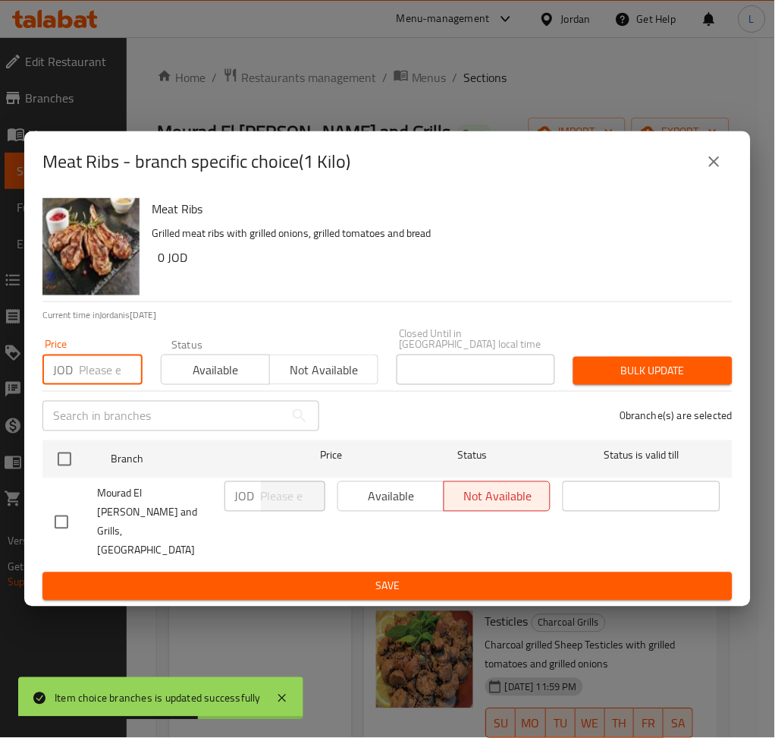
drag, startPoint x: 104, startPoint y: 372, endPoint x: 79, endPoint y: 412, distance: 47.4
click at [102, 372] on input "number" at bounding box center [111, 369] width 64 height 30
paste input "1"
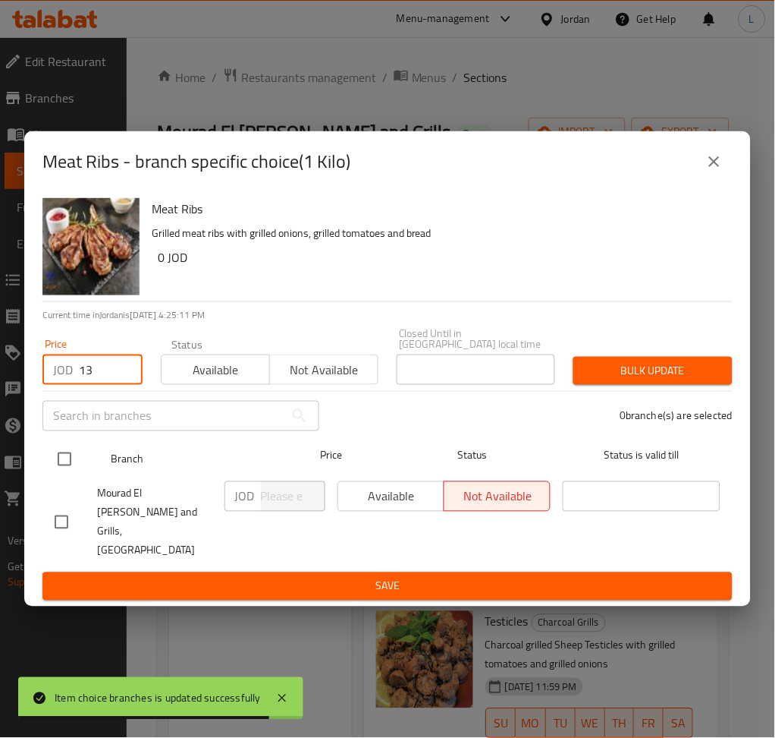
type input "13"
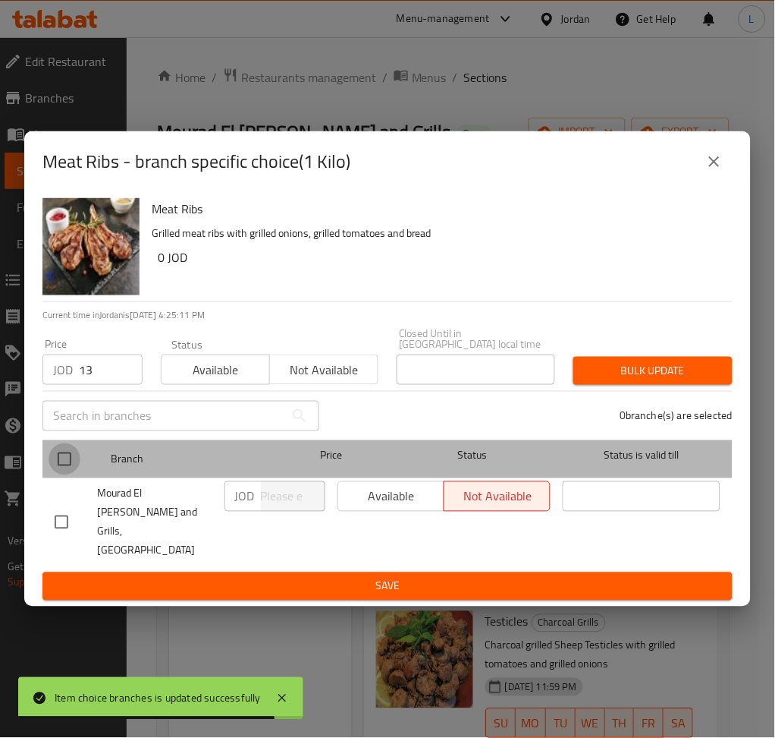
drag, startPoint x: 64, startPoint y: 458, endPoint x: 373, endPoint y: 405, distance: 312.6
click at [64, 459] on input "checkbox" at bounding box center [65, 459] width 32 height 32
checkbox input "true"
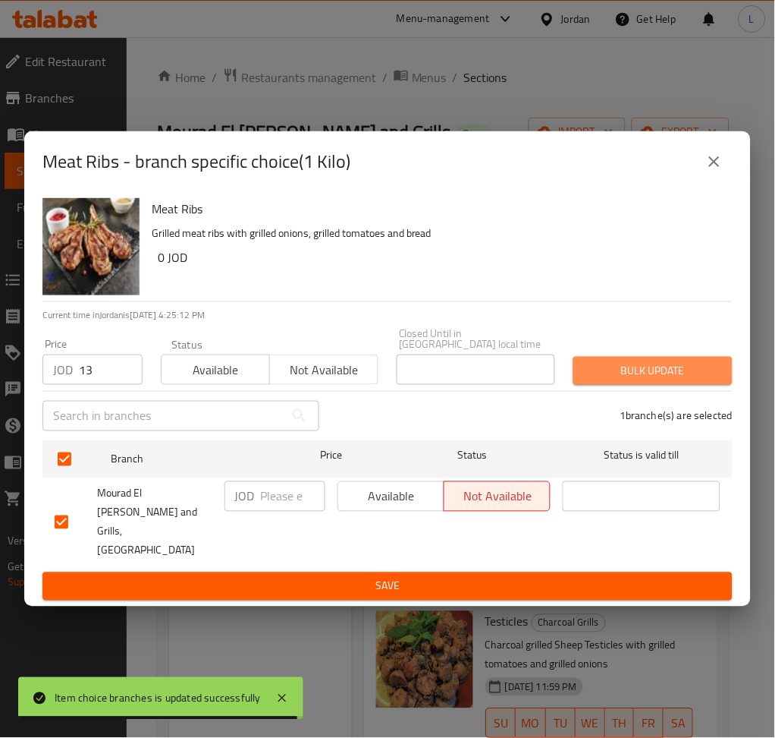
click at [649, 371] on span "Bulk update" at bounding box center [653, 370] width 135 height 19
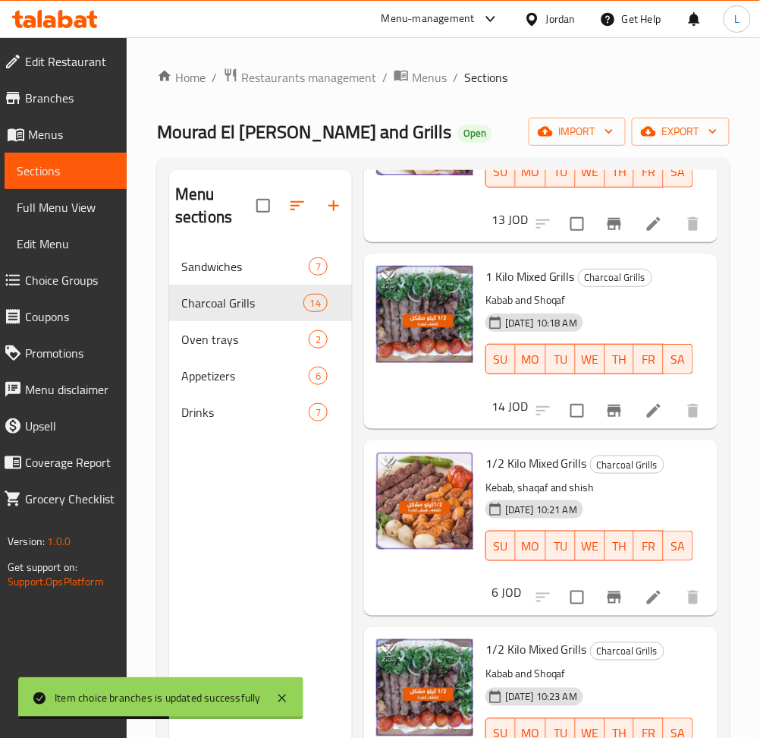
scroll to position [2023, 0]
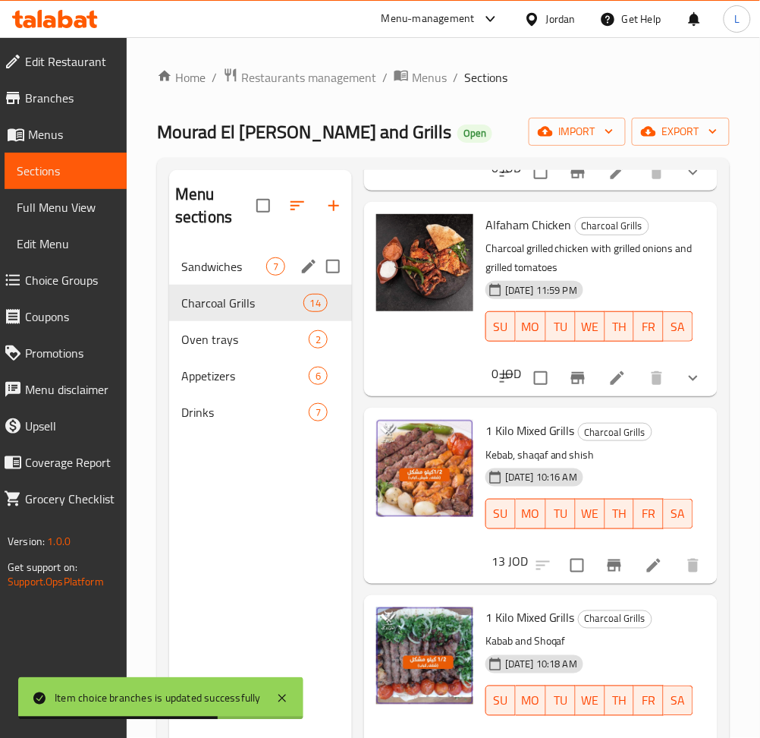
click at [187, 254] on div "Sandwiches 7" at bounding box center [260, 266] width 183 height 36
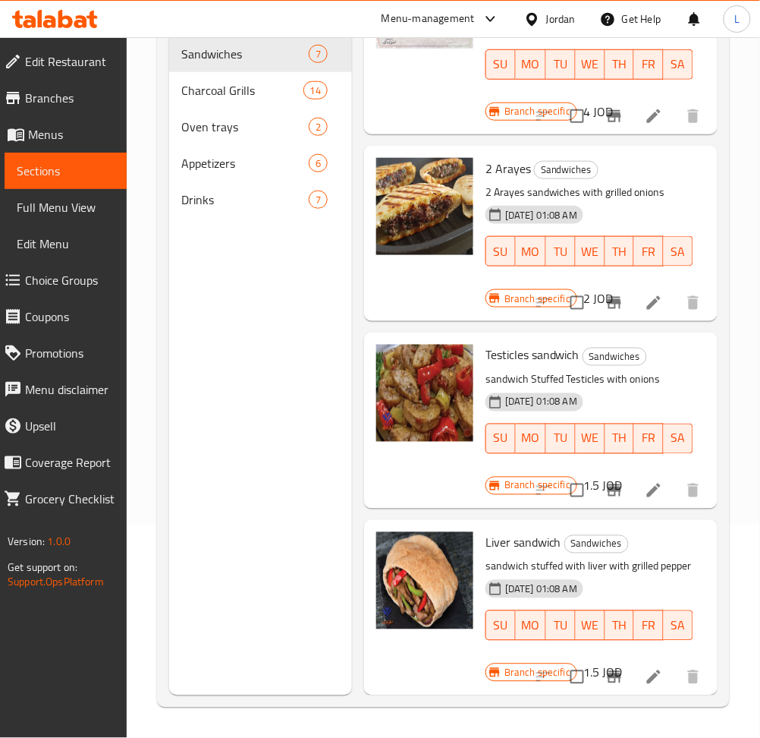
scroll to position [419, 0]
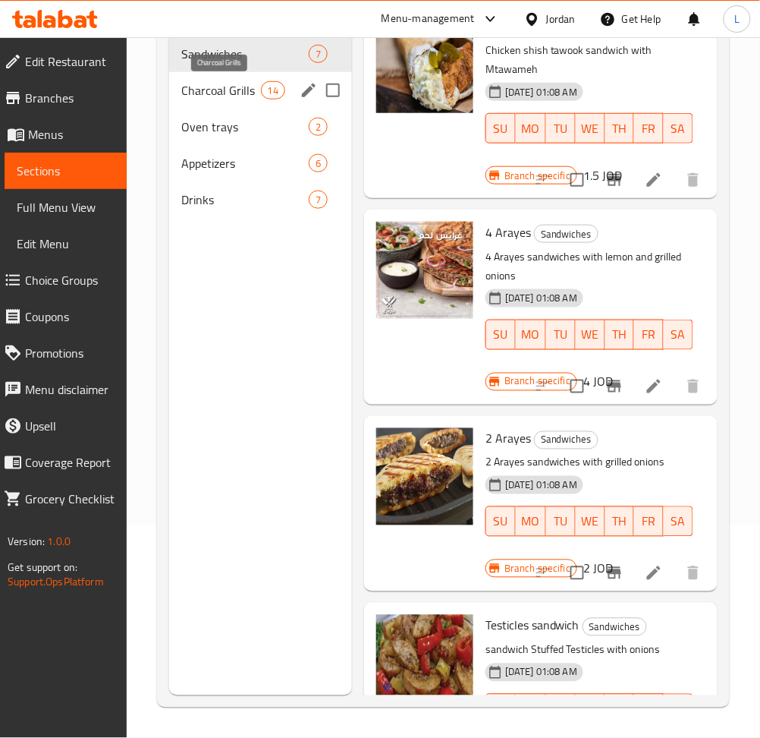
click at [222, 94] on span "Charcoal Grills" at bounding box center [221, 90] width 80 height 18
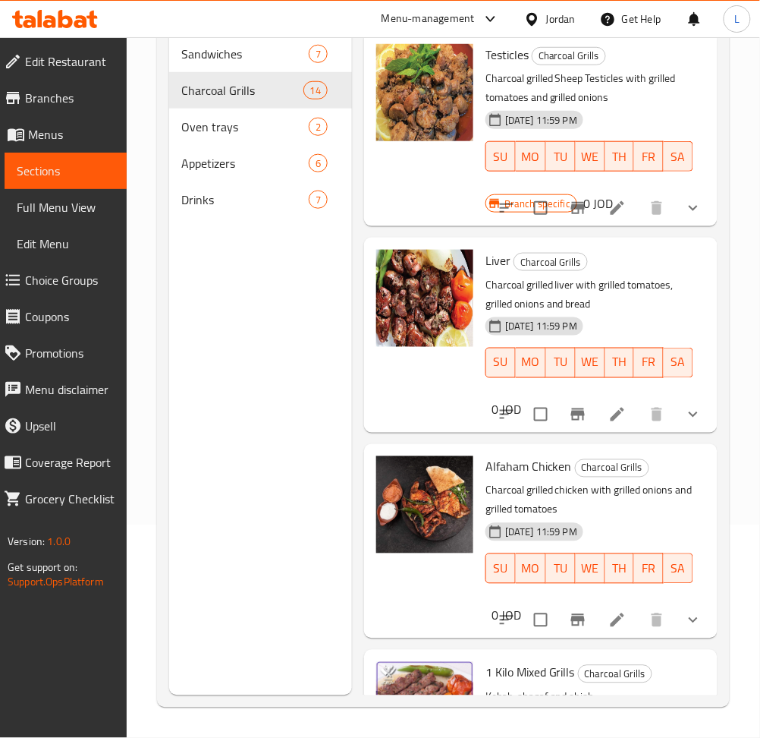
scroll to position [621, 0]
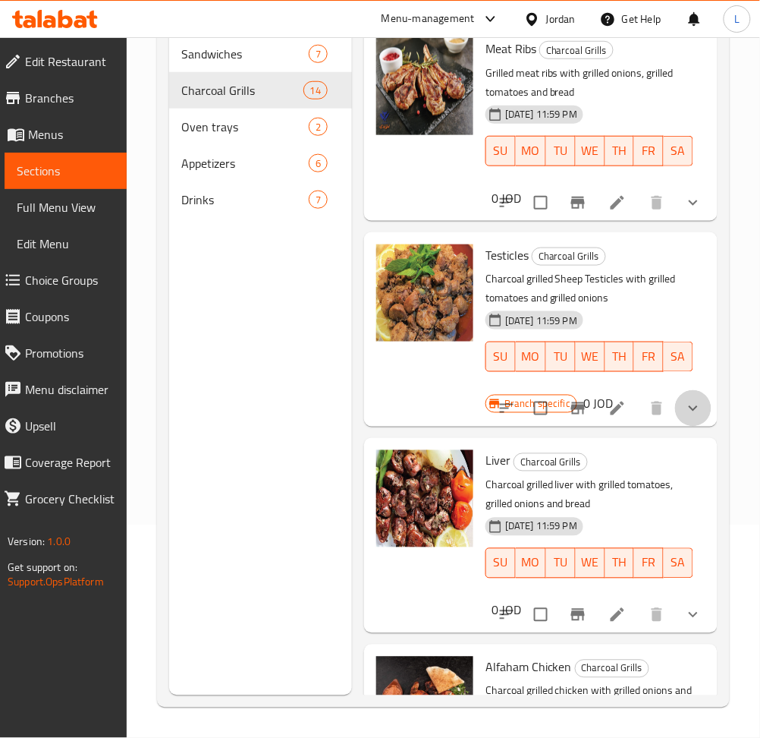
click at [675, 416] on button "show more" at bounding box center [693, 408] width 36 height 36
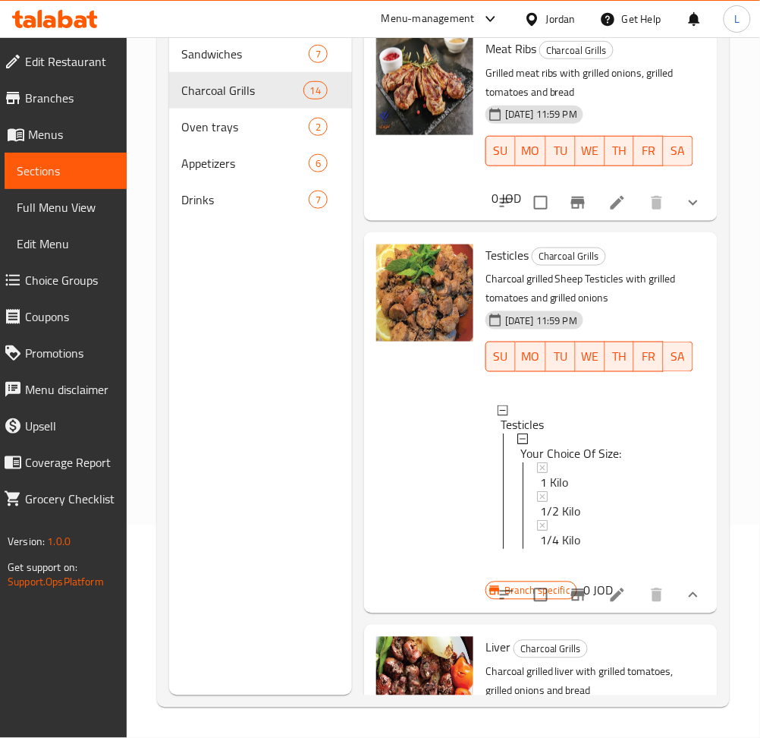
click at [611, 602] on icon at bounding box center [618, 595] width 14 height 14
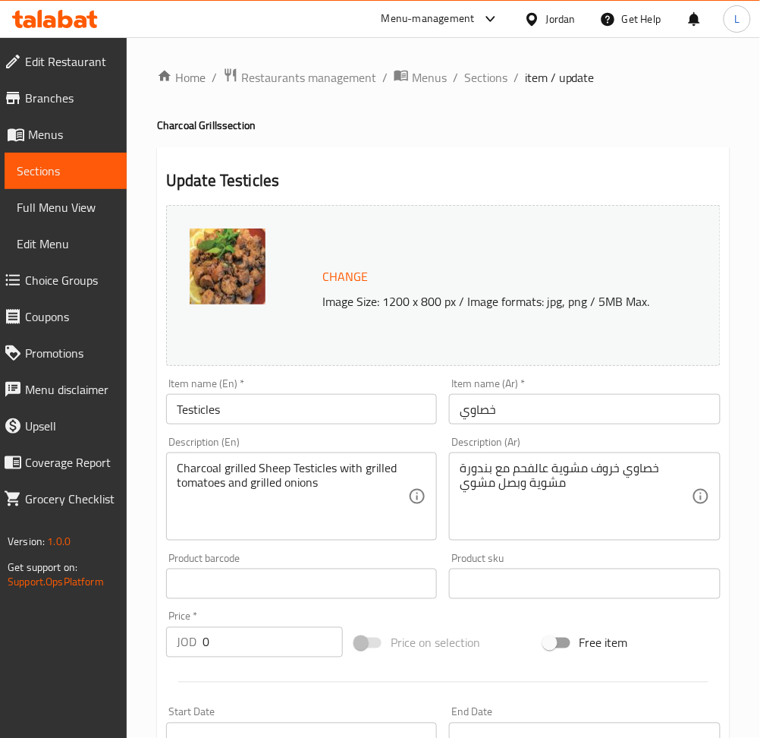
click at [495, 90] on div "Home / Restaurants management / Menus / Sections / item / update Charcoal Grill…" at bounding box center [443, 605] width 573 height 1074
click at [479, 76] on span "Sections" at bounding box center [485, 77] width 43 height 18
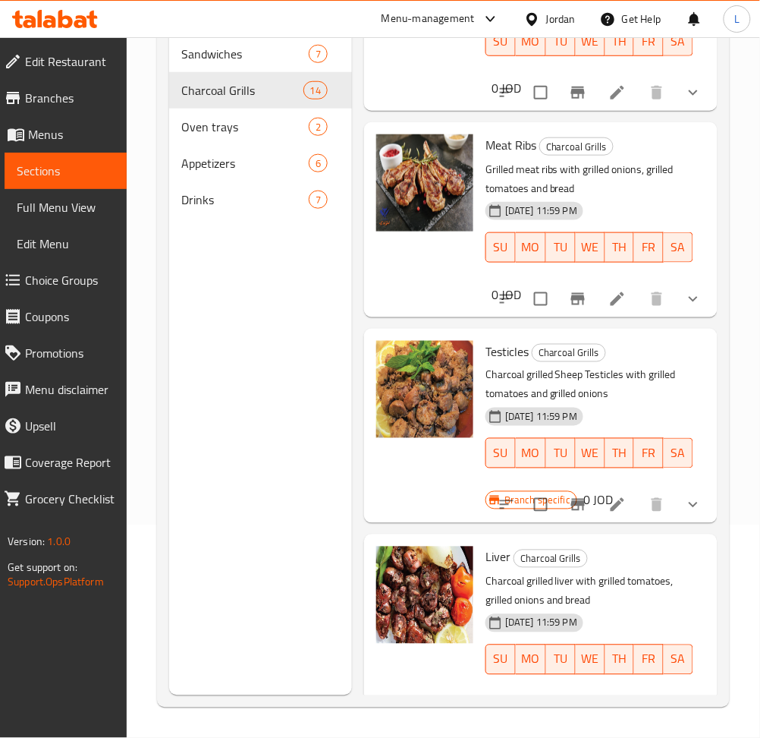
scroll to position [607, 0]
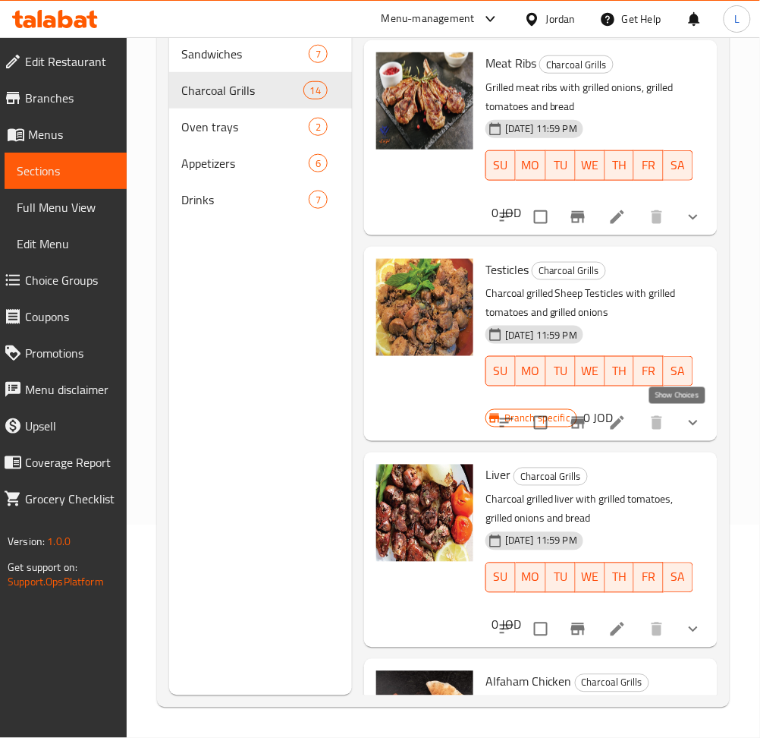
click at [684, 426] on icon "show more" at bounding box center [693, 423] width 18 height 18
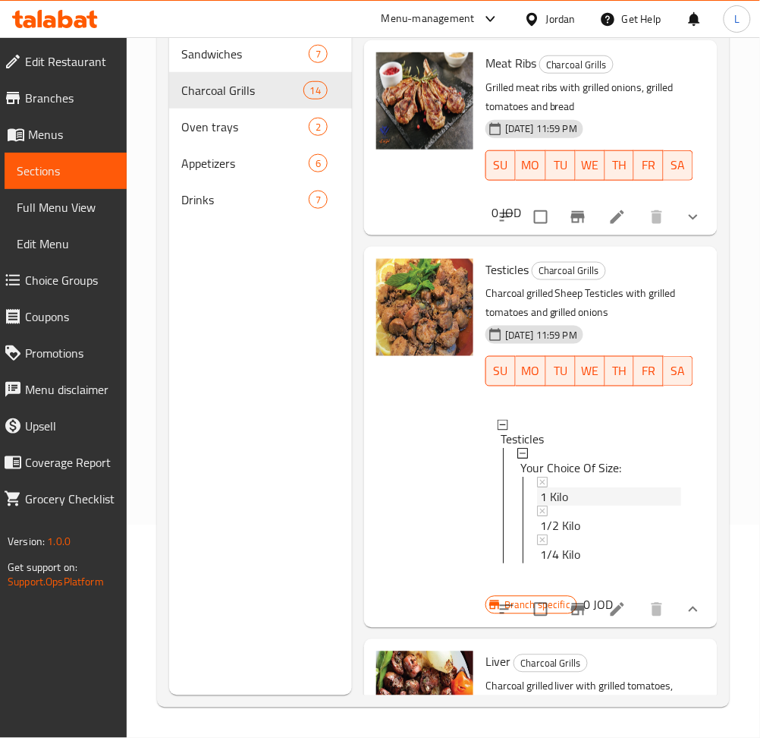
click at [555, 488] on span "1 Kilo" at bounding box center [554, 497] width 28 height 18
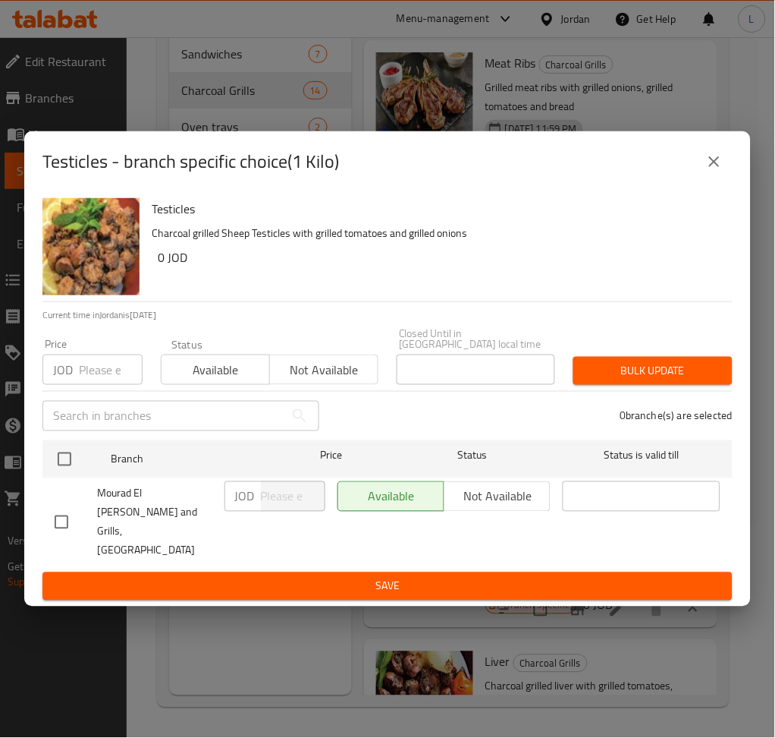
click at [108, 377] on input "number" at bounding box center [111, 369] width 64 height 30
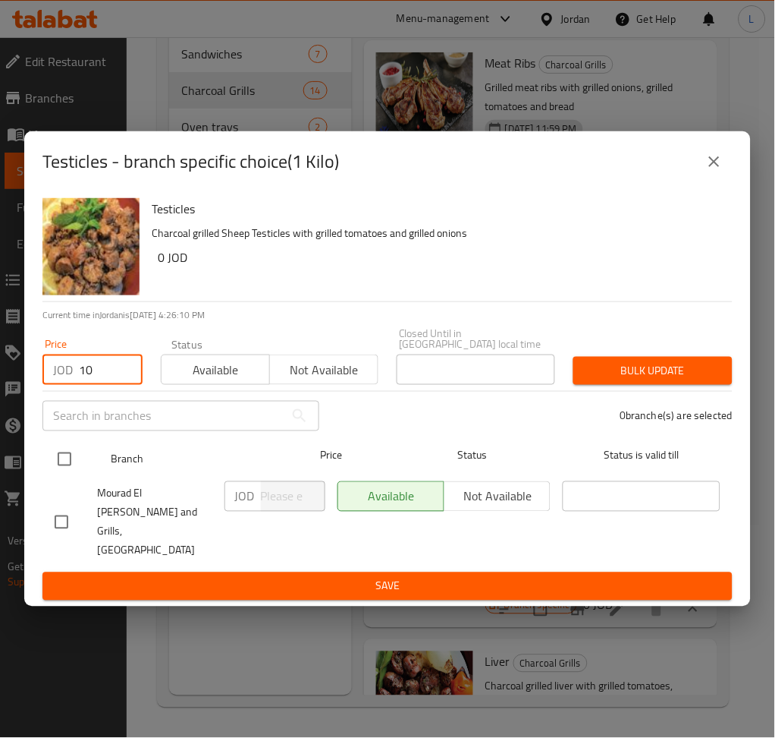
type input "10"
click at [71, 463] on input "checkbox" at bounding box center [65, 459] width 32 height 32
checkbox input "true"
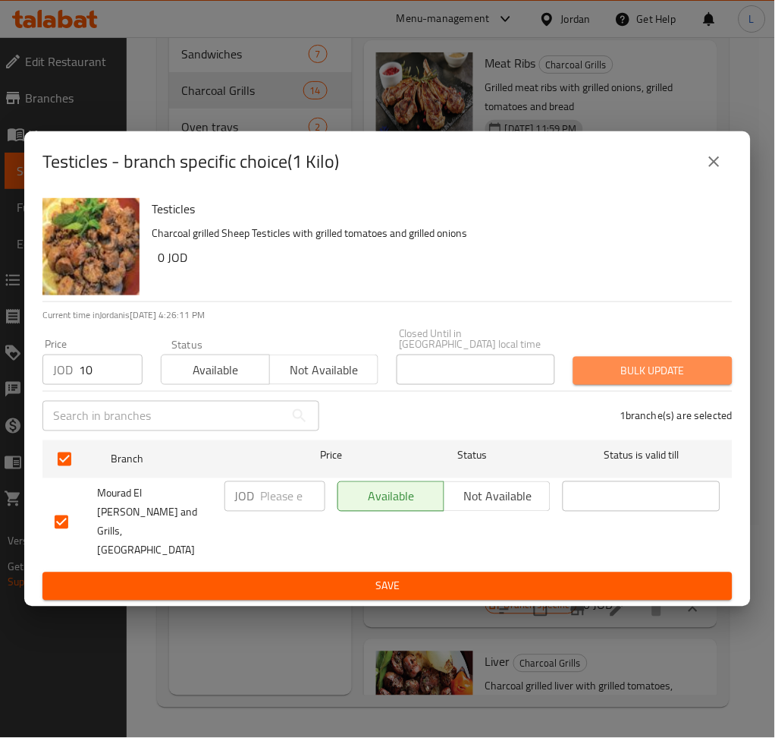
click at [630, 372] on span "Bulk update" at bounding box center [653, 370] width 135 height 19
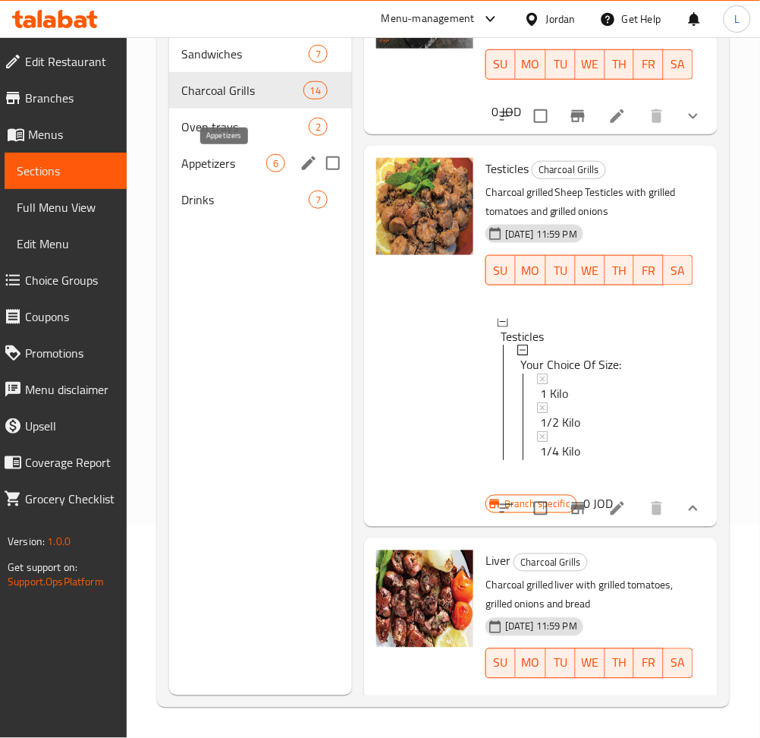
scroll to position [112, 0]
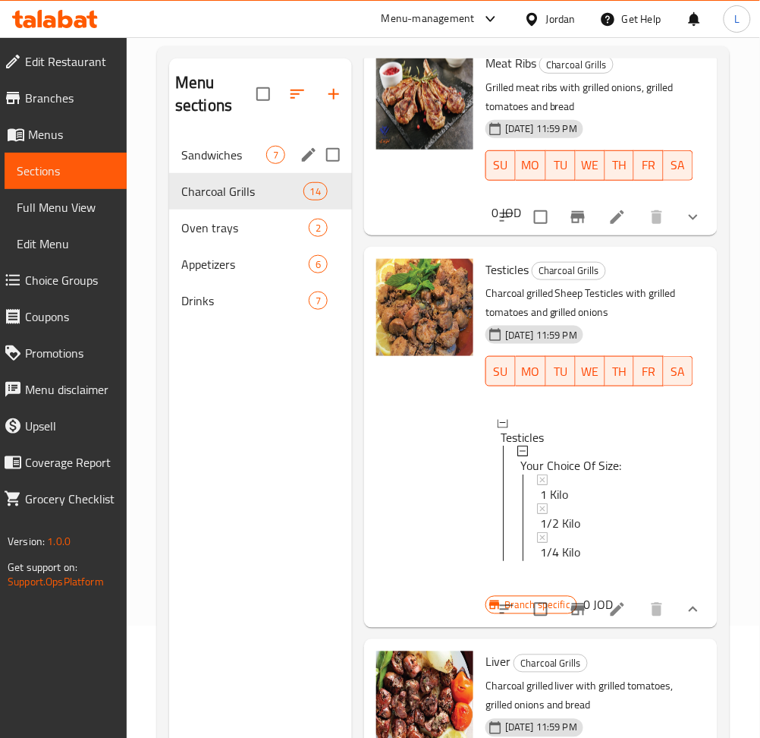
click at [234, 164] on div "Sandwiches 7" at bounding box center [260, 155] width 183 height 36
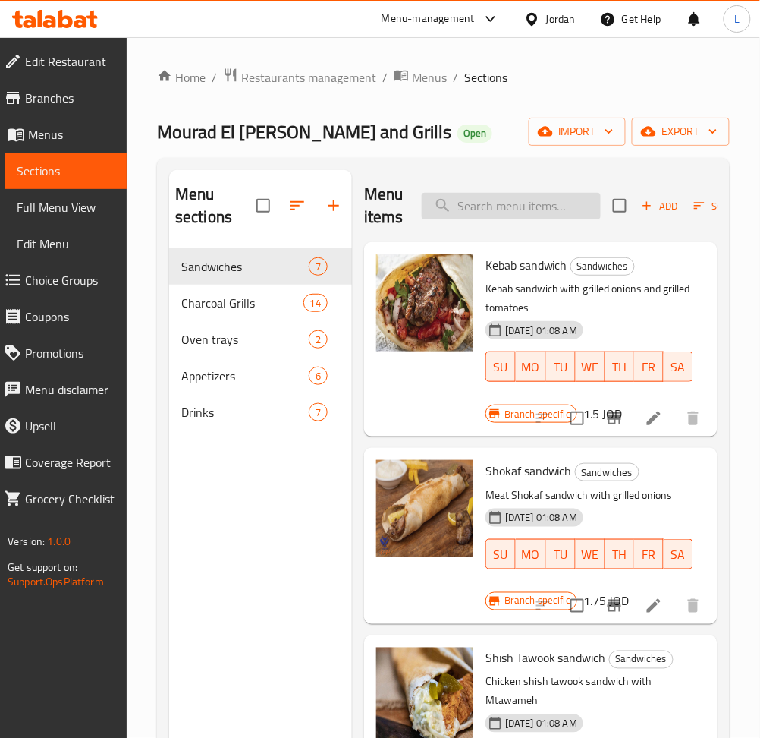
click at [529, 205] on input "search" at bounding box center [511, 206] width 179 height 27
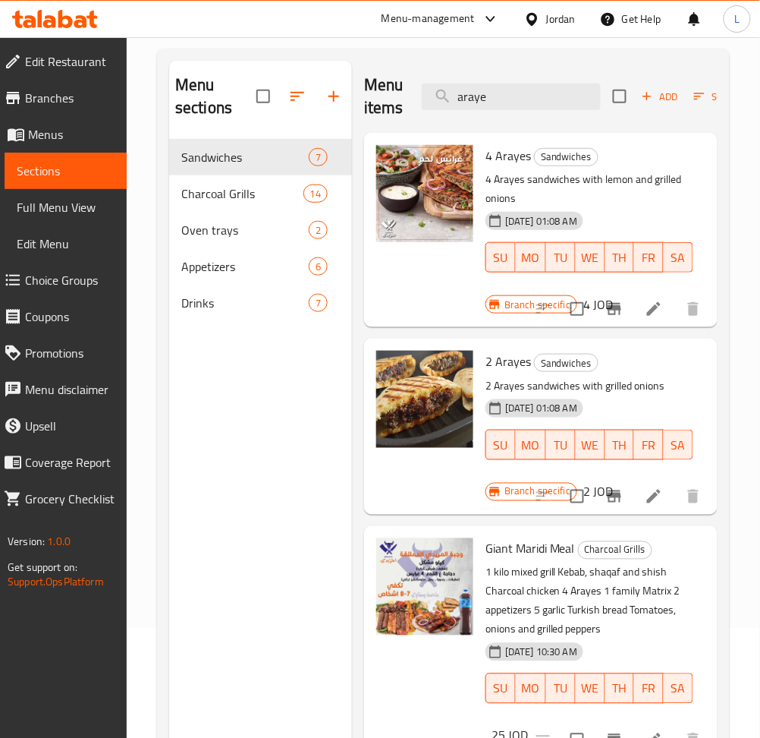
scroll to position [212, 0]
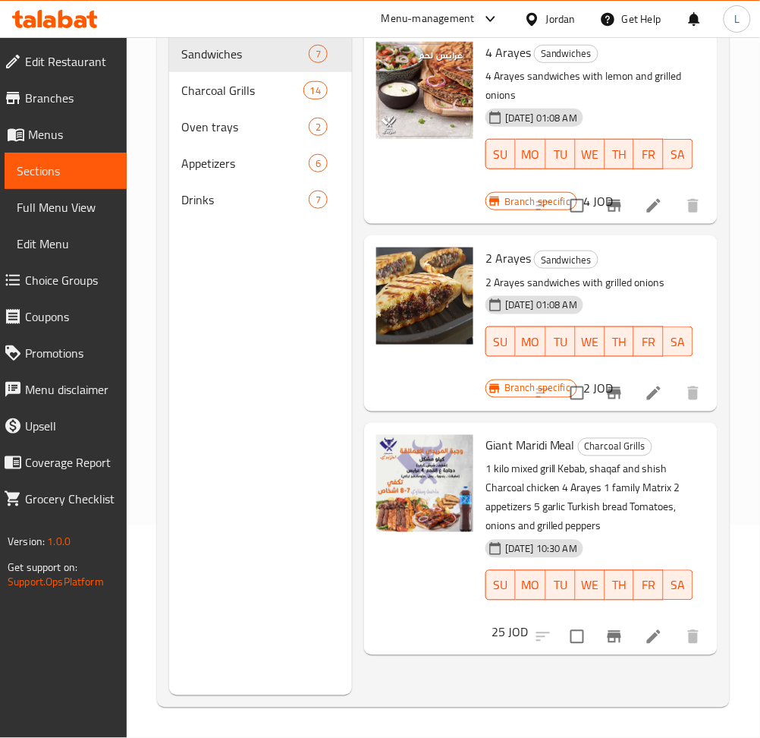
type input "araye"
click at [90, 282] on span "Choice Groups" at bounding box center [70, 280] width 90 height 18
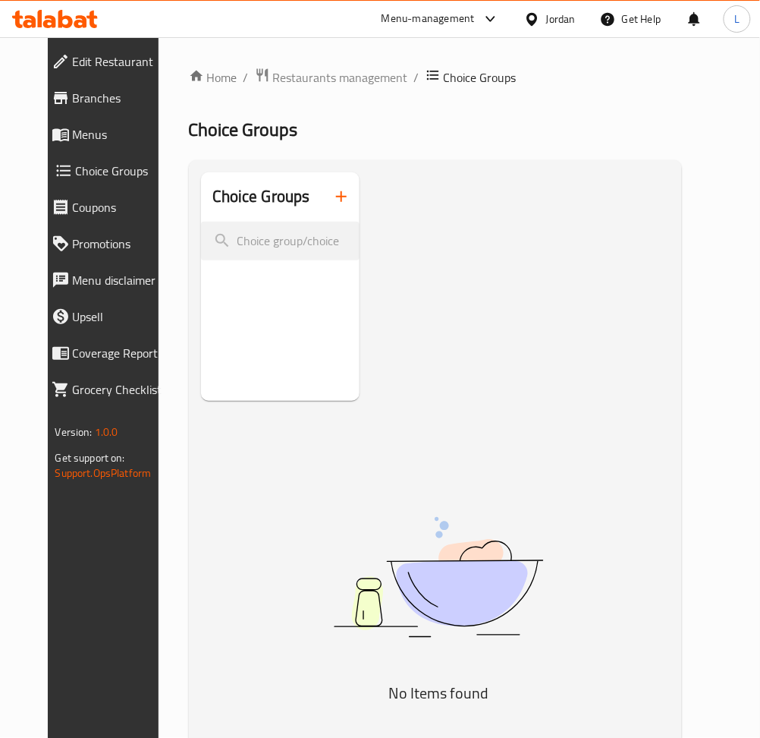
click at [332, 201] on icon "button" at bounding box center [341, 196] width 18 height 18
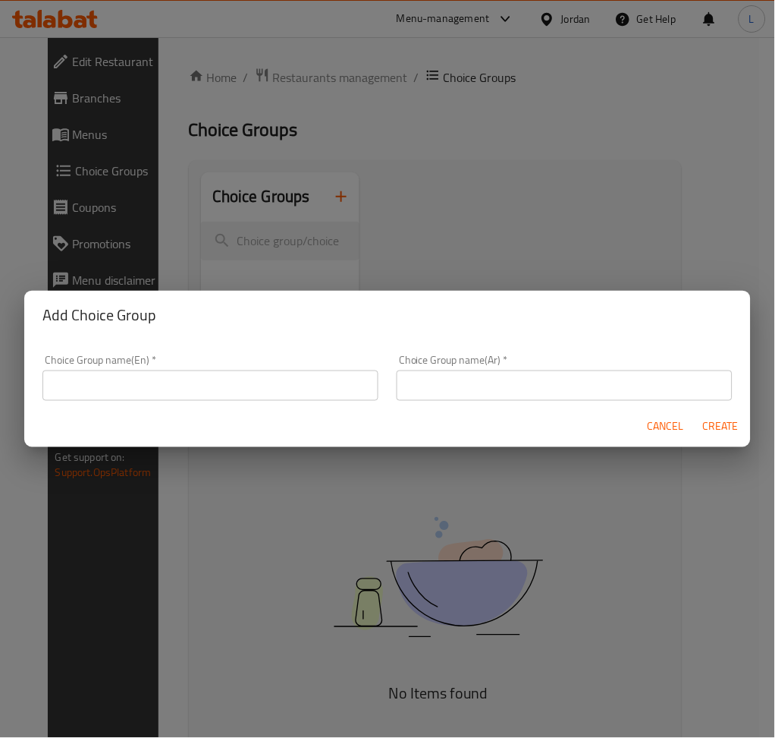
click at [316, 398] on input "text" at bounding box center [210, 385] width 336 height 30
type input "Extra"
click at [421, 403] on div "Choice Group name(Ar)   * Choice Group name(Ar) *" at bounding box center [565, 377] width 354 height 64
click at [440, 386] on input "text" at bounding box center [565, 385] width 336 height 30
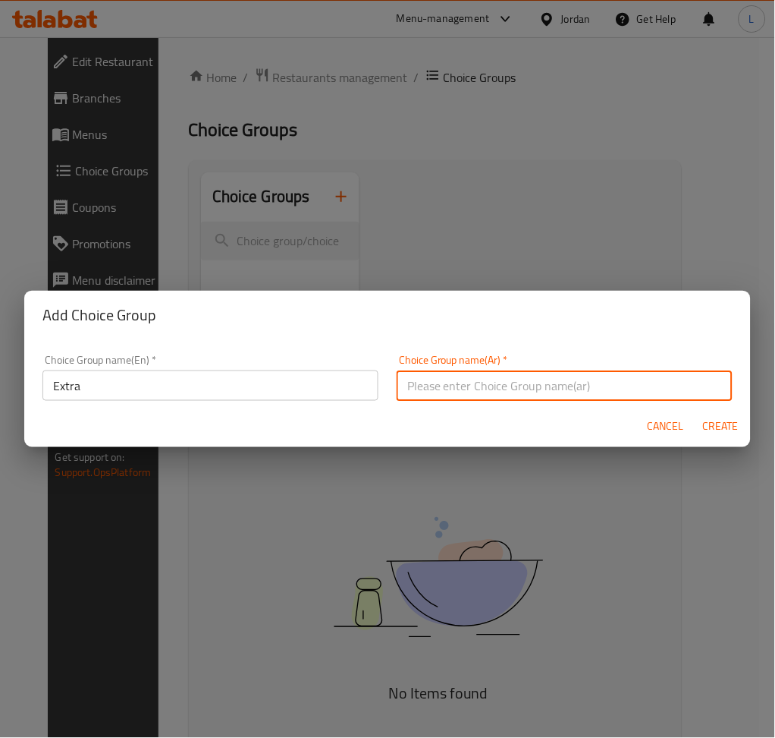
type input "اضافات"
click at [731, 440] on button "Create" at bounding box center [721, 427] width 49 height 28
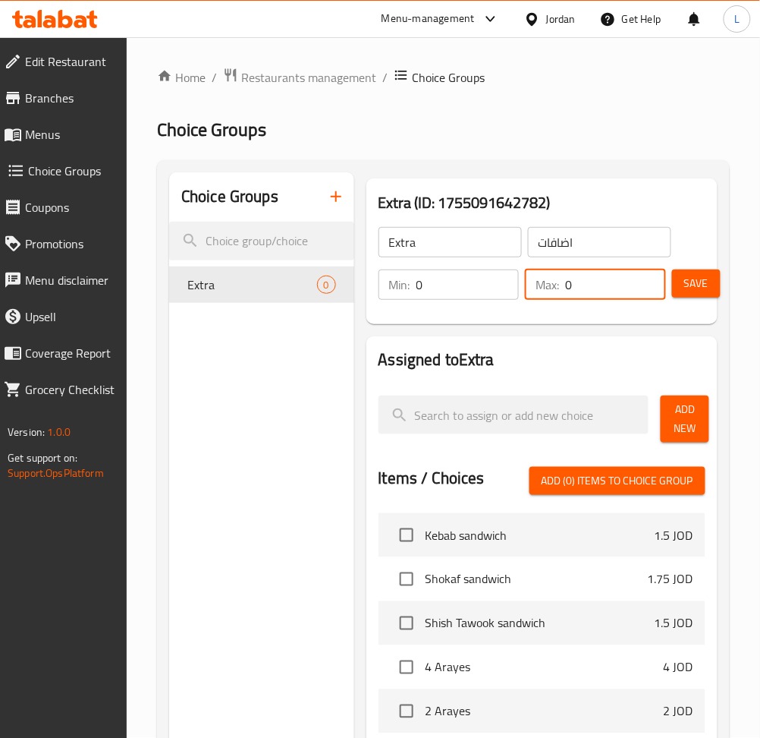
click at [590, 298] on input "0" at bounding box center [615, 284] width 101 height 30
type input "1"
click at [690, 414] on span "Add New" at bounding box center [685, 419] width 24 height 38
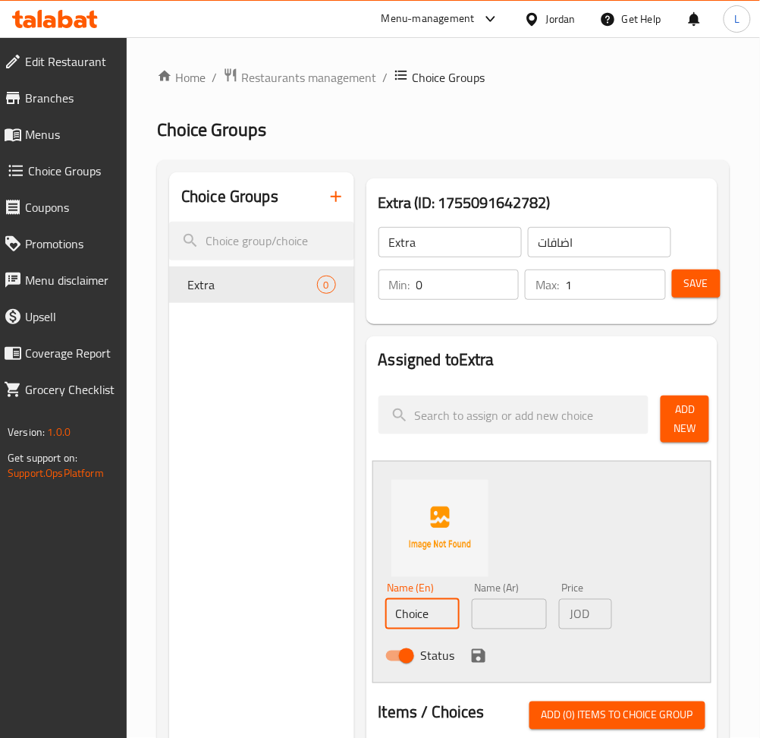
click at [419, 612] on input "Choice" at bounding box center [422, 614] width 75 height 30
click at [498, 617] on input "text" at bounding box center [509, 614] width 75 height 30
paste input "سيخ لية"
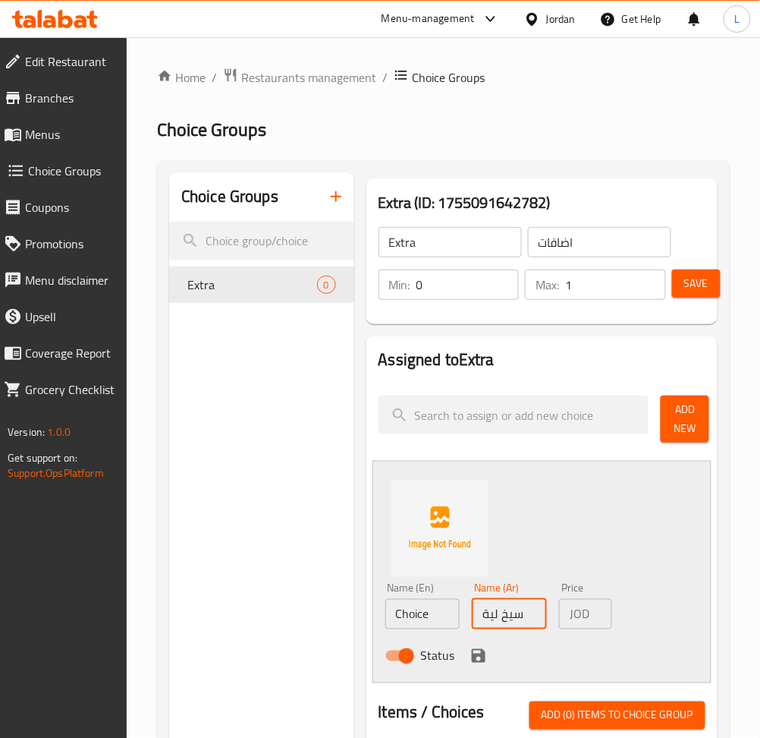
type input "سيخ لية"
click at [442, 612] on input "Choice" at bounding box center [422, 614] width 75 height 30
type input "س"
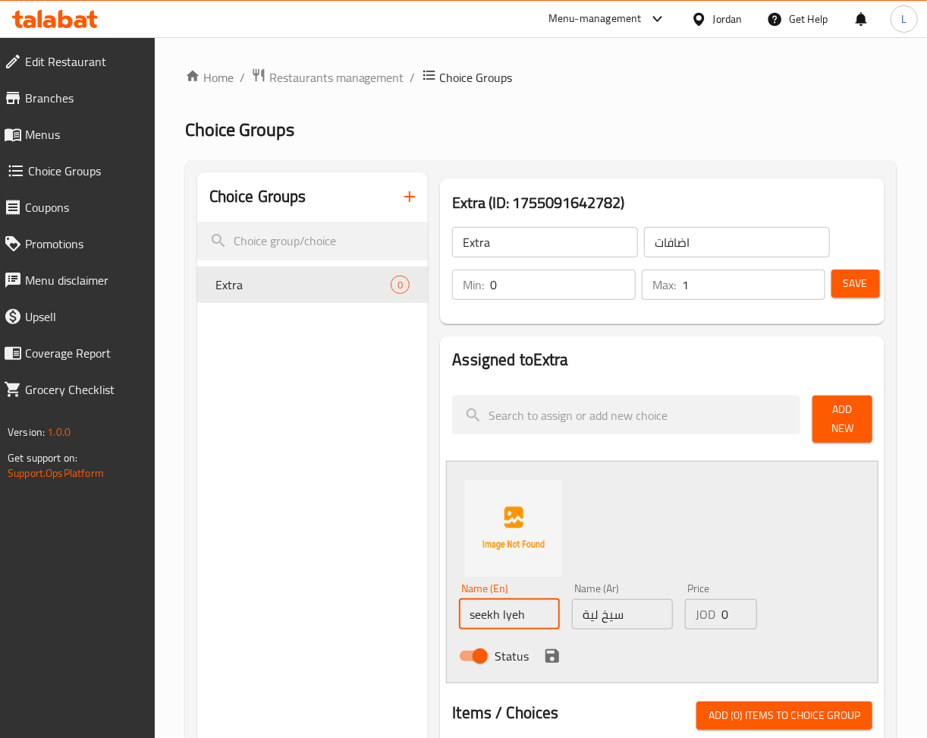
type input "seekh lyeh"
click at [723, 615] on input "0" at bounding box center [740, 614] width 36 height 30
type input "1"
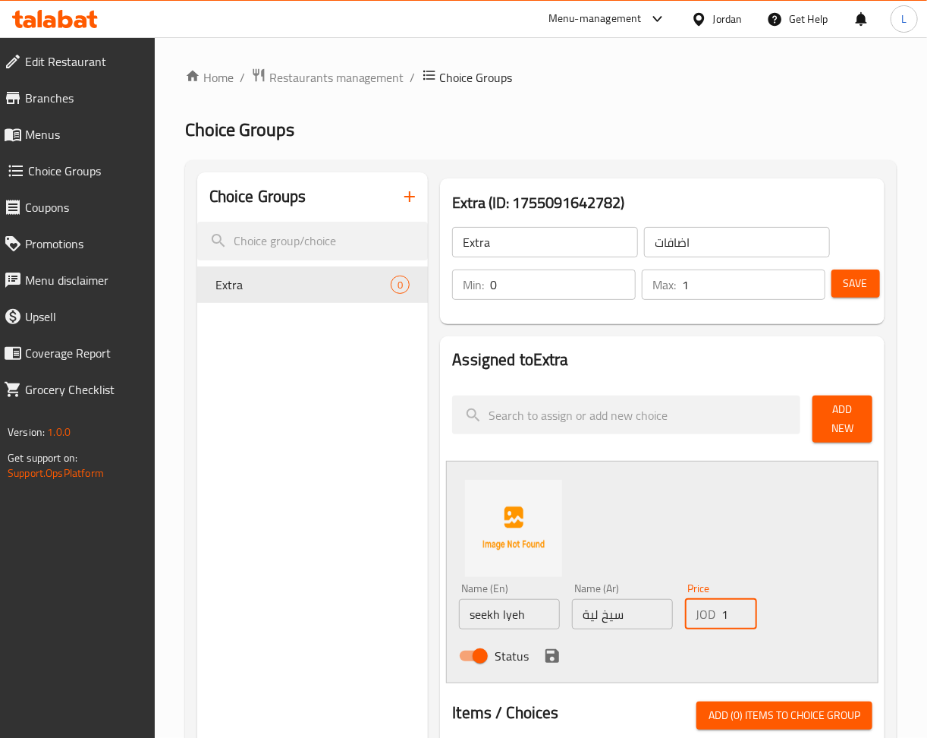
drag, startPoint x: 559, startPoint y: 656, endPoint x: 695, endPoint y: 574, distance: 158.2
click at [557, 656] on icon "save" at bounding box center [553, 656] width 14 height 14
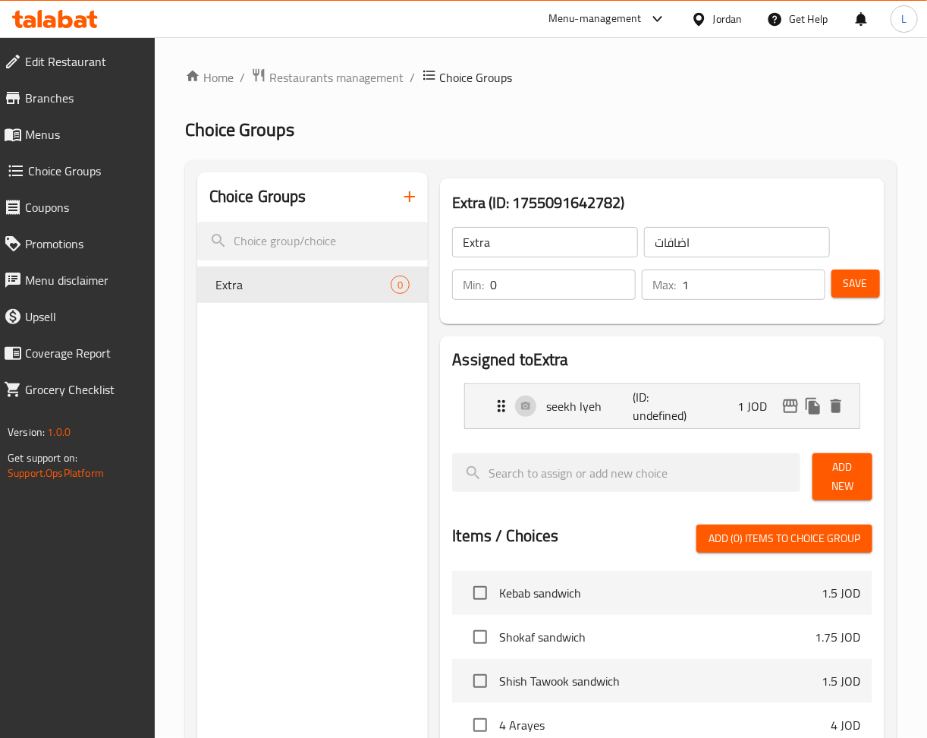
click at [865, 286] on span "Save" at bounding box center [856, 283] width 24 height 19
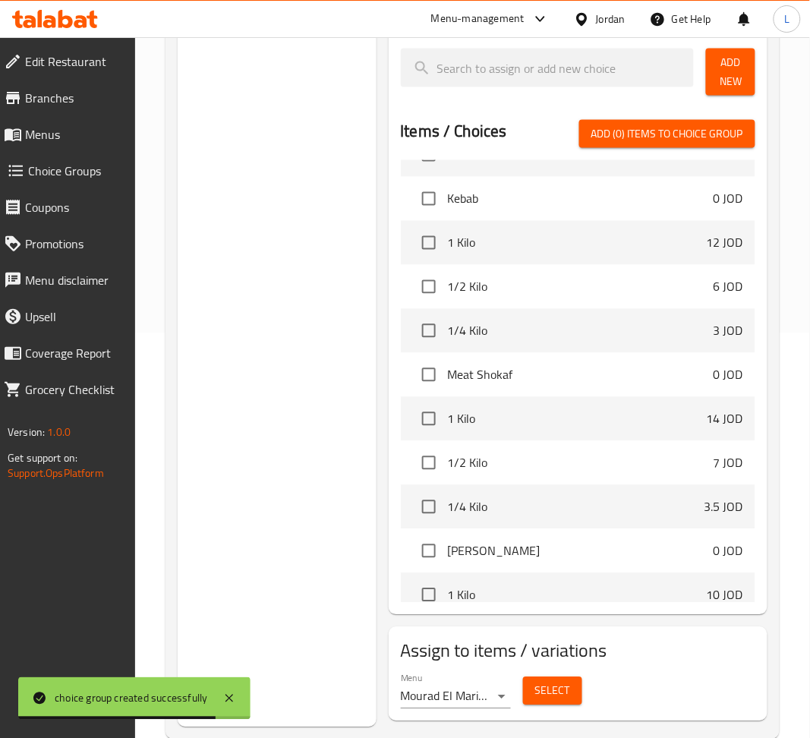
scroll to position [505, 0]
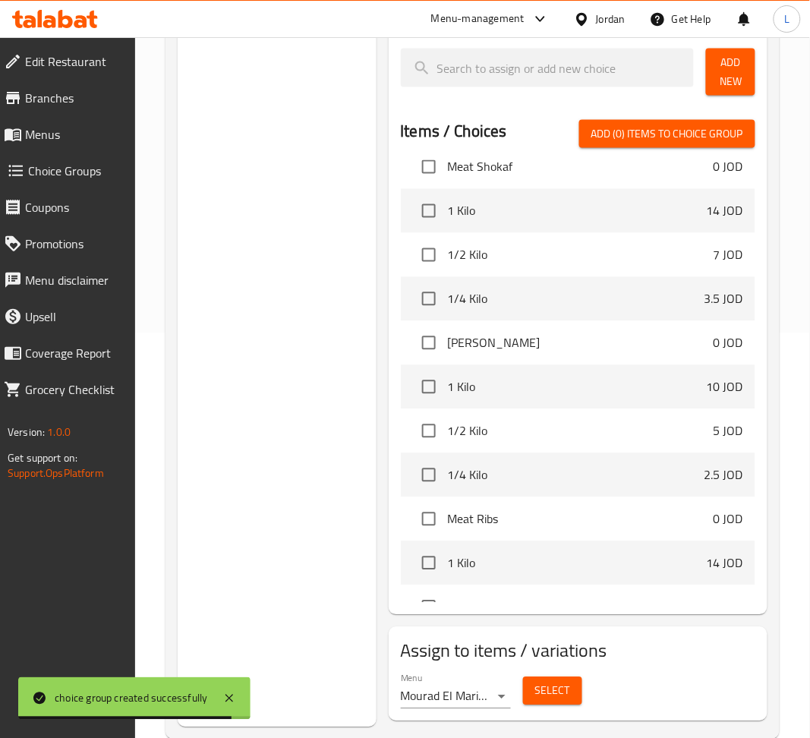
click at [560, 704] on button "Select" at bounding box center [552, 691] width 59 height 28
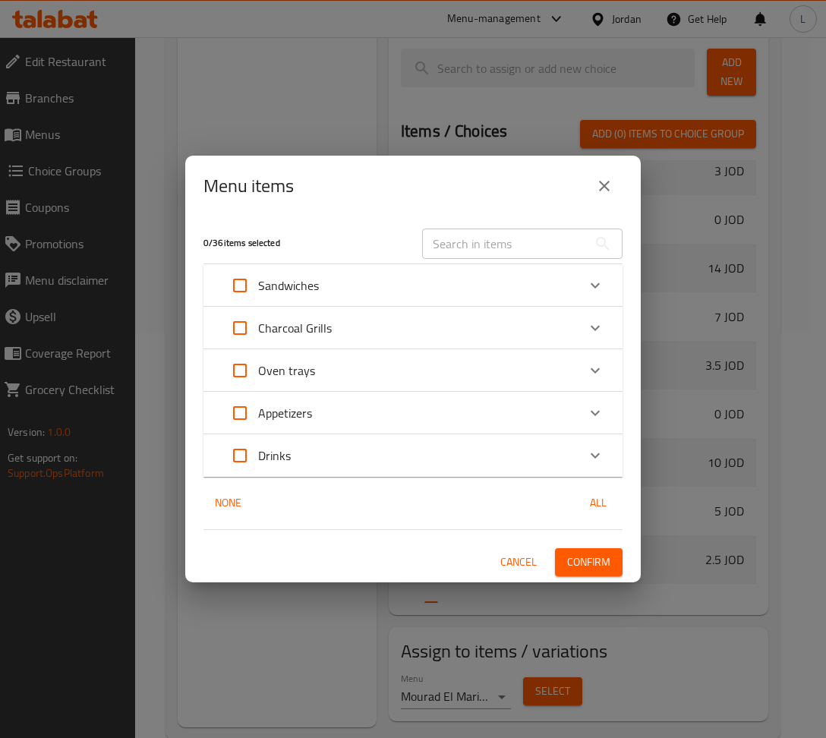
click at [248, 323] on input "Expand" at bounding box center [240, 328] width 36 height 36
checkbox input "true"
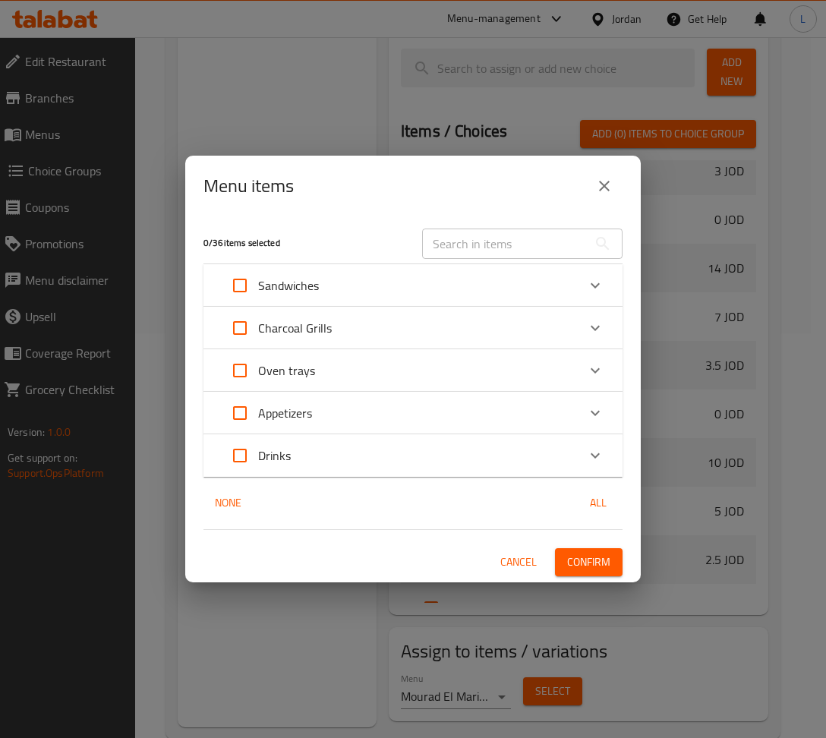
checkbox input "true"
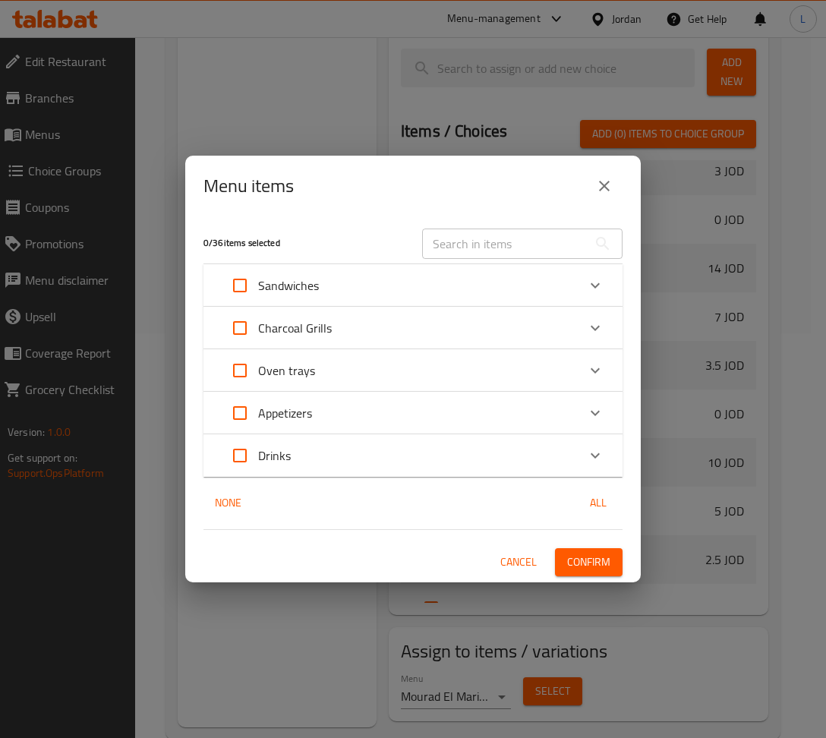
checkbox input "true"
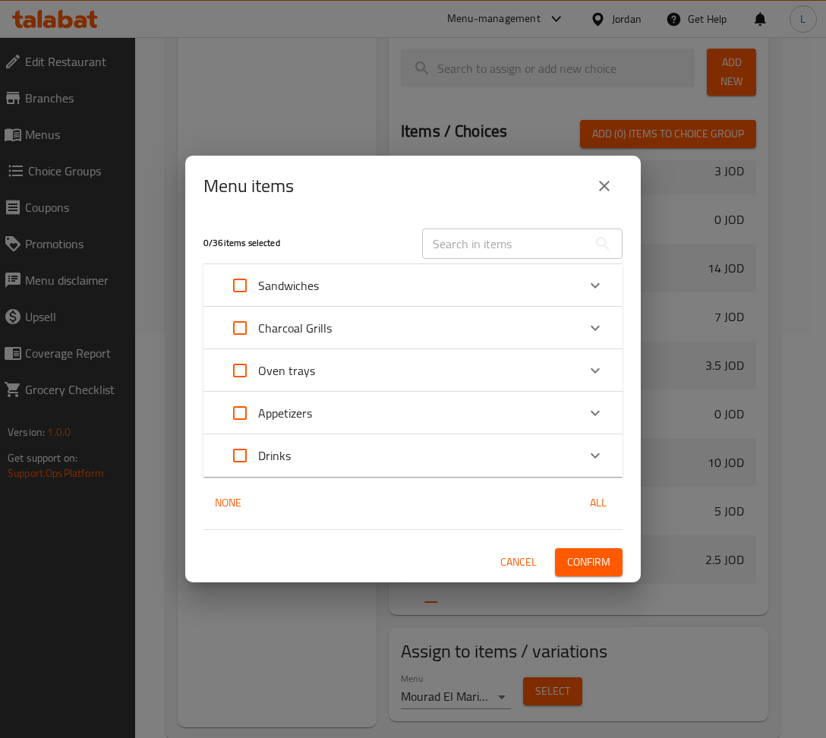
checkbox input "true"
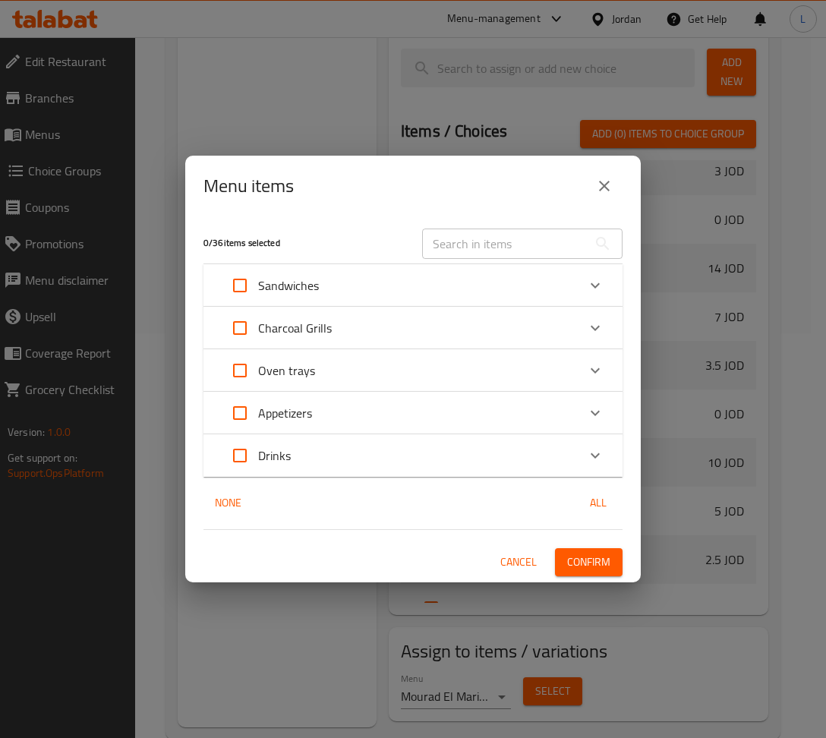
checkbox input "true"
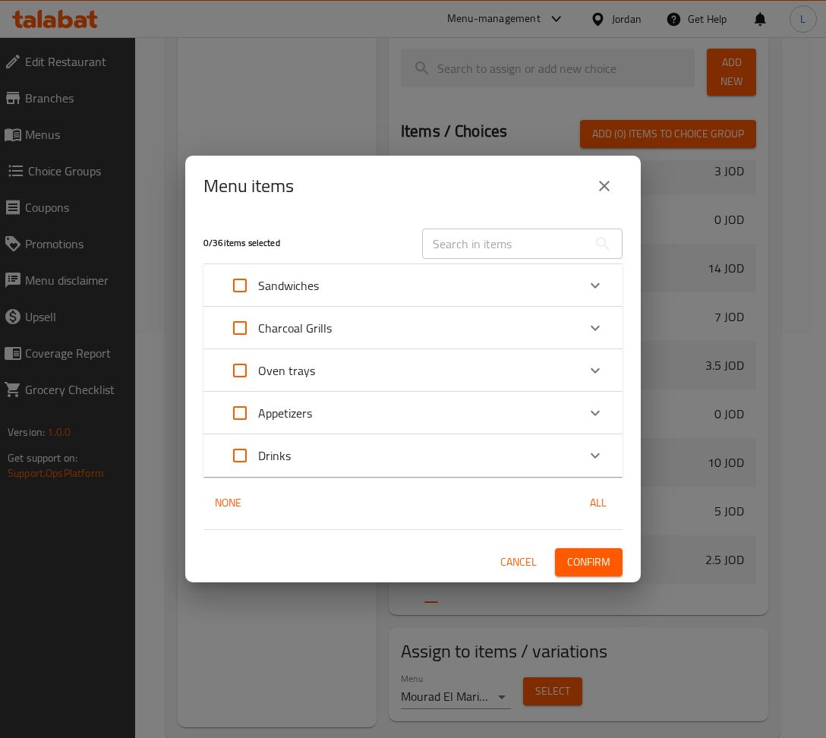
checkbox input "true"
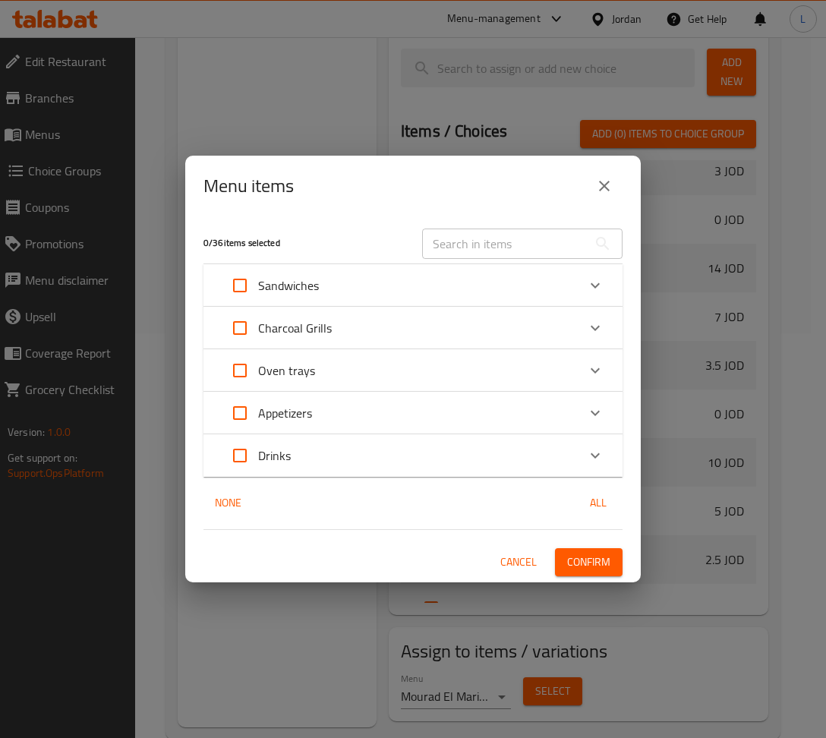
checkbox input "true"
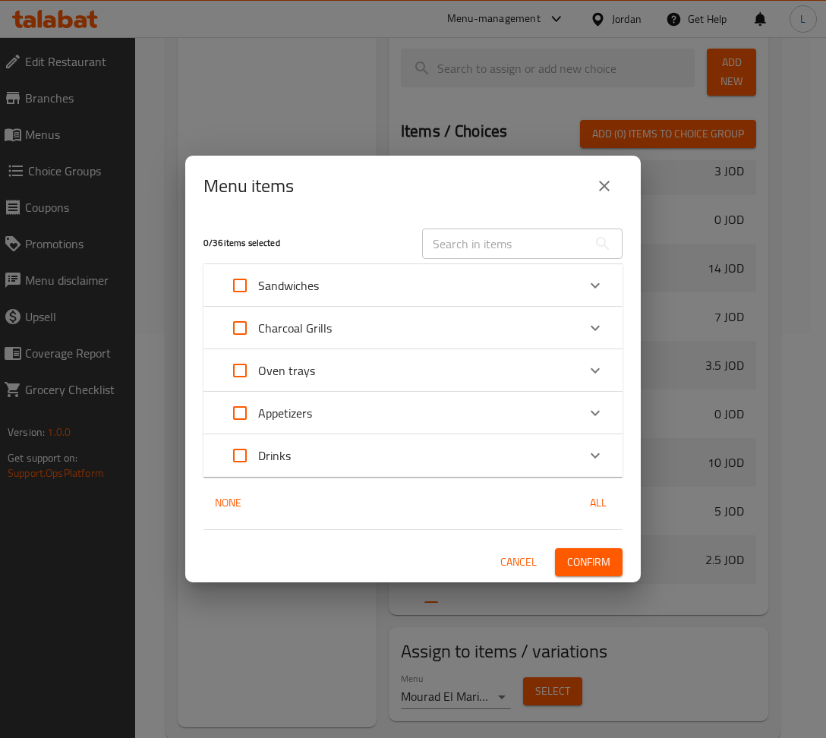
checkbox input "true"
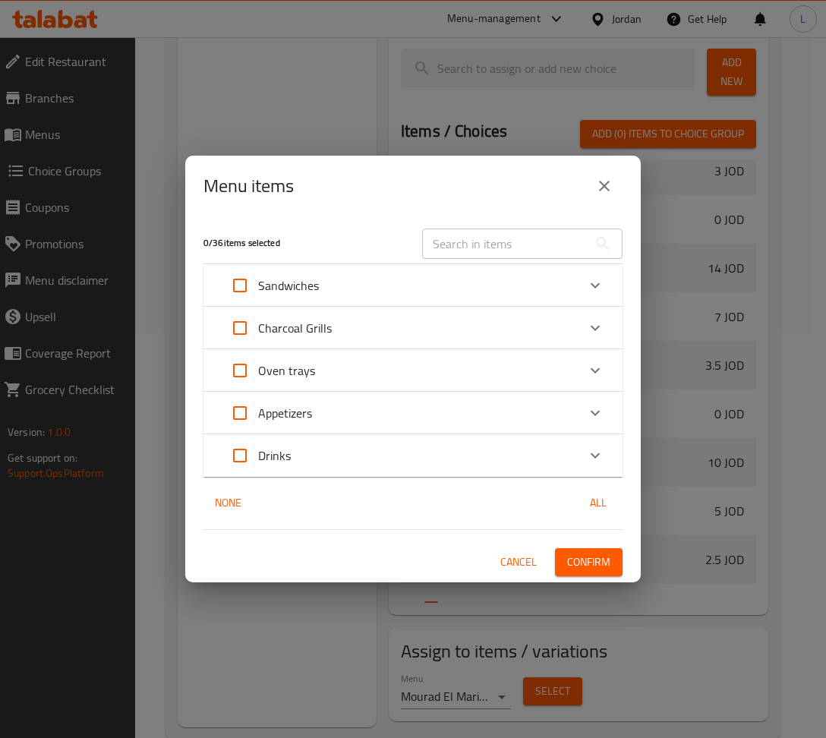
checkbox input "true"
click at [614, 561] on button "Confirm" at bounding box center [589, 562] width 68 height 28
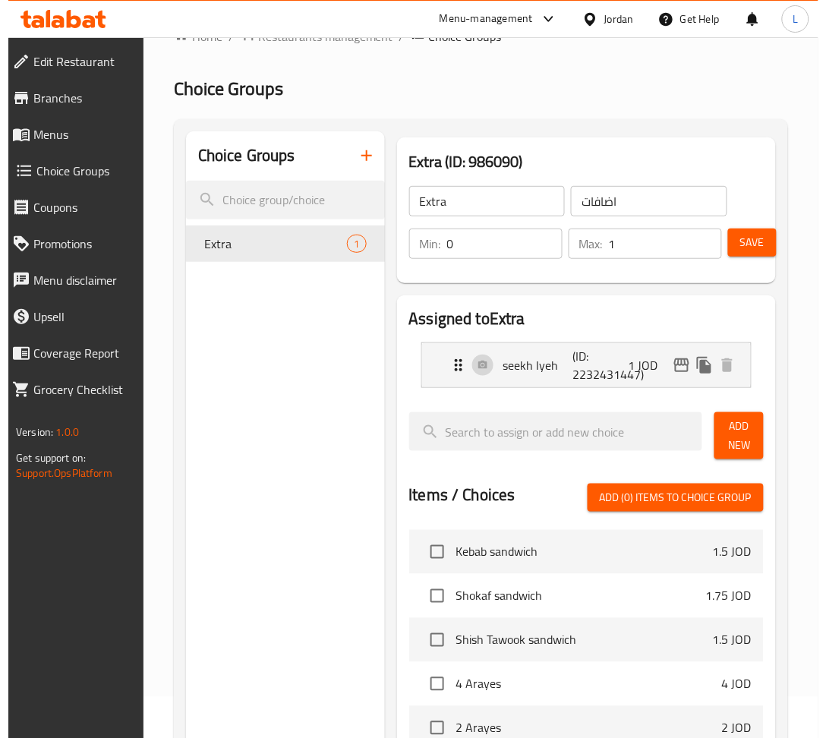
scroll to position [0, 0]
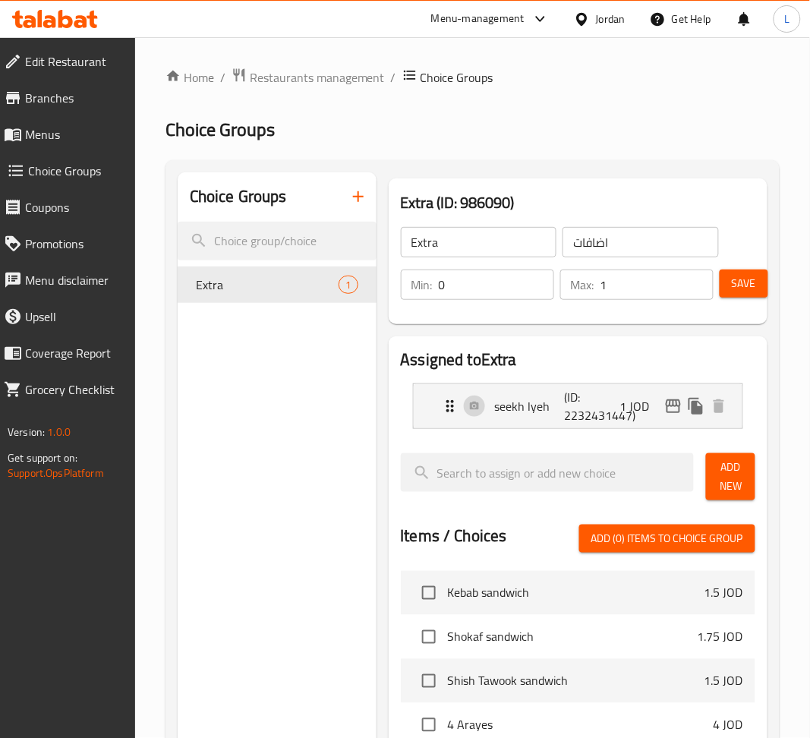
click at [77, 129] on span "Menus" at bounding box center [74, 134] width 98 height 18
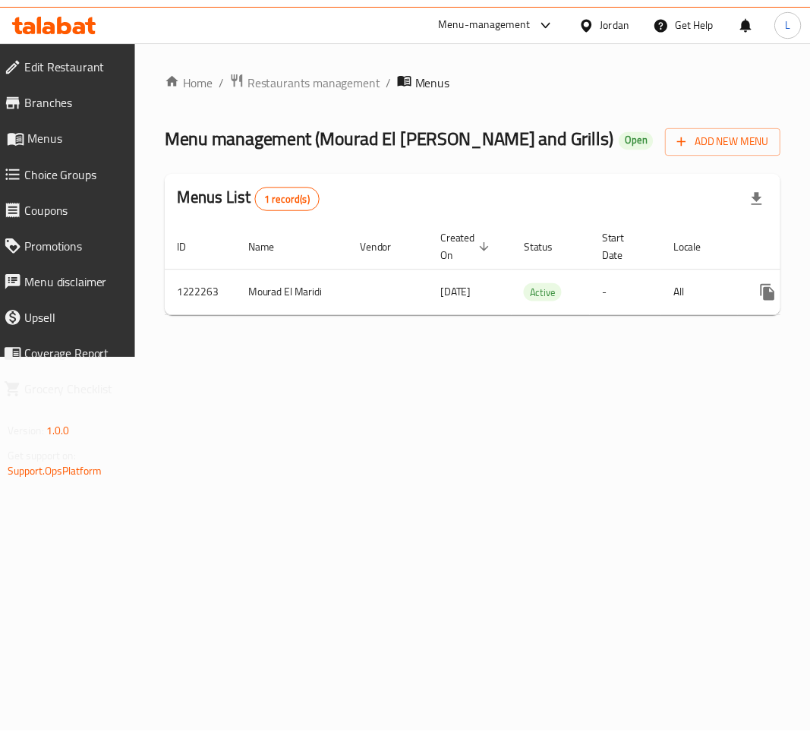
scroll to position [0, 126]
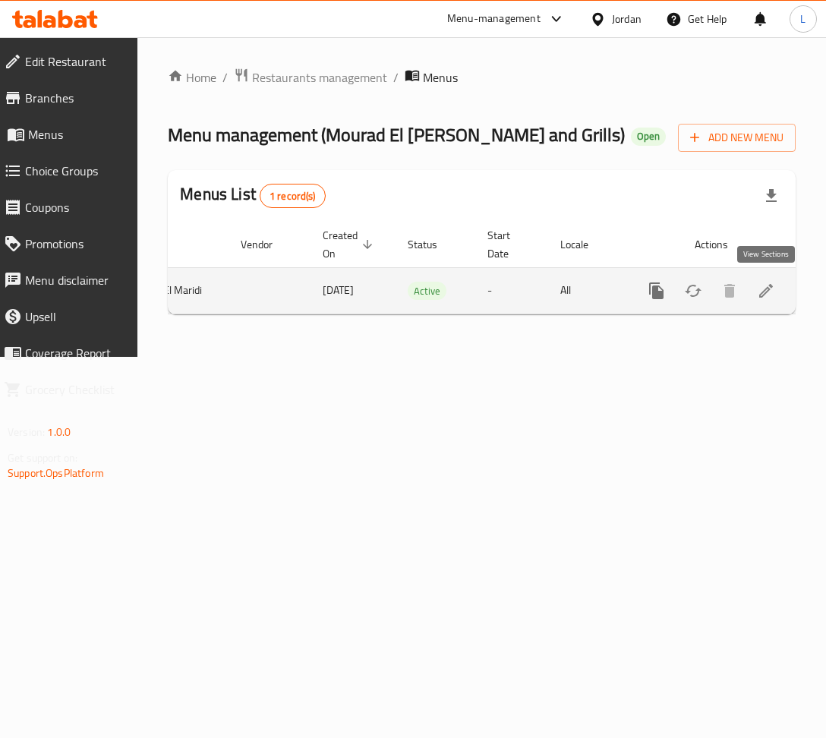
click at [765, 291] on icon "enhanced table" at bounding box center [765, 290] width 18 height 18
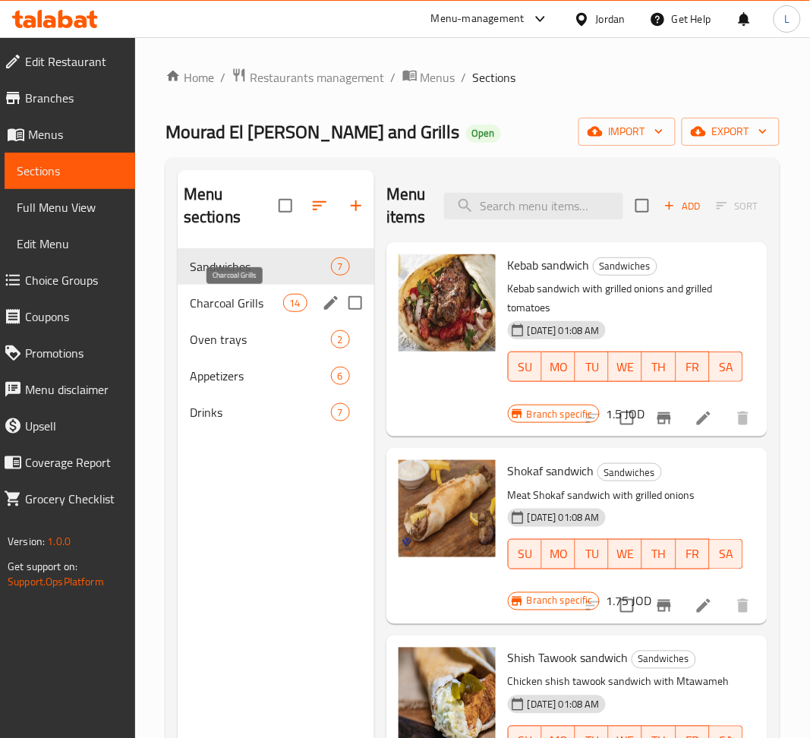
click at [236, 301] on span "Charcoal Grills" at bounding box center [236, 303] width 93 height 18
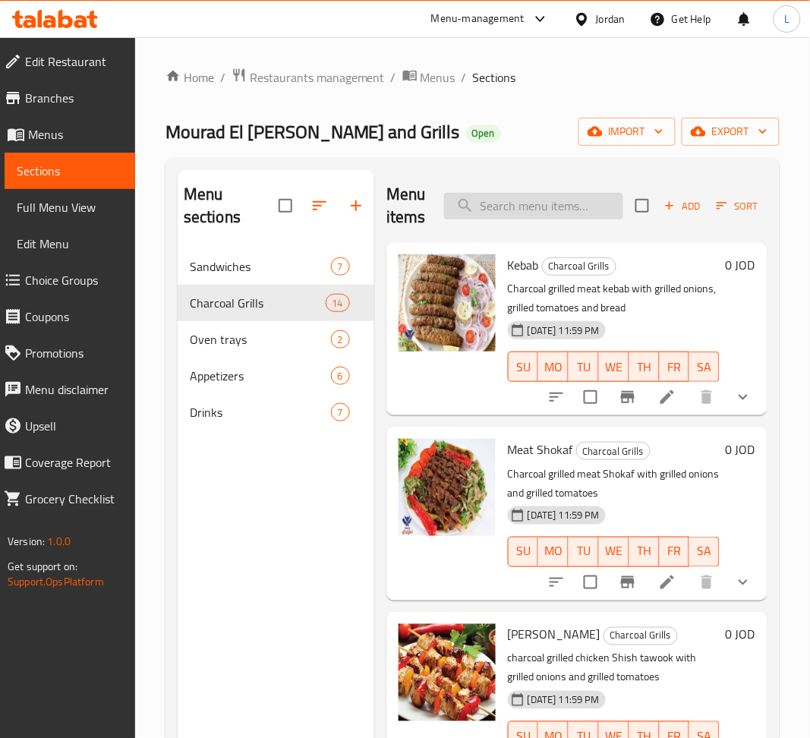
click at [504, 203] on input "search" at bounding box center [533, 206] width 179 height 27
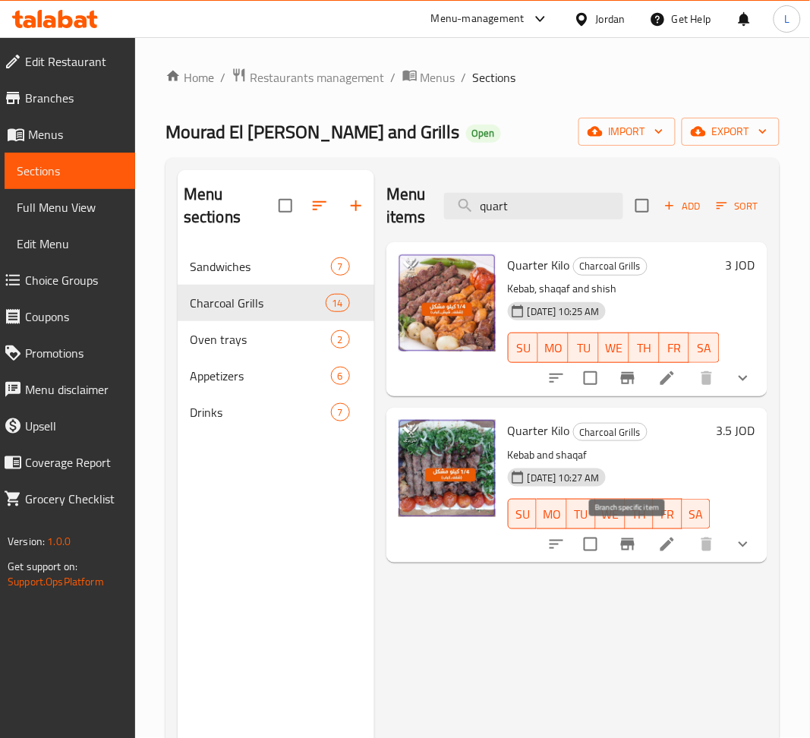
type input "quart"
click at [627, 546] on icon "Branch-specific-item" at bounding box center [628, 544] width 14 height 12
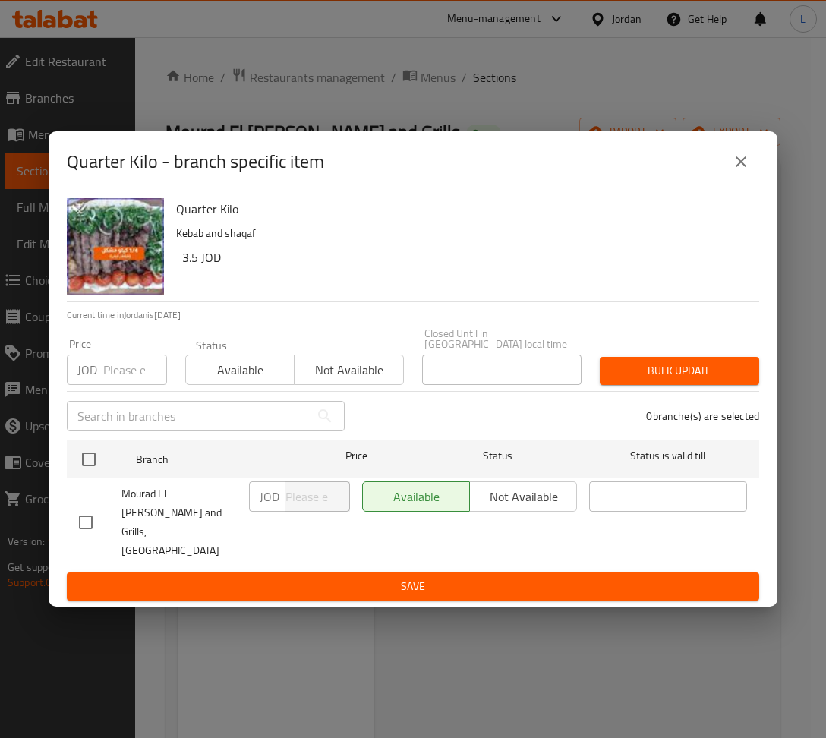
click at [122, 391] on div "Price JOD Price" at bounding box center [117, 361] width 118 height 64
click at [121, 376] on input "number" at bounding box center [135, 369] width 64 height 30
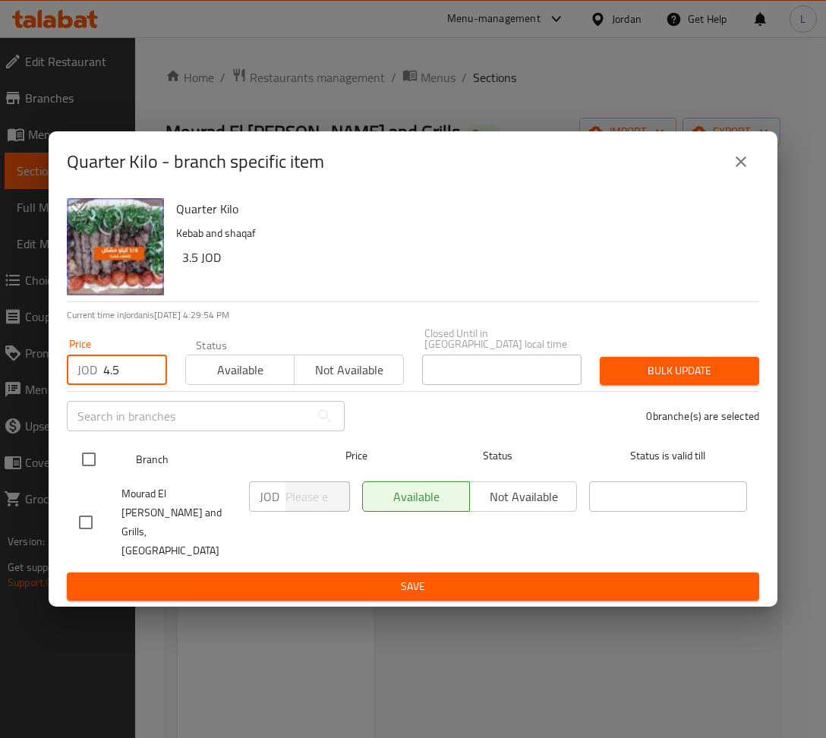
type input "4.5"
click at [79, 461] on input "checkbox" at bounding box center [89, 459] width 32 height 32
checkbox input "true"
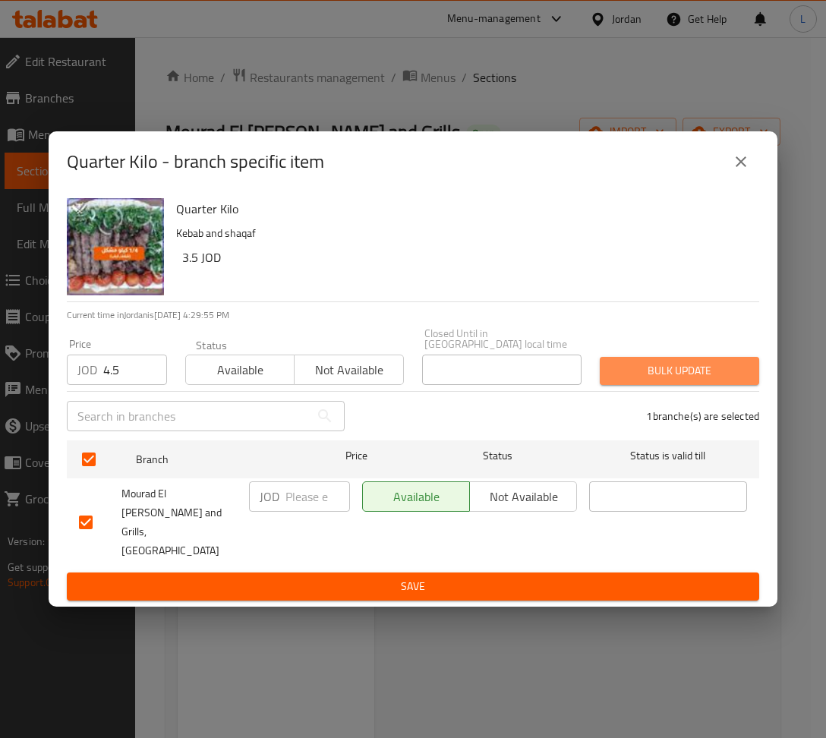
click at [631, 369] on span "Bulk update" at bounding box center [679, 370] width 135 height 19
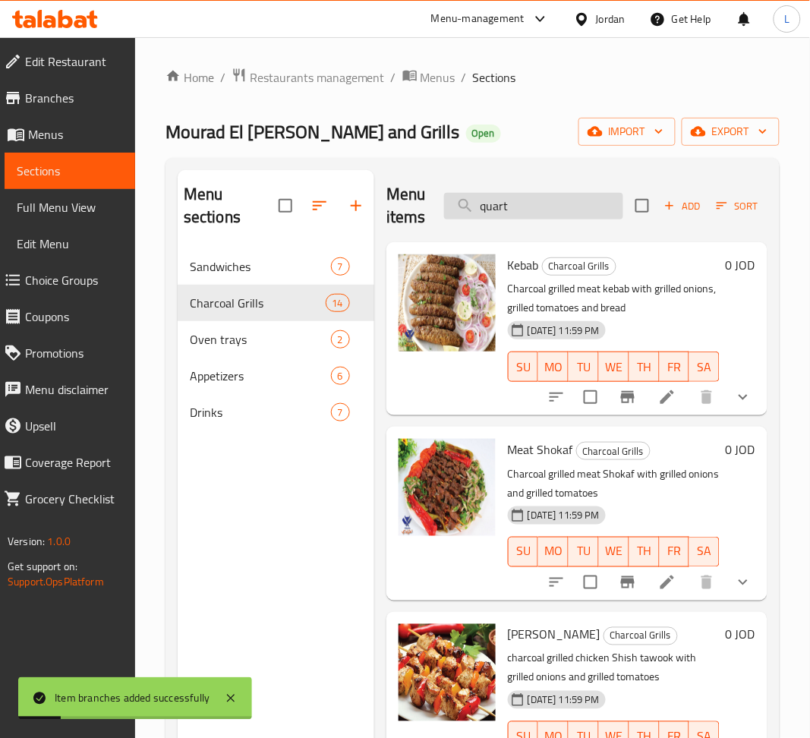
click at [567, 212] on input "quart" at bounding box center [533, 206] width 179 height 27
type input "quart"
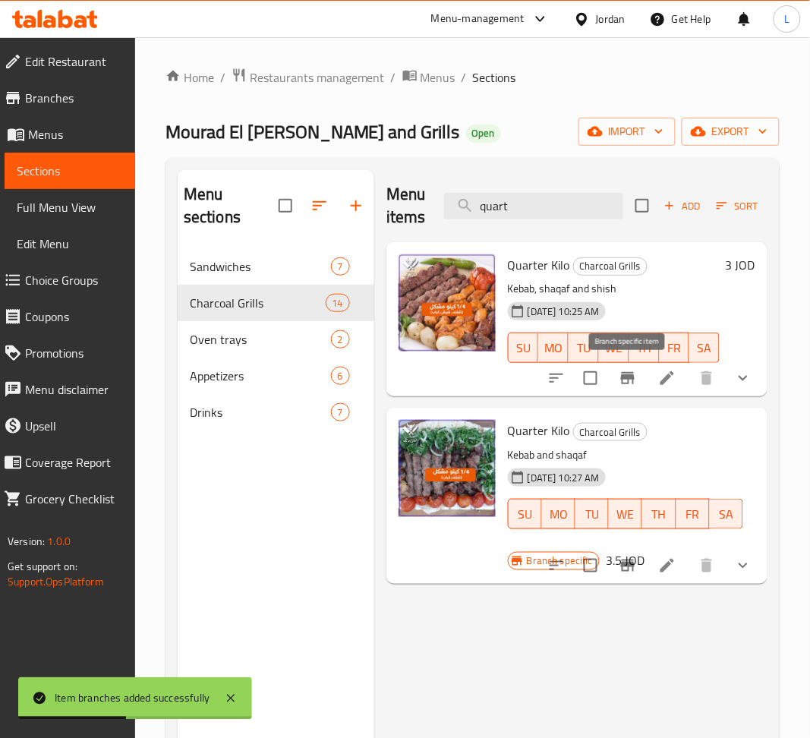
click at [636, 372] on button "Branch-specific-item" at bounding box center [627, 378] width 36 height 36
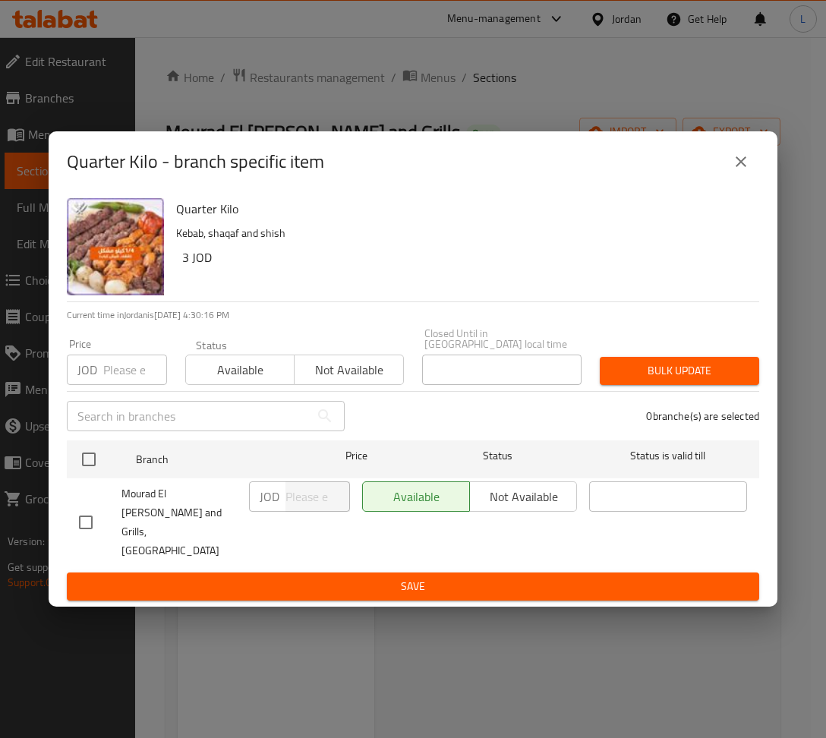
click at [131, 374] on input "number" at bounding box center [135, 369] width 64 height 30
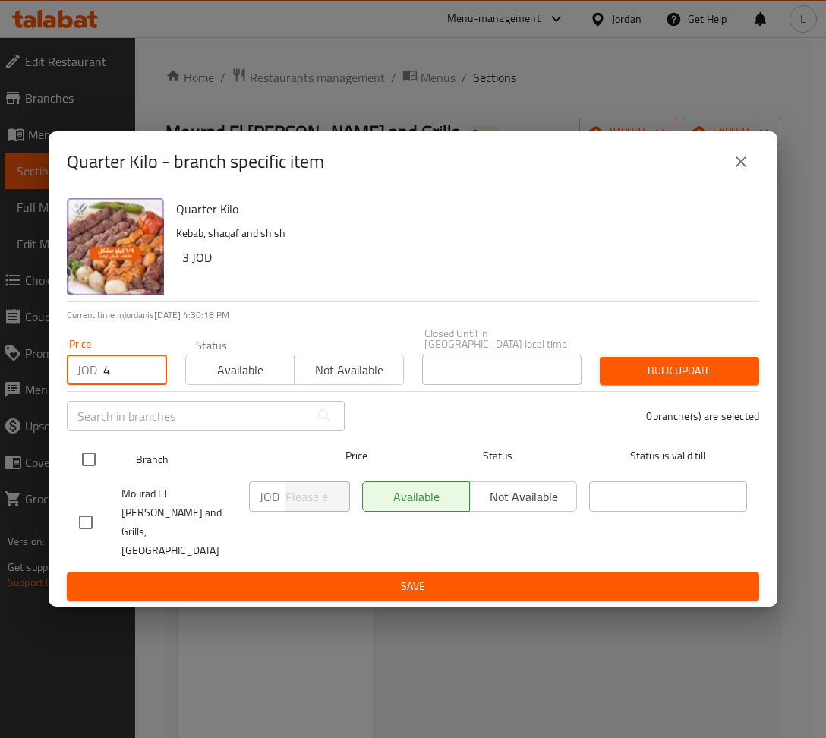
type input "4"
click at [90, 468] on input "checkbox" at bounding box center [89, 459] width 32 height 32
checkbox input "true"
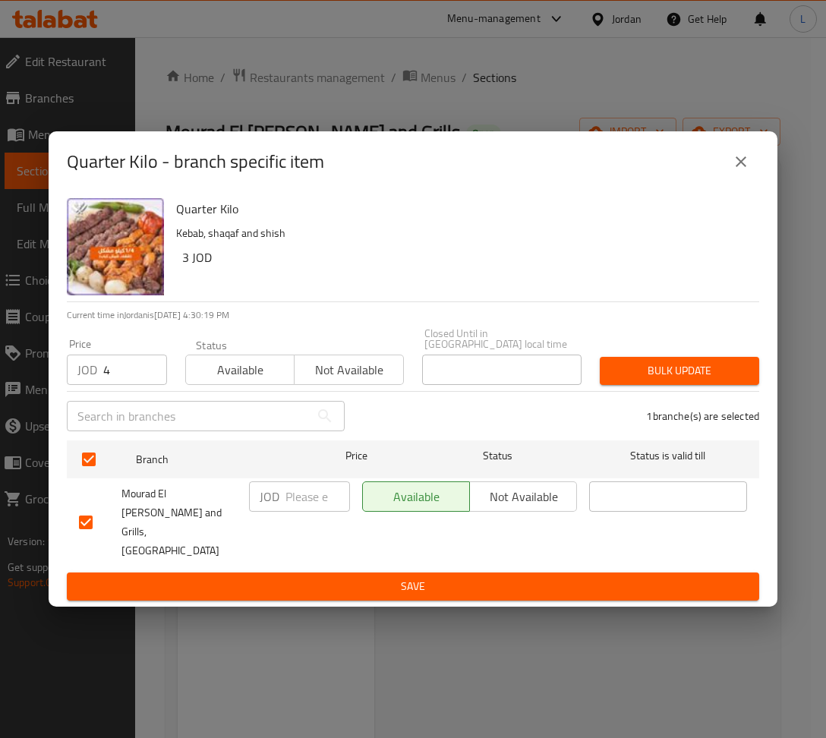
click at [728, 366] on span "Bulk update" at bounding box center [679, 370] width 135 height 19
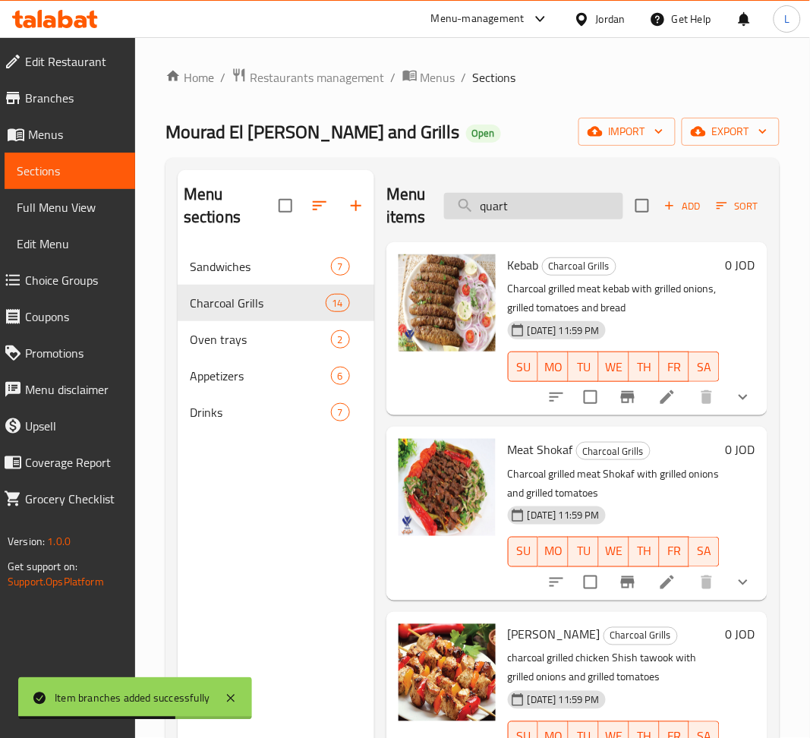
click at [480, 198] on input "quart" at bounding box center [533, 206] width 179 height 27
click at [525, 212] on input "quart" at bounding box center [533, 206] width 179 height 27
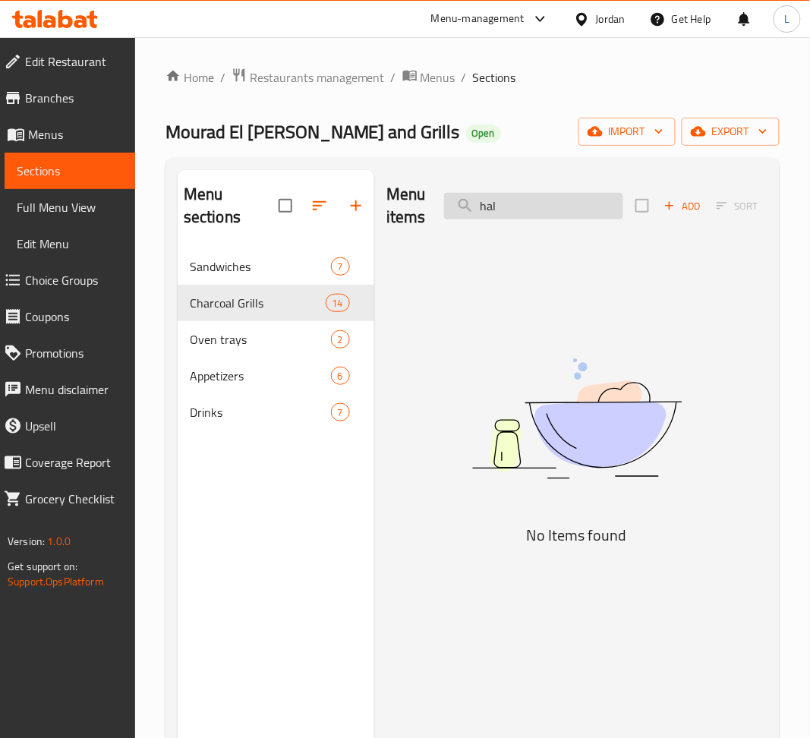
type input "ha"
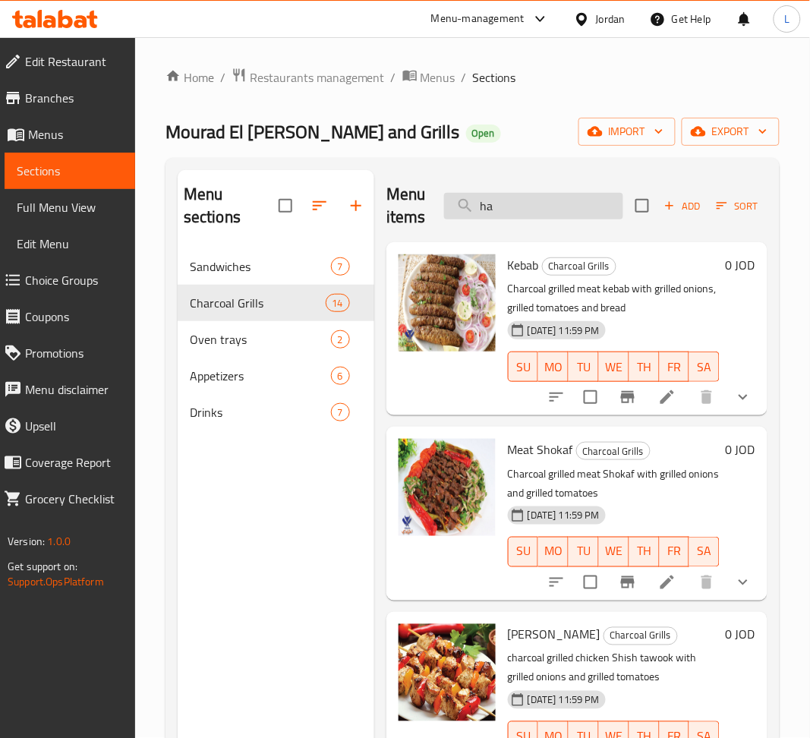
click at [552, 210] on input "ha" at bounding box center [533, 206] width 179 height 27
click at [551, 210] on input "ha" at bounding box center [533, 206] width 179 height 27
drag, startPoint x: 551, startPoint y: 210, endPoint x: 544, endPoint y: 215, distance: 8.7
click at [549, 212] on input "ha" at bounding box center [533, 206] width 179 height 27
type input "h"
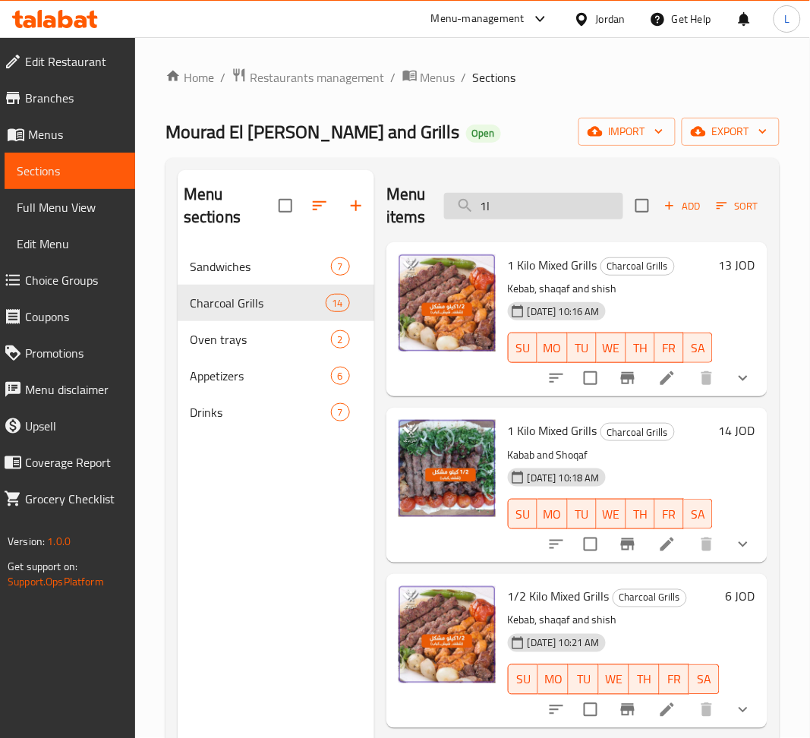
type input "1"
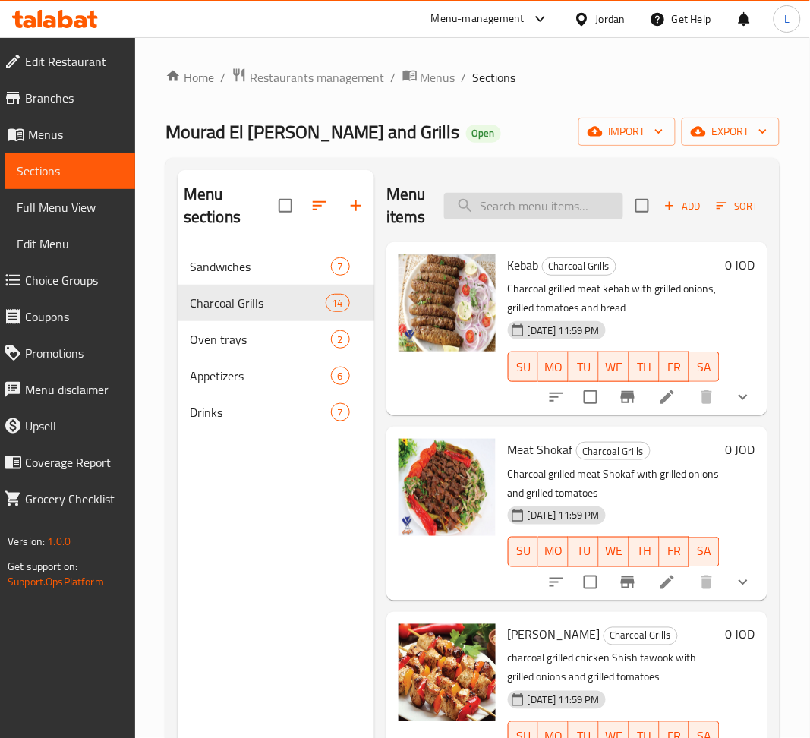
click at [508, 213] on input "search" at bounding box center [533, 206] width 179 height 27
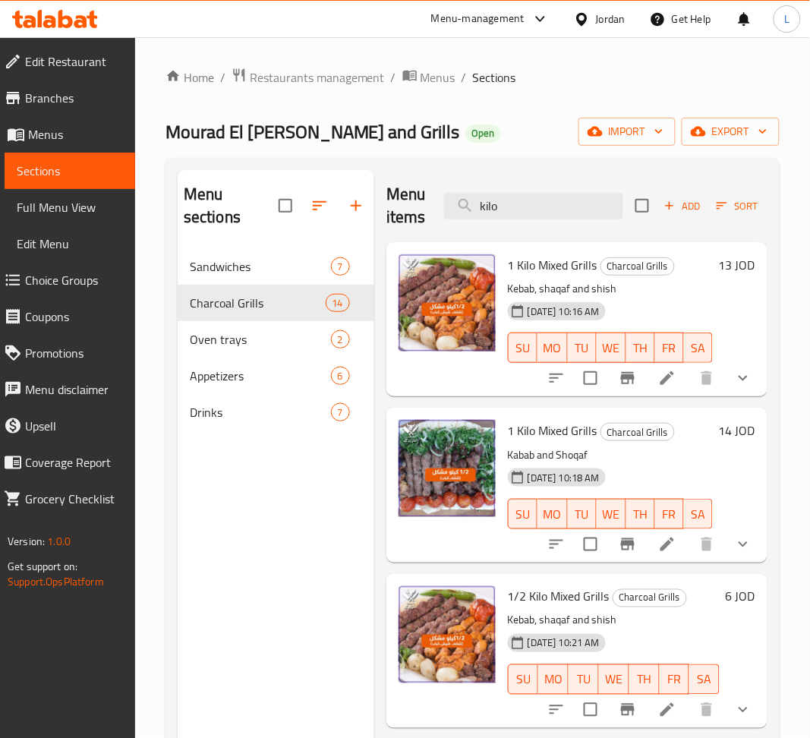
type input "kilo"
click at [618, 387] on icon "Branch-specific-item" at bounding box center [627, 378] width 18 height 18
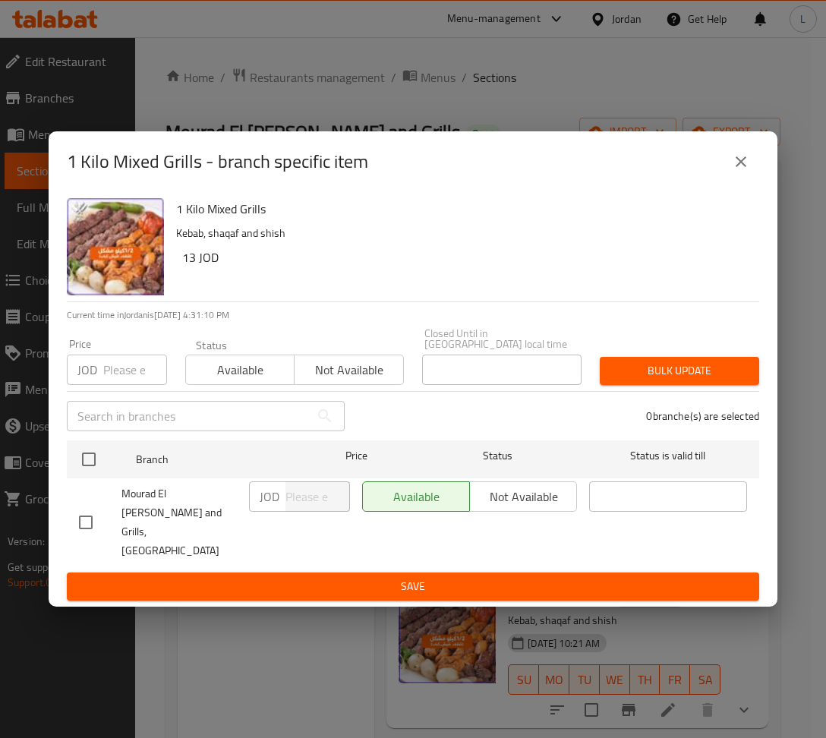
click at [112, 377] on input "number" at bounding box center [135, 369] width 64 height 30
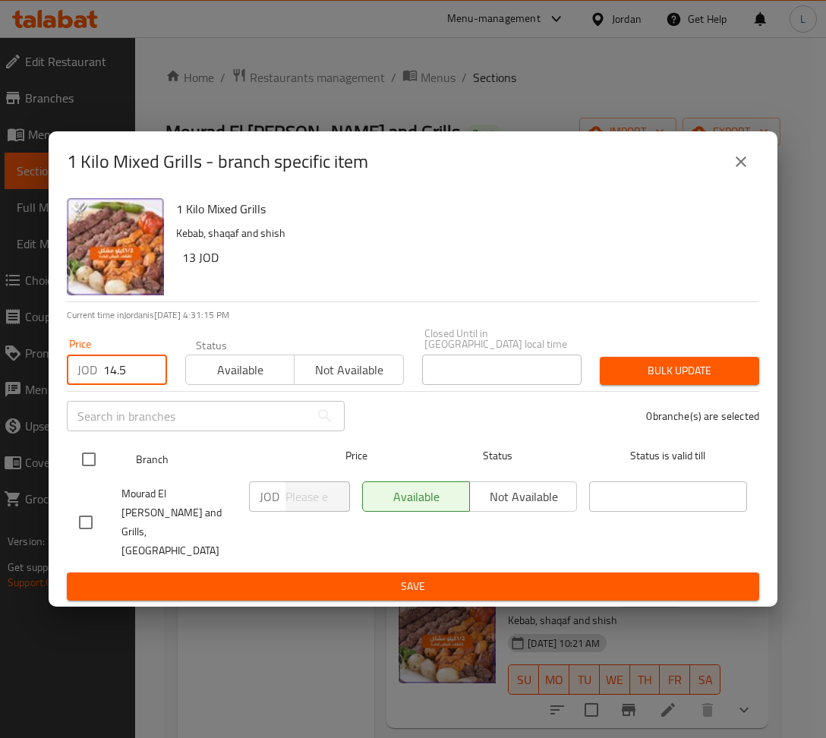
type input "14.5"
click at [83, 472] on input "checkbox" at bounding box center [89, 459] width 32 height 32
checkbox input "true"
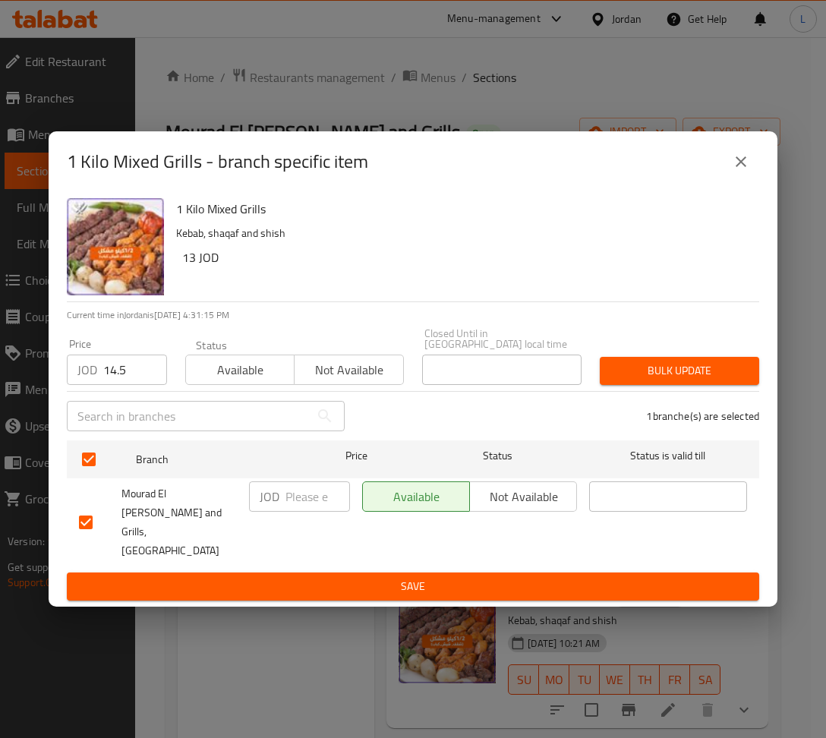
click at [627, 360] on button "Bulk update" at bounding box center [678, 371] width 159 height 28
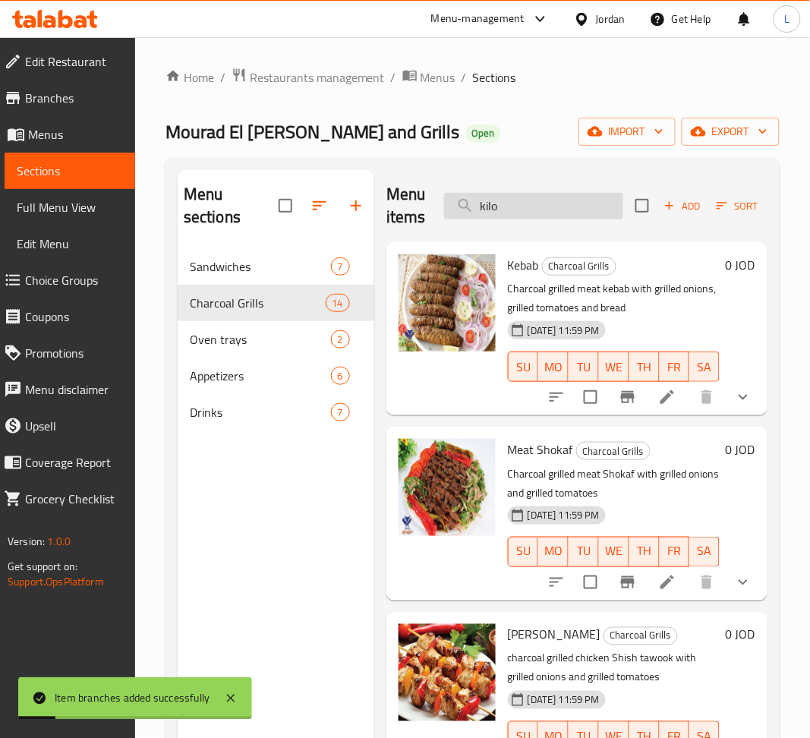
click at [538, 202] on input "kilo" at bounding box center [533, 206] width 179 height 27
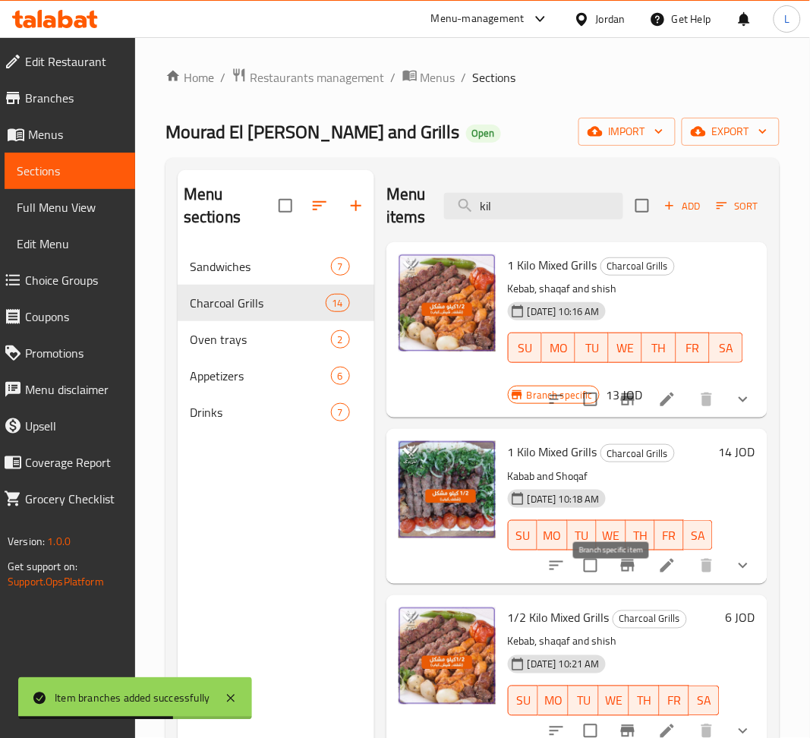
type input "kil"
click at [620, 574] on icon "Branch-specific-item" at bounding box center [627, 565] width 18 height 18
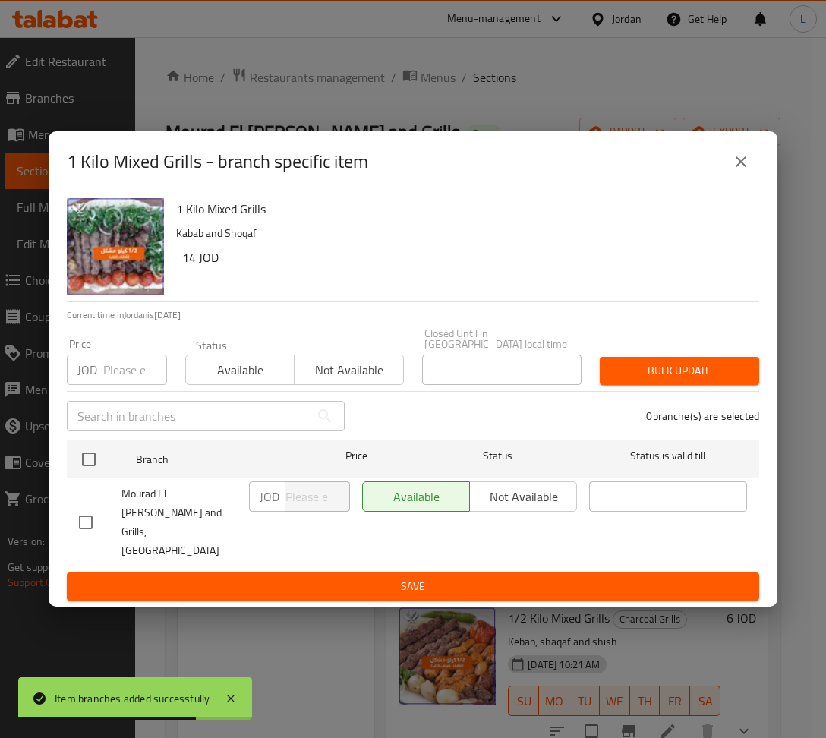
click at [112, 370] on input "number" at bounding box center [135, 369] width 64 height 30
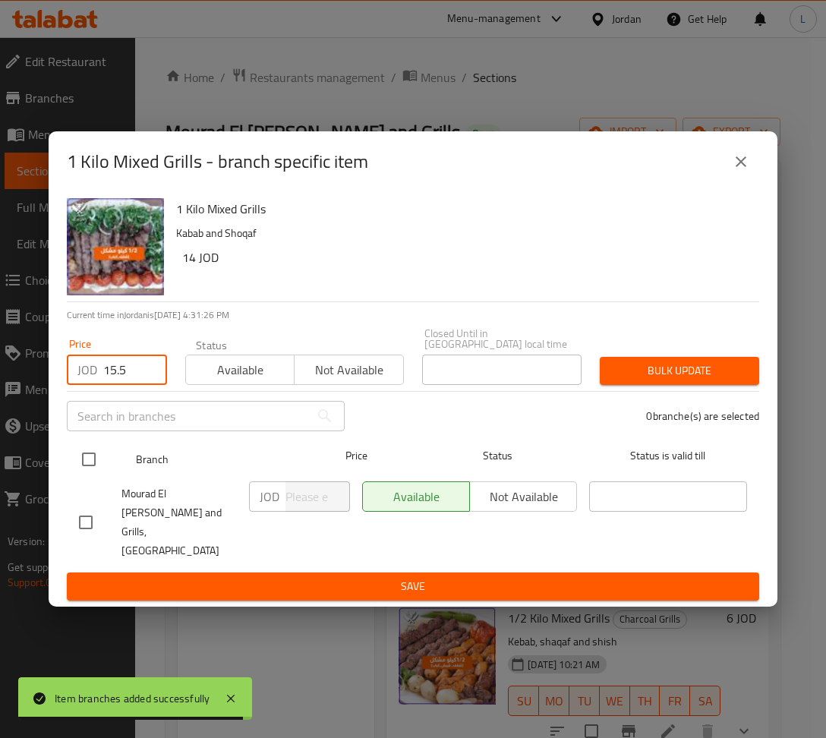
type input "15.5"
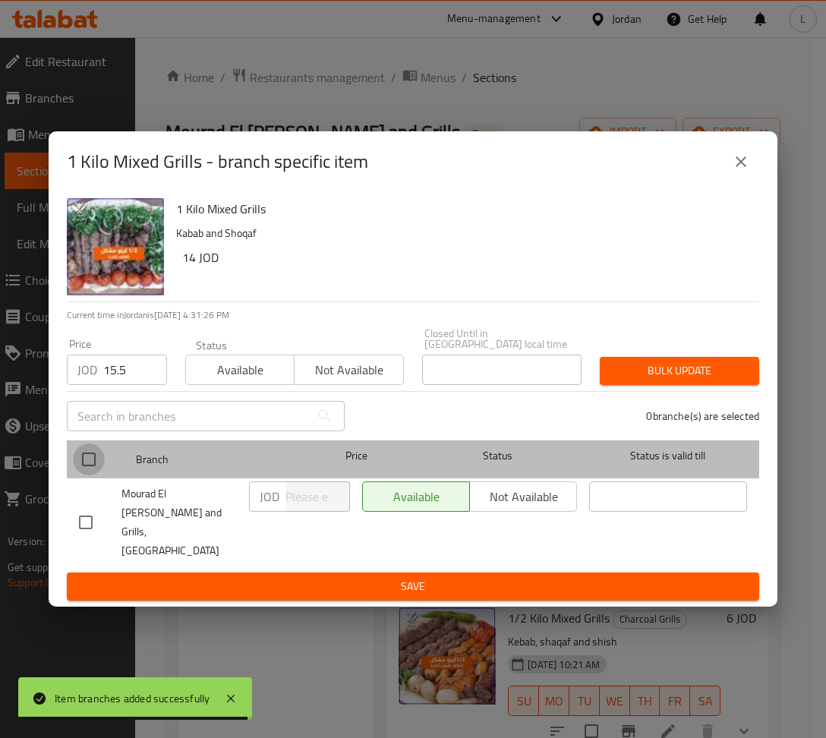
click at [92, 463] on input "checkbox" at bounding box center [89, 459] width 32 height 32
checkbox input "true"
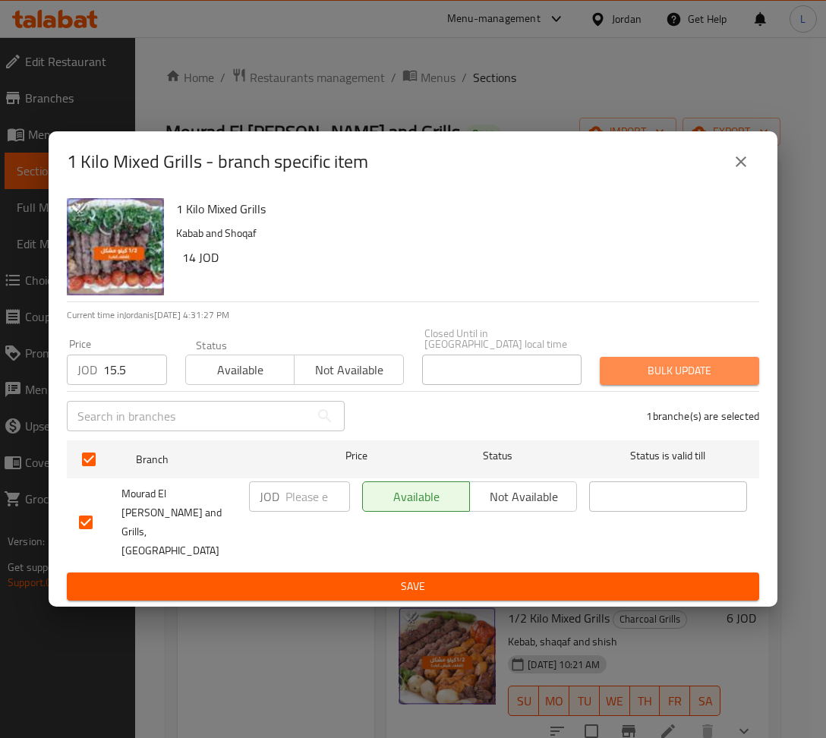
click at [654, 380] on span "Bulk update" at bounding box center [679, 370] width 135 height 19
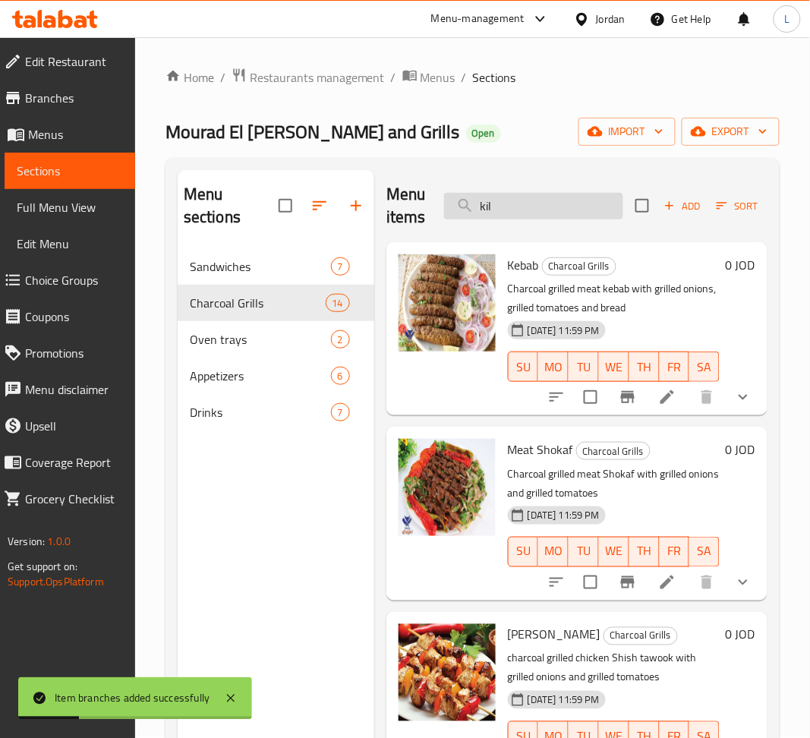
click at [554, 210] on input "kil" at bounding box center [533, 206] width 179 height 27
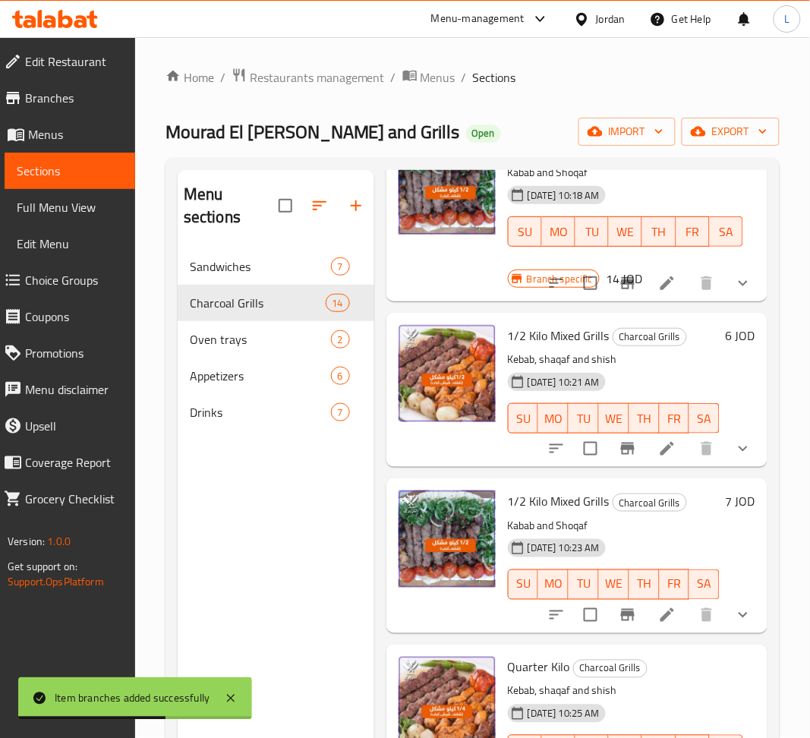
scroll to position [404, 0]
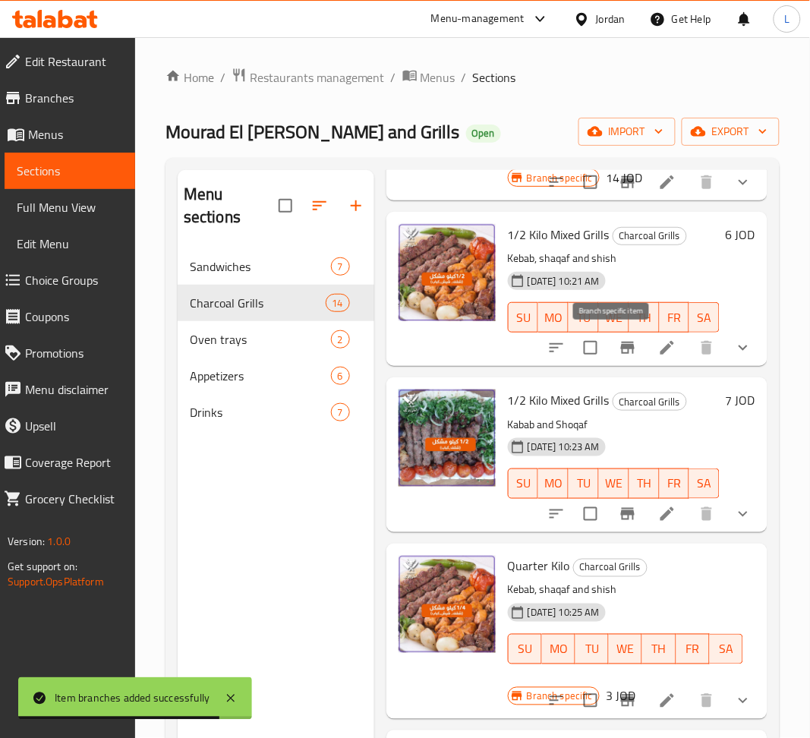
type input "kilo"
click at [618, 350] on icon "Branch-specific-item" at bounding box center [627, 347] width 18 height 18
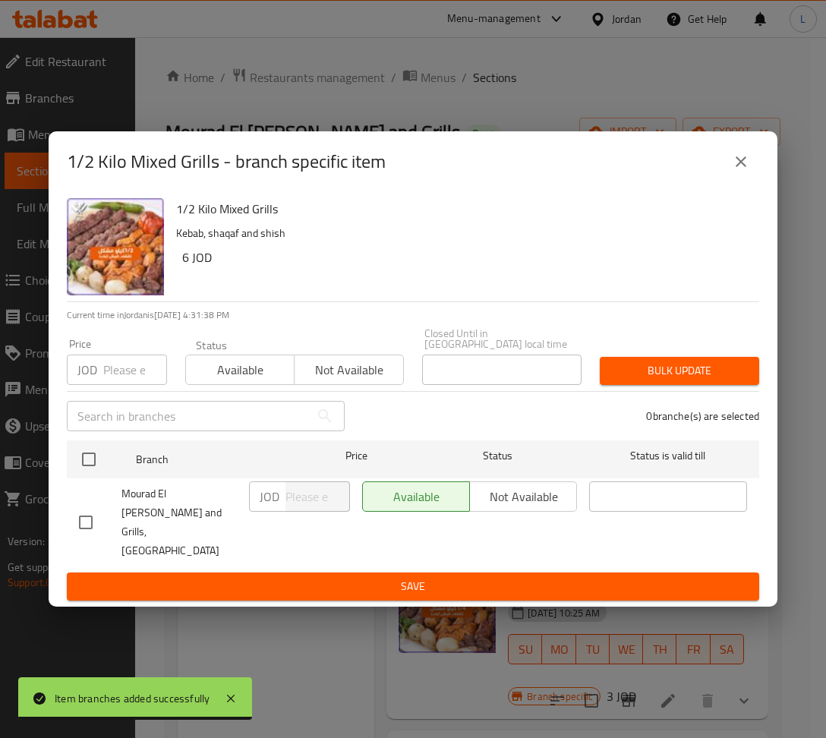
click at [105, 373] on input "number" at bounding box center [135, 369] width 64 height 30
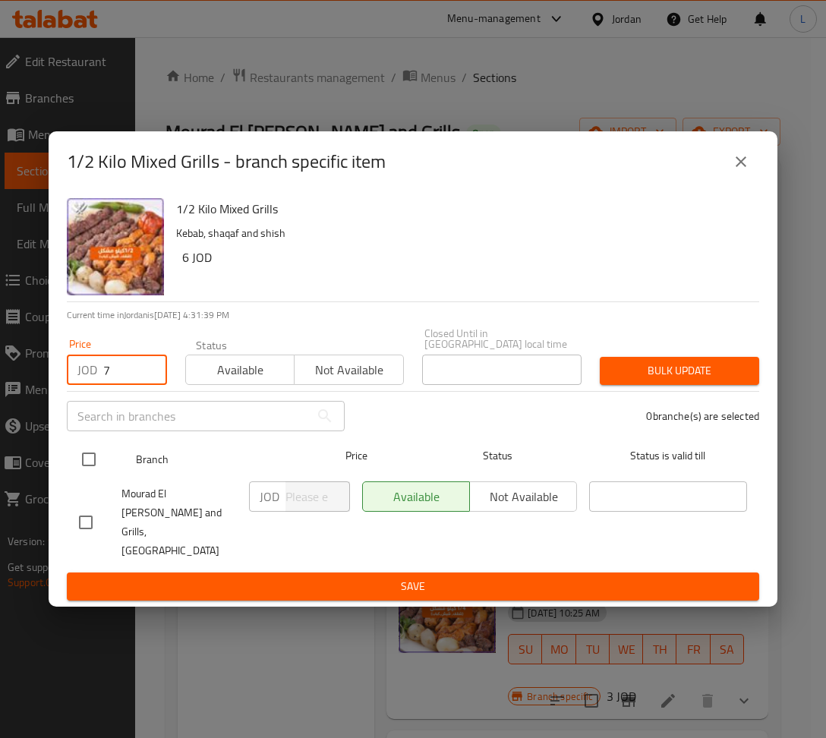
type input "7"
drag, startPoint x: 138, startPoint y: 457, endPoint x: 105, endPoint y: 462, distance: 33.1
click at [136, 461] on span "Branch" at bounding box center [215, 459] width 158 height 19
click at [96, 462] on input "checkbox" at bounding box center [89, 459] width 32 height 32
checkbox input "true"
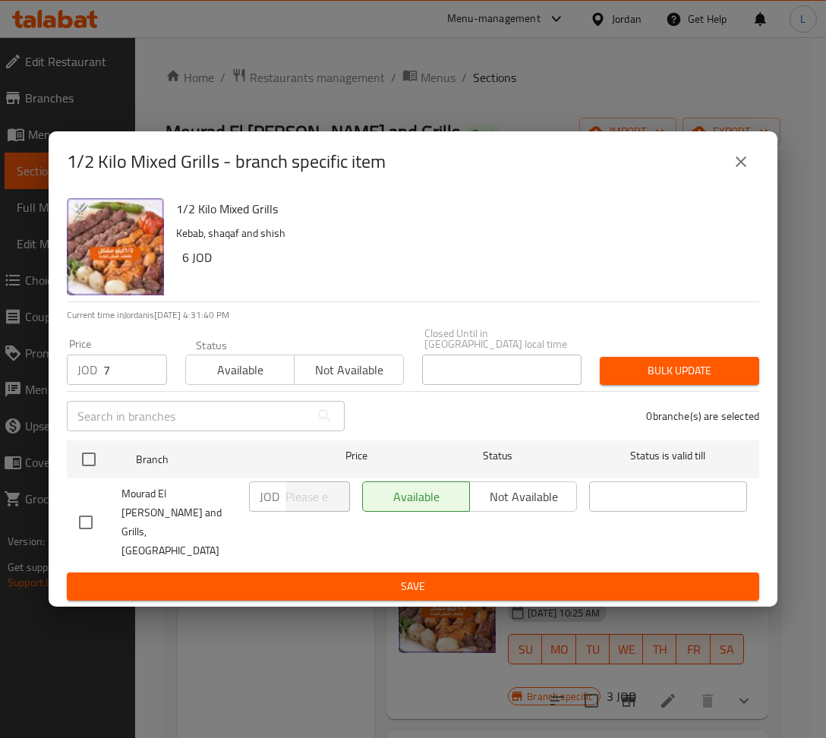
checkbox input "true"
click at [716, 384] on button "Bulk update" at bounding box center [678, 371] width 159 height 28
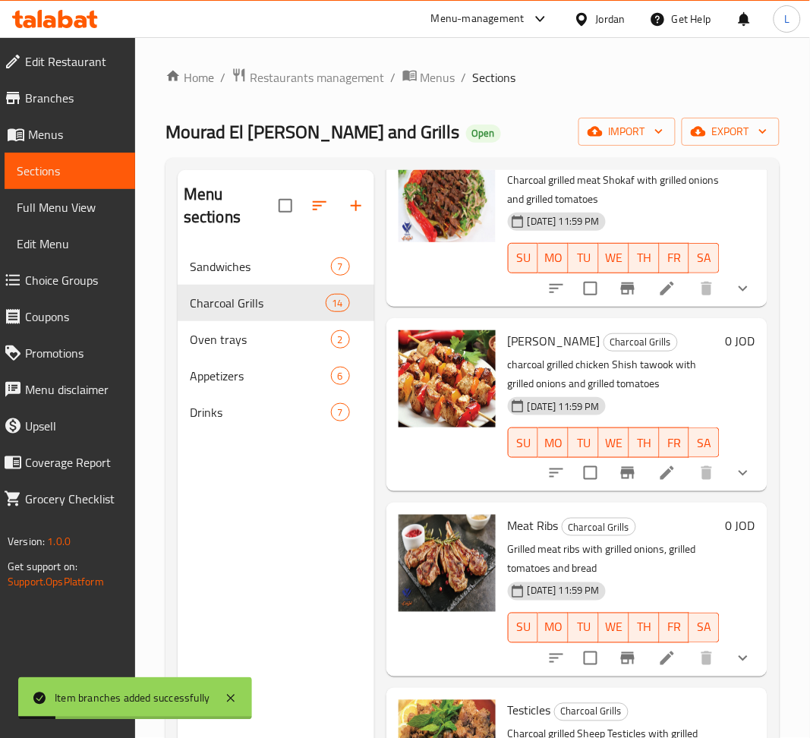
scroll to position [0, 0]
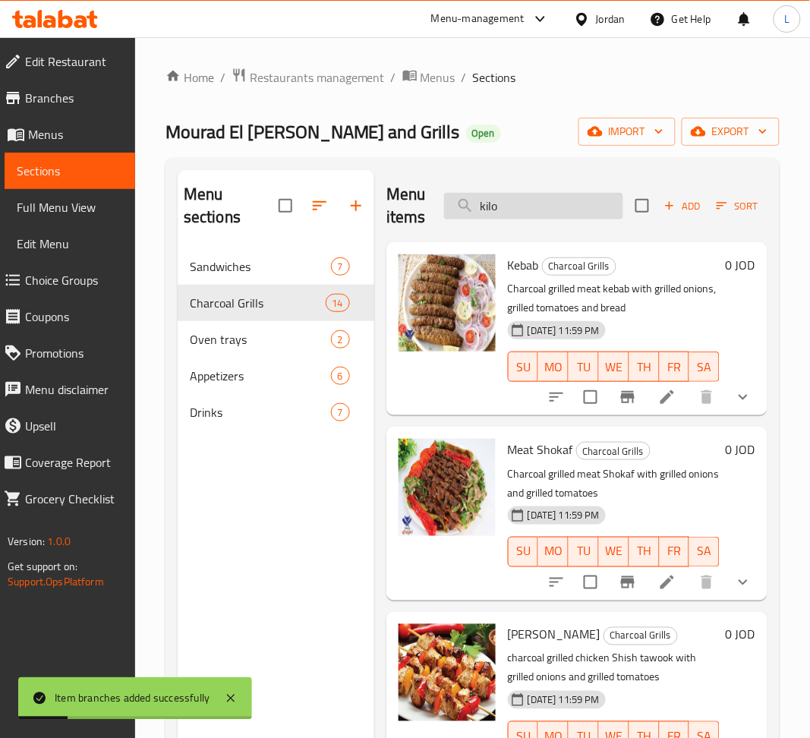
click at [549, 212] on input "kilo" at bounding box center [533, 206] width 179 height 27
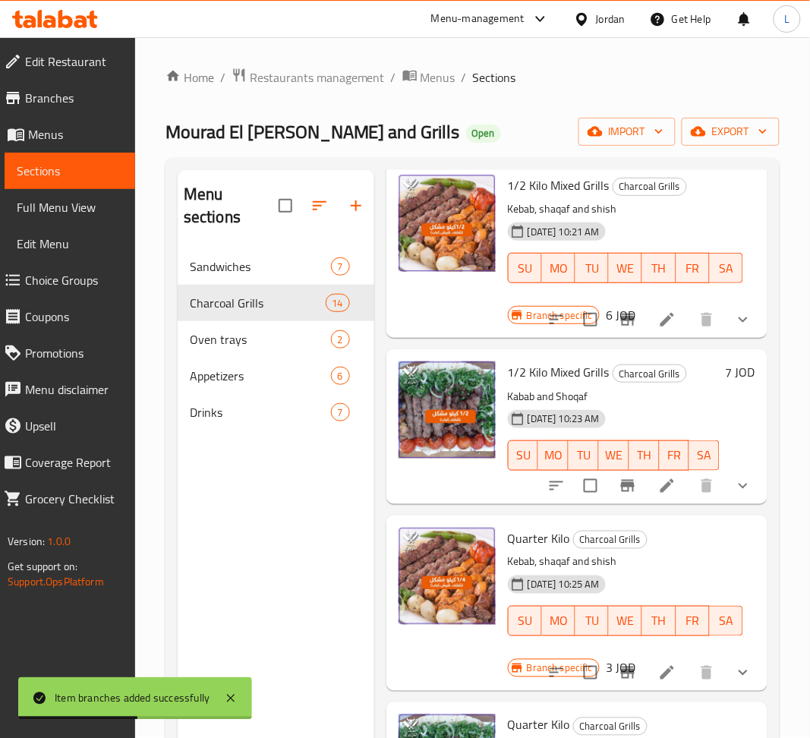
scroll to position [505, 0]
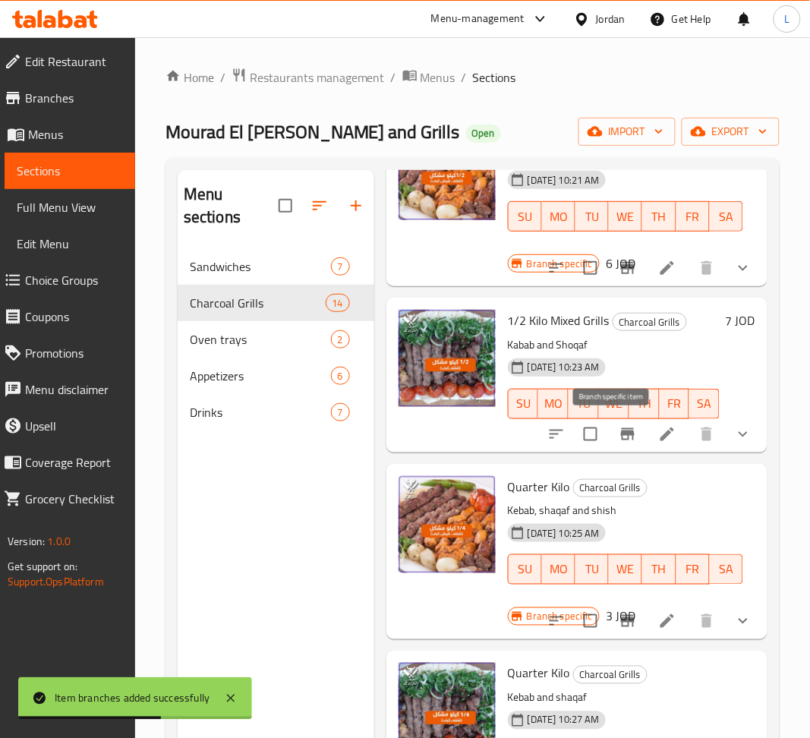
type input "kil"
click at [621, 429] on icon "Branch-specific-item" at bounding box center [628, 434] width 14 height 12
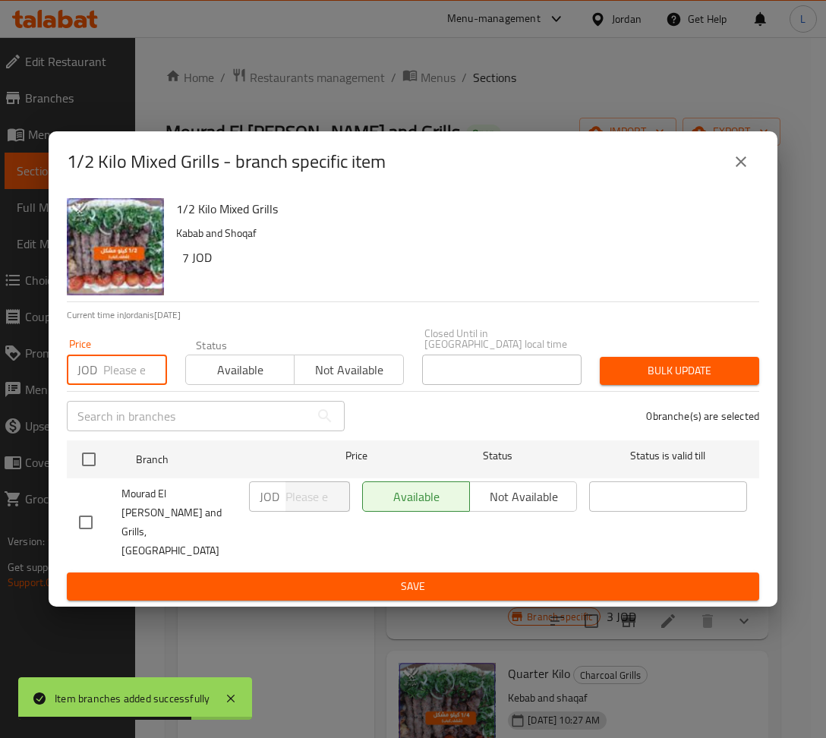
click at [117, 375] on input "number" at bounding box center [135, 369] width 64 height 30
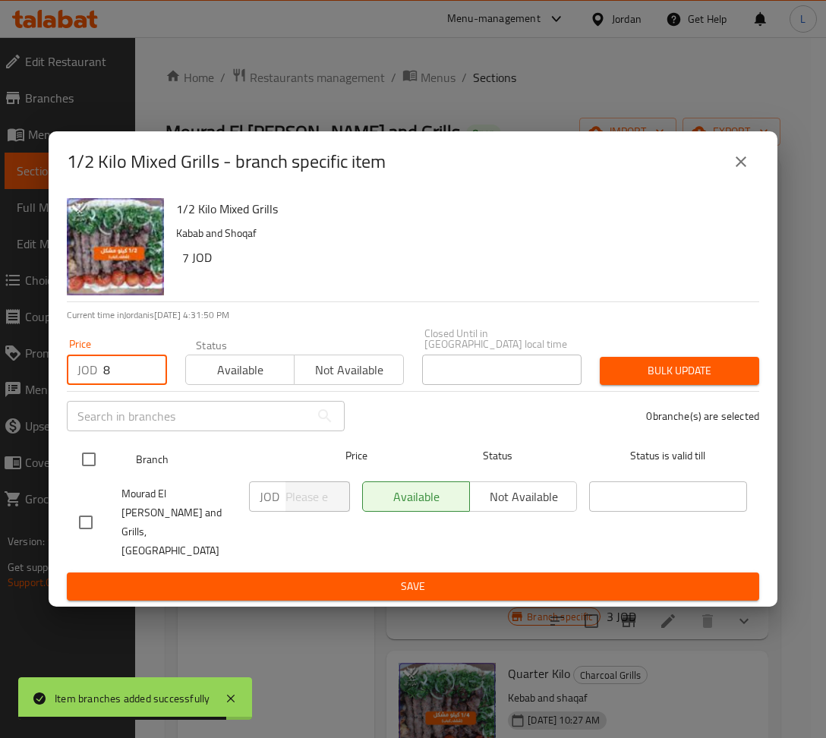
type input "8"
click at [93, 458] on input "checkbox" at bounding box center [89, 459] width 32 height 32
checkbox input "true"
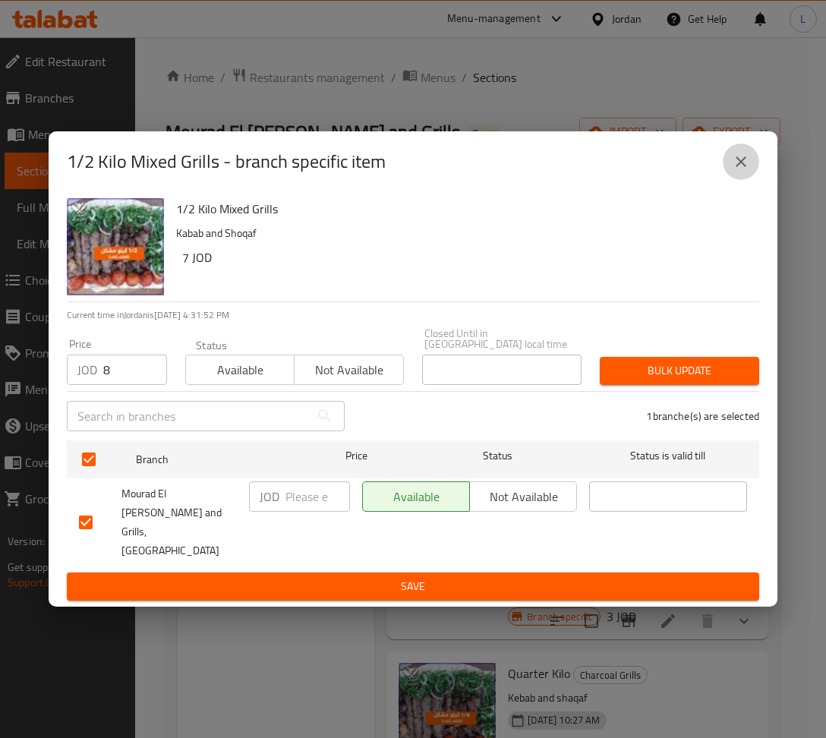
click at [753, 179] on button "close" at bounding box center [740, 161] width 36 height 36
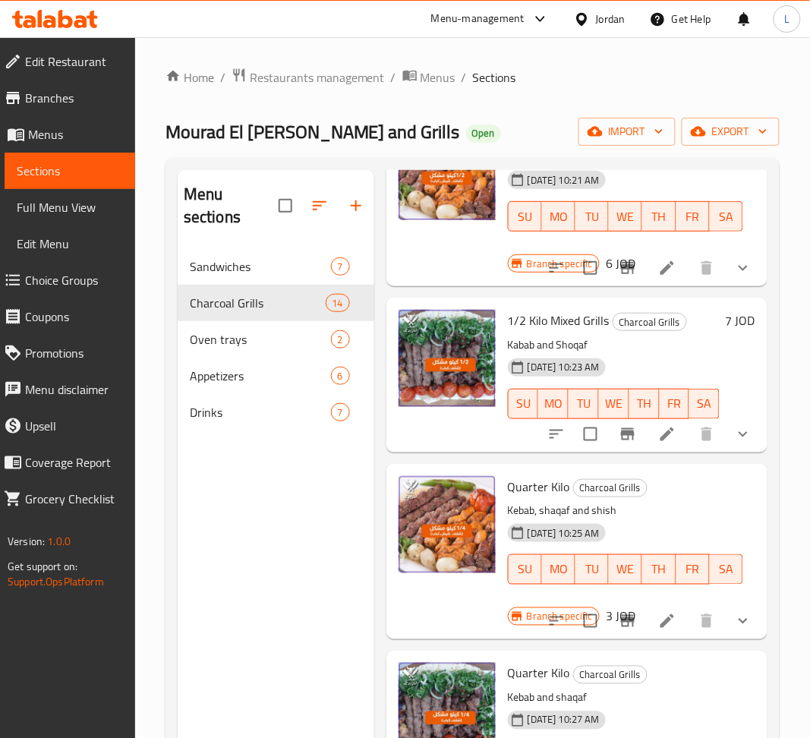
scroll to position [404, 0]
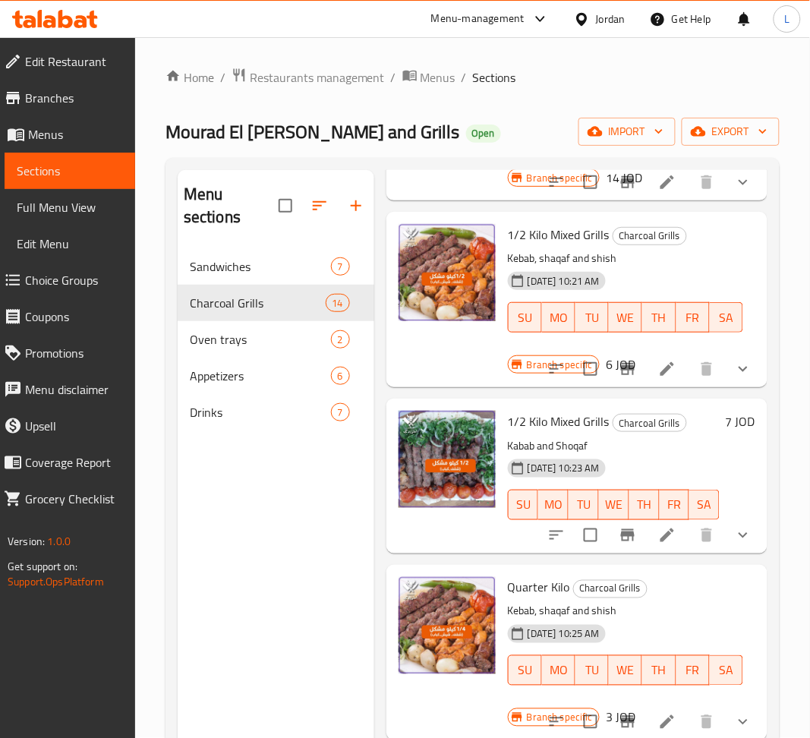
click at [618, 542] on icon "Branch-specific-item" at bounding box center [627, 535] width 18 height 18
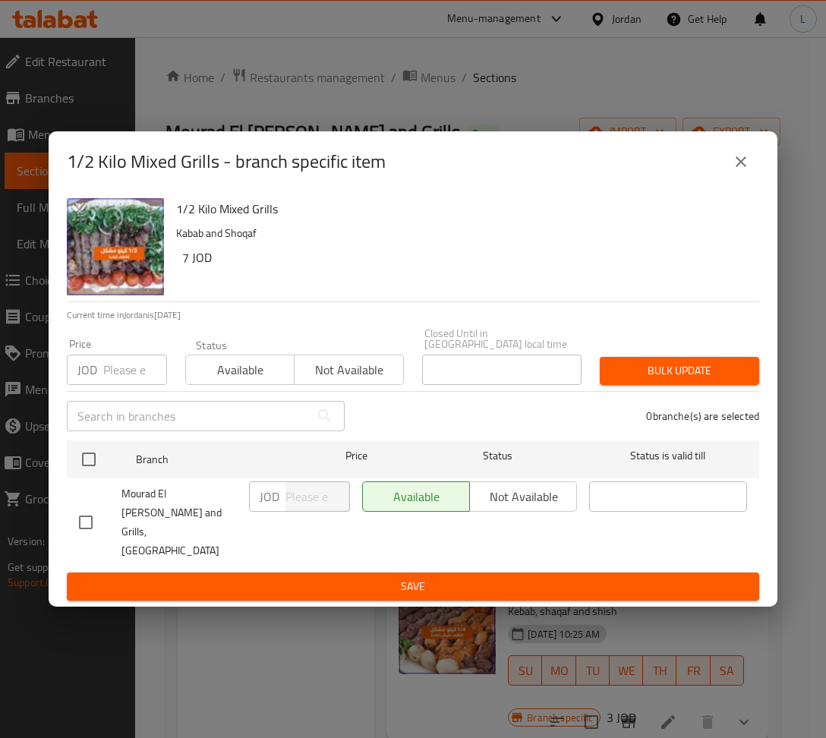
click at [119, 376] on input "number" at bounding box center [135, 369] width 64 height 30
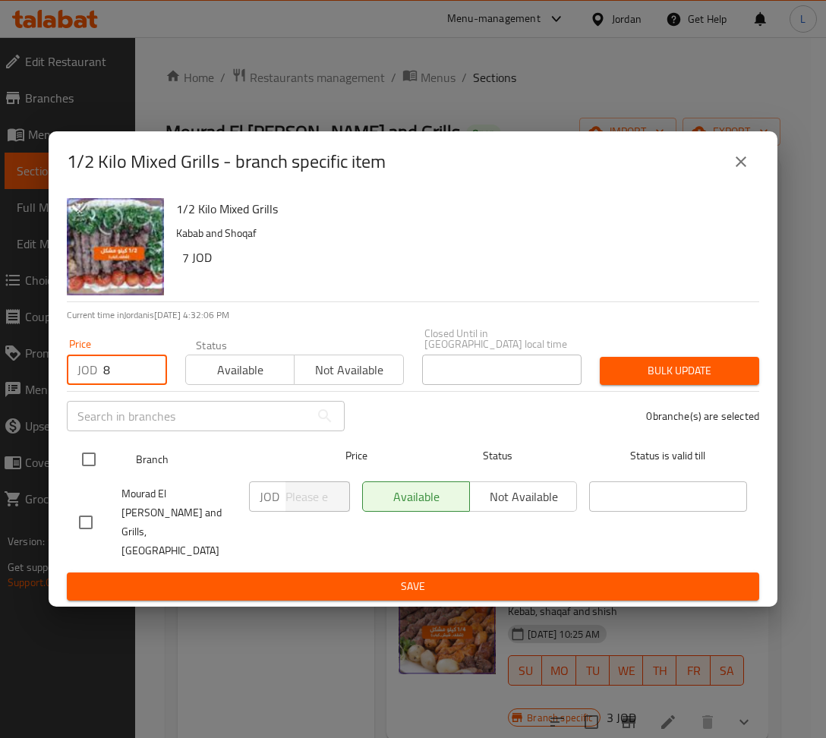
type input "8"
click at [92, 450] on input "checkbox" at bounding box center [89, 459] width 32 height 32
checkbox input "true"
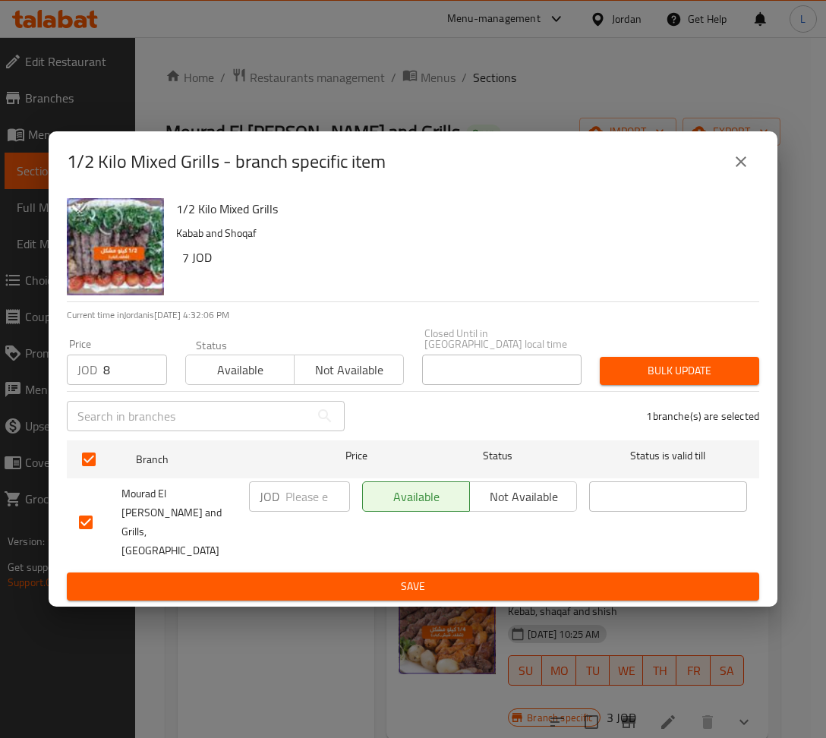
click at [716, 366] on span "Bulk update" at bounding box center [679, 370] width 135 height 19
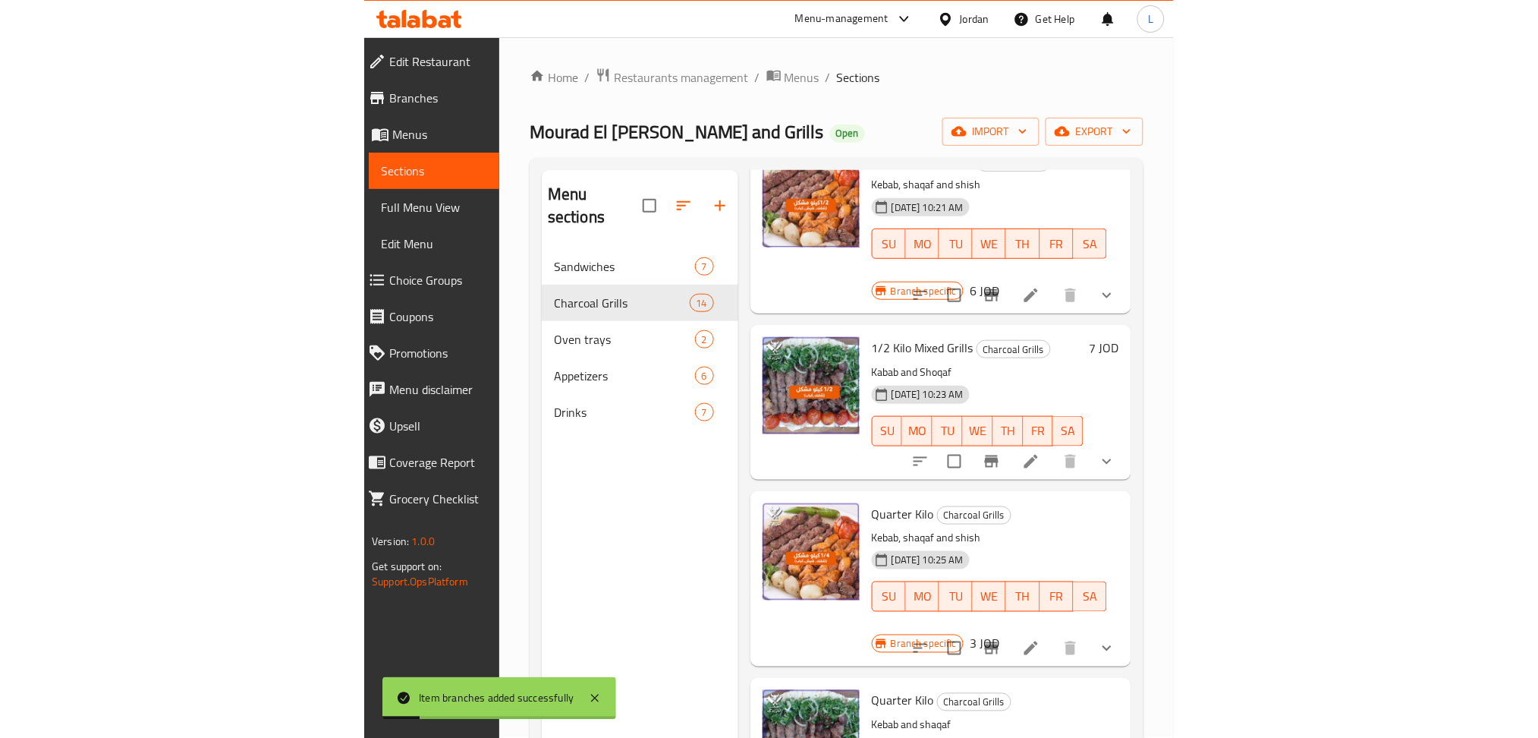
scroll to position [607, 0]
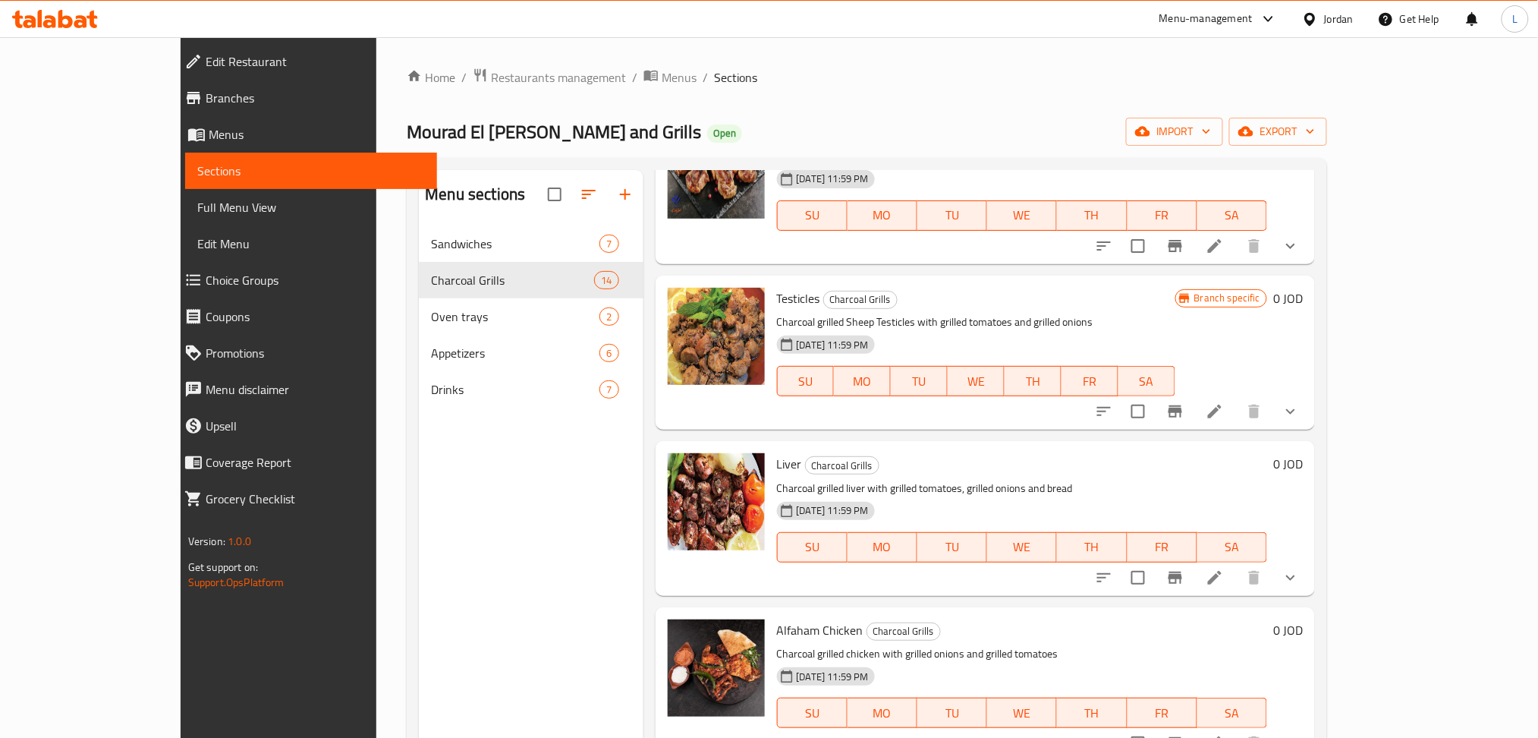
click at [85, 14] on icon at bounding box center [55, 19] width 86 height 18
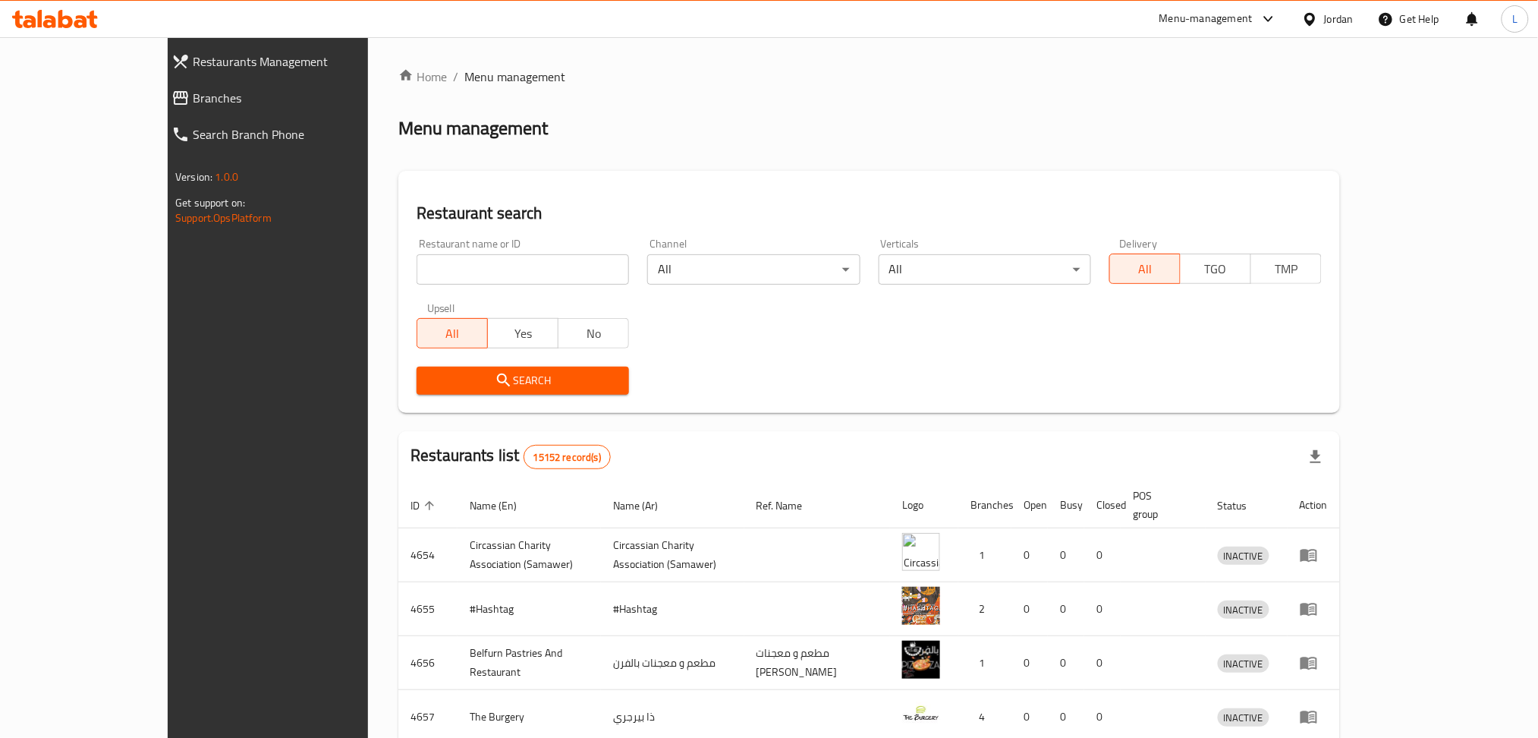
click at [502, 274] on input "search" at bounding box center [523, 269] width 212 height 30
paste input "Chicken Twist"
type input "Chicken Twist"
click button "Search" at bounding box center [523, 380] width 212 height 28
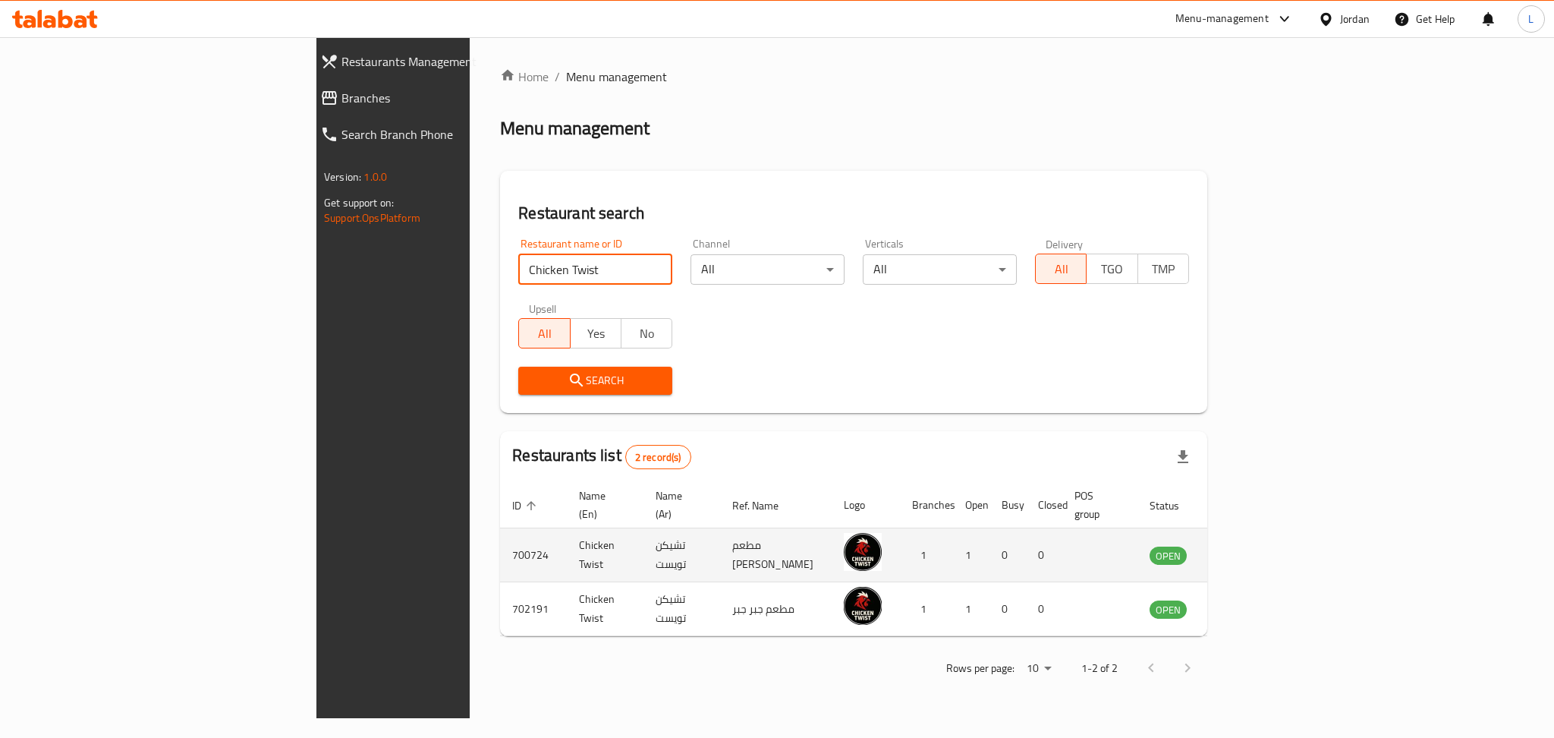
click at [1244, 552] on icon "enhanced table" at bounding box center [1241, 555] width 5 height 6
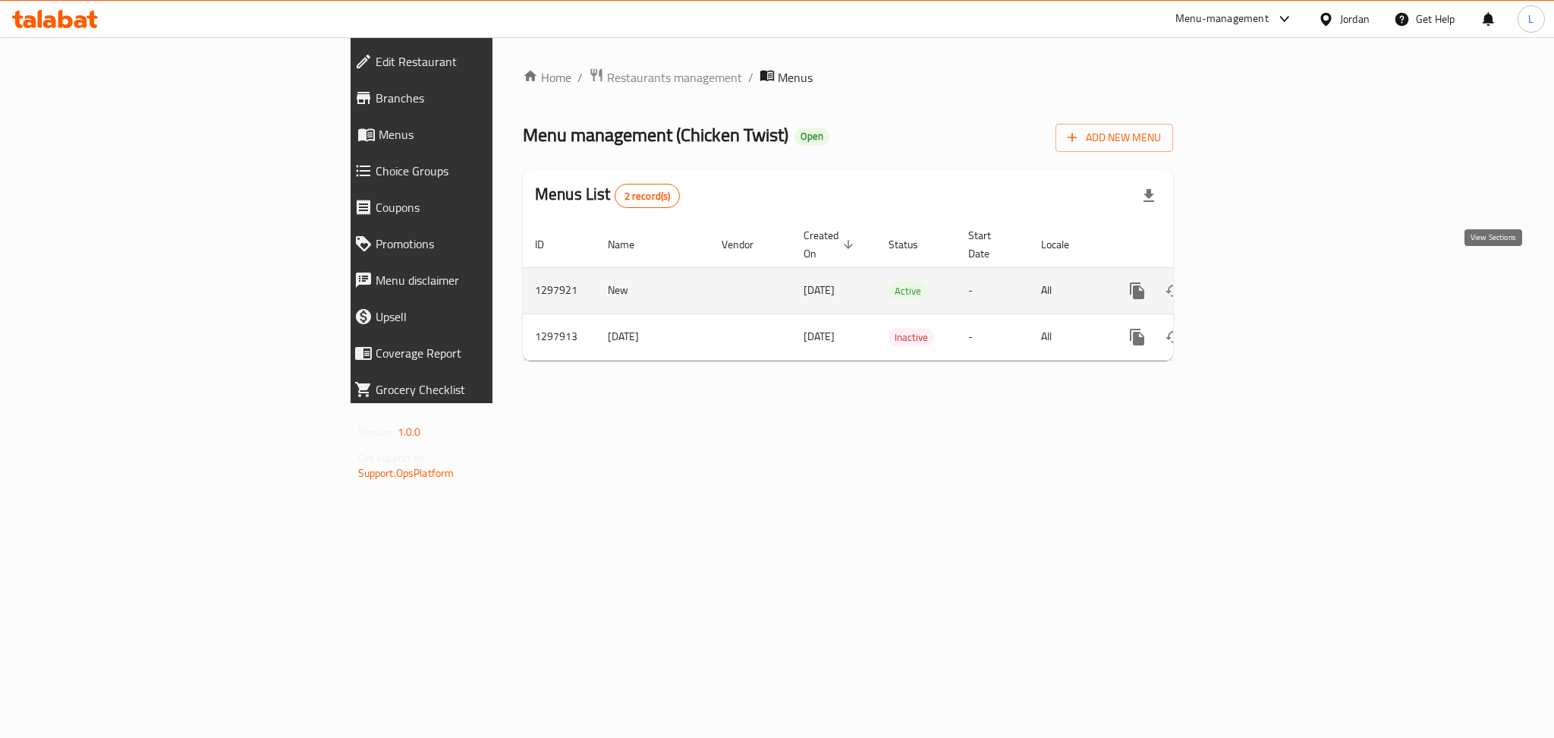
click at [1256, 281] on icon "enhanced table" at bounding box center [1247, 290] width 18 height 18
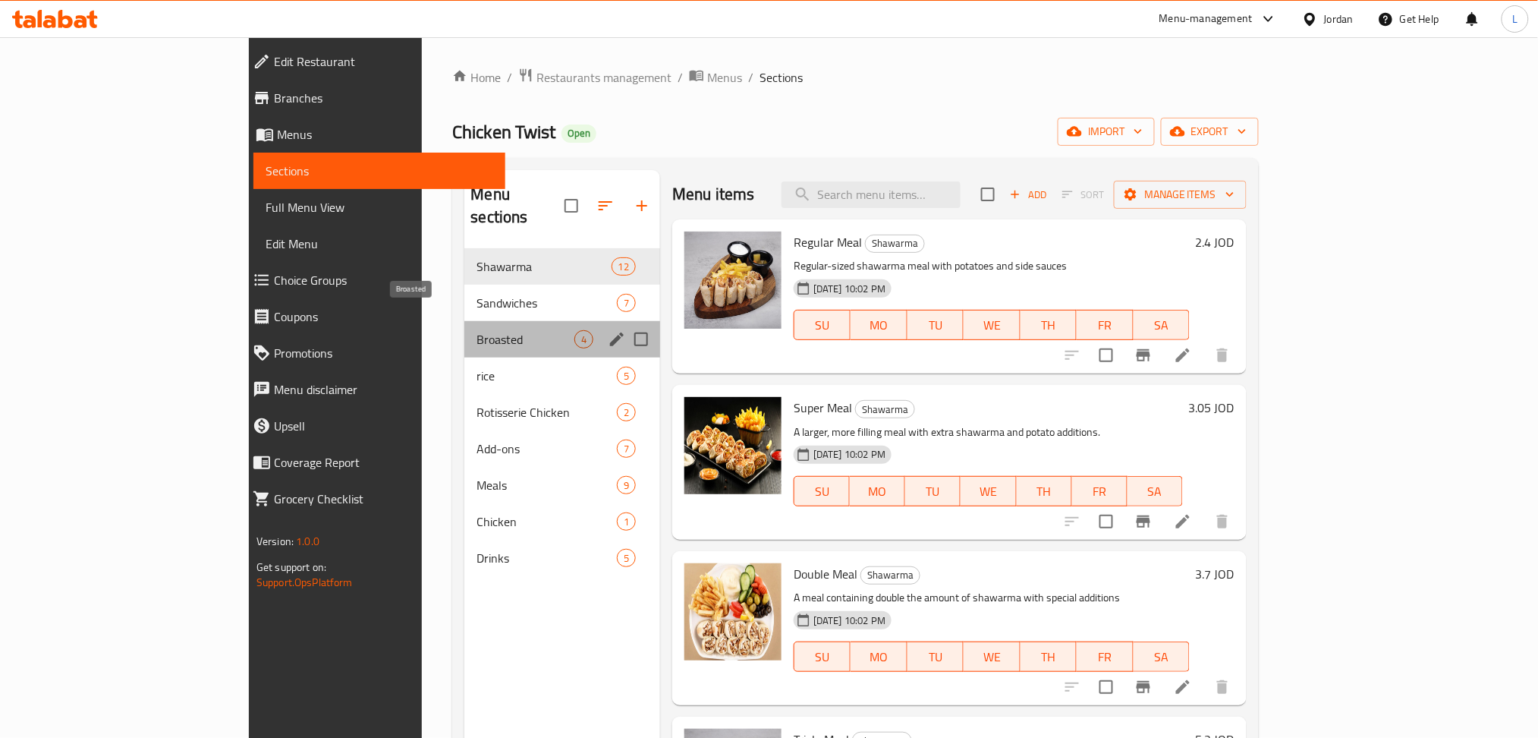
click at [476, 330] on span "Broasted" at bounding box center [525, 339] width 98 height 18
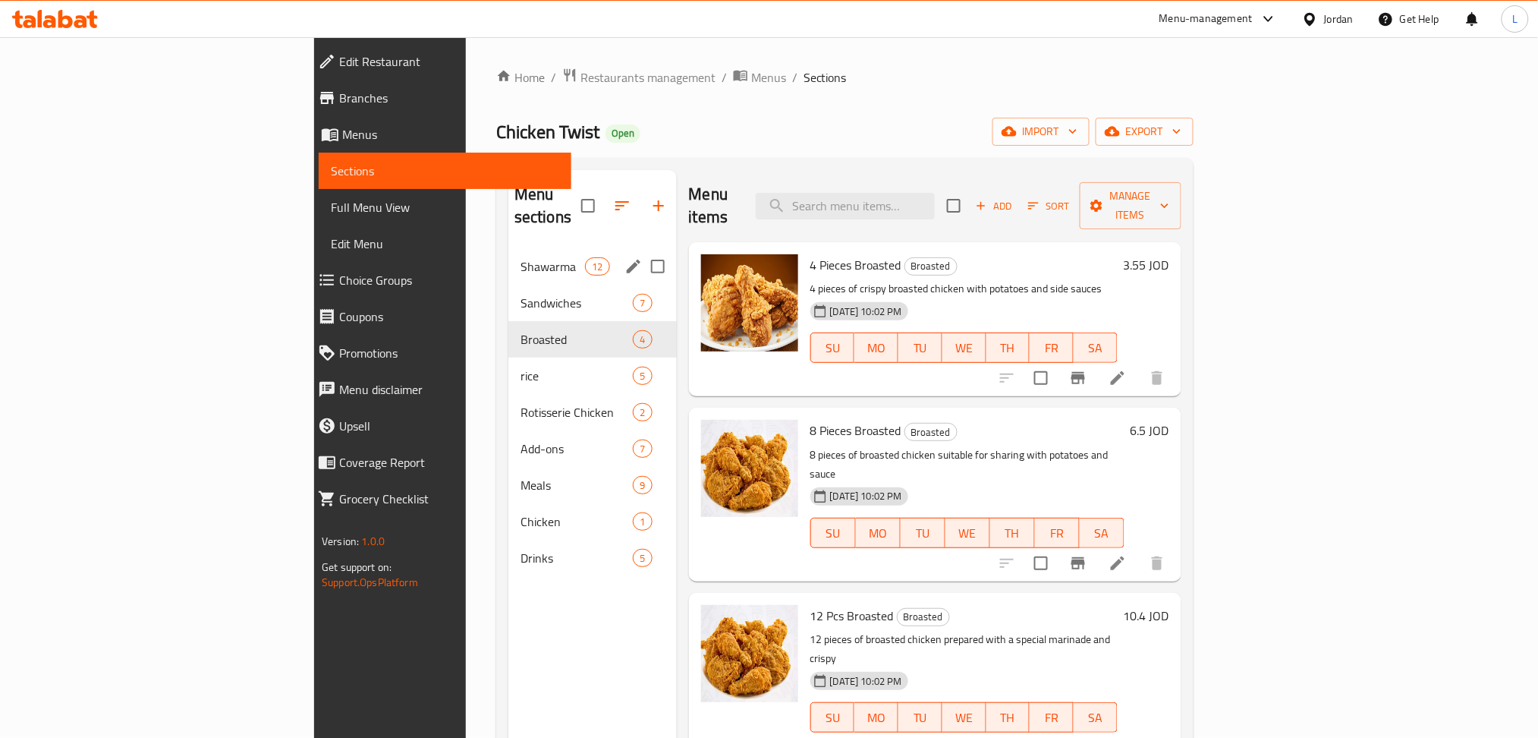
click at [508, 253] on div "Shawarma 12" at bounding box center [592, 266] width 168 height 36
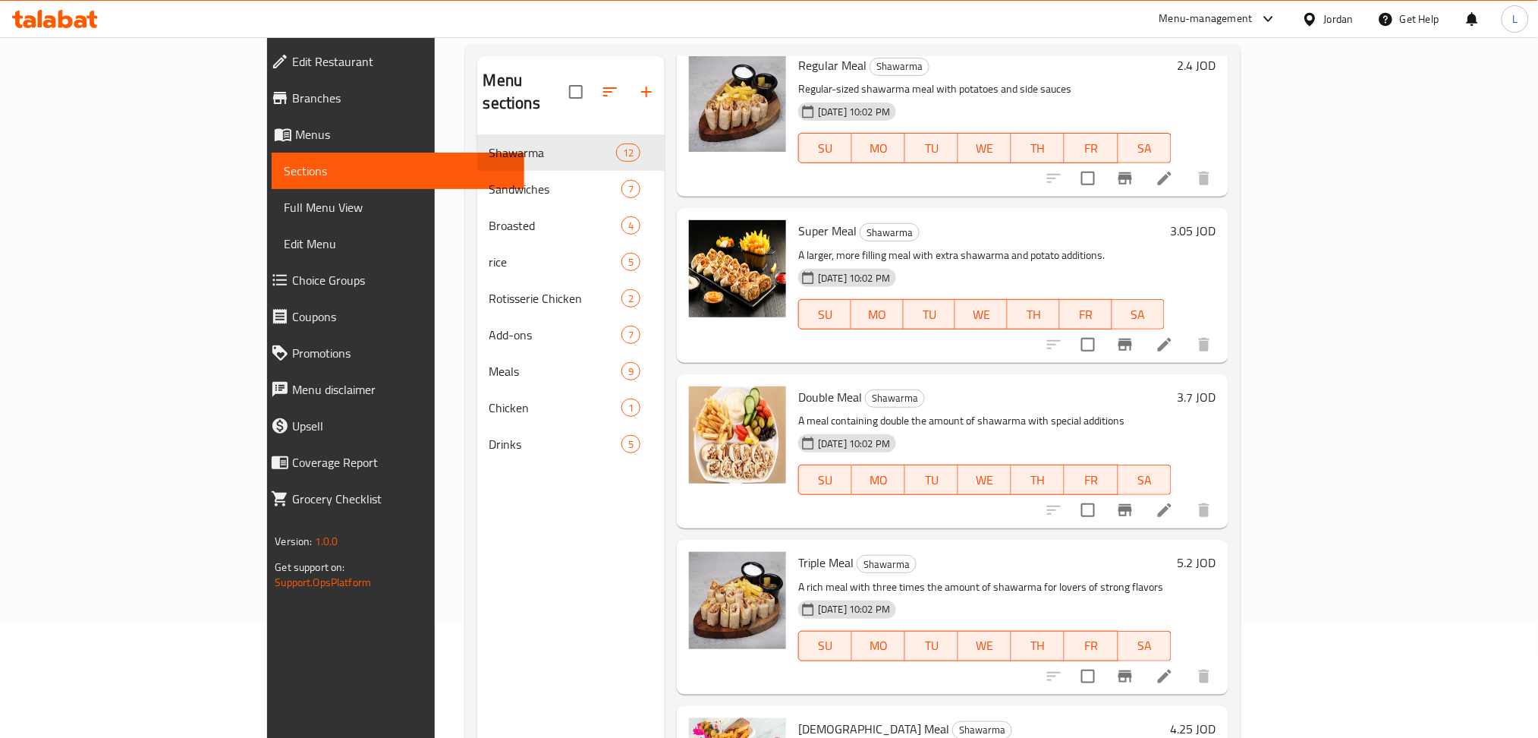
scroll to position [10, 0]
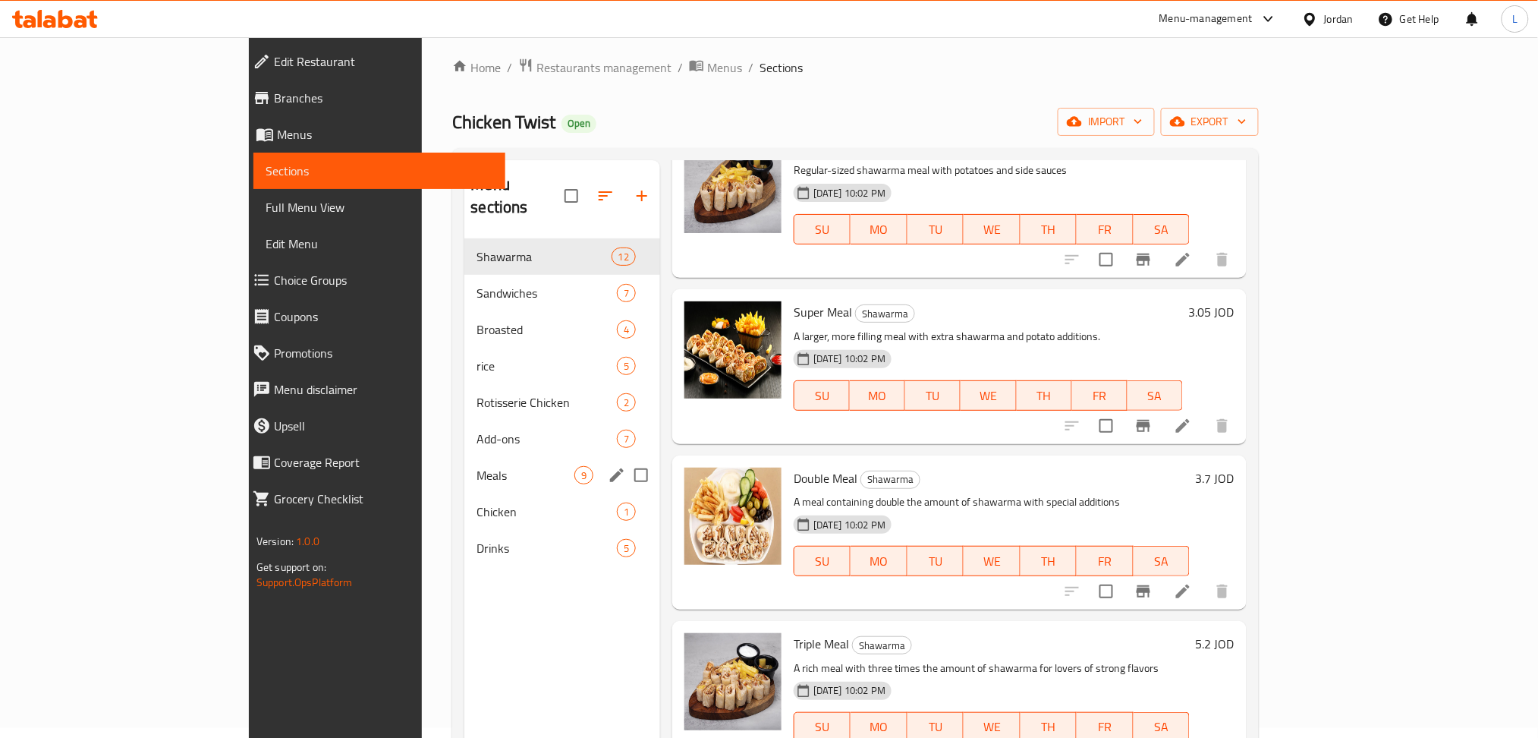
click at [476, 466] on span "Meals" at bounding box center [525, 475] width 98 height 18
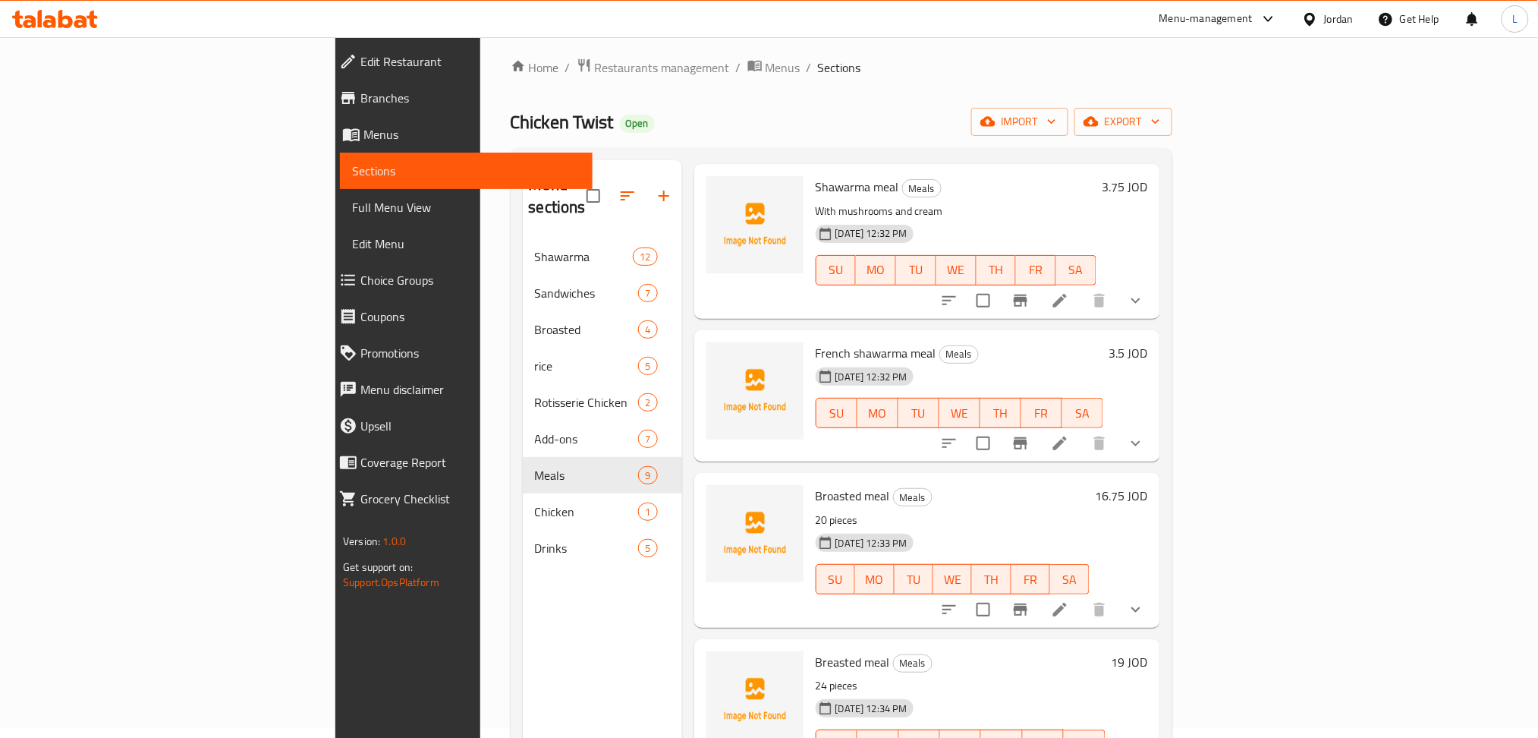
scroll to position [607, 0]
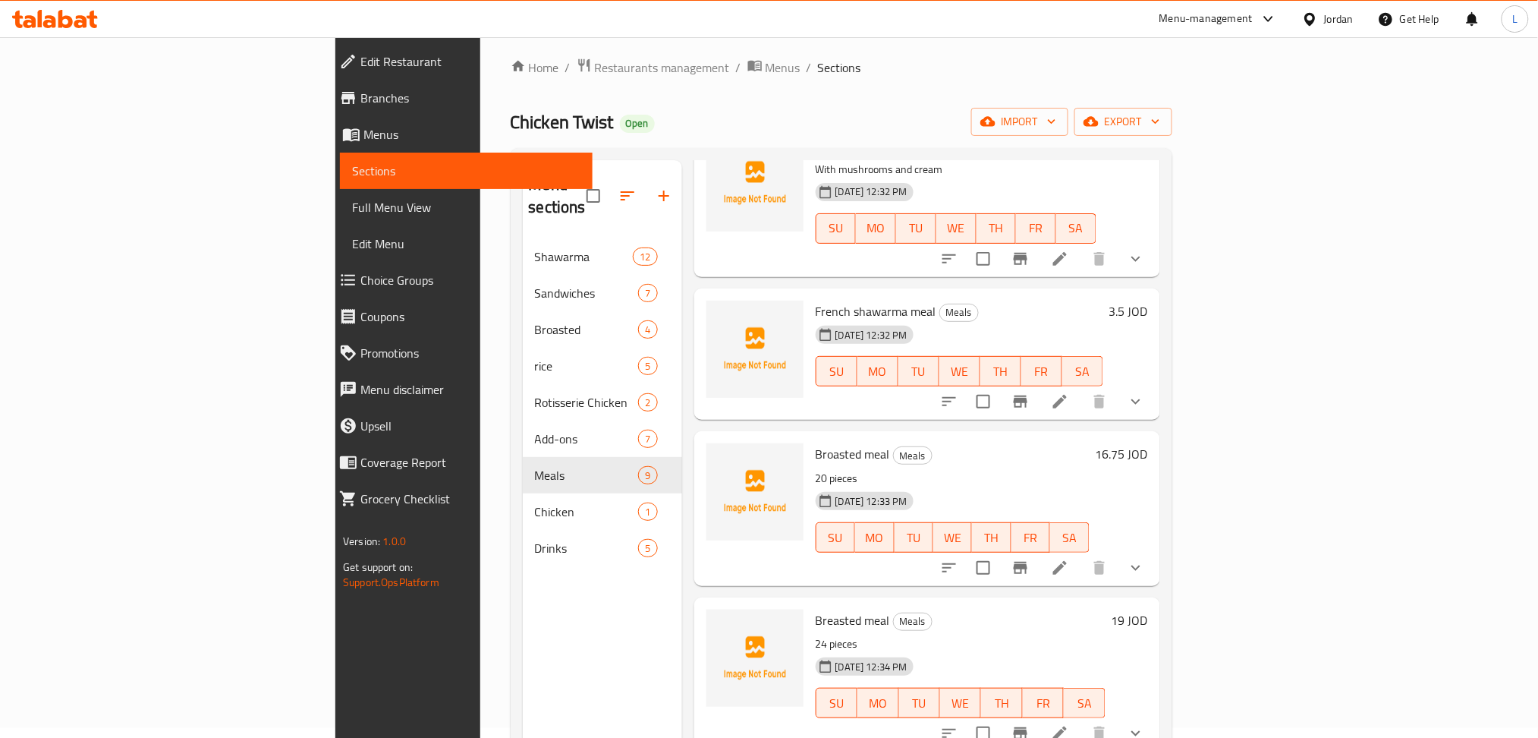
click at [1069, 558] on icon at bounding box center [1060, 567] width 18 height 18
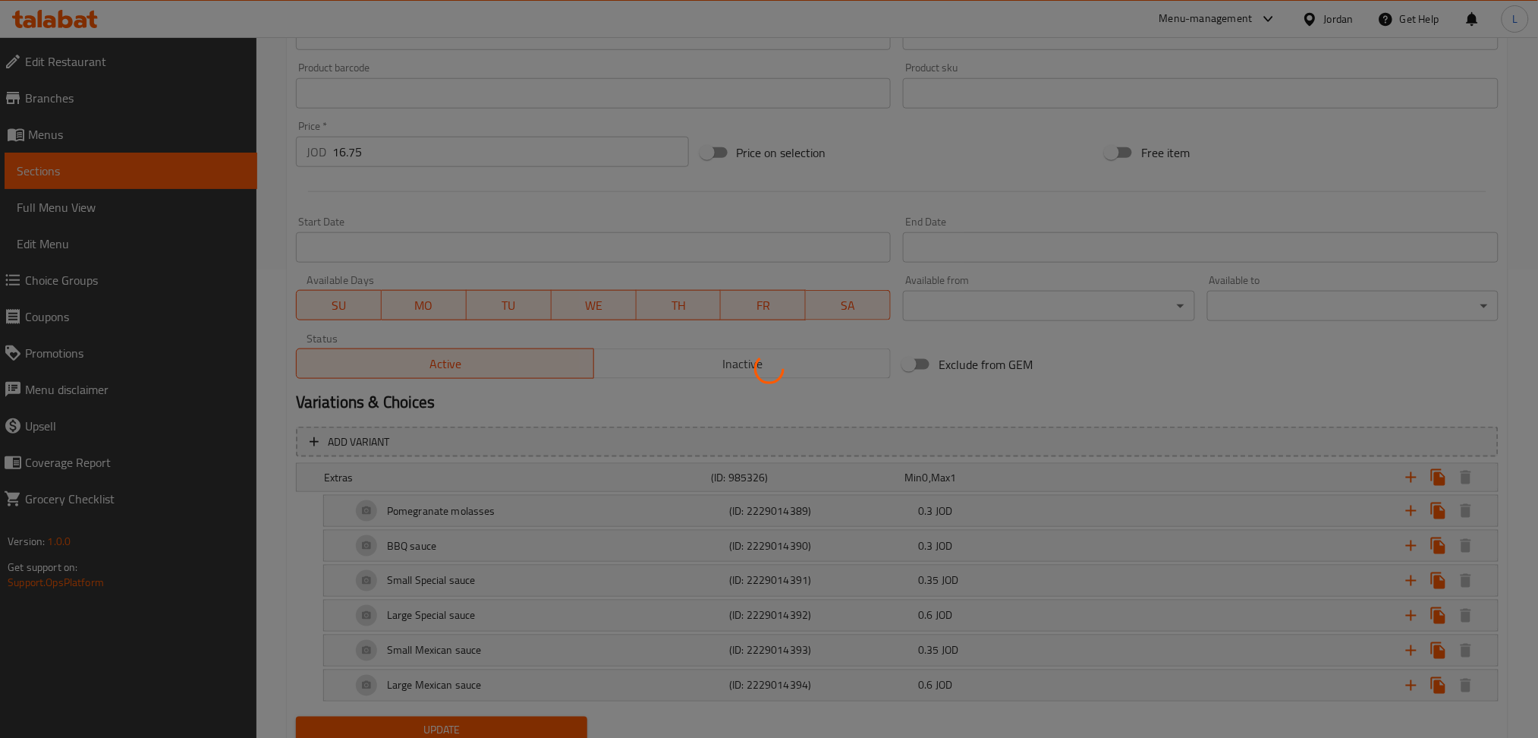
scroll to position [526, 0]
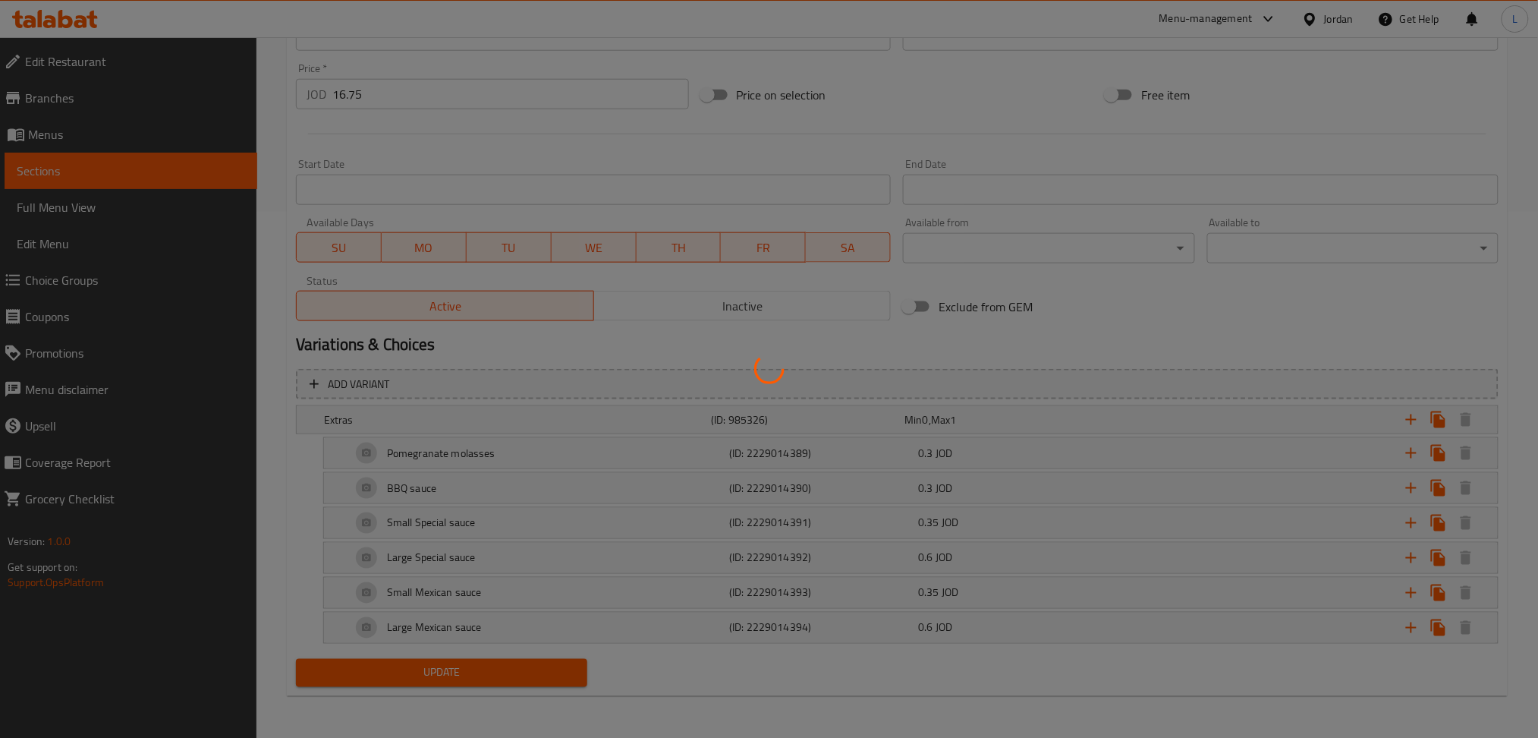
click at [678, 291] on div at bounding box center [769, 369] width 1538 height 738
click at [687, 313] on div at bounding box center [769, 369] width 1538 height 738
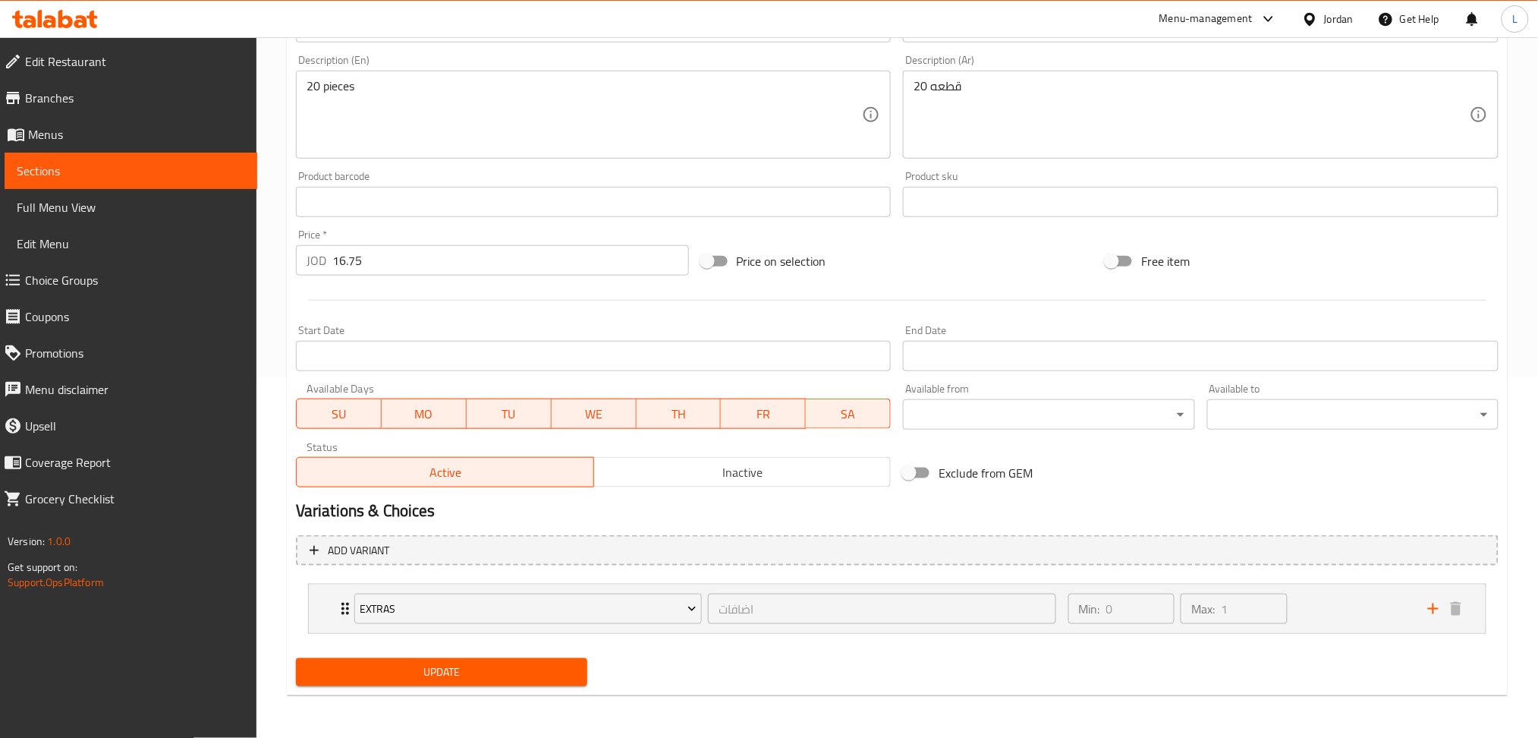
scroll to position [358, 0]
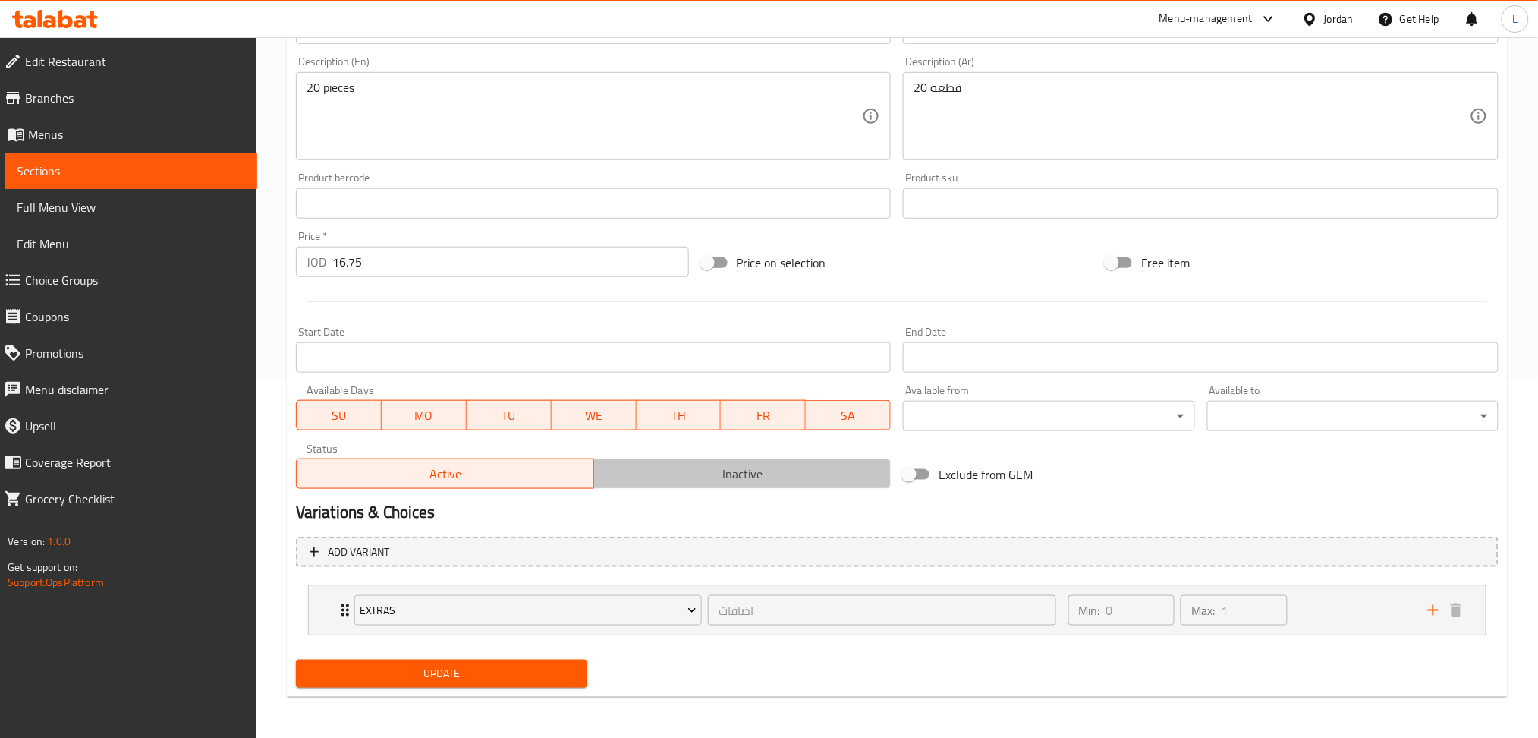
click at [738, 463] on span "Inactive" at bounding box center [742, 474] width 285 height 22
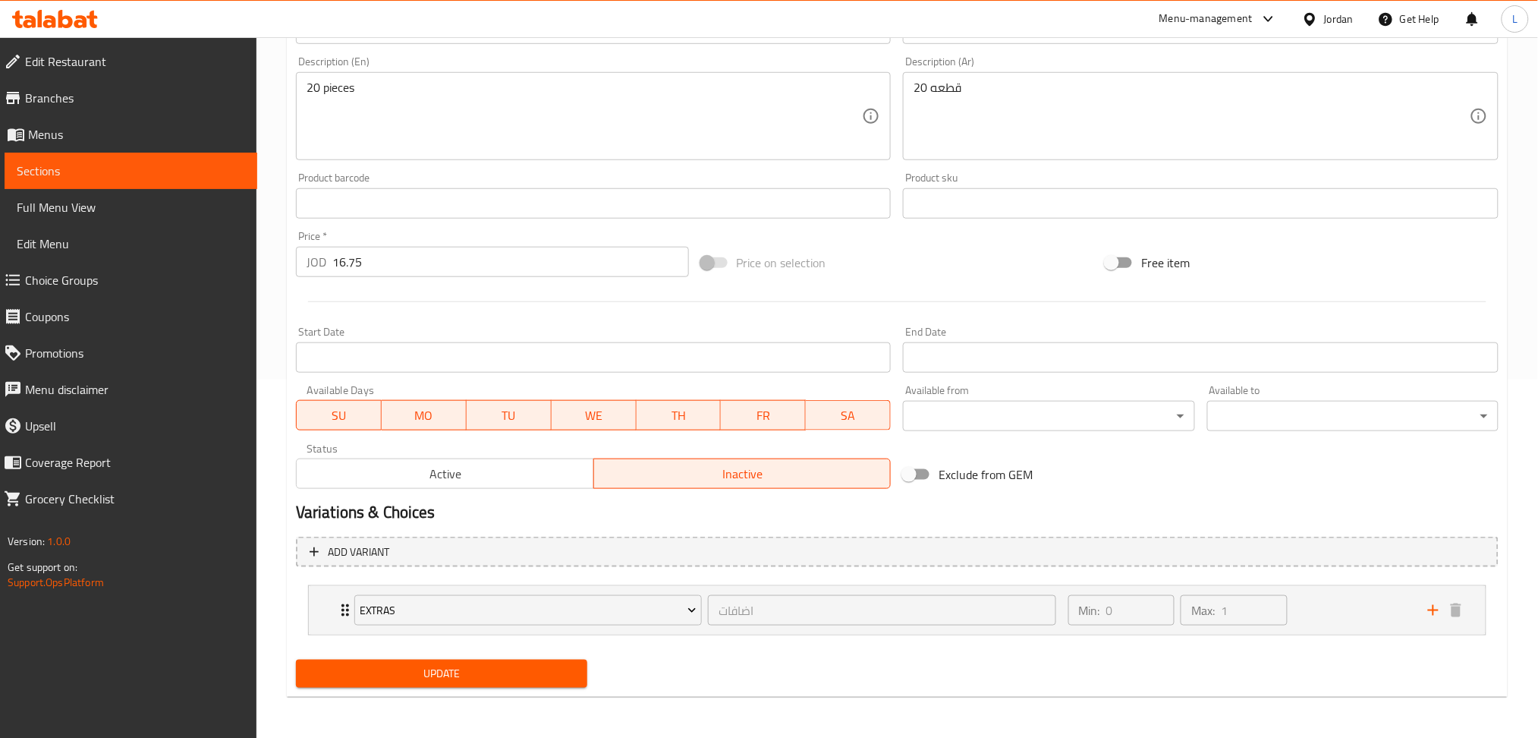
click at [446, 684] on button "Update" at bounding box center [441, 673] width 291 height 28
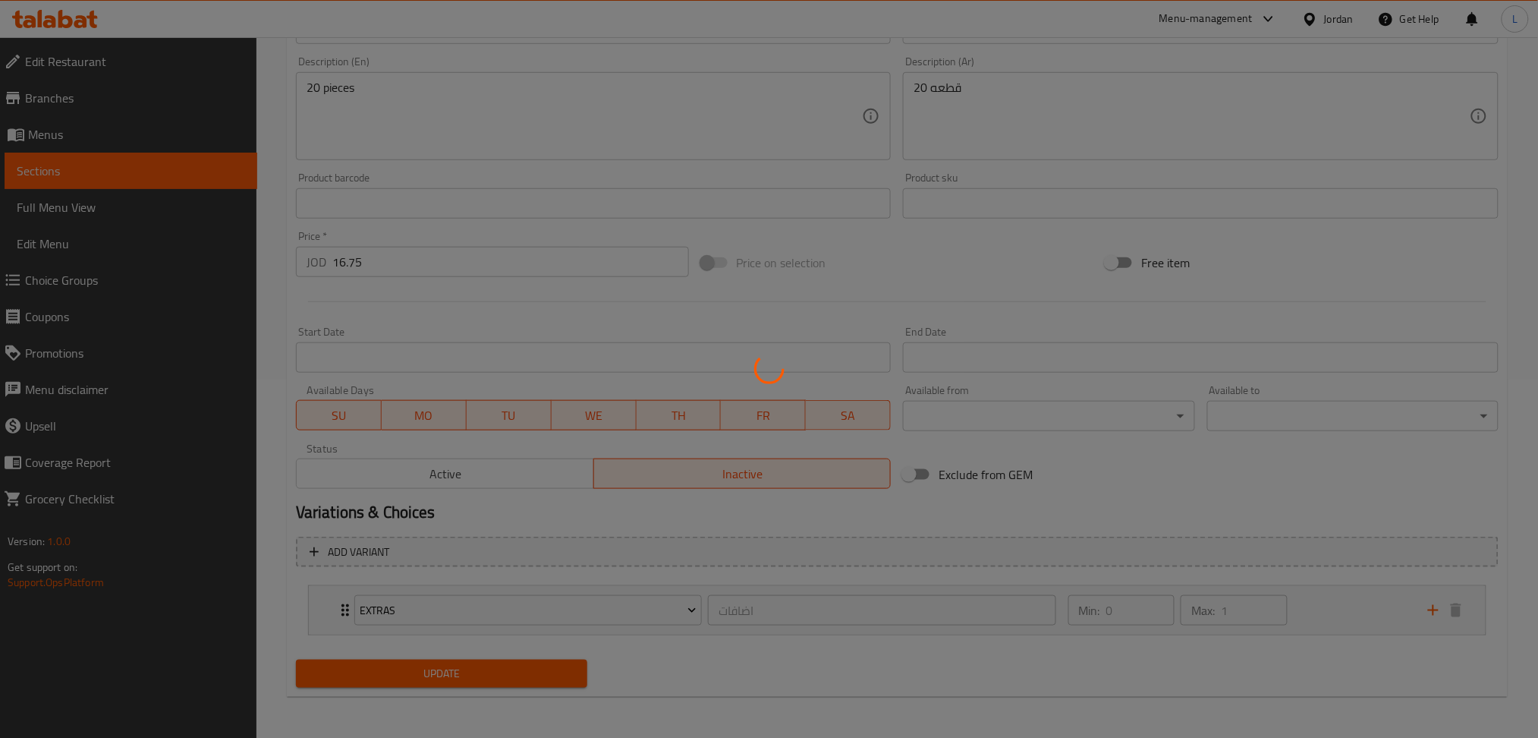
scroll to position [0, 0]
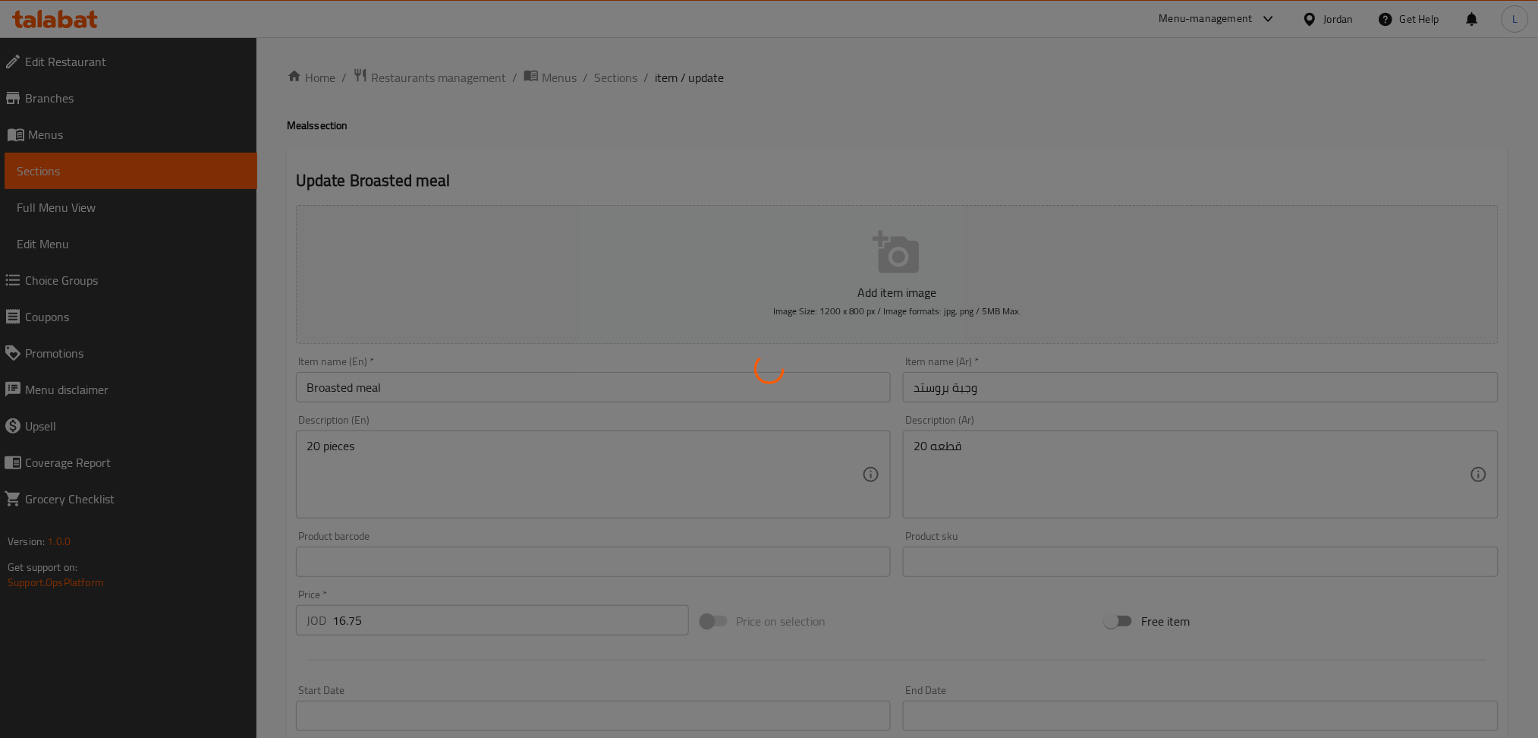
click at [624, 78] on div at bounding box center [769, 369] width 1538 height 738
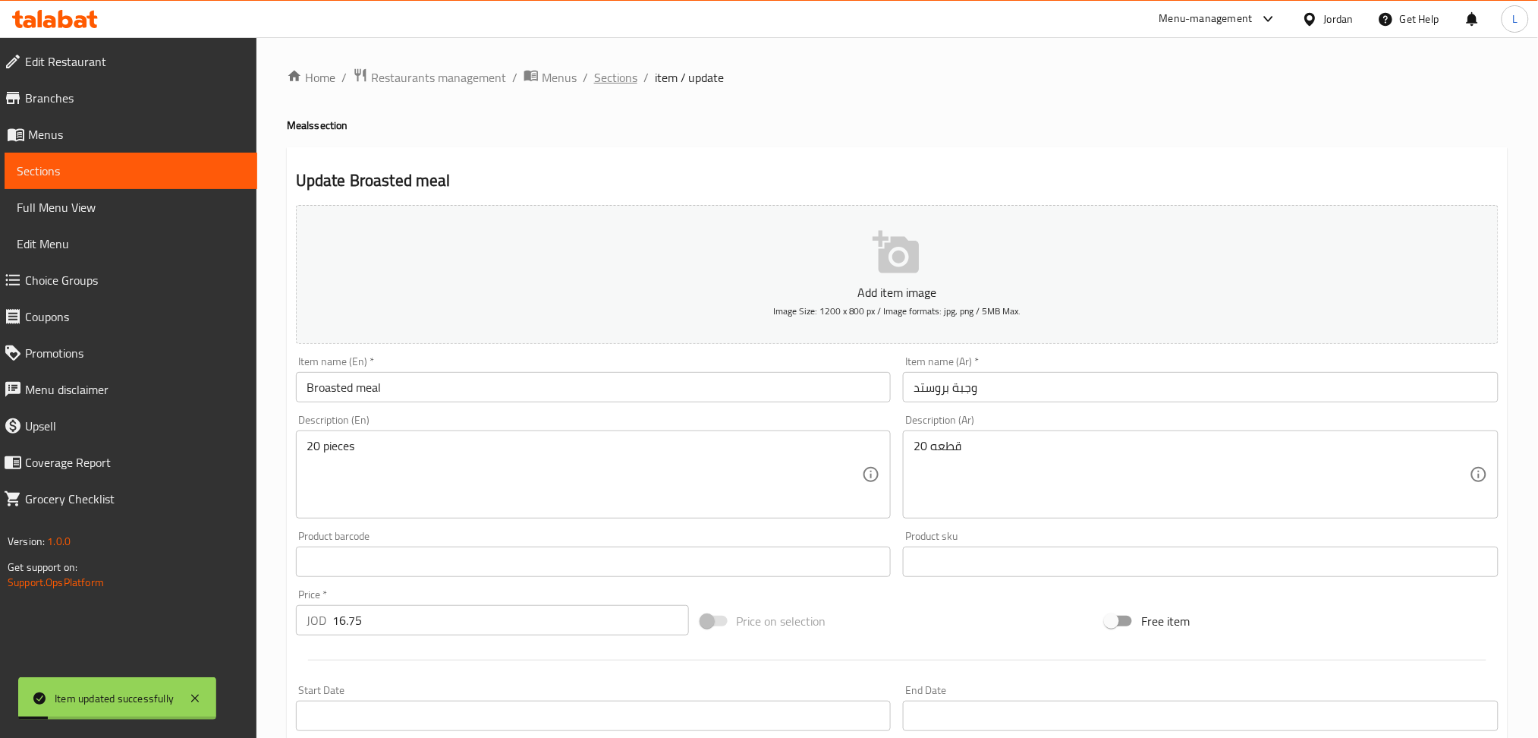
click at [602, 80] on span "Sections" at bounding box center [615, 77] width 43 height 18
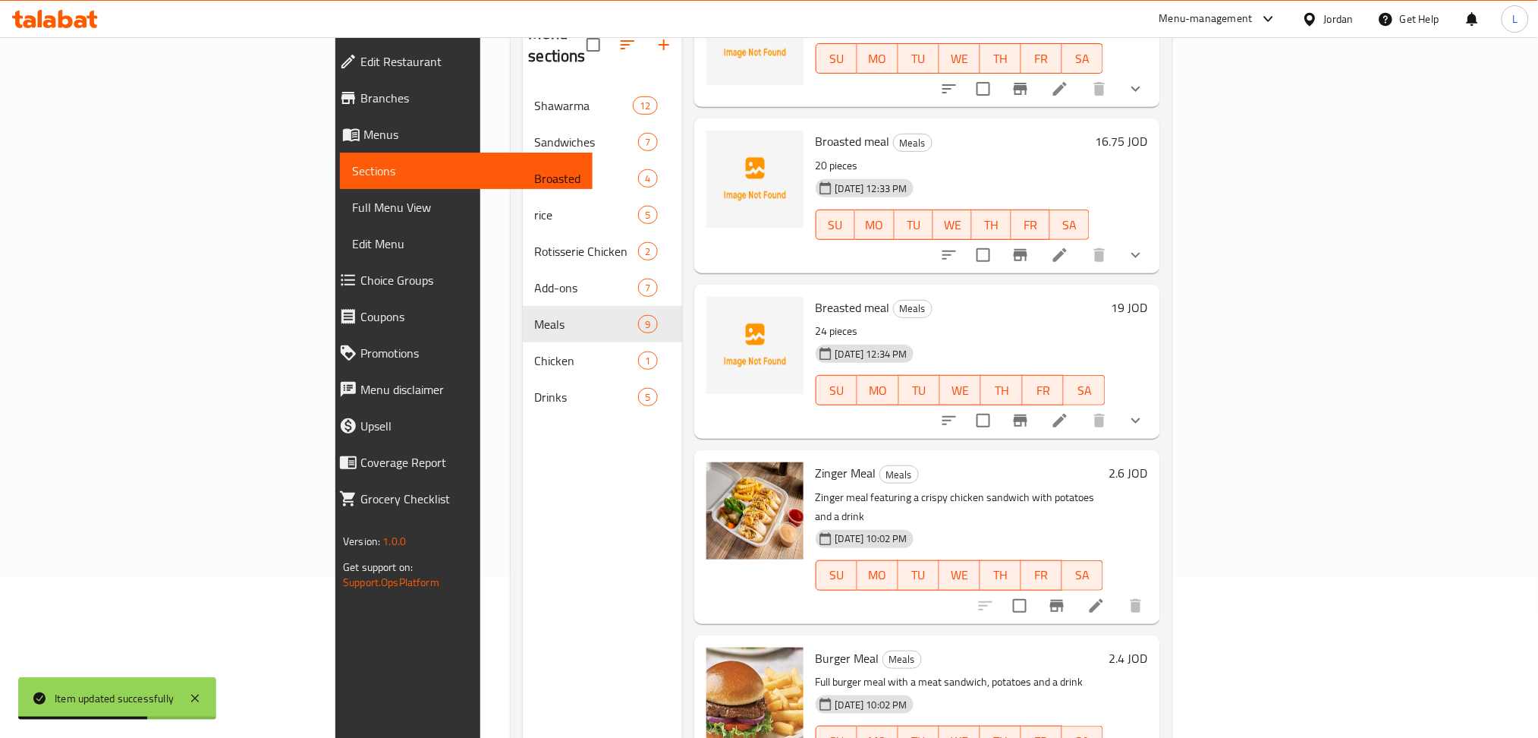
scroll to position [202, 0]
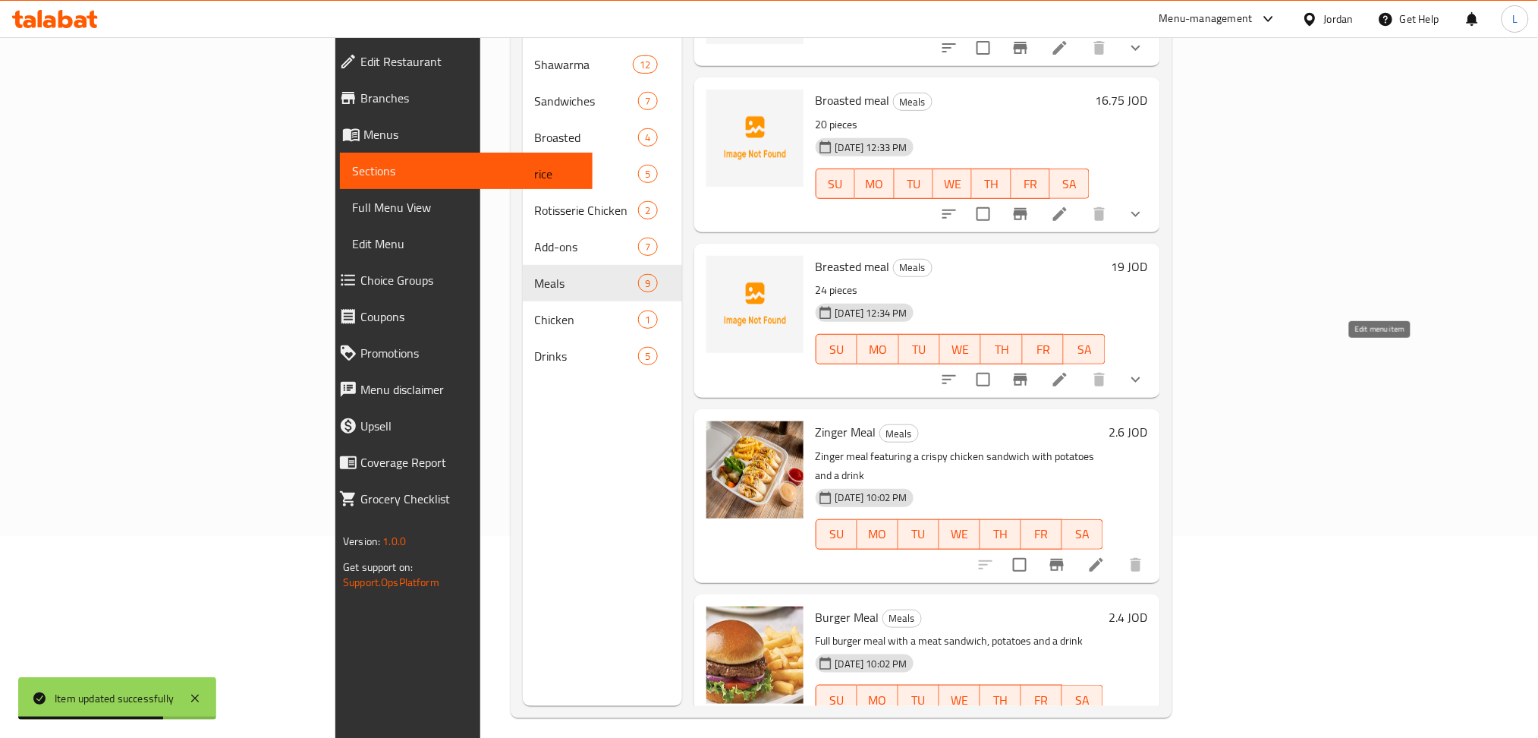
click at [1069, 370] on icon at bounding box center [1060, 379] width 18 height 18
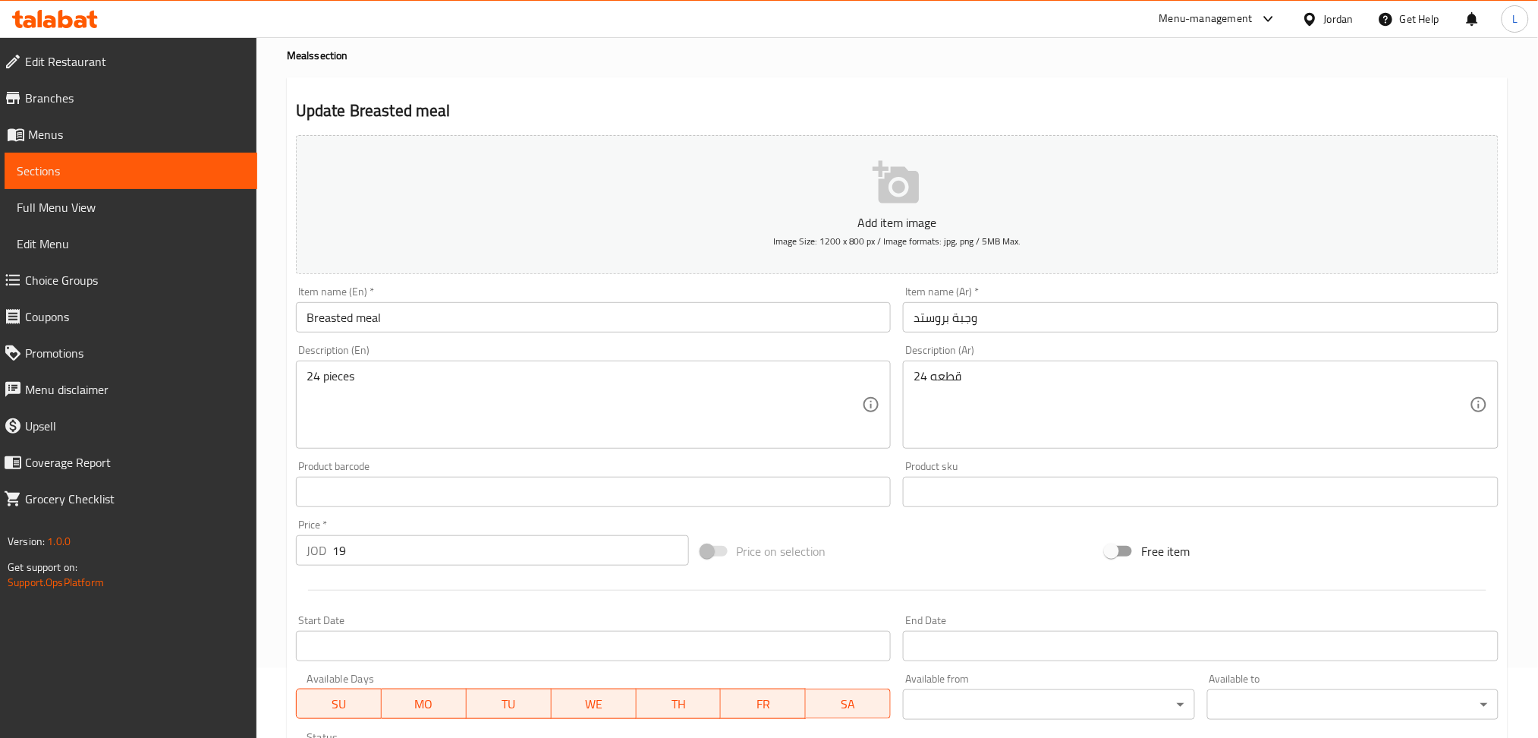
scroll to position [304, 0]
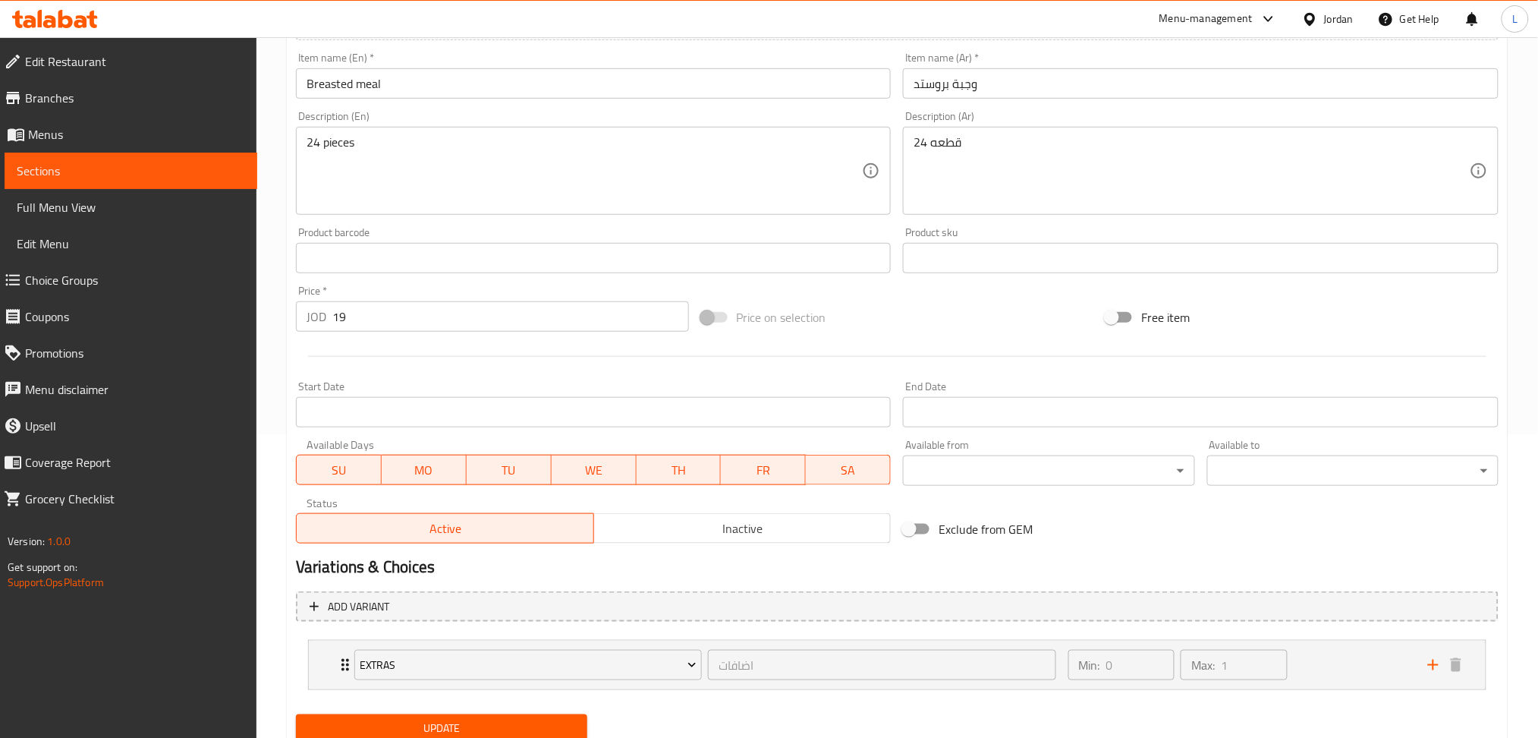
click at [766, 538] on span "Inactive" at bounding box center [742, 528] width 285 height 22
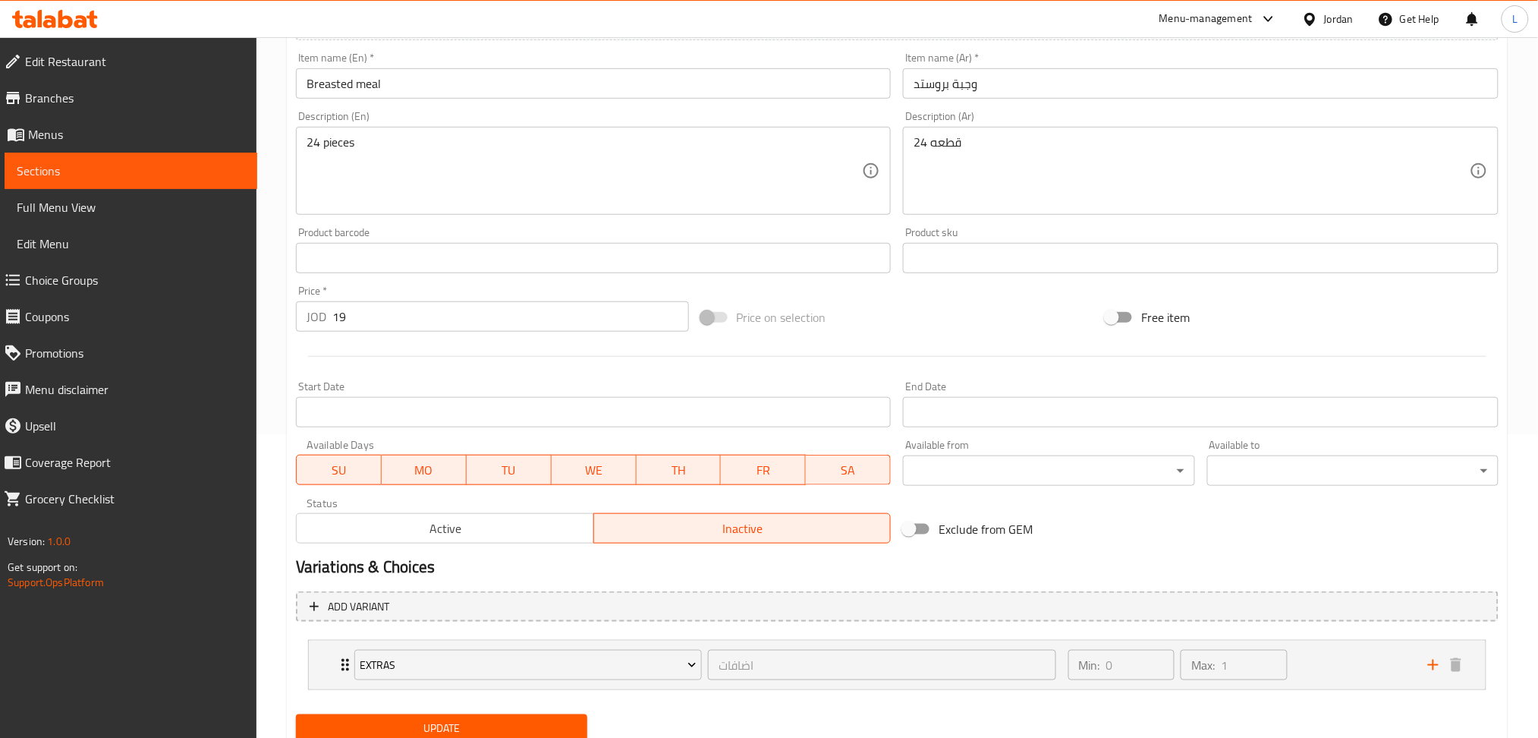
click at [540, 722] on span "Update" at bounding box center [441, 728] width 267 height 19
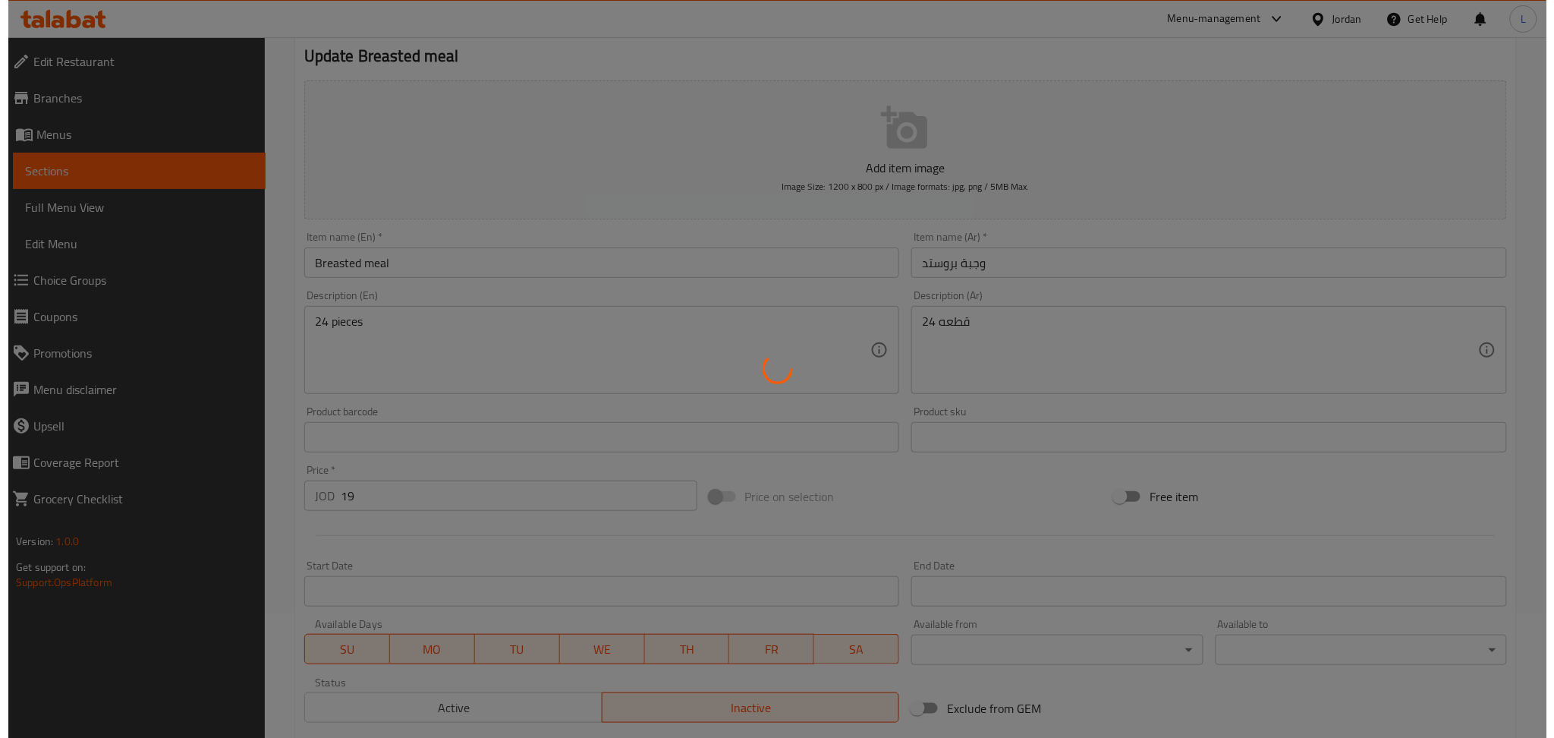
scroll to position [0, 0]
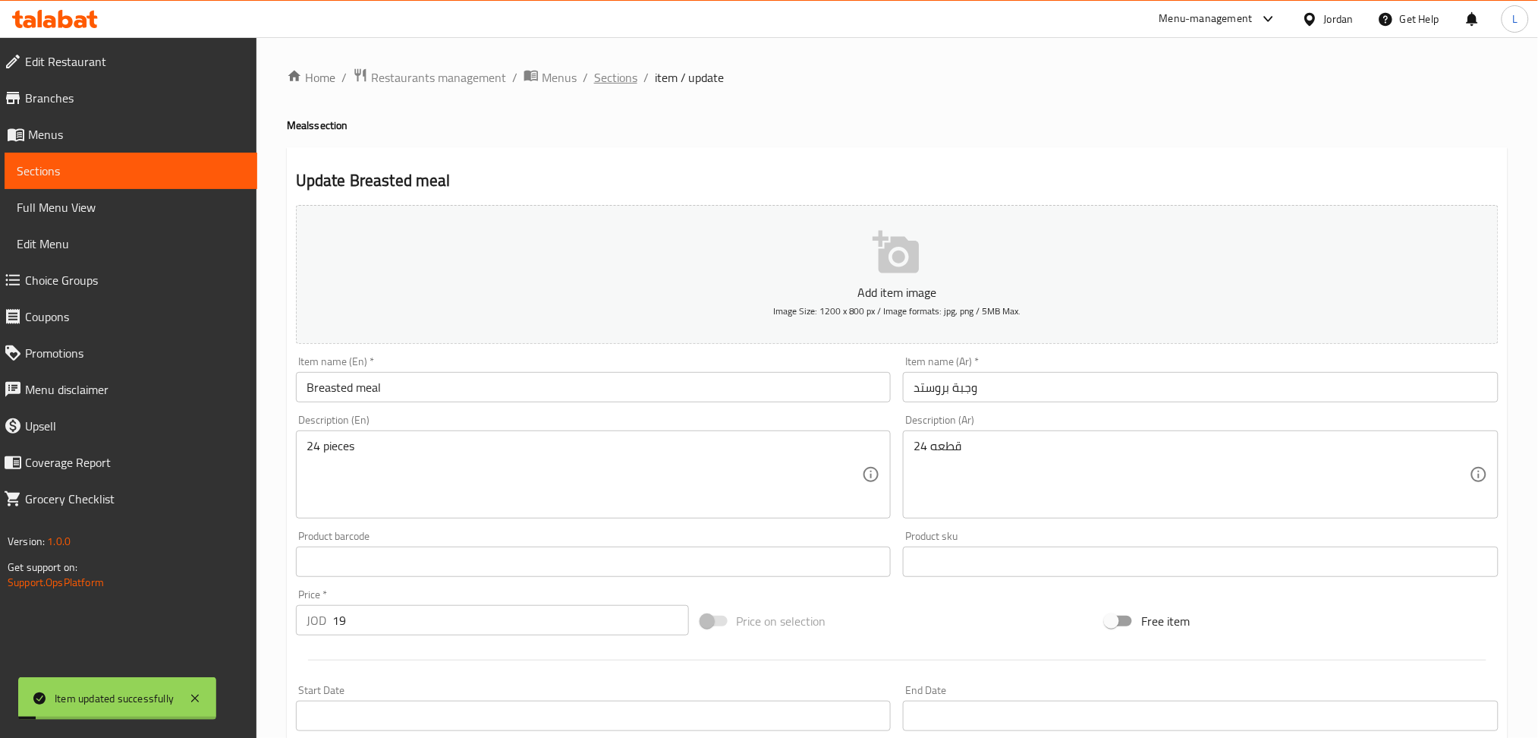
click at [615, 80] on span "Sections" at bounding box center [615, 77] width 43 height 18
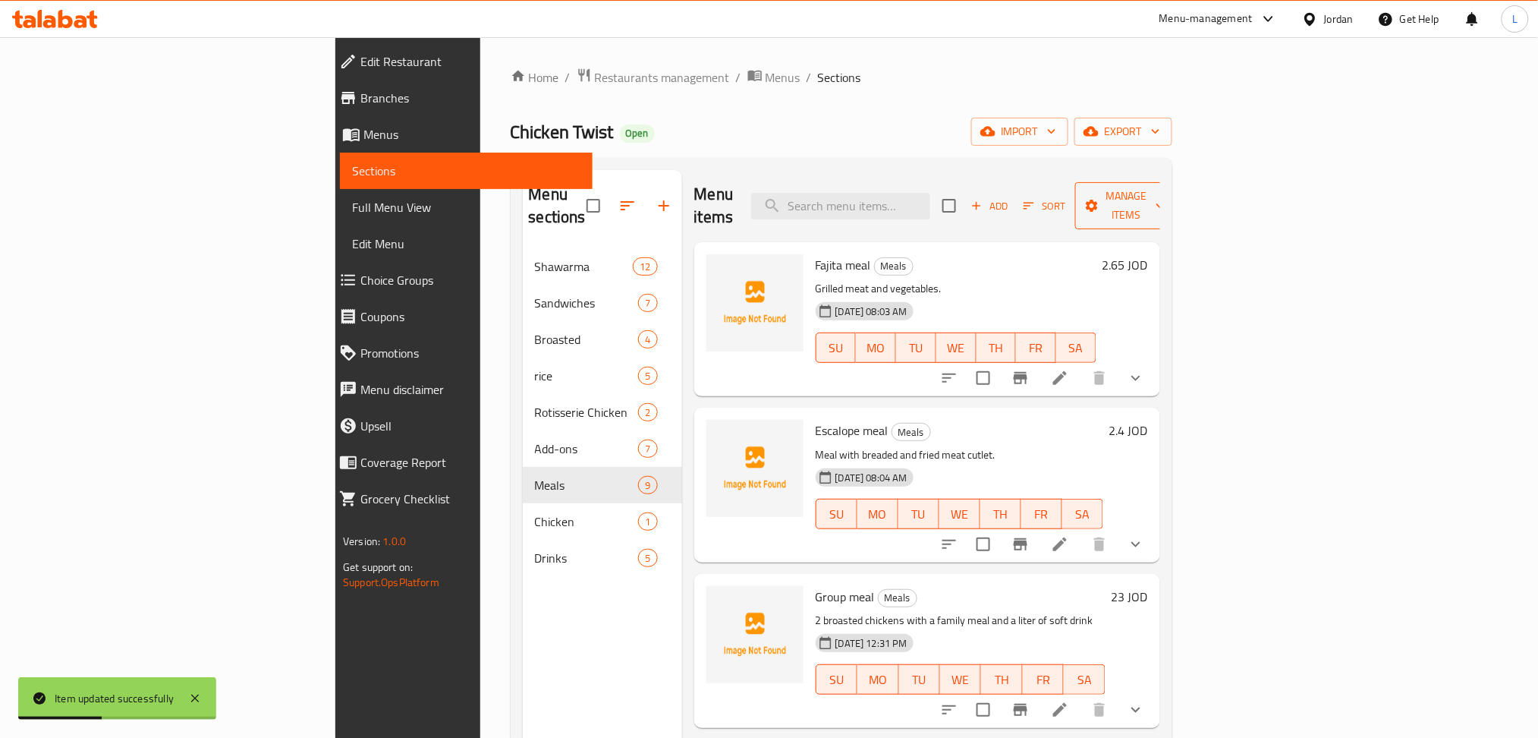
click at [1099, 198] on icon "button" at bounding box center [1091, 205] width 15 height 15
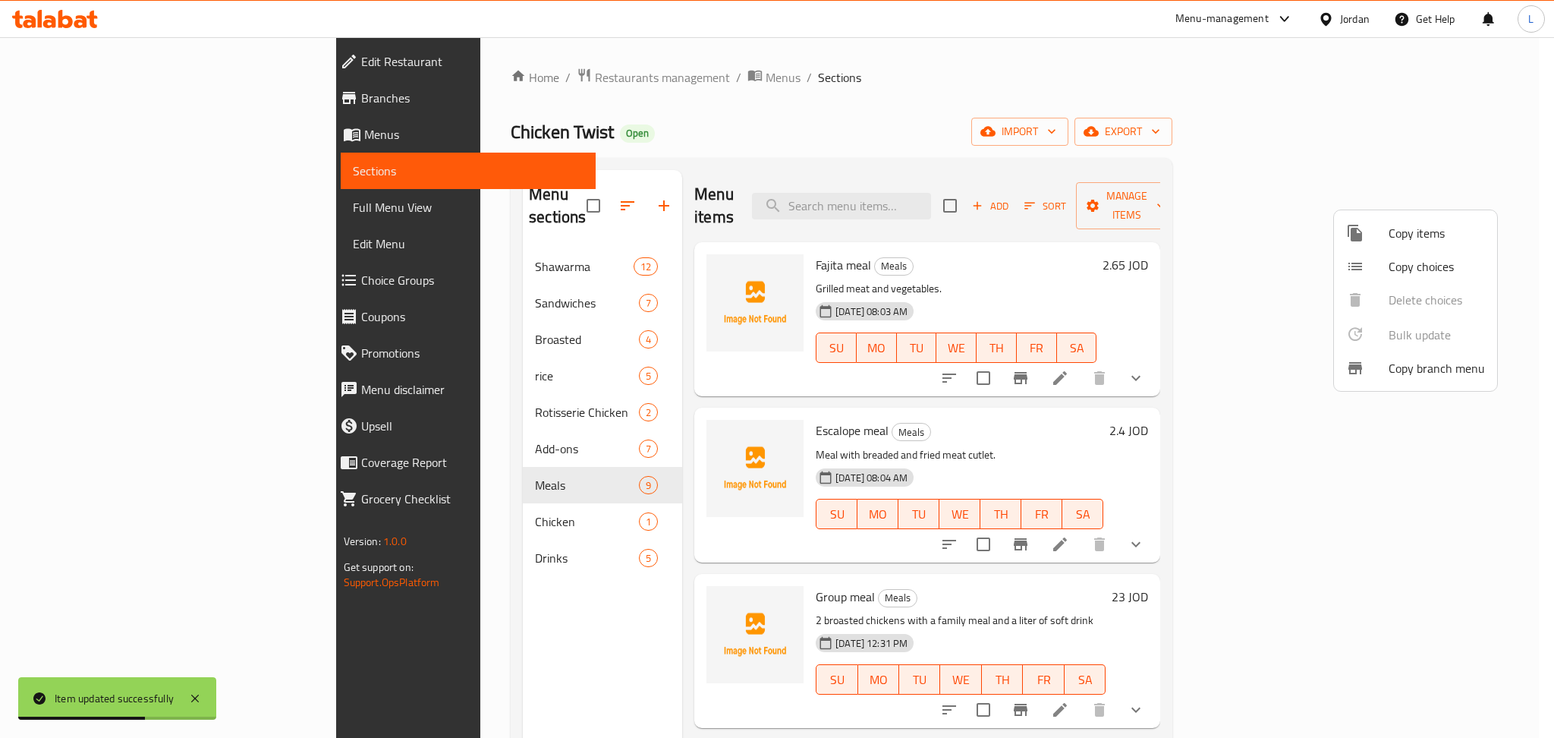
click at [1434, 228] on span "Copy items" at bounding box center [1437, 233] width 96 height 18
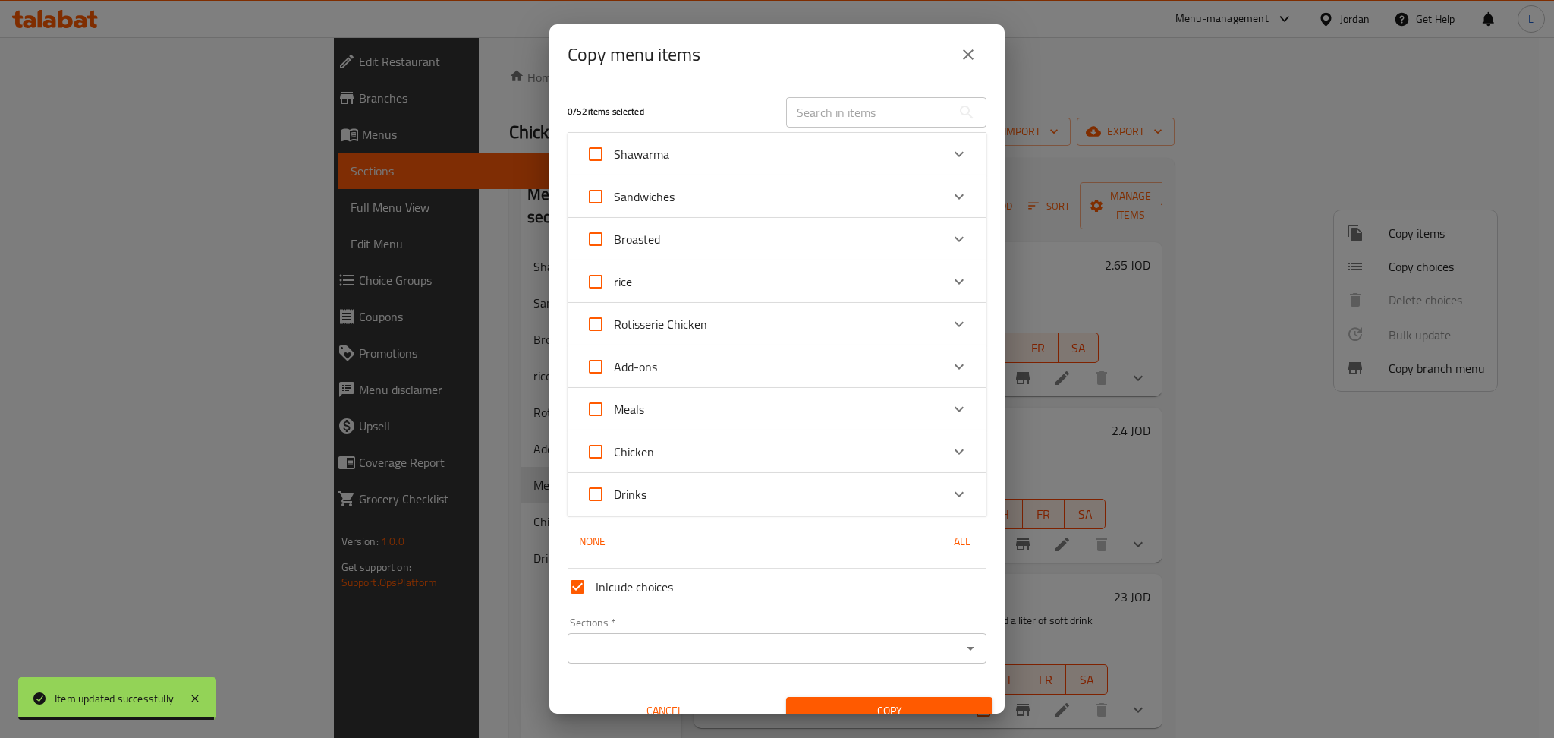
click at [769, 410] on div "Meals" at bounding box center [763, 409] width 355 height 36
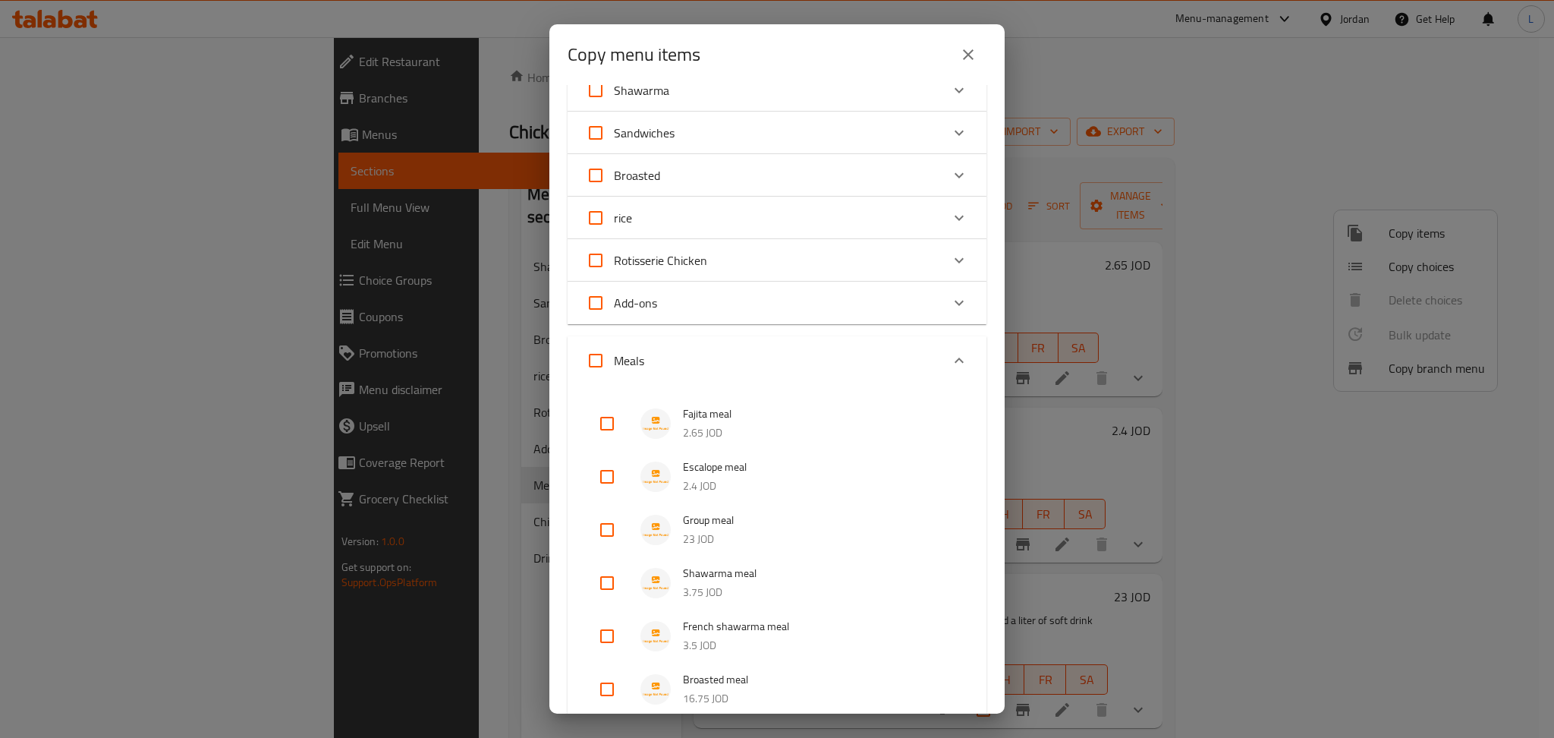
scroll to position [304, 0]
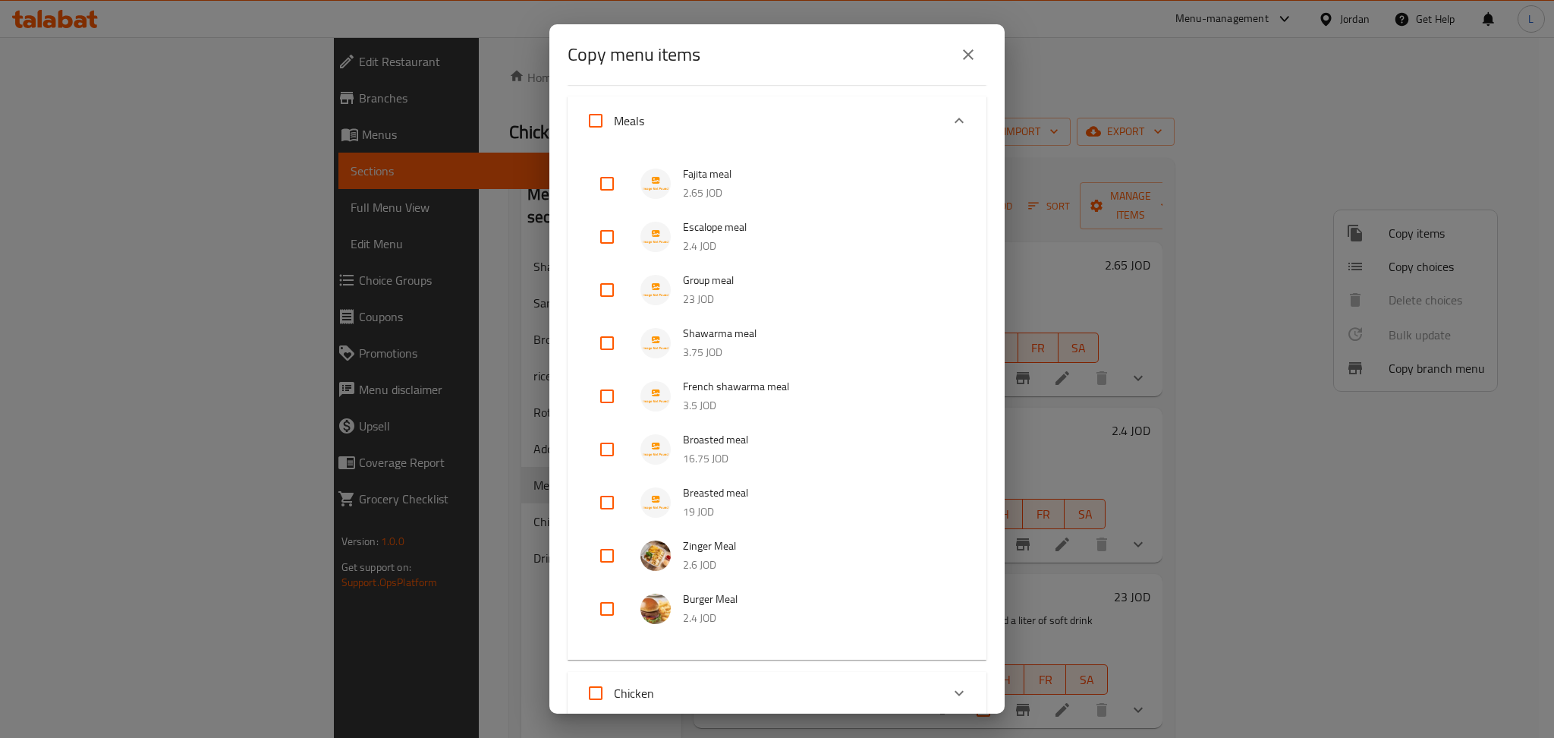
click at [612, 510] on input "checkbox" at bounding box center [607, 502] width 36 height 36
checkbox input "true"
click at [604, 446] on input "checkbox" at bounding box center [607, 449] width 36 height 36
checkbox input "true"
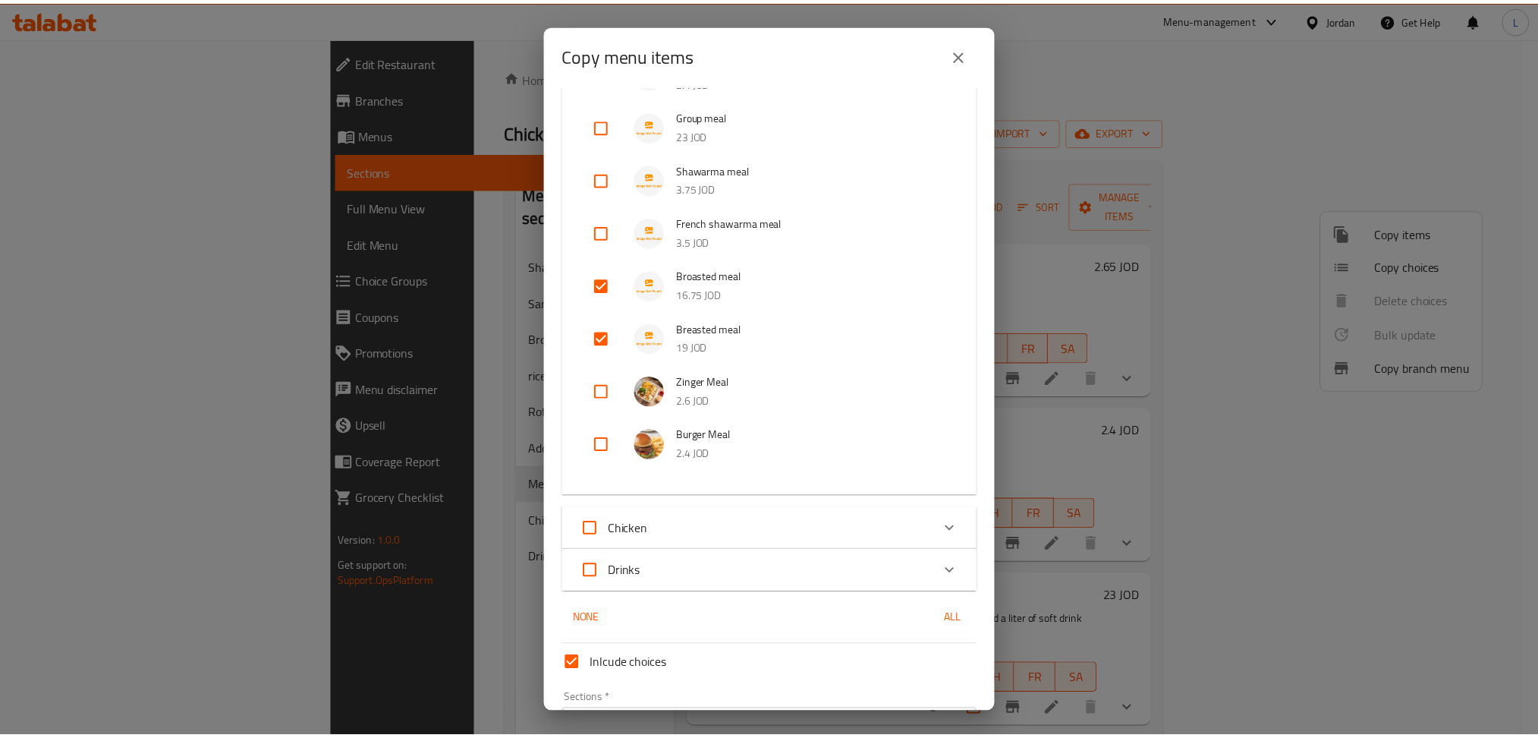
scroll to position [565, 0]
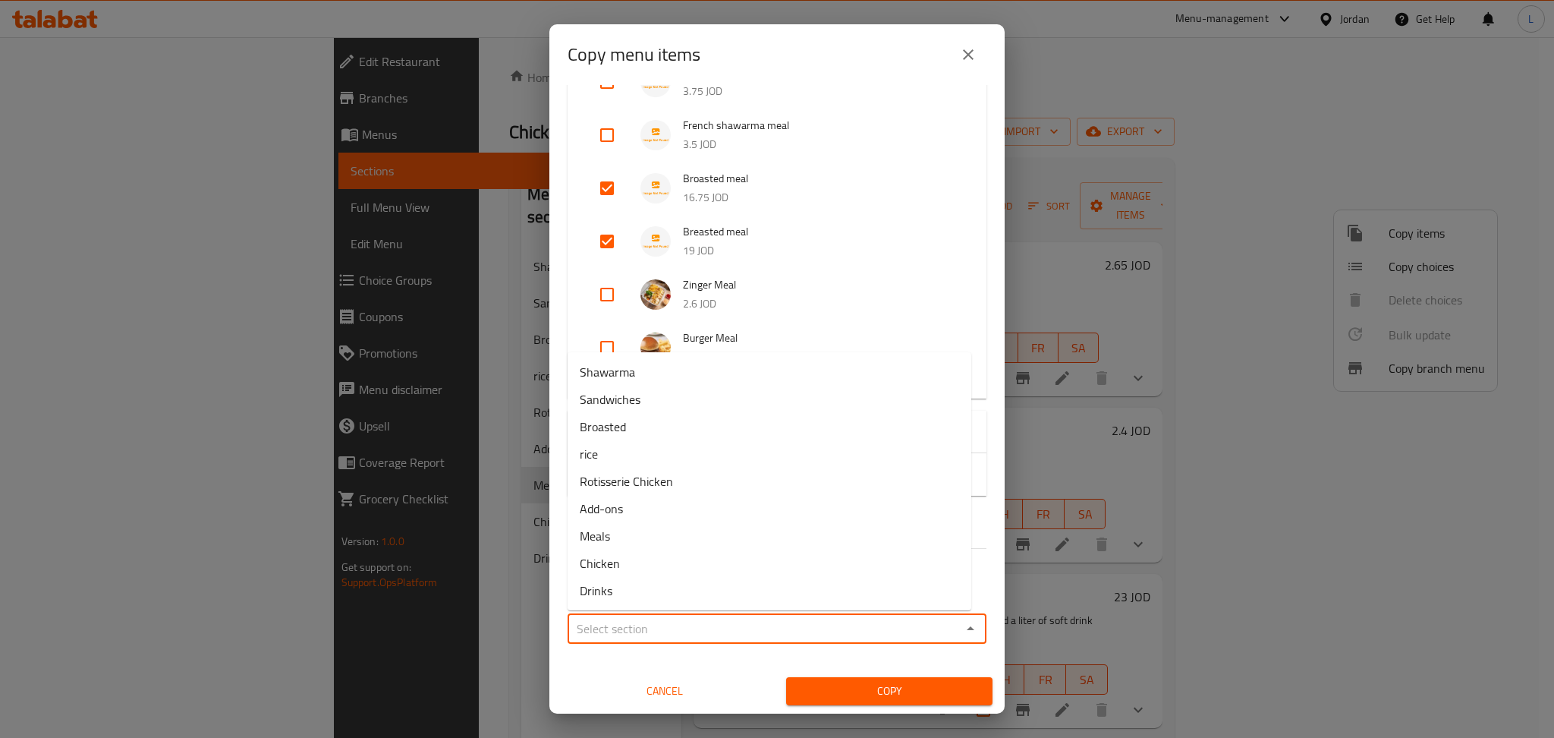
click at [838, 634] on input "Sections   *" at bounding box center [764, 628] width 385 height 21
click at [813, 425] on li "Broasted" at bounding box center [770, 426] width 404 height 27
type input "Broasted"
click at [871, 697] on span "Copy" at bounding box center [889, 690] width 182 height 19
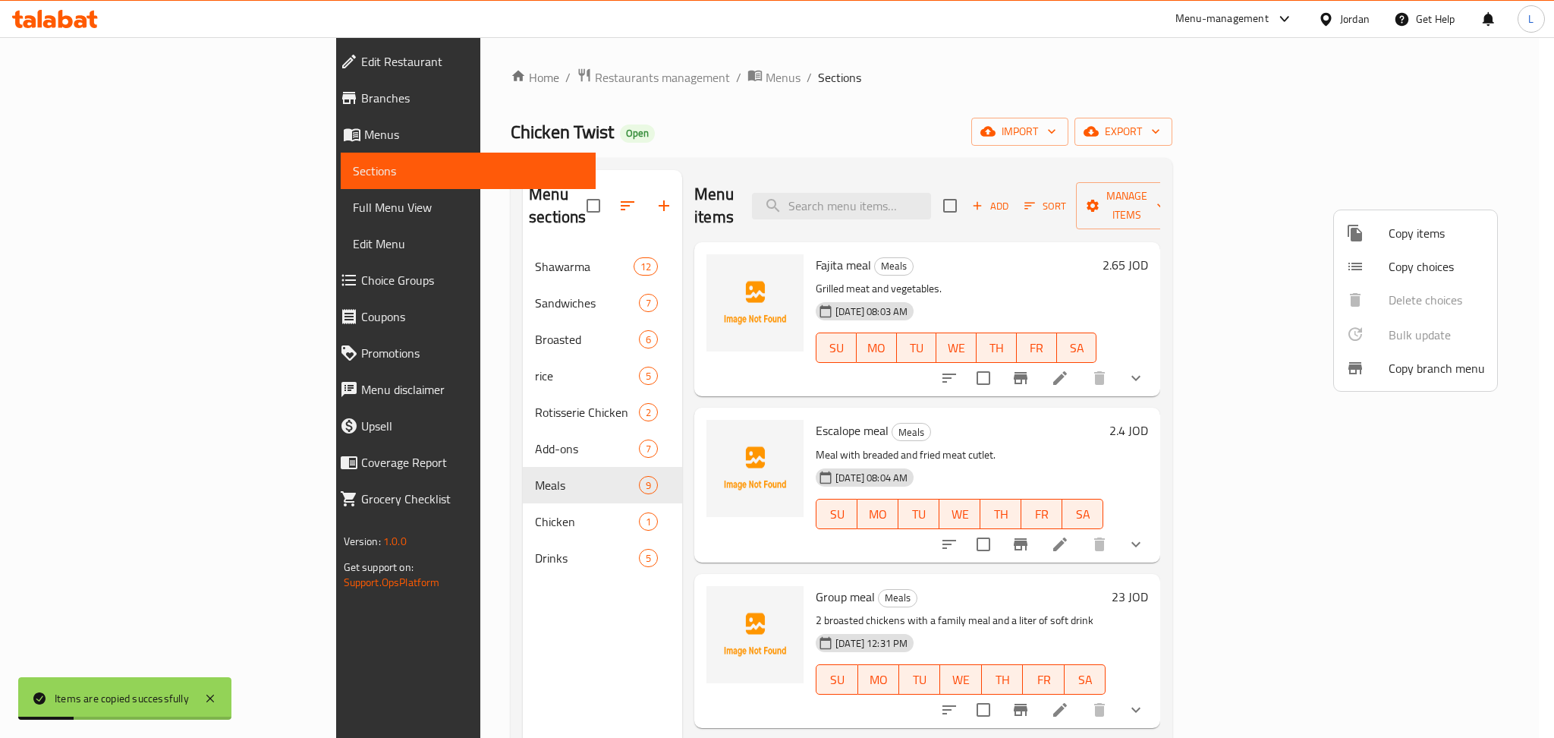
click at [1136, 119] on div at bounding box center [777, 369] width 1554 height 738
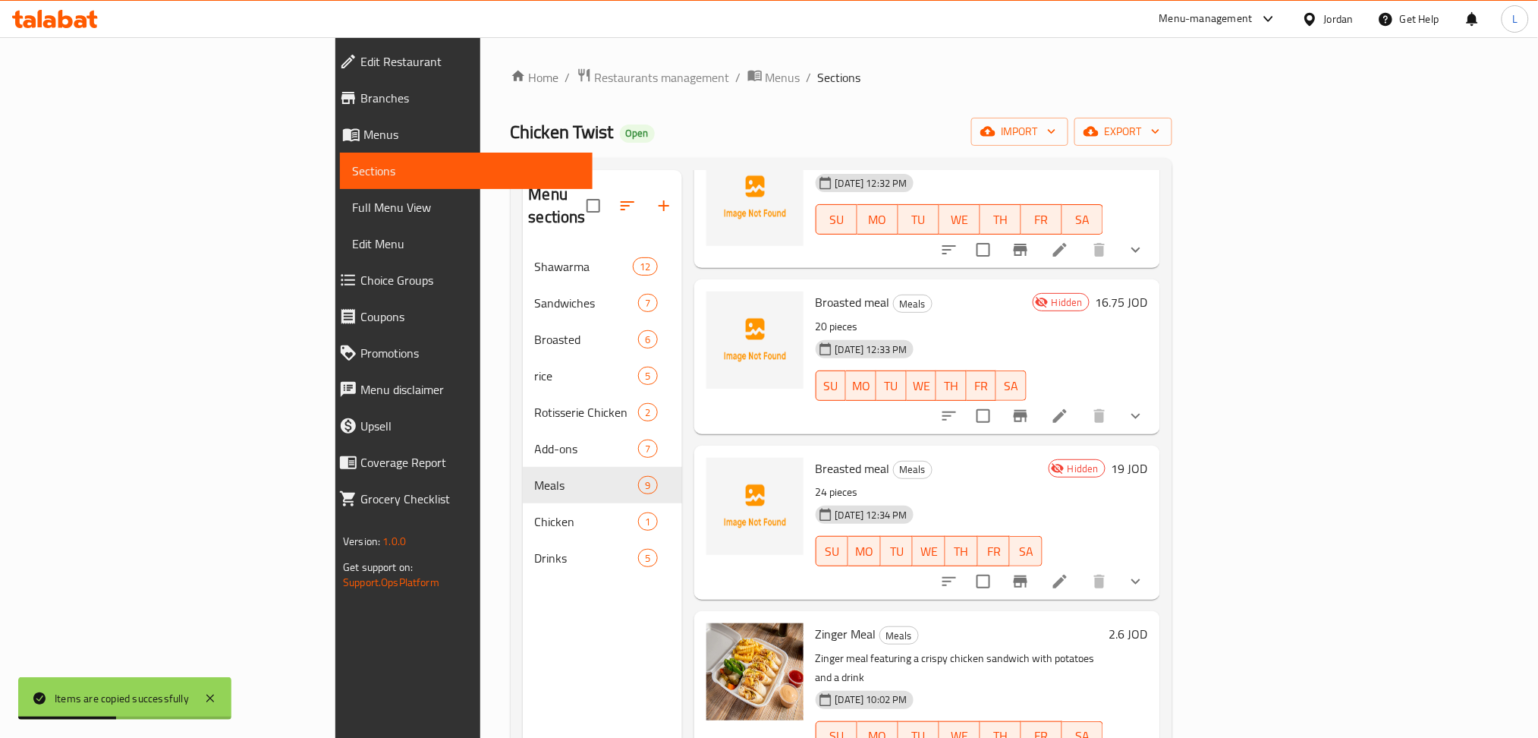
scroll to position [0, 0]
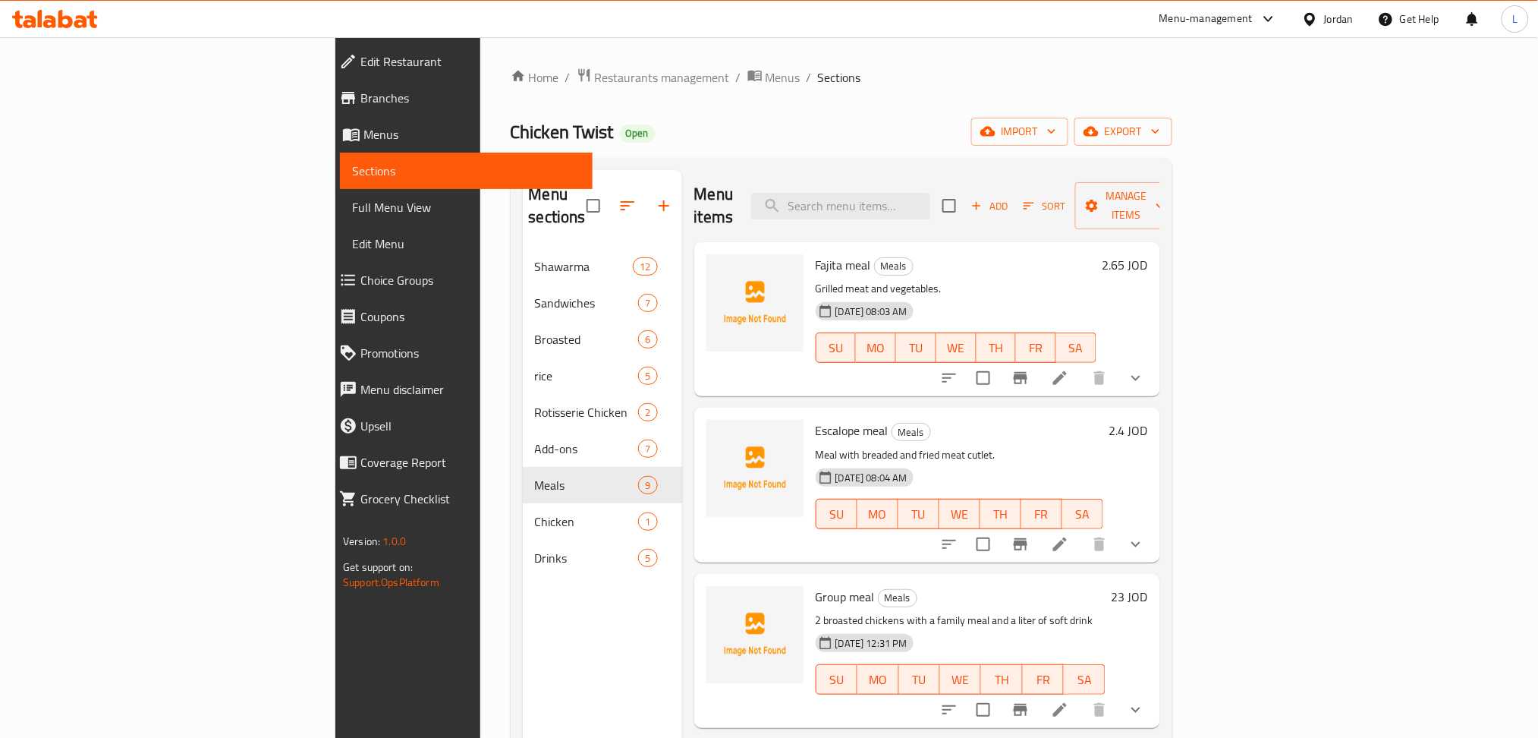
click at [27, 17] on icon at bounding box center [29, 21] width 13 height 13
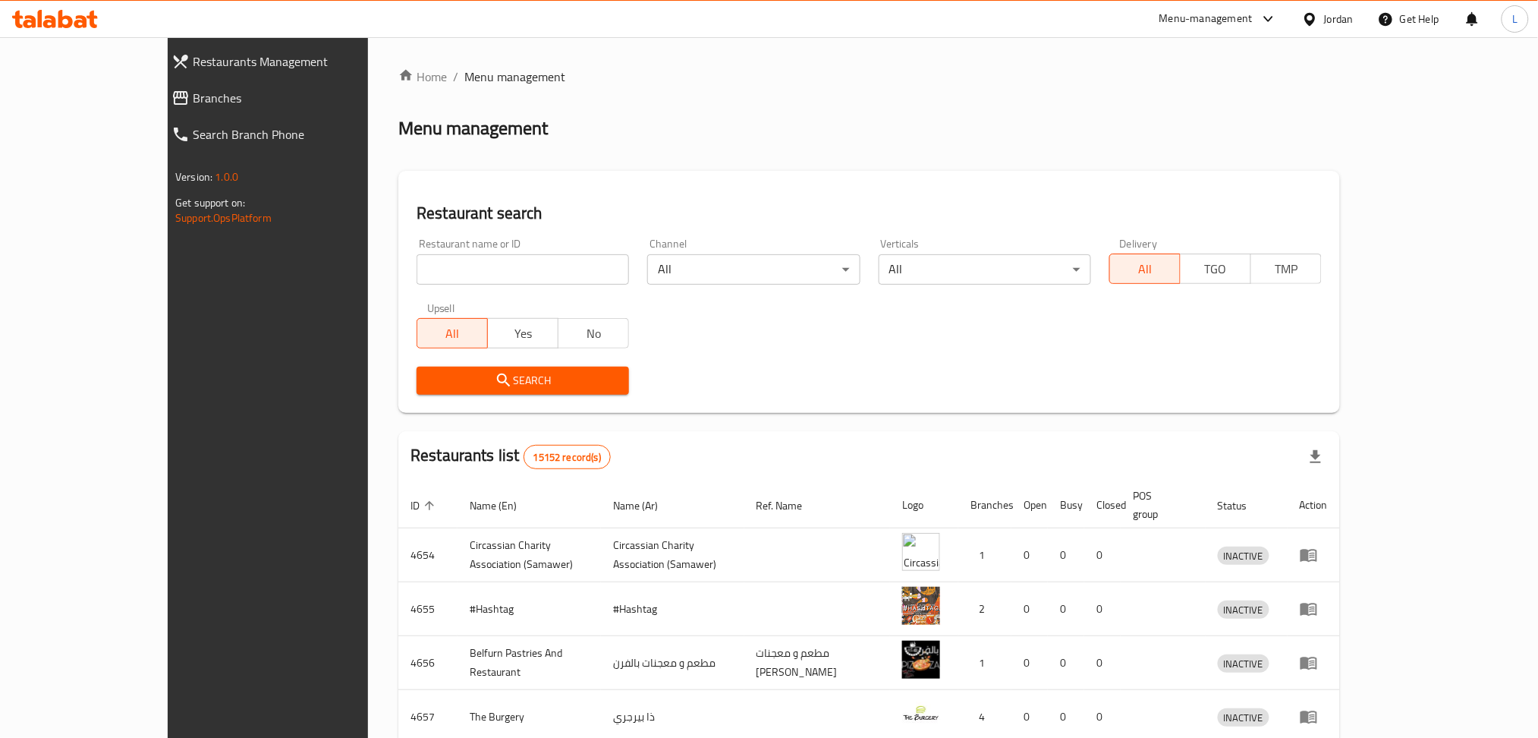
click at [68, 27] on icon at bounding box center [65, 19] width 14 height 18
click at [417, 263] on input "search" at bounding box center [523, 269] width 212 height 30
paste input "719804"
type input "719804"
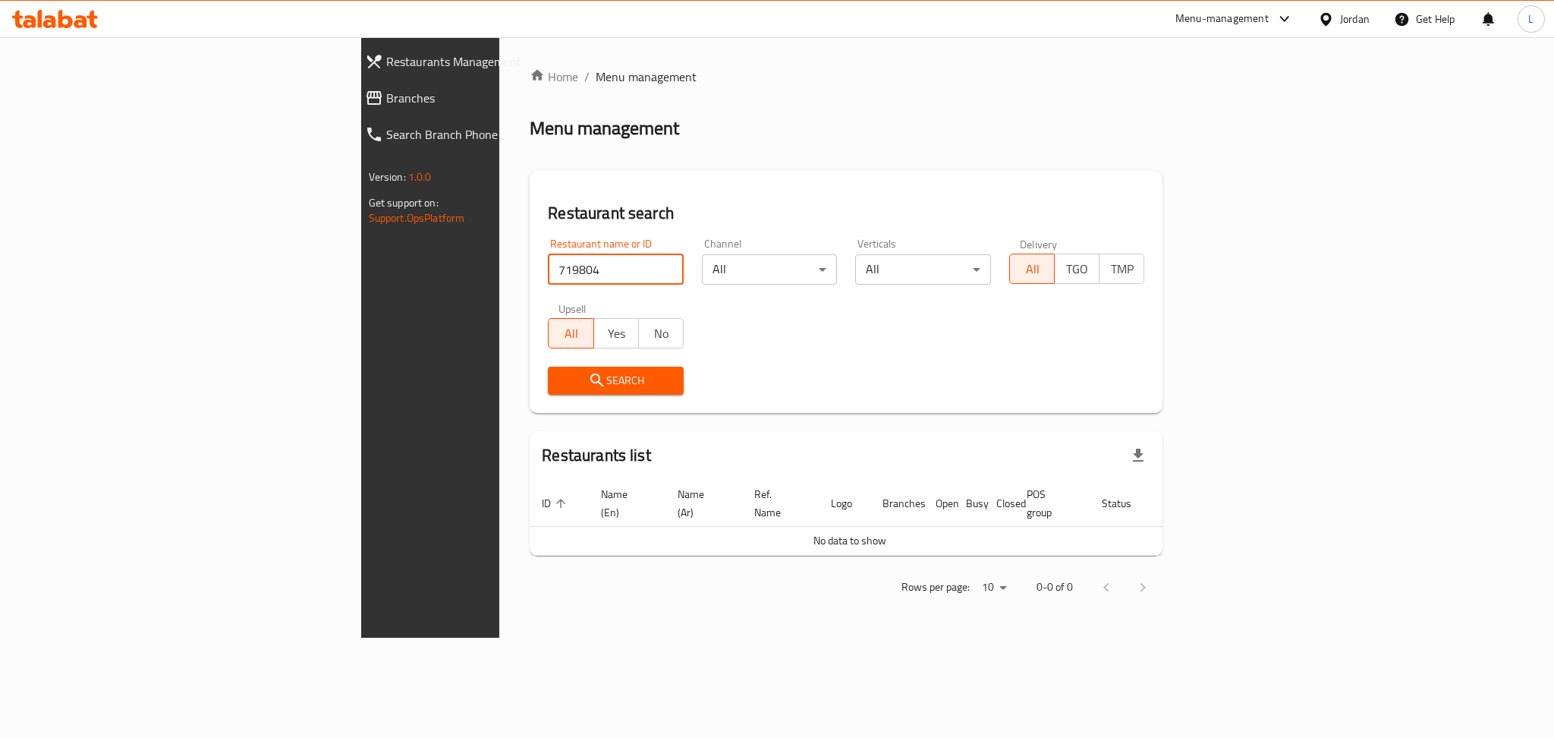
click at [29, 28] on div at bounding box center [55, 19] width 110 height 30
click at [33, 14] on icon at bounding box center [55, 19] width 86 height 18
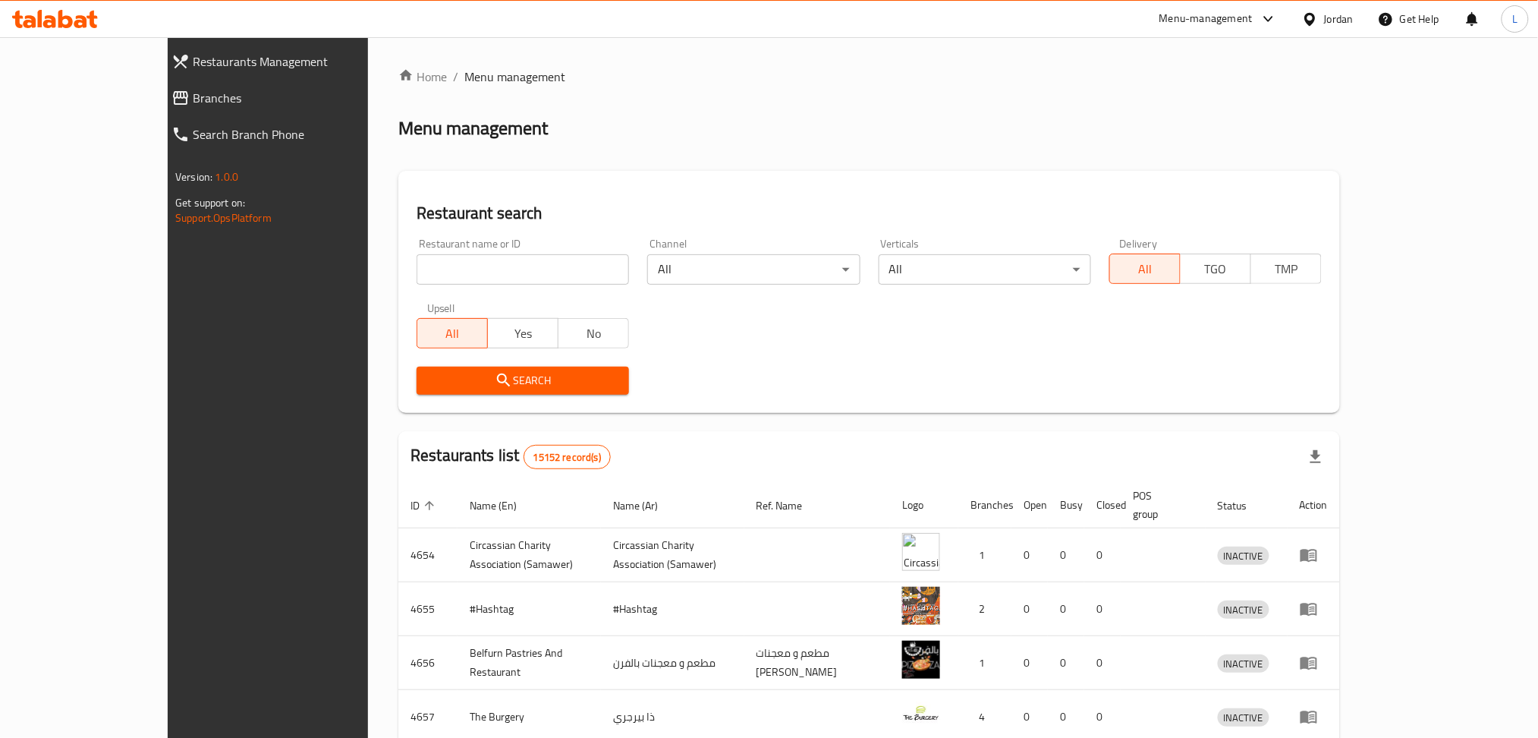
click at [159, 86] on link "Branches" at bounding box center [292, 98] width 266 height 36
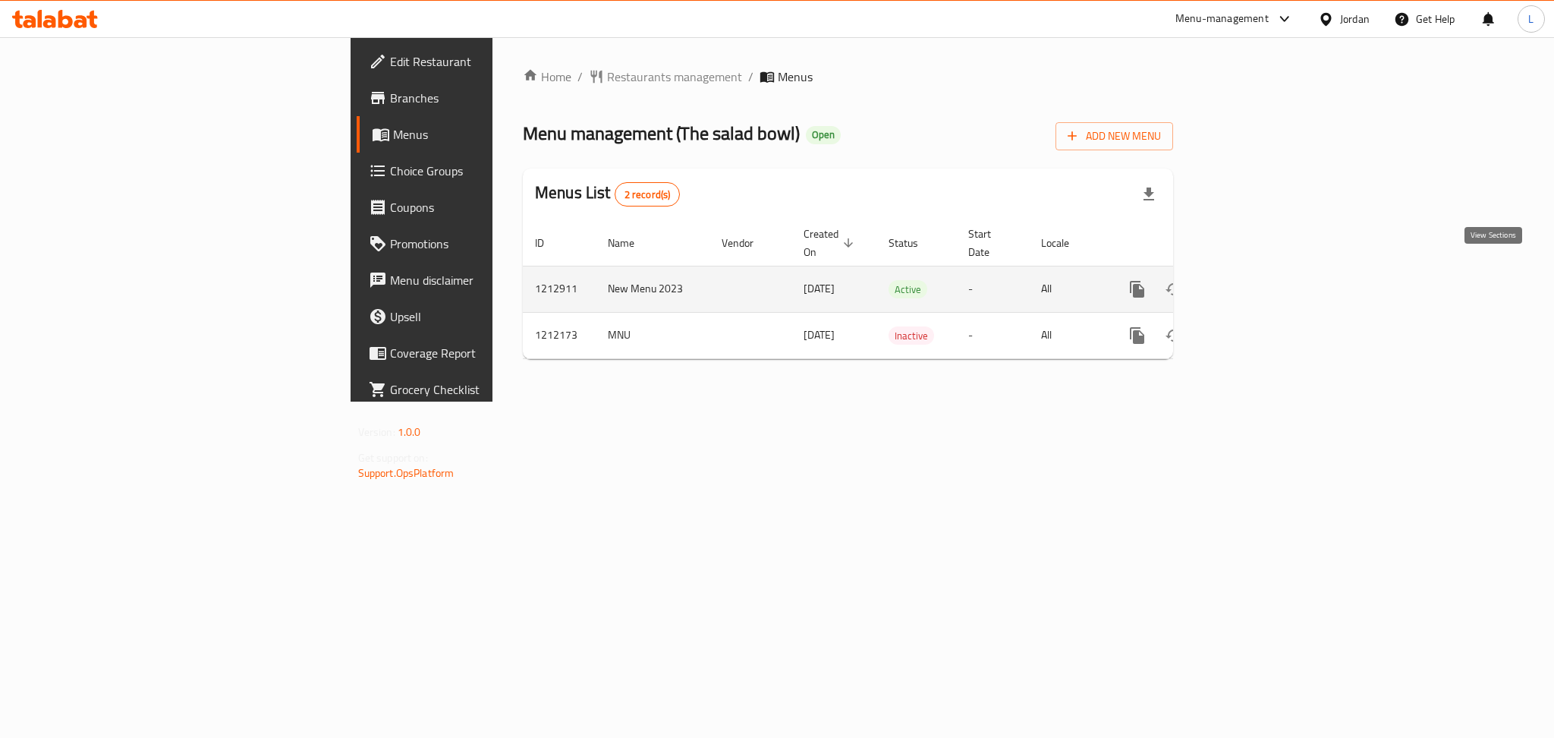
click at [1265, 271] on link "enhanced table" at bounding box center [1246, 289] width 36 height 36
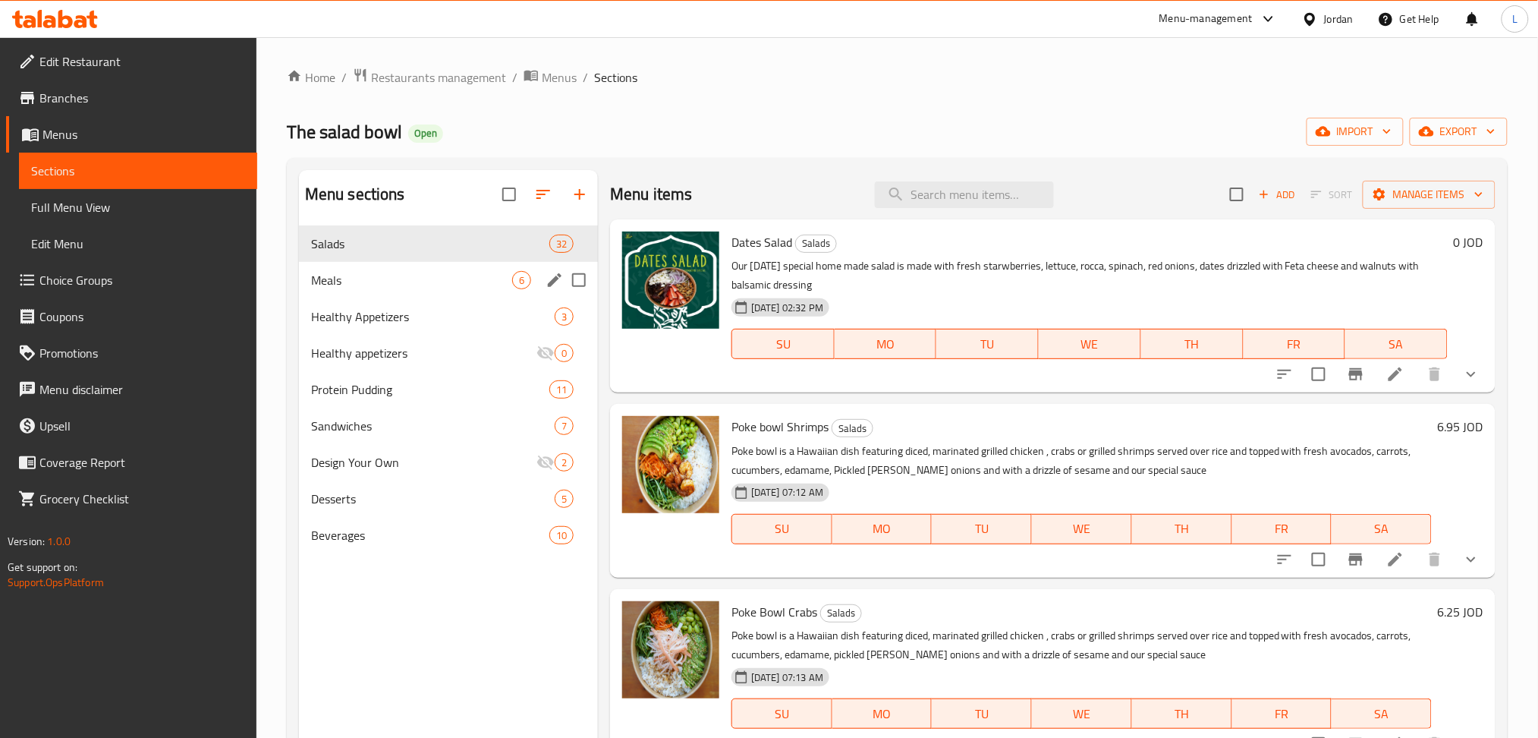
click at [470, 285] on span "Meals" at bounding box center [411, 280] width 201 height 18
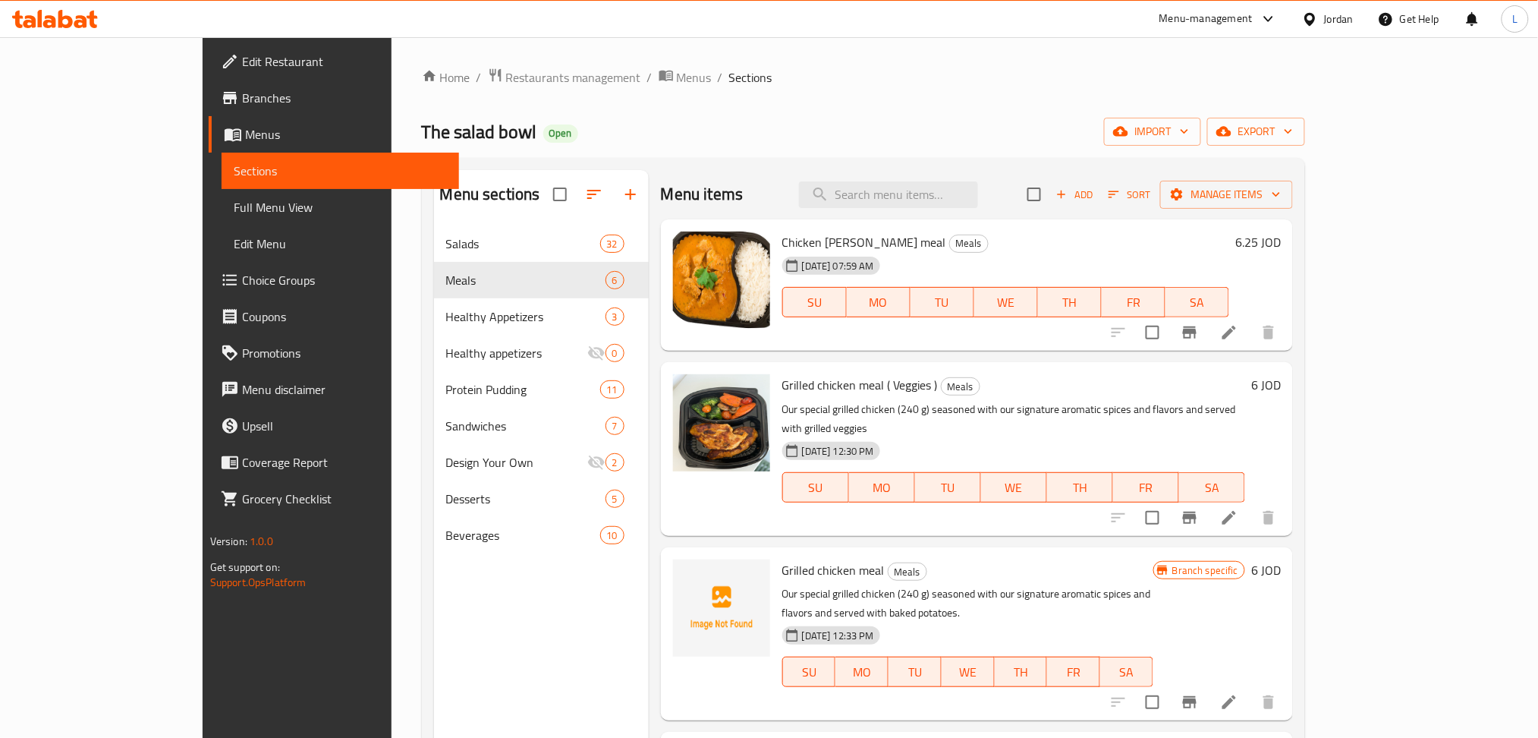
click at [242, 272] on span "Choice Groups" at bounding box center [345, 280] width 206 height 18
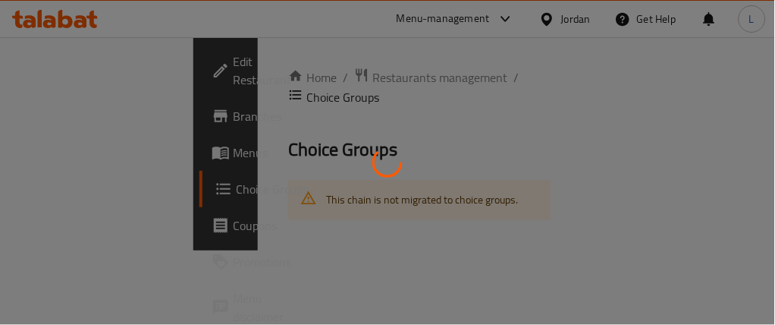
click at [653, 242] on div at bounding box center [387, 162] width 775 height 325
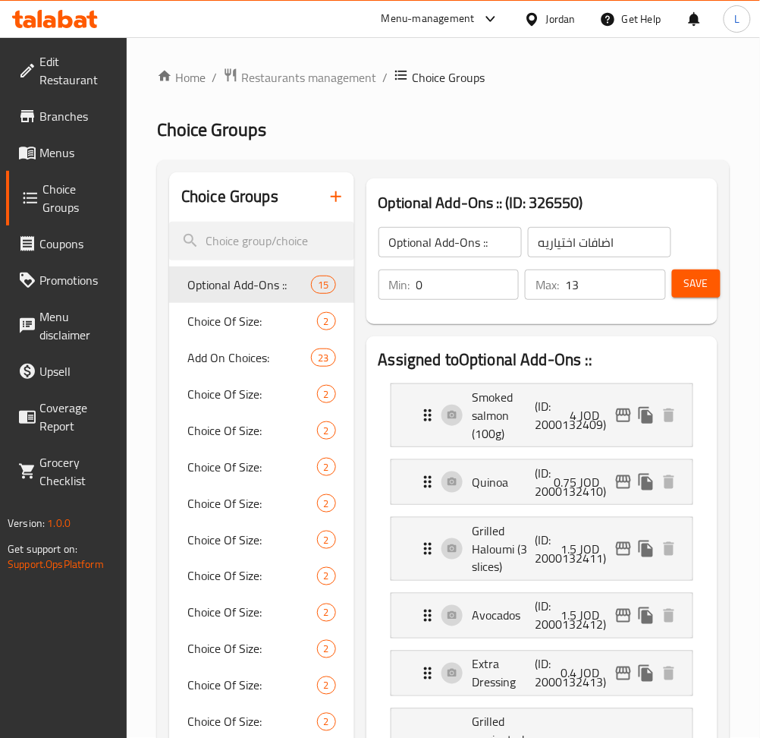
click at [332, 201] on icon "button" at bounding box center [336, 196] width 18 height 18
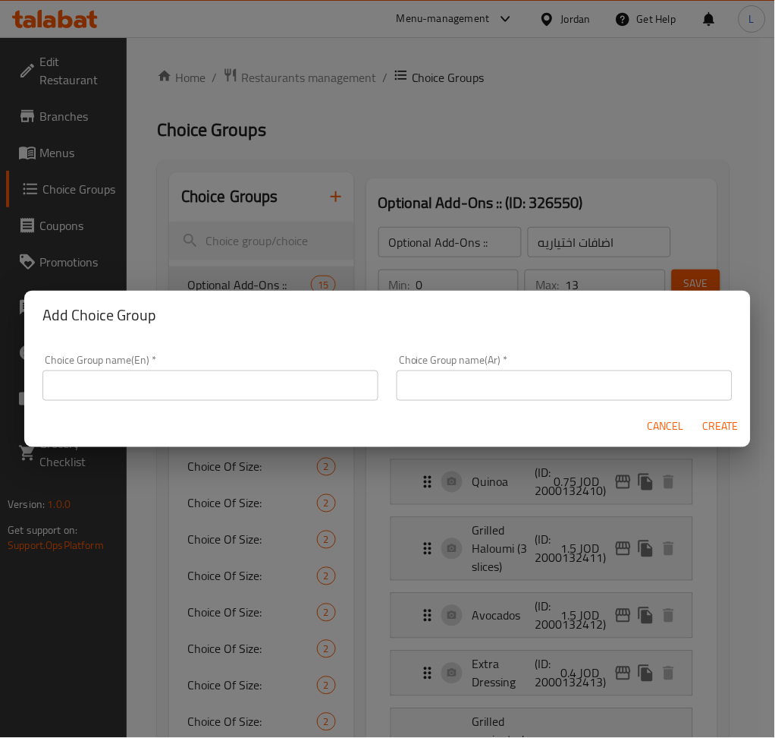
click at [311, 382] on input "text" at bounding box center [210, 385] width 336 height 30
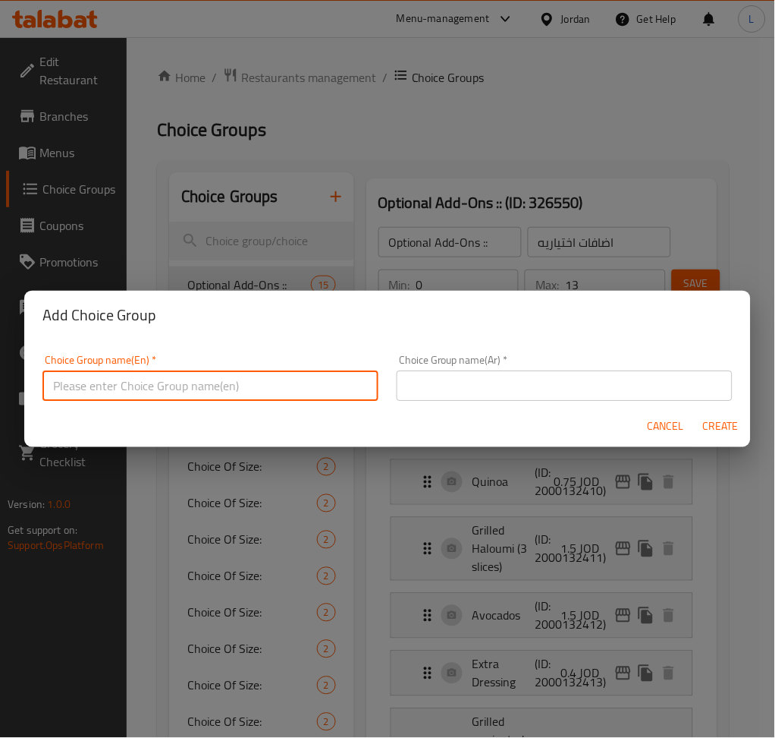
type input "S"
type input "Add on's!"
click at [483, 379] on input "text" at bounding box center [565, 385] width 336 height 30
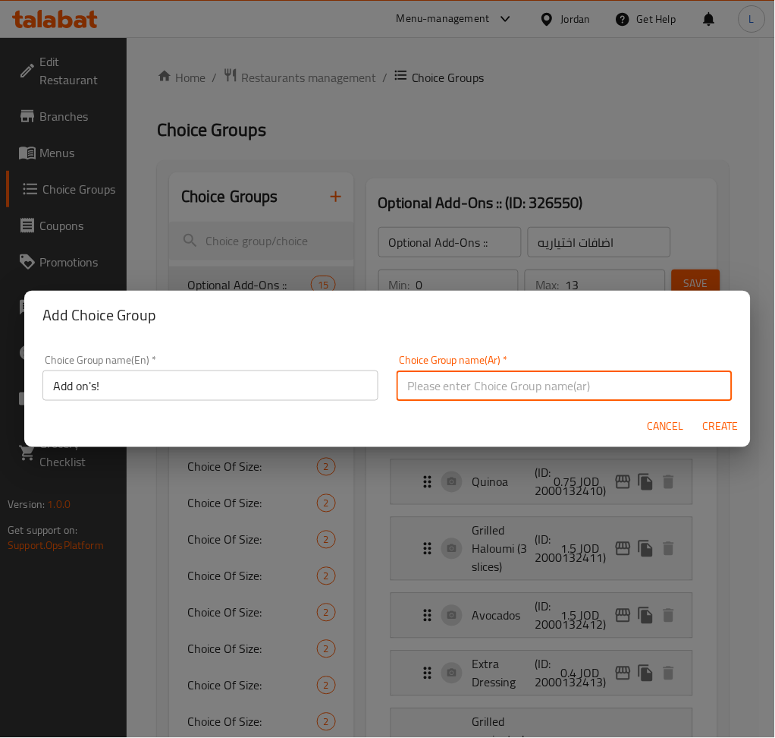
type input "اضافات"
click at [727, 427] on span "Create" at bounding box center [721, 426] width 36 height 19
type input "Add on's!"
type input "اضافات"
type input "0"
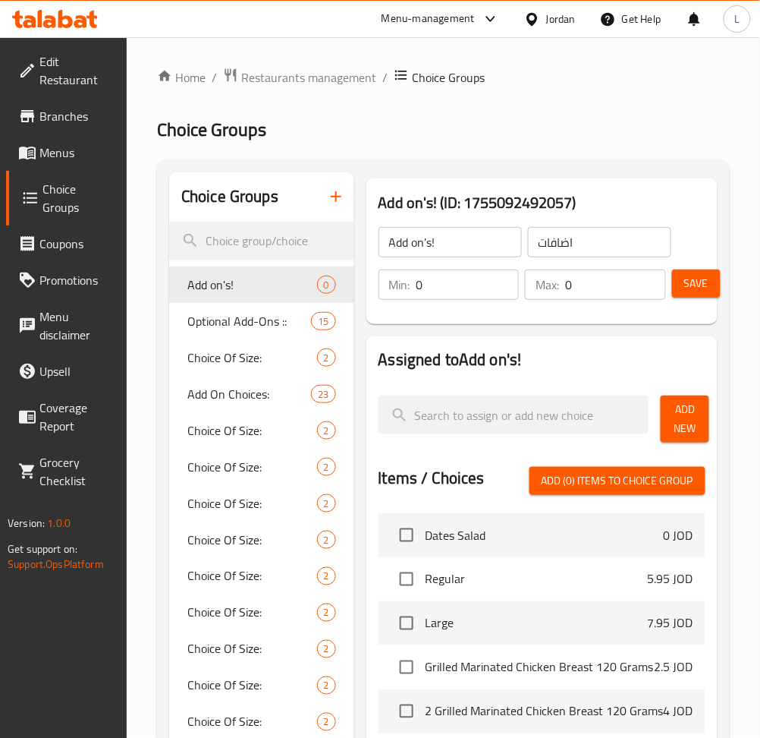
click at [446, 291] on input "0" at bounding box center [468, 284] width 103 height 30
click at [585, 285] on input "0" at bounding box center [615, 284] width 101 height 30
type input "1"
click at [686, 423] on span "Add New" at bounding box center [685, 419] width 24 height 38
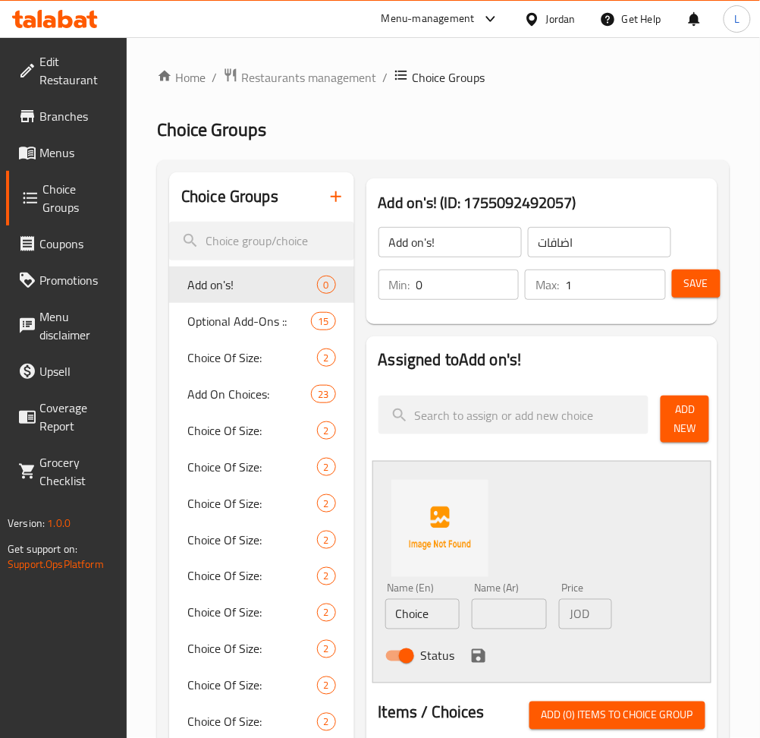
click at [432, 606] on input "Choice" at bounding box center [422, 614] width 75 height 30
paste input "Extra r"
type input "Extra rice"
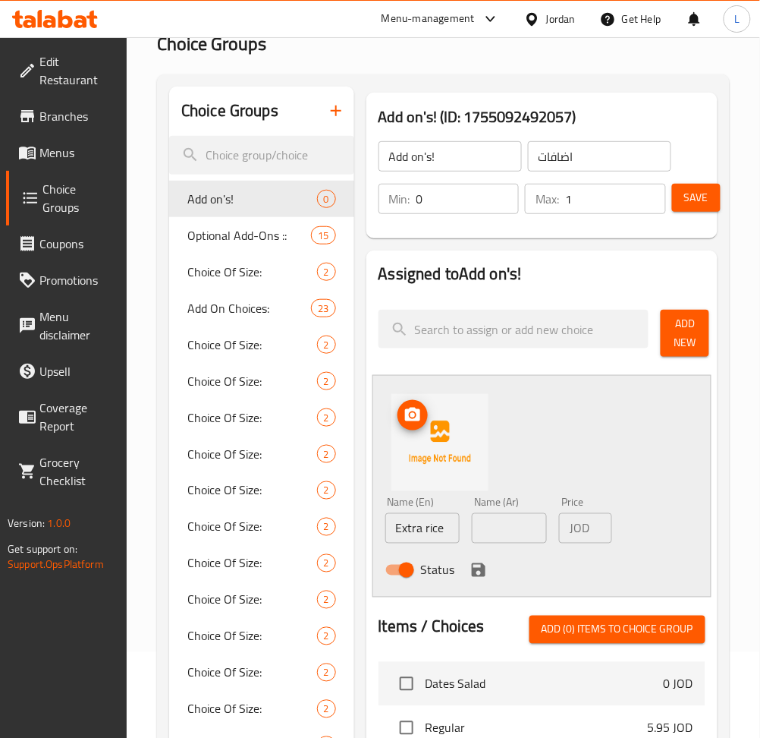
scroll to position [304, 0]
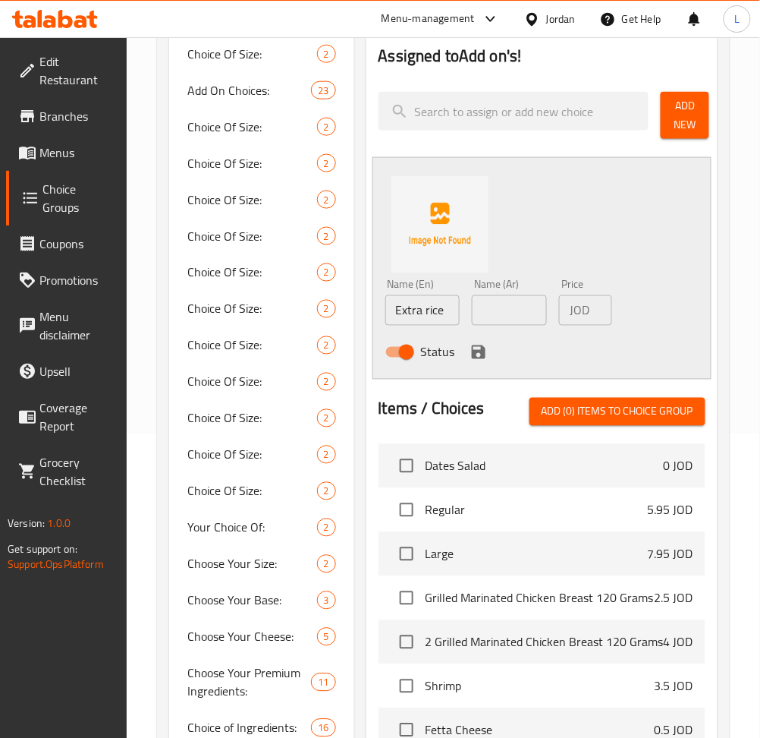
drag, startPoint x: 483, startPoint y: 346, endPoint x: 664, endPoint y: 401, distance: 189.6
click at [483, 346] on icon "save" at bounding box center [479, 352] width 18 height 18
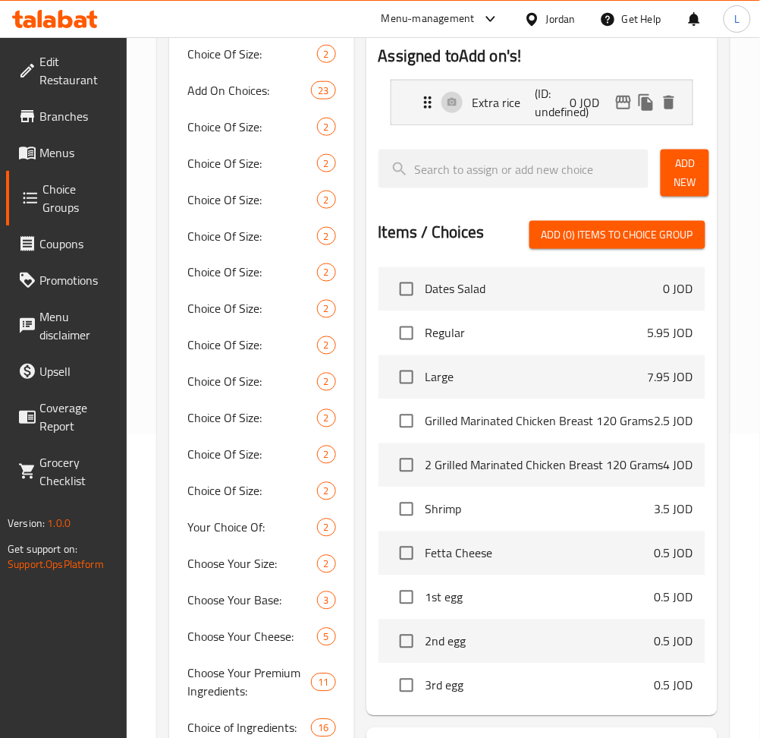
drag, startPoint x: 672, startPoint y: 177, endPoint x: 662, endPoint y: 183, distance: 11.6
click at [673, 176] on button "Add New" at bounding box center [685, 172] width 49 height 47
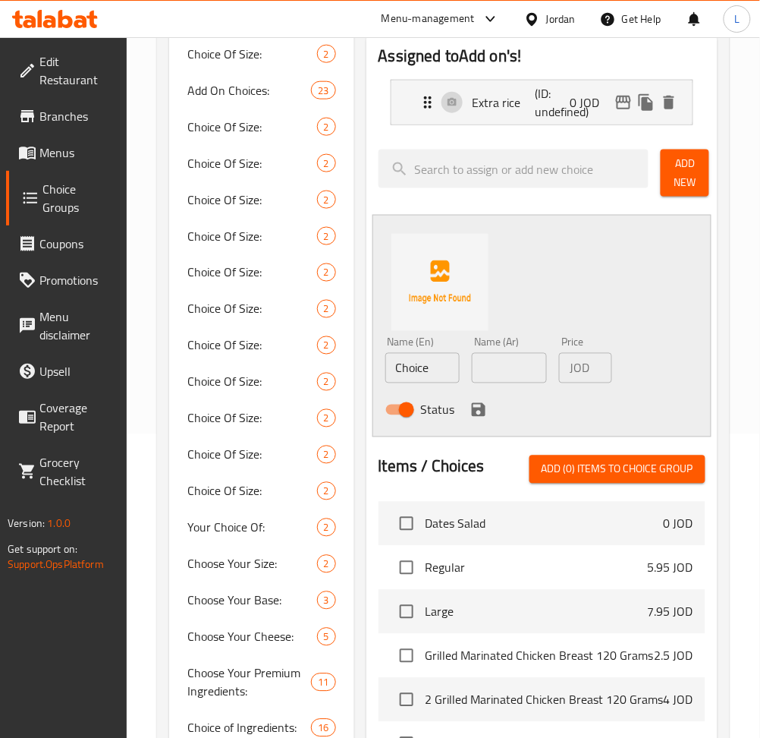
click at [428, 364] on input "Choice" at bounding box center [422, 368] width 75 height 30
paste input "Extra veggies"
type input "Extra veggies"
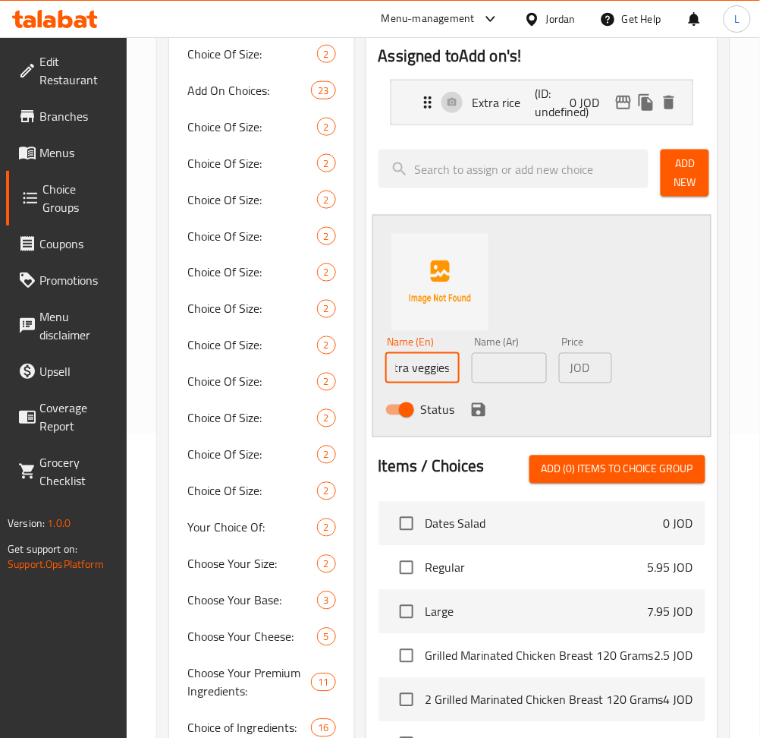
click at [478, 412] on icon "save" at bounding box center [479, 410] width 18 height 18
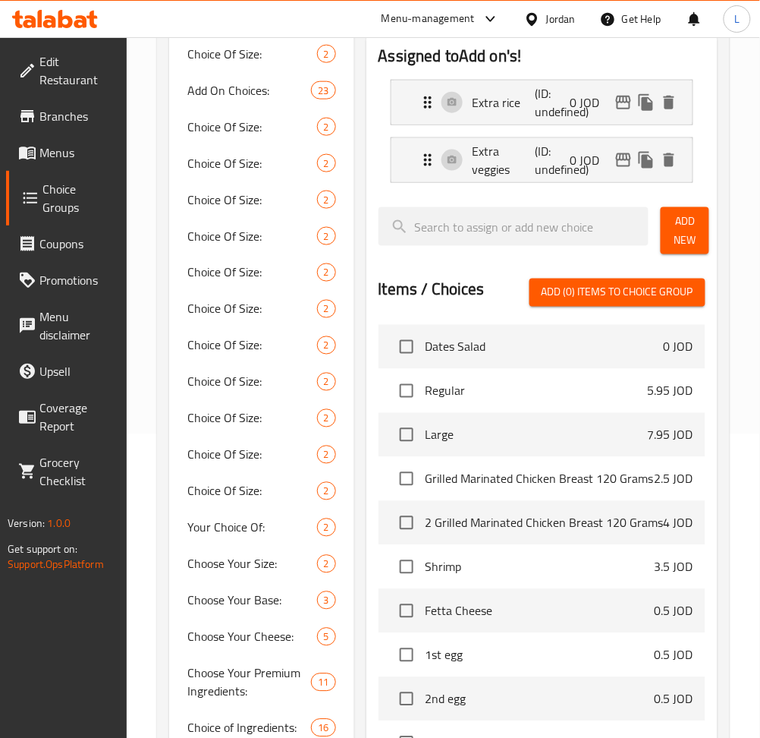
click at [686, 230] on span "Add New" at bounding box center [685, 231] width 24 height 38
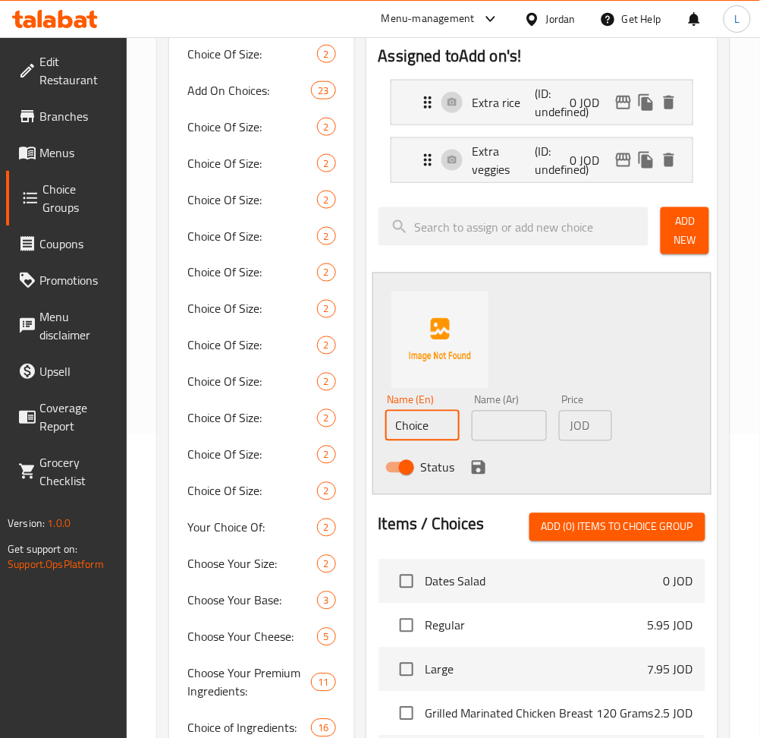
click at [406, 430] on input "Choice" at bounding box center [422, 425] width 75 height 30
paste input "Extra potatoes"
type input "Extra potatoes"
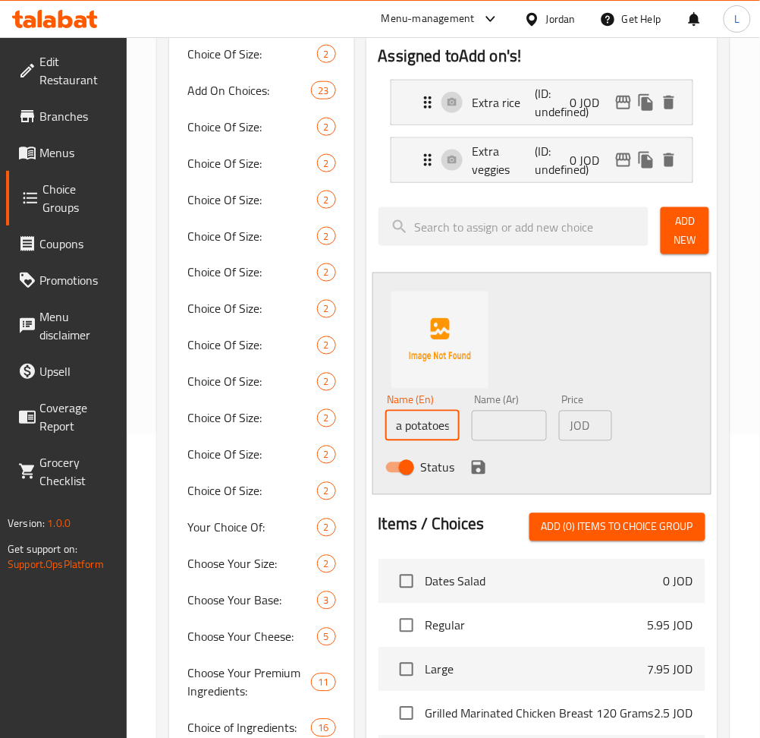
click at [677, 247] on span "Add New" at bounding box center [685, 231] width 24 height 38
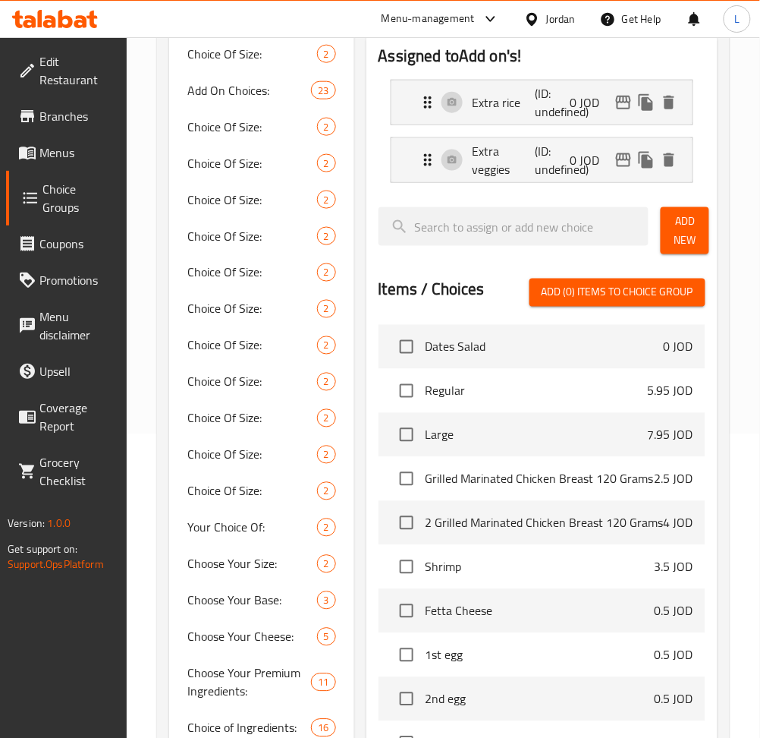
click at [675, 235] on span "Add New" at bounding box center [685, 231] width 24 height 38
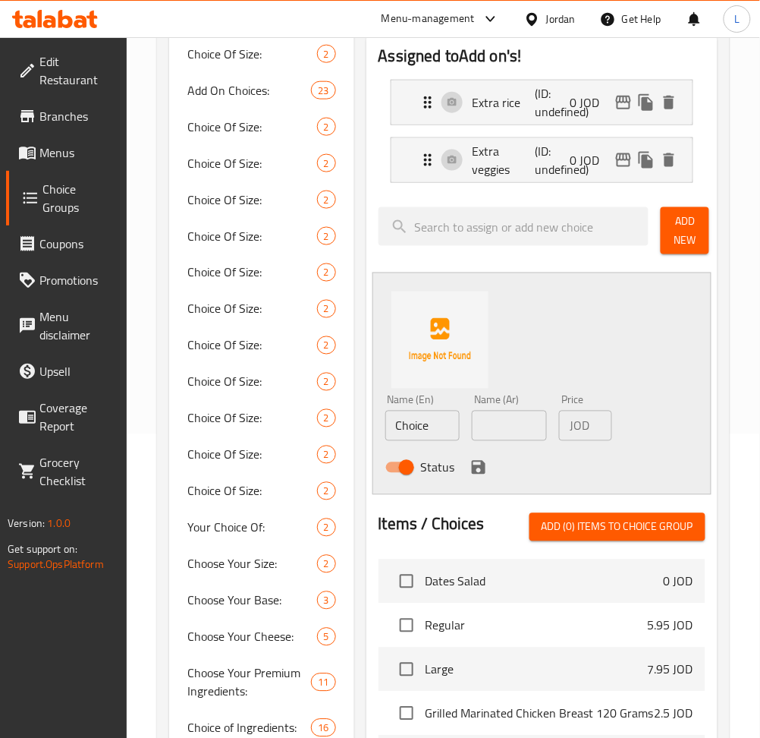
click at [421, 431] on input "Choice" at bounding box center [422, 425] width 75 height 30
paste input "Extra potatoes"
type input "Extra potatoes"
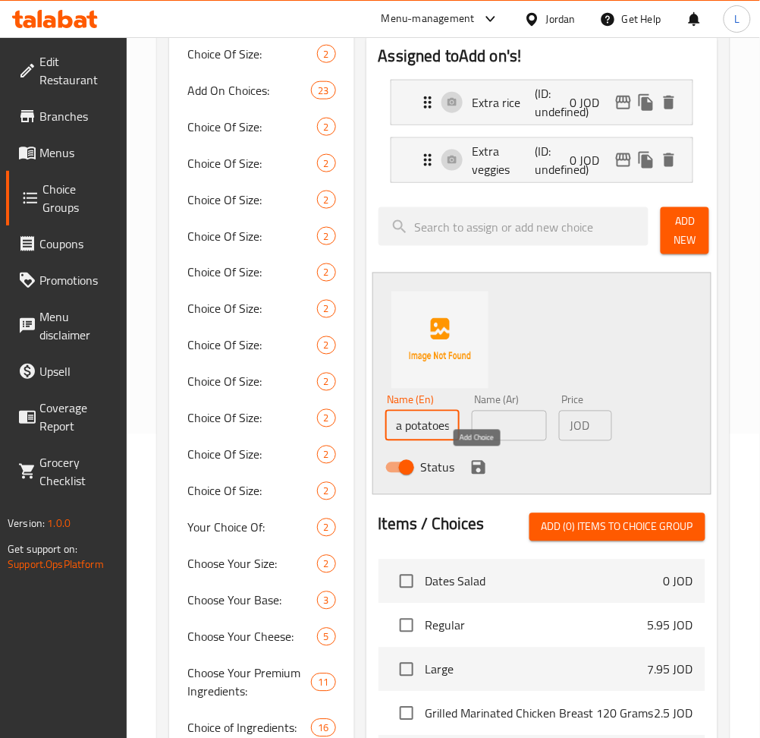
click at [466, 473] on div "Status" at bounding box center [509, 467] width 261 height 41
click at [478, 458] on button "save" at bounding box center [478, 467] width 23 height 23
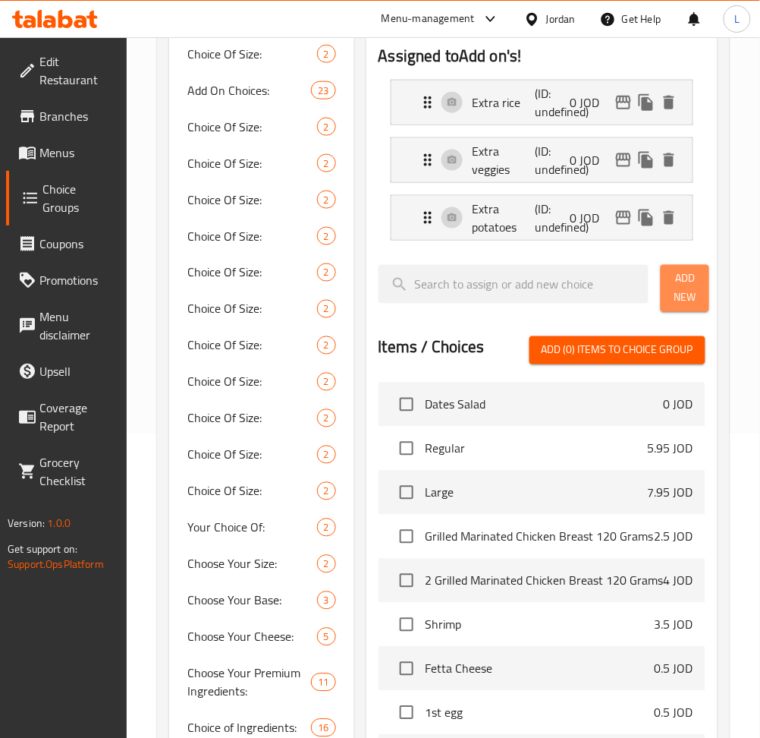
click at [688, 300] on span "Add New" at bounding box center [685, 288] width 24 height 38
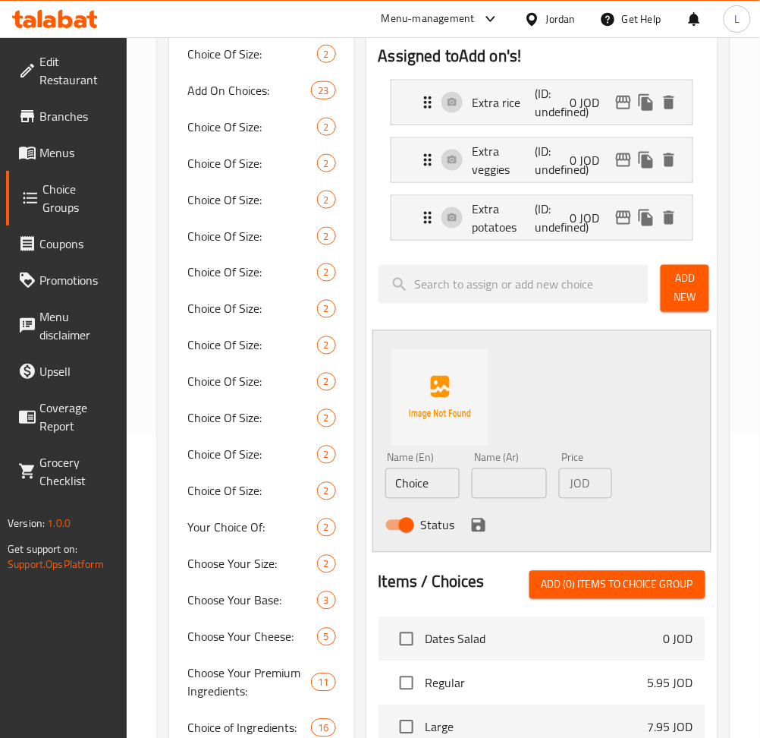
click at [426, 476] on input "Choice" at bounding box center [422, 483] width 75 height 30
paste input "Extra lemon oil dressing"
type input "Extra lemon oil dressing"
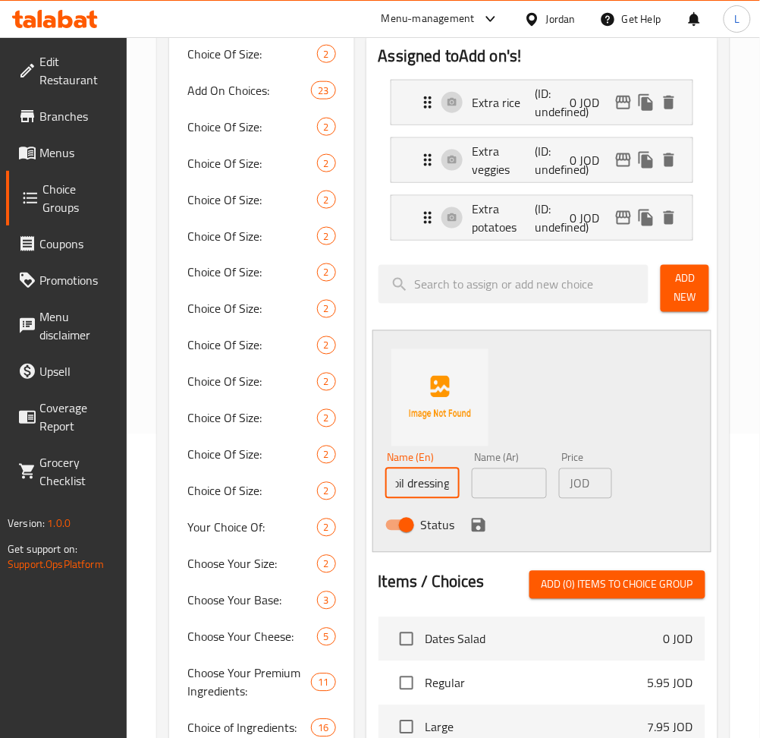
click at [474, 521] on icon "save" at bounding box center [479, 525] width 14 height 14
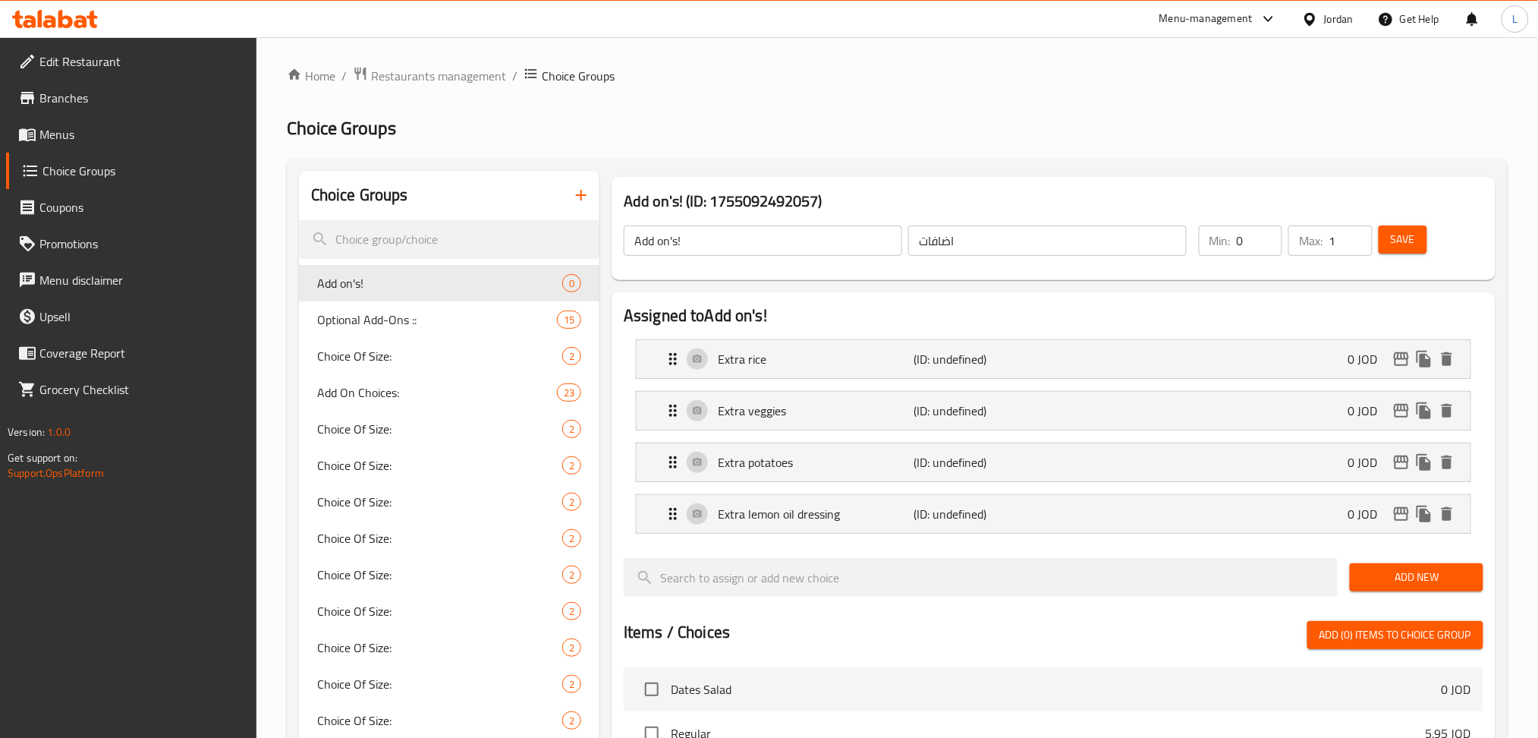
scroll to position [0, 0]
drag, startPoint x: 1150, startPoint y: 357, endPoint x: 1005, endPoint y: 363, distance: 145.8
click at [1150, 358] on div "Extra rice (ID: undefined) 0 JOD" at bounding box center [1058, 360] width 788 height 38
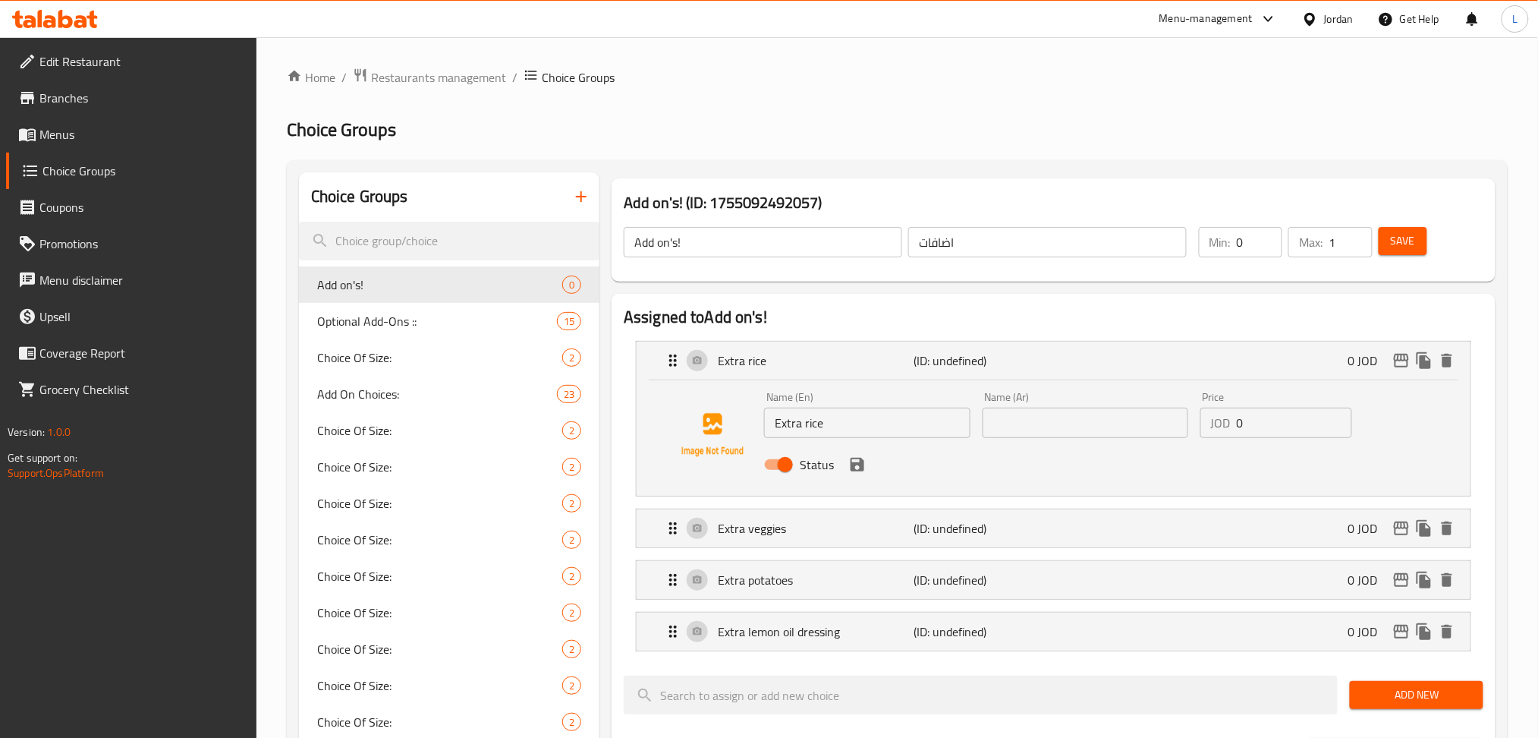
click at [818, 426] on input "Extra rice" at bounding box center [867, 422] width 206 height 30
click at [1065, 417] on input "text" at bounding box center [1086, 422] width 206 height 30
paste input "أرز إضافي"
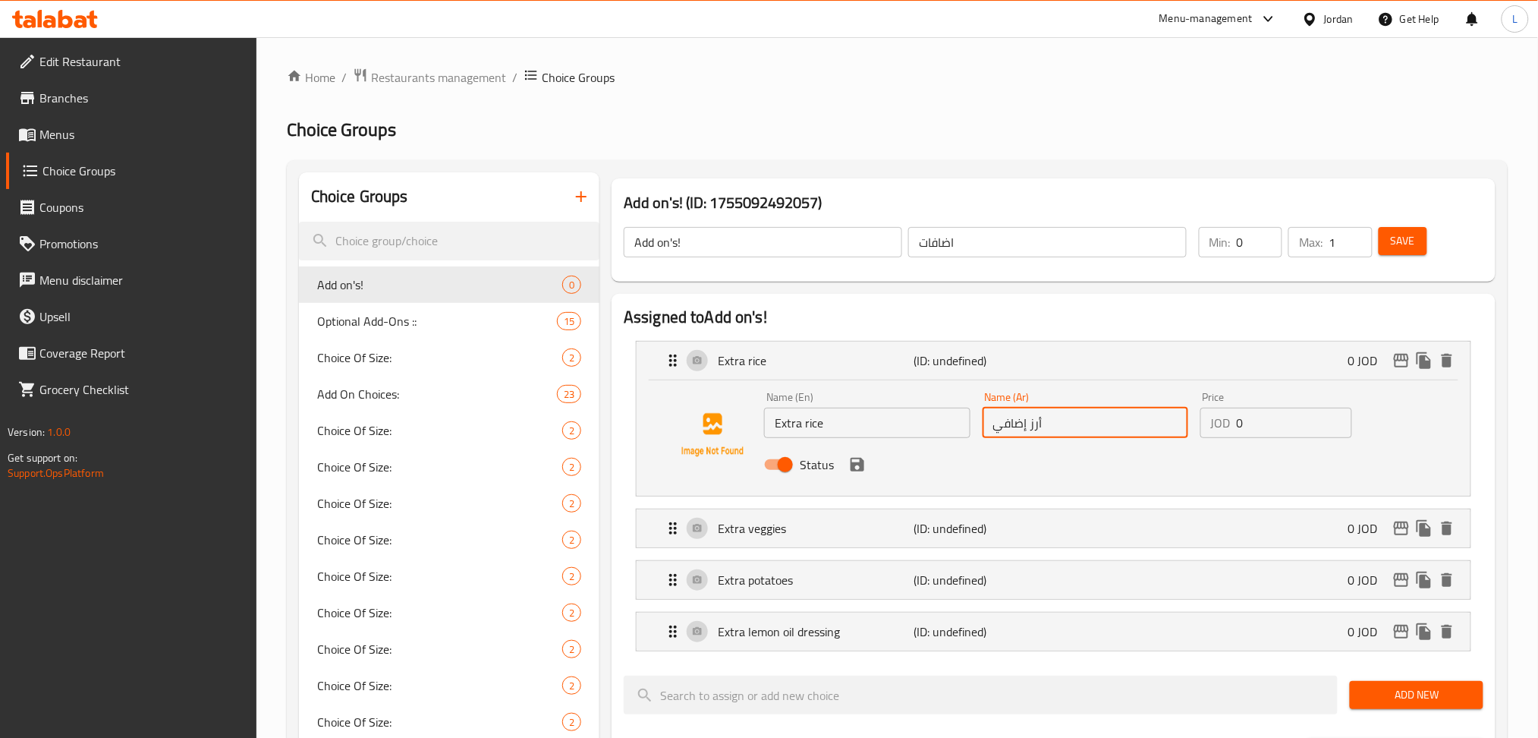
type input "أرز إضافي"
click at [1265, 417] on input "0" at bounding box center [1294, 422] width 115 height 30
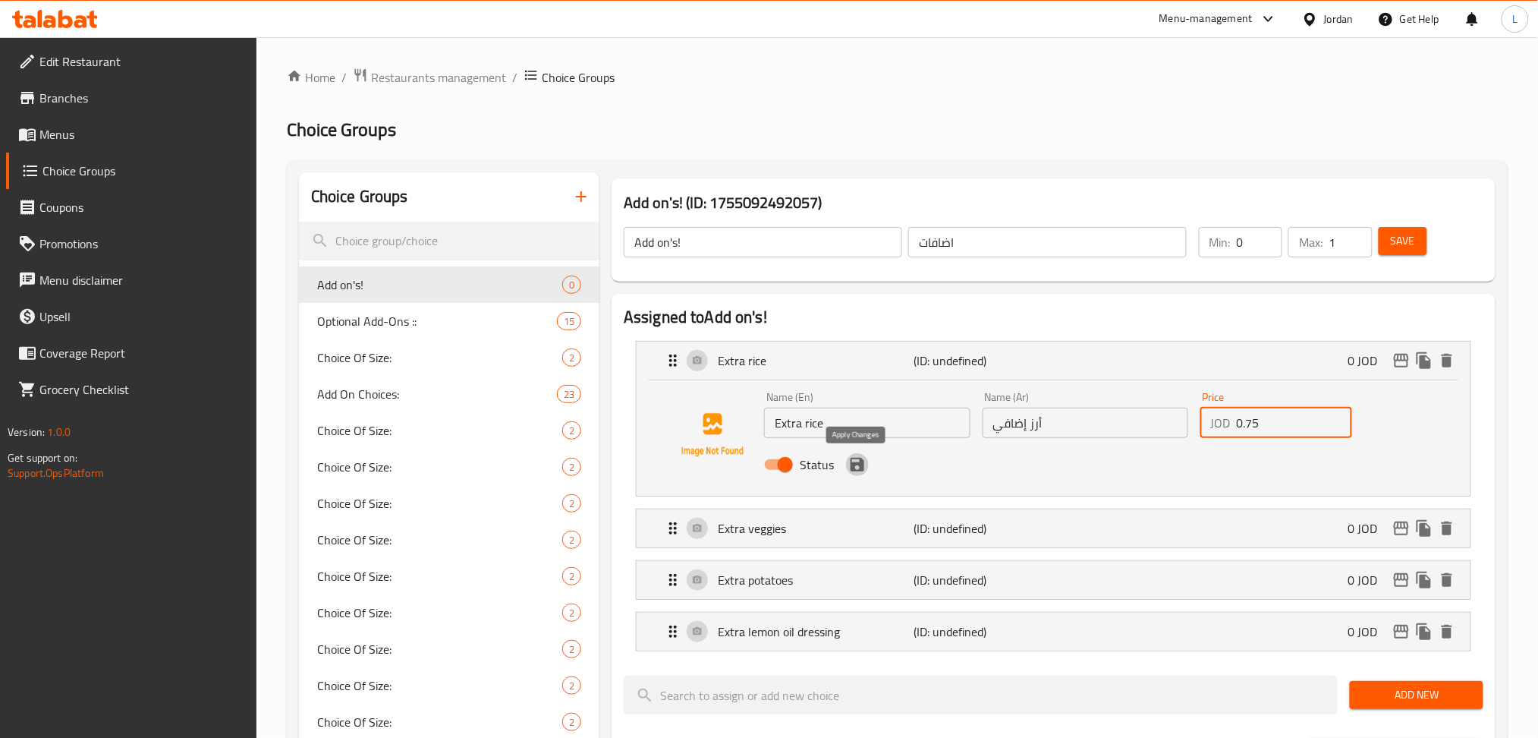
click at [854, 467] on icon "save" at bounding box center [858, 465] width 14 height 14
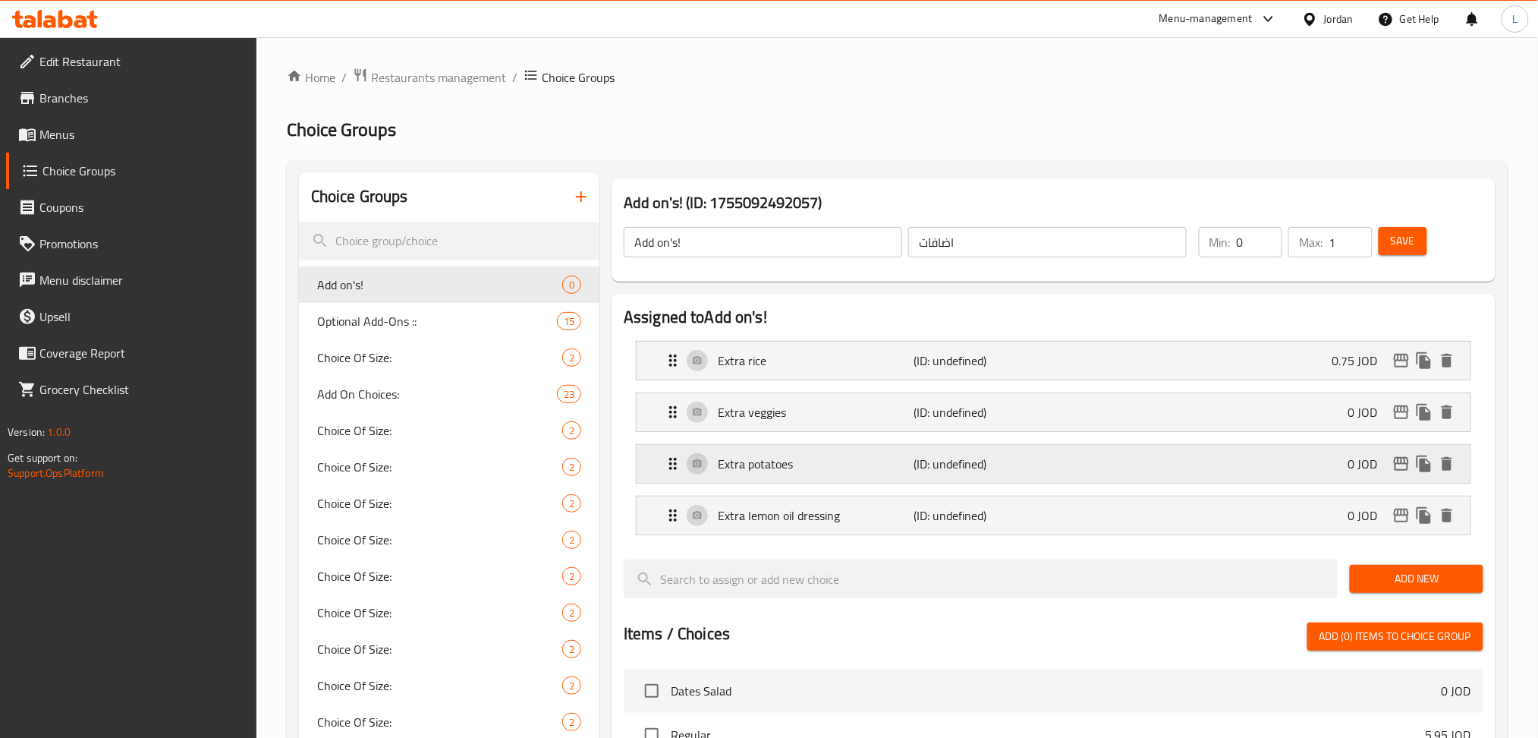
type input "0.75"
click at [1110, 414] on div "Extra veggies (ID: undefined) 0 JOD" at bounding box center [1058, 412] width 788 height 38
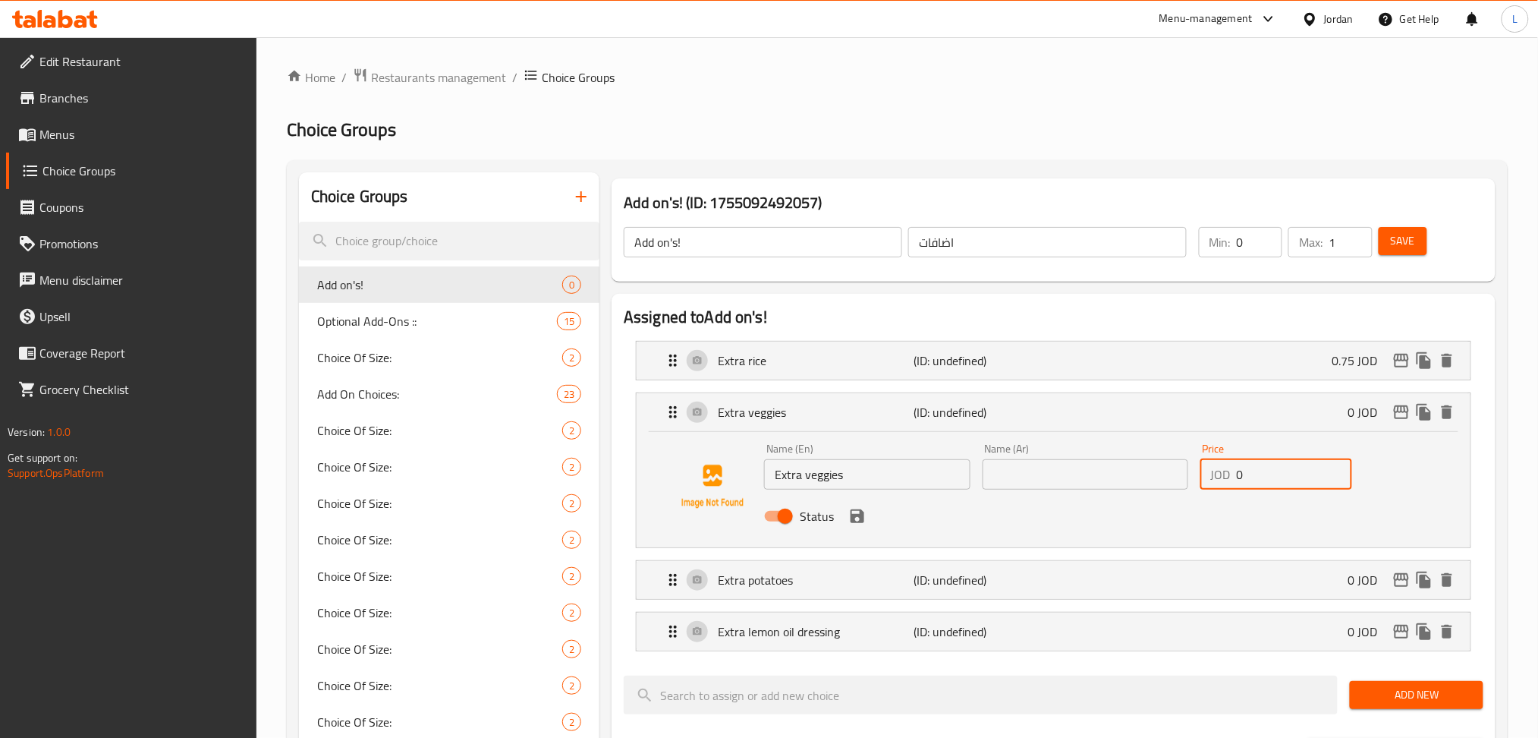
click at [1266, 487] on input "0" at bounding box center [1294, 474] width 115 height 30
click at [1024, 360] on p "(ID: undefined)" at bounding box center [979, 360] width 131 height 18
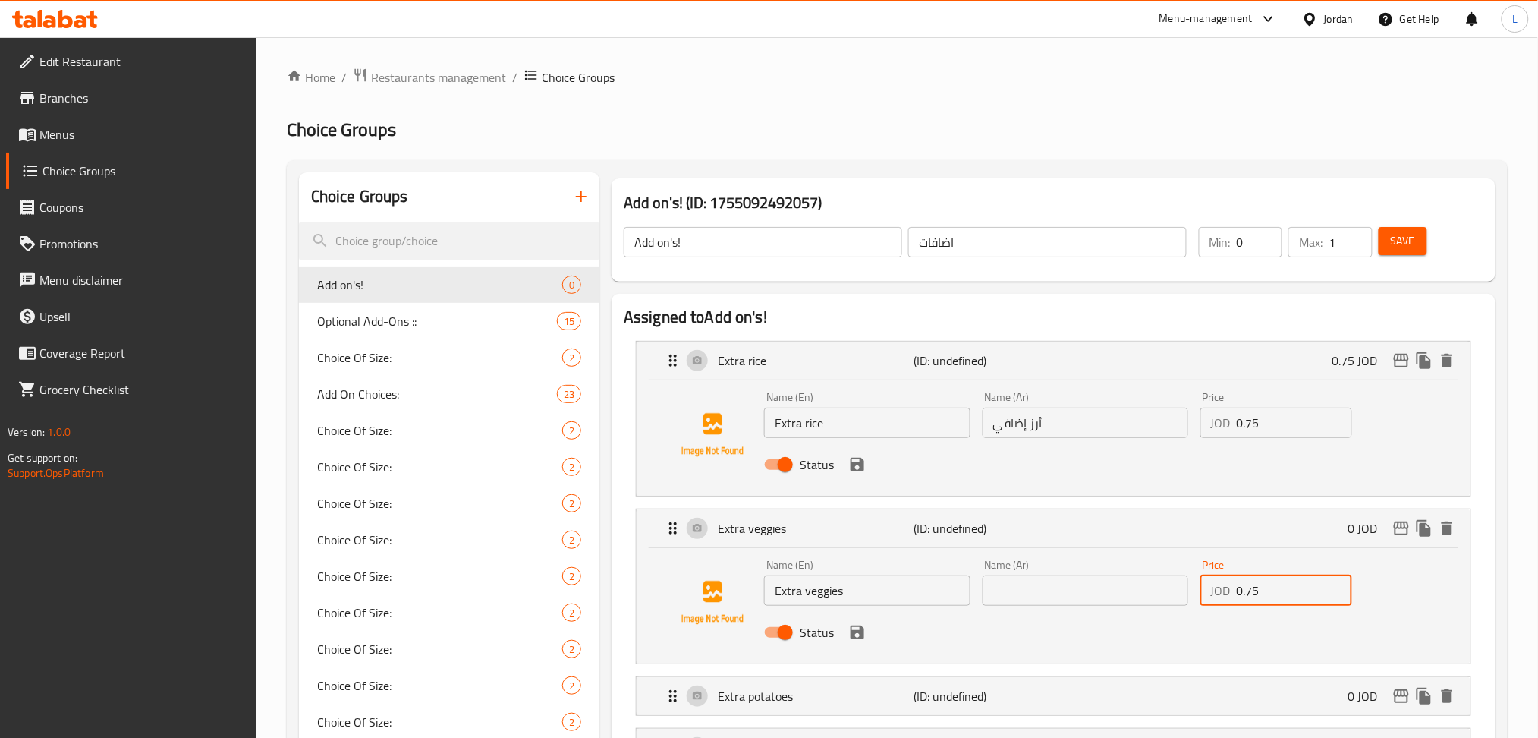
type input "0.75"
click at [841, 599] on input "Extra veggies" at bounding box center [867, 590] width 206 height 30
drag, startPoint x: 1059, startPoint y: 595, endPoint x: 1033, endPoint y: 600, distance: 27.1
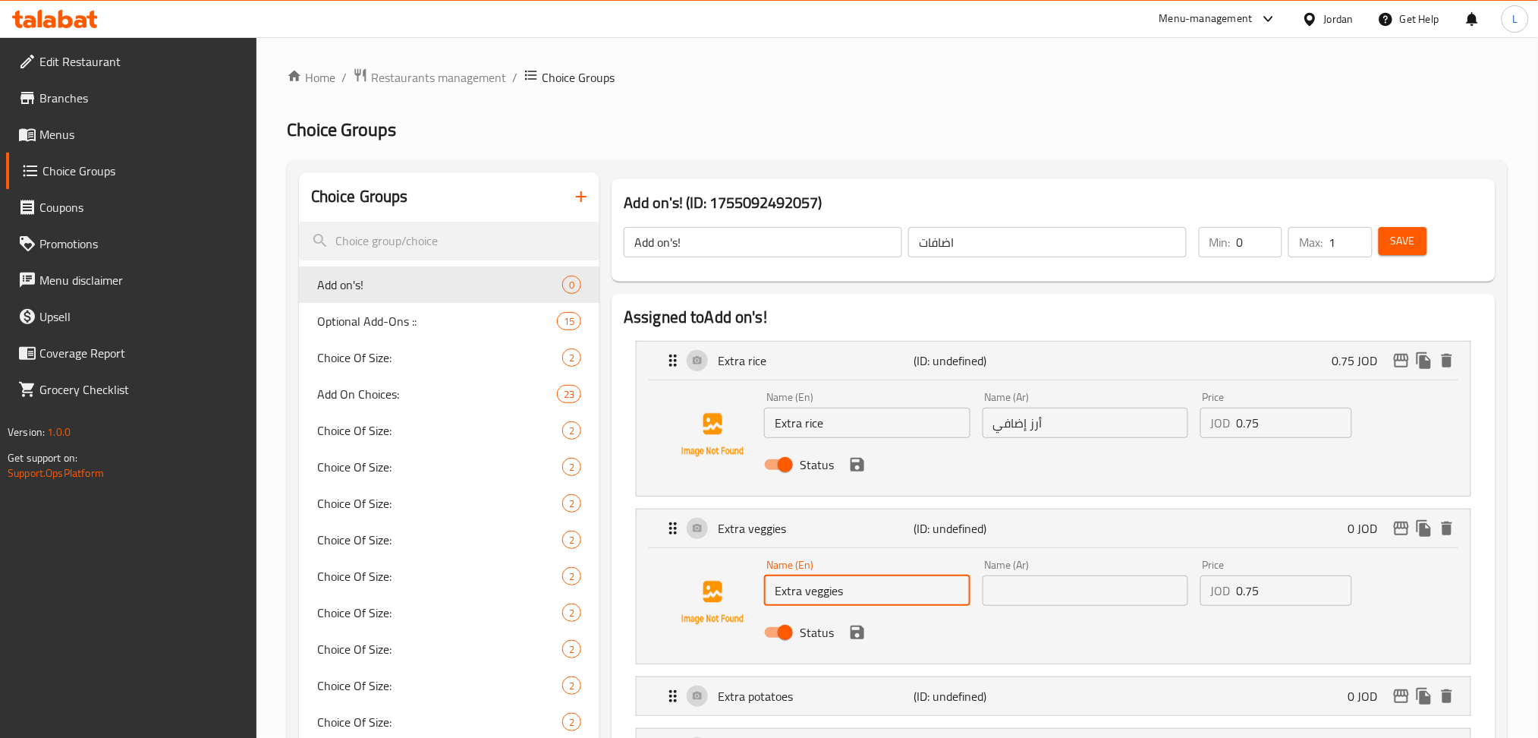
click at [1059, 596] on input "text" at bounding box center [1086, 590] width 206 height 30
paste input "خضراوات إضافية"
click at [860, 633] on icon "save" at bounding box center [858, 632] width 14 height 14
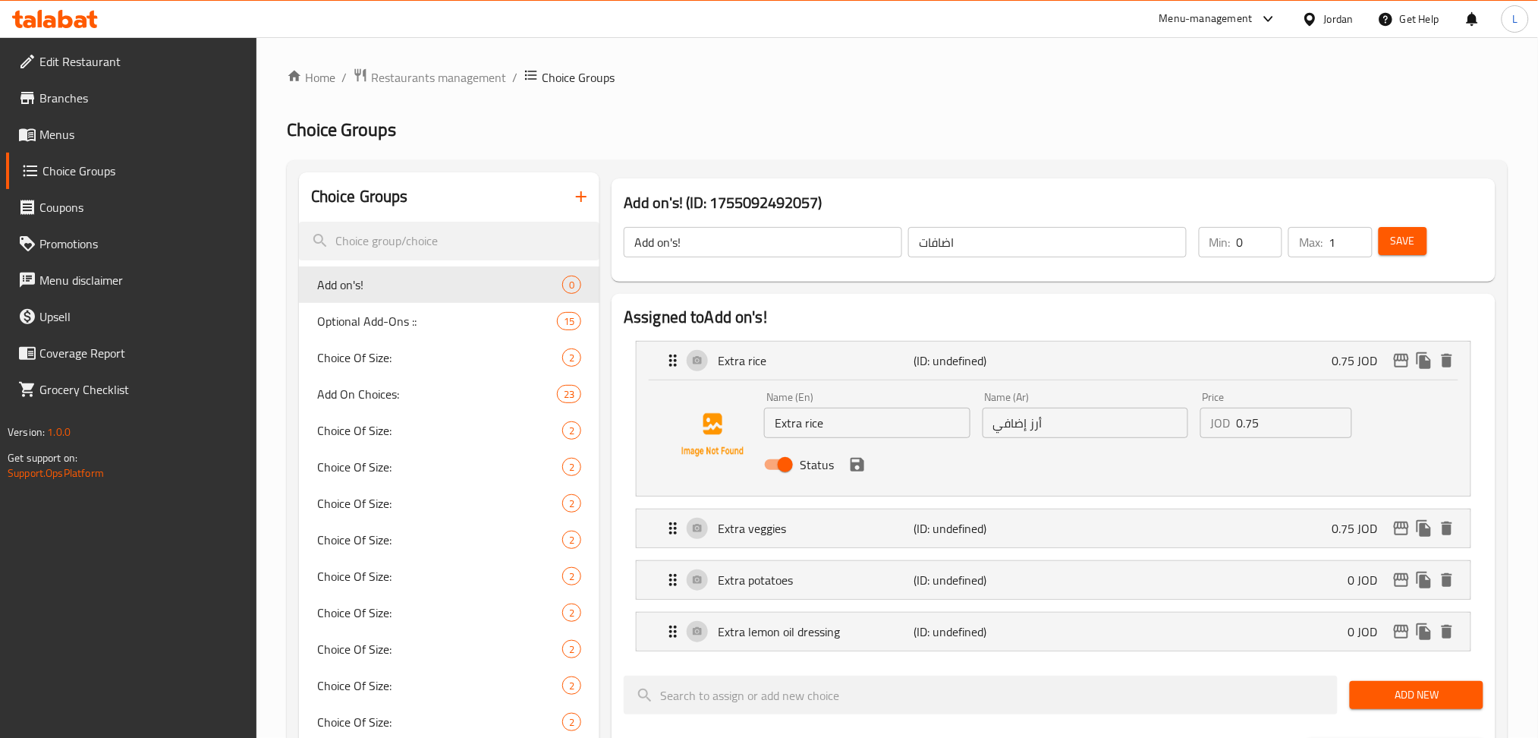
type input "خضراوات إضافية"
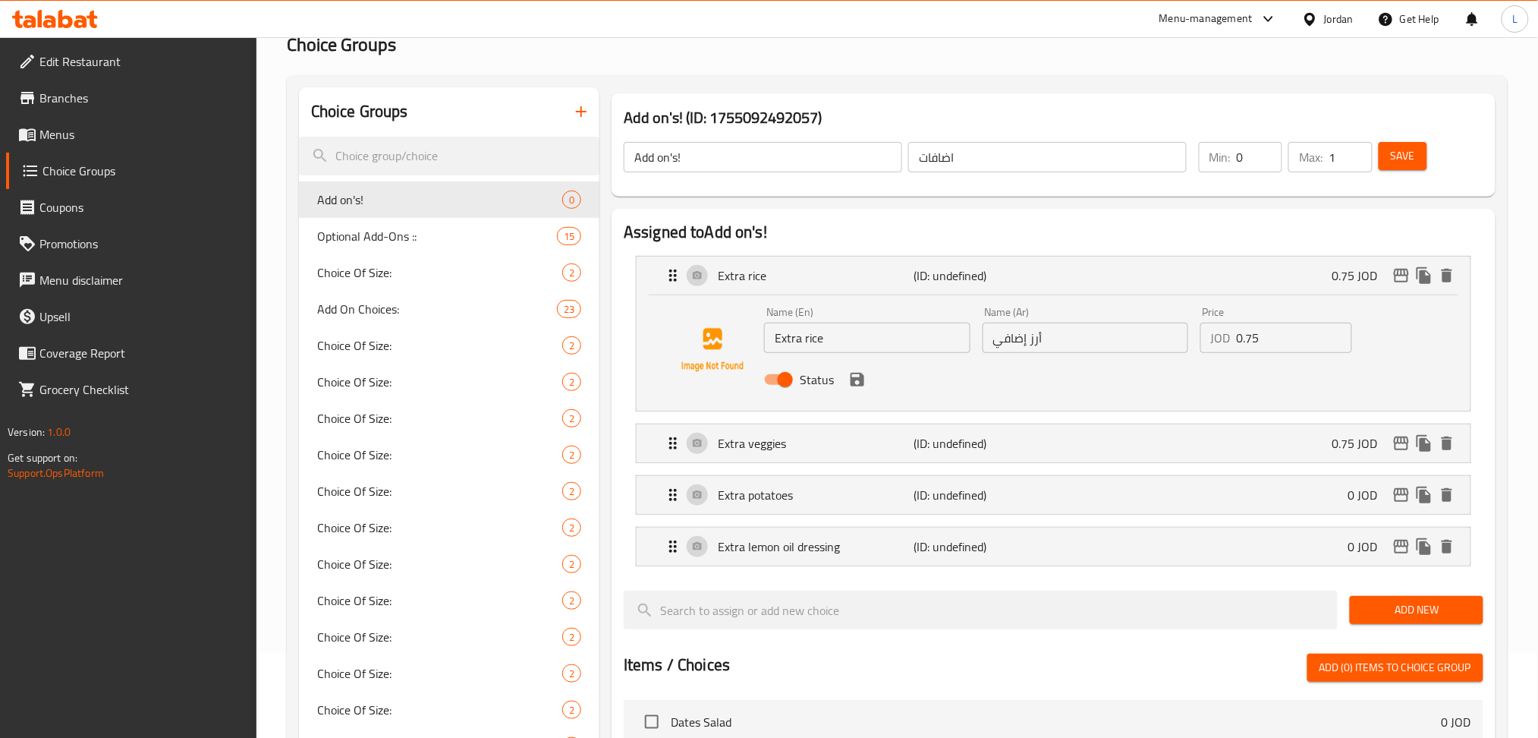
scroll to position [202, 0]
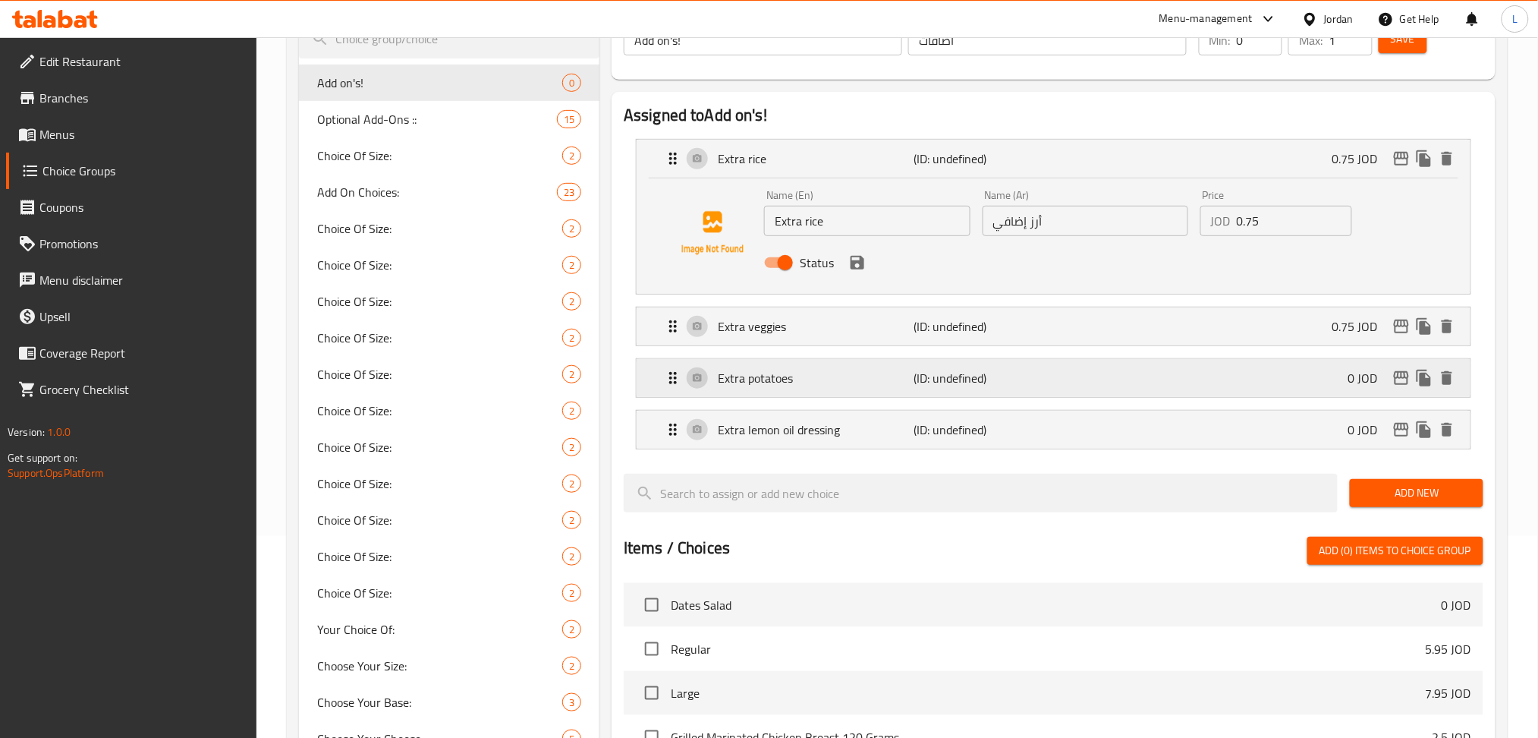
click at [1200, 376] on div "Extra potatoes (ID: undefined) 0 JOD" at bounding box center [1058, 378] width 788 height 38
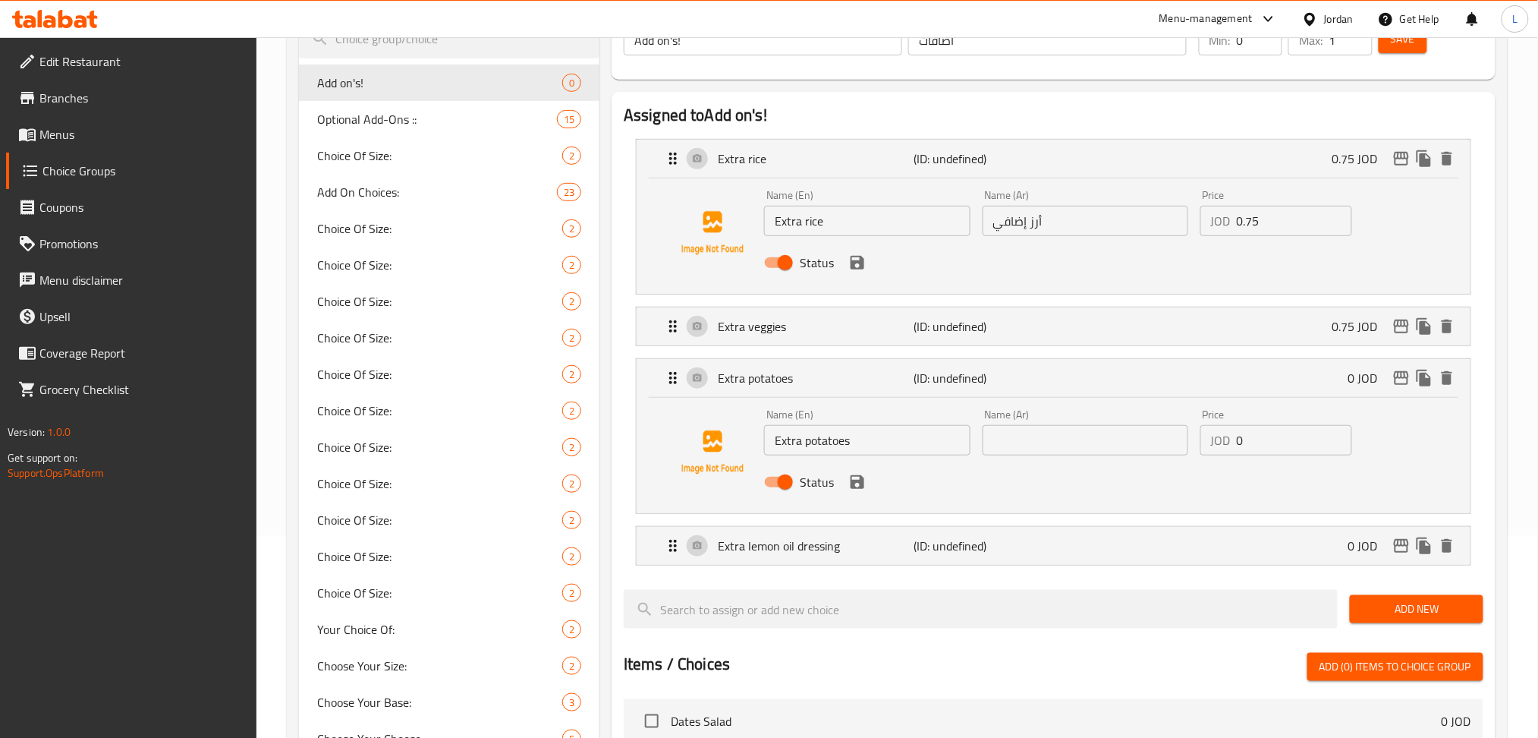
click at [832, 447] on input "Extra potatoes" at bounding box center [867, 440] width 206 height 30
click at [1029, 451] on input "text" at bounding box center [1086, 440] width 206 height 30
paste input "بطاطس اضافية"
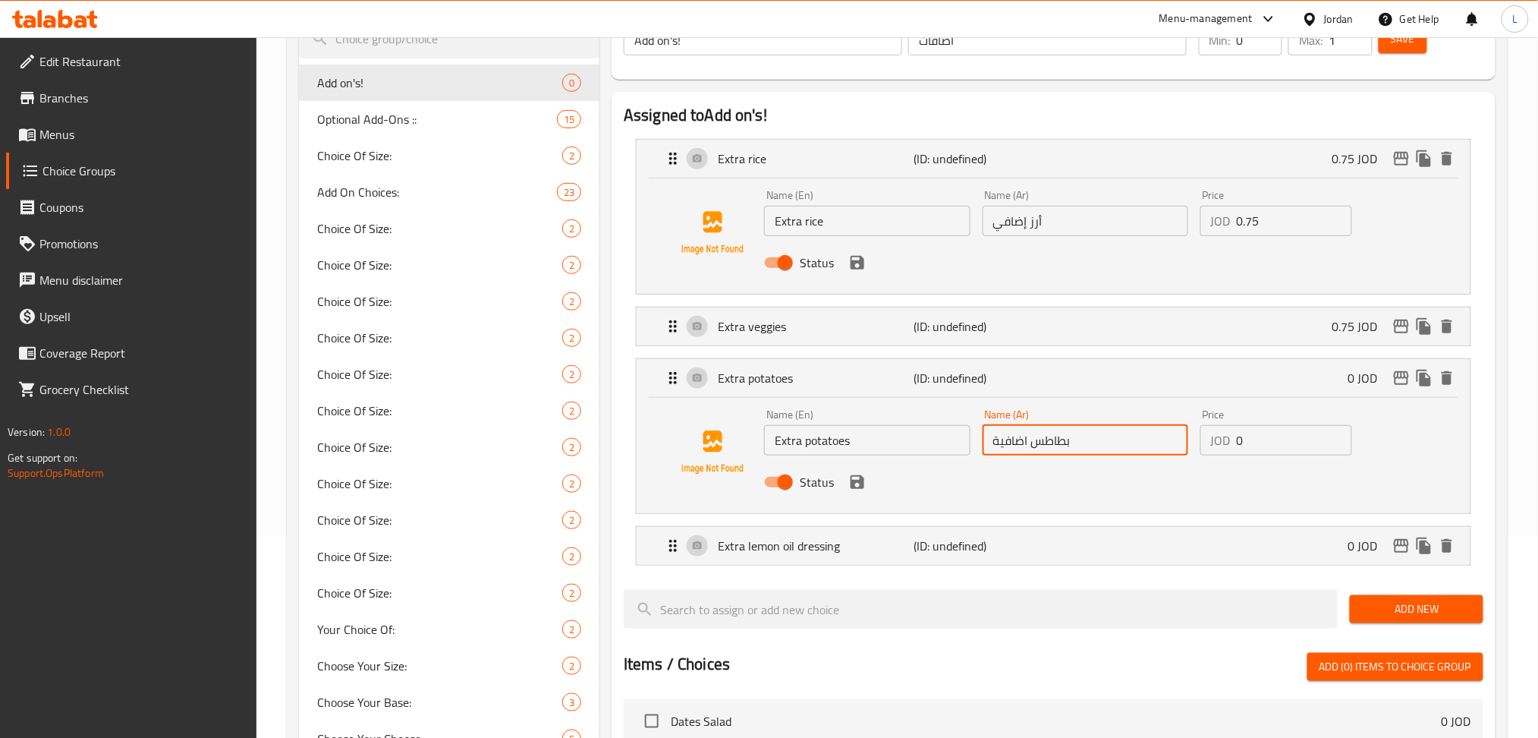
type input "بطاطس اضافية"
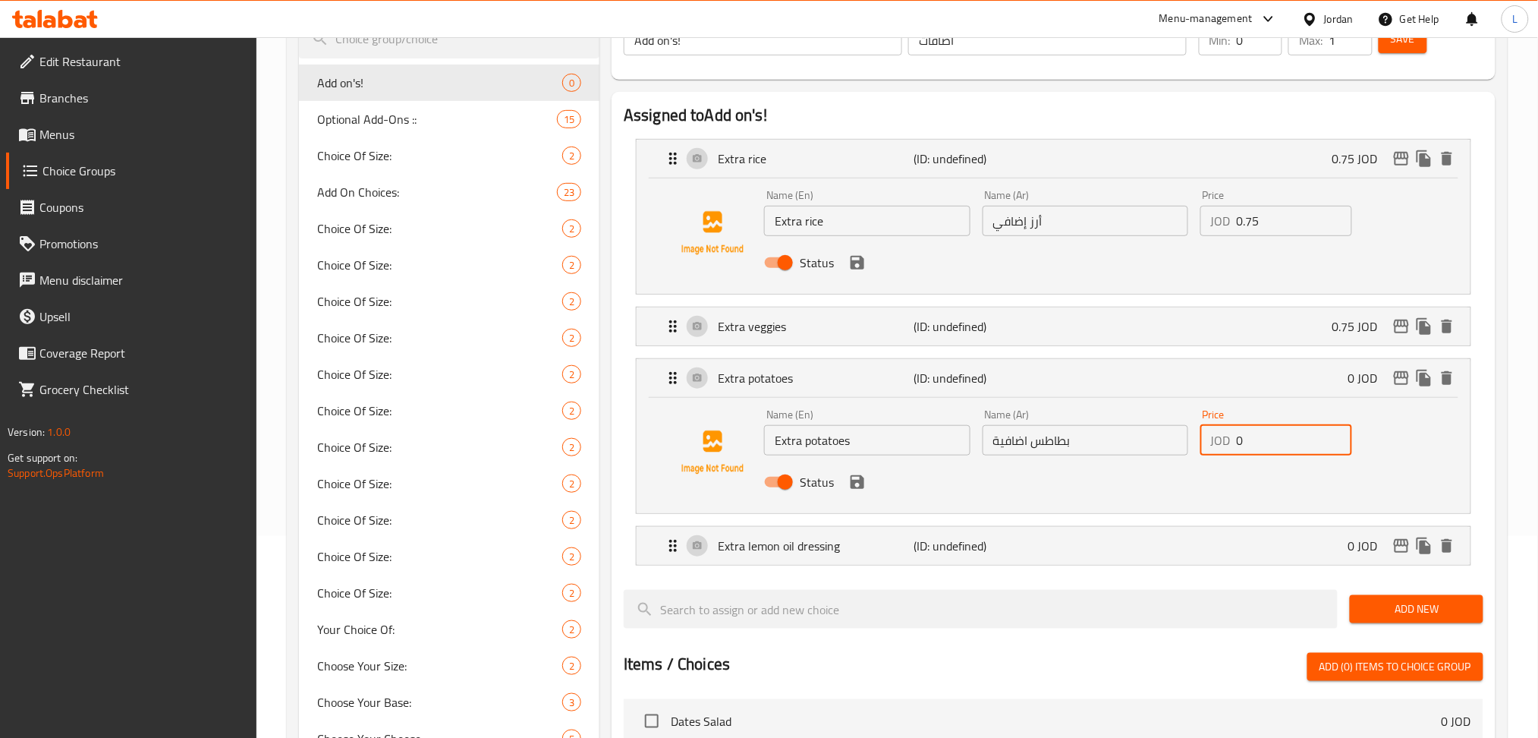
click at [1269, 442] on input "0" at bounding box center [1294, 440] width 115 height 30
click at [860, 495] on div "Status" at bounding box center [1085, 481] width 654 height 41
click at [857, 477] on icon "save" at bounding box center [857, 482] width 18 height 18
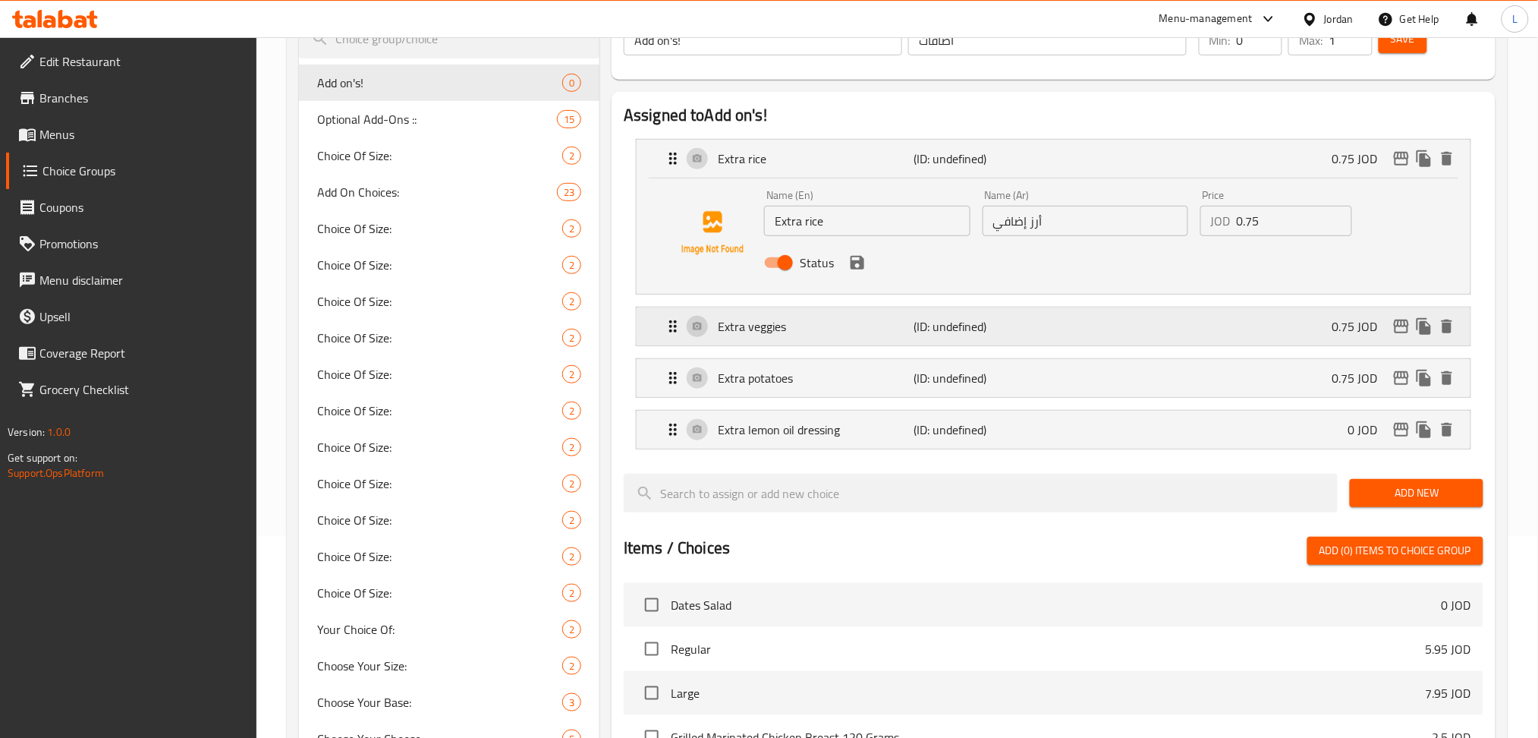
type input "0.75"
click at [1136, 328] on div "Extra veggies (ID: undefined) 0.75 JOD" at bounding box center [1058, 326] width 788 height 38
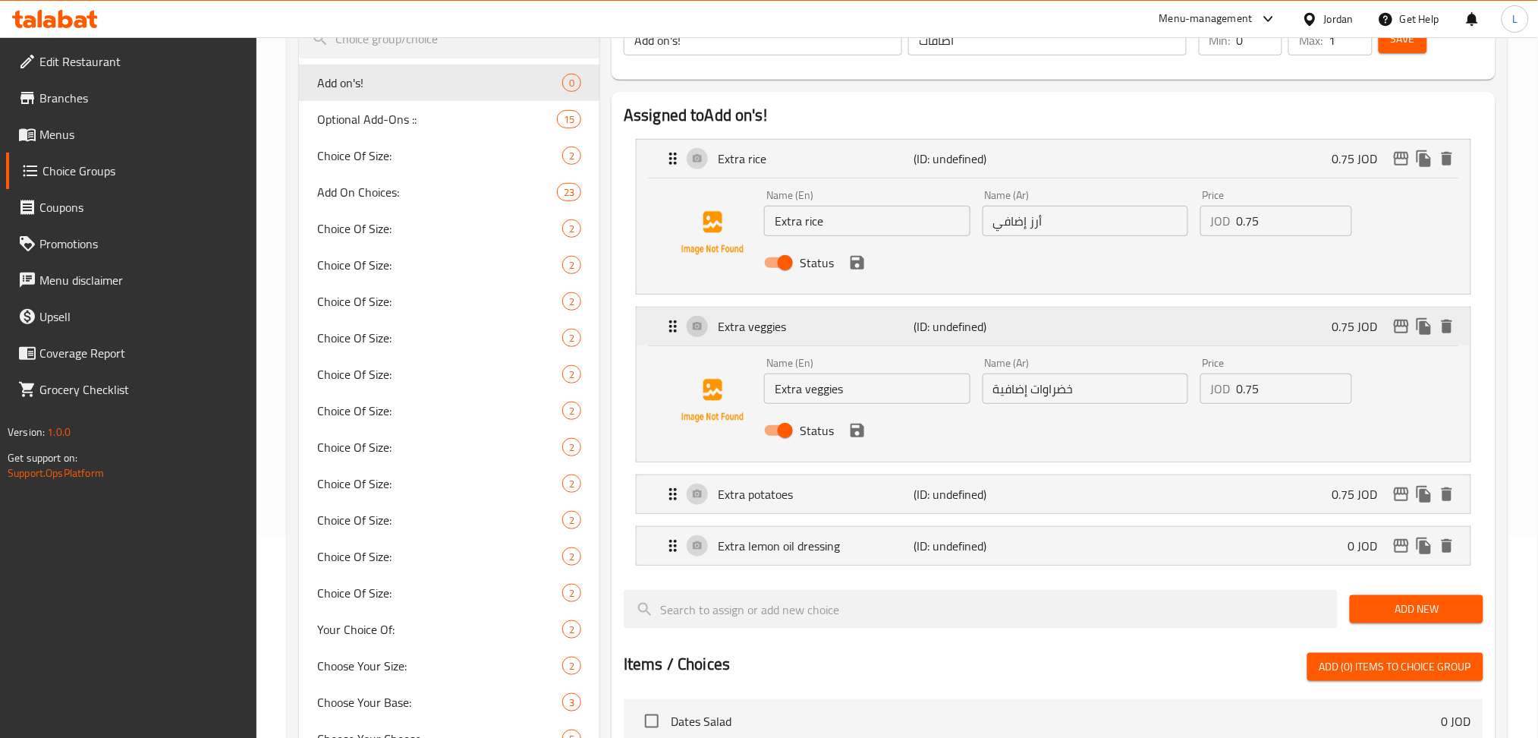
click at [1137, 326] on div "Extra veggies (ID: undefined) 0.75 JOD" at bounding box center [1058, 326] width 788 height 38
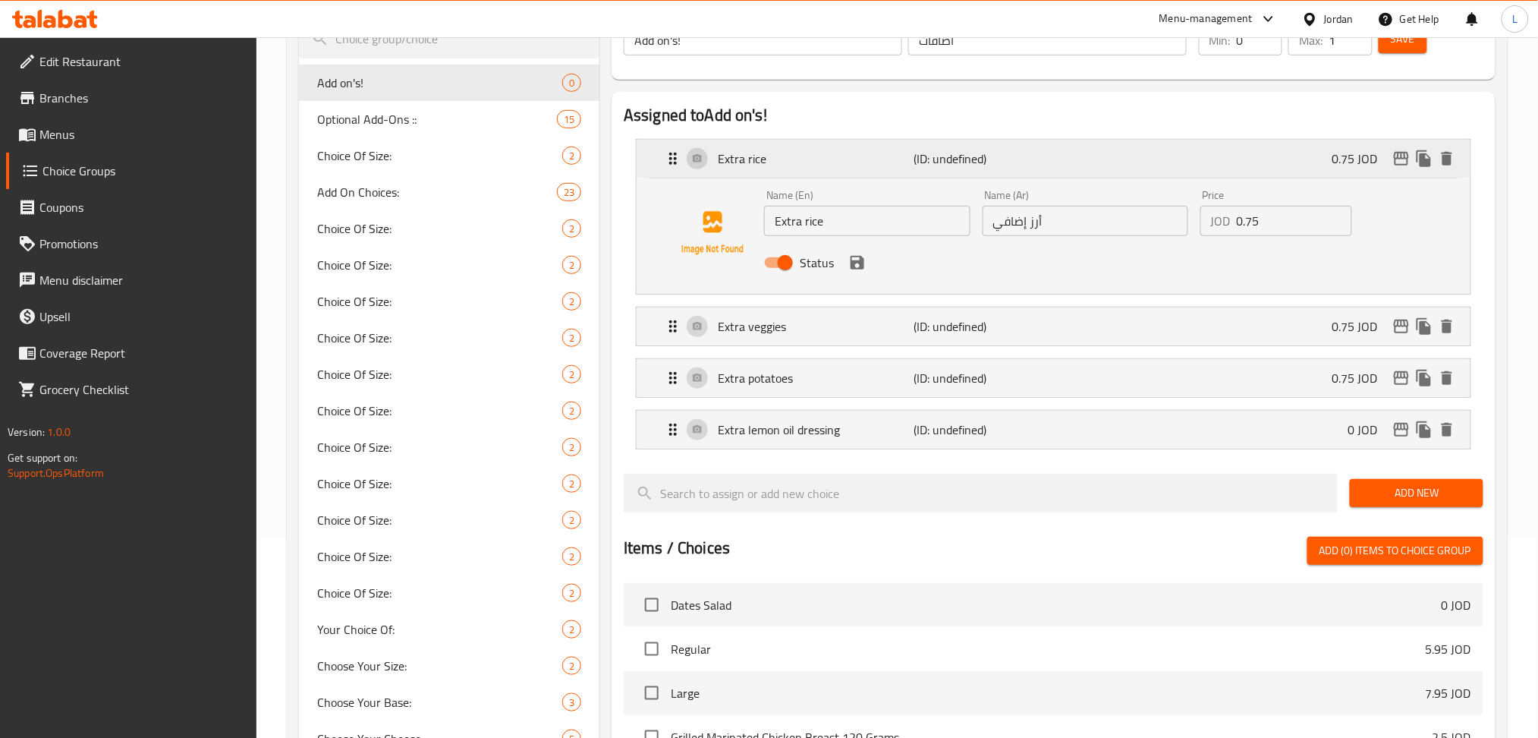
click at [1259, 147] on div "Extra rice (ID: undefined) 0.75 JOD" at bounding box center [1058, 159] width 788 height 38
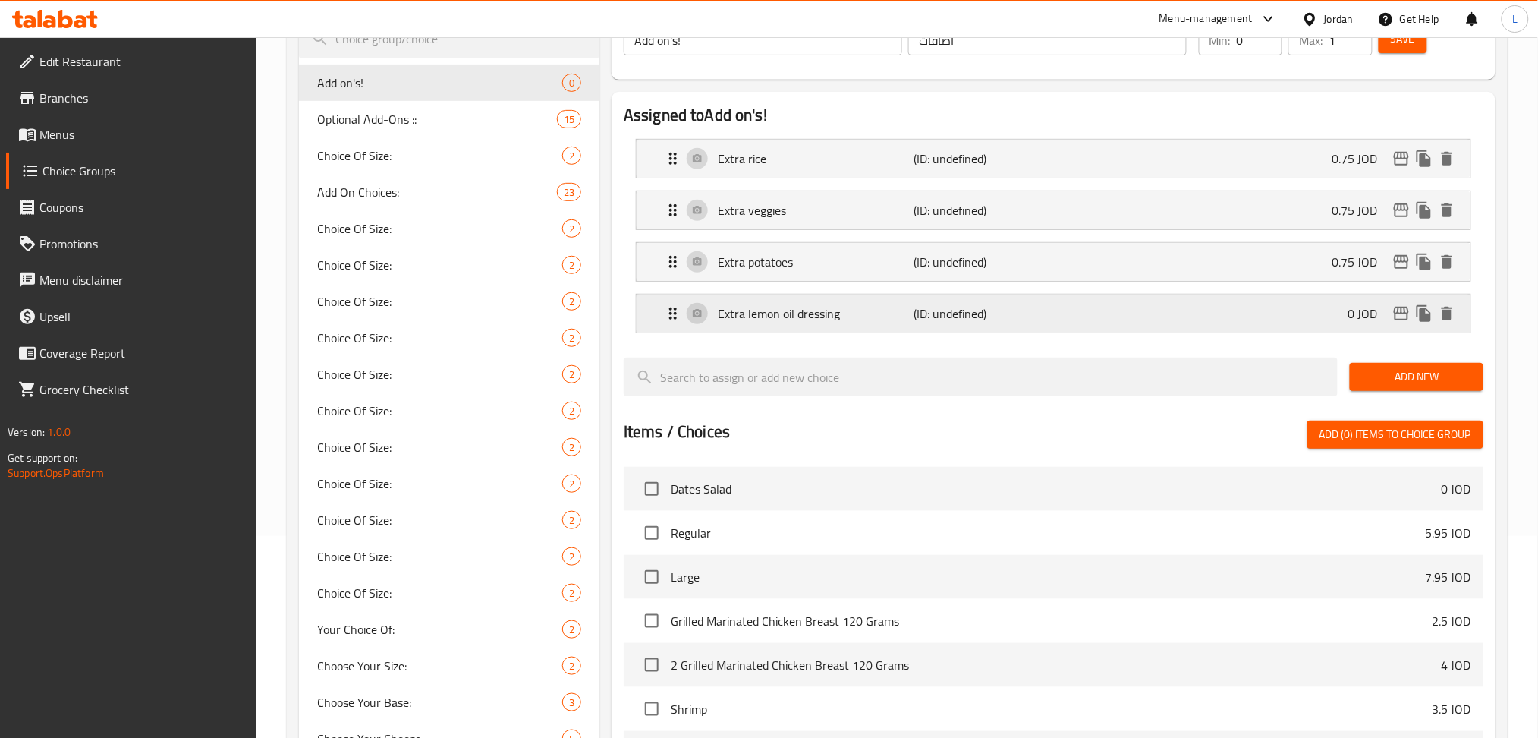
drag, startPoint x: 1320, startPoint y: 316, endPoint x: 1279, endPoint y: 379, distance: 75.8
click at [1319, 316] on div "Extra lemon oil dressing (ID: undefined) 0 JOD" at bounding box center [1058, 313] width 788 height 38
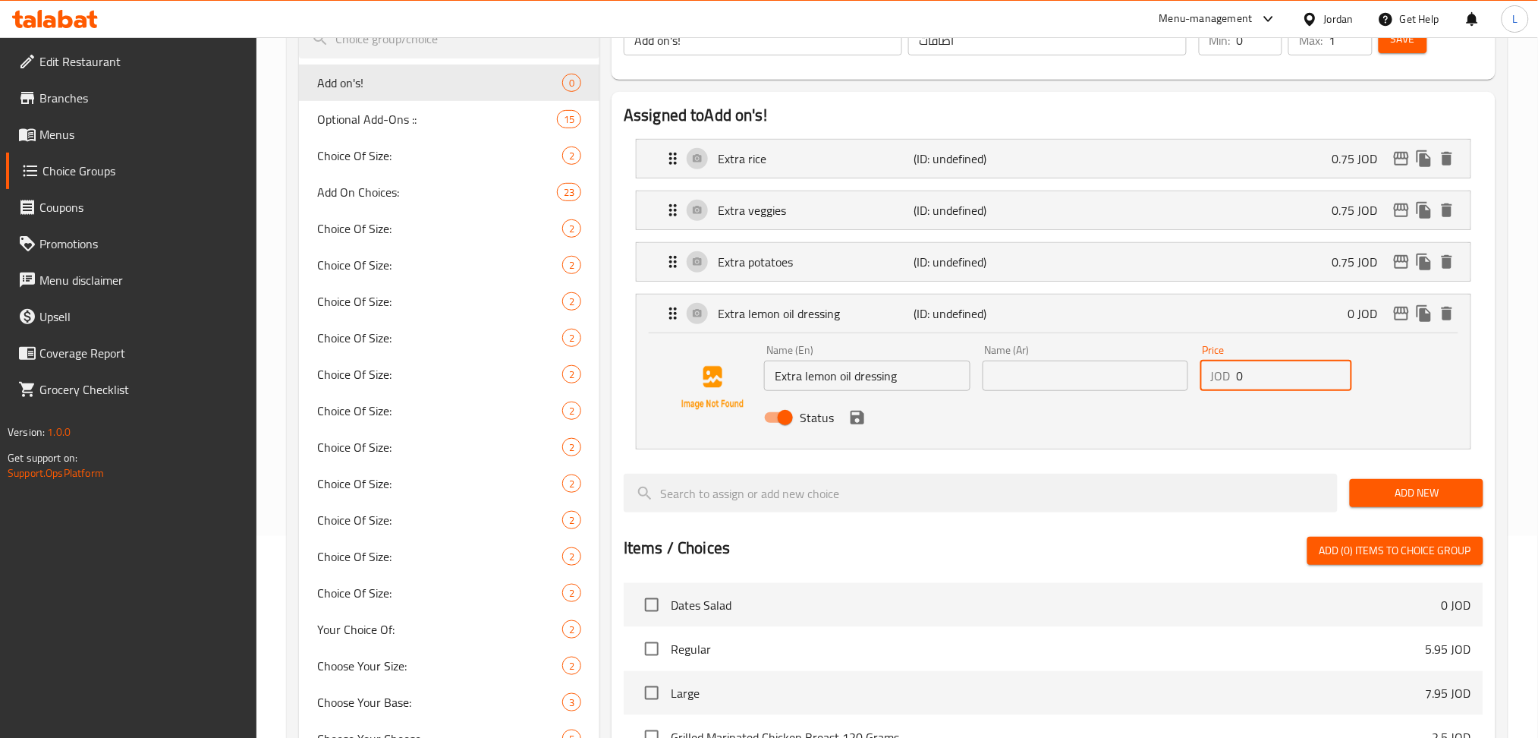
click at [1281, 385] on input "0" at bounding box center [1294, 375] width 115 height 30
type input "0.5"
click at [822, 384] on input "Extra lemon oil dressing" at bounding box center [867, 375] width 206 height 30
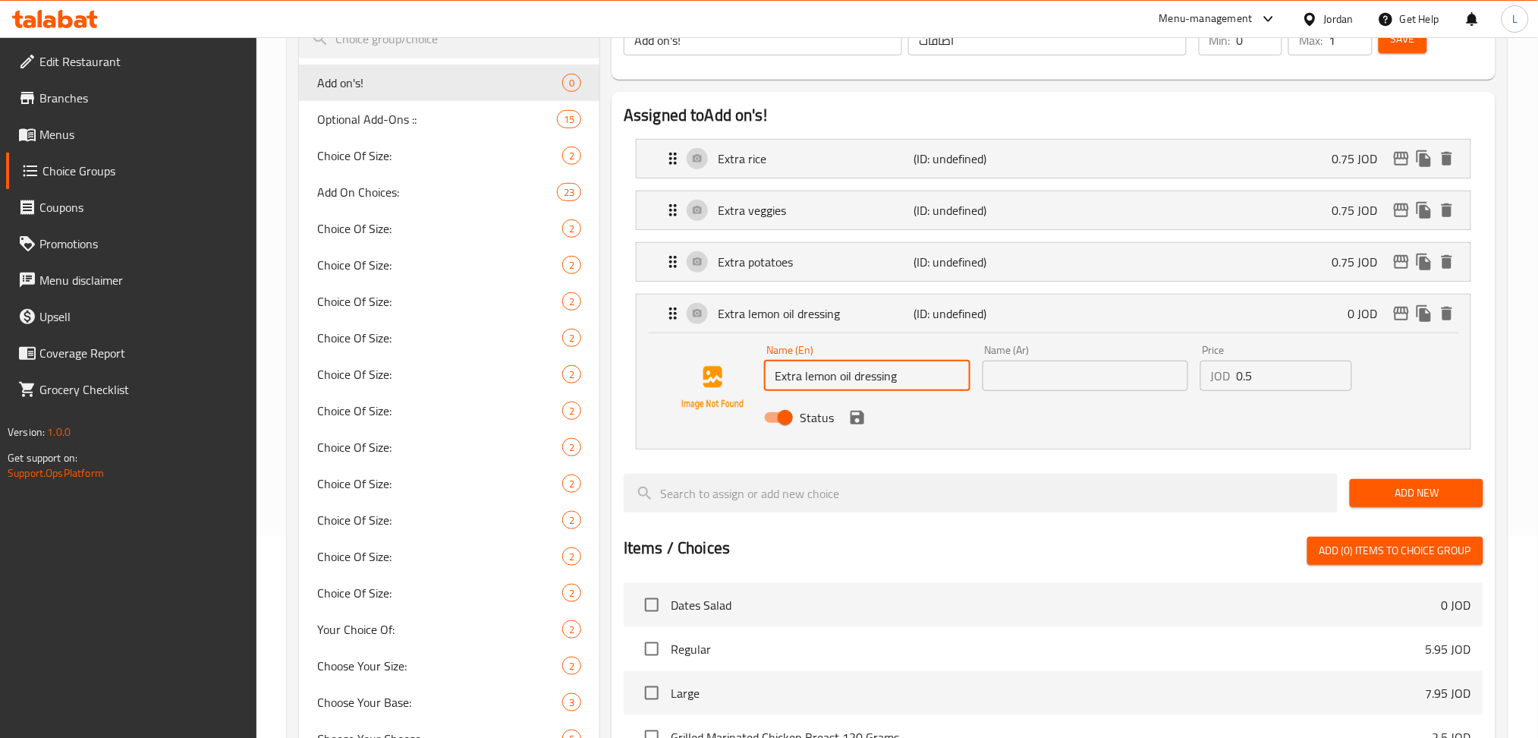
click at [822, 384] on input "Extra lemon oil dressing" at bounding box center [867, 375] width 206 height 30
click at [1056, 368] on input "text" at bounding box center [1086, 375] width 206 height 30
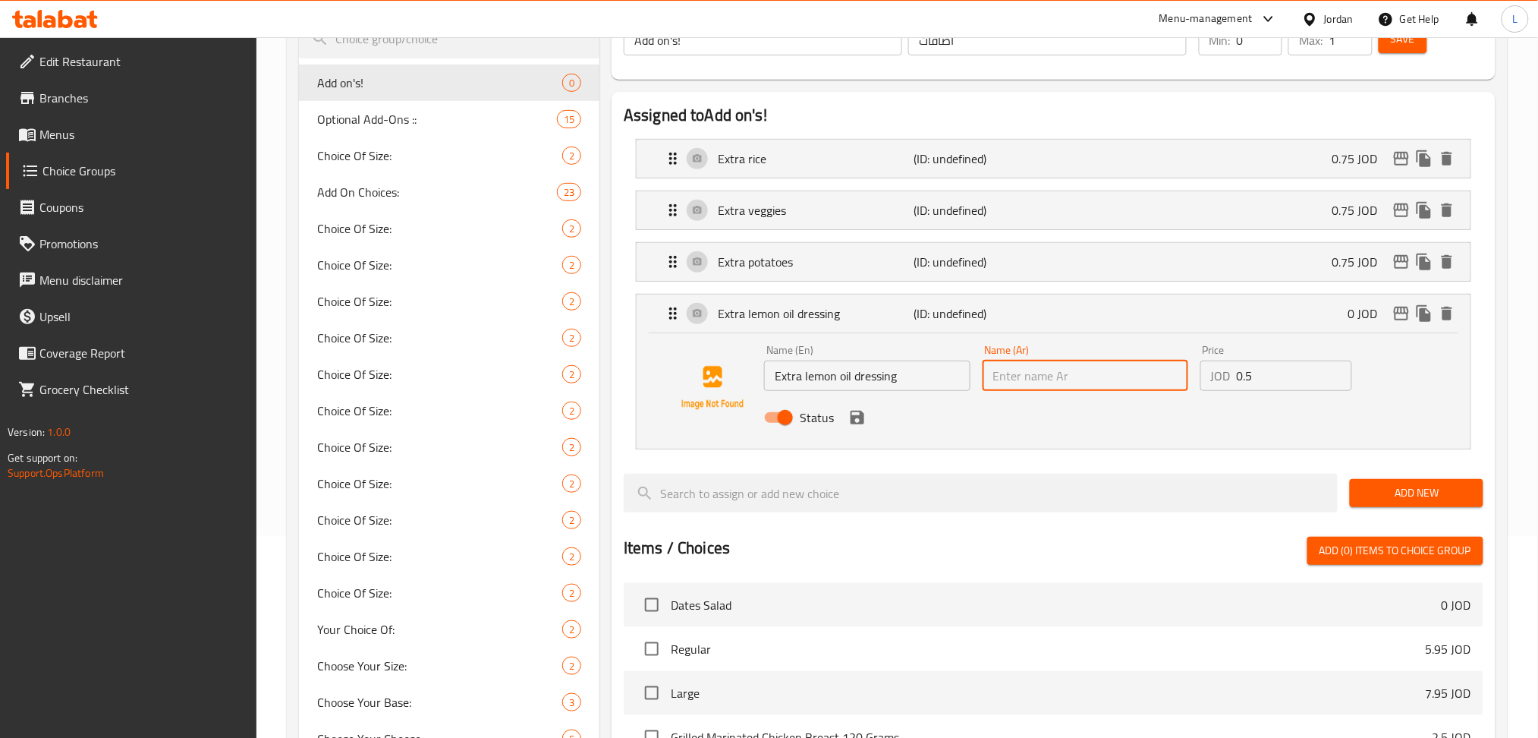
paste input "صلصة زيت الليمون الإضافية"
type input "صلصة زيت الليمون الإضافية"
click at [856, 426] on button "save" at bounding box center [857, 417] width 23 height 23
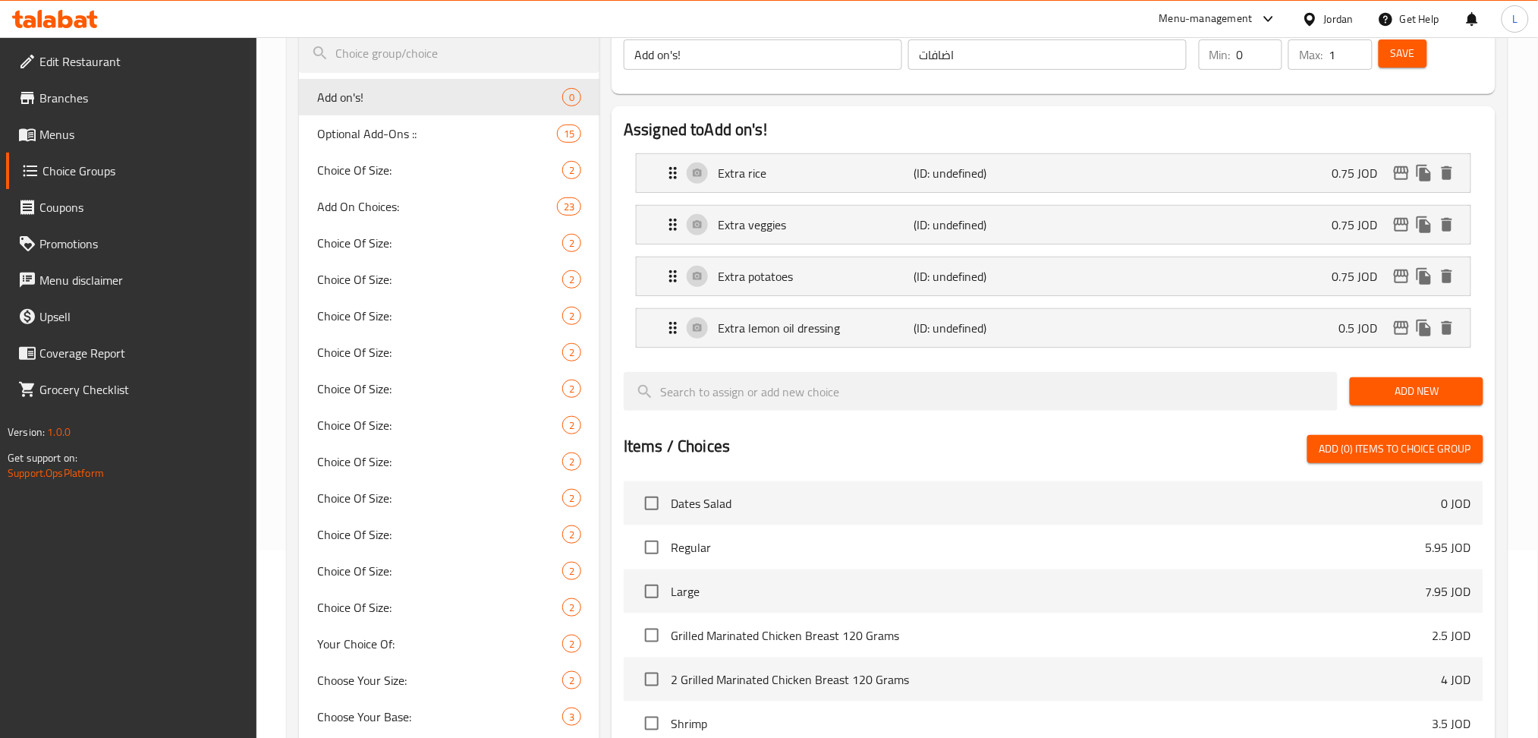
scroll to position [0, 0]
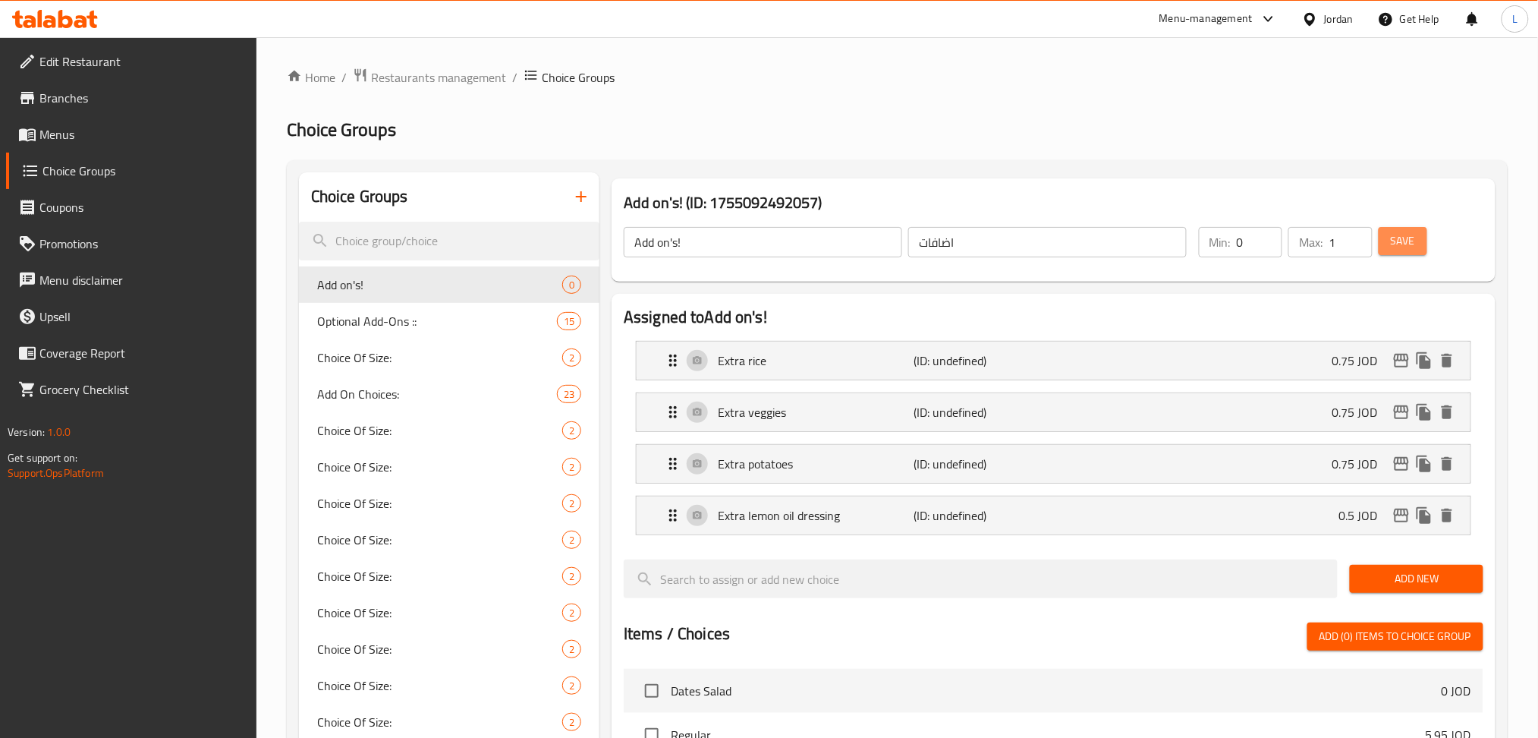
click at [1407, 252] on button "Save" at bounding box center [1403, 241] width 49 height 28
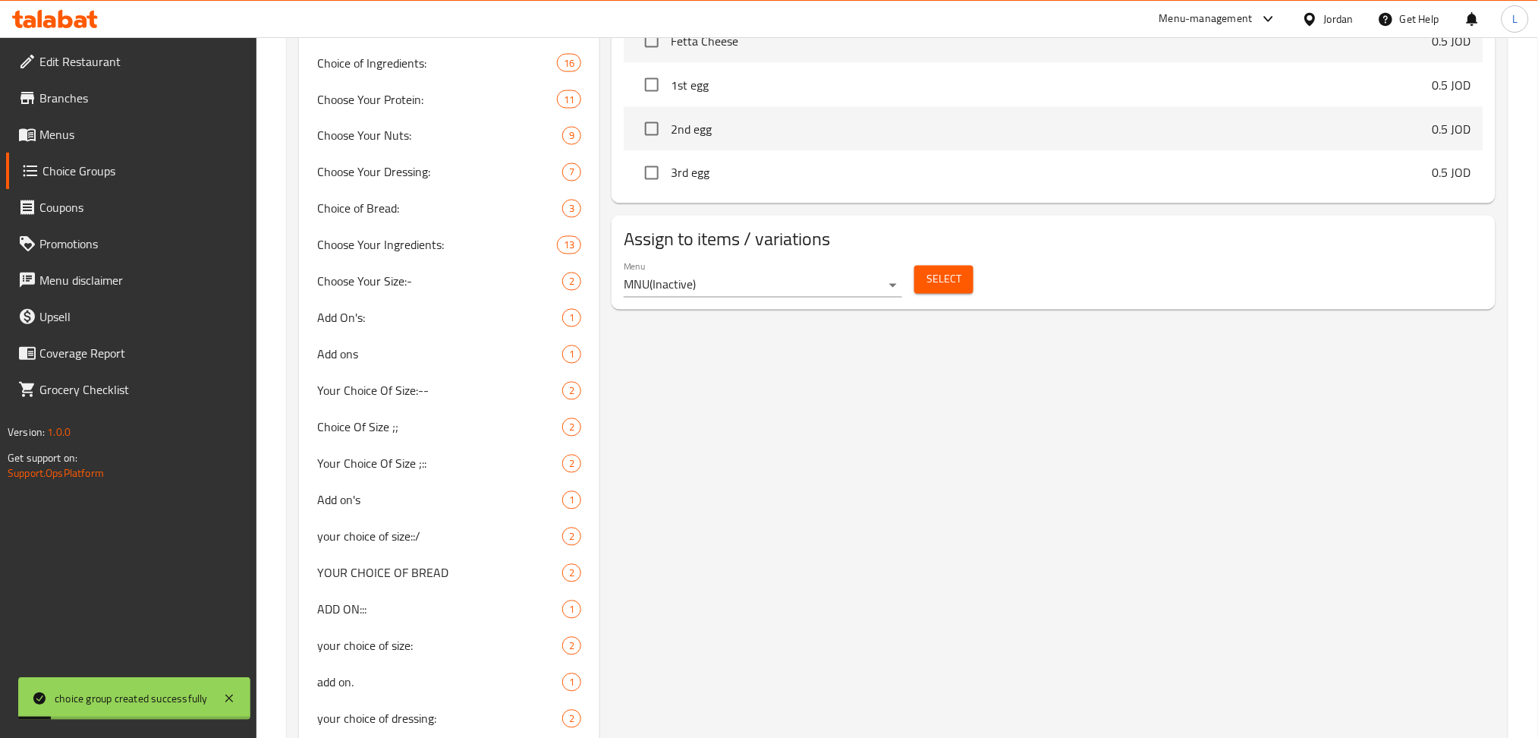
scroll to position [1011, 0]
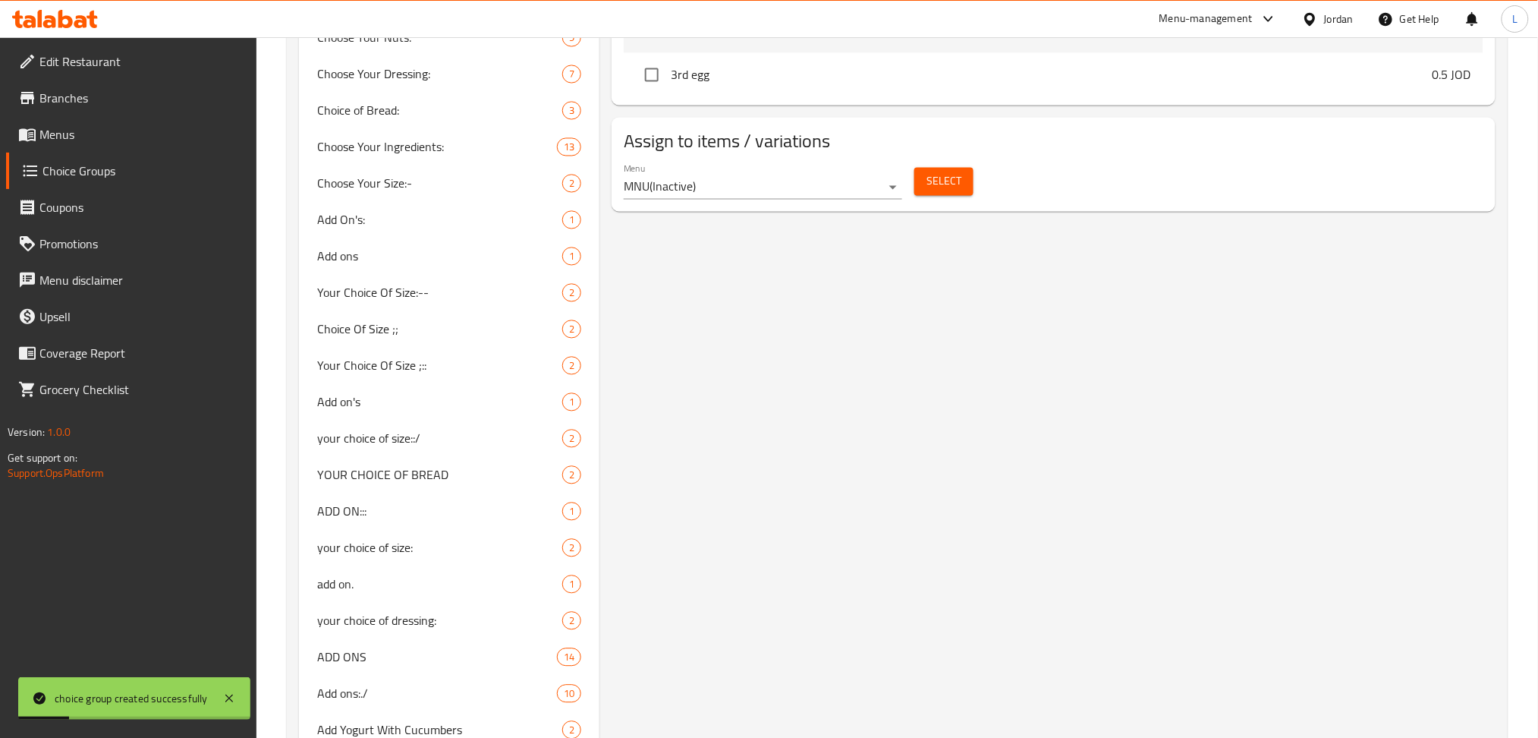
click at [938, 183] on span "Select" at bounding box center [943, 181] width 35 height 19
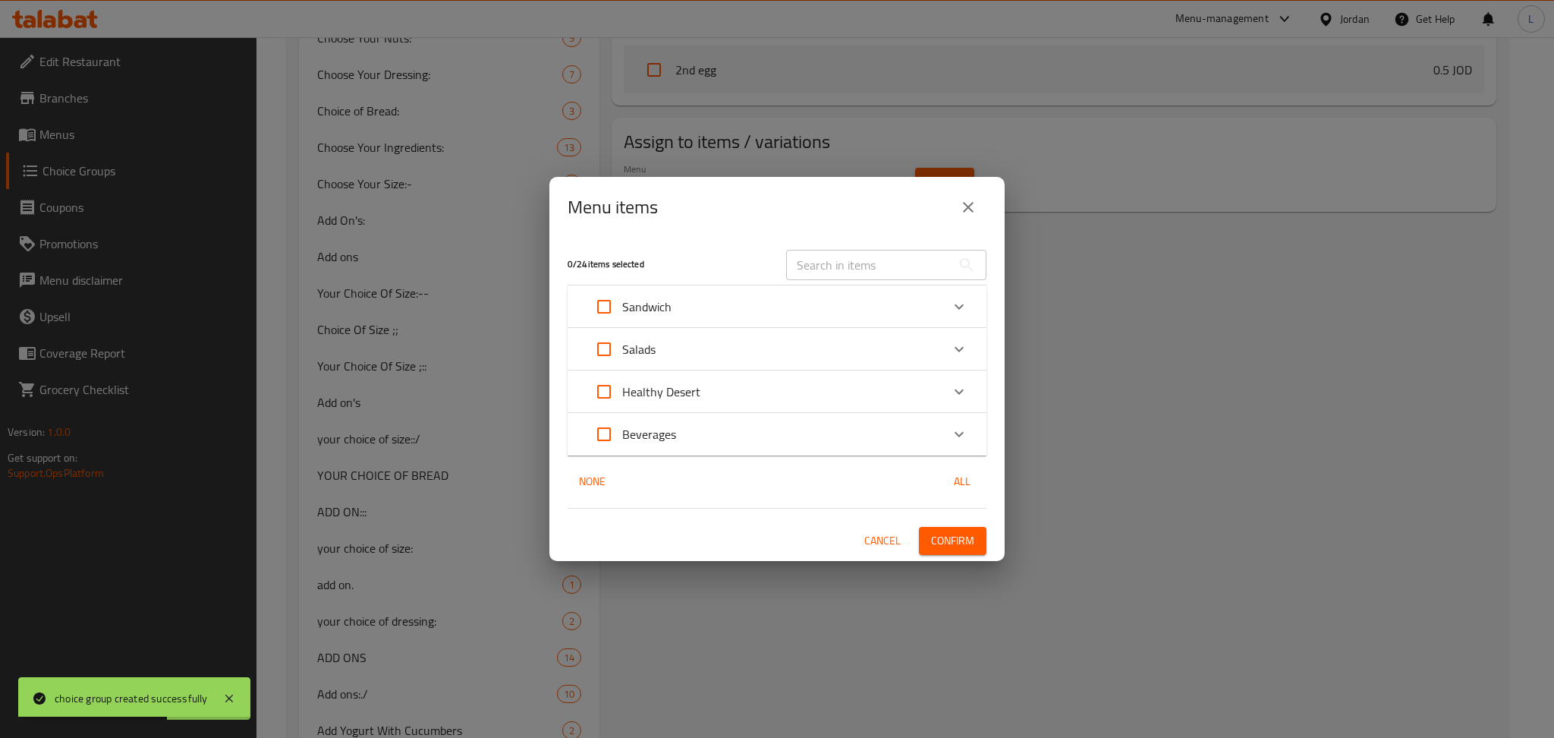
click at [973, 208] on icon "close" at bounding box center [968, 207] width 18 height 18
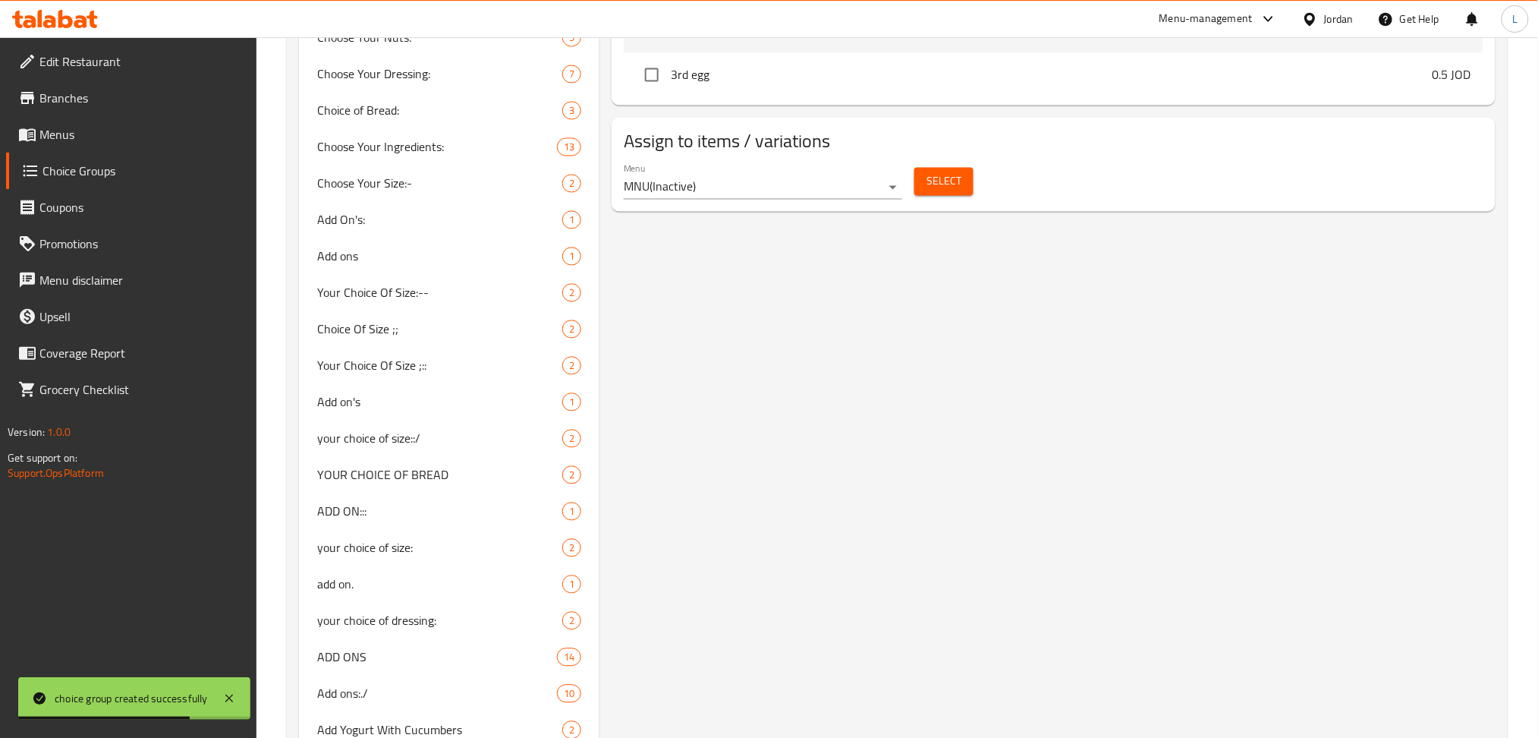
click at [51, 127] on span "Menus" at bounding box center [142, 134] width 206 height 18
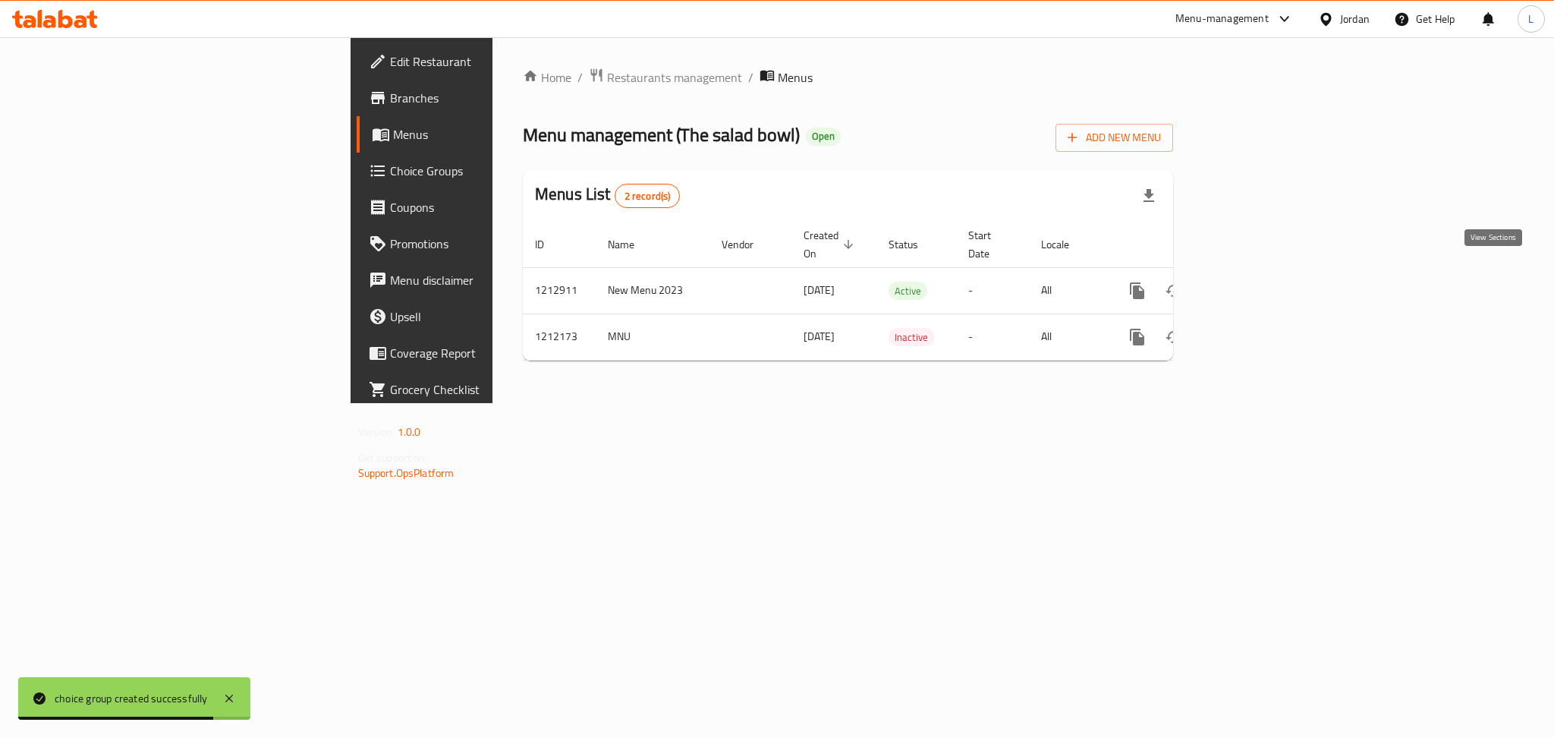
click at [1256, 281] on icon "enhanced table" at bounding box center [1247, 290] width 18 height 18
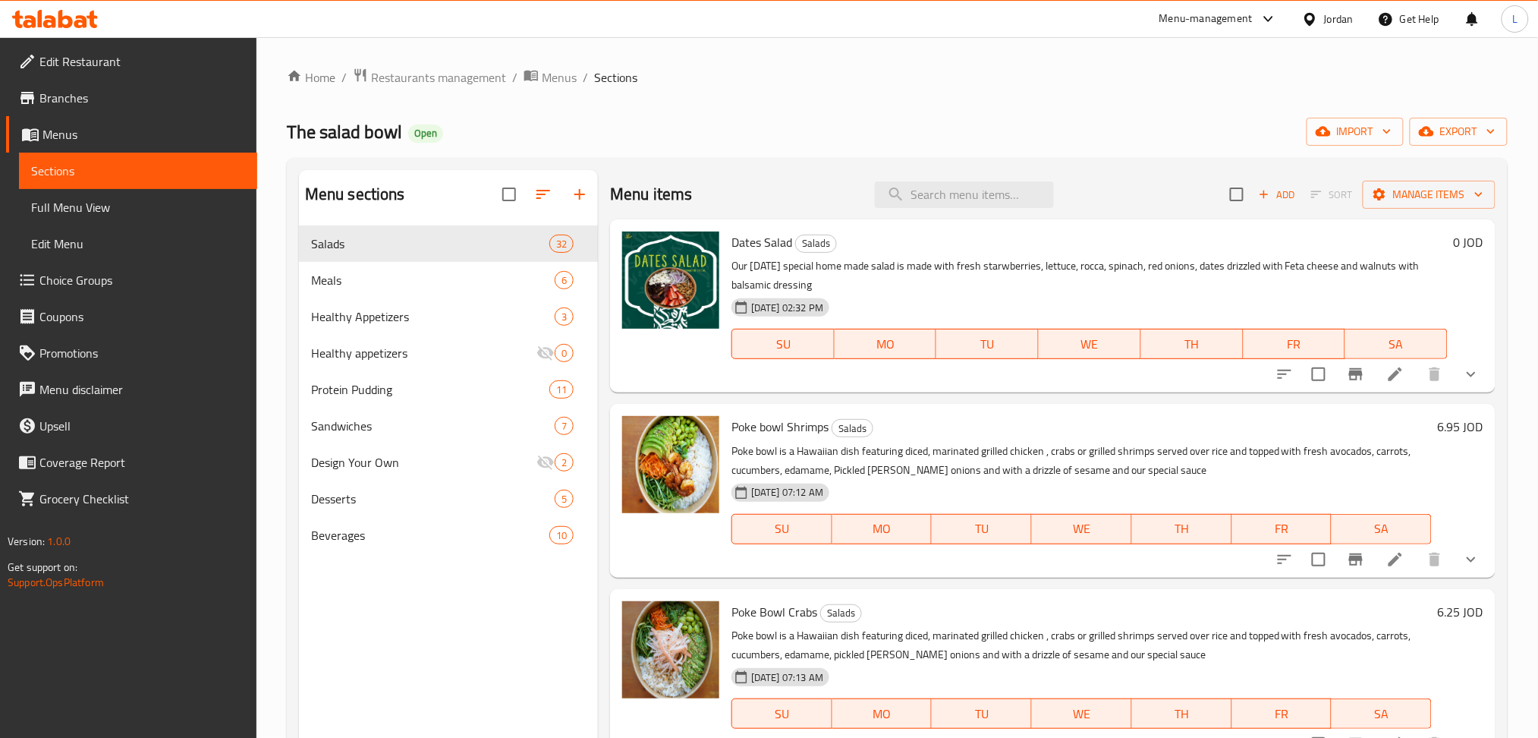
click at [109, 275] on span "Choice Groups" at bounding box center [142, 280] width 206 height 18
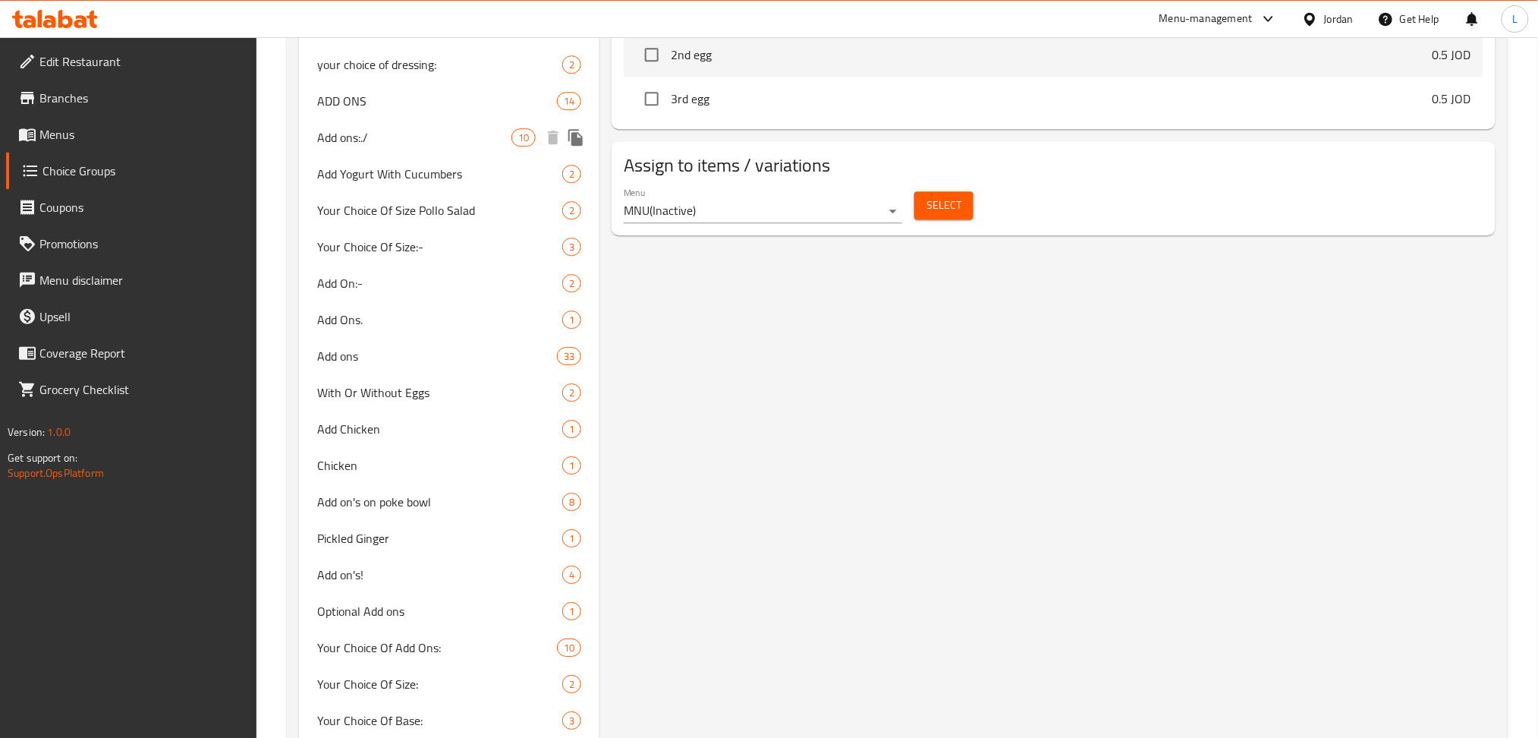
scroll to position [1568, 0]
click at [409, 561] on div "Add on's! 4" at bounding box center [449, 573] width 300 height 36
type input "Add on's!"
type input "اضافات"
type input "1"
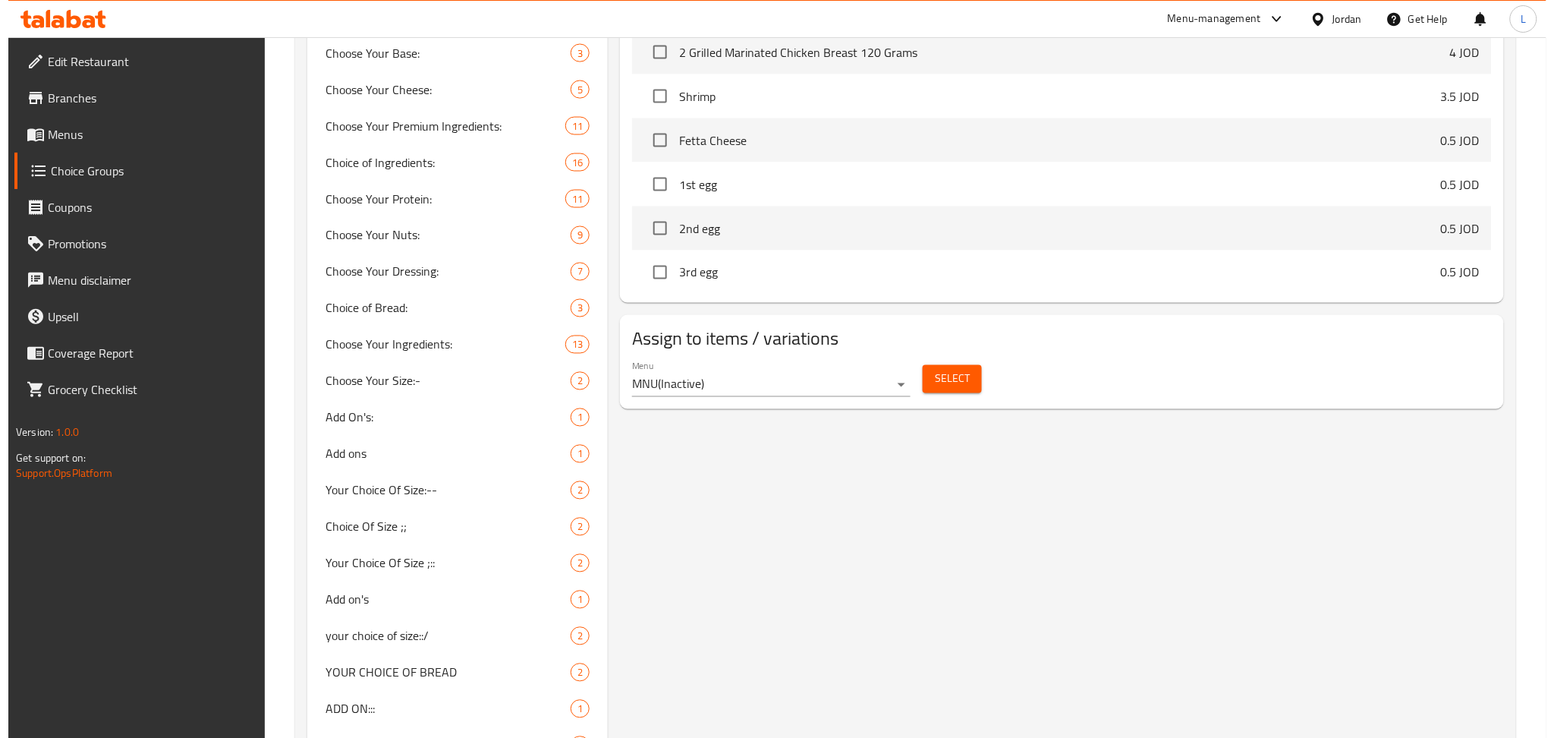
scroll to position [658, 0]
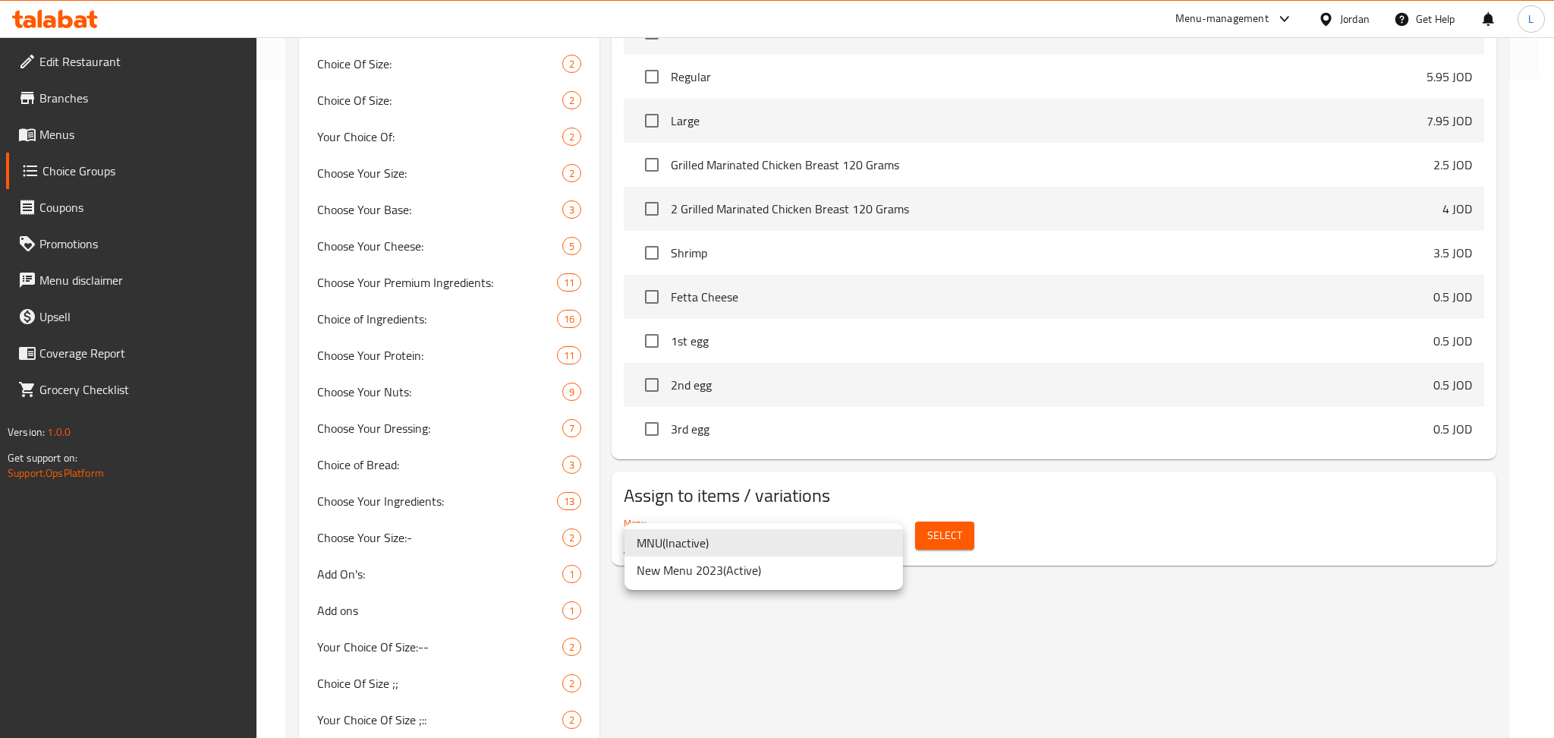
click at [816, 565] on li "New Menu 2023 ( Active )" at bounding box center [763, 569] width 278 height 27
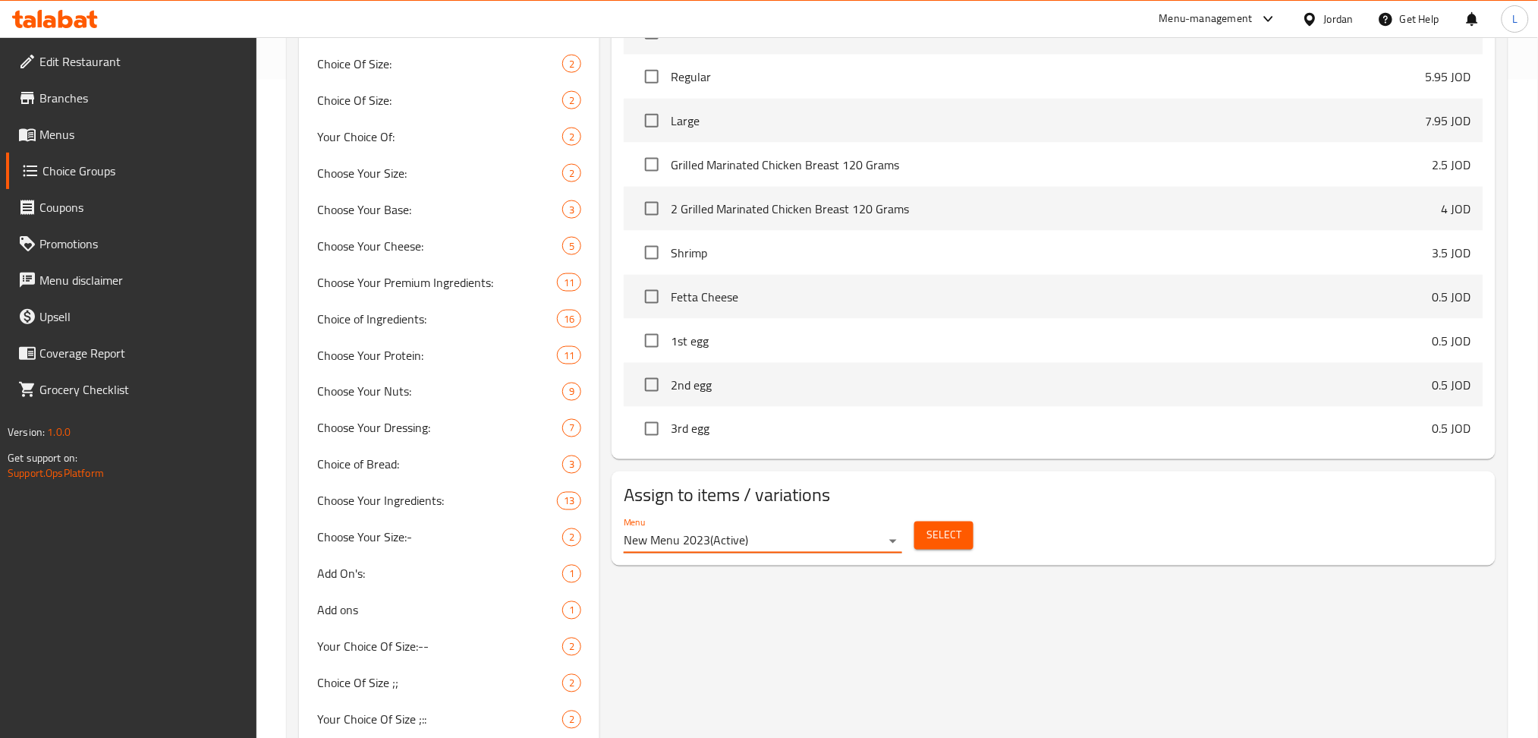
click at [935, 539] on span "Select" at bounding box center [943, 535] width 35 height 19
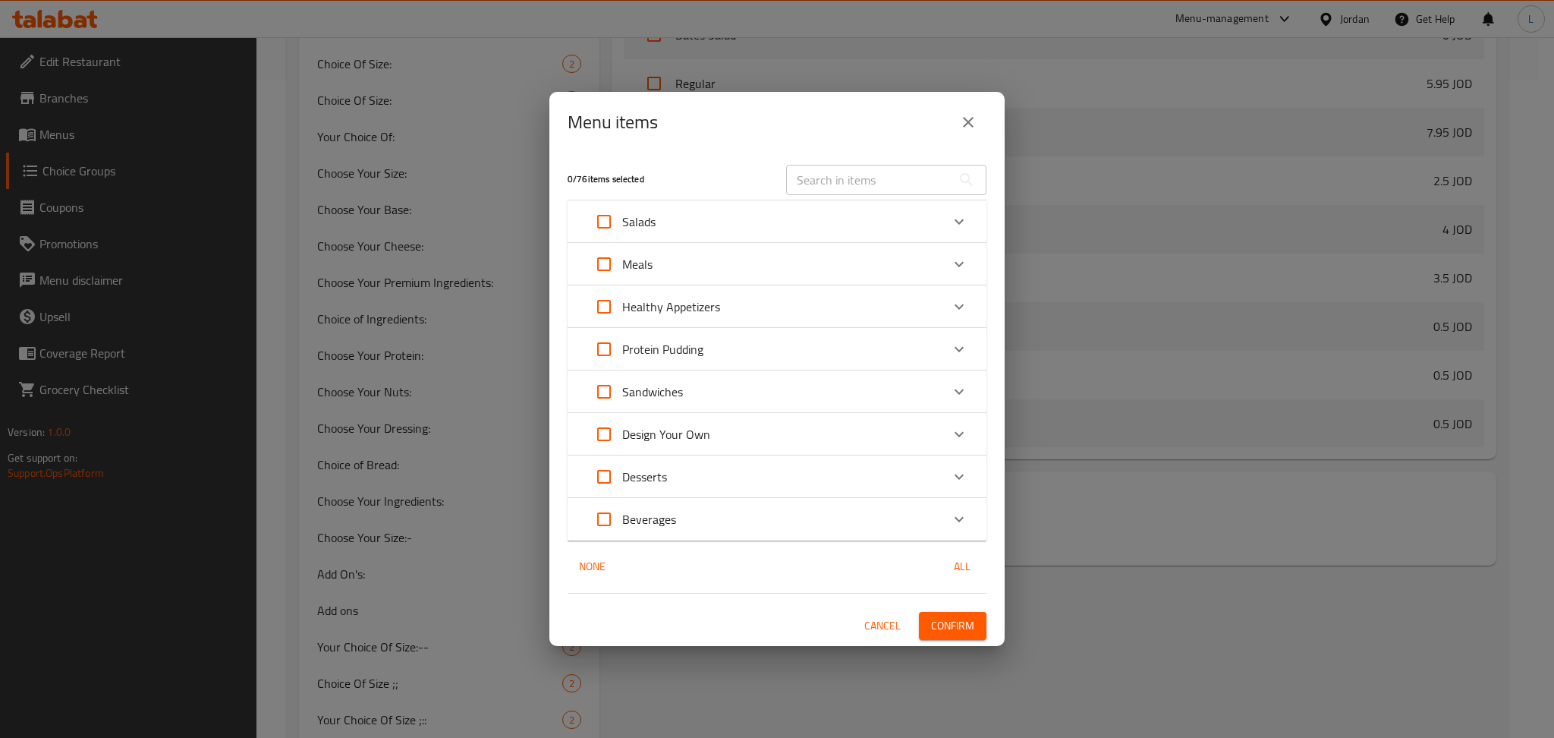
click at [953, 256] on icon "Expand" at bounding box center [959, 264] width 18 height 18
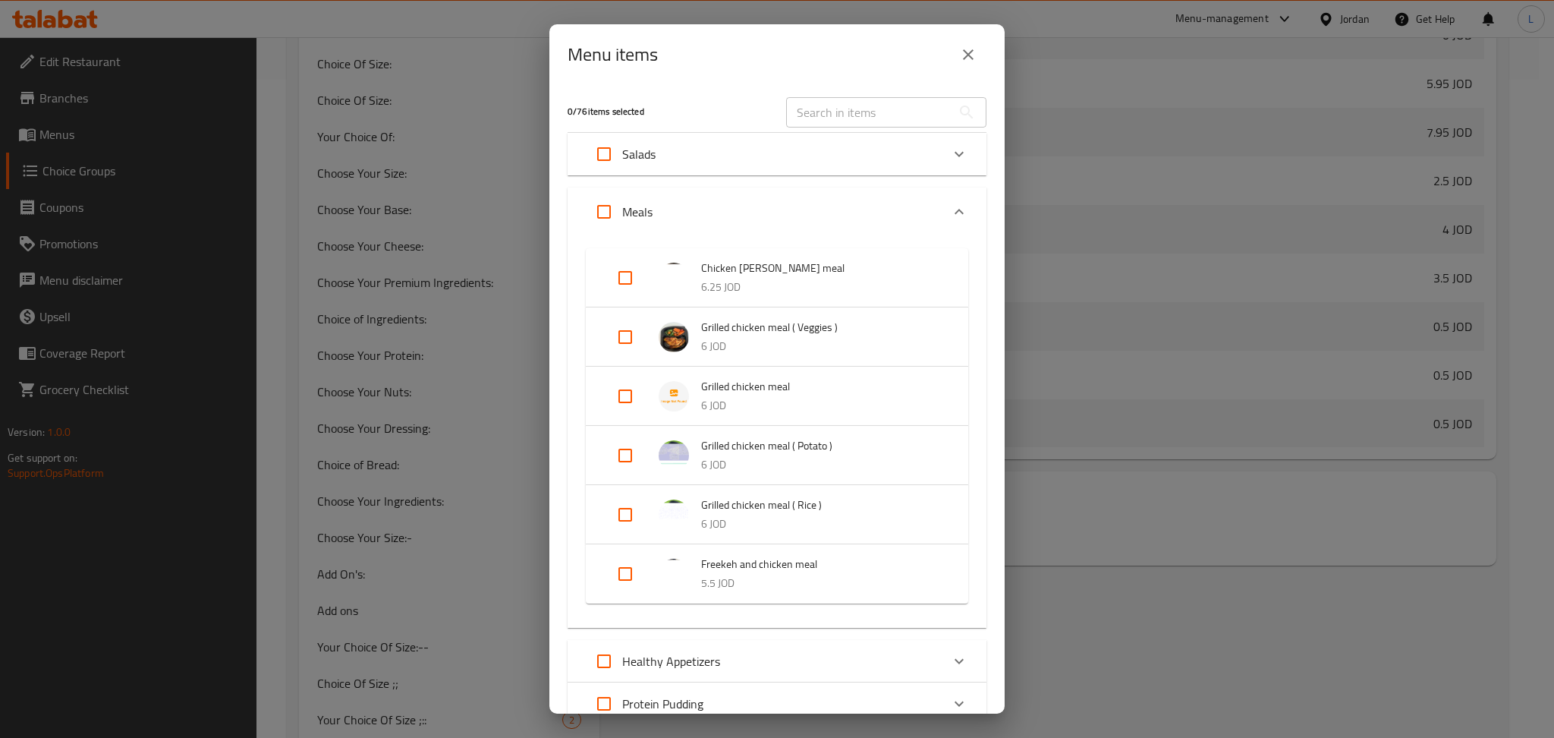
click at [628, 341] on input "Expand" at bounding box center [625, 337] width 36 height 36
checkbox input "true"
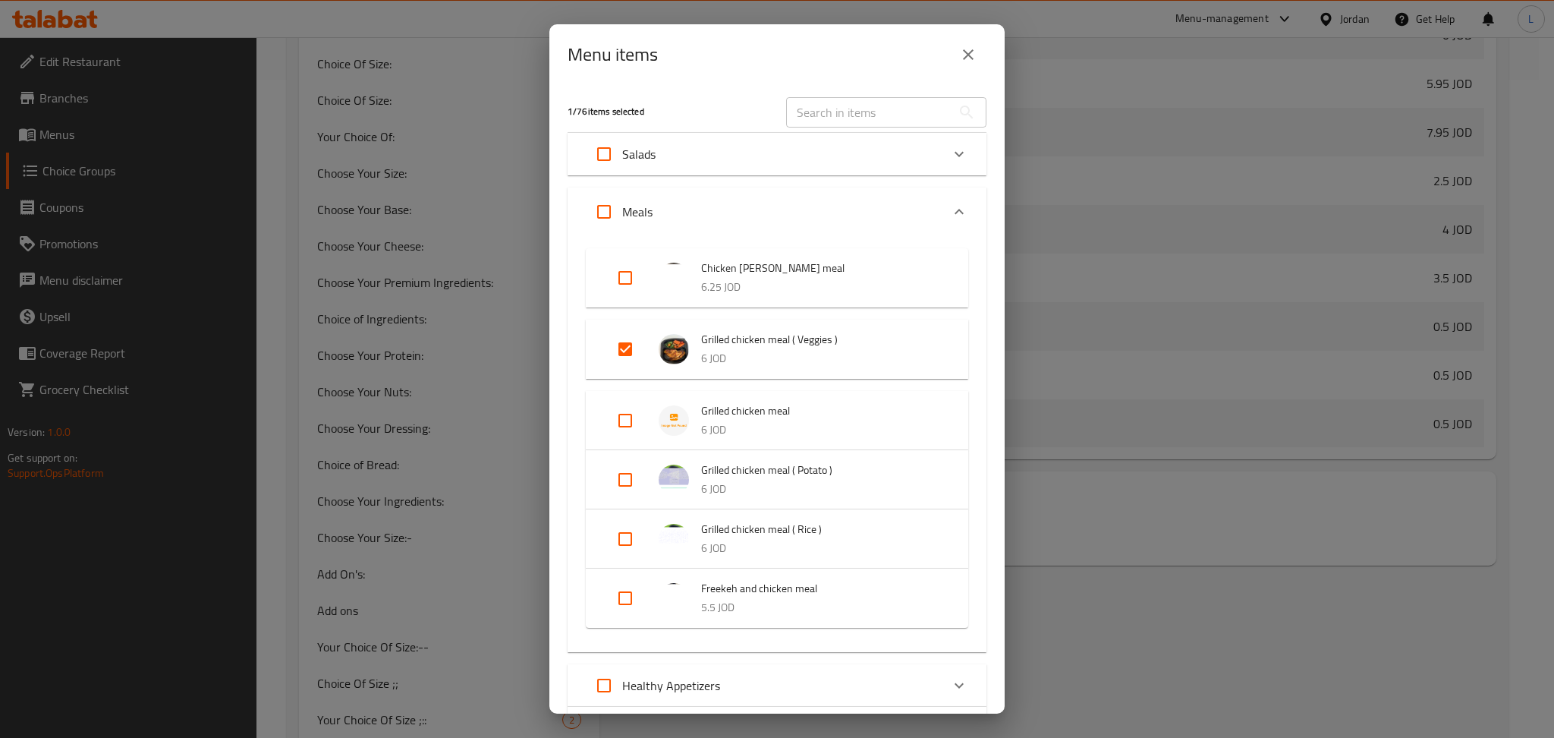
click at [612, 412] on input "Expand" at bounding box center [625, 420] width 36 height 36
checkbox input "true"
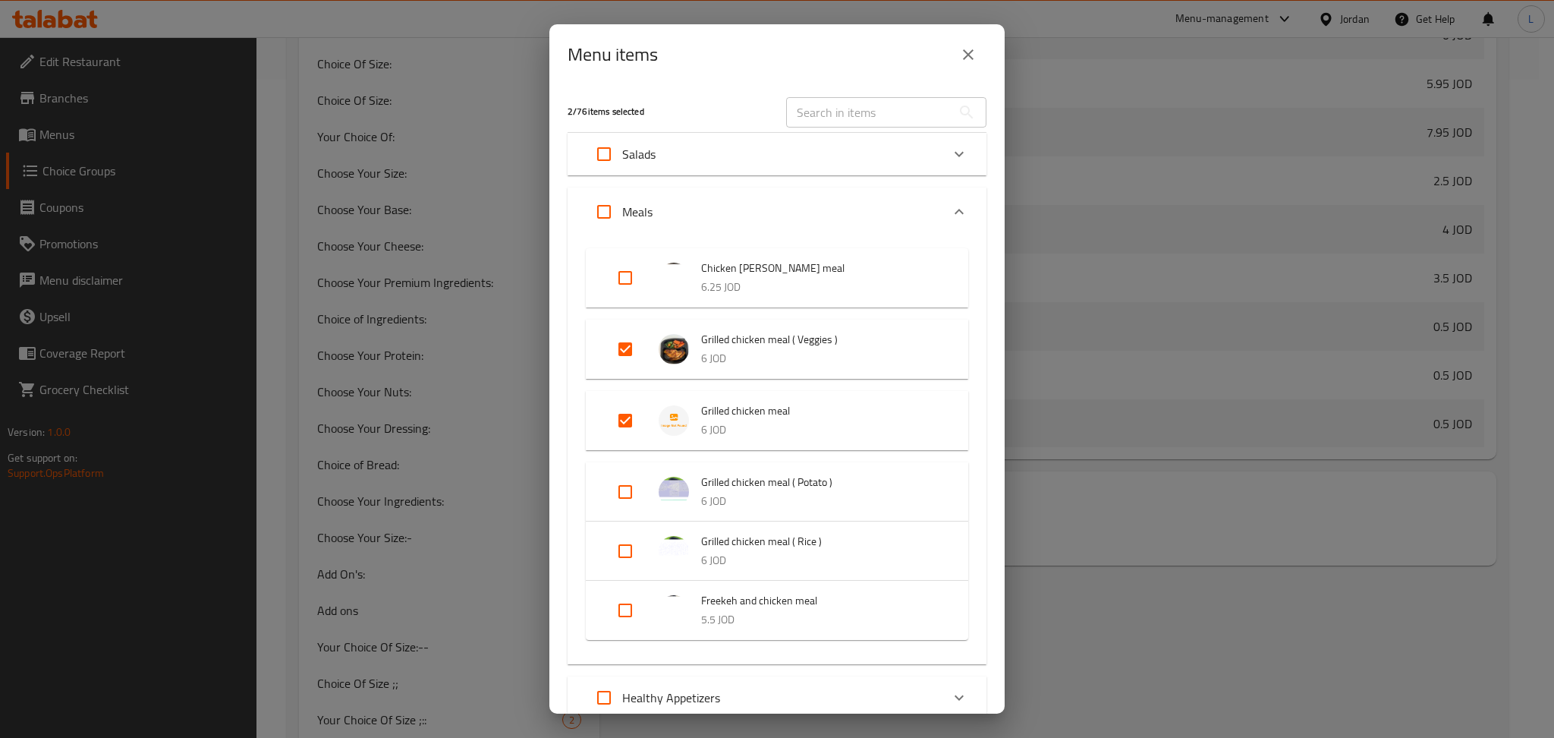
click at [629, 492] on input "Expand" at bounding box center [625, 491] width 36 height 36
checkbox input "true"
click at [613, 563] on input "Expand" at bounding box center [625, 563] width 36 height 36
checkbox input "true"
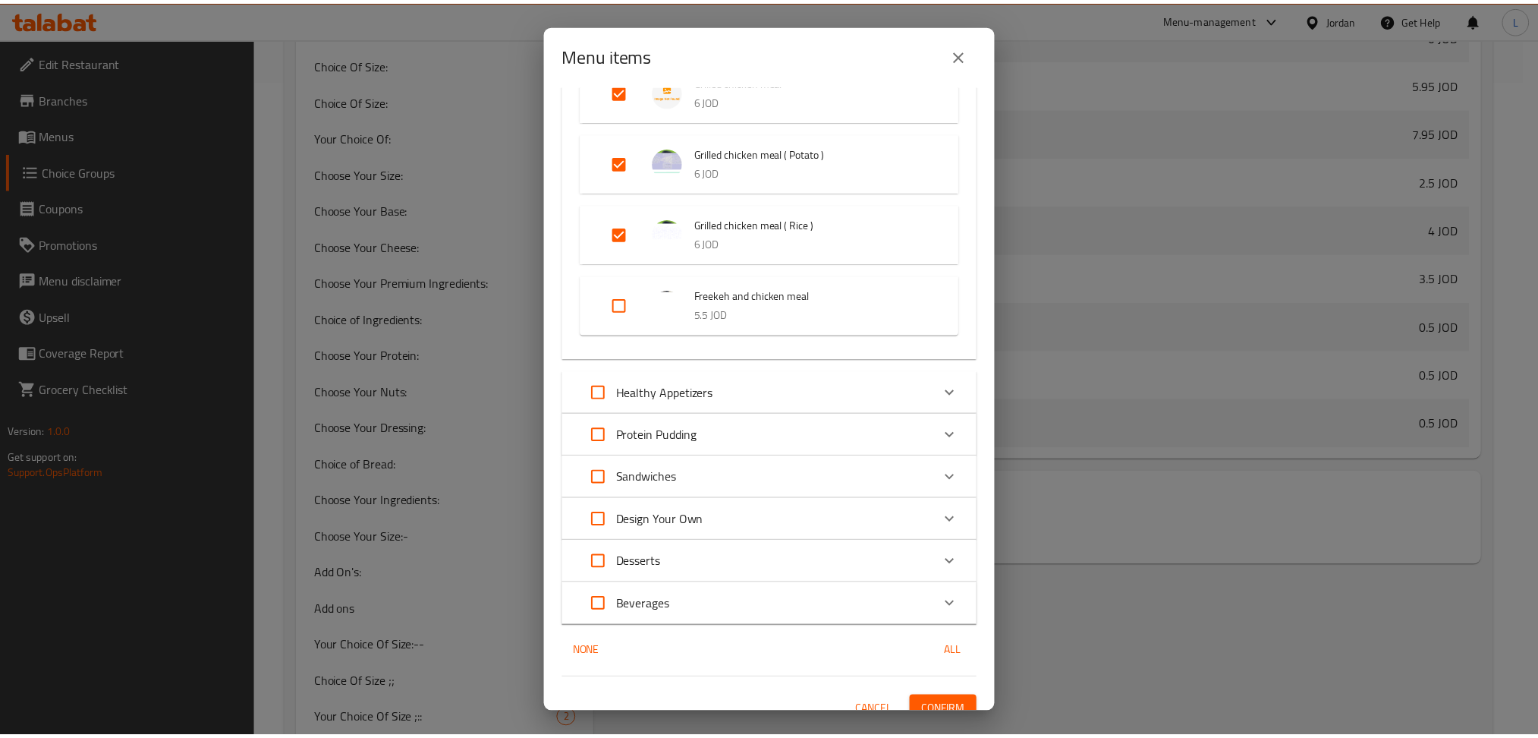
scroll to position [347, 0]
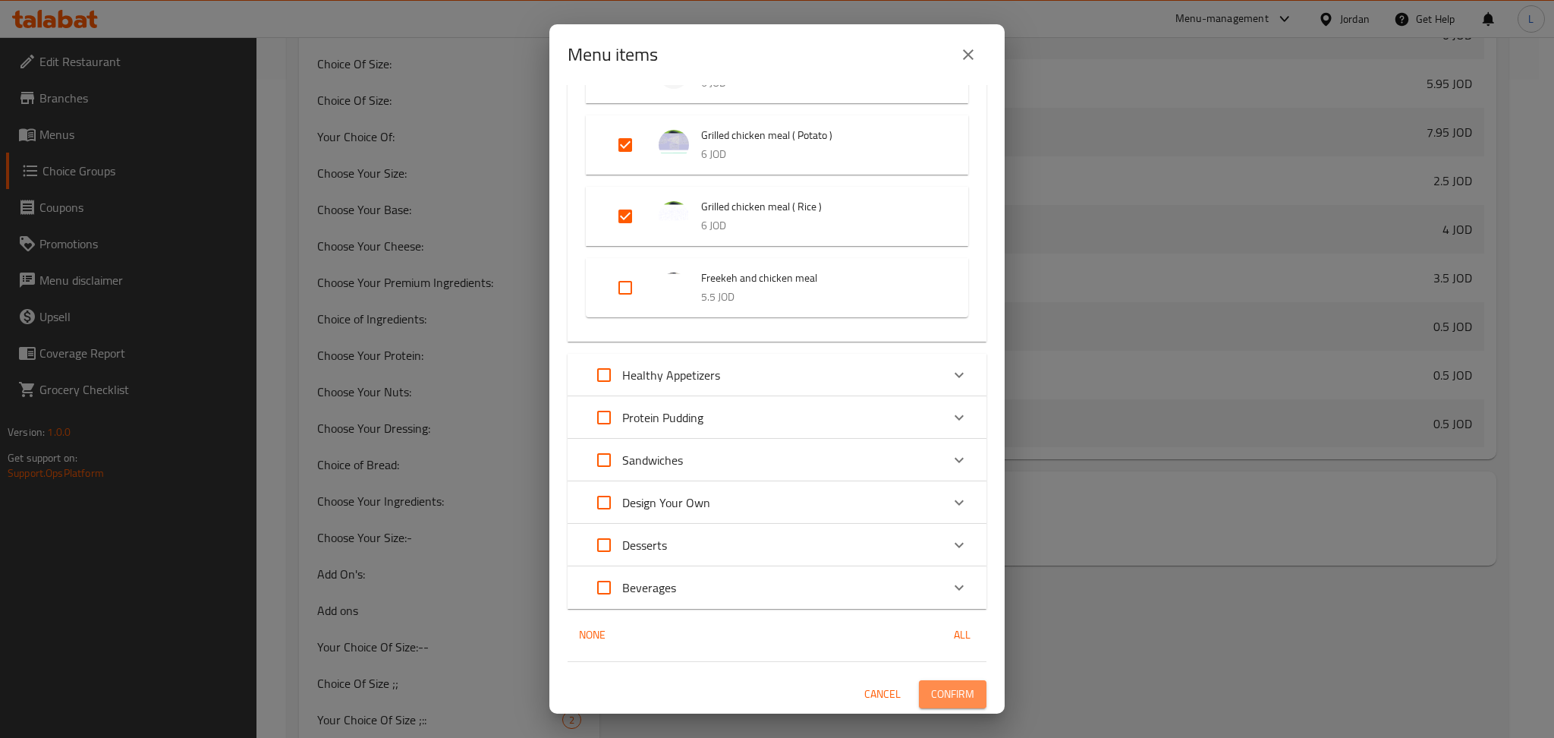
click at [948, 693] on span "Confirm" at bounding box center [952, 693] width 43 height 19
